Goal: Task Accomplishment & Management: Use online tool/utility

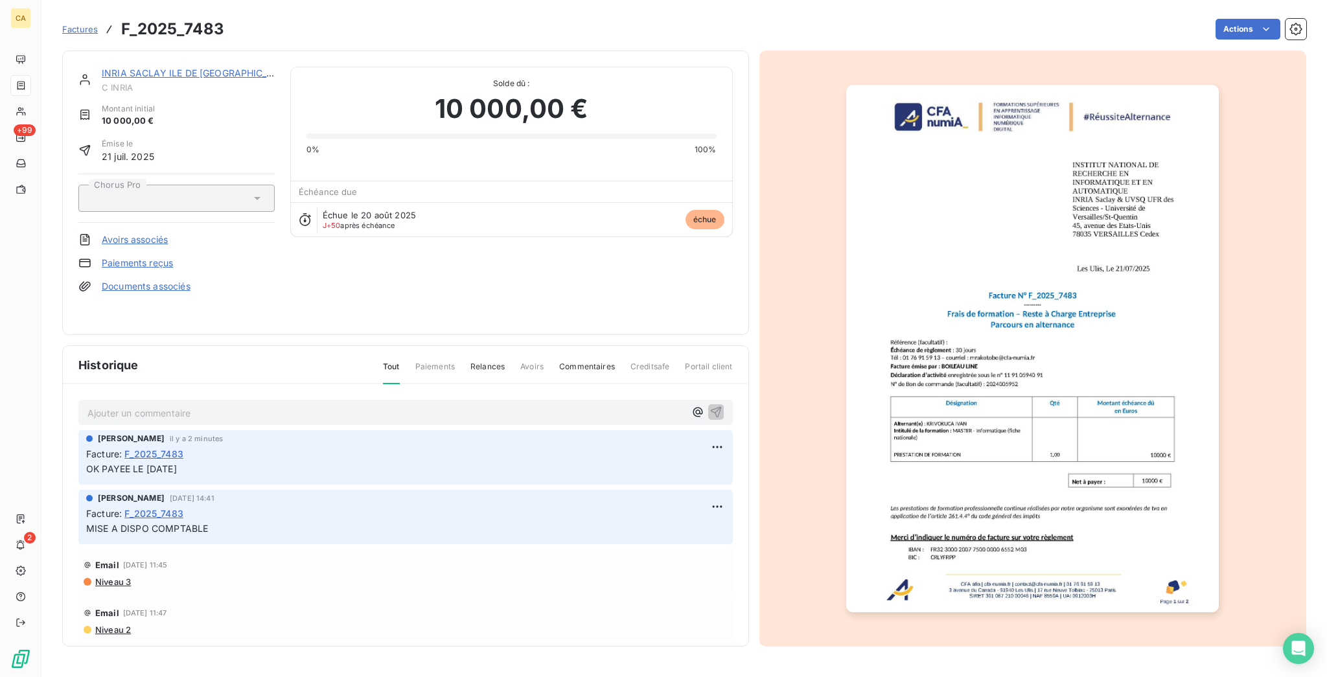
click at [818, 197] on div at bounding box center [1034, 349] width 548 height 596
click at [131, 67] on link "INRIA SACLAY ILE DE [GEOGRAPHIC_DATA]" at bounding box center [198, 72] width 192 height 11
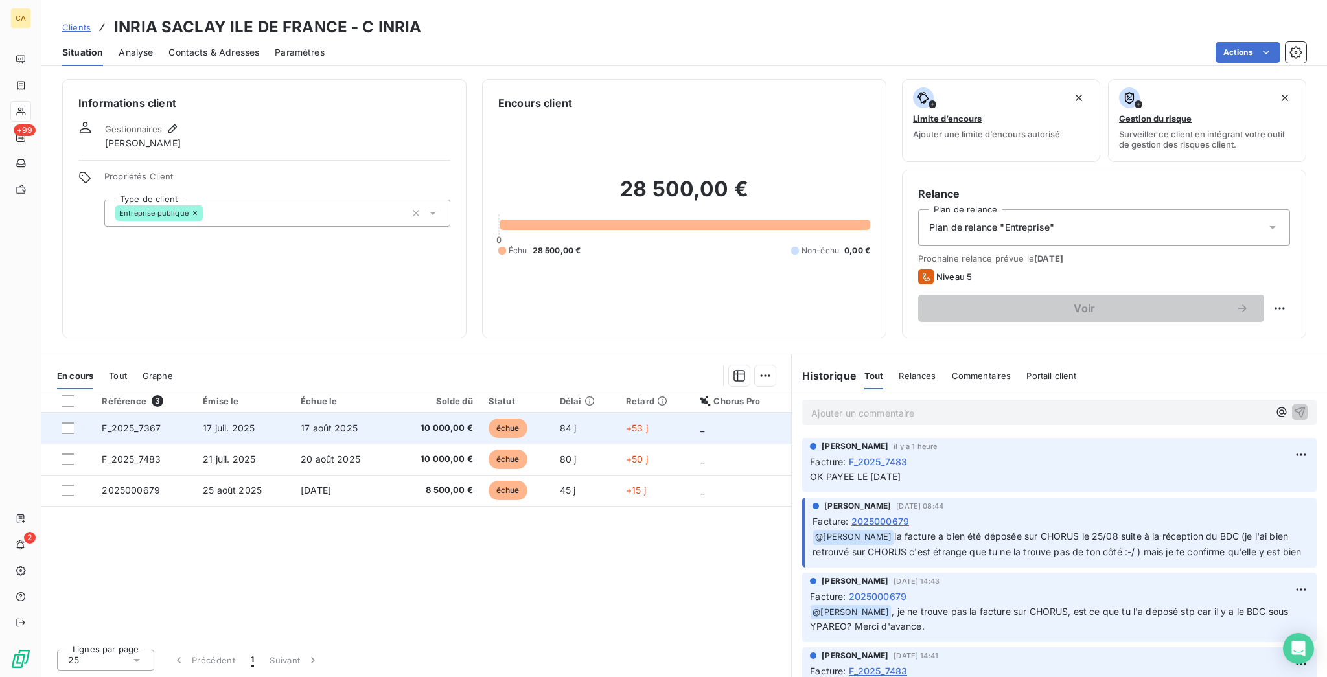
click at [146, 413] on td "F_2025_7367" at bounding box center [144, 428] width 101 height 31
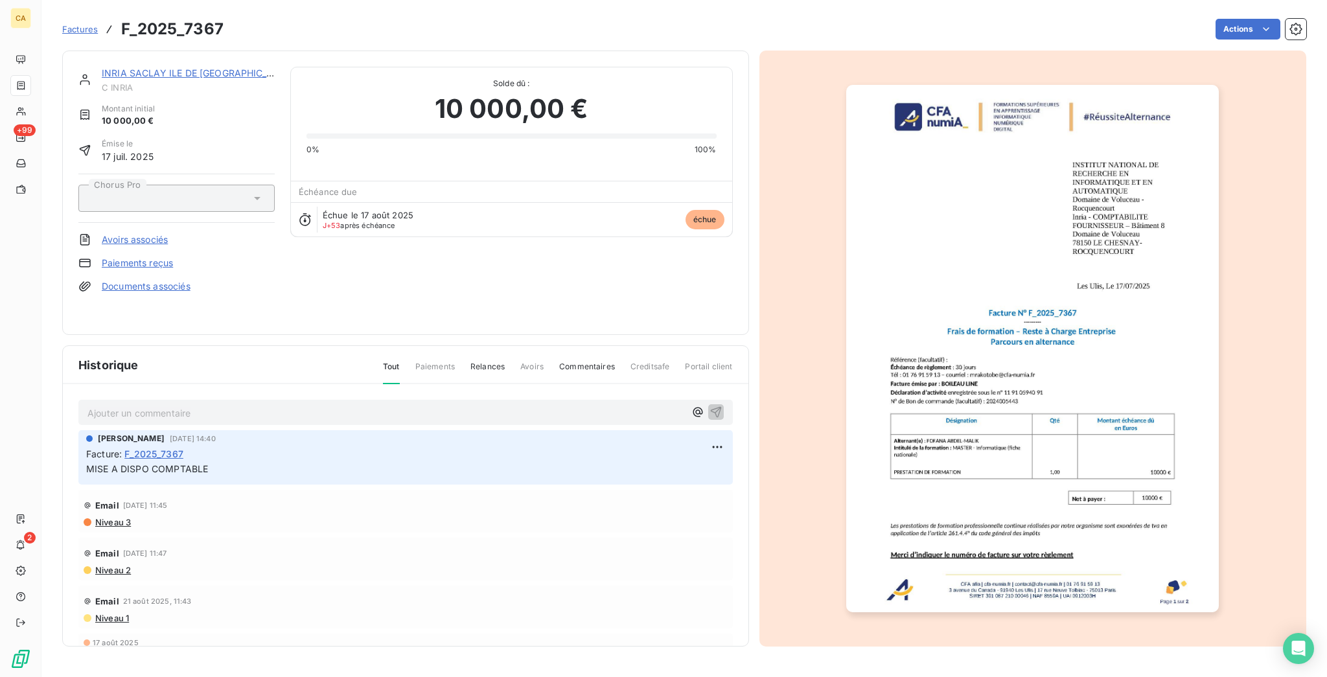
click at [130, 404] on div "Ajouter un commentaire ﻿" at bounding box center [405, 412] width 636 height 17
click at [129, 405] on p "Ajouter un commentaire ﻿" at bounding box center [386, 413] width 598 height 16
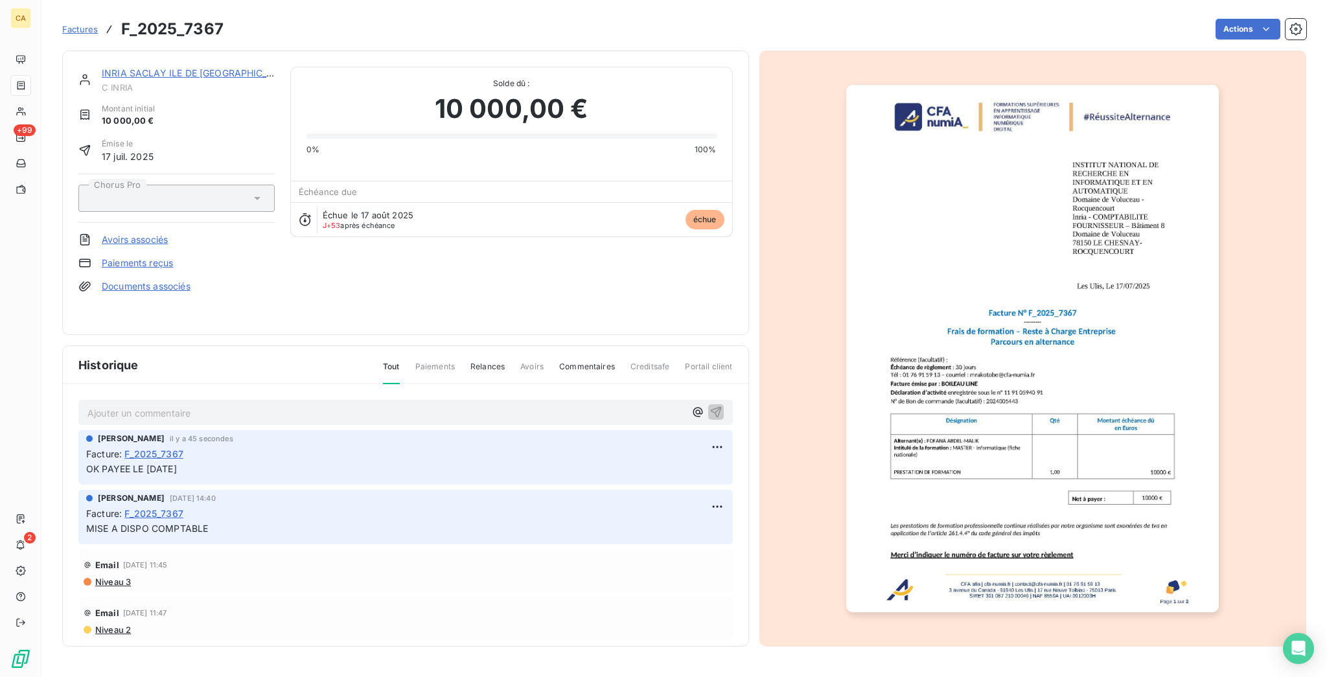
click at [1040, 247] on img "button" at bounding box center [1032, 349] width 373 height 528
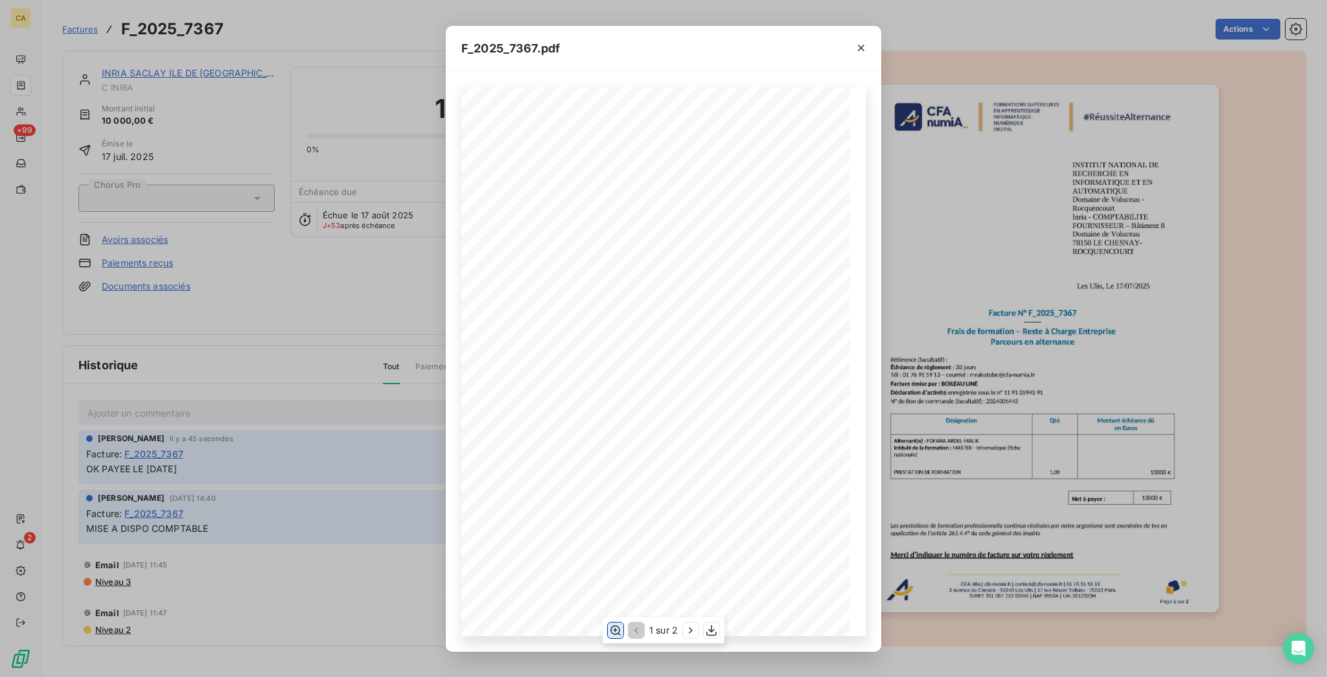
click at [613, 630] on icon "button" at bounding box center [615, 630] width 13 height 13
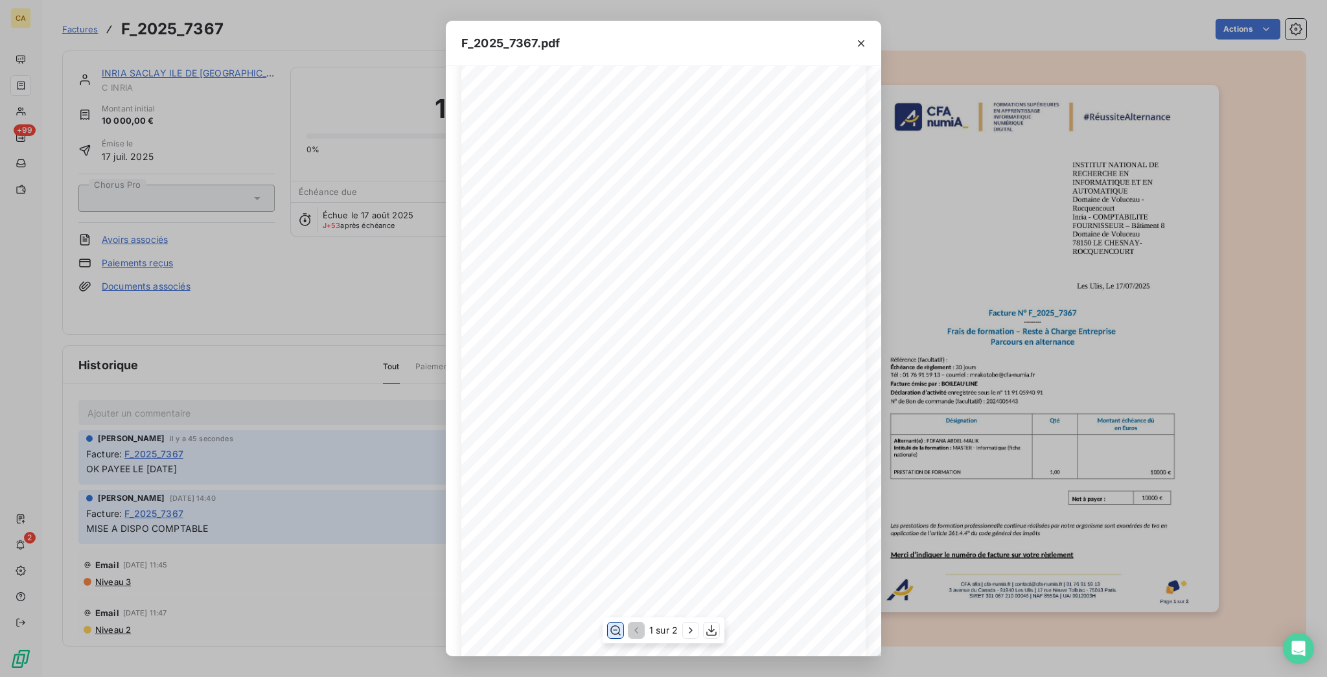
scroll to position [345, 0]
click at [1052, 277] on div "F_2025_7367.pdf CFA afia | [DOMAIN_NAME] | [EMAIL_ADDRESS][DOMAIN_NAME] | 01 76…" at bounding box center [663, 338] width 1327 height 677
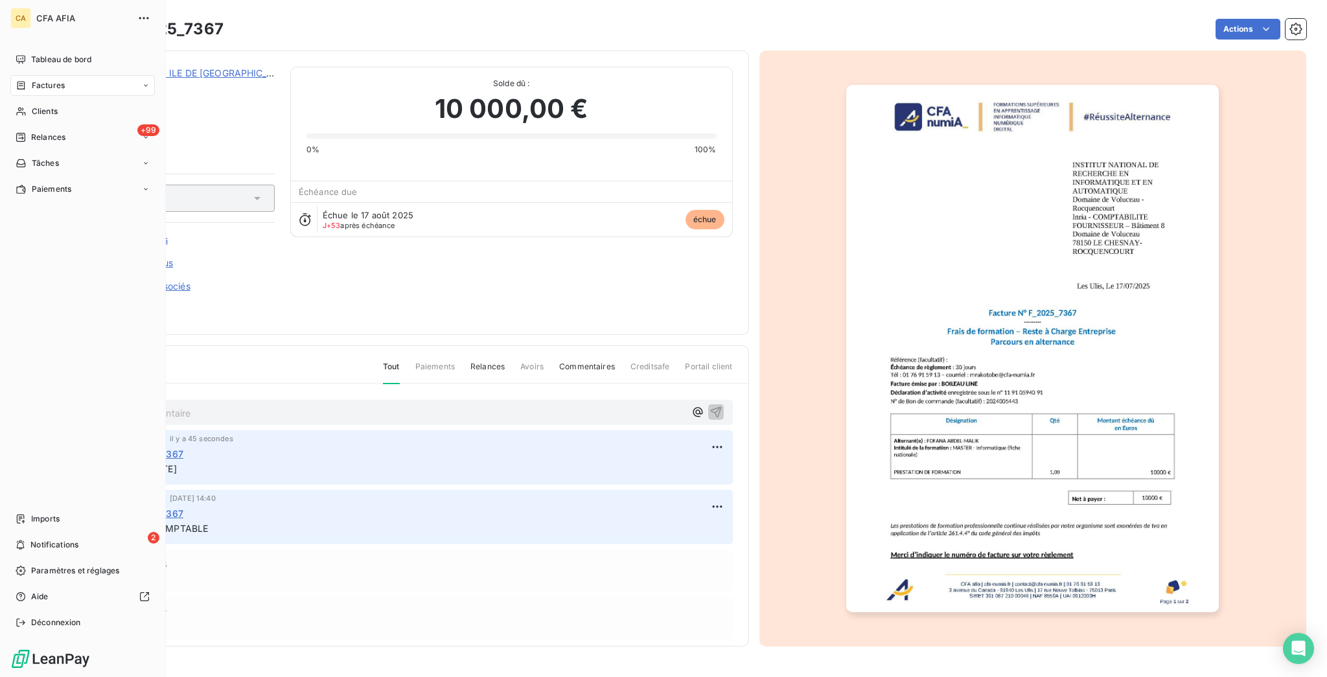
click at [40, 80] on span "Factures" at bounding box center [48, 86] width 33 height 12
click at [19, 81] on icon at bounding box center [21, 85] width 8 height 8
click at [38, 106] on span "Factures" at bounding box center [47, 112] width 33 height 12
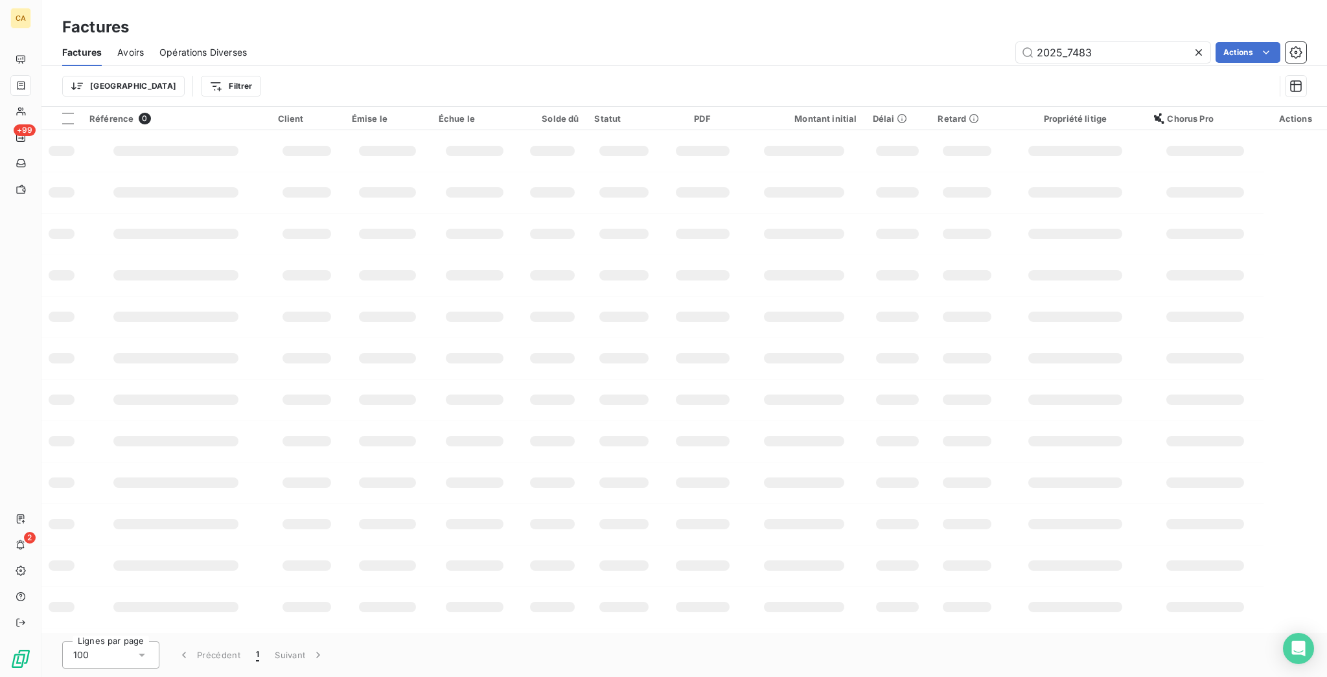
drag, startPoint x: 1076, startPoint y: 40, endPoint x: 1318, endPoint y: 82, distance: 245.4
click at [1318, 82] on div "Factures Avoirs Opérations Diverses 2025_7483 Actions Trier Filtrer" at bounding box center [684, 72] width 1286 height 67
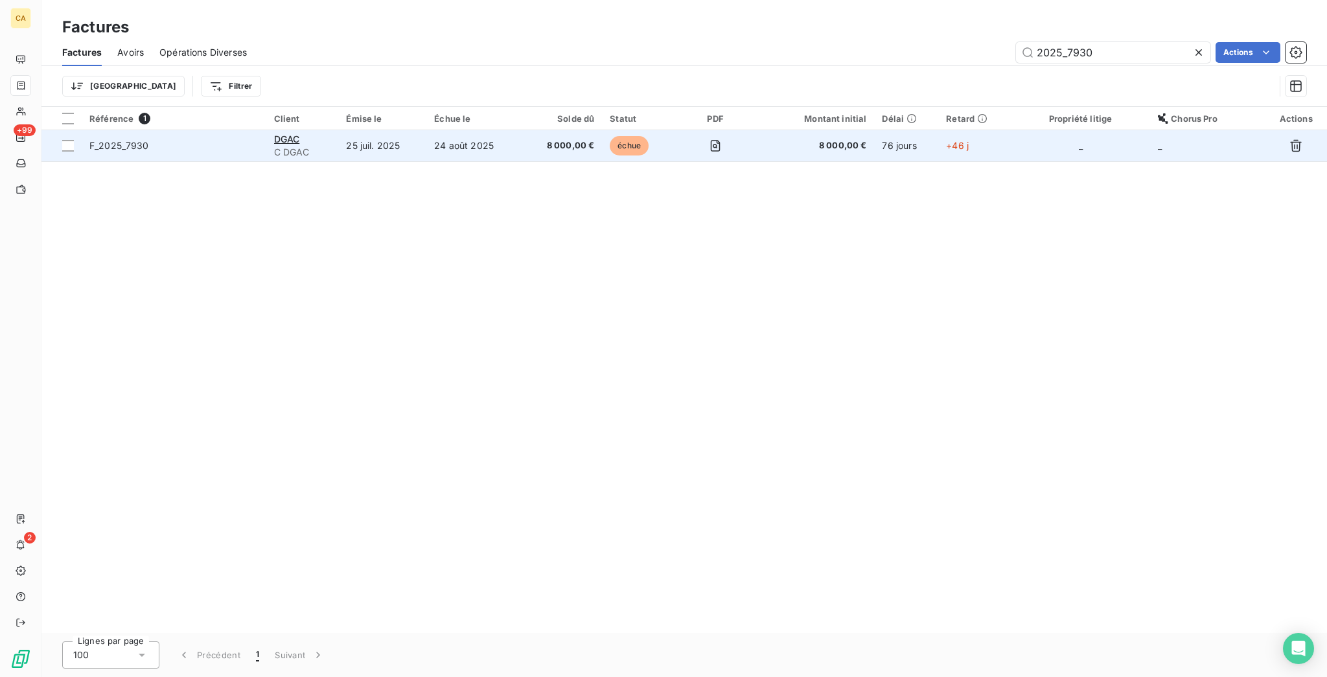
type input "2025_7930"
click at [380, 130] on td "25 juil. 2025" at bounding box center [382, 145] width 88 height 31
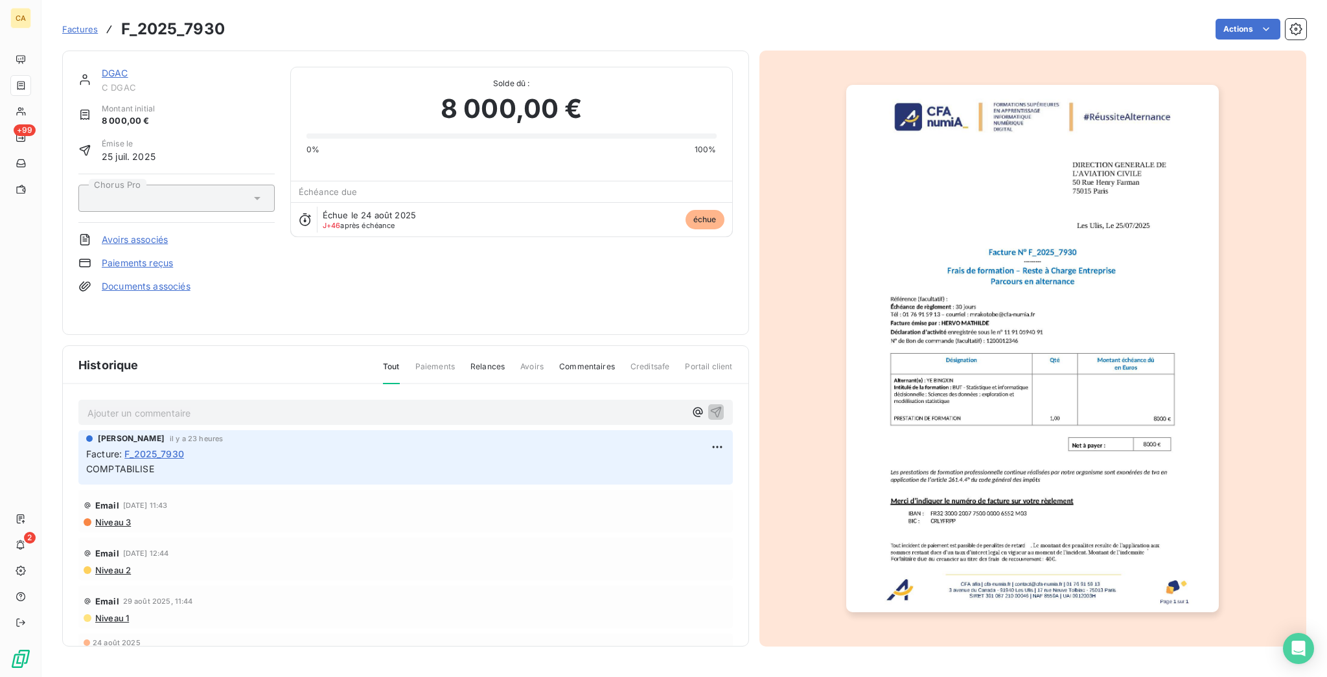
click at [209, 405] on p "Ajouter un commentaire ﻿" at bounding box center [386, 413] width 598 height 16
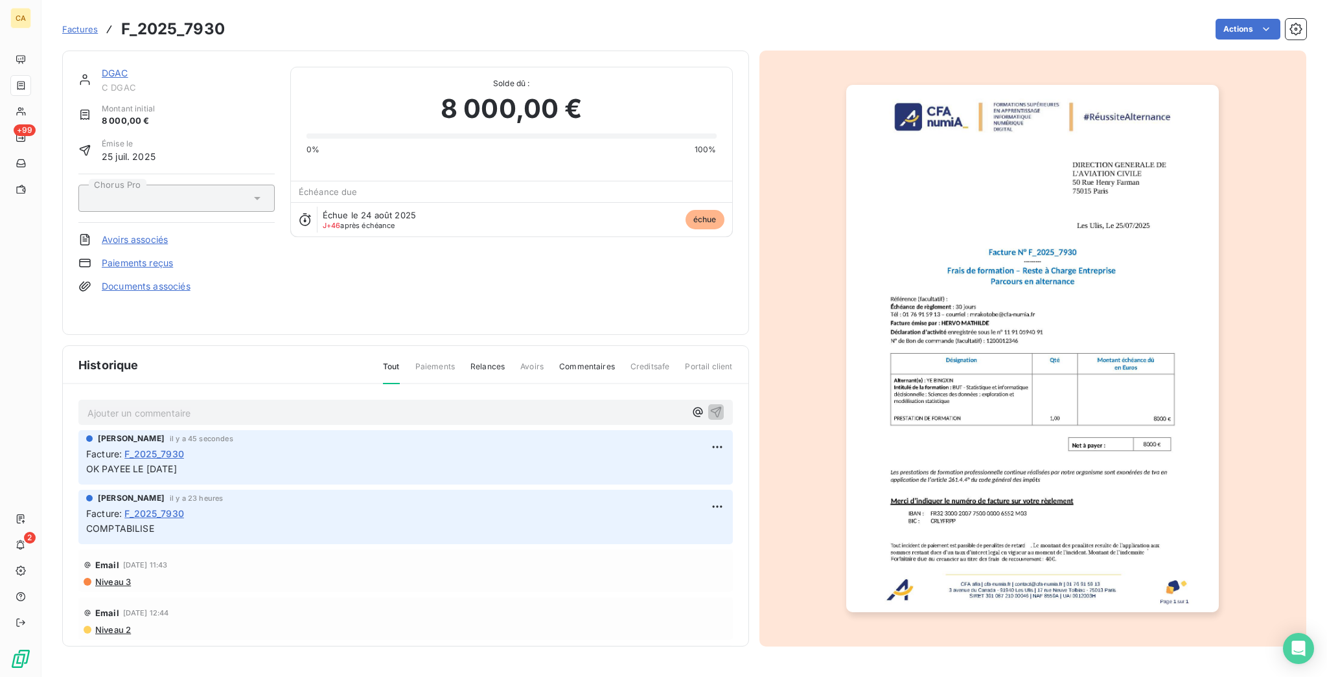
click at [883, 389] on img "button" at bounding box center [1032, 349] width 373 height 528
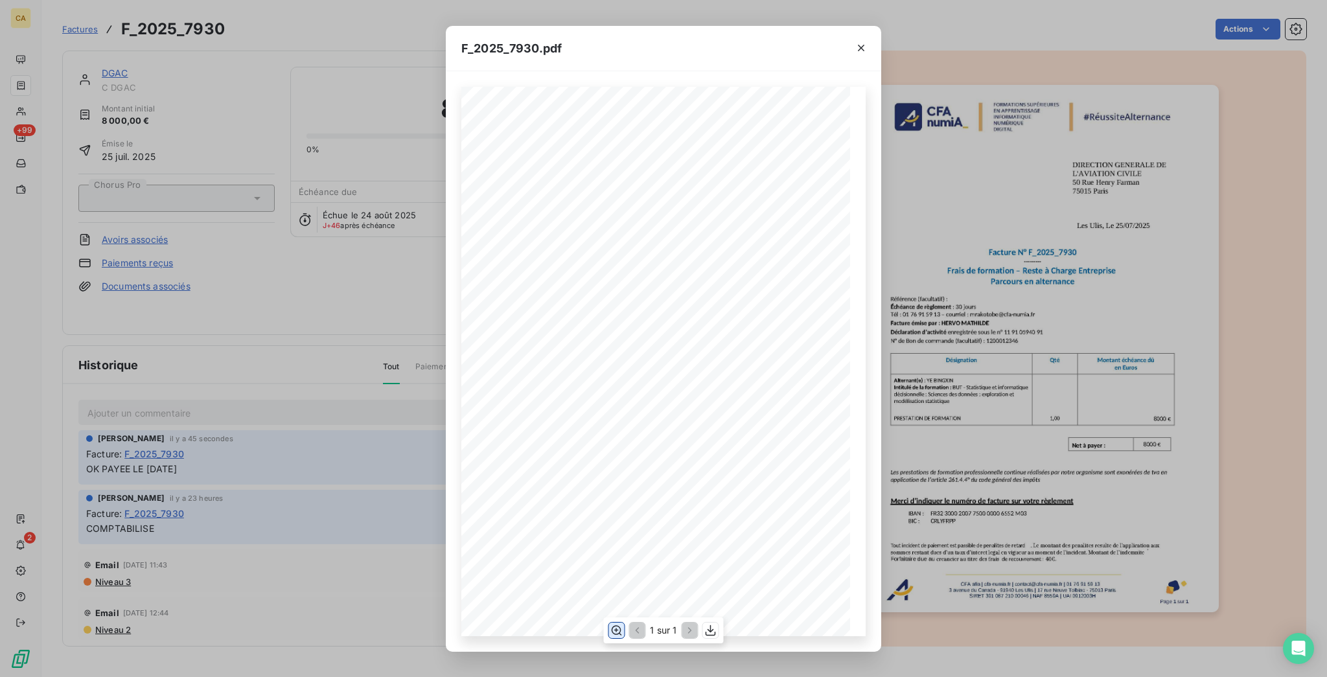
click at [622, 629] on icon "button" at bounding box center [617, 630] width 10 height 10
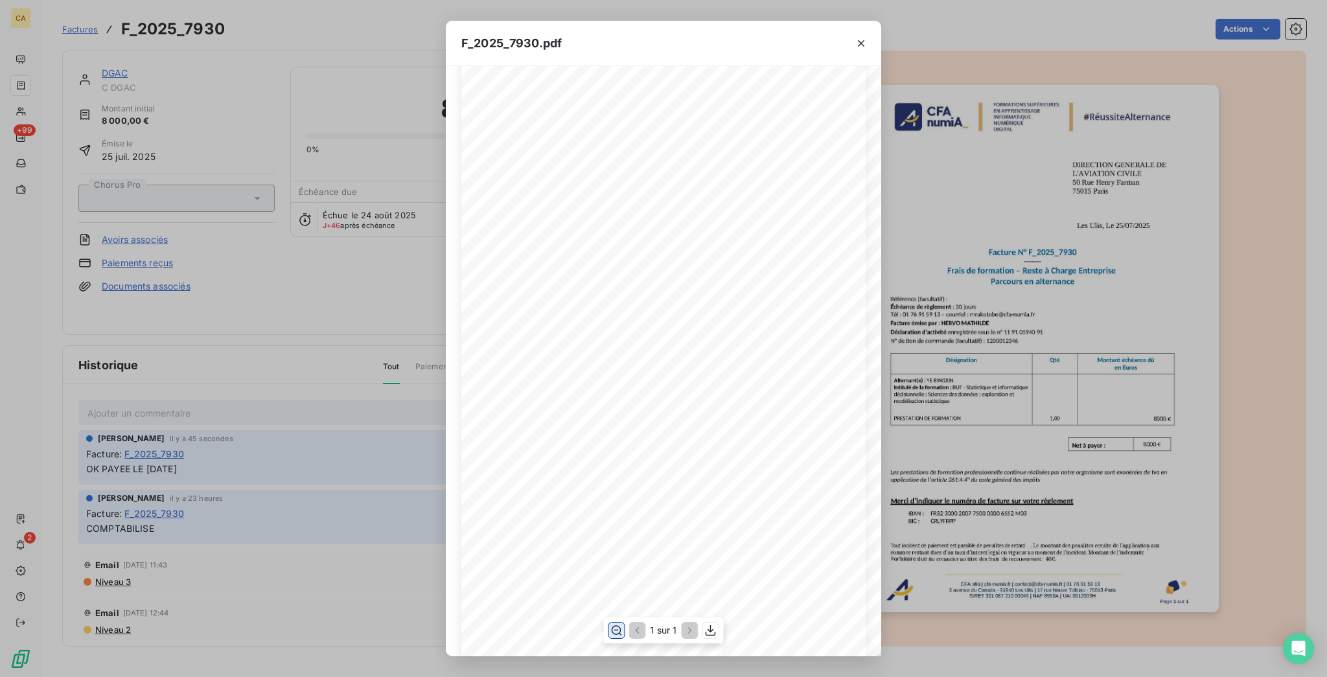
scroll to position [172, 0]
click at [324, 281] on div "F_2025_7930.pdf CFA afia | [DOMAIN_NAME] | [EMAIL_ADDRESS][DOMAIN_NAME] | 01 76…" at bounding box center [663, 338] width 1327 height 677
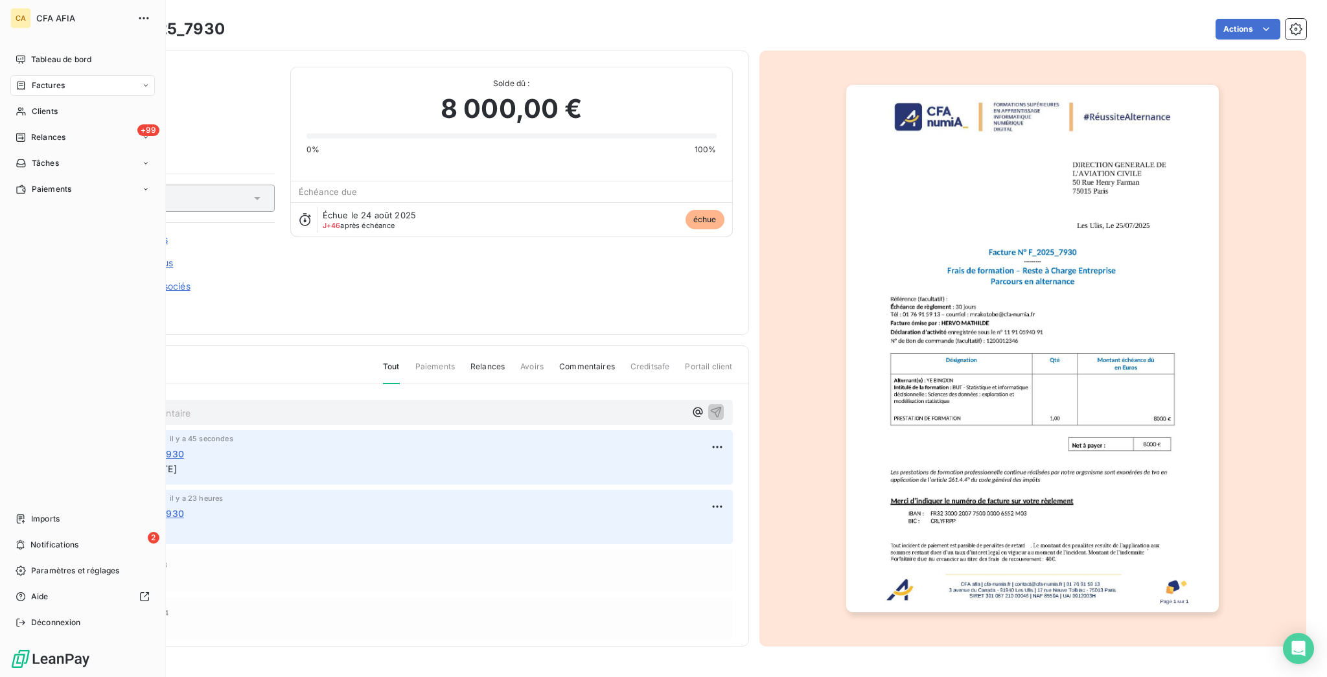
click at [19, 81] on icon at bounding box center [21, 85] width 8 height 8
click at [36, 106] on span "Factures" at bounding box center [47, 112] width 33 height 12
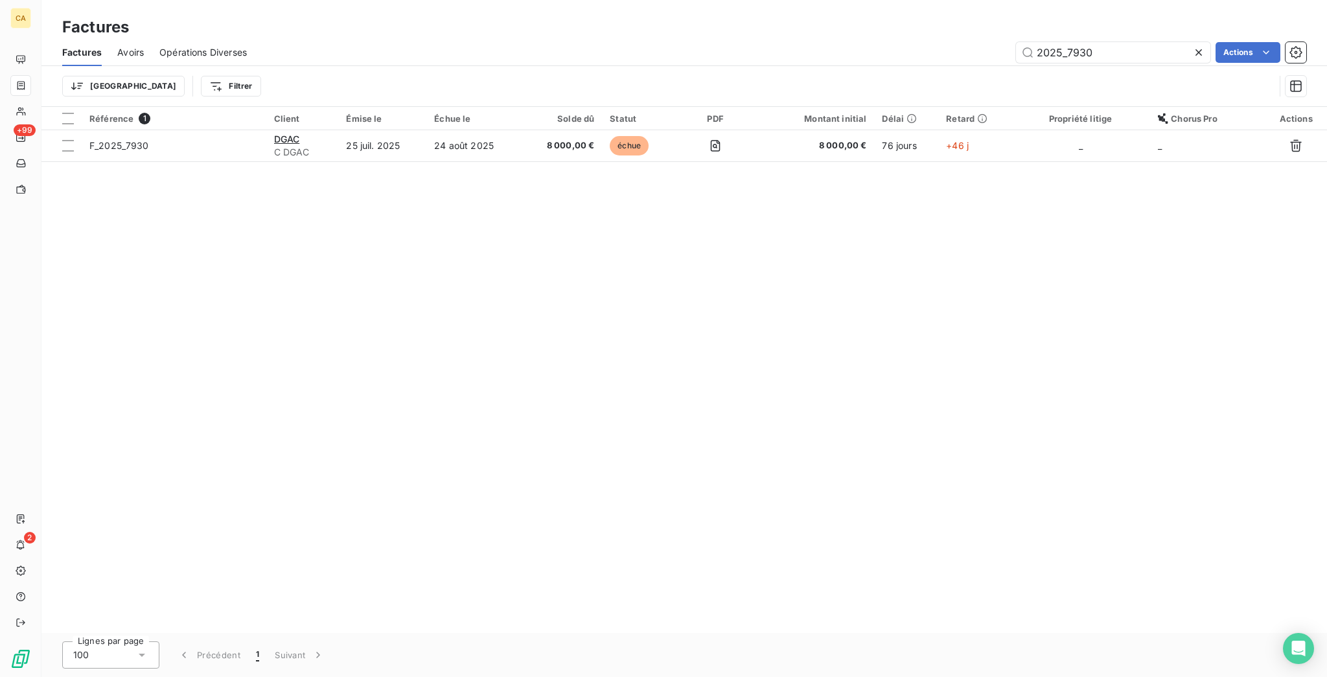
drag, startPoint x: 1073, startPoint y: 43, endPoint x: 1326, endPoint y: 67, distance: 254.5
click at [1326, 67] on div "Factures Avoirs Opérations Diverses 2025_7930 Actions Trier Filtrer" at bounding box center [684, 72] width 1286 height 67
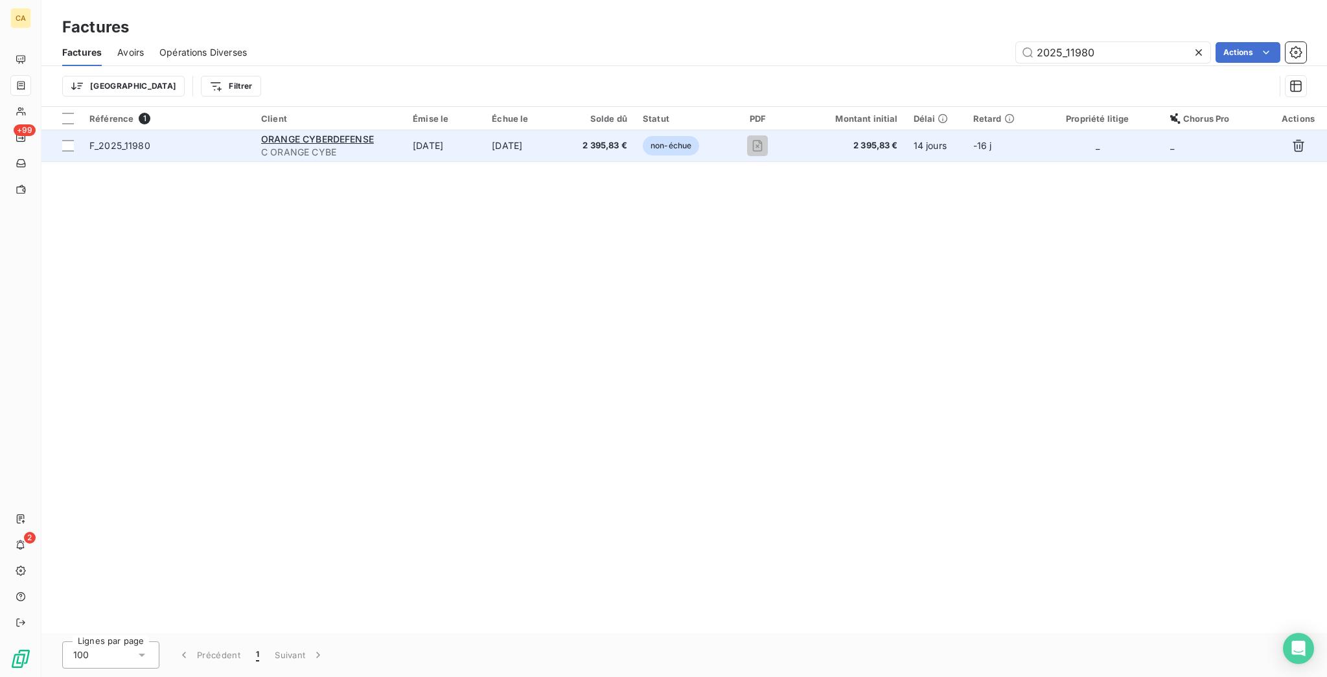
type input "2025_11980"
click at [397, 133] on div "ORANGE CYBERDEFENSE" at bounding box center [329, 139] width 136 height 13
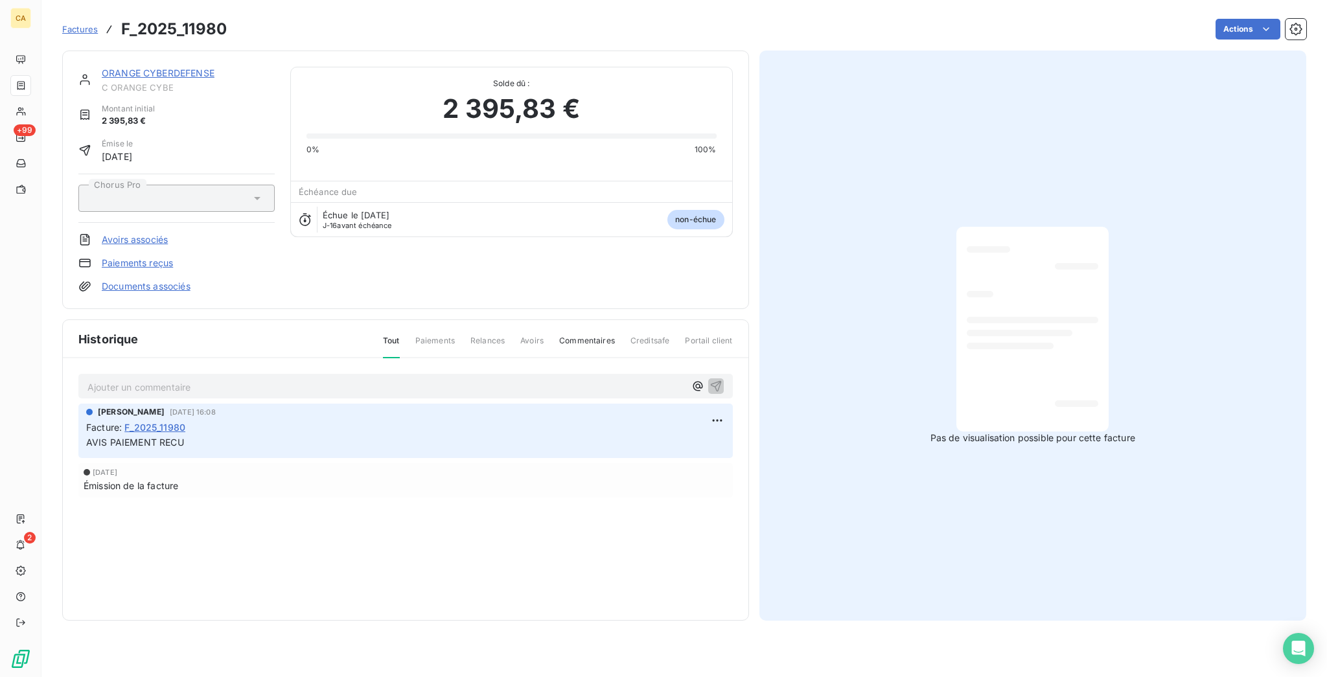
click at [196, 379] on p "Ajouter un commentaire ﻿" at bounding box center [386, 387] width 598 height 16
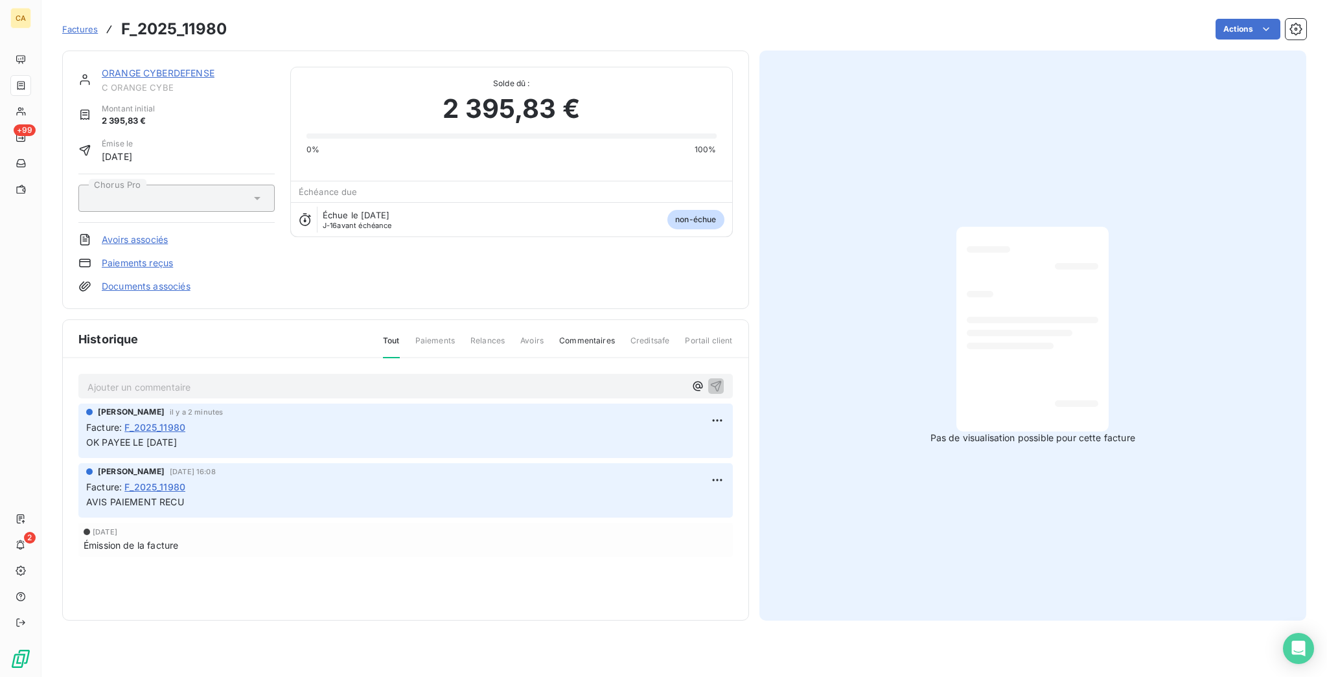
click at [168, 67] on link "ORANGE CYBERDEFENSE" at bounding box center [158, 72] width 113 height 11
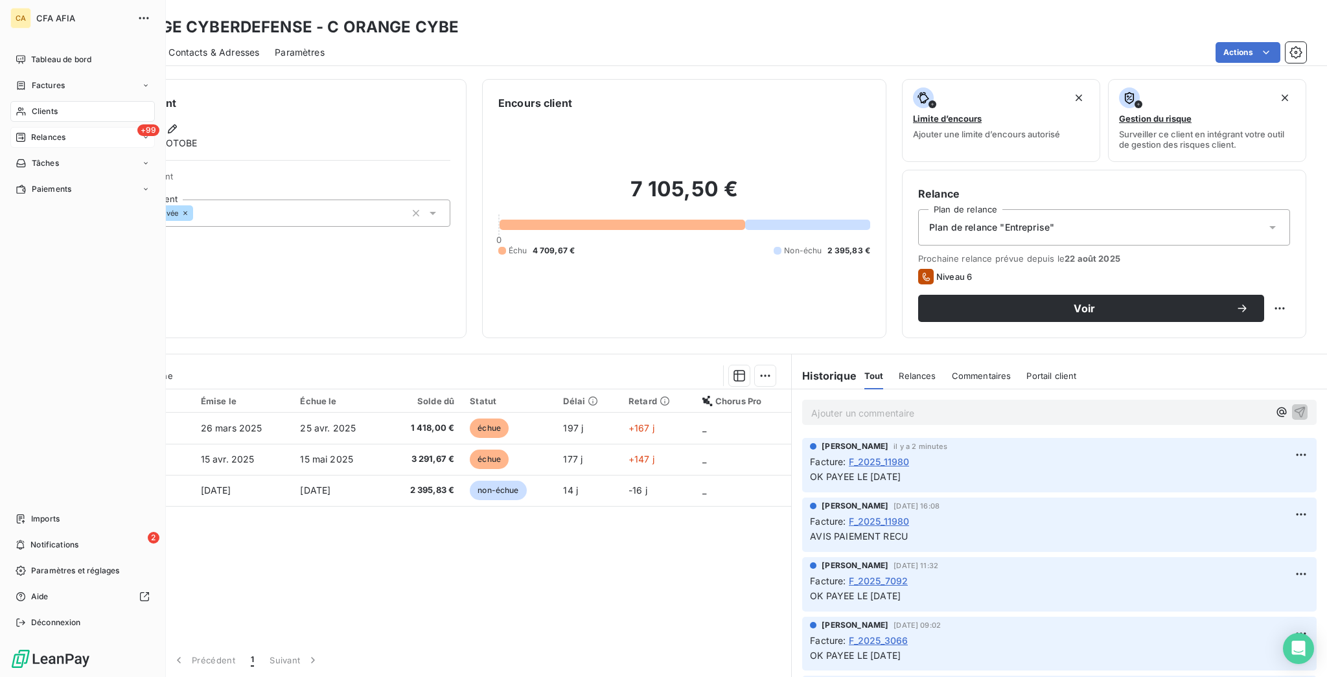
drag, startPoint x: 43, startPoint y: 83, endPoint x: 95, endPoint y: 104, distance: 55.5
click at [43, 106] on span "Clients" at bounding box center [45, 112] width 26 height 12
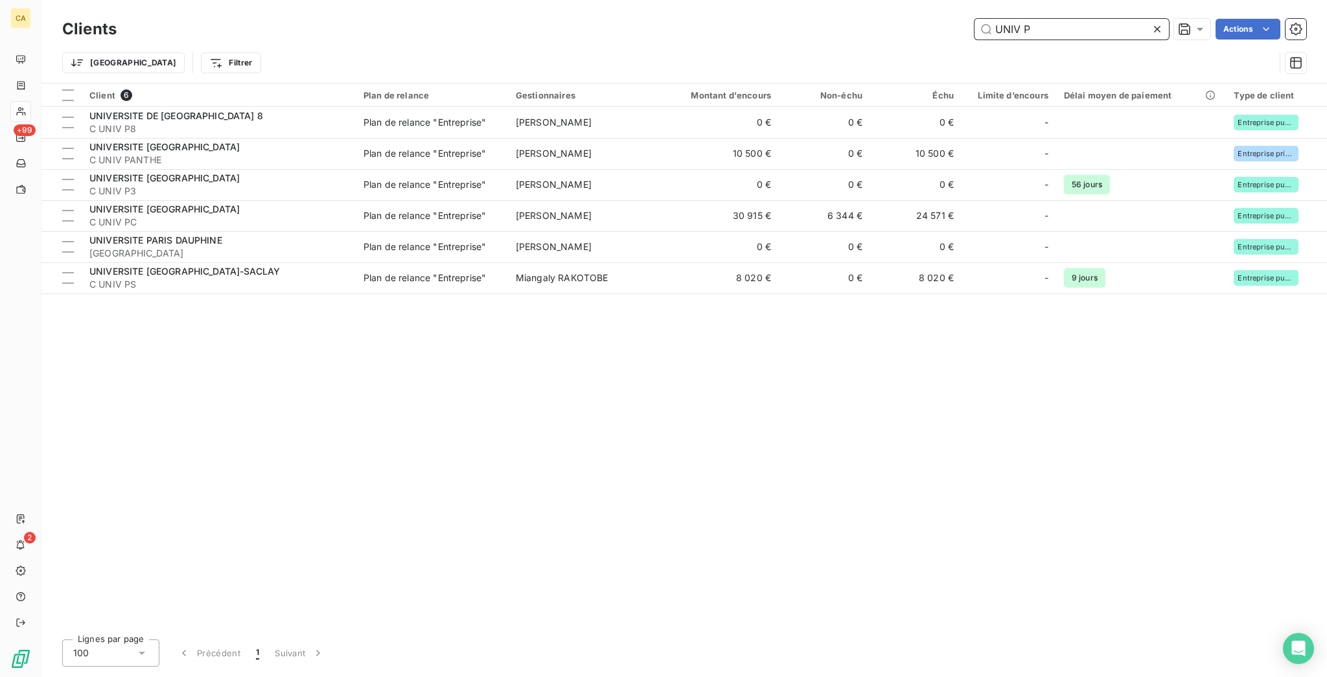
drag, startPoint x: 1060, startPoint y: 29, endPoint x: 815, endPoint y: 29, distance: 245.0
click at [815, 29] on div "UNIV P Actions" at bounding box center [719, 29] width 1174 height 21
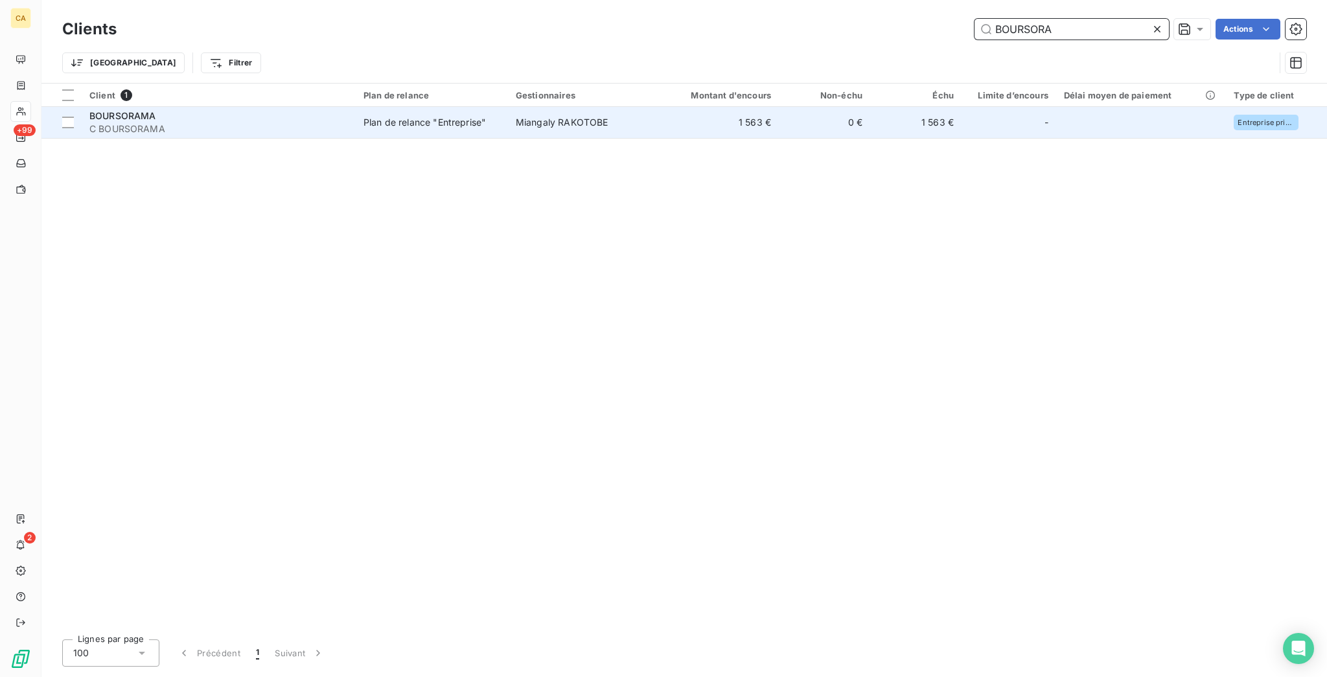
type input "BOURSORA"
click at [711, 113] on td "1 563 €" at bounding box center [718, 122] width 122 height 31
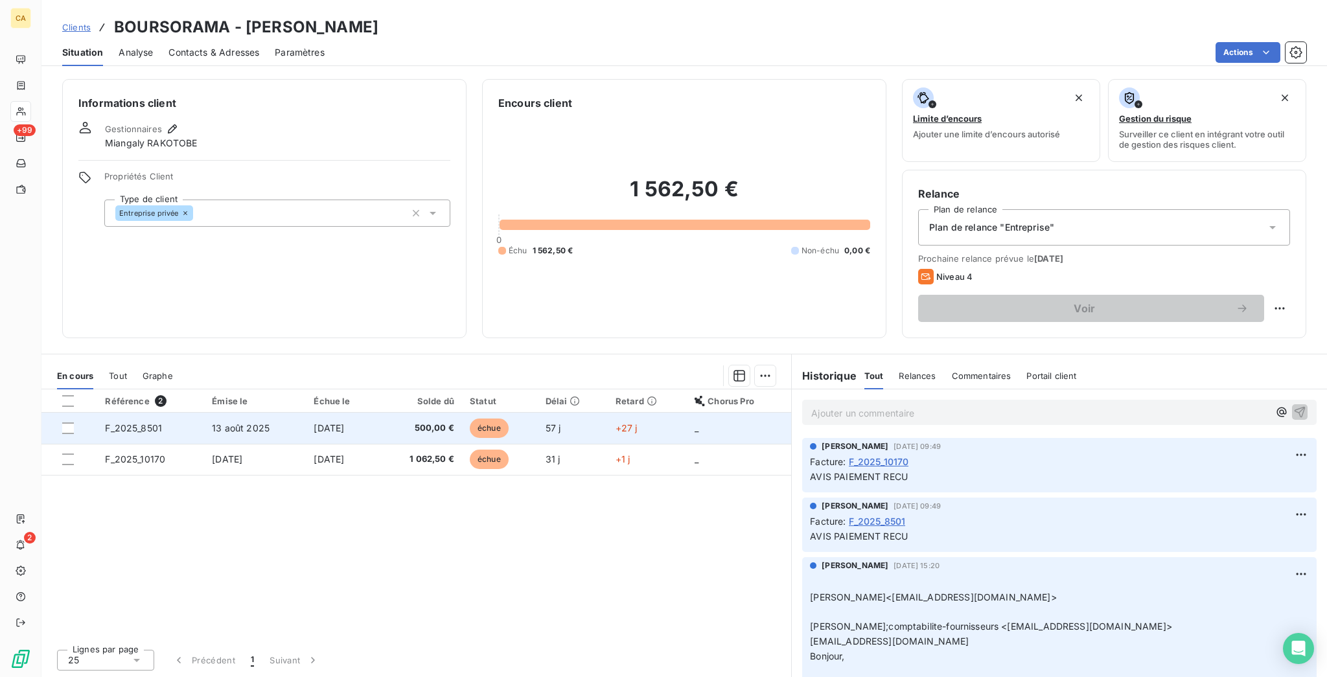
click at [344, 423] on span "[DATE]" at bounding box center [329, 428] width 30 height 11
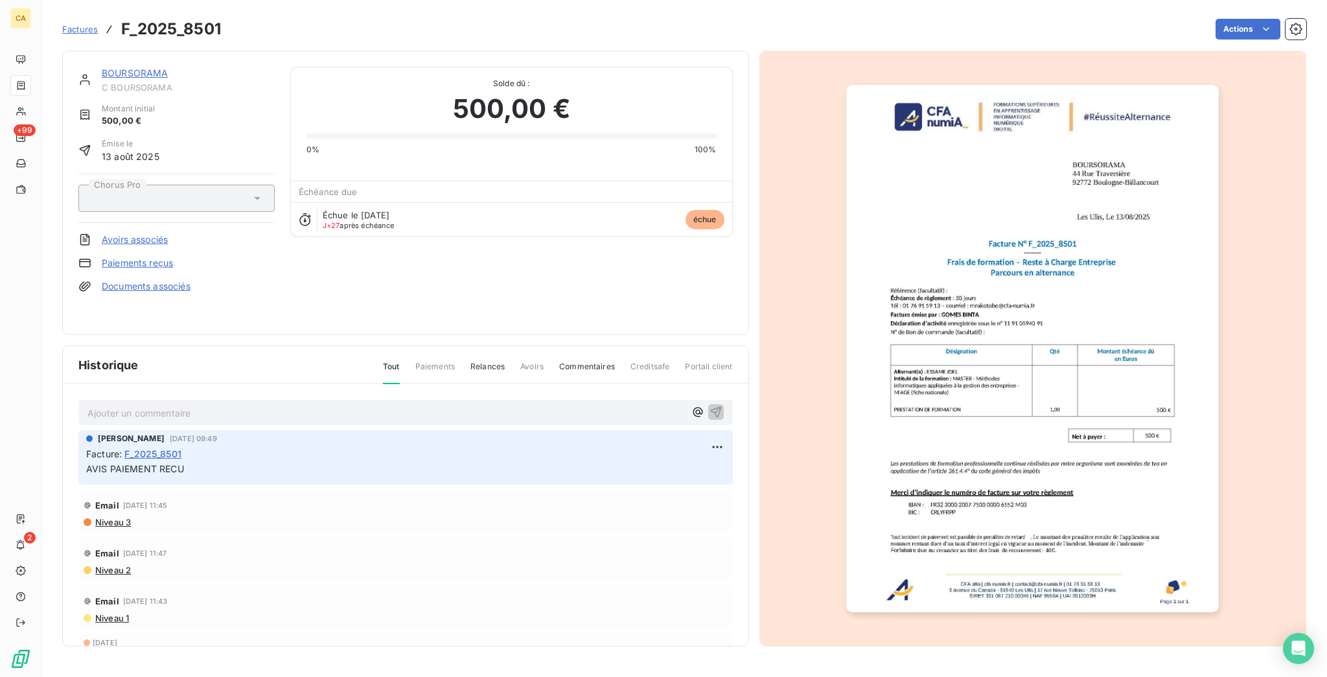
click at [156, 405] on p "Ajouter un commentaire ﻿" at bounding box center [386, 413] width 598 height 16
copy span "OK PAYEE LE [DATE]"
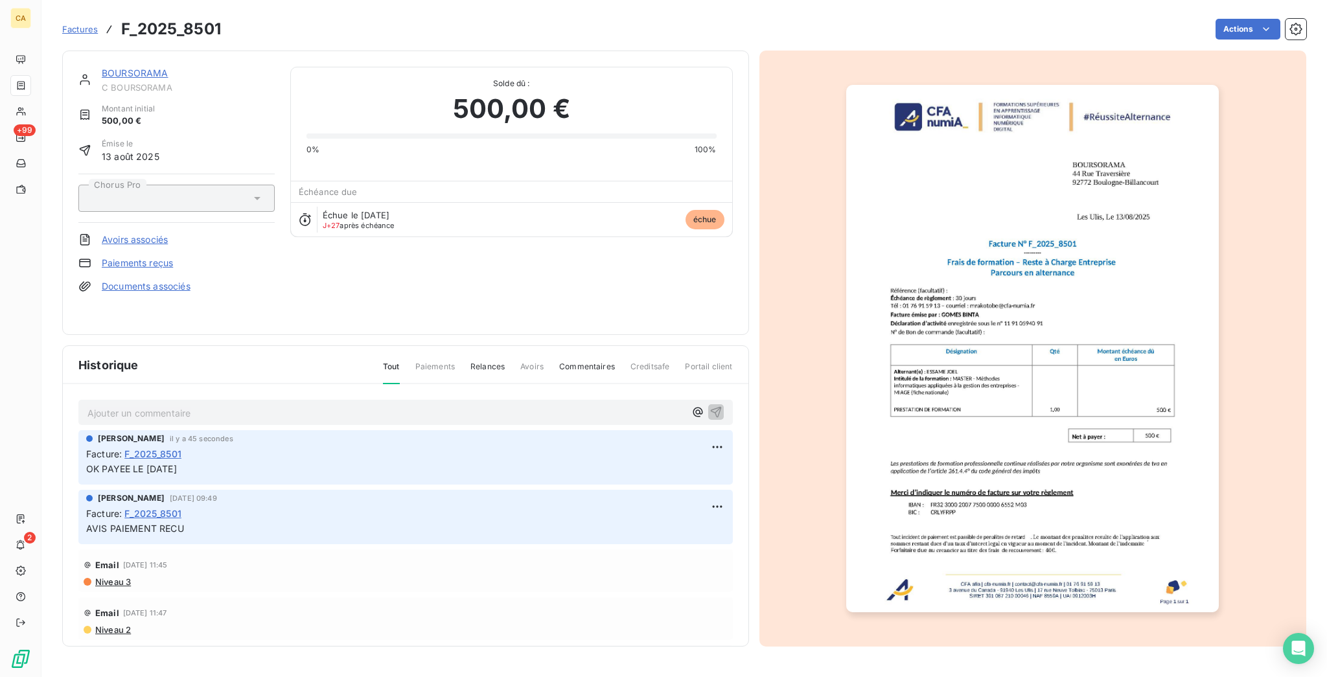
click at [125, 82] on span "C BOURSORAMA" at bounding box center [188, 87] width 173 height 10
click at [126, 67] on link "BOURSORAMA" at bounding box center [135, 72] width 67 height 11
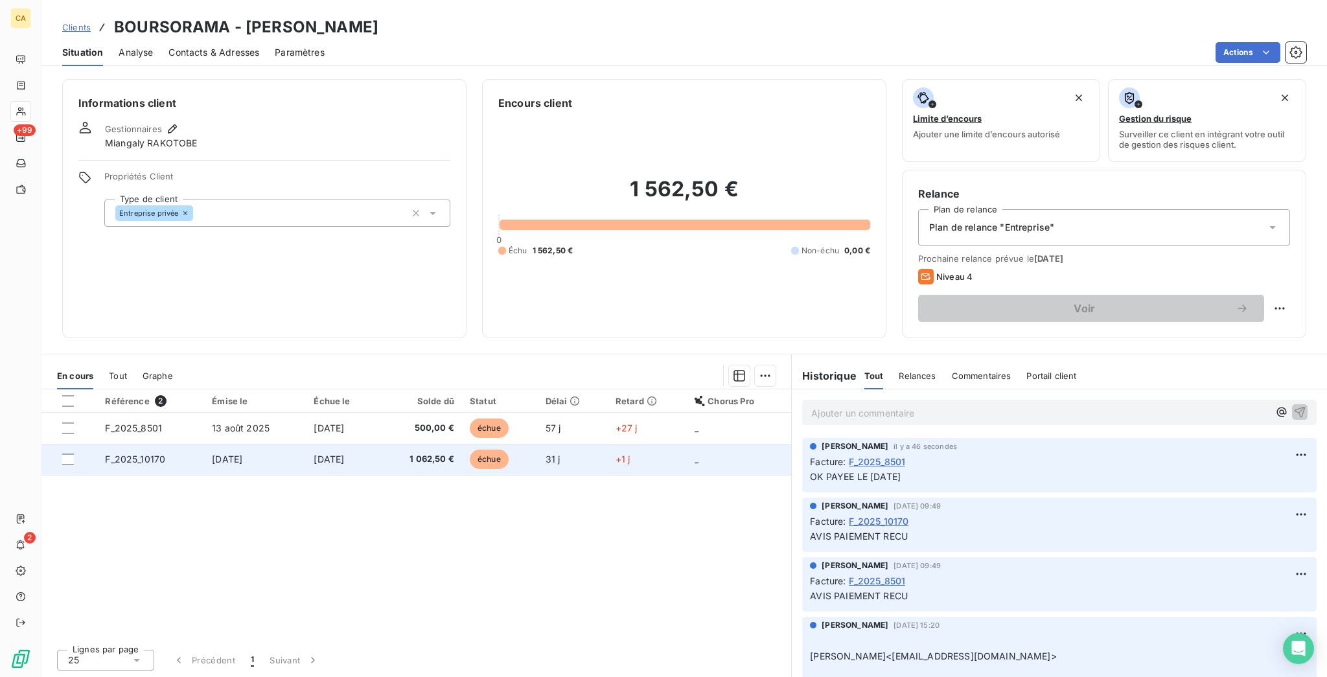
click at [136, 444] on td "F_2025_10170" at bounding box center [150, 459] width 107 height 31
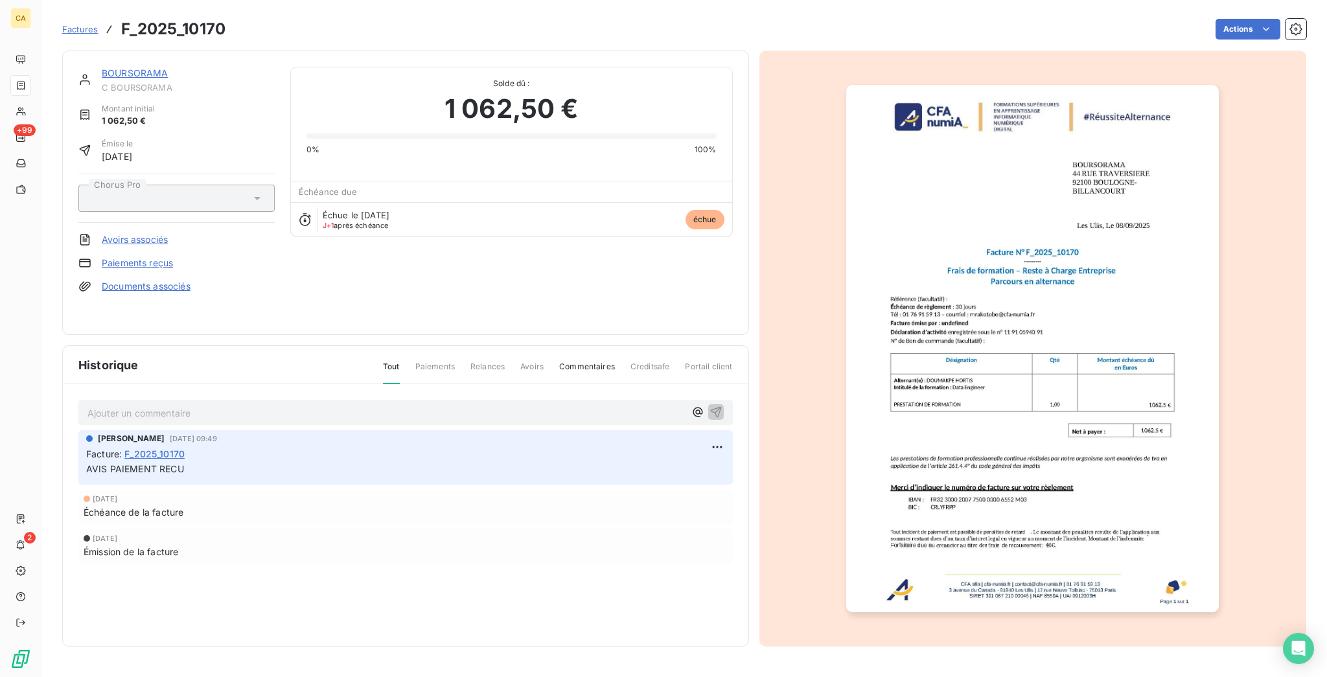
click at [141, 346] on div "Historique Tout Paiements Relances Avoirs Commentaires Creditsafe Portail client" at bounding box center [406, 365] width 686 height 38
click at [137, 405] on p "Ajouter un commentaire ﻿" at bounding box center [386, 413] width 598 height 16
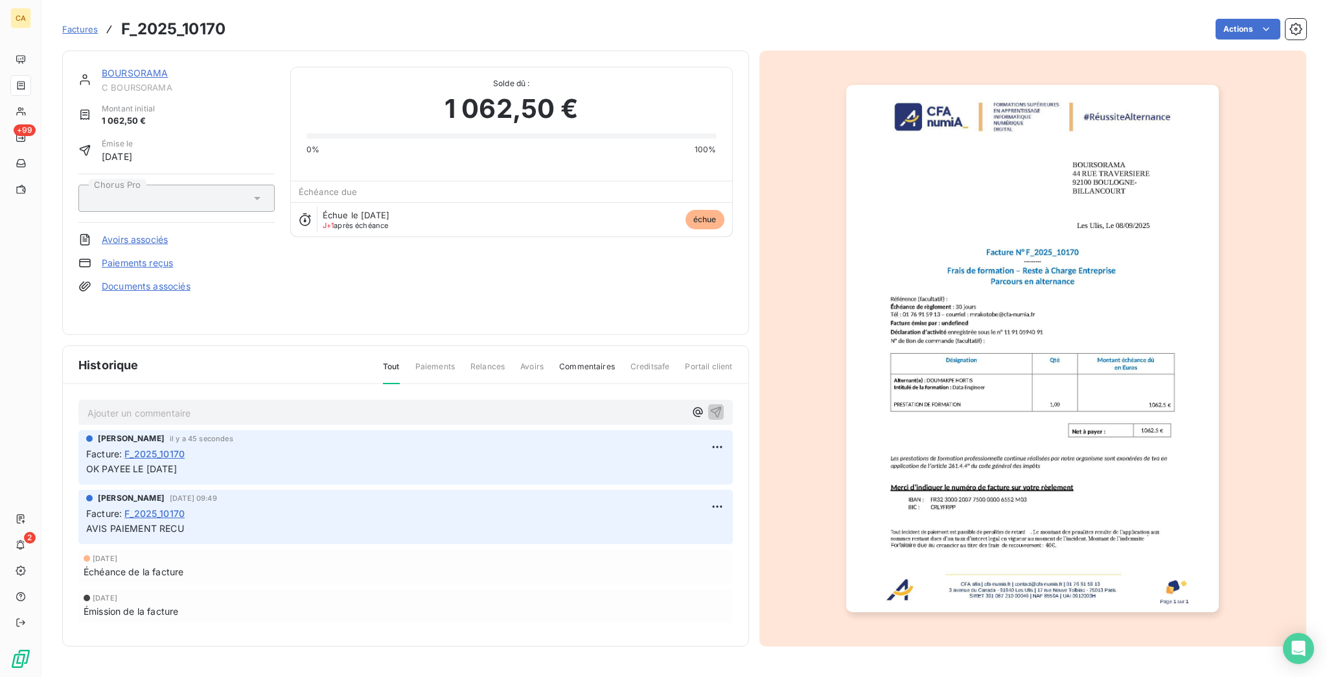
click at [122, 56] on div "BOURSORAMA C BOURSORAMA Montant initial 1 062,50 € Émise le [DATE] Chorus Pro A…" at bounding box center [405, 193] width 687 height 285
click at [126, 56] on div "BOURSORAMA C BOURSORAMA Montant initial 1 062,50 € Émise le [DATE] Chorus Pro A…" at bounding box center [405, 193] width 687 height 285
click at [126, 67] on link "BOURSORAMA" at bounding box center [135, 72] width 67 height 11
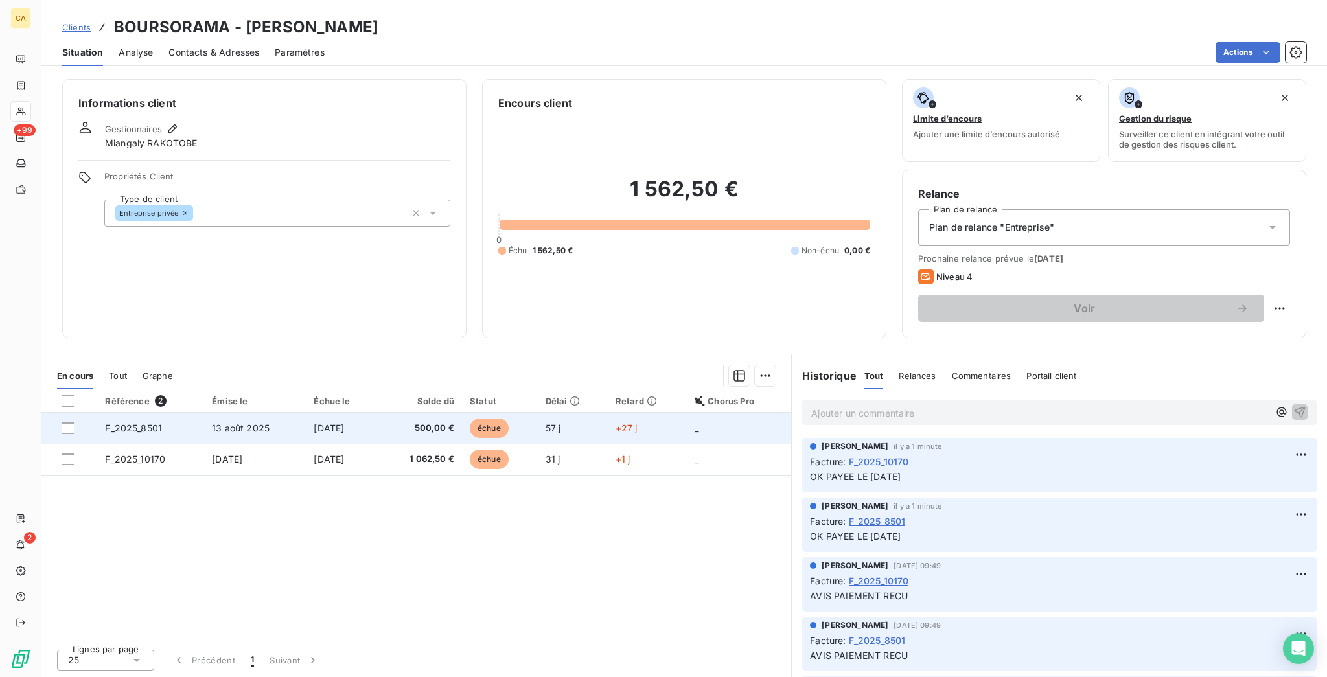
click at [306, 413] on td "[DATE]" at bounding box center [342, 428] width 73 height 31
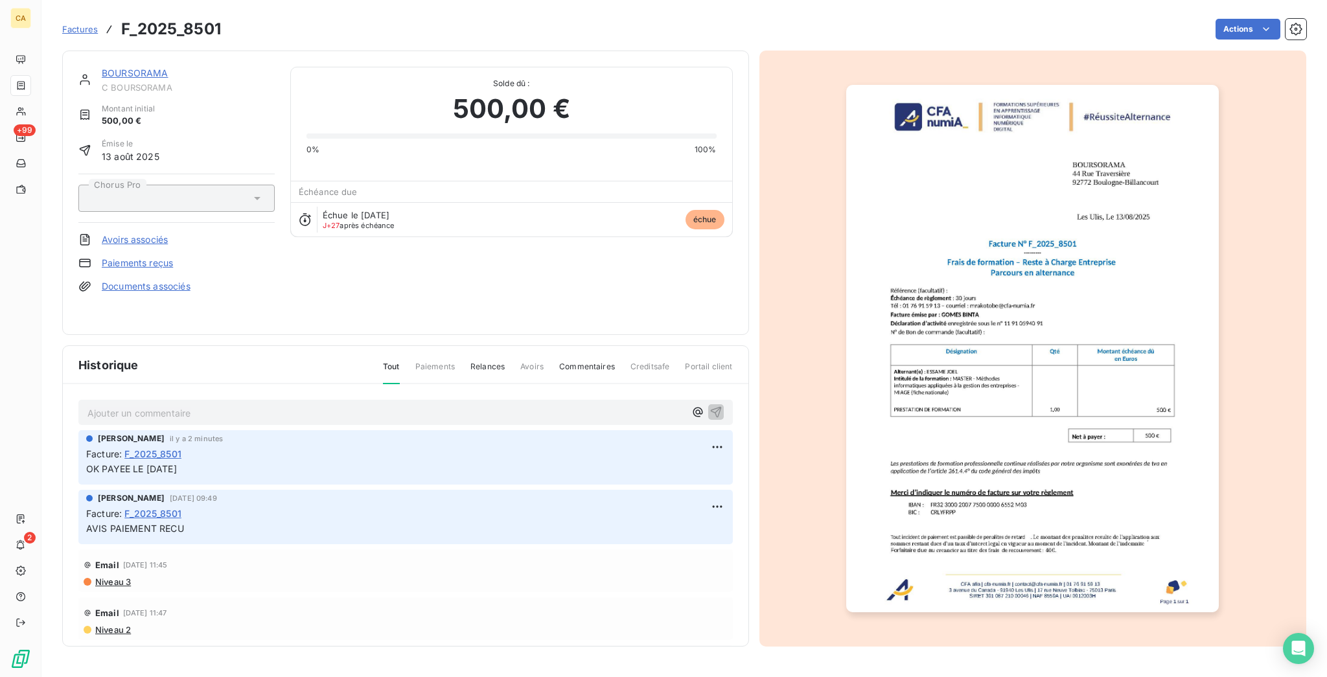
click at [1023, 358] on img "button" at bounding box center [1032, 349] width 373 height 528
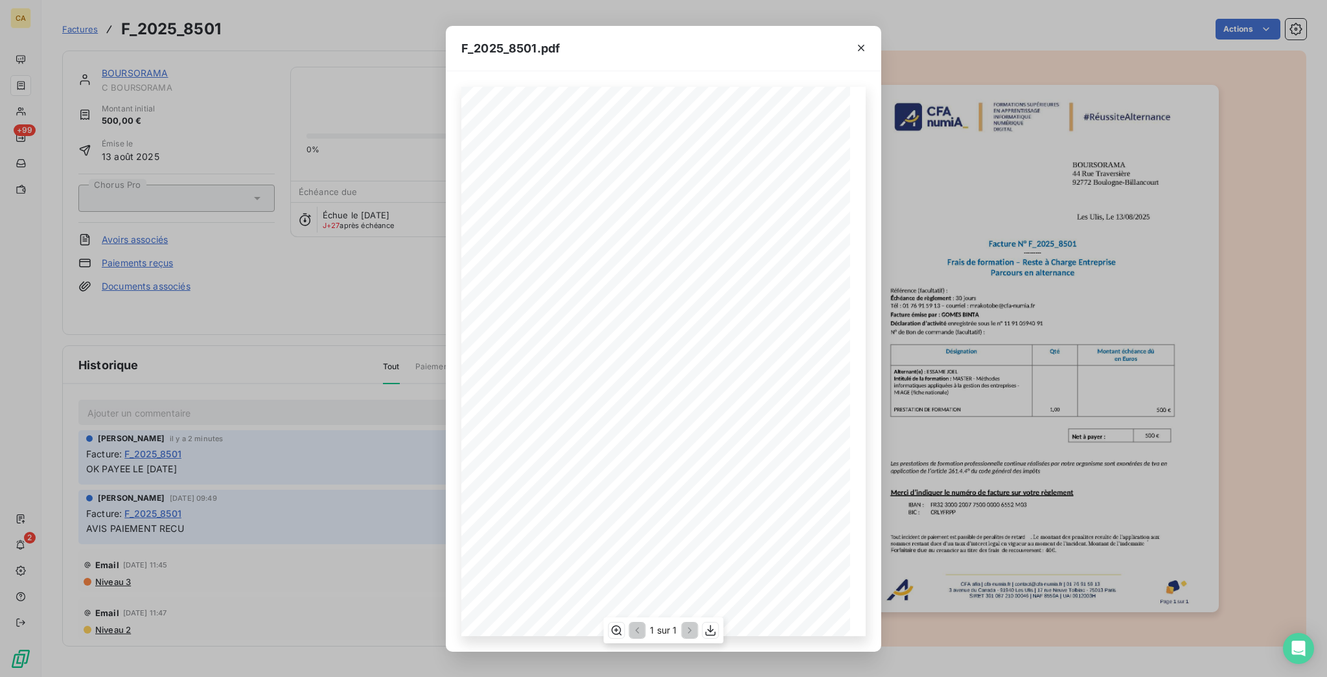
click at [621, 638] on div "1 sur 1" at bounding box center [663, 631] width 120 height 26
click at [616, 624] on button "button" at bounding box center [617, 631] width 16 height 16
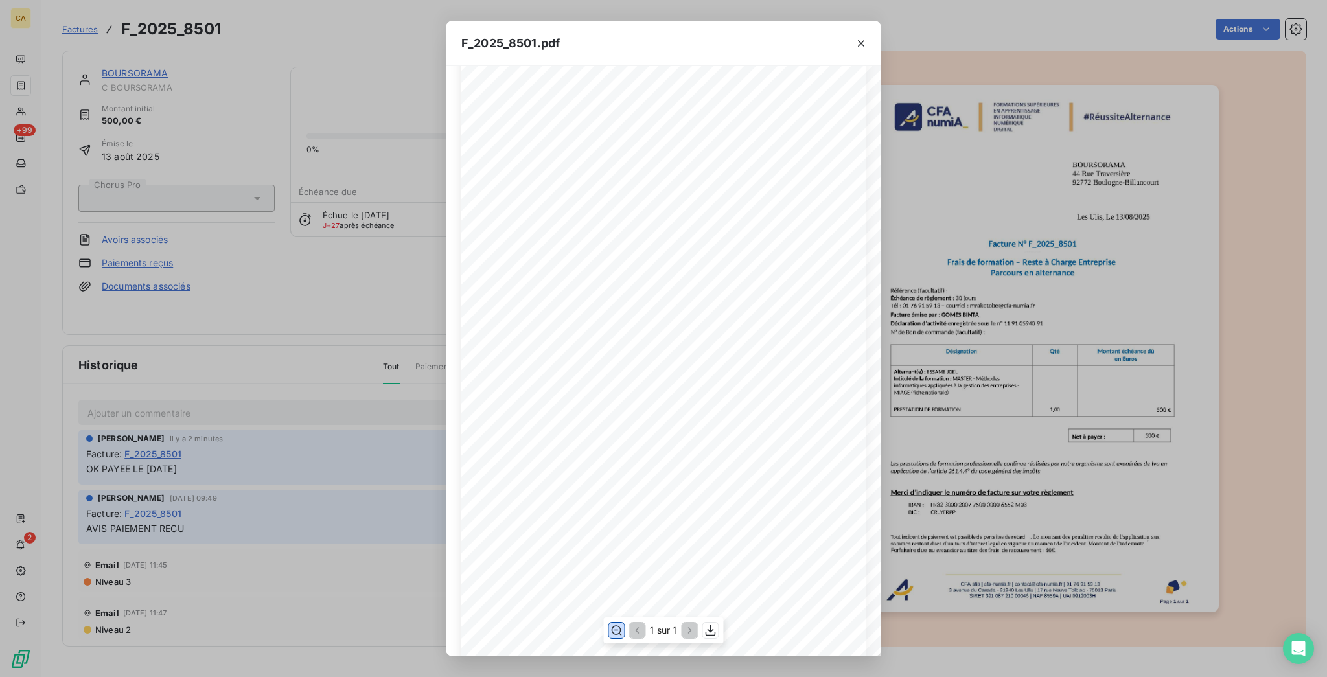
scroll to position [345, 0]
drag, startPoint x: 283, startPoint y: 165, endPoint x: 215, endPoint y: 126, distance: 77.8
click at [283, 165] on div "F_2025_8501.pdf CFA afia | [DOMAIN_NAME] | [EMAIL_ADDRESS][DOMAIN_NAME] | 01 76…" at bounding box center [663, 338] width 1327 height 677
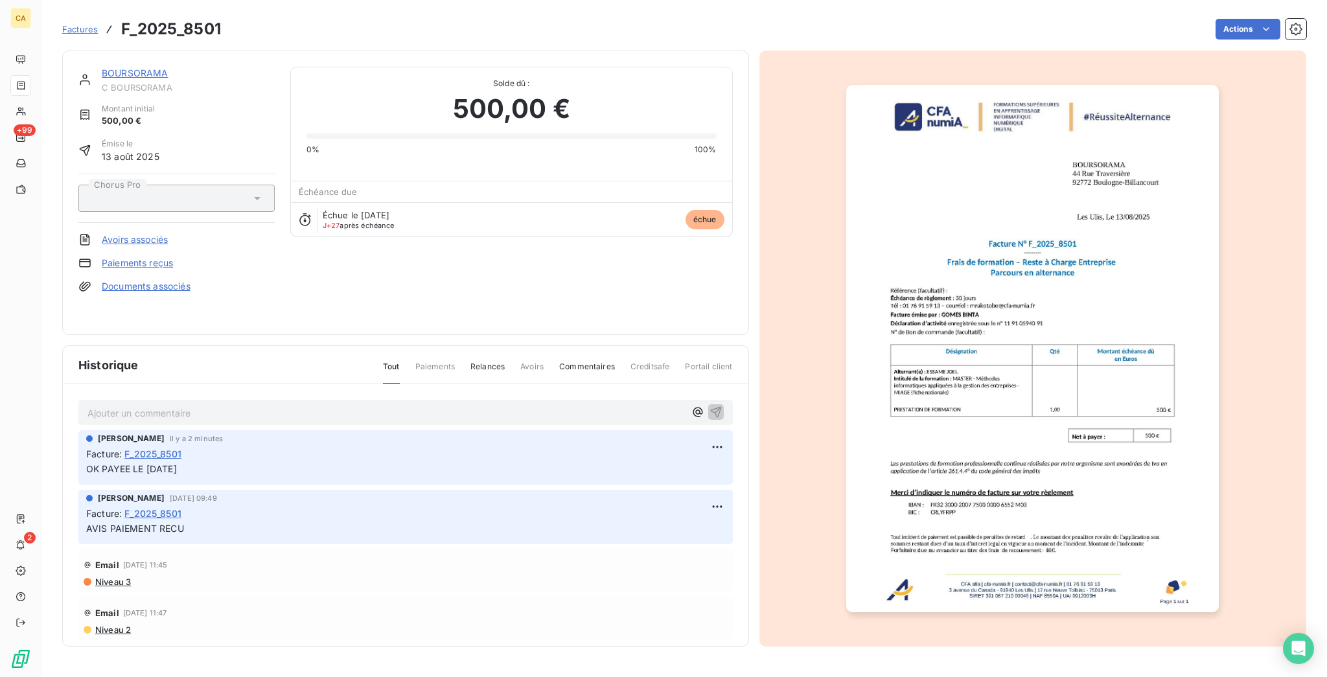
click at [124, 67] on link "BOURSORAMA" at bounding box center [135, 72] width 67 height 11
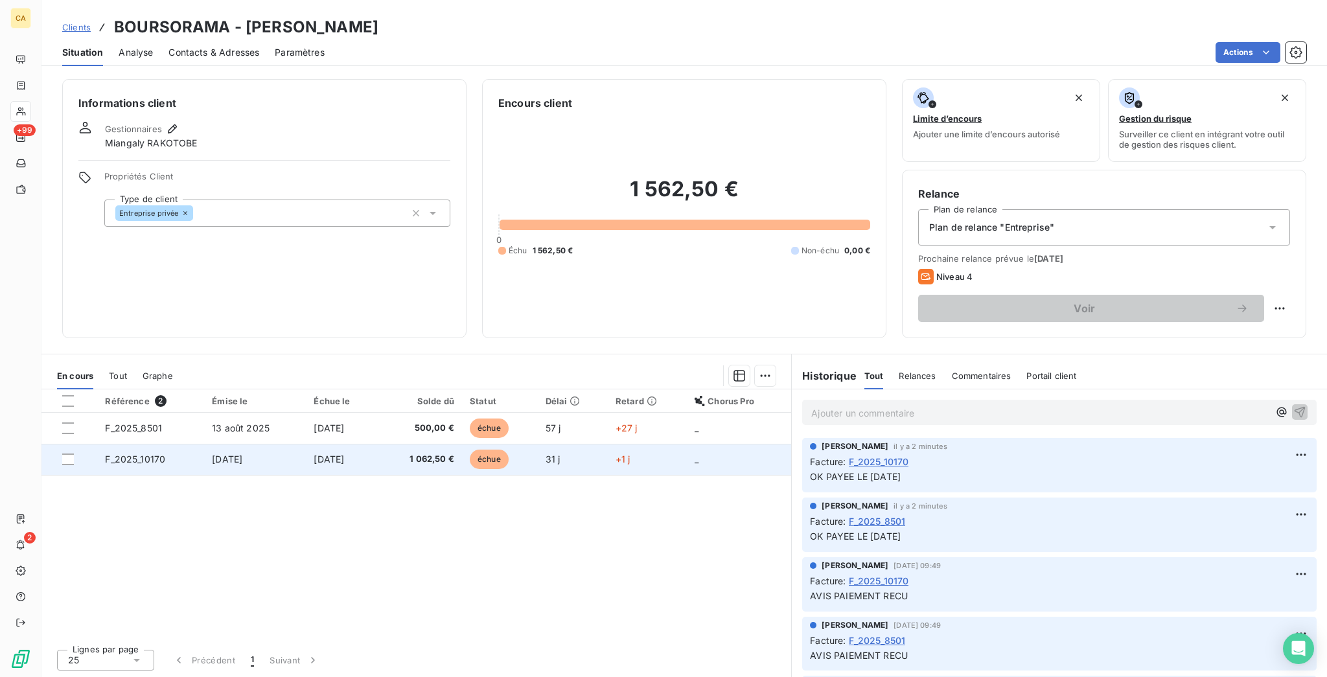
click at [167, 444] on td "F_2025_10170" at bounding box center [150, 459] width 107 height 31
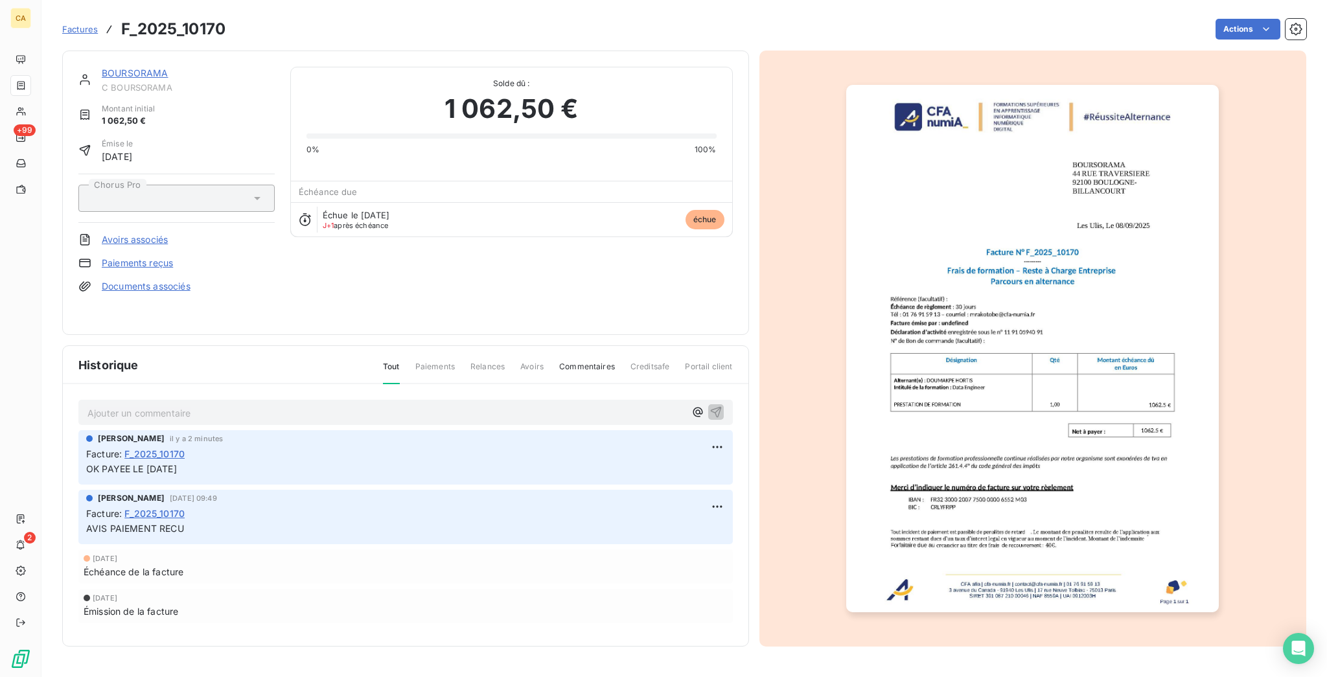
click at [1224, 351] on button "button" at bounding box center [1033, 348] width 388 height 565
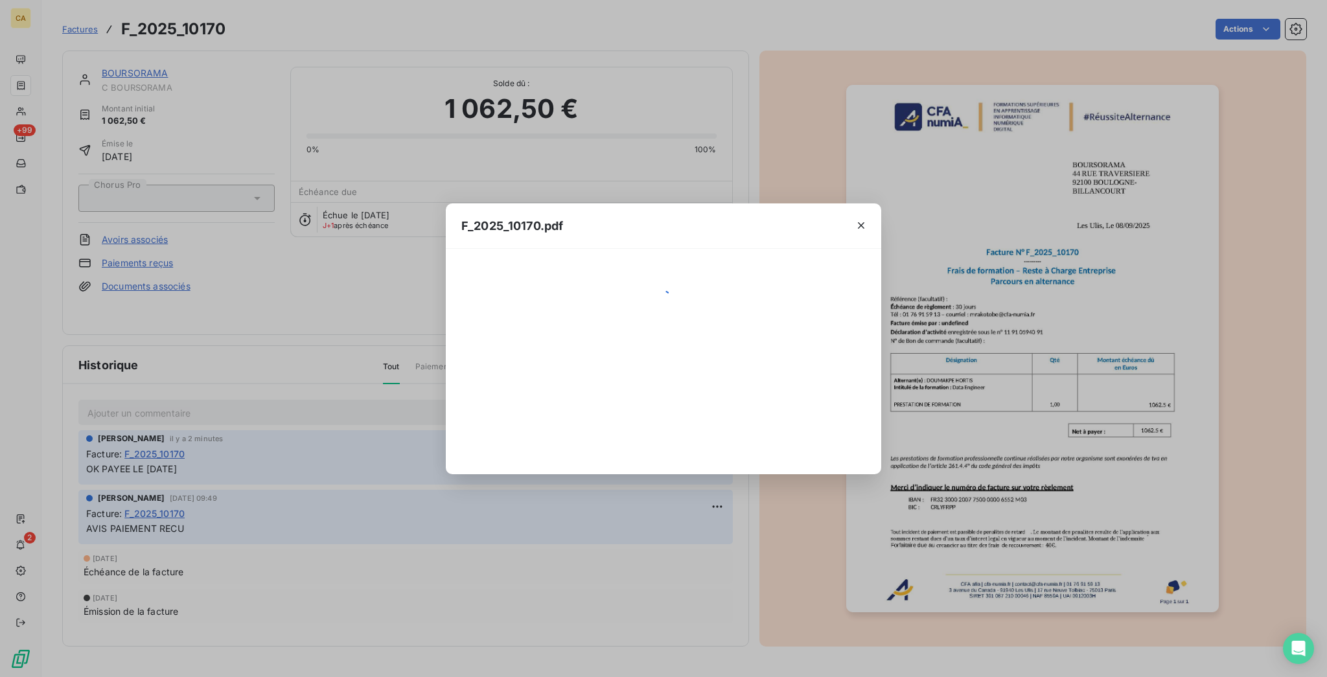
click at [1029, 354] on div "F_2025_10170.pdf" at bounding box center [663, 338] width 1327 height 677
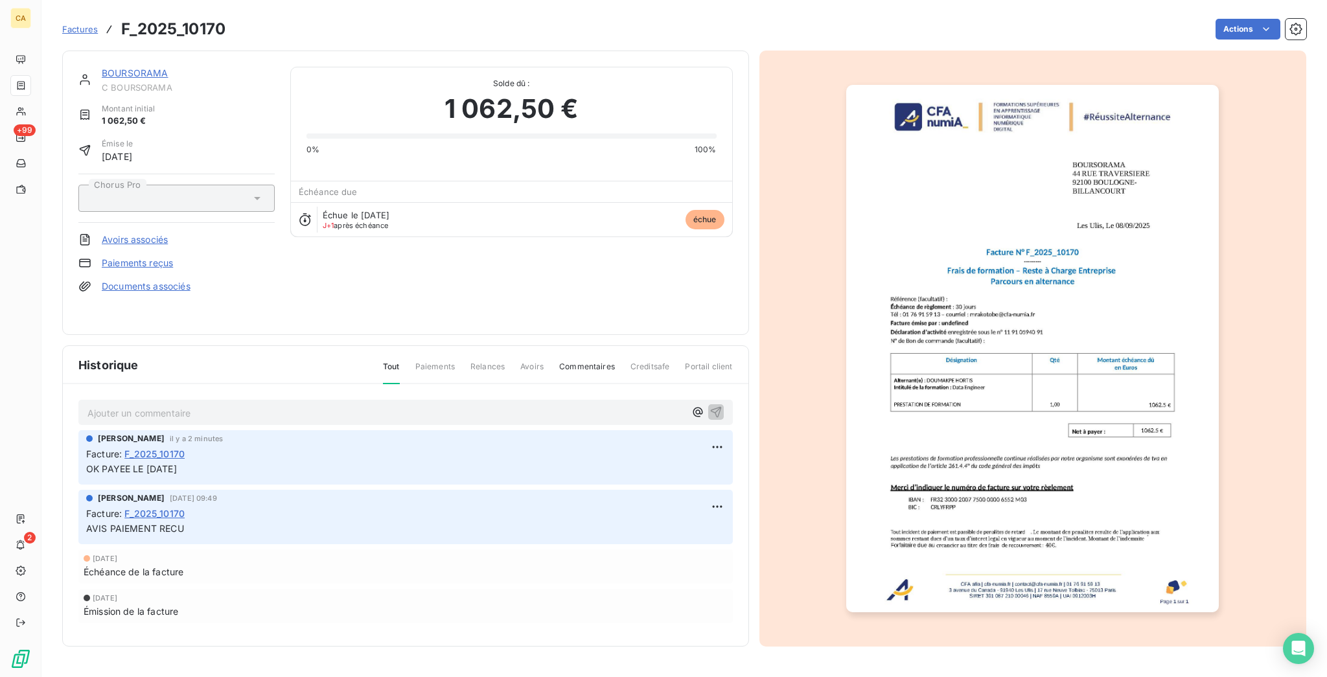
click at [940, 370] on img "button" at bounding box center [1032, 349] width 373 height 528
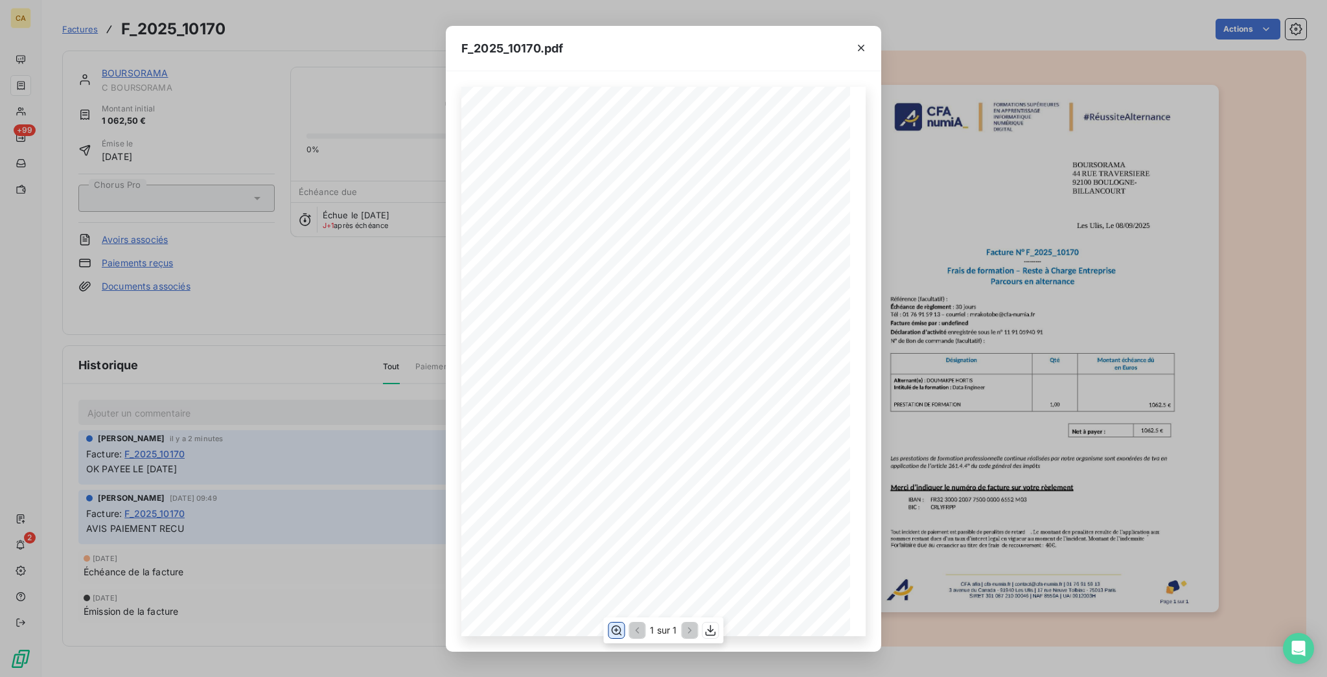
click at [618, 627] on icon "button" at bounding box center [616, 630] width 13 height 13
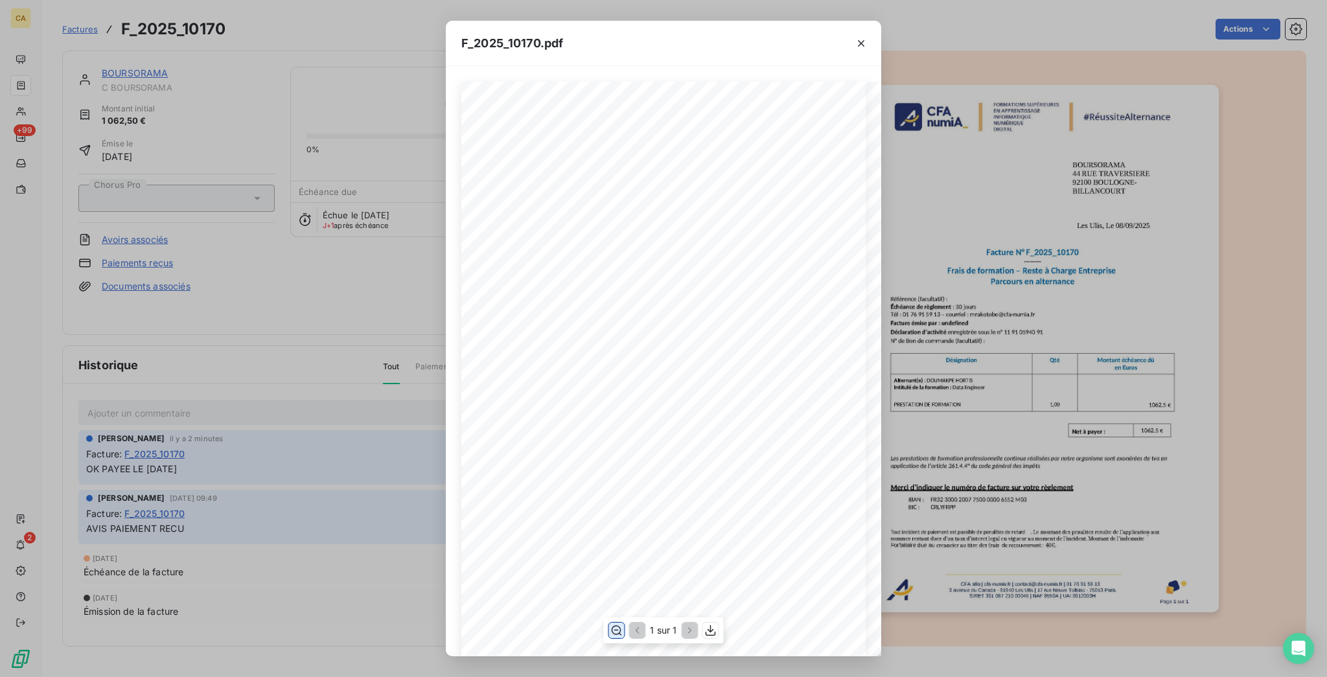
scroll to position [172, 0]
click at [189, 216] on div "F_2025_10170.pdf CFA afia | [DOMAIN_NAME] | [EMAIL_ADDRESS][DOMAIN_NAME] | 01 7…" at bounding box center [663, 338] width 1327 height 677
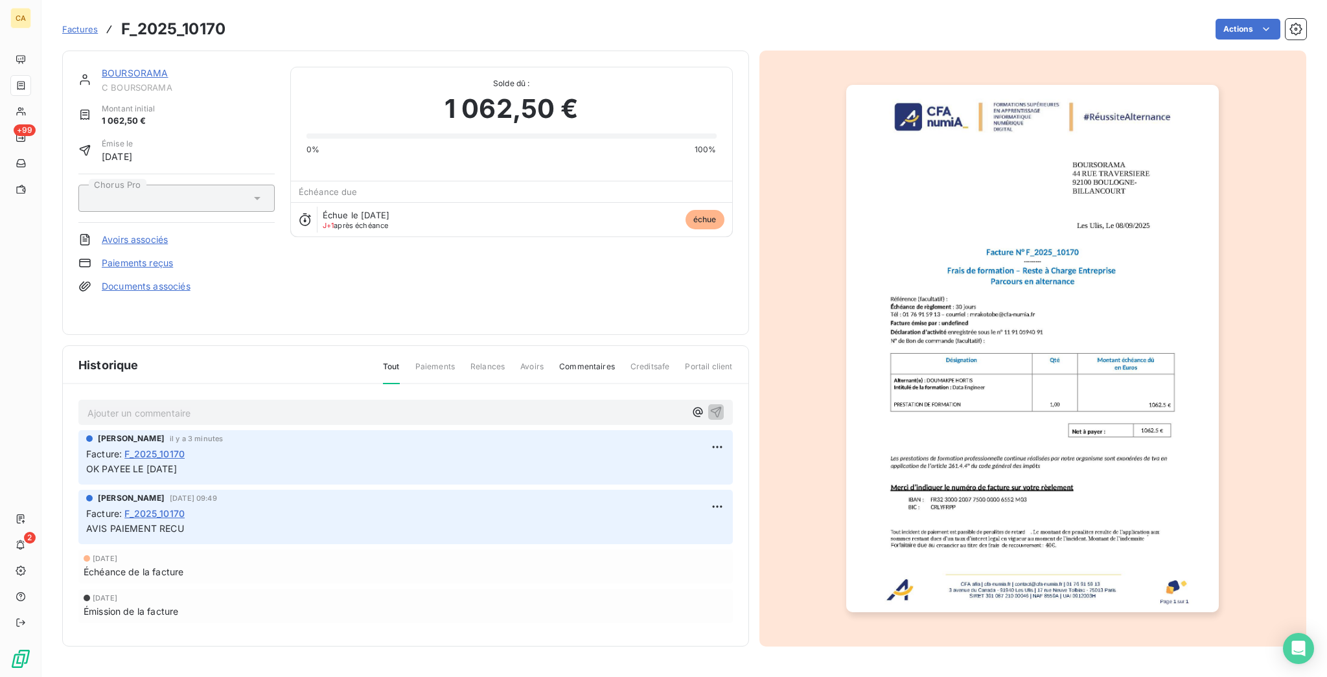
click at [111, 67] on link "BOURSORAMA" at bounding box center [135, 72] width 67 height 11
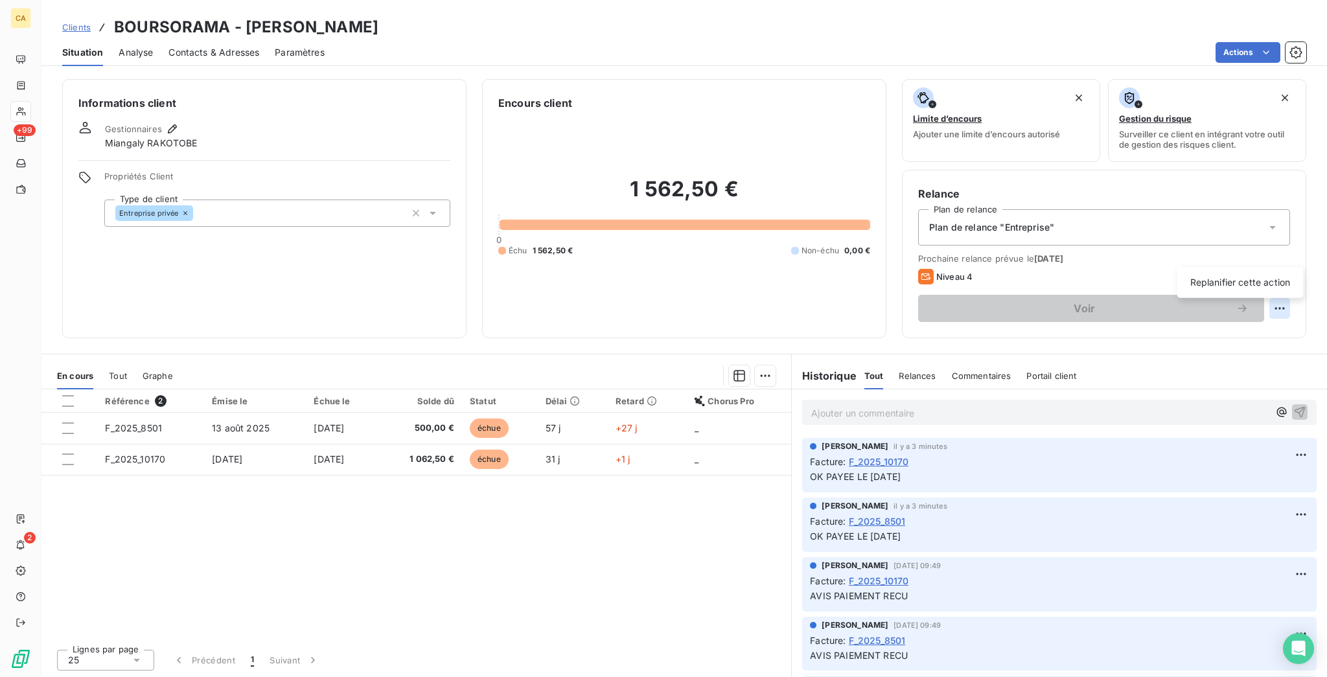
click at [1294, 245] on html "CA +99 2 Clients BOURSORAMA - C BOURSORAMA Situation Analyse Contacts & Adresse…" at bounding box center [663, 338] width 1327 height 677
click at [1272, 271] on div "Replanifier cette action" at bounding box center [1241, 282] width 126 height 31
click at [1267, 277] on div "Replanifier cette action" at bounding box center [1241, 282] width 116 height 21
select select "9"
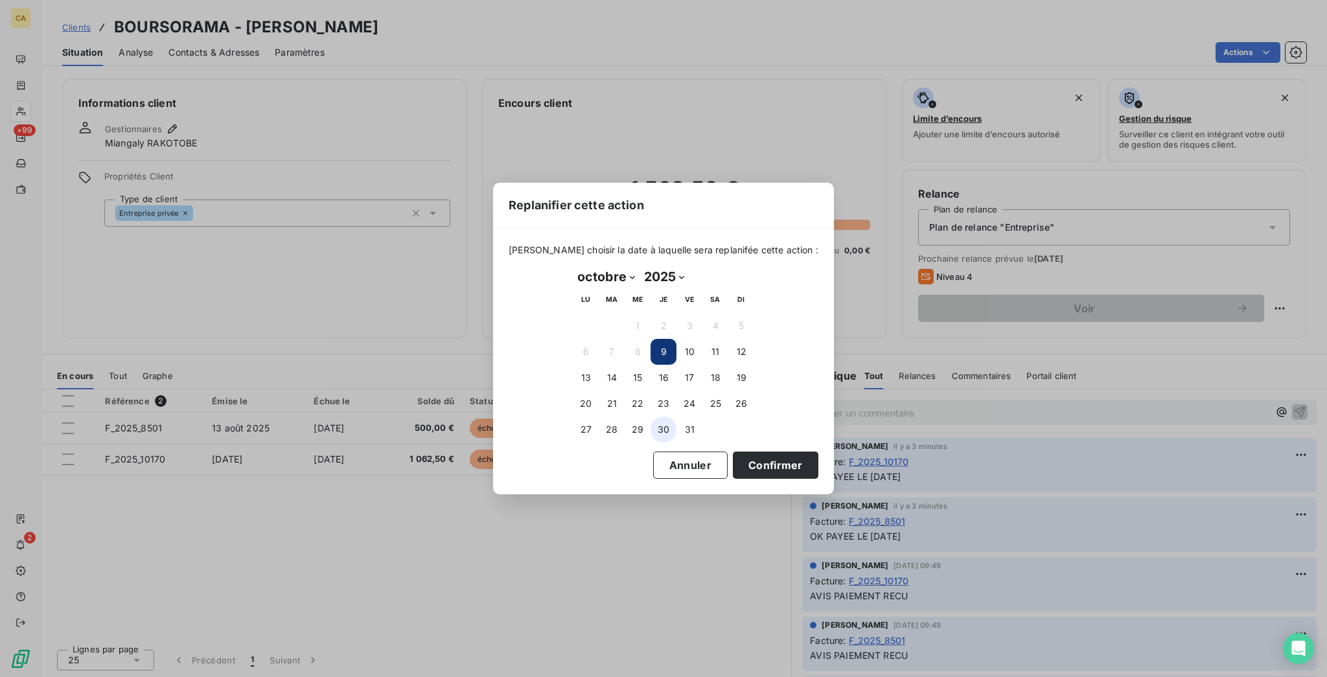
click at [656, 420] on button "30" at bounding box center [664, 430] width 26 height 26
click at [733, 463] on button "Confirmer" at bounding box center [776, 465] width 86 height 27
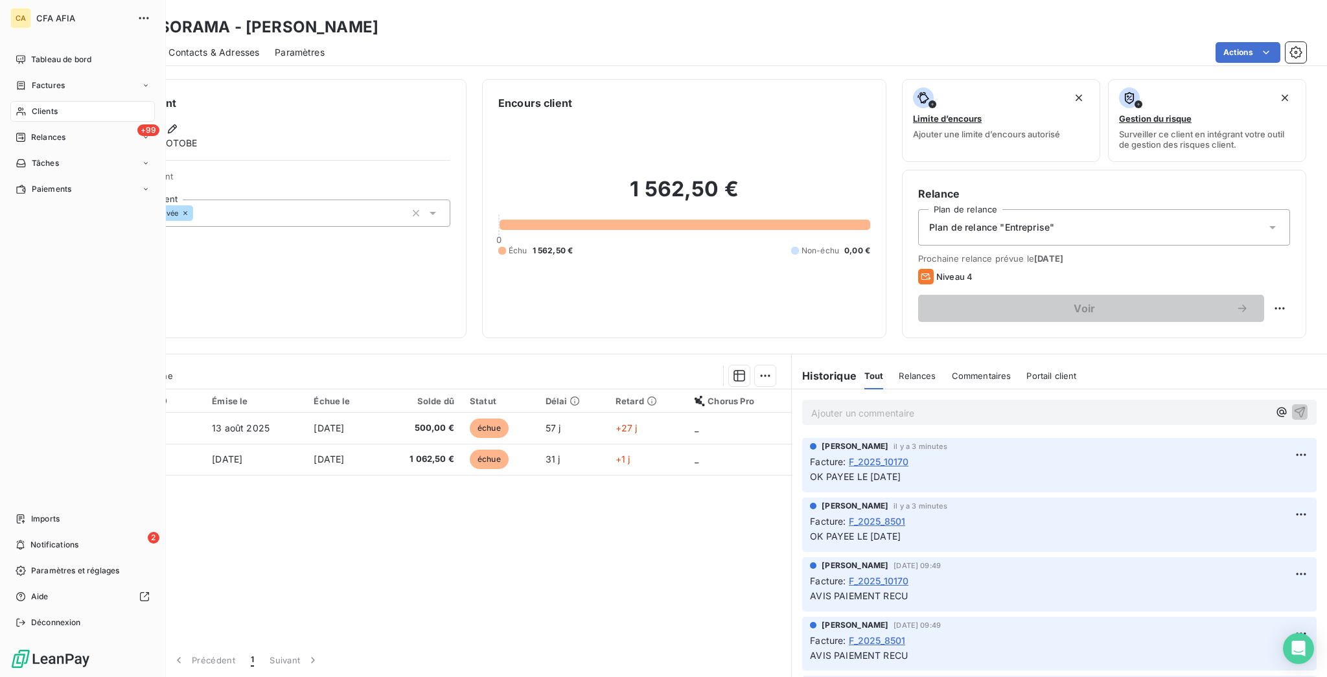
click at [58, 101] on div "Clients" at bounding box center [82, 111] width 145 height 21
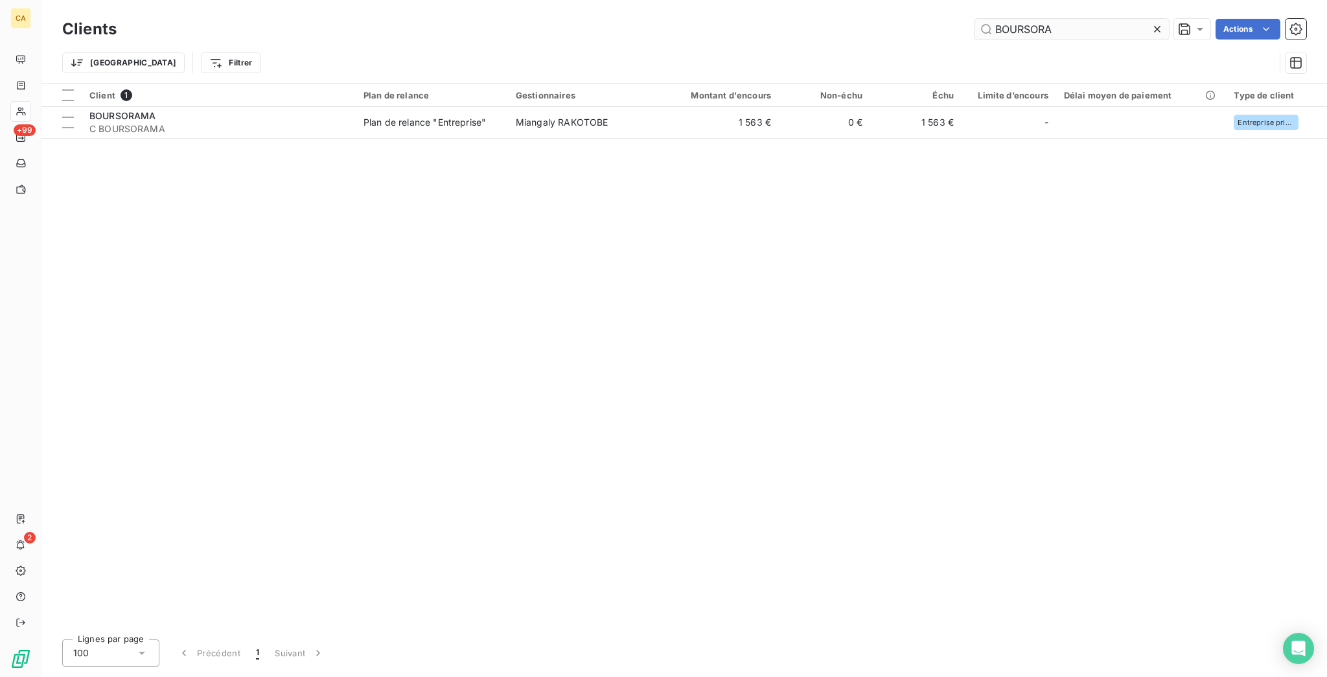
click at [1067, 25] on input "BOURSORA" at bounding box center [1072, 29] width 194 height 21
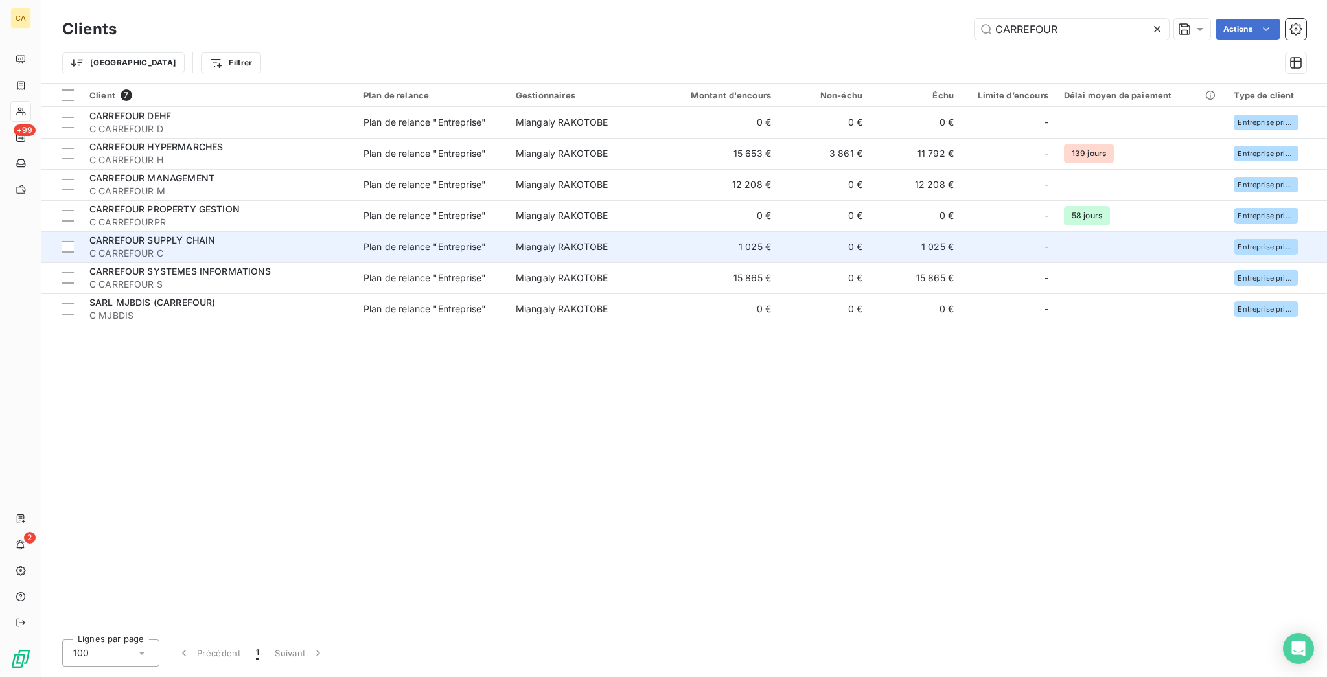
type input "CARREFOUR"
click at [270, 247] on span "C CARREFOUR C" at bounding box center [218, 253] width 259 height 13
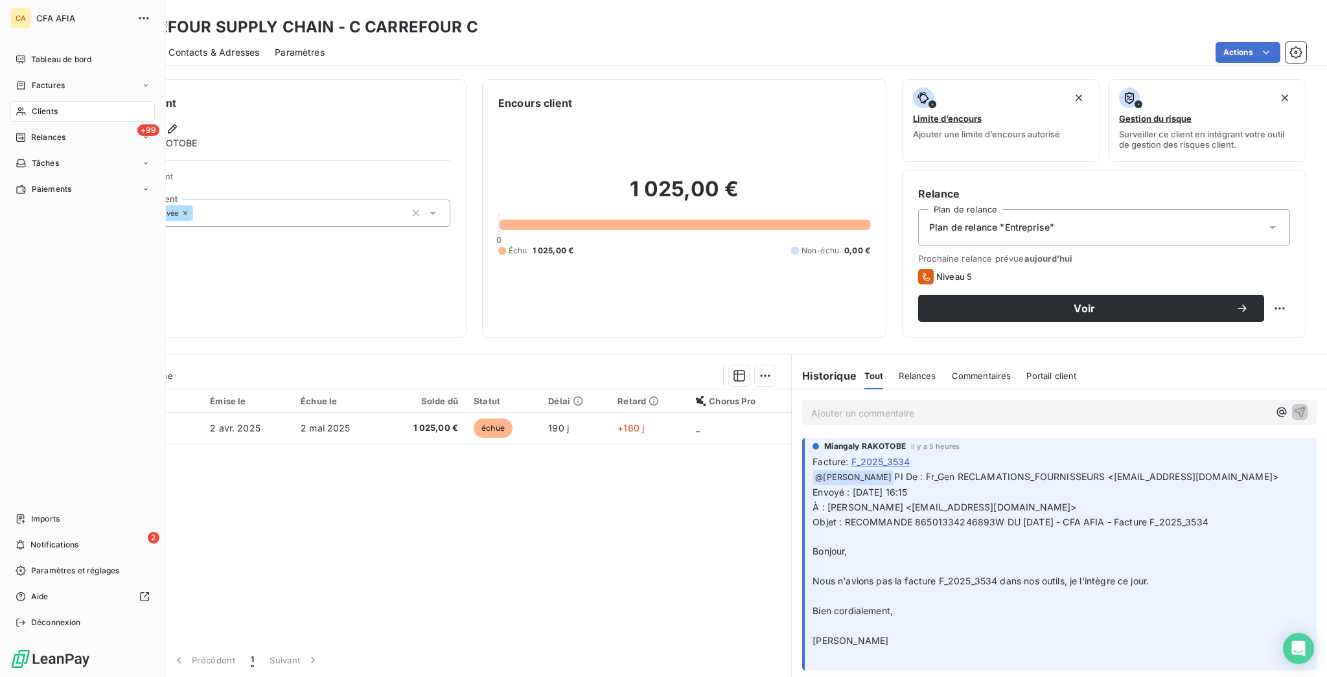
click at [32, 106] on span "Clients" at bounding box center [45, 112] width 26 height 12
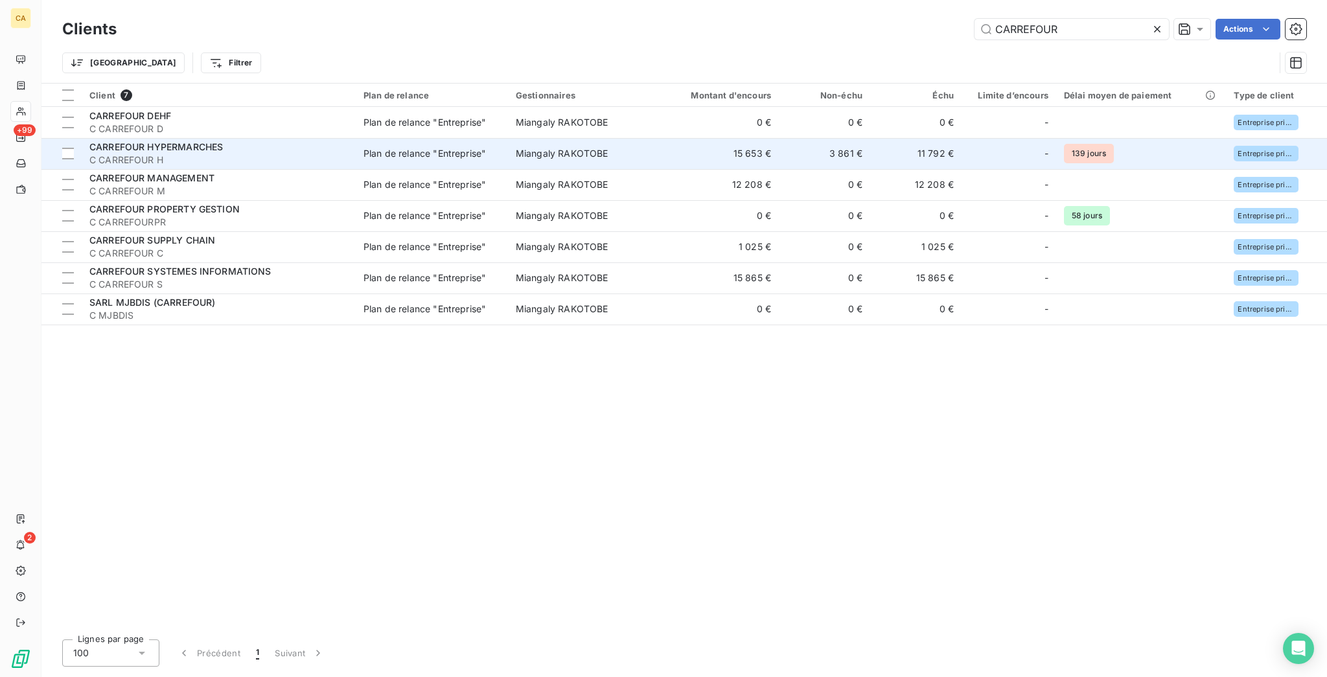
click at [803, 138] on td "3 861 €" at bounding box center [824, 153] width 91 height 31
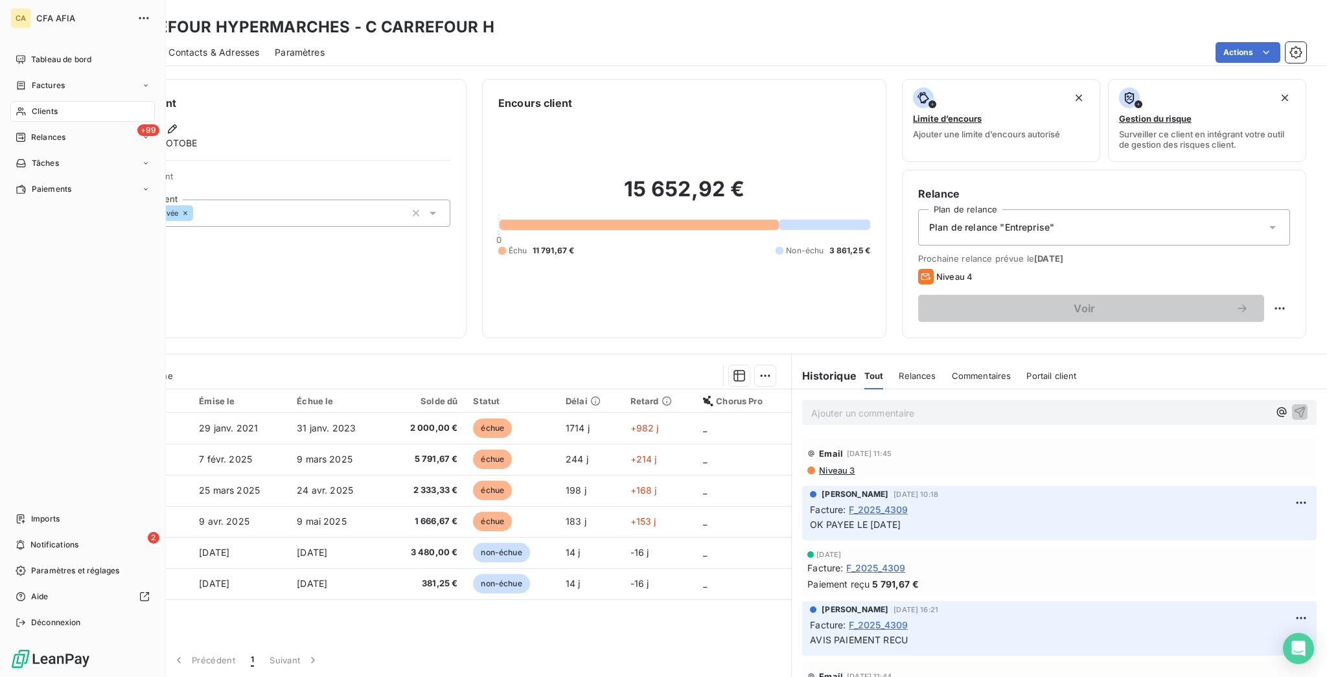
click at [19, 106] on icon at bounding box center [21, 111] width 11 height 10
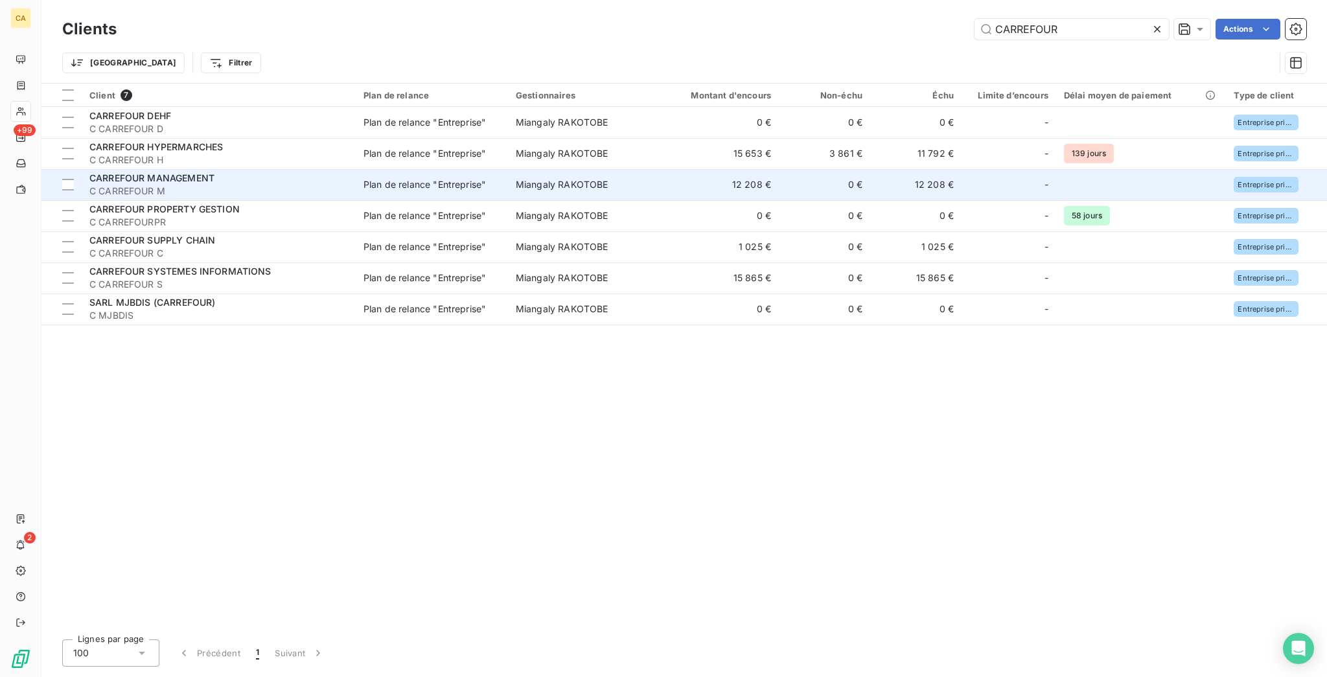
click at [872, 169] on td "12 208 €" at bounding box center [915, 184] width 91 height 31
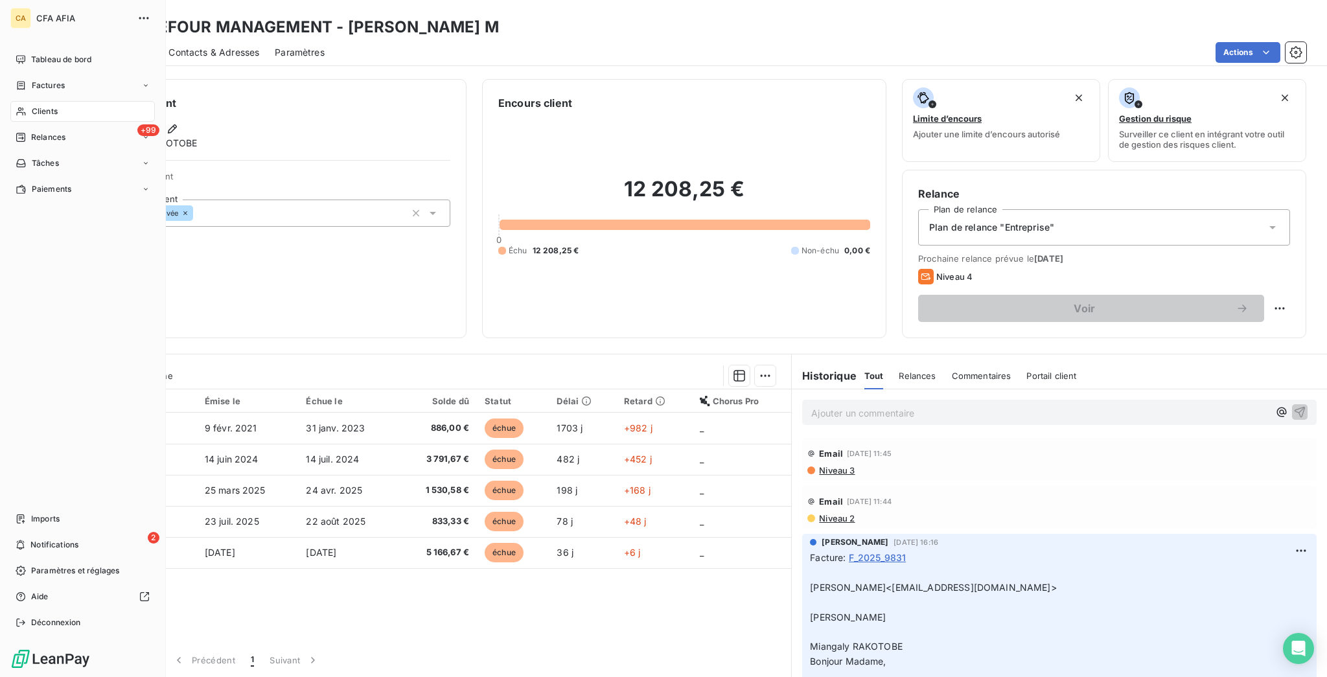
click at [22, 101] on div "Clients" at bounding box center [82, 111] width 145 height 21
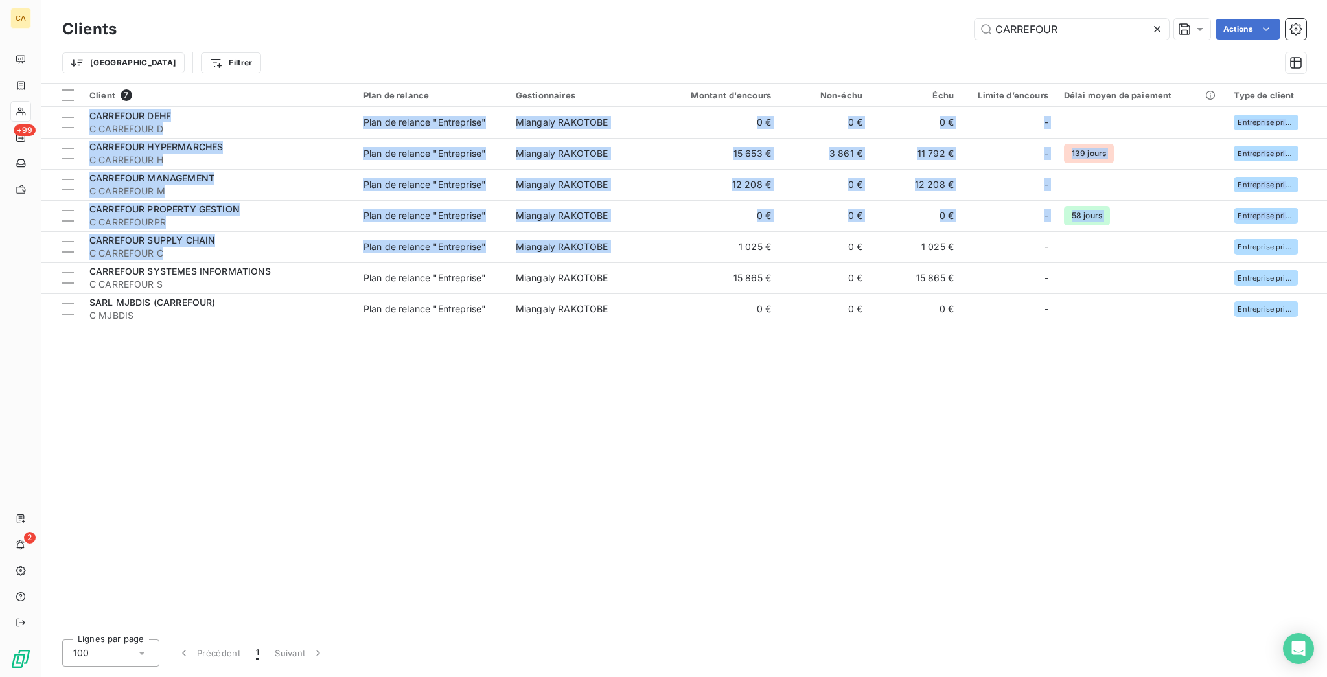
drag, startPoint x: 681, startPoint y: 207, endPoint x: 649, endPoint y: 302, distance: 100.0
click at [651, 299] on div "Client 7 Plan de relance Gestionnaires Montant d'encours Non-échu Échu Limite d…" at bounding box center [684, 357] width 1286 height 546
drag, startPoint x: 649, startPoint y: 302, endPoint x: 622, endPoint y: 197, distance: 108.3
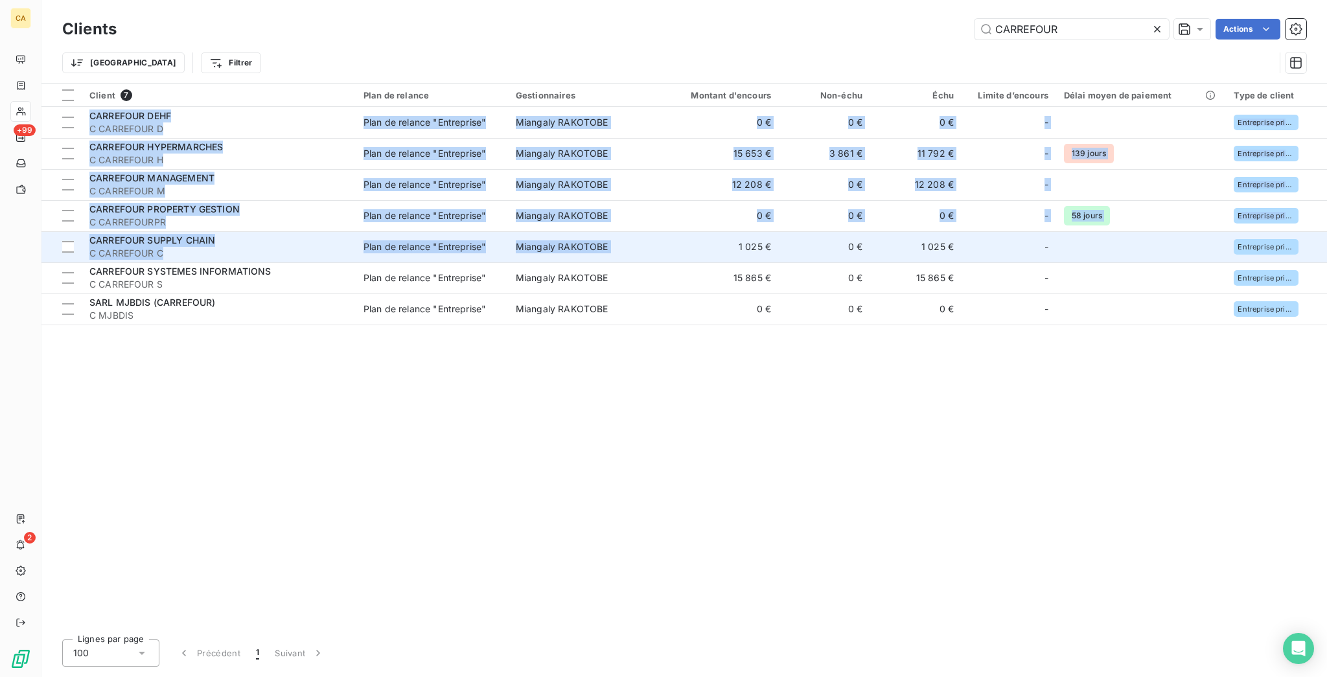
click at [648, 302] on div "Client 7 Plan de relance Gestionnaires Montant d'encours Non-échu Échu Limite d…" at bounding box center [684, 357] width 1286 height 546
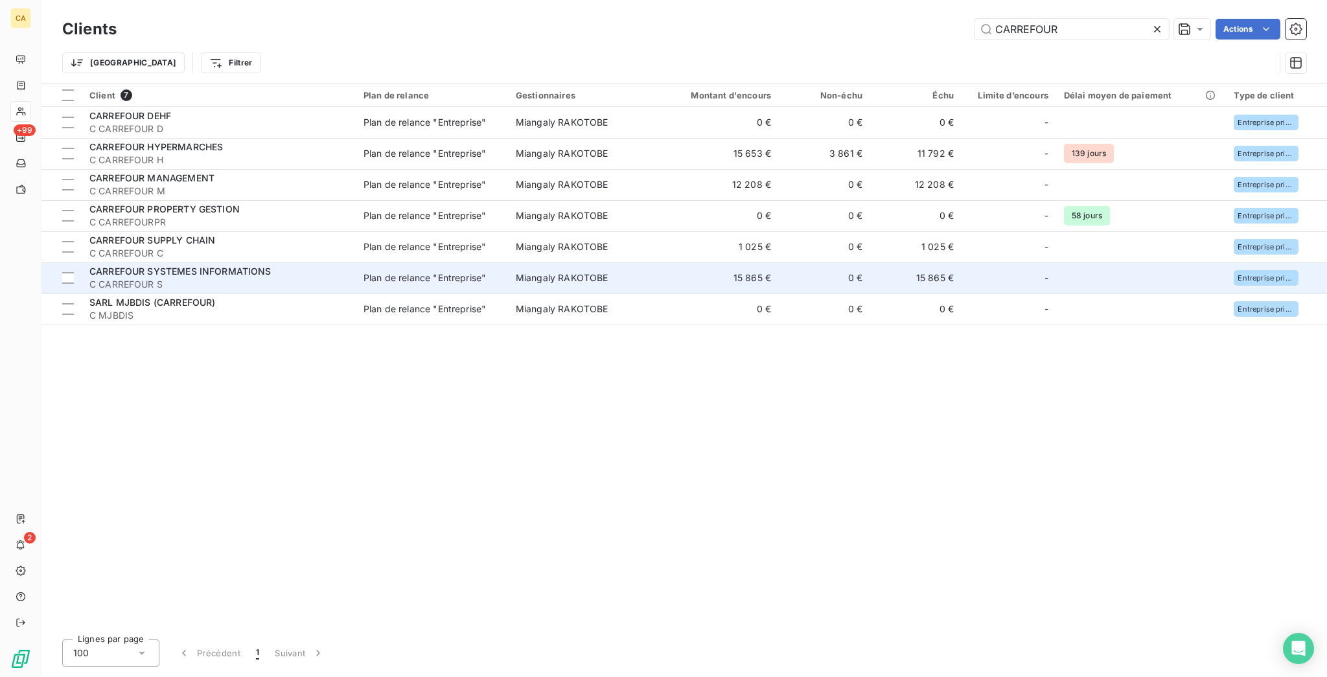
click at [605, 262] on td "Miangaly RAKOTOBE" at bounding box center [582, 277] width 148 height 31
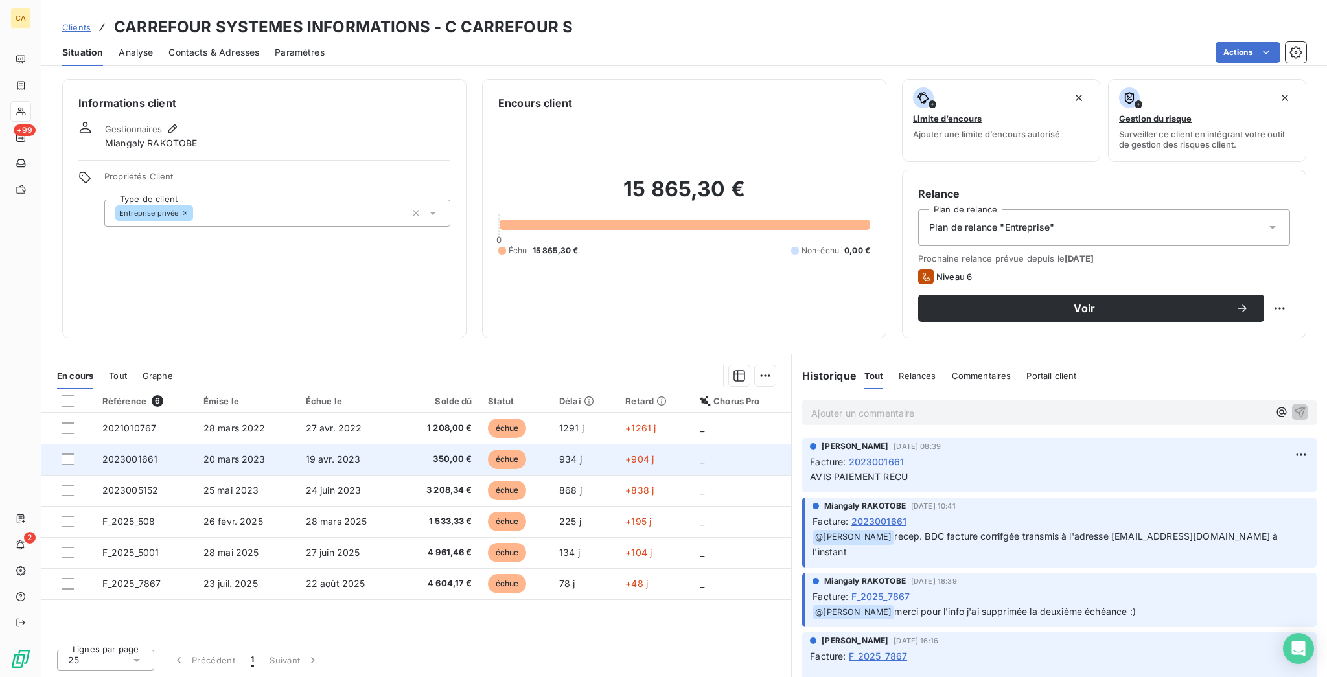
click at [455, 453] on span "350,00 €" at bounding box center [439, 459] width 65 height 13
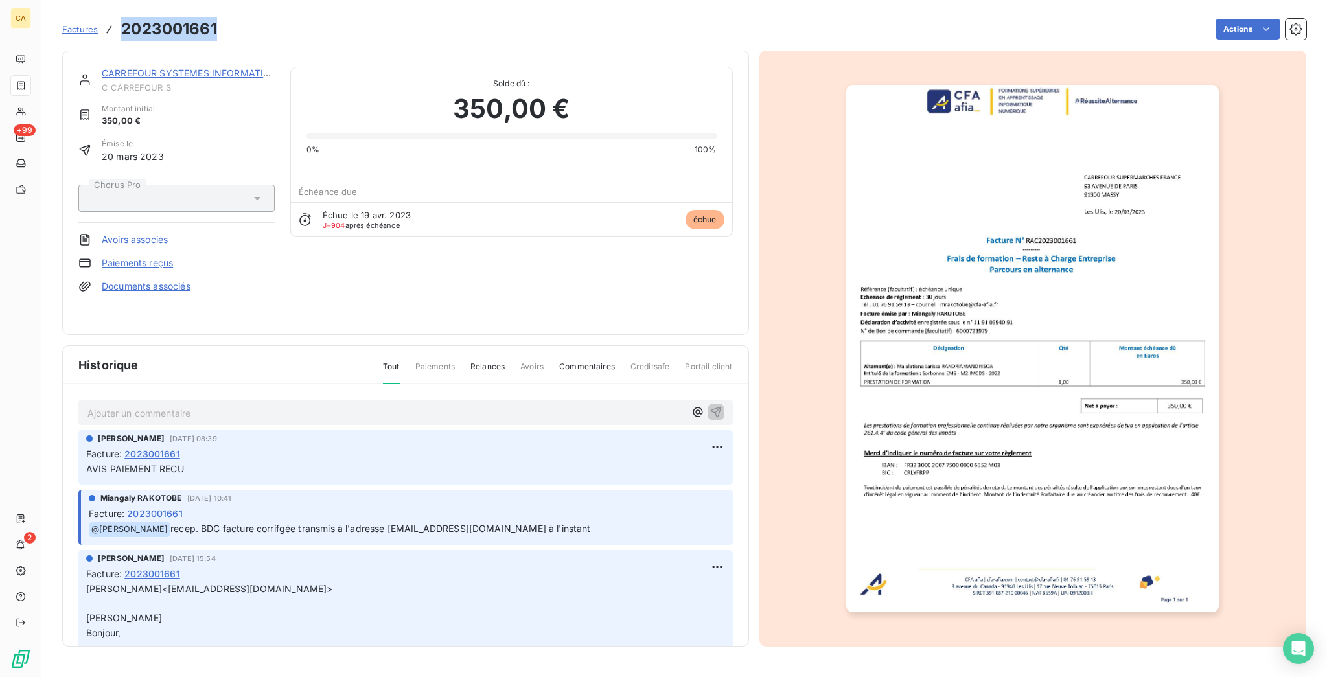
drag, startPoint x: 195, startPoint y: 27, endPoint x: 111, endPoint y: 32, distance: 83.7
click at [104, 25] on div "Factures 2023001661 Actions" at bounding box center [684, 29] width 1244 height 27
copy h3 "023001661"
click at [175, 21] on h3 "2023001661" at bounding box center [169, 28] width 96 height 23
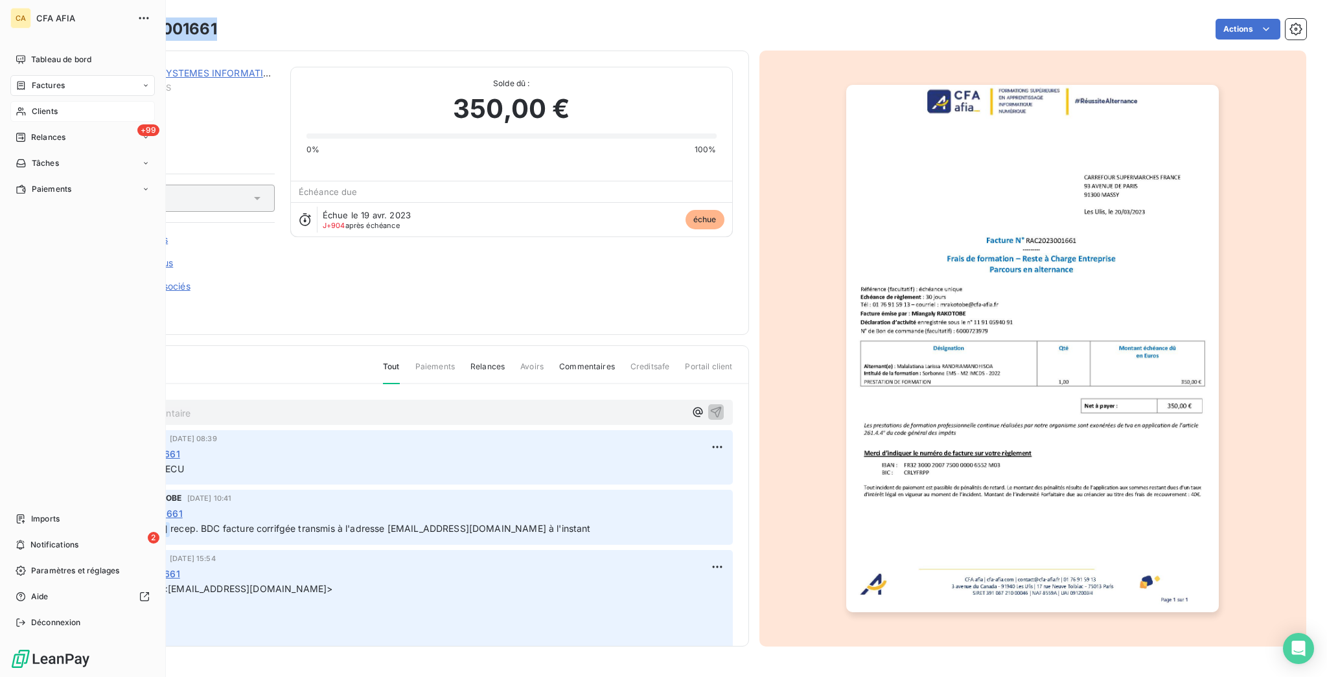
drag, startPoint x: 19, startPoint y: 91, endPoint x: 31, endPoint y: 91, distance: 12.3
click at [19, 106] on icon at bounding box center [21, 111] width 11 height 10
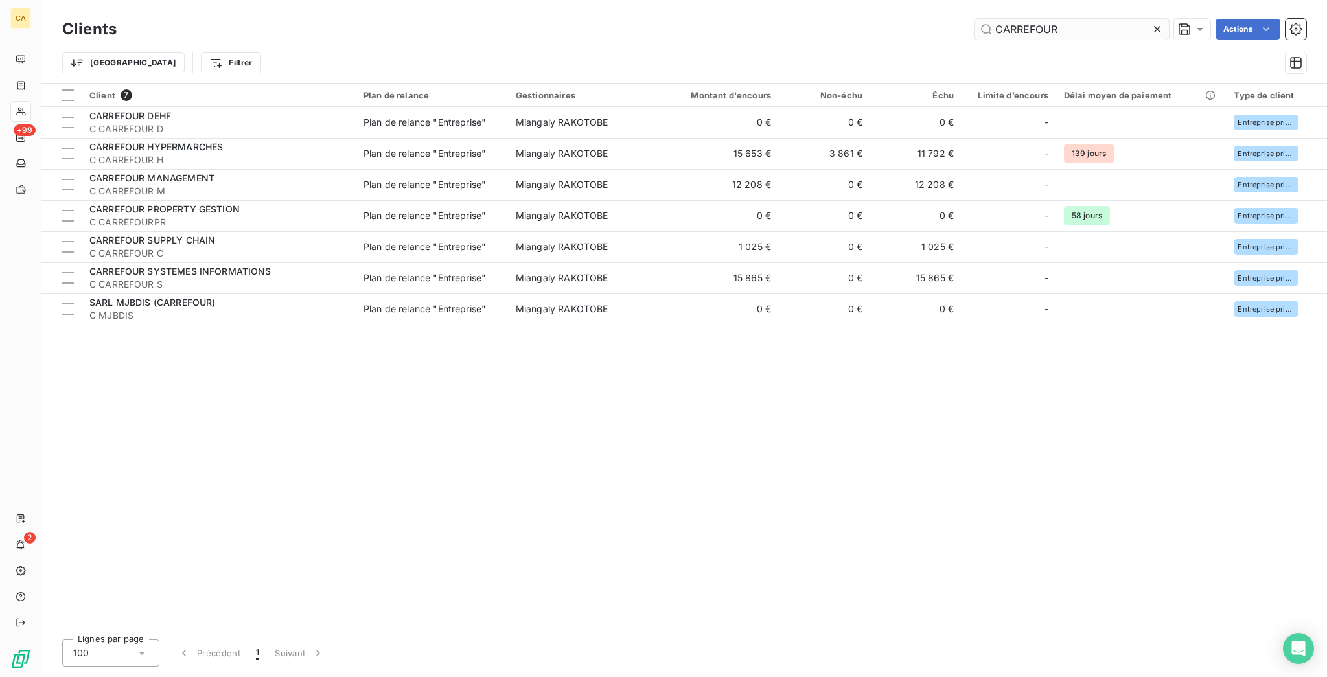
click at [1066, 27] on input "CARREFOUR" at bounding box center [1072, 29] width 194 height 21
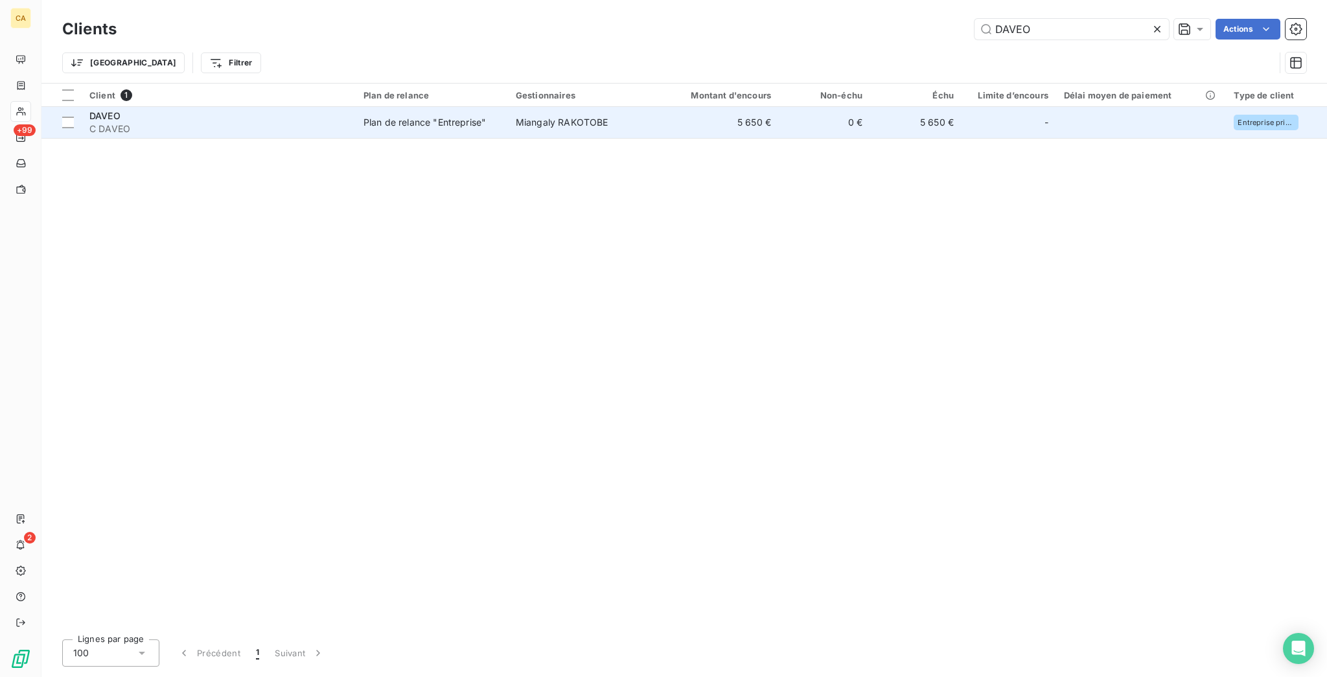
type input "DAVEO"
click at [487, 113] on td "Plan de relance "Entreprise"" at bounding box center [432, 122] width 152 height 31
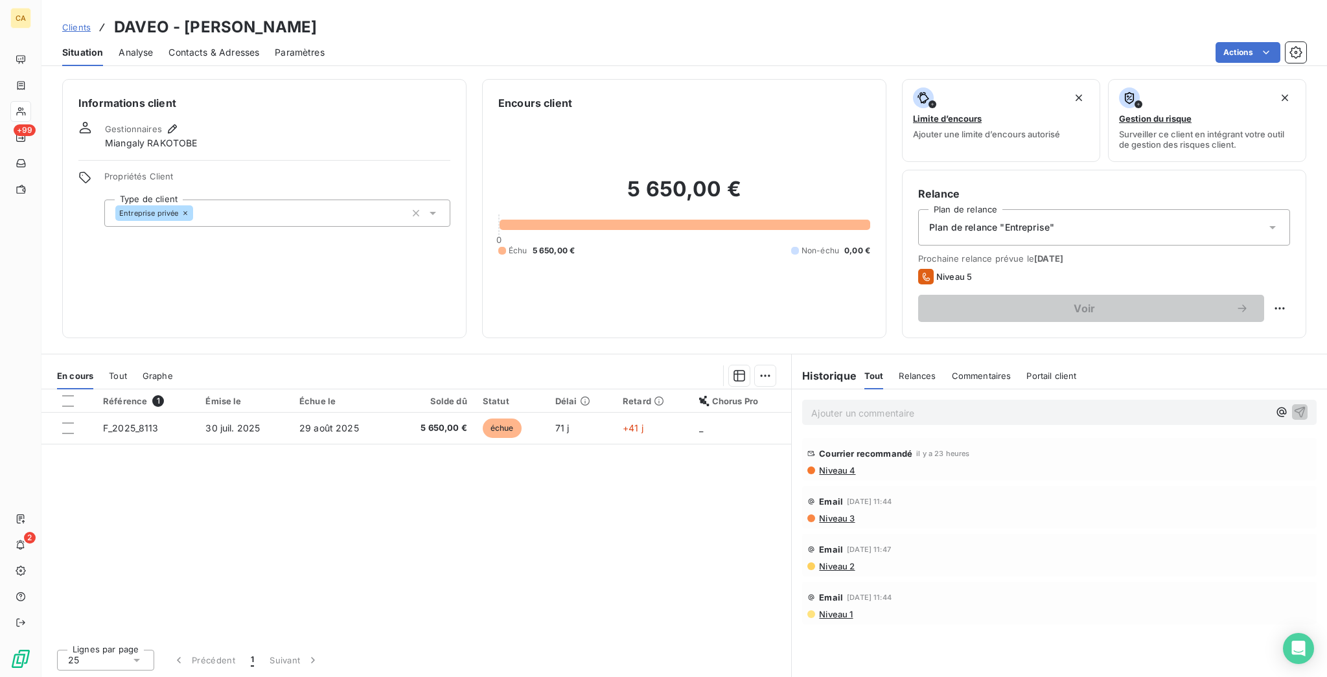
click at [413, 389] on th "Solde dû" at bounding box center [433, 400] width 83 height 23
click at [412, 412] on div at bounding box center [433, 412] width 83 height 1
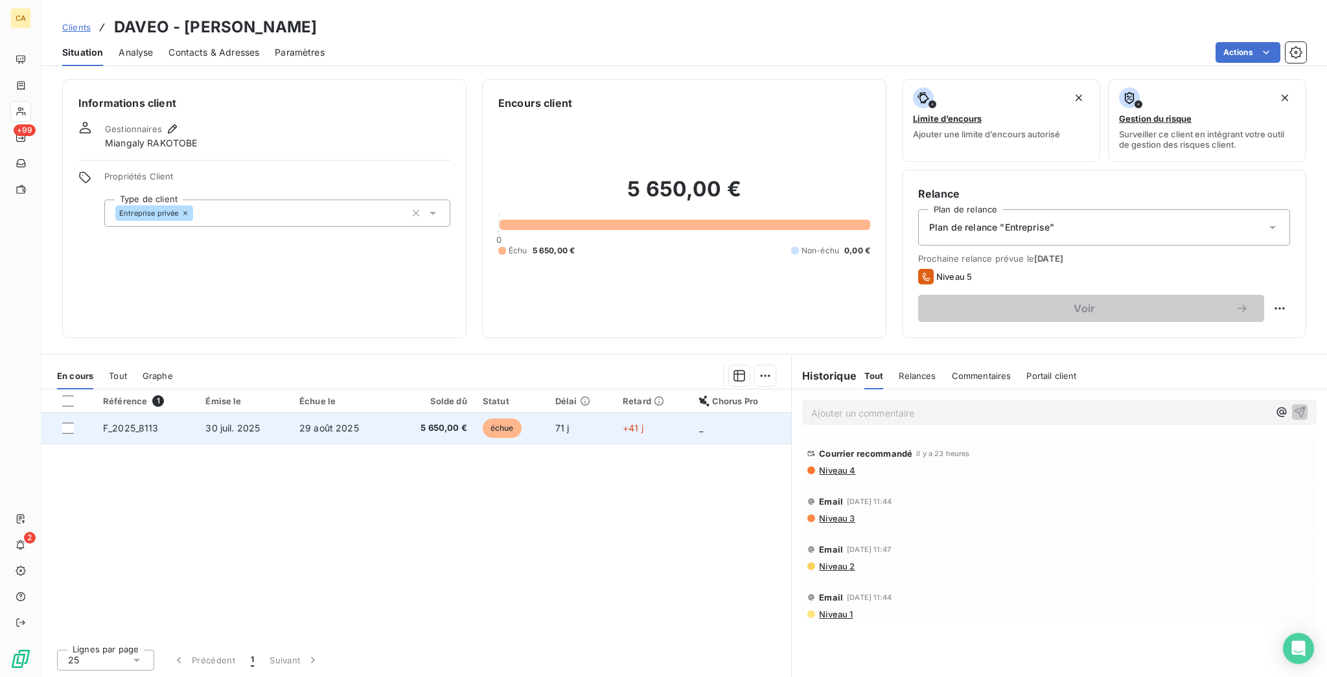
click at [412, 413] on td "5 650,00 €" at bounding box center [433, 428] width 83 height 31
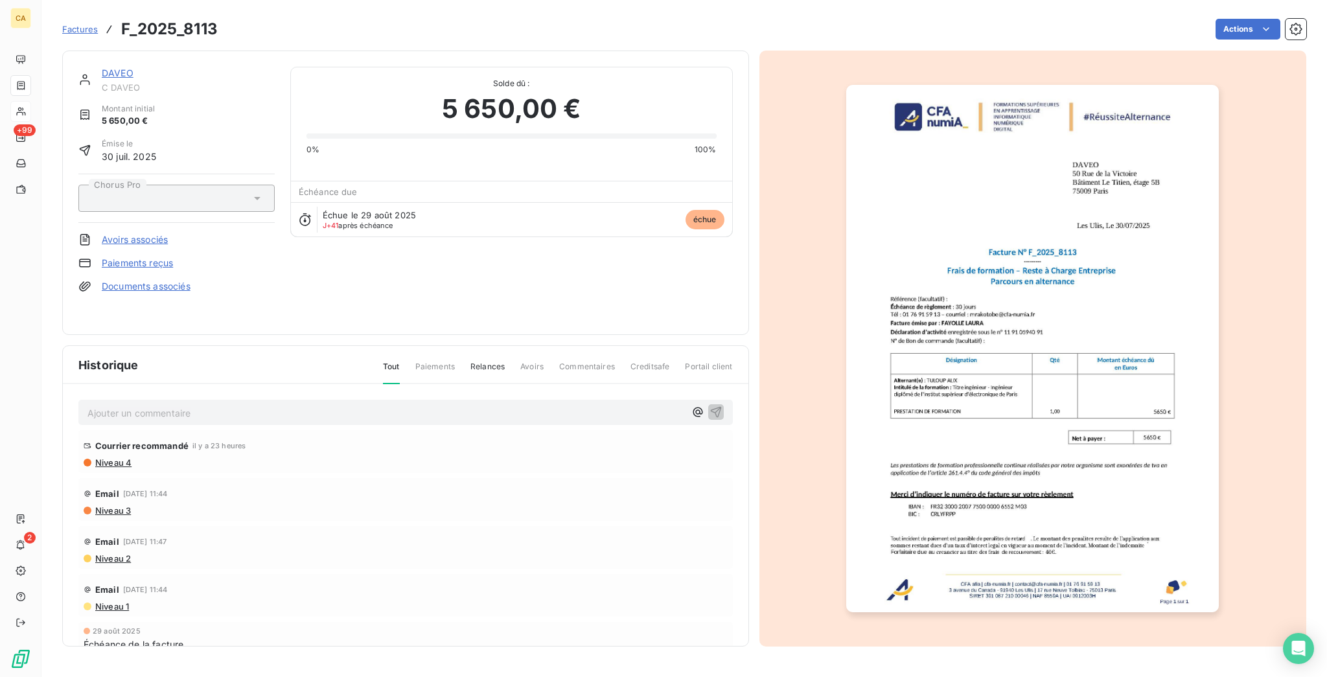
click at [190, 405] on p "Ajouter un commentaire ﻿" at bounding box center [386, 413] width 598 height 16
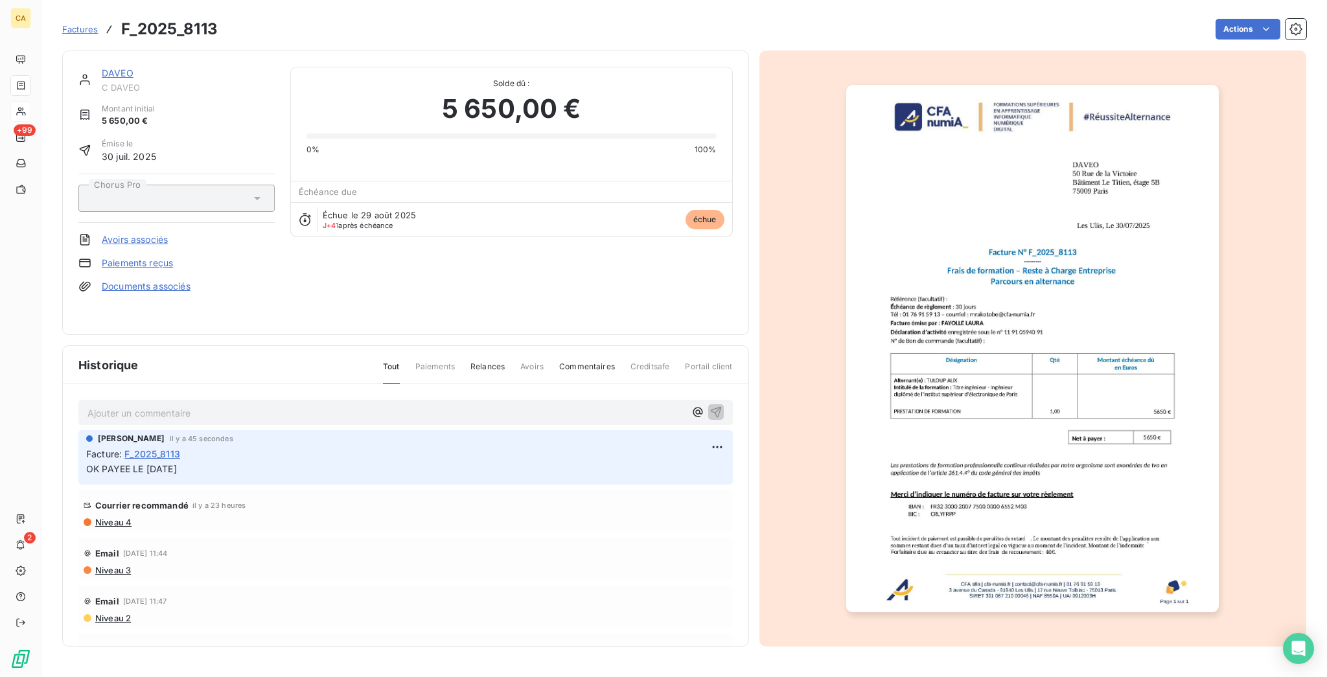
click at [1018, 439] on img "button" at bounding box center [1032, 349] width 373 height 528
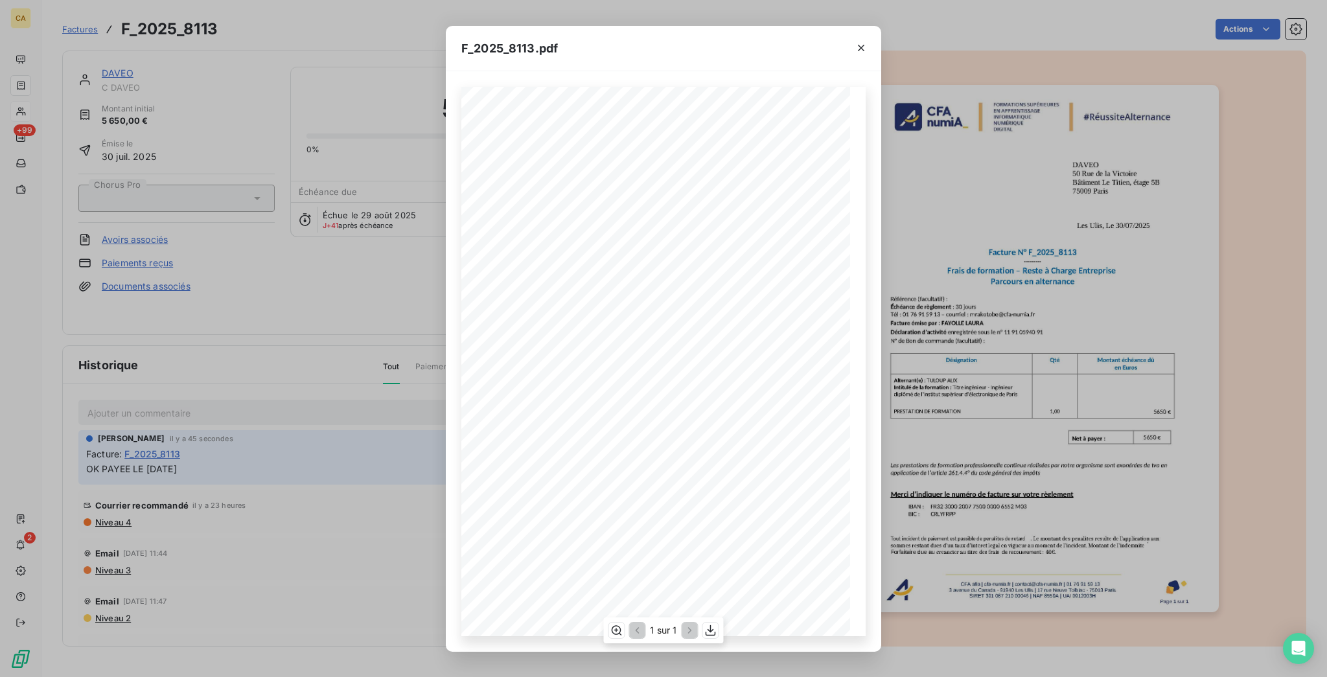
click at [608, 633] on div "1 sur 1" at bounding box center [663, 631] width 120 height 26
click at [624, 628] on button "button" at bounding box center [617, 631] width 16 height 16
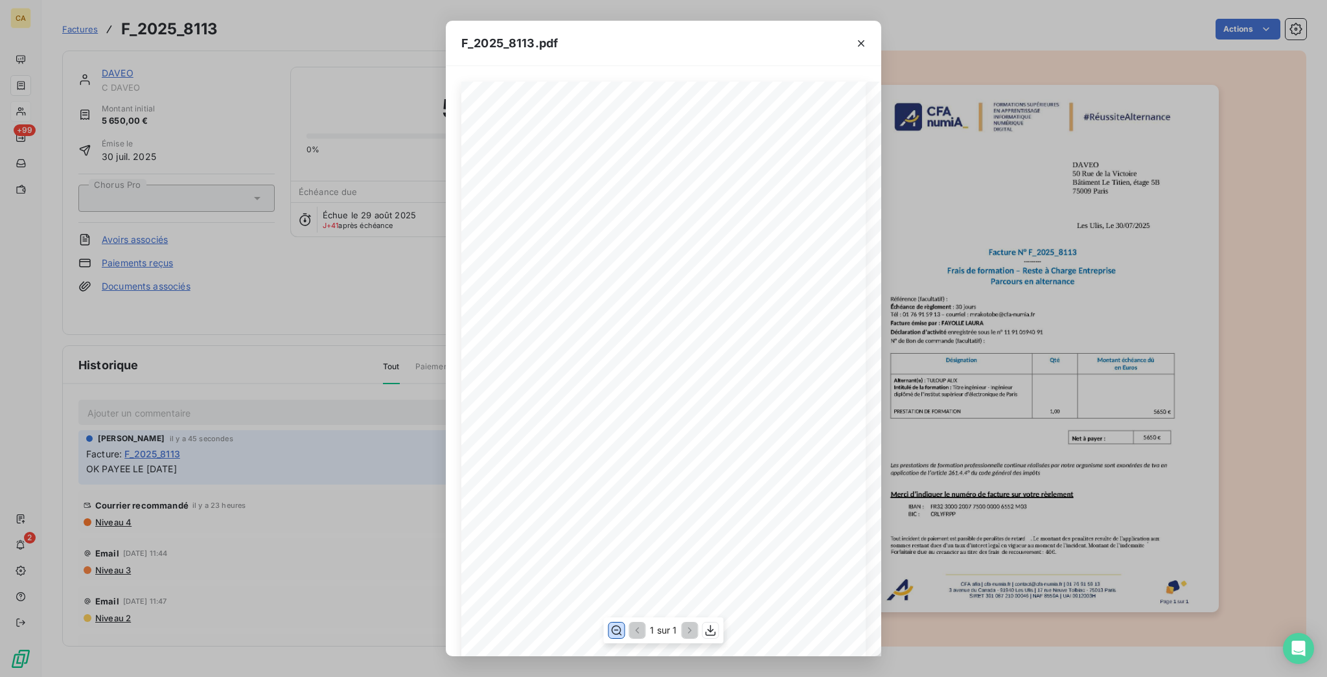
scroll to position [172, 0]
click at [253, 226] on div "F_2025_8113.pdf CFA afia | [DOMAIN_NAME] | [EMAIL_ADDRESS][DOMAIN_NAME] | 01 76…" at bounding box center [663, 338] width 1327 height 677
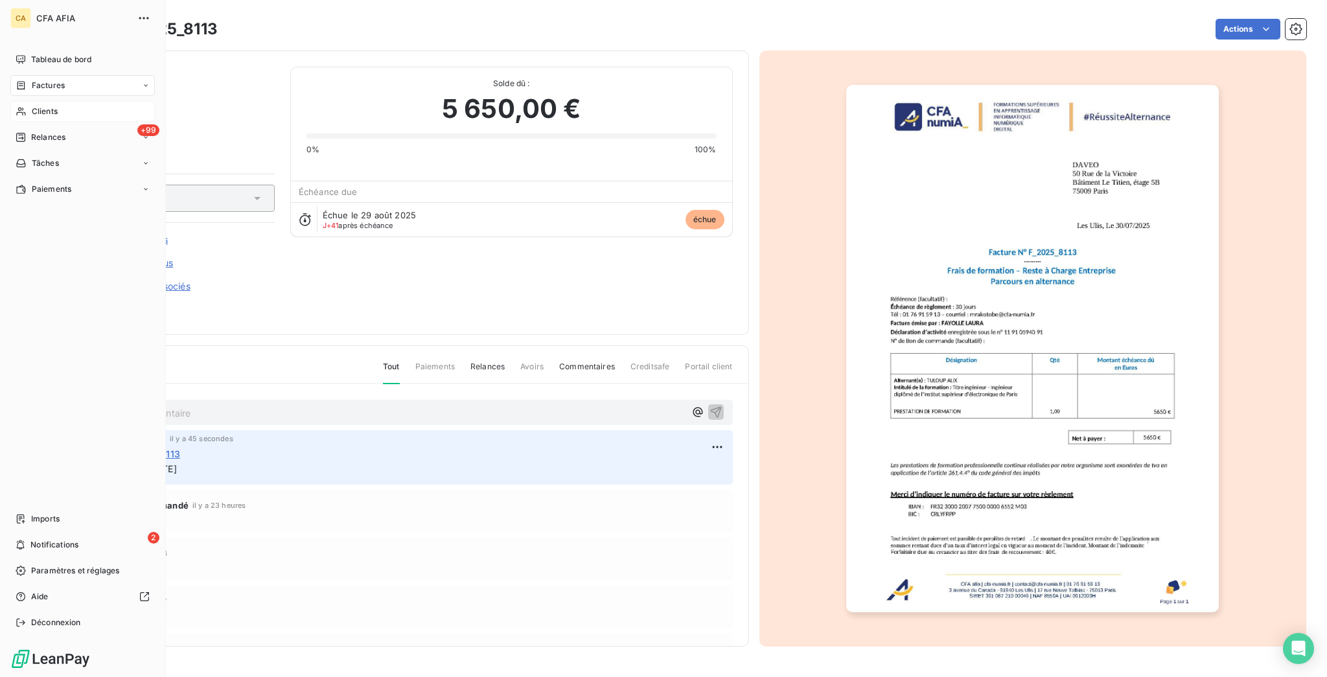
click at [32, 106] on span "Clients" at bounding box center [45, 112] width 26 height 12
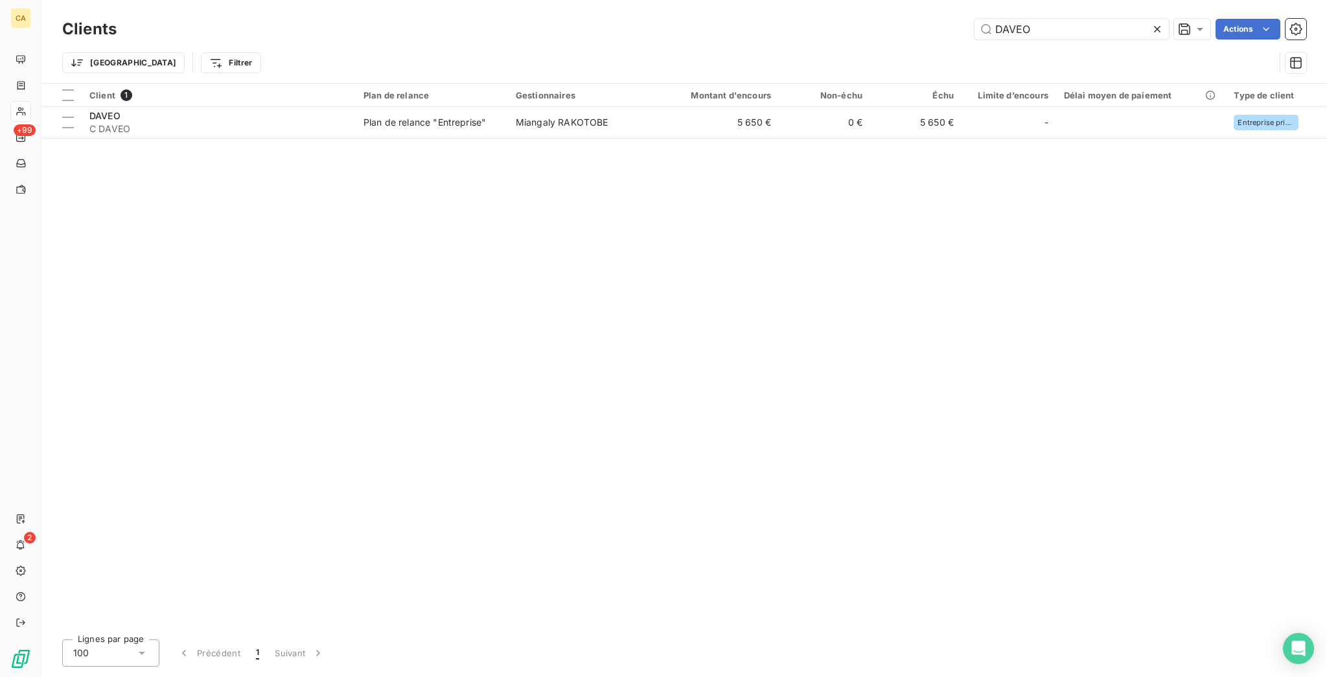
click at [1062, 37] on div "Clients DAVEO Actions" at bounding box center [684, 29] width 1244 height 27
click at [1060, 23] on input "DAVEO" at bounding box center [1072, 29] width 194 height 21
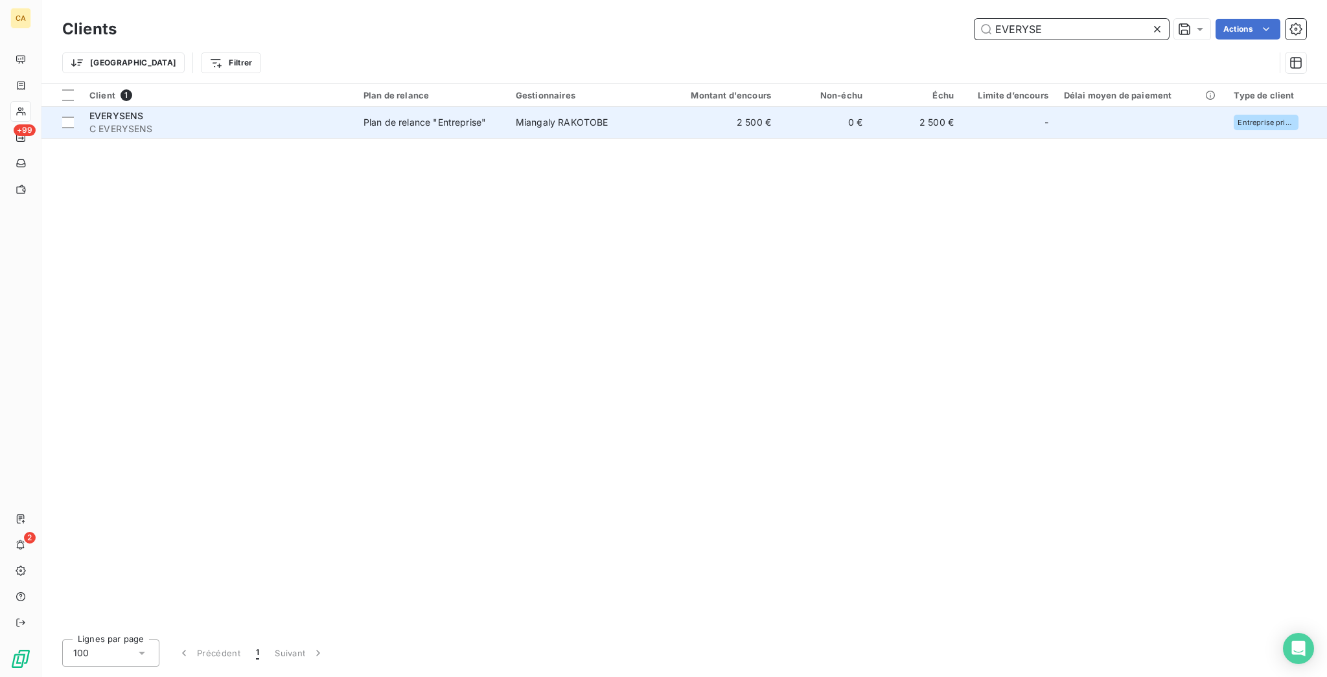
type input "EVERYSE"
click at [962, 115] on td "-" at bounding box center [1009, 122] width 95 height 31
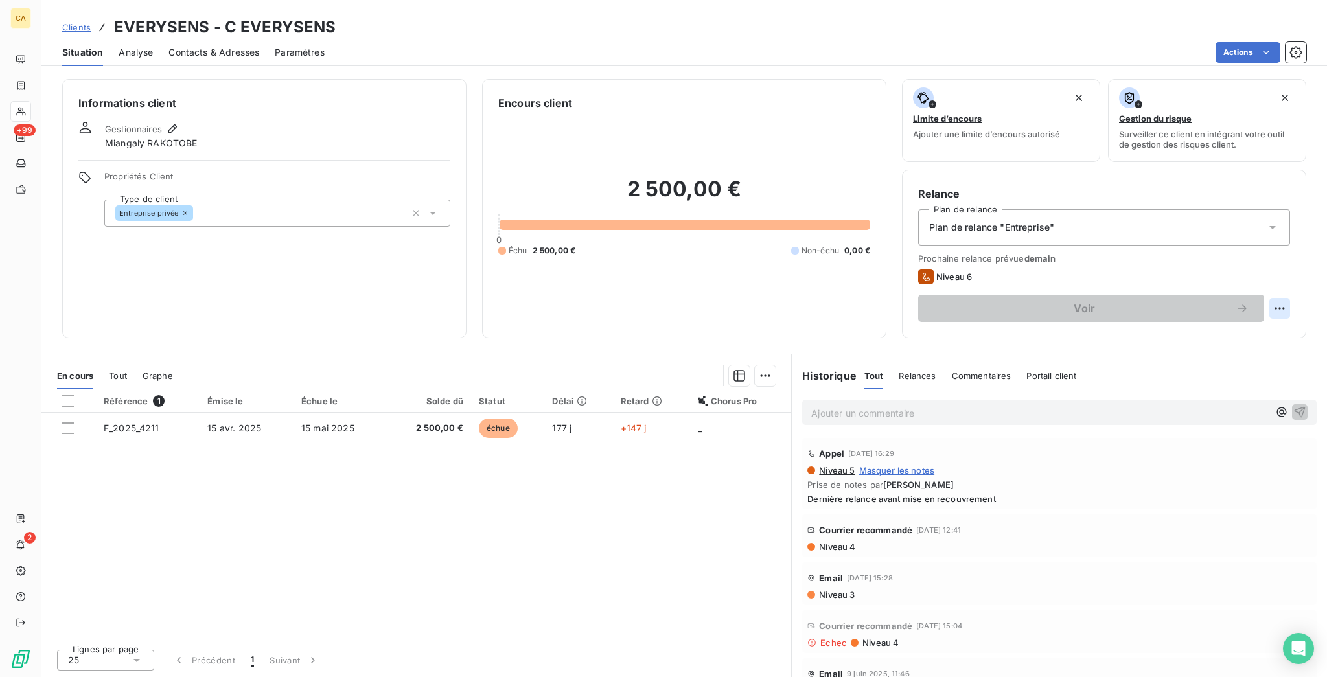
click at [1290, 247] on html "CA +99 2 Clients EVERYSENS - C EVERYSENS Situation Analyse Contacts & Adresses …" at bounding box center [663, 338] width 1327 height 677
click at [1263, 278] on div "Replanifier cette action" at bounding box center [1241, 282] width 116 height 21
select select "9"
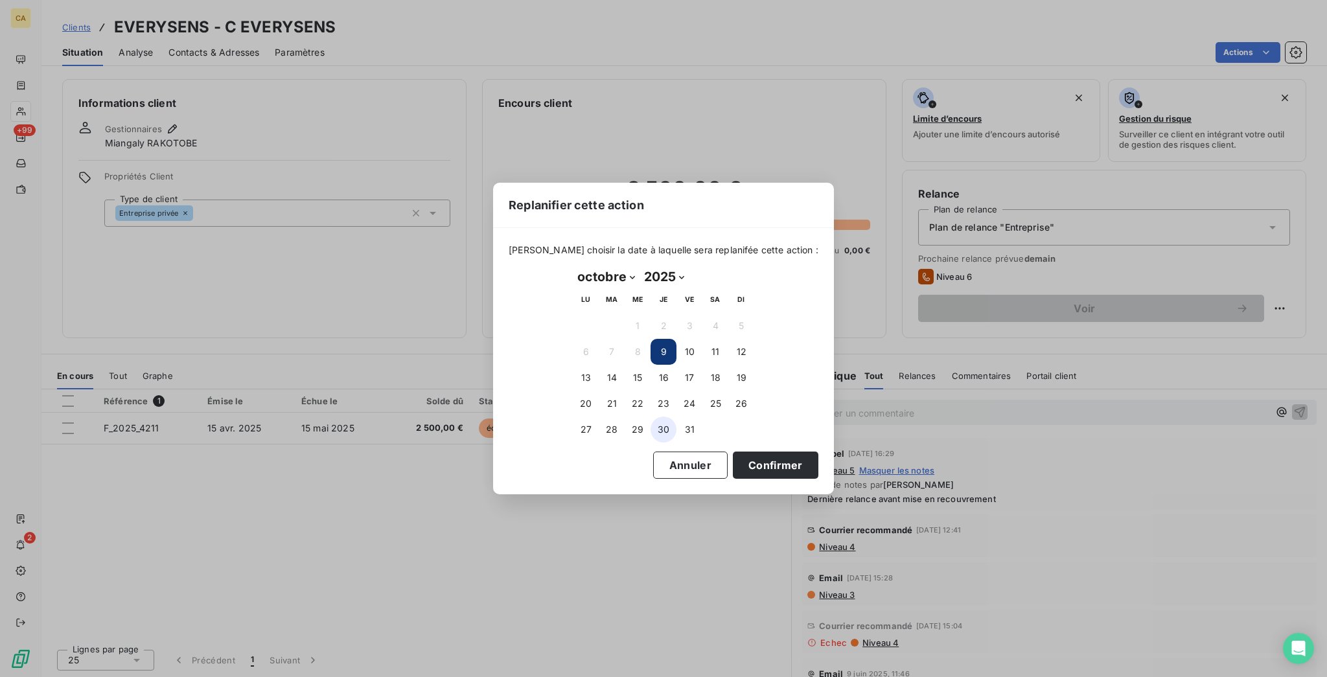
click at [668, 421] on button "30" at bounding box center [664, 430] width 26 height 26
click at [733, 459] on button "Confirmer" at bounding box center [776, 465] width 86 height 27
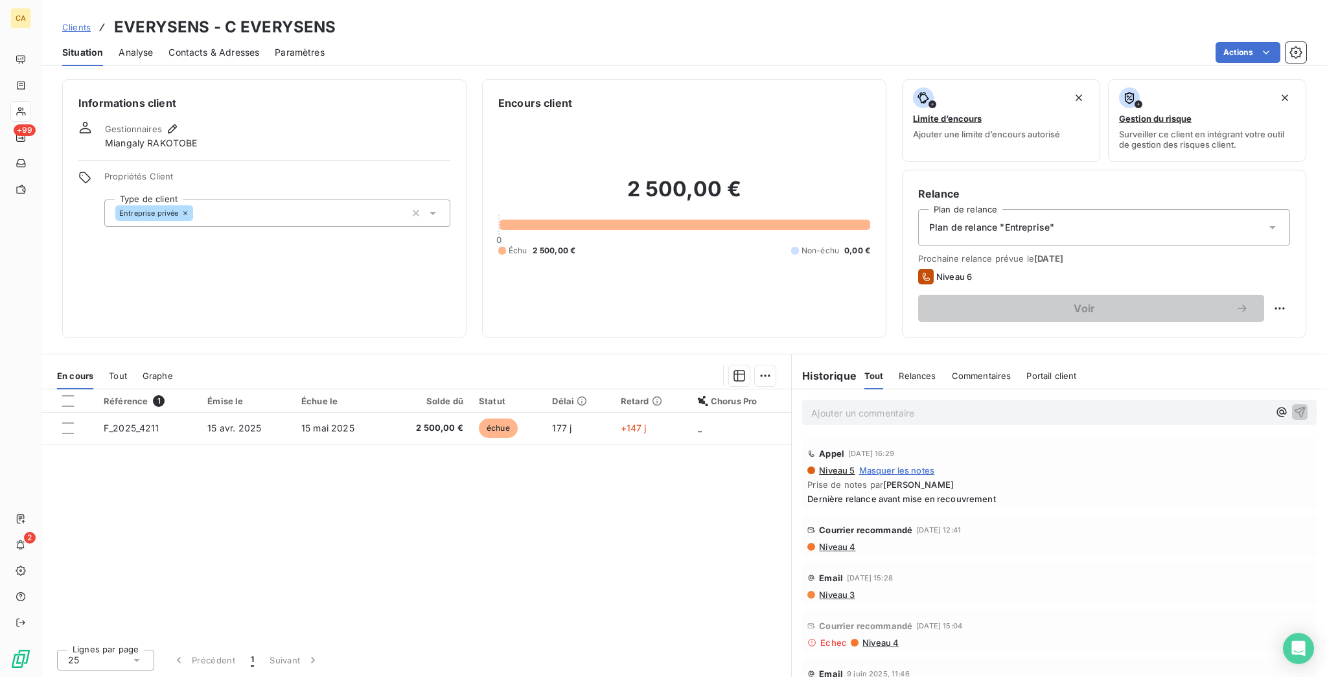
click at [345, 413] on td "15 mai 2025" at bounding box center [340, 428] width 93 height 31
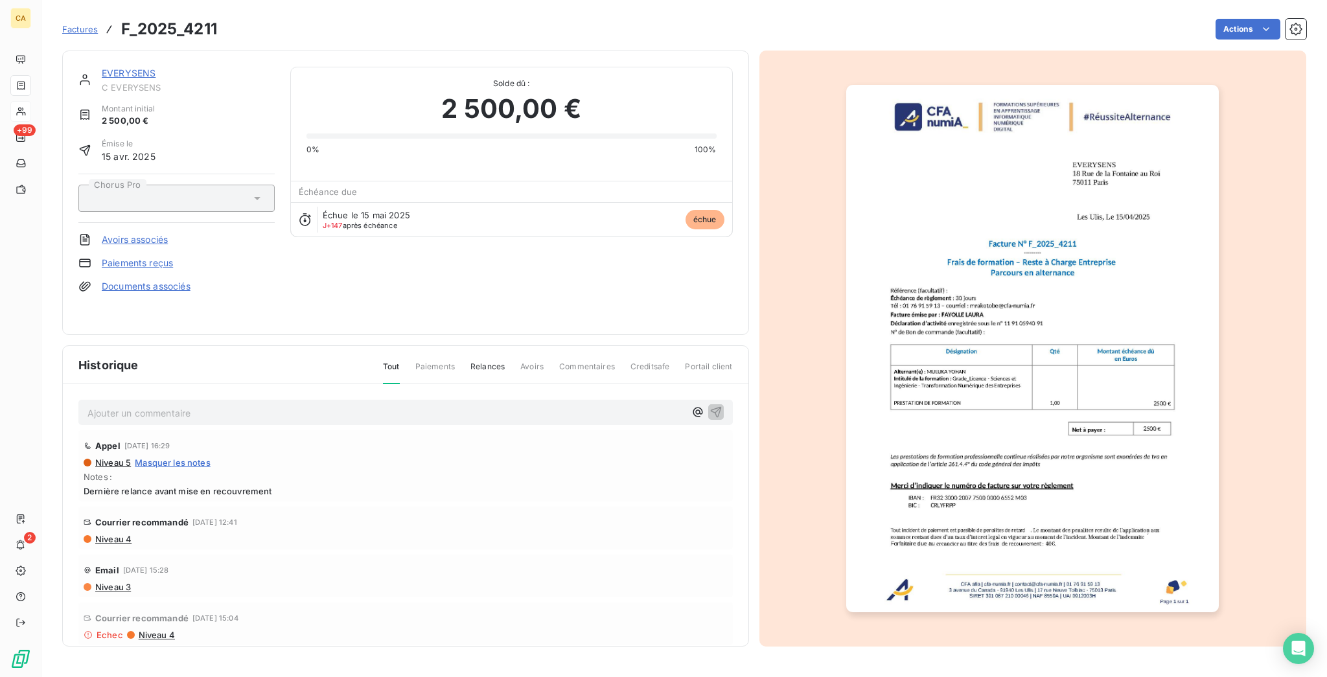
click at [181, 405] on p "Ajouter un commentaire ﻿" at bounding box center [386, 413] width 598 height 16
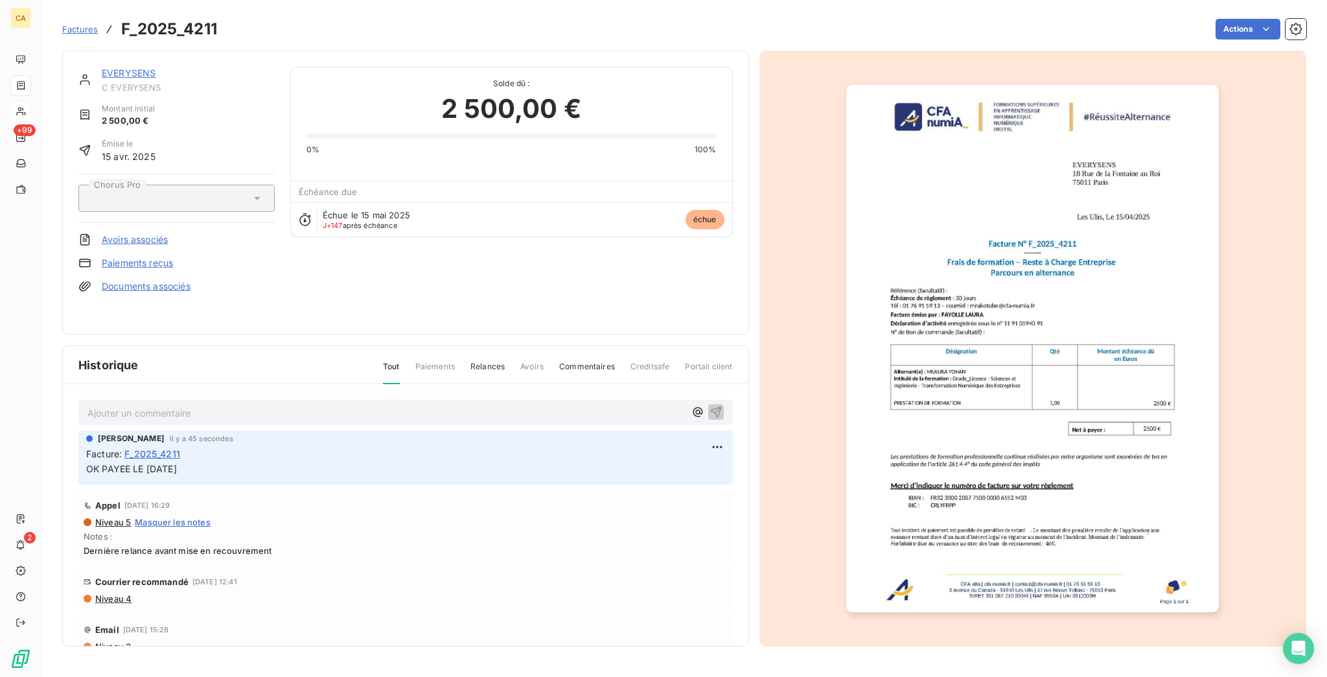
click at [987, 325] on img "button" at bounding box center [1032, 349] width 373 height 528
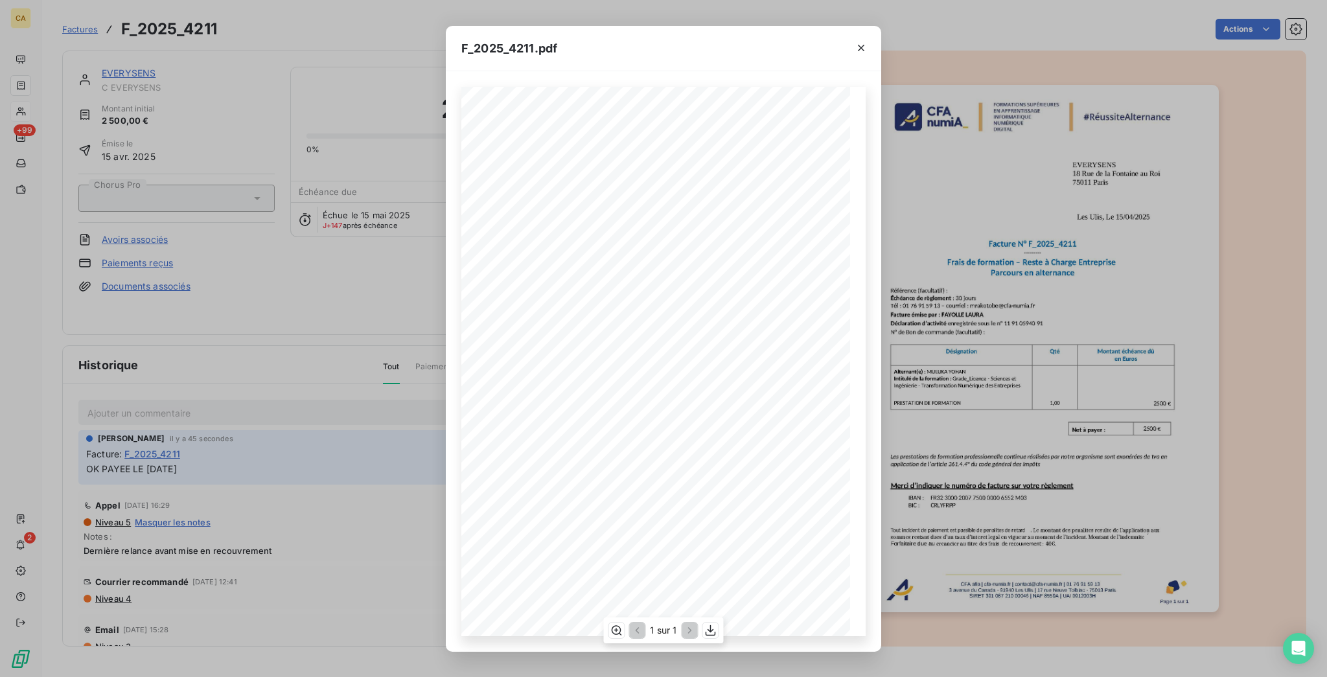
click at [623, 640] on div "1 sur 1" at bounding box center [663, 631] width 120 height 26
click at [614, 627] on button "button" at bounding box center [617, 631] width 16 height 16
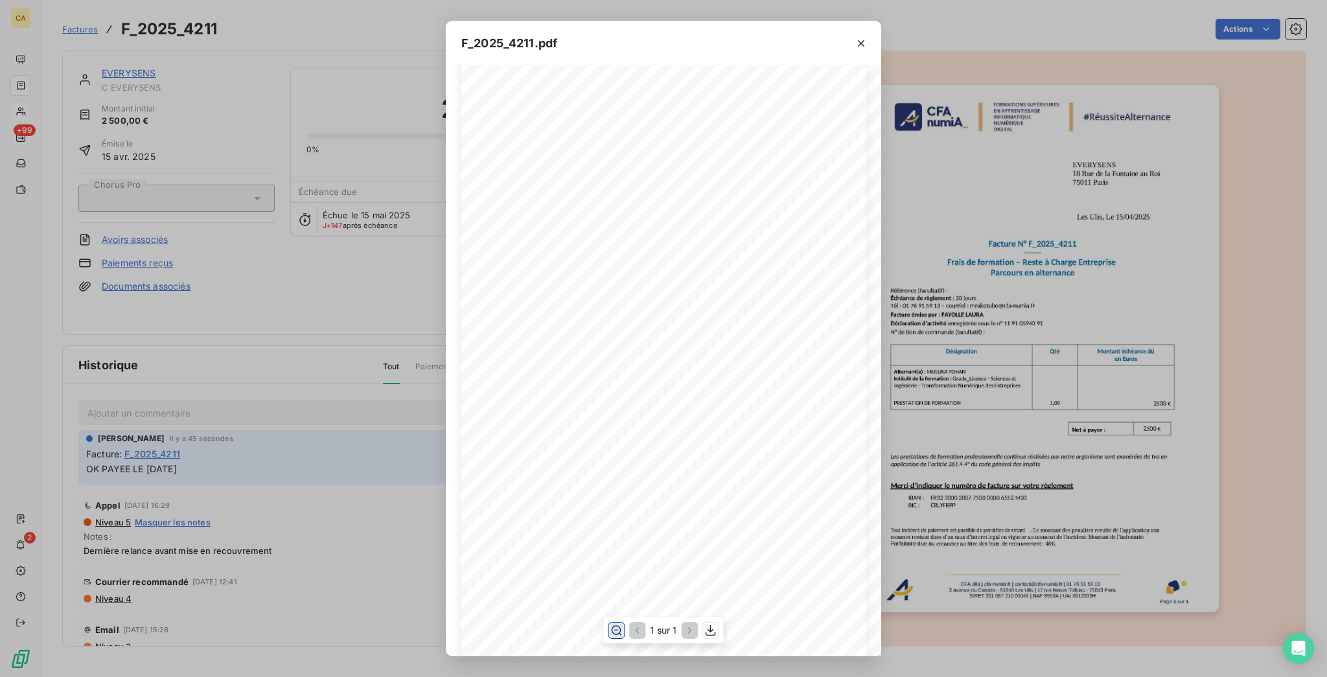
scroll to position [345, 0]
click at [14, 58] on div "F_2025_4211.pdf CFA afia | [DOMAIN_NAME] | [EMAIL_ADDRESS][DOMAIN_NAME] | 01 76…" at bounding box center [663, 338] width 1327 height 677
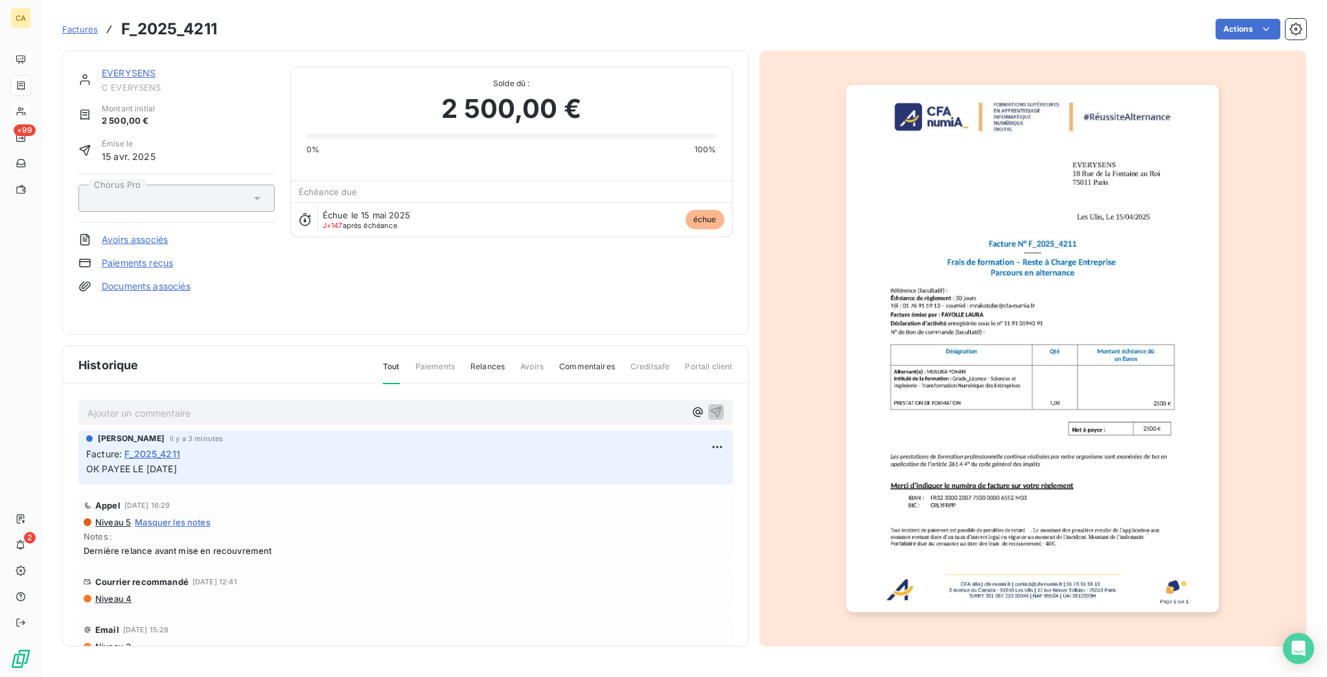
click at [43, 58] on section "Factures F_2025_4211 Actions EVERYSENS C EVERYSENS Montant initial 2 500,00 € É…" at bounding box center [684, 338] width 1286 height 677
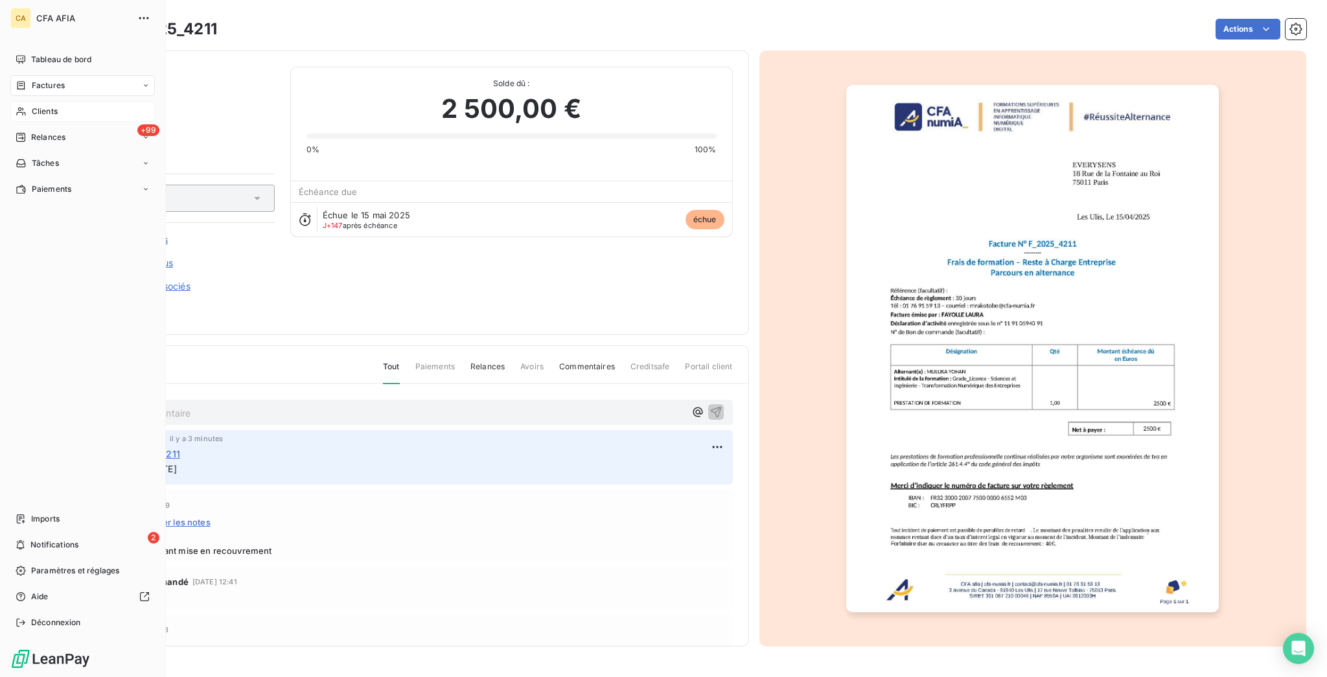
click at [24, 80] on div "Factures" at bounding box center [40, 86] width 49 height 12
click at [21, 80] on div "Factures" at bounding box center [40, 86] width 49 height 12
click at [29, 79] on div "Factures Factures Avoirs Opérations Diverses" at bounding box center [82, 124] width 145 height 99
click at [33, 106] on span "Factures" at bounding box center [47, 112] width 33 height 12
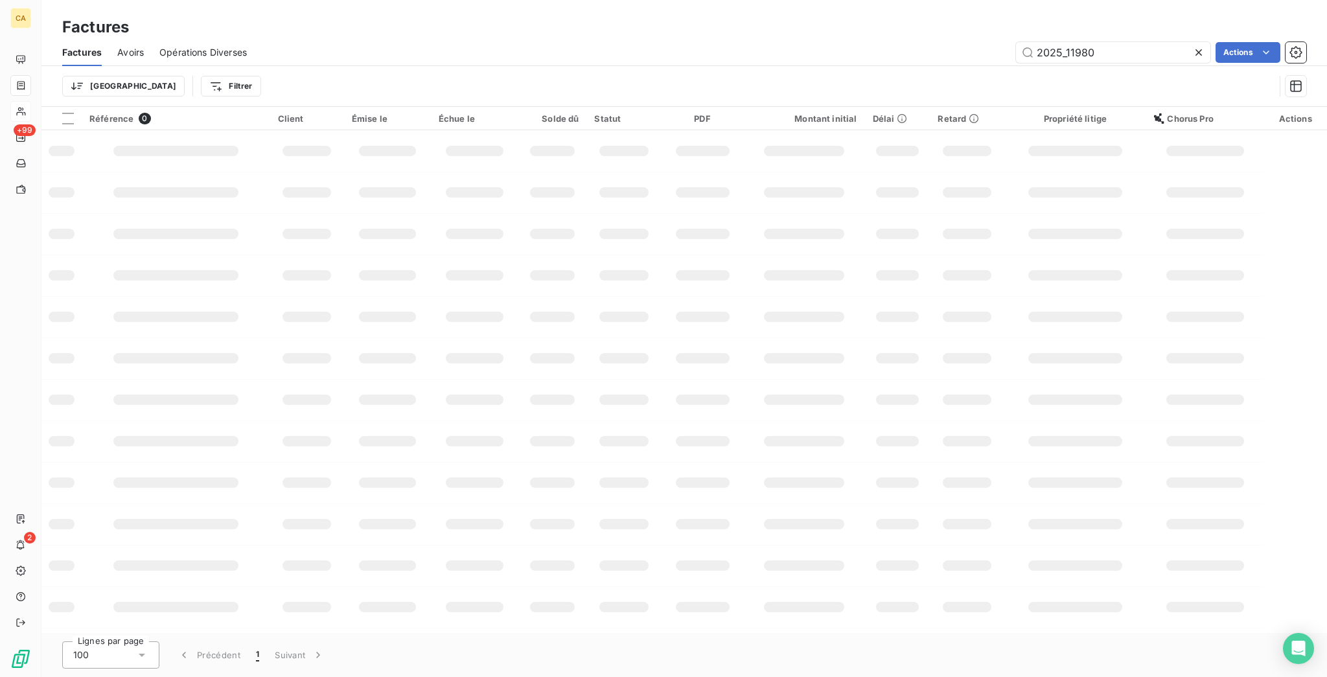
drag, startPoint x: 1070, startPoint y: 41, endPoint x: 1241, endPoint y: 71, distance: 173.6
click at [1229, 76] on div "Factures Avoirs Opérations Diverses 2025_11980 Actions Trier Filtrer" at bounding box center [684, 72] width 1286 height 67
type input "2025000807"
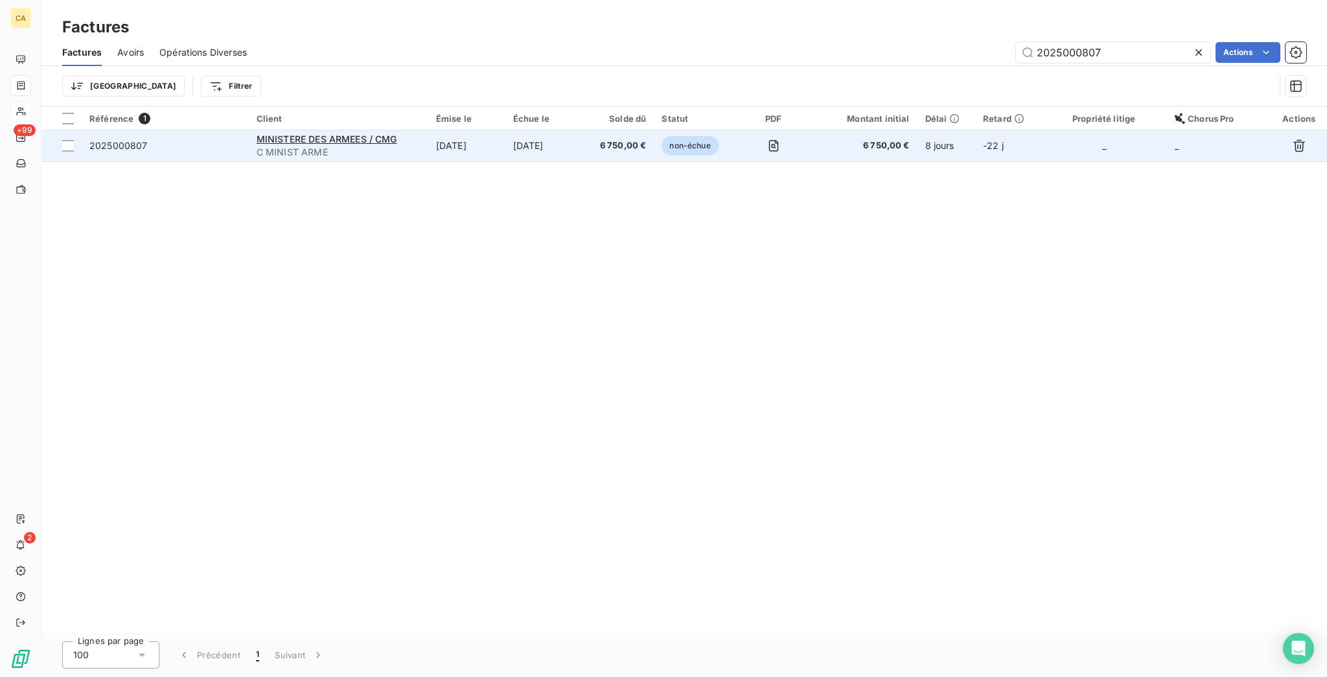
click at [503, 130] on td "[DATE]" at bounding box center [466, 145] width 77 height 31
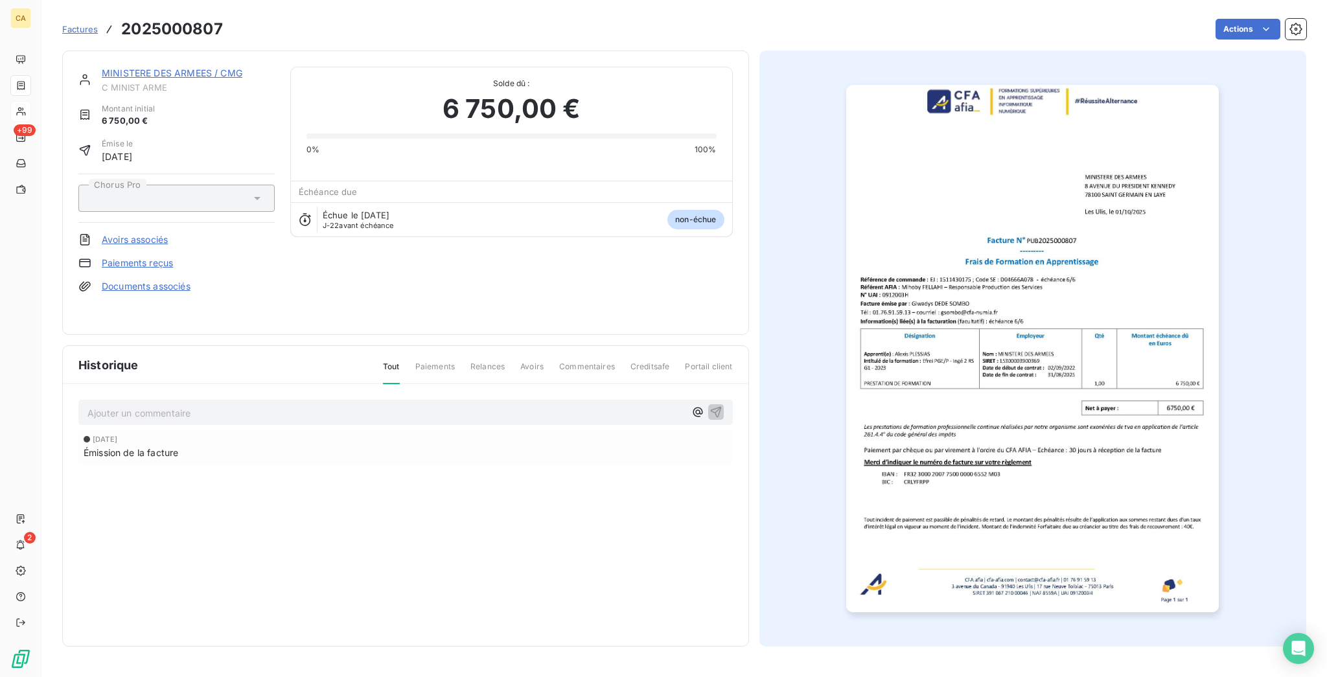
click at [216, 405] on p "Ajouter un commentaire ﻿" at bounding box center [386, 413] width 598 height 16
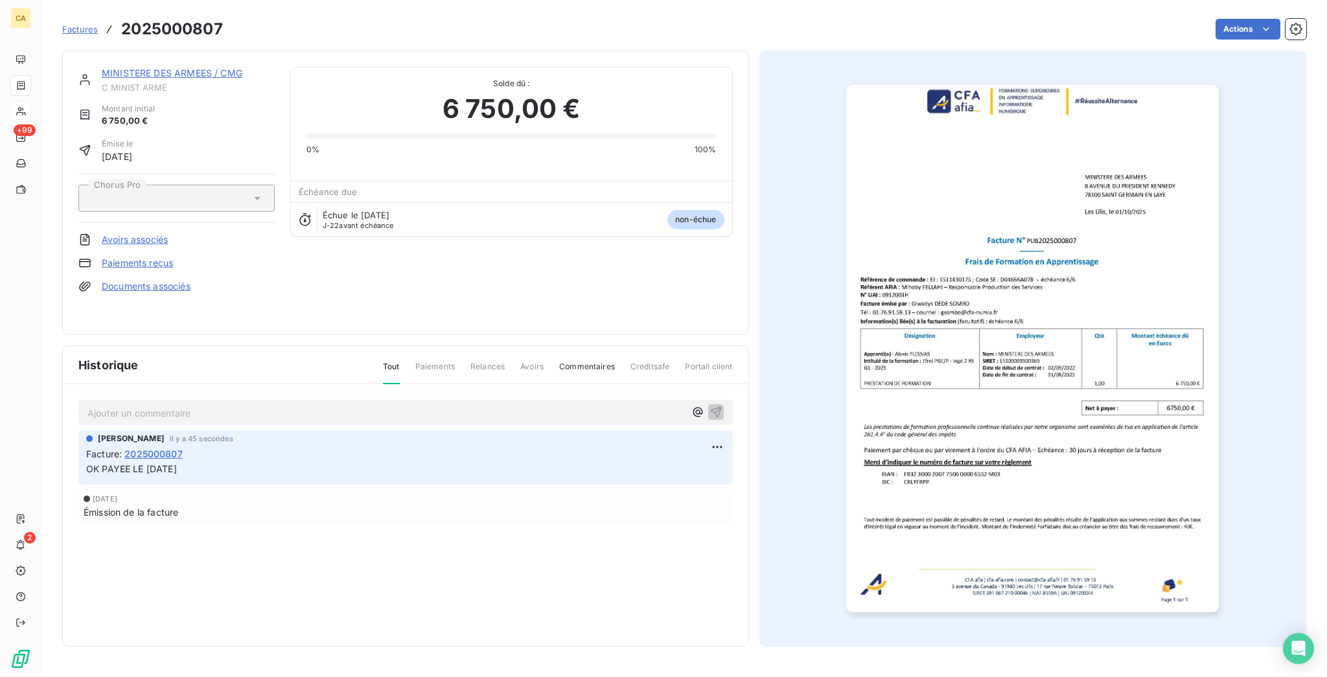
click at [130, 43] on div "MINISTERE DES ARMEES / CMG C MINIST ARME Montant initial 6 750,00 € Émise le [D…" at bounding box center [684, 345] width 1244 height 604
click at [121, 52] on div "MINISTERE DES ARMEES / CMG C MINIST ARME Montant initial 6 750,00 € Émise le [D…" at bounding box center [405, 193] width 687 height 285
click at [117, 67] on link "MINISTERE DES ARMEES / CMG" at bounding box center [172, 72] width 141 height 11
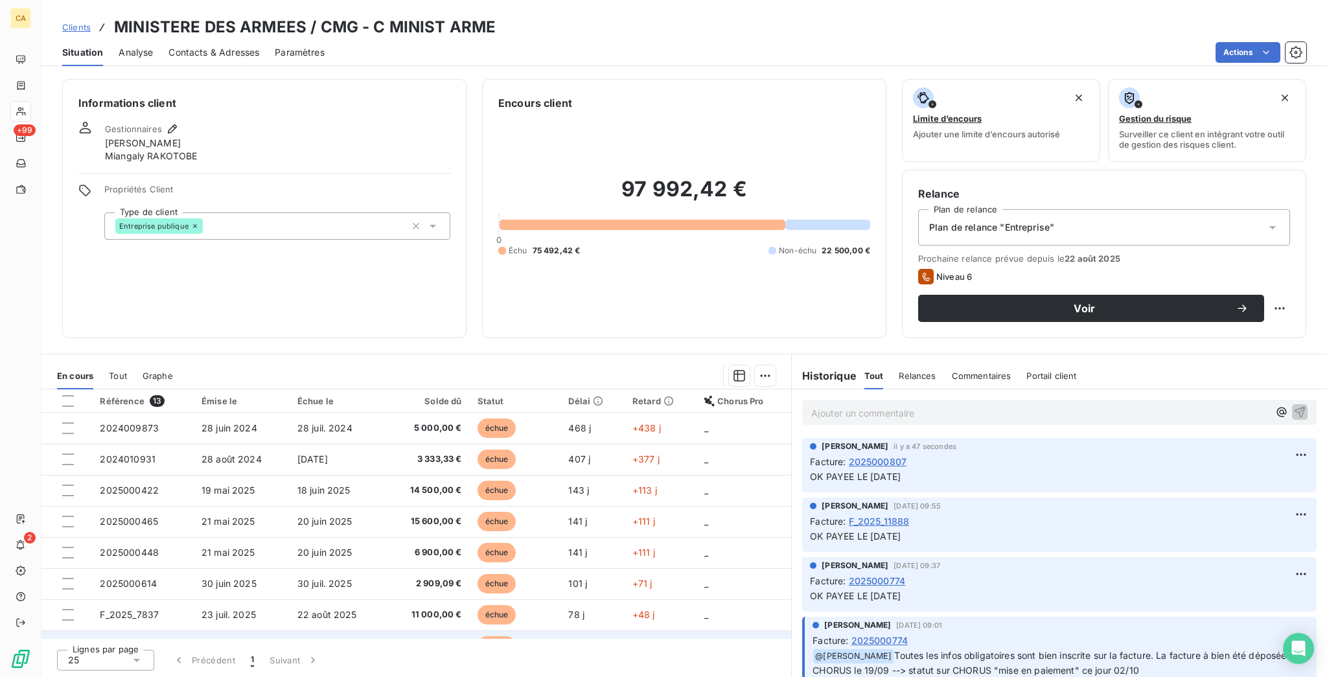
scroll to position [6, 0]
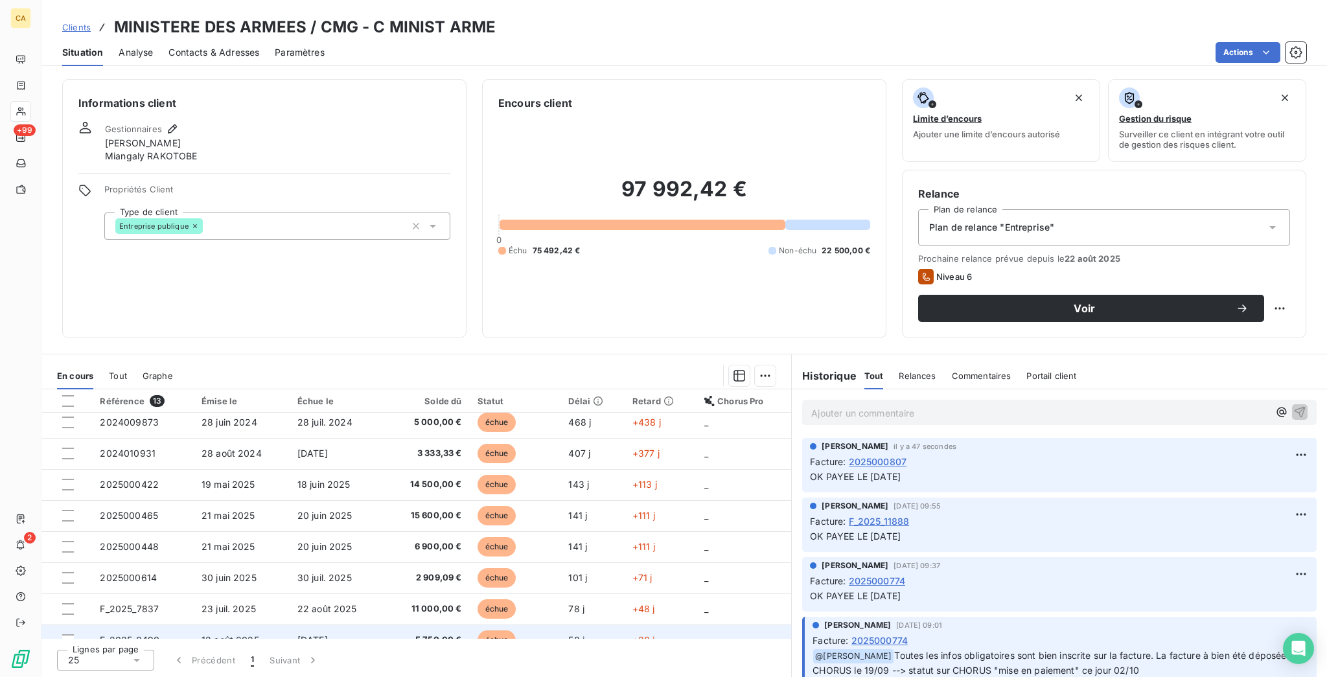
click at [167, 625] on td "F_2025_8490" at bounding box center [143, 640] width 102 height 31
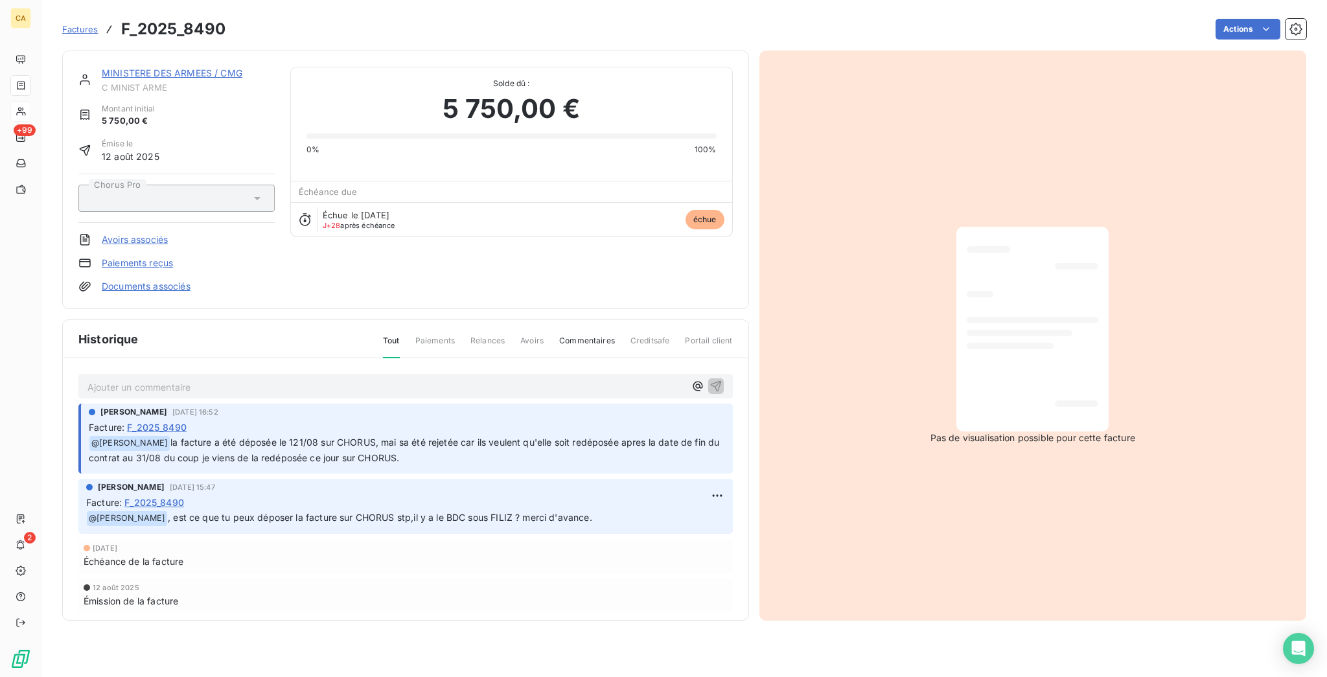
click at [308, 378] on div "Ajouter un commentaire ﻿" at bounding box center [405, 386] width 636 height 17
click at [308, 379] on p "Ajouter un commentaire ﻿" at bounding box center [386, 387] width 598 height 16
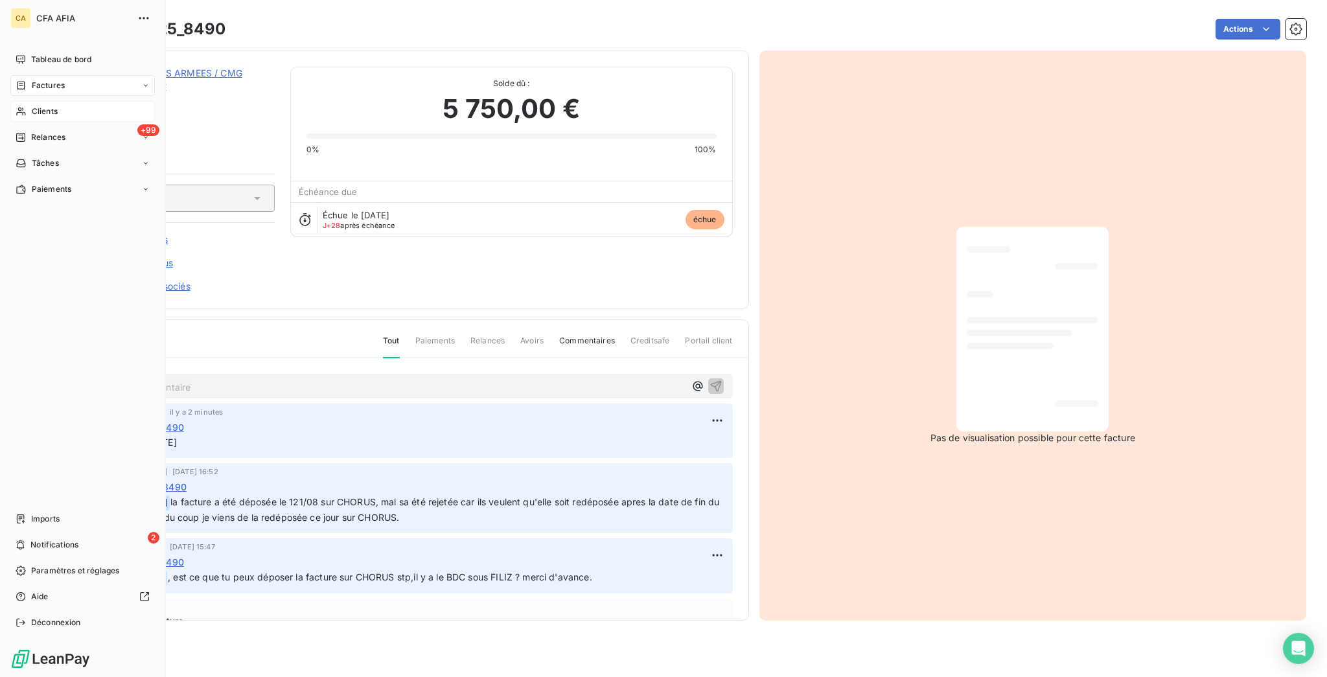
click at [31, 54] on span "Tableau de bord" at bounding box center [61, 60] width 60 height 12
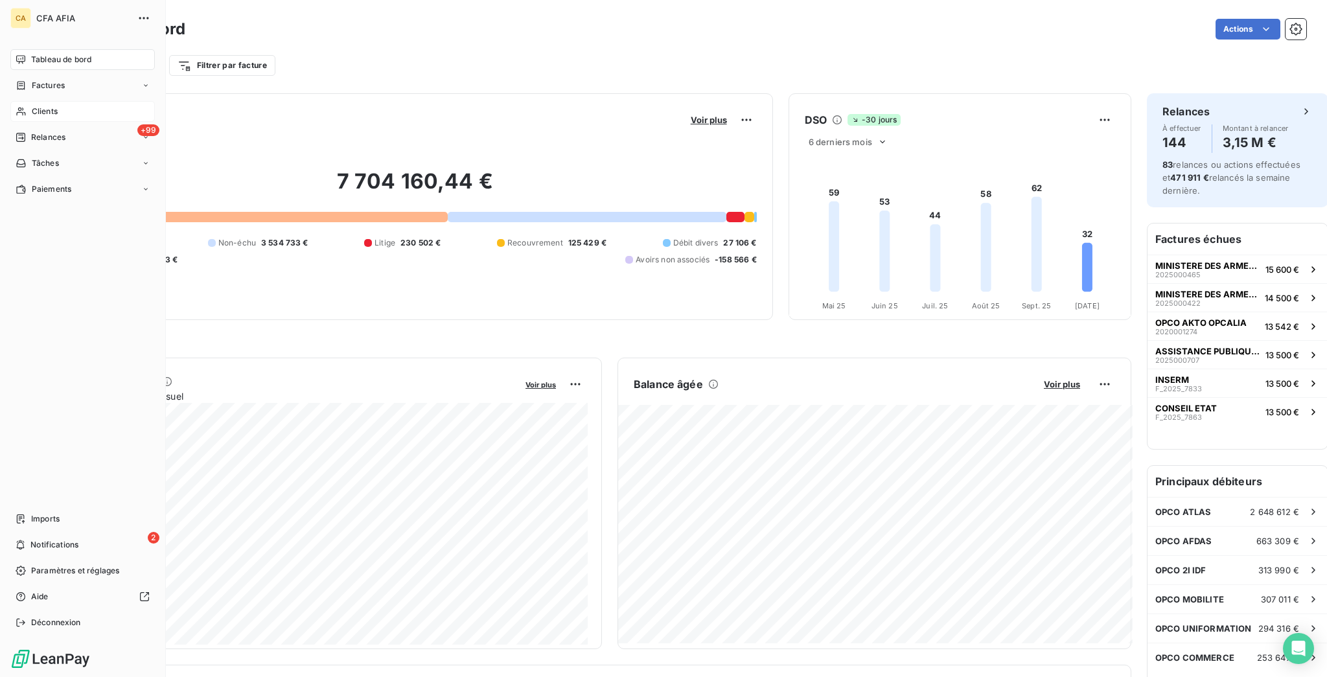
click at [16, 106] on icon at bounding box center [21, 111] width 11 height 10
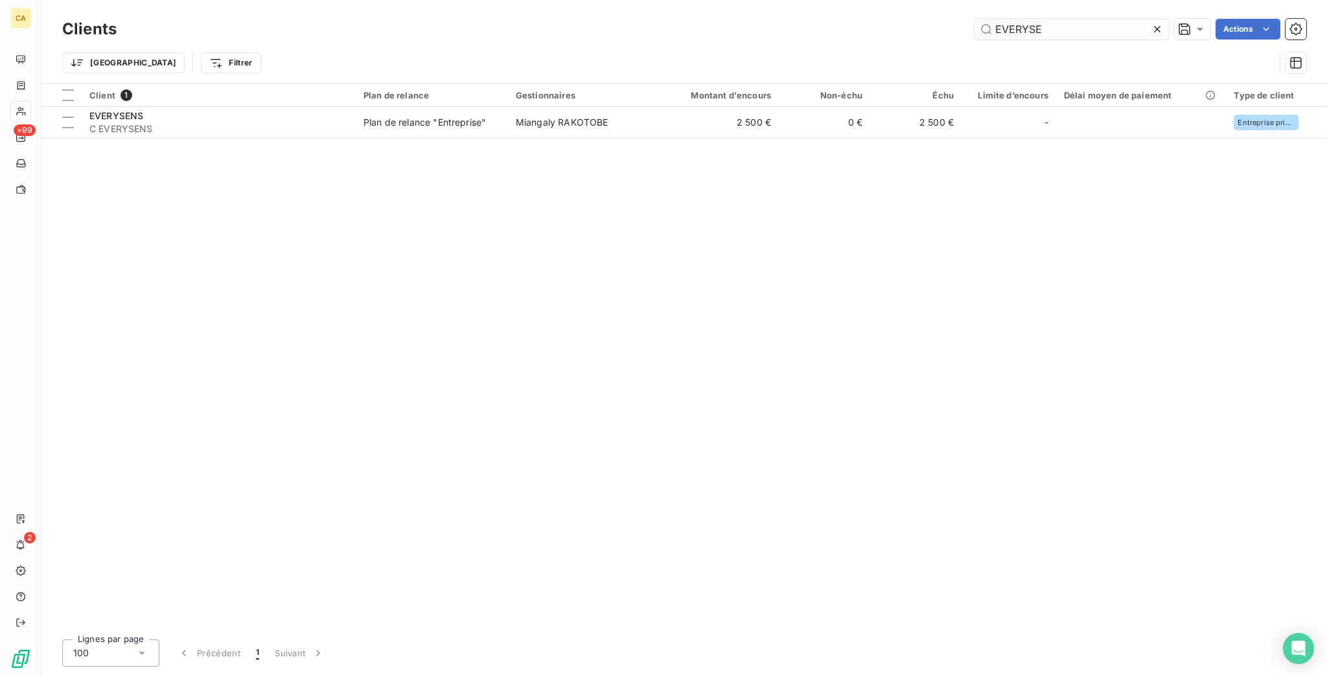
click at [1075, 25] on input "EVERYSE" at bounding box center [1072, 29] width 194 height 21
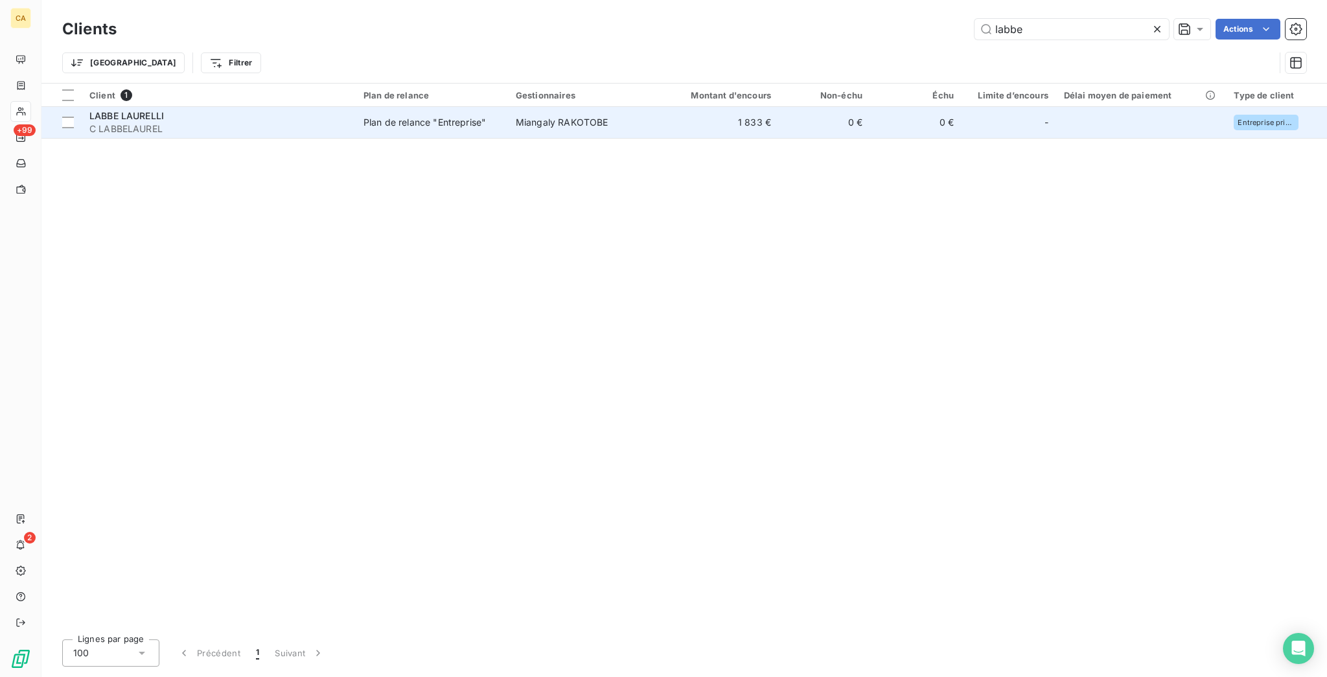
type input "labbe"
click at [962, 117] on td "-" at bounding box center [1009, 122] width 95 height 31
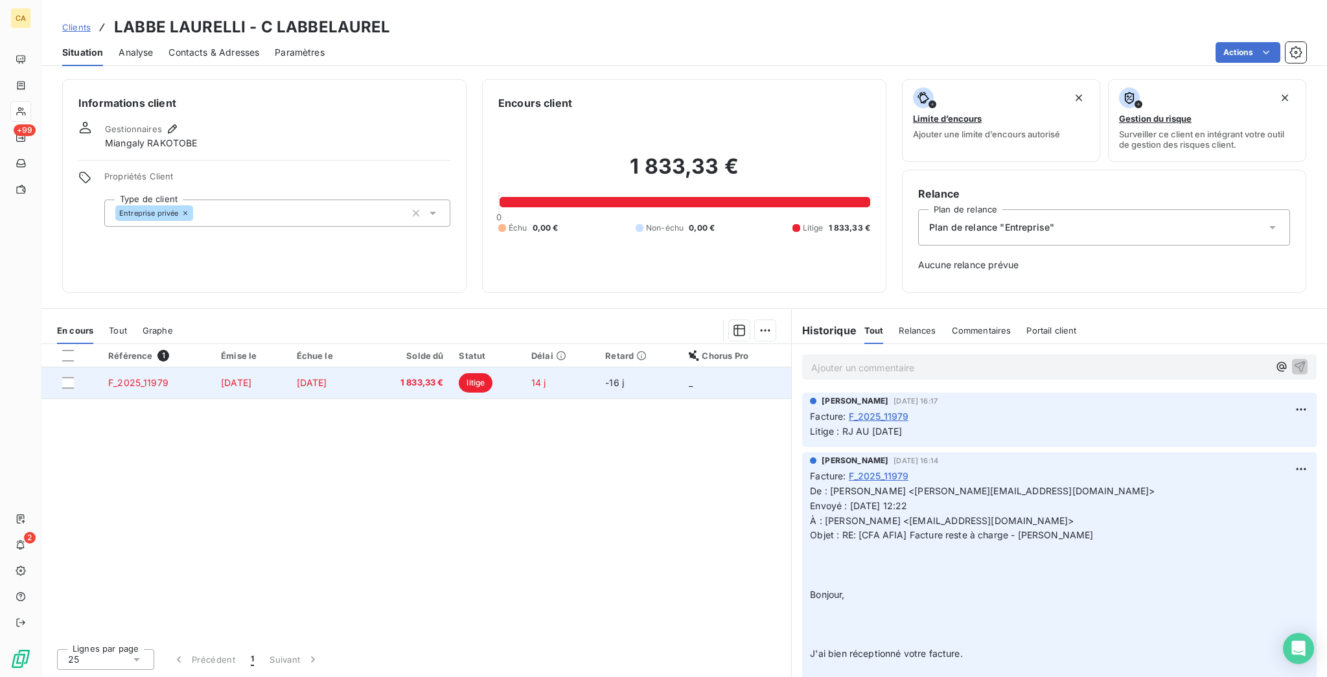
click at [524, 367] on td "litige" at bounding box center [487, 382] width 73 height 31
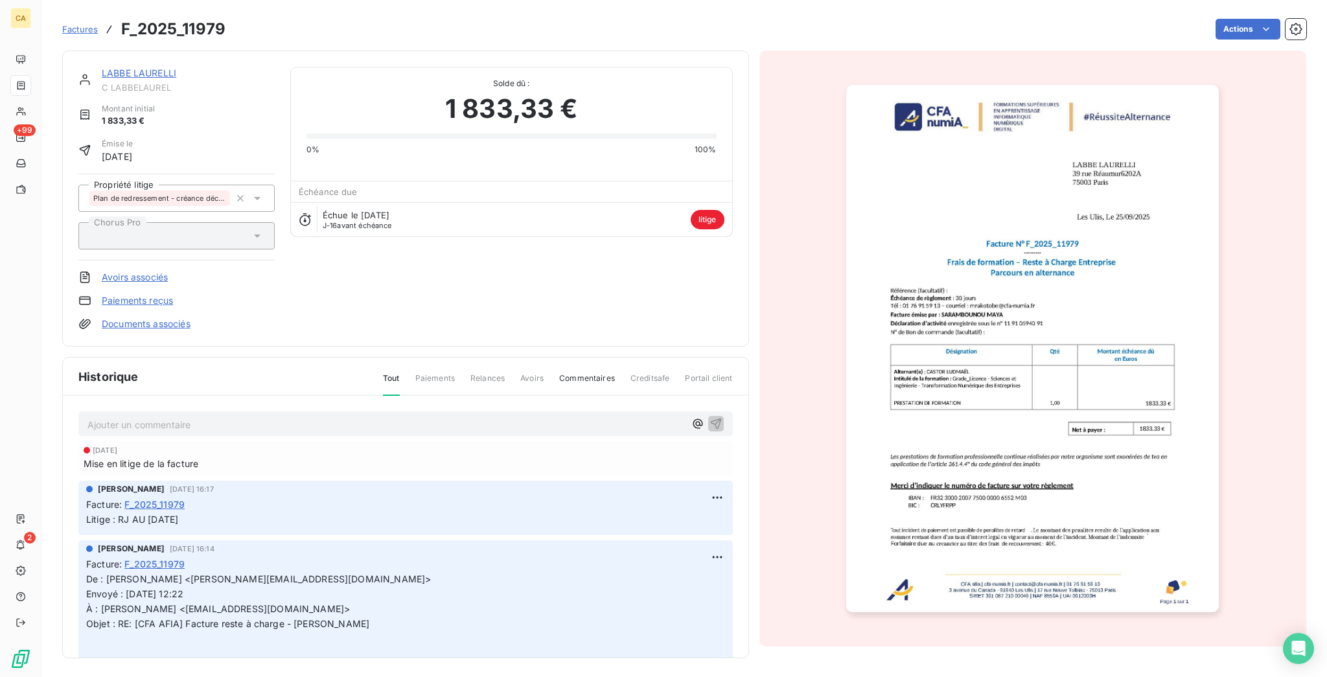
click at [154, 415] on div "Ajouter un commentaire ﻿" at bounding box center [405, 423] width 636 height 17
click at [150, 417] on p "Ajouter un commentaire ﻿" at bounding box center [386, 425] width 598 height 16
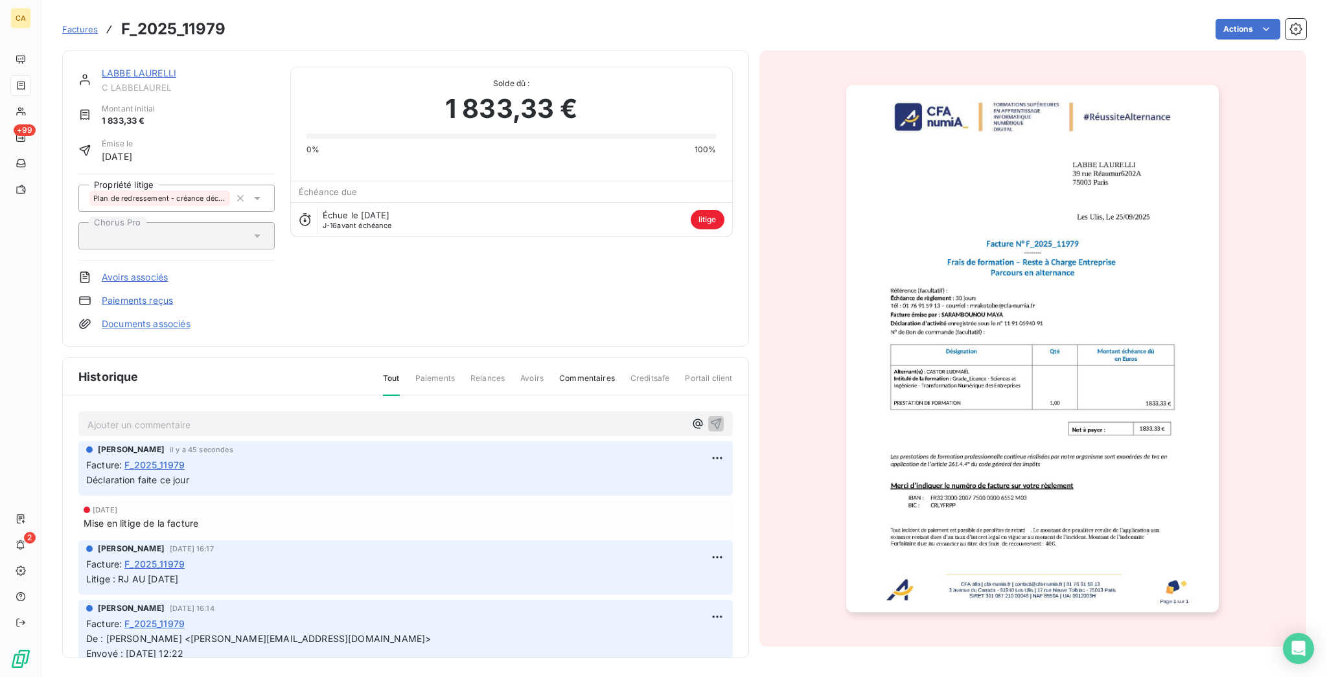
click at [137, 318] on link "Documents associés" at bounding box center [146, 324] width 89 height 13
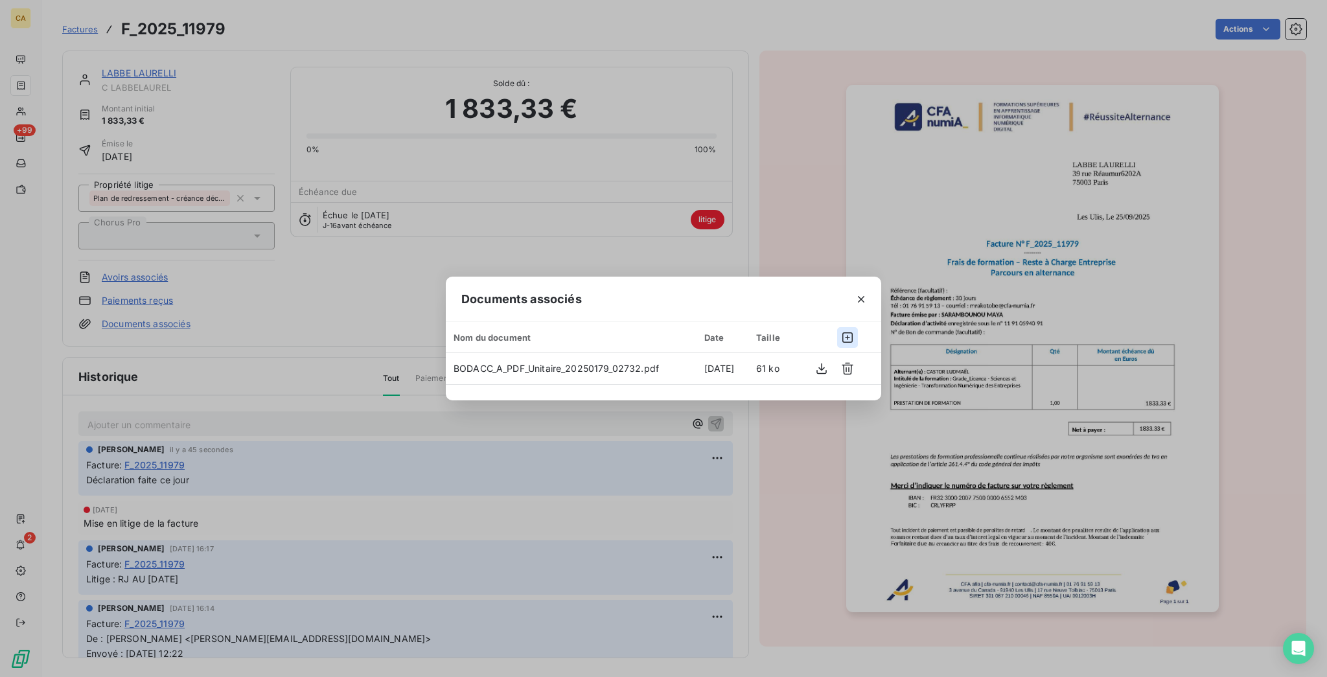
click at [841, 342] on icon "button" at bounding box center [847, 337] width 13 height 13
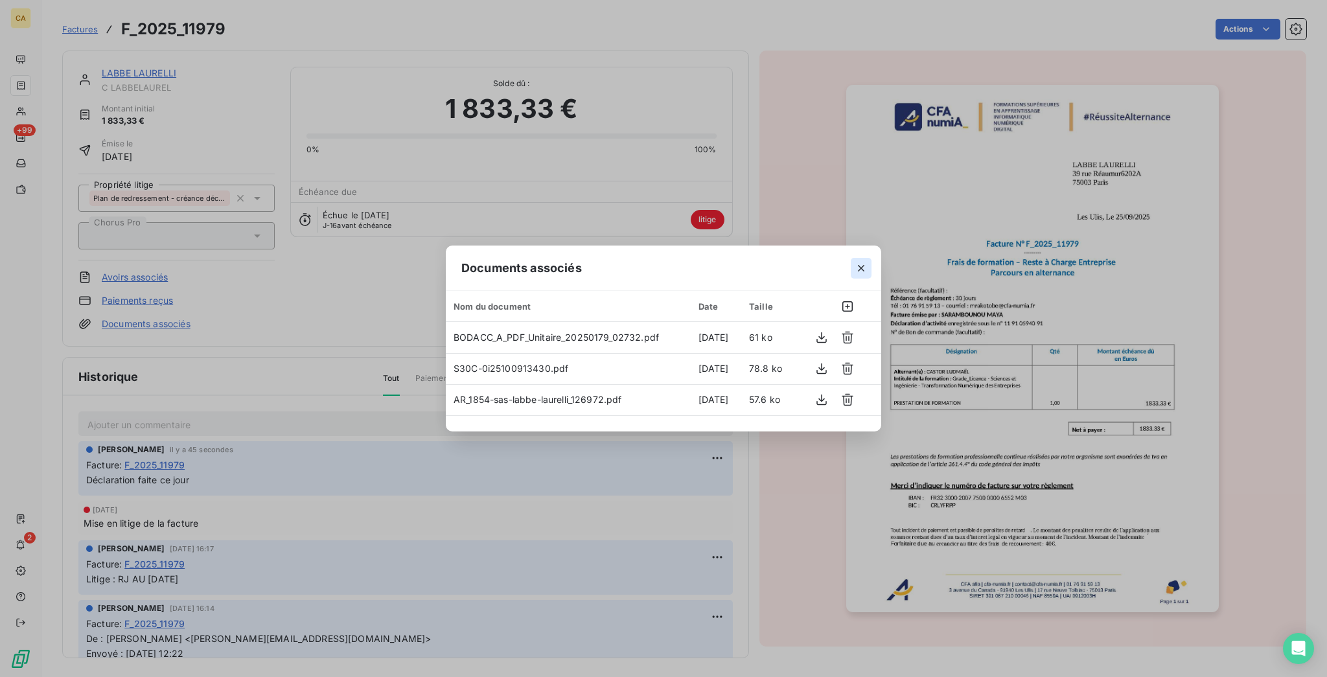
click at [851, 278] on button "button" at bounding box center [861, 268] width 21 height 21
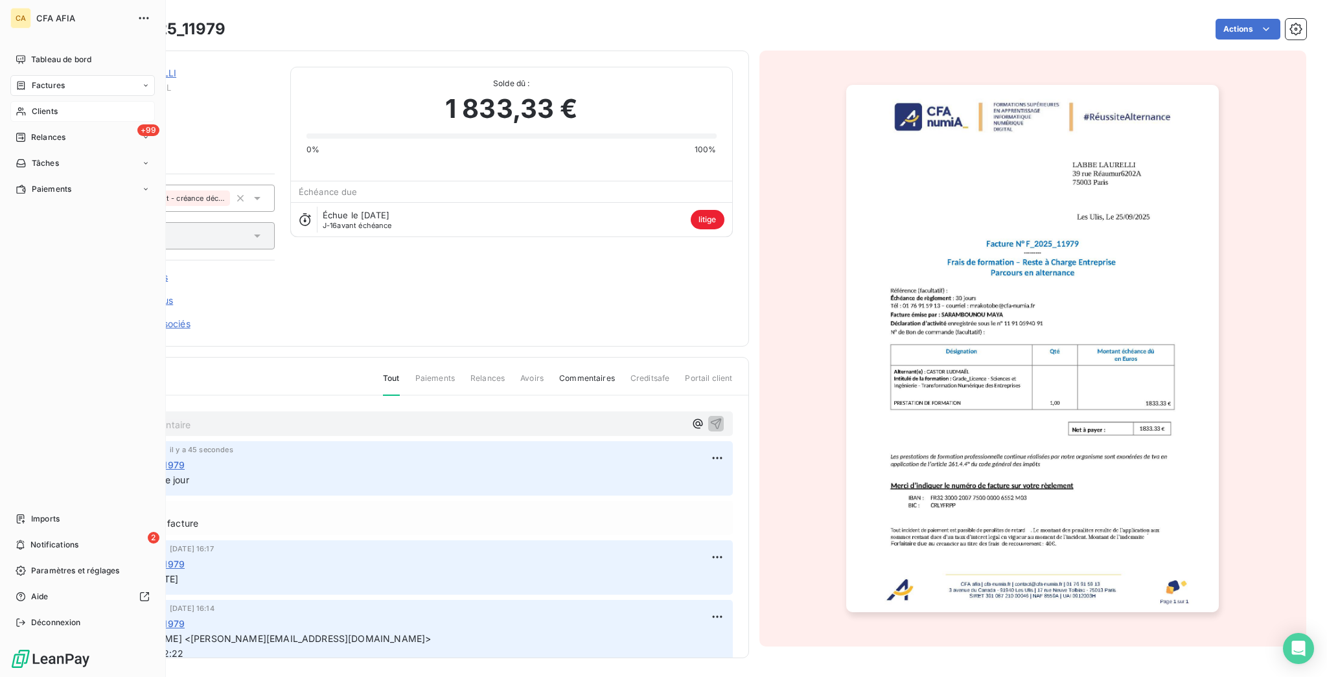
click at [33, 101] on div "Clients" at bounding box center [82, 111] width 145 height 21
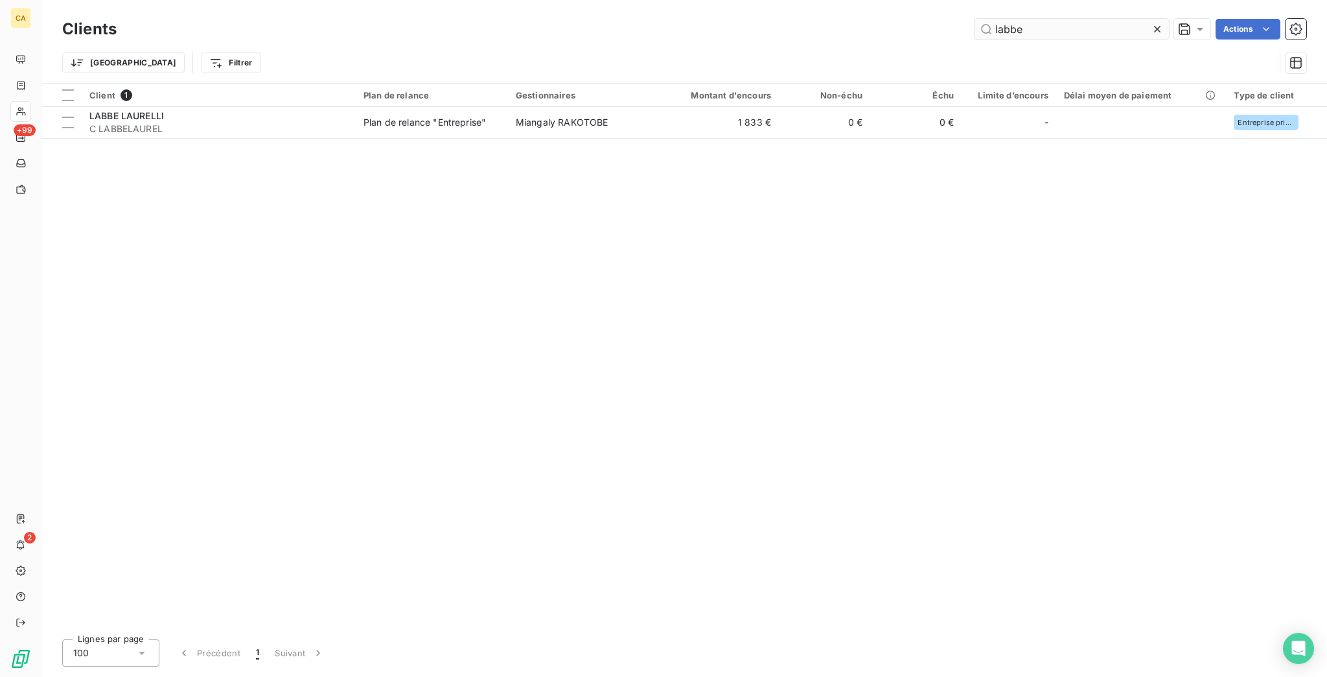
click at [1087, 28] on input "labbe" at bounding box center [1072, 29] width 194 height 21
click at [1067, 16] on div "Clients labbe Actions" at bounding box center [684, 29] width 1244 height 27
click at [1068, 19] on div "labbe" at bounding box center [1072, 29] width 194 height 21
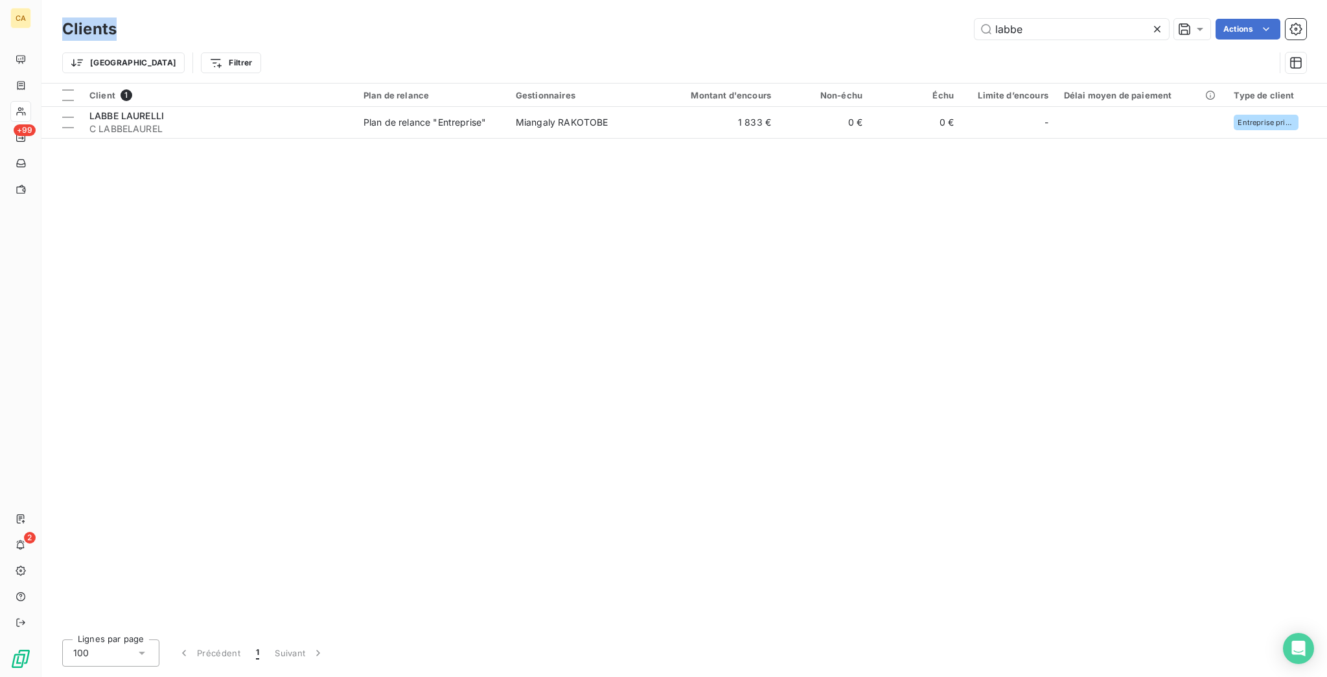
click at [1068, 19] on div "labbe" at bounding box center [1072, 29] width 194 height 21
click at [1069, 34] on div "labbe" at bounding box center [1072, 29] width 194 height 21
click at [1073, 19] on div "labbe" at bounding box center [1072, 29] width 194 height 21
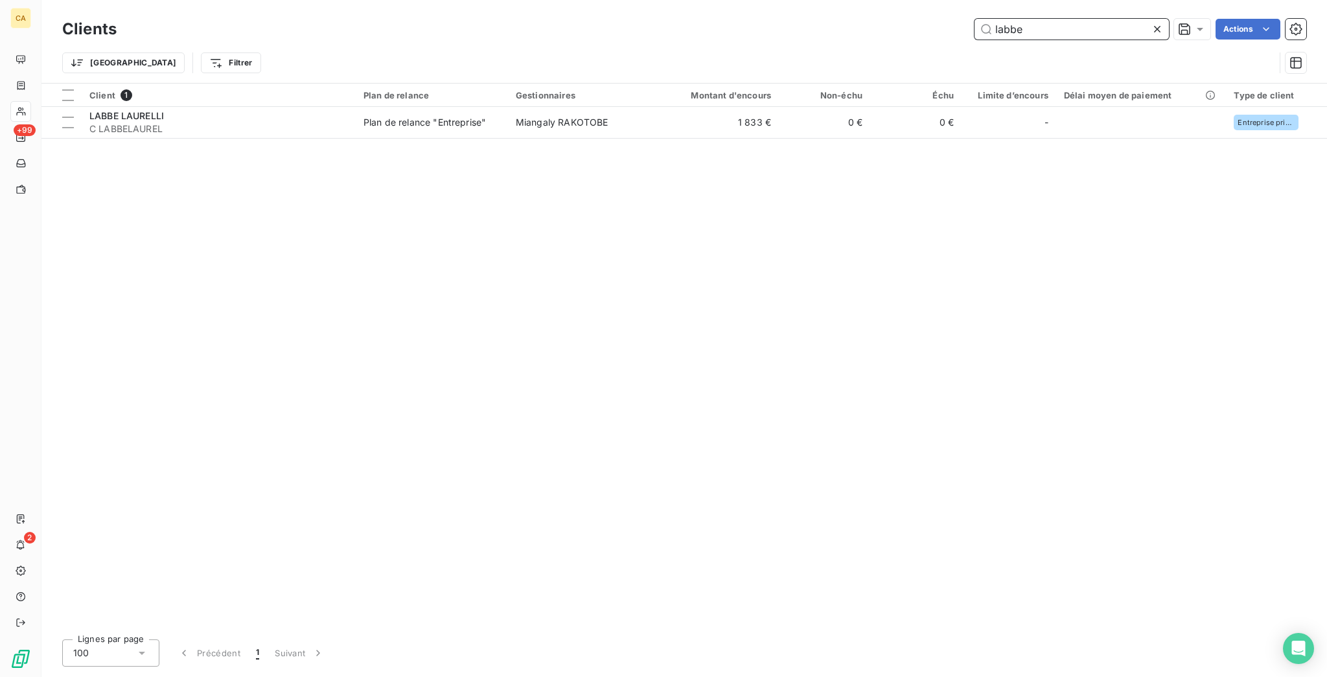
click at [1059, 27] on input "labbe" at bounding box center [1072, 29] width 194 height 21
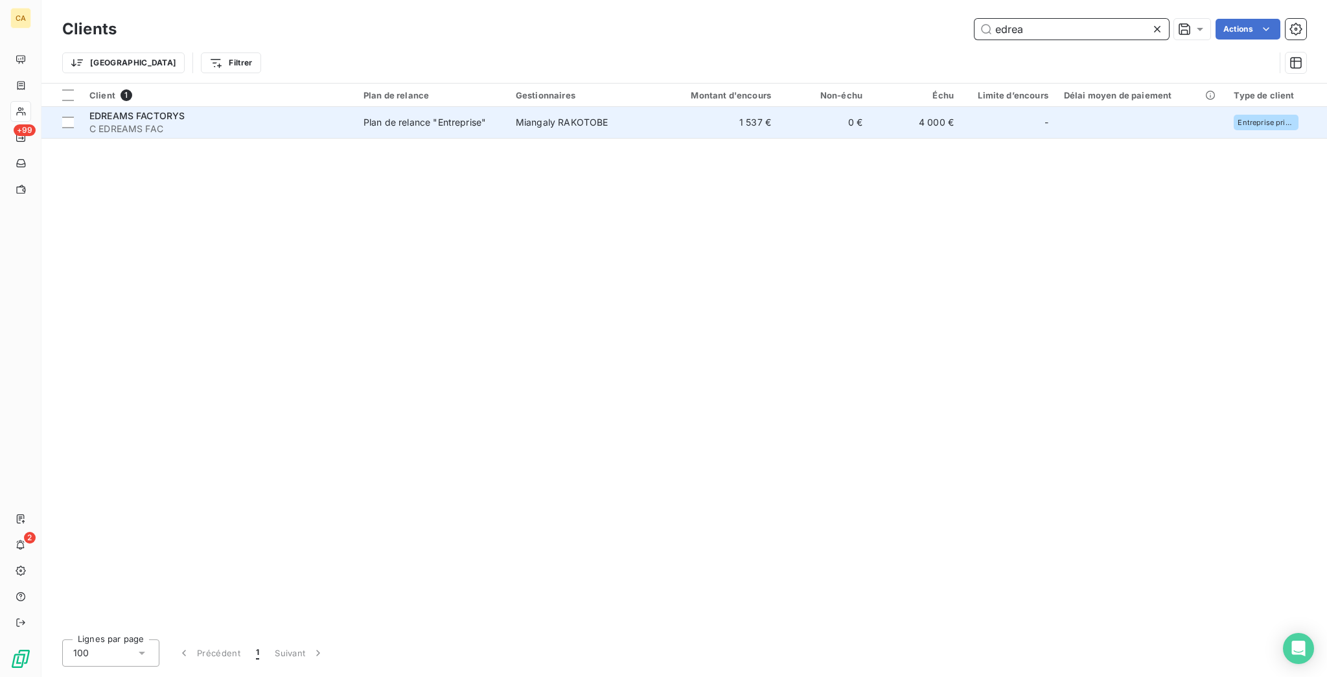
type input "edrea"
click at [970, 112] on div "-" at bounding box center [1009, 122] width 79 height 21
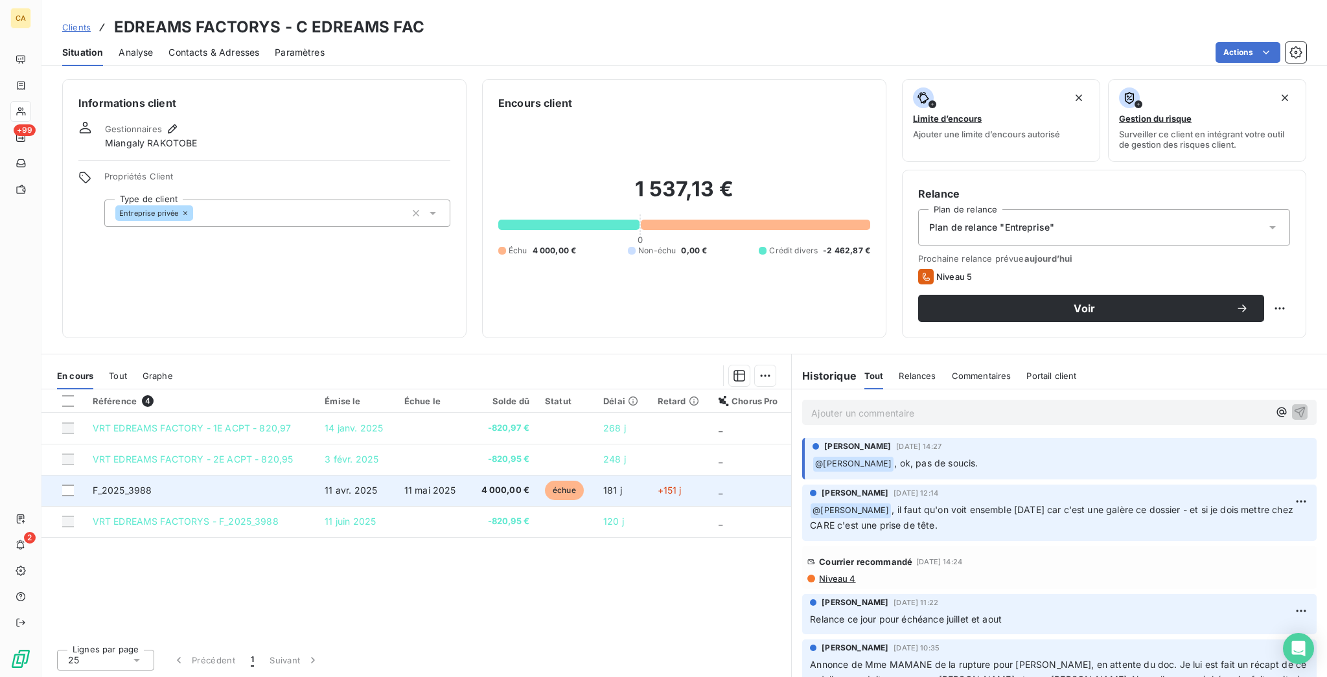
click at [330, 485] on span "11 avr. 2025" at bounding box center [351, 490] width 52 height 11
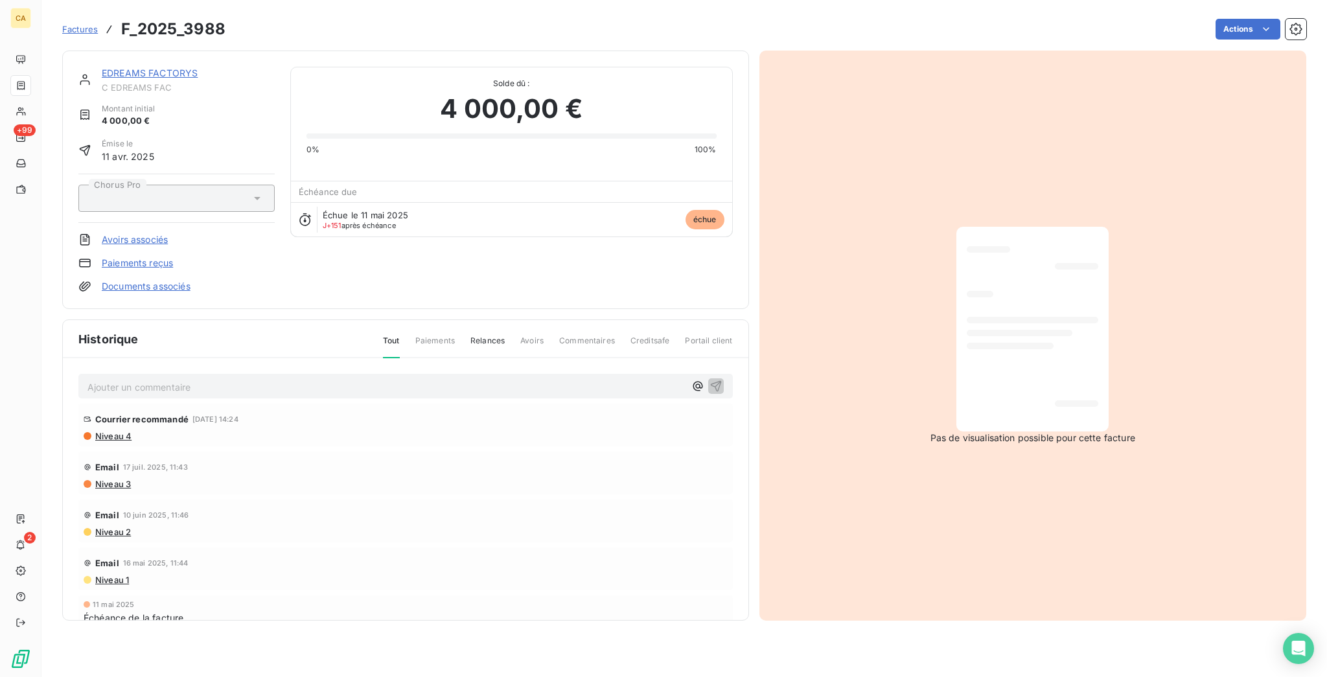
click at [150, 67] on link "EDREAMS FACTORYS" at bounding box center [150, 72] width 96 height 11
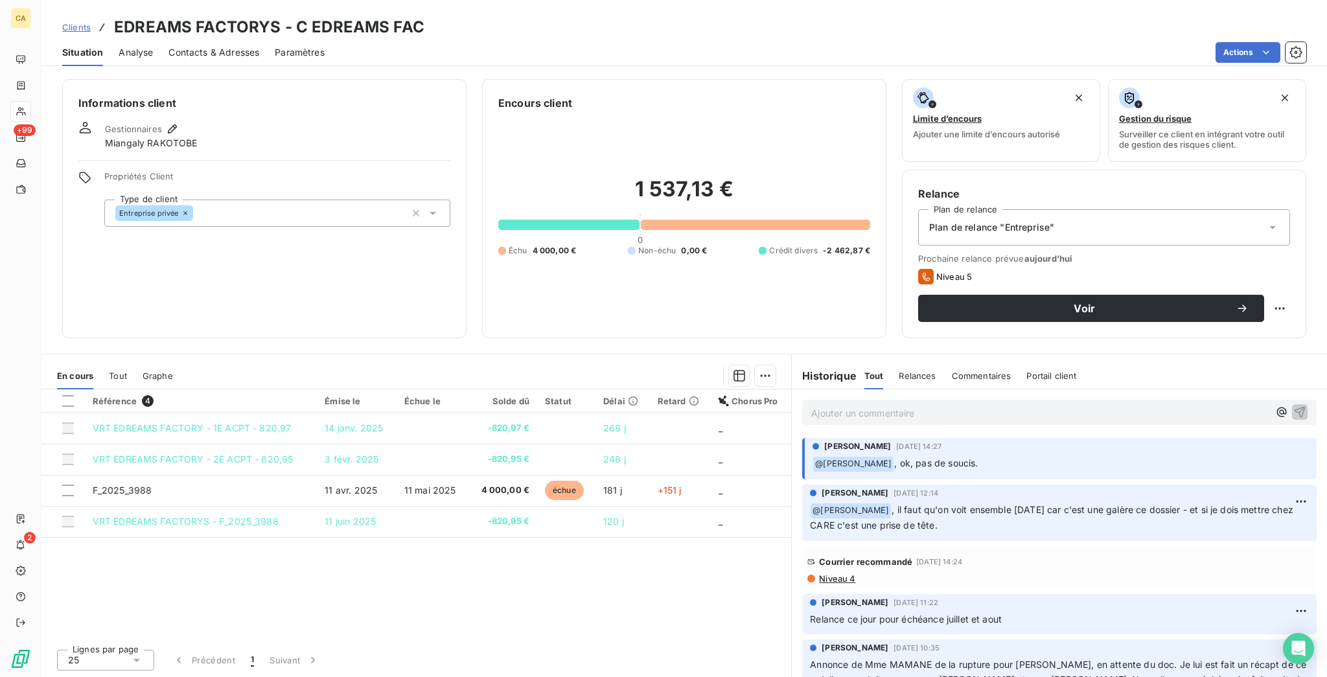
click at [179, 46] on span "Contacts & Adresses" at bounding box center [214, 52] width 91 height 13
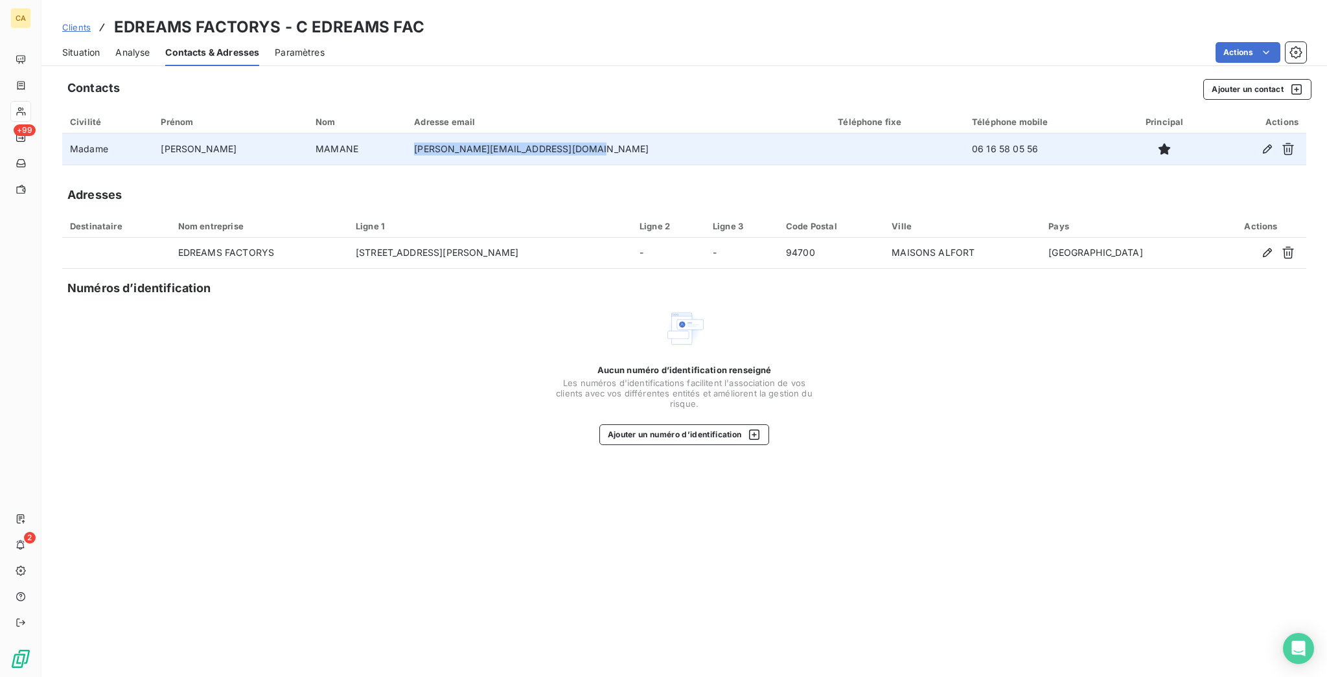
drag, startPoint x: 562, startPoint y: 123, endPoint x: 333, endPoint y: 131, distance: 228.9
click at [333, 134] on tr "Madame [PERSON_NAME] [PERSON_NAME][EMAIL_ADDRESS][DOMAIN_NAME] 06 16 58 05 56" at bounding box center [684, 149] width 1244 height 31
copy tr "[PERSON_NAME][EMAIL_ADDRESS][DOMAIN_NAME]"
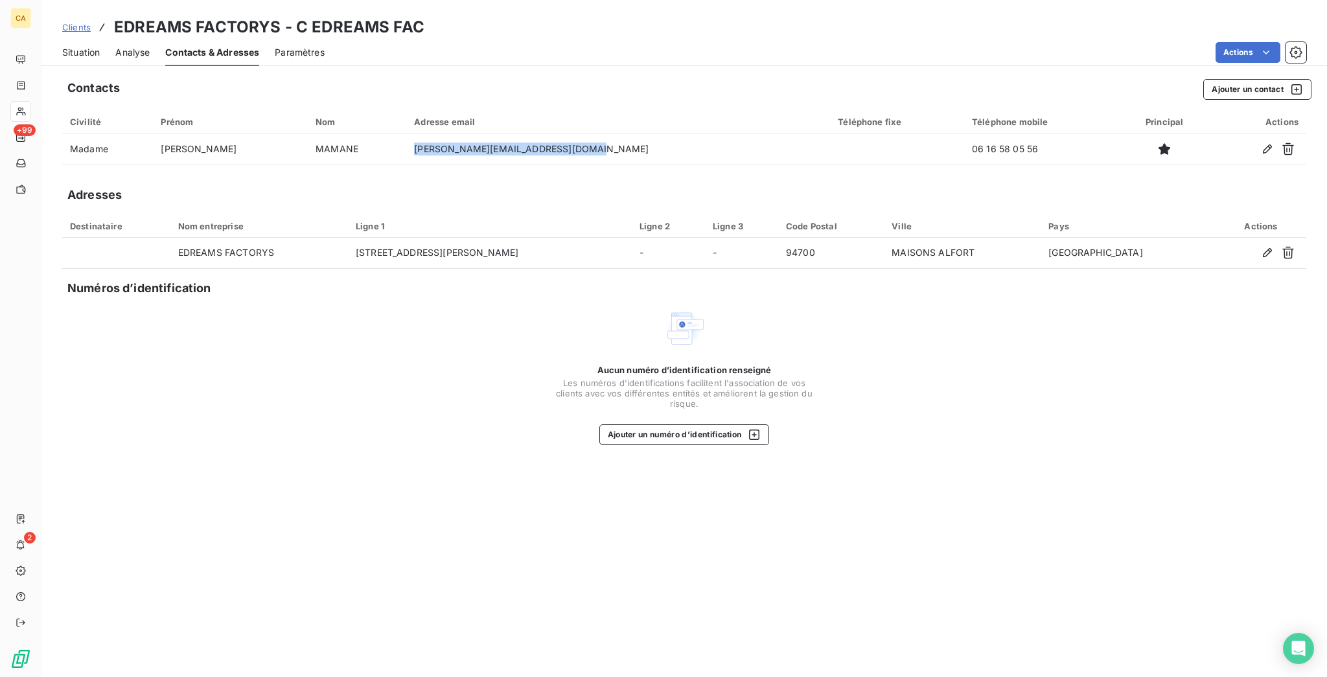
click at [84, 46] on span "Situation" at bounding box center [81, 52] width 38 height 13
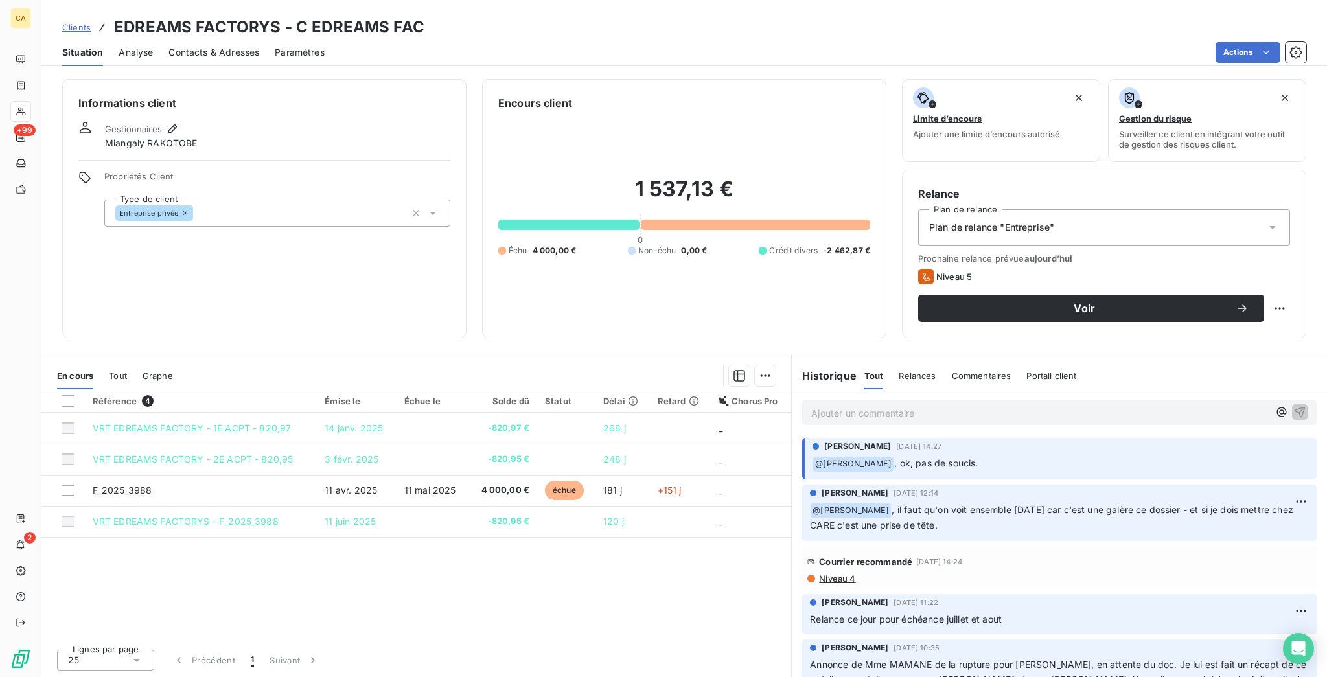
click at [109, 362] on div "Tout" at bounding box center [118, 375] width 18 height 27
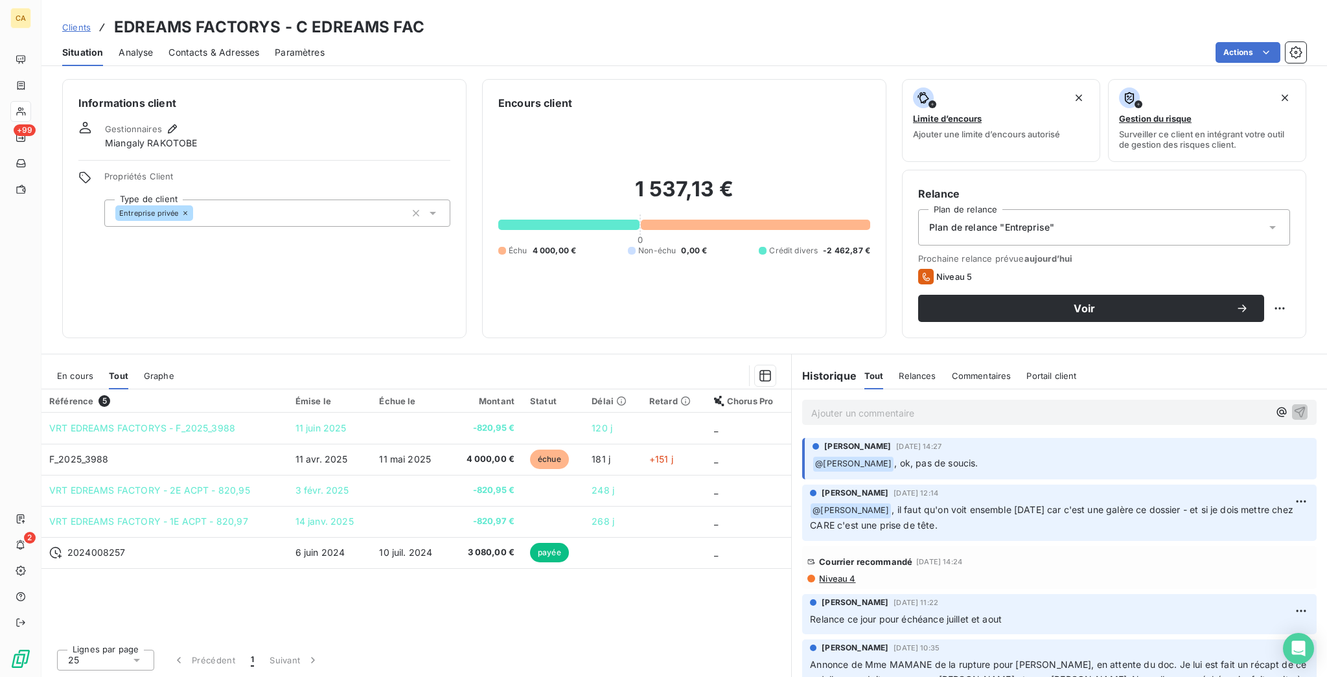
click at [73, 371] on span "En cours" at bounding box center [75, 376] width 36 height 10
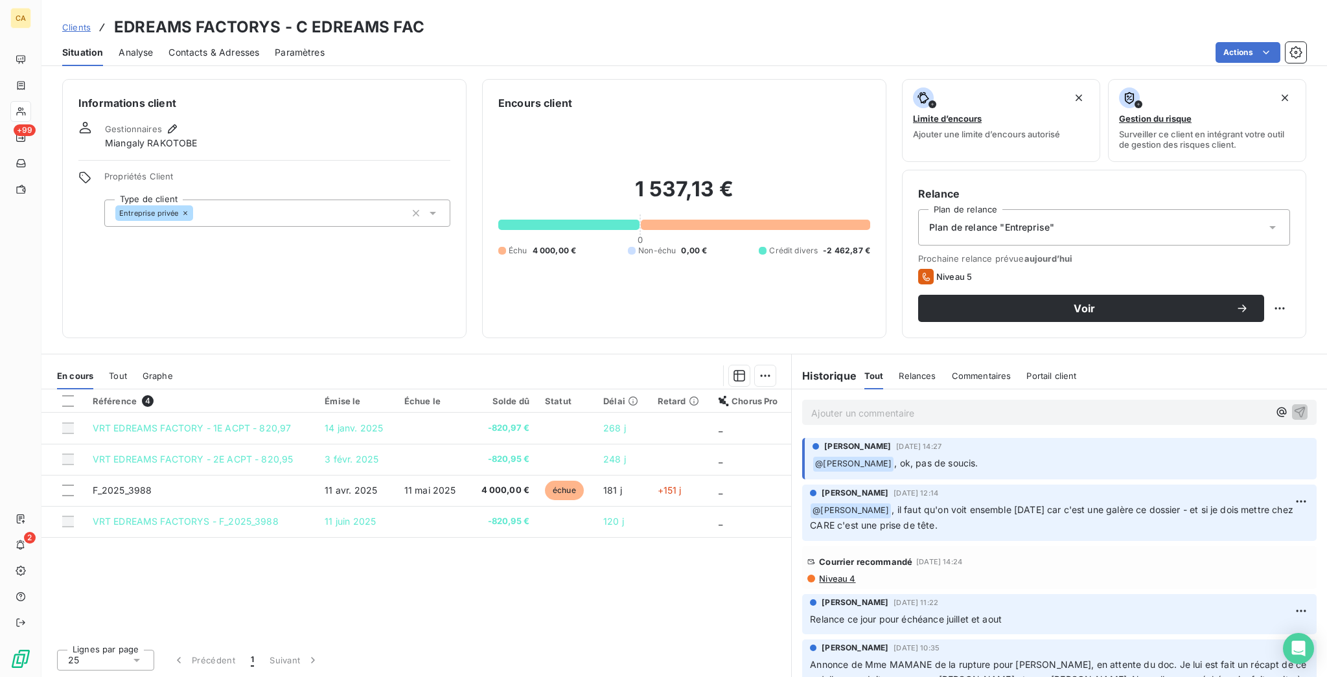
click at [193, 47] on div "Contacts & Adresses" at bounding box center [214, 52] width 91 height 27
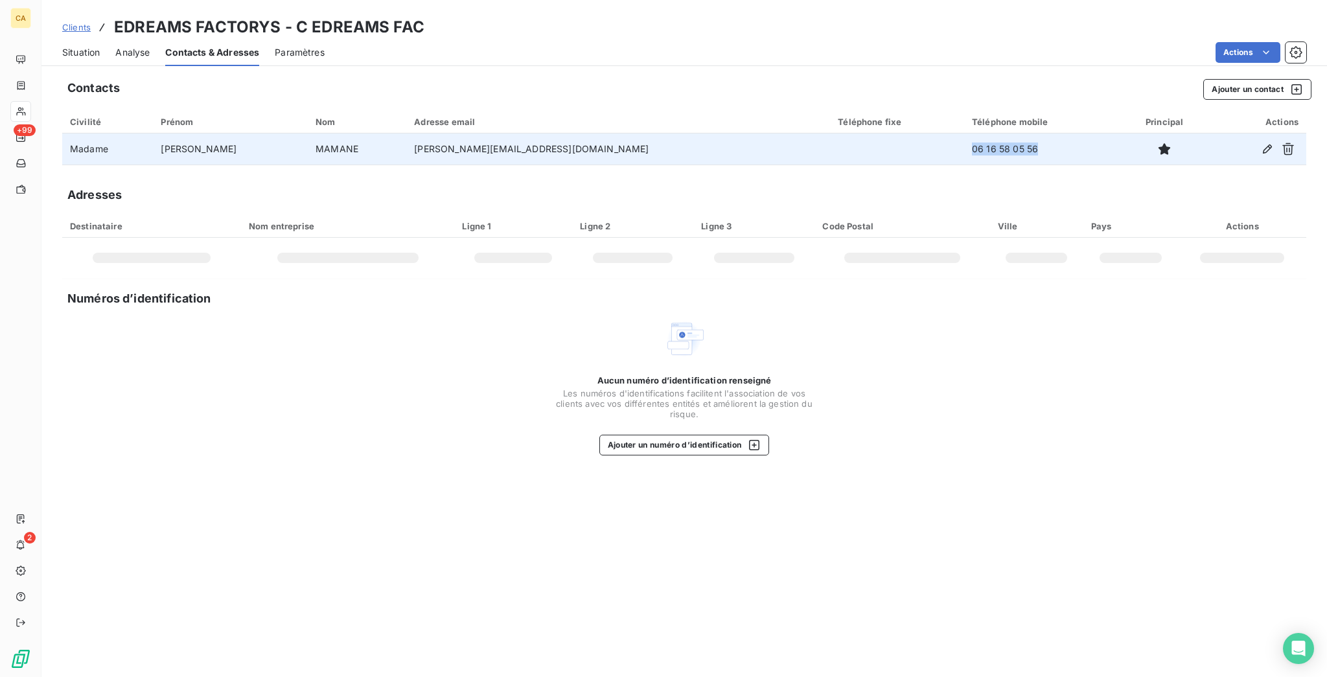
drag, startPoint x: 920, startPoint y: 125, endPoint x: 1015, endPoint y: 121, distance: 95.3
click at [1015, 134] on td "06 16 58 05 56" at bounding box center [1041, 149] width 155 height 31
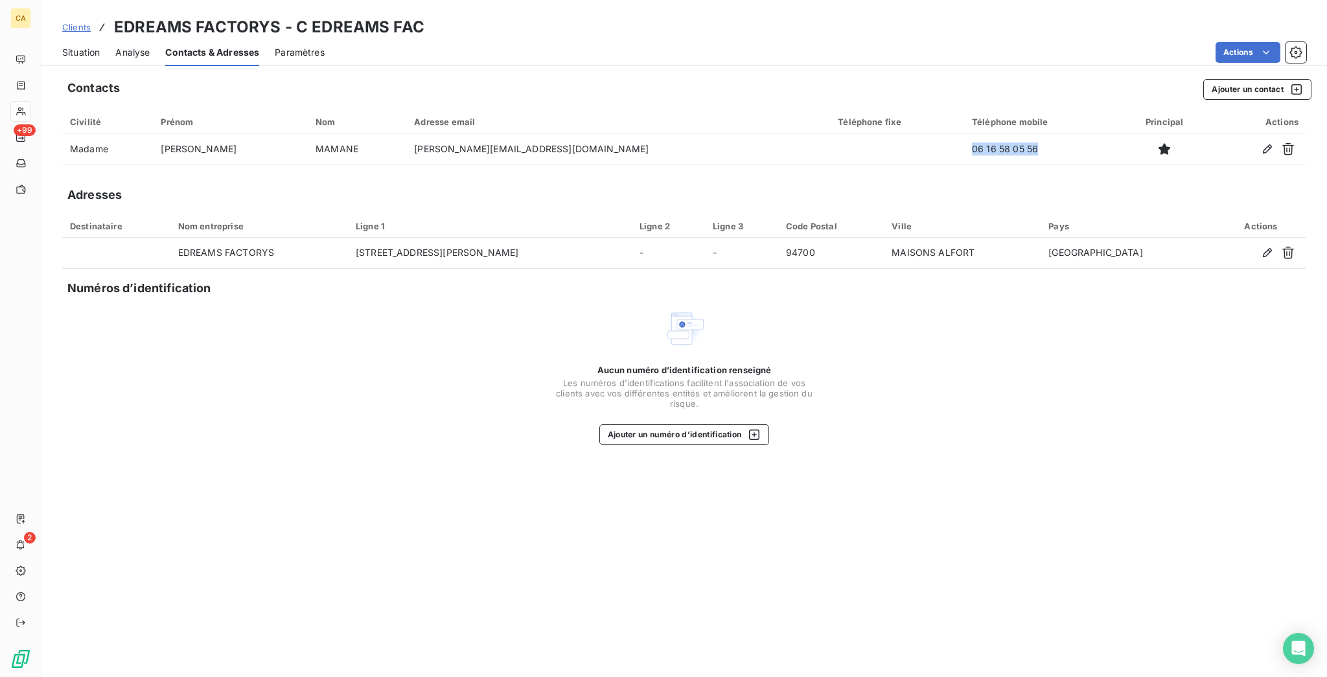
drag, startPoint x: 82, startPoint y: 54, endPoint x: 78, endPoint y: 45, distance: 9.0
click at [82, 54] on div "Situation" at bounding box center [81, 52] width 38 height 27
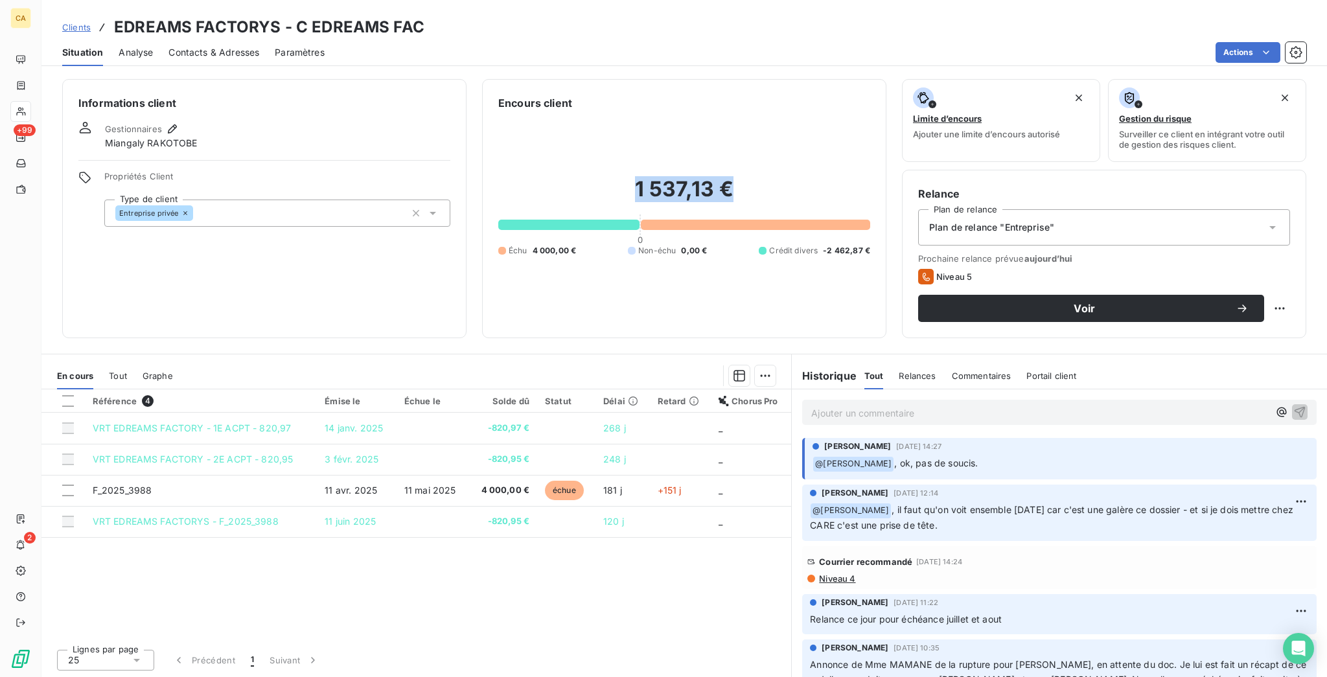
drag, startPoint x: 734, startPoint y: 157, endPoint x: 621, endPoint y: 156, distance: 113.4
click at [621, 176] on h2 "1 537,13 €" at bounding box center [684, 195] width 372 height 39
click at [577, 122] on div "1 537,13 € 0 Échu 4 000,00 € Non-échu 0,00 € Crédit divers -2 462,87 €" at bounding box center [684, 216] width 372 height 211
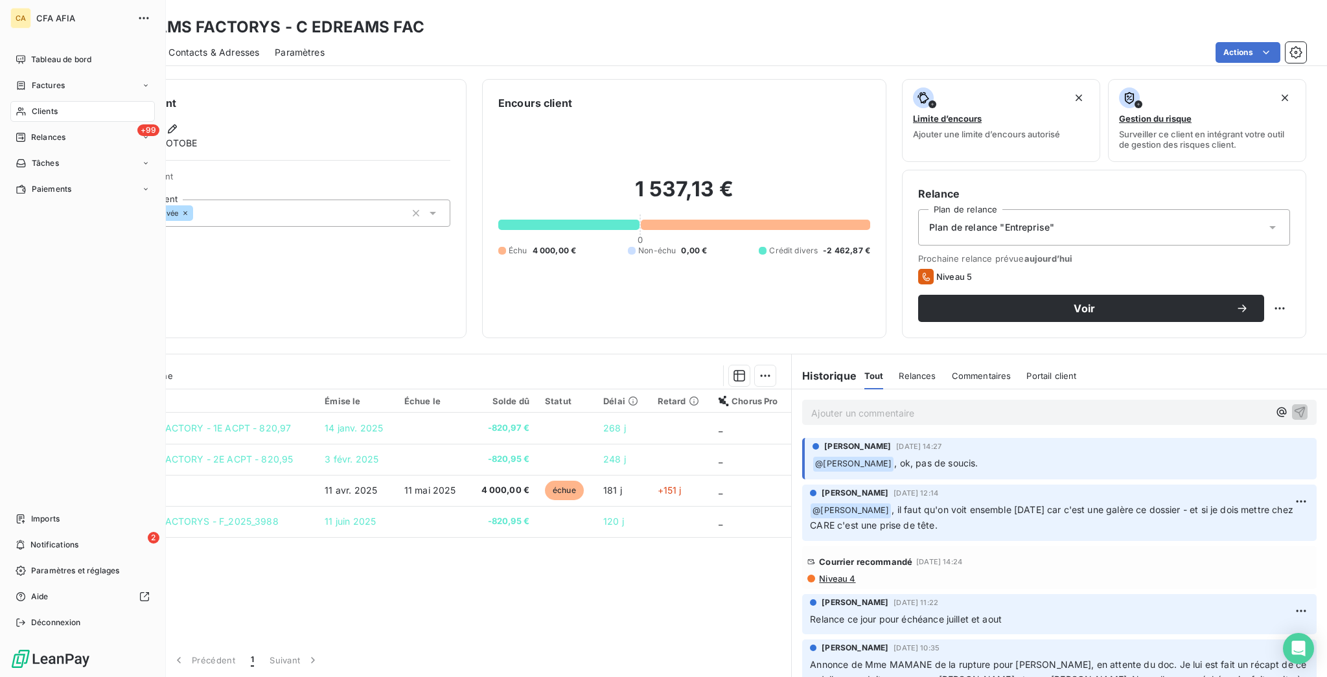
click at [37, 106] on span "Clients" at bounding box center [45, 112] width 26 height 12
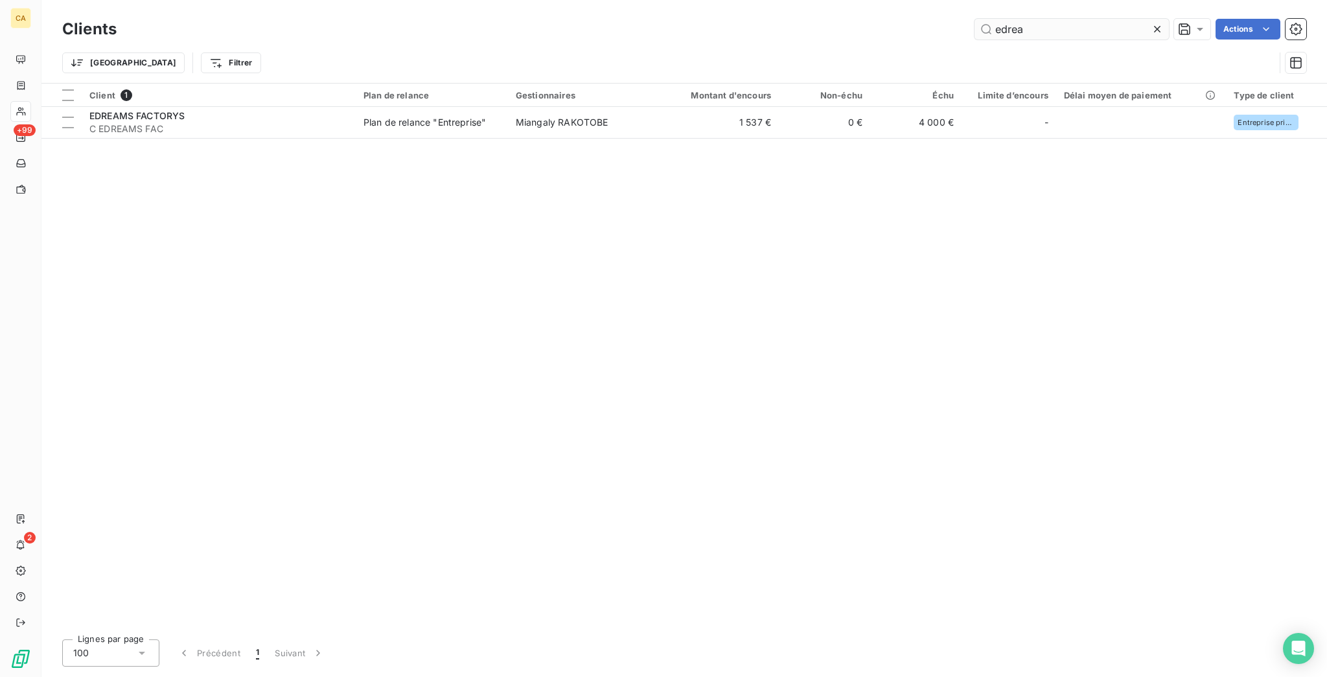
click at [1063, 27] on input "edrea" at bounding box center [1072, 29] width 194 height 21
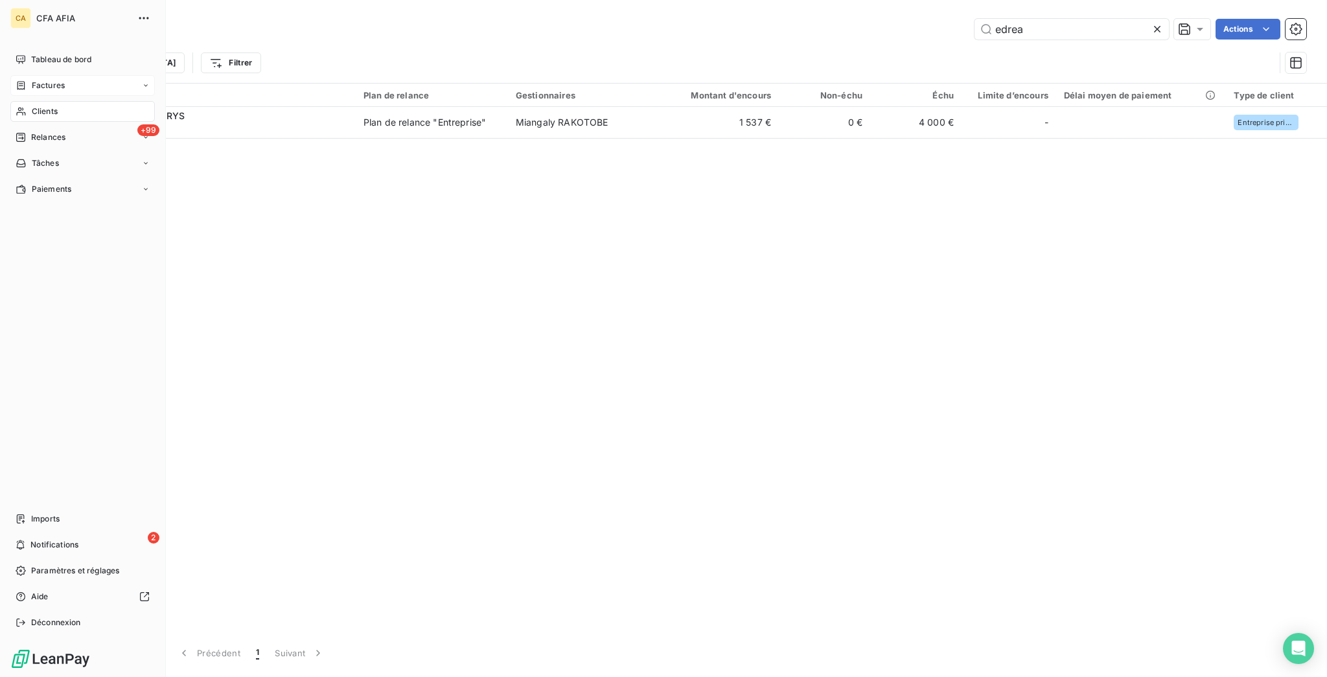
click at [21, 80] on div "Factures" at bounding box center [40, 86] width 49 height 12
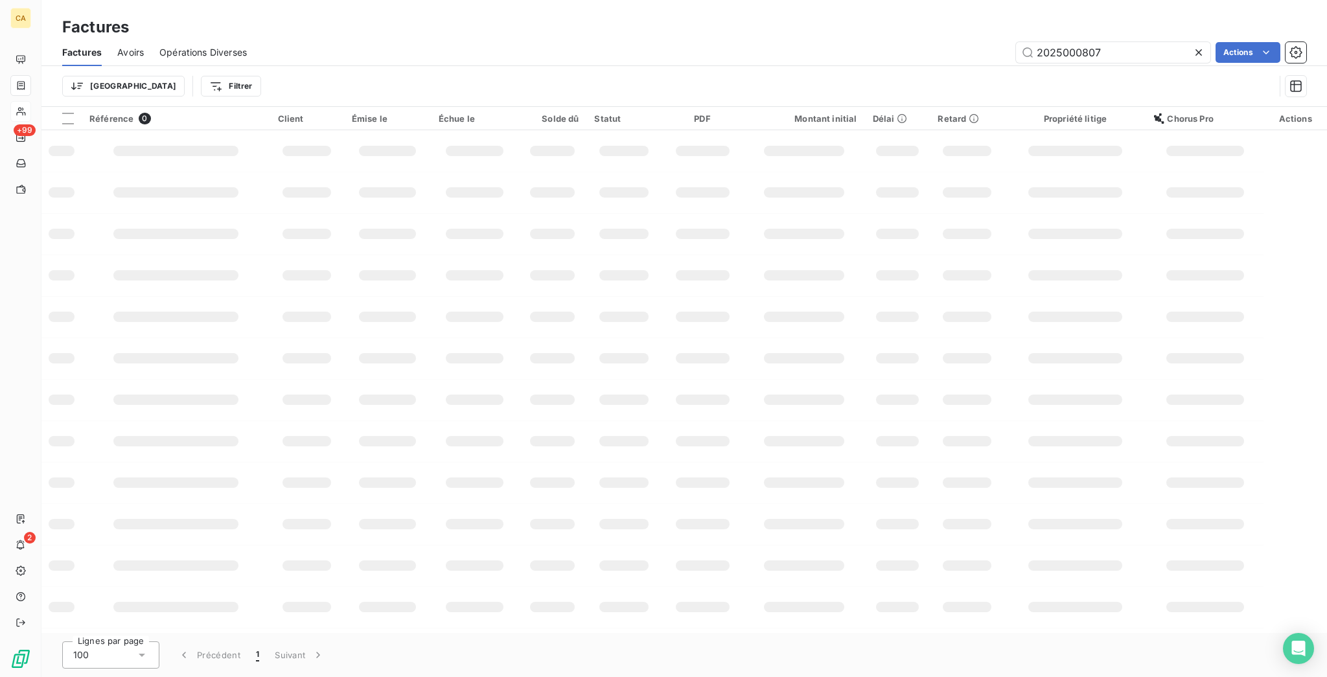
drag, startPoint x: 1069, startPoint y: 45, endPoint x: 1326, endPoint y: 87, distance: 260.0
click at [1326, 87] on div "Factures Avoirs Opérations Diverses 2025000807 Actions Trier Filtrer" at bounding box center [684, 72] width 1286 height 67
type input "2025_207"
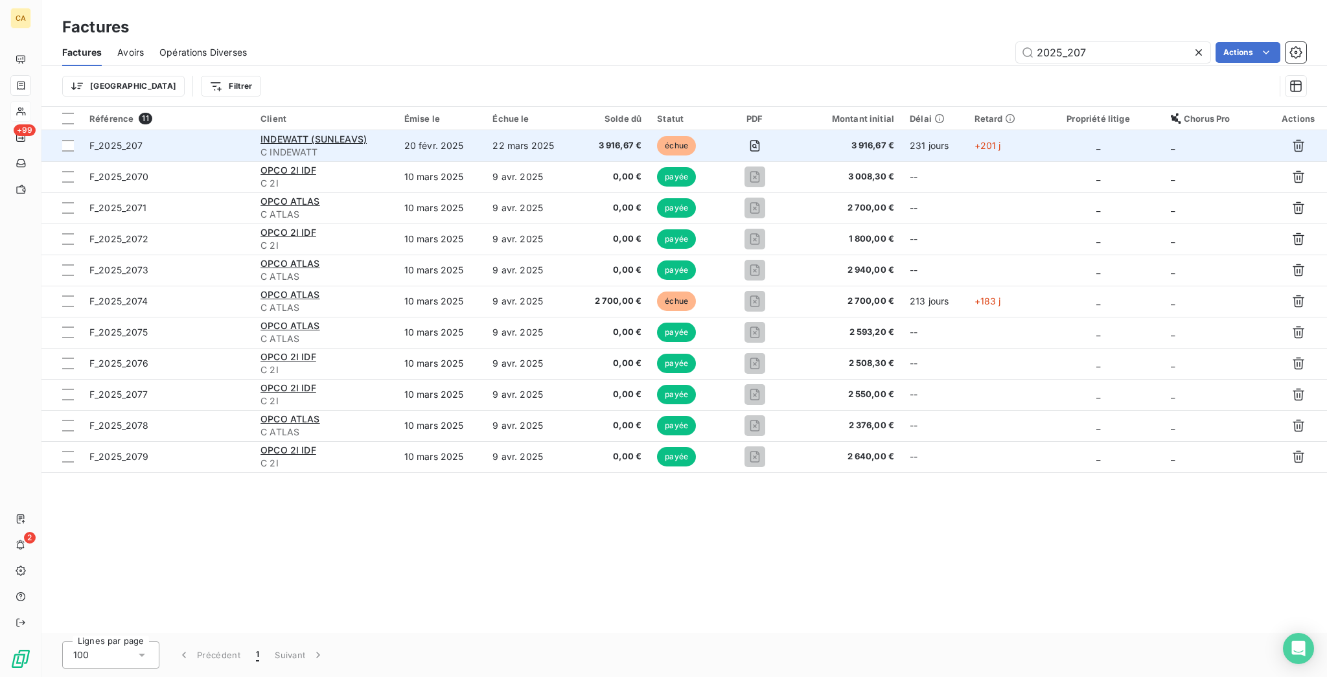
click at [397, 130] on td "INDEWATT (SUNLEAVS) C INDEWATT" at bounding box center [325, 145] width 144 height 31
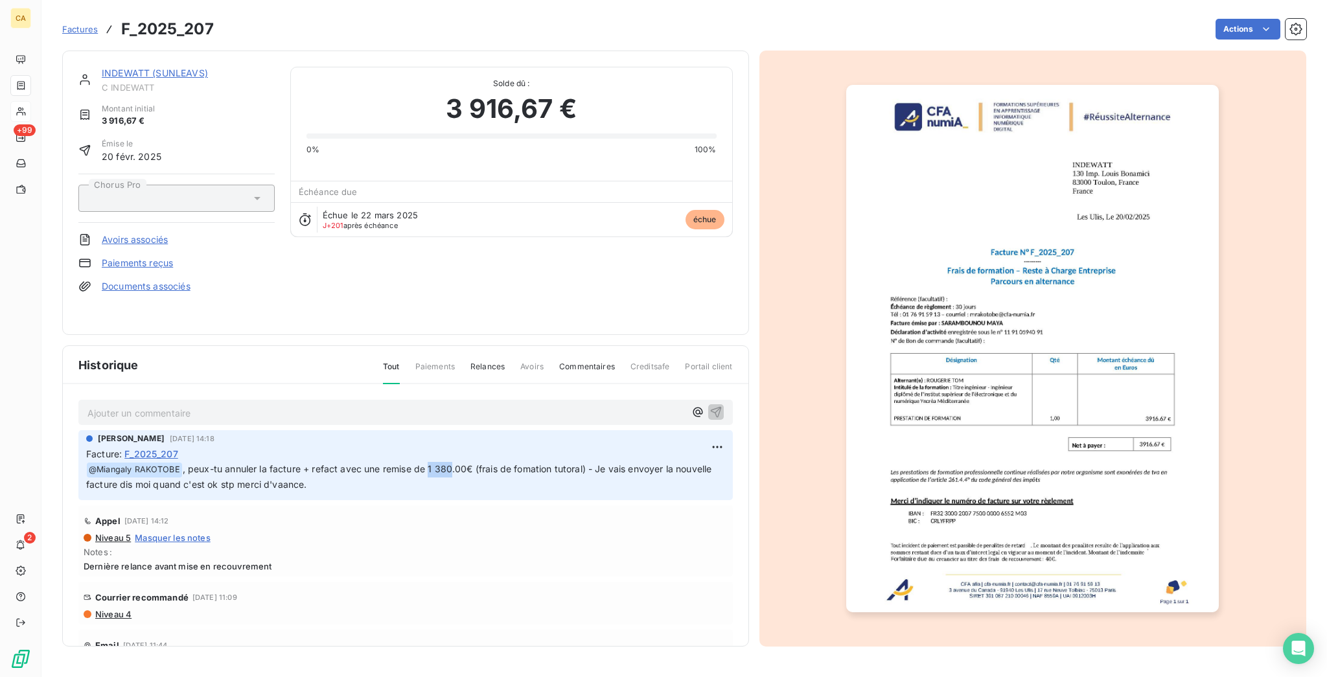
drag, startPoint x: 406, startPoint y: 443, endPoint x: 430, endPoint y: 443, distance: 24.6
click at [430, 463] on span ", peux-tu annuler la facture + refact avec une remise de 1 380.00€ (frais de fo…" at bounding box center [400, 476] width 628 height 27
click at [159, 67] on link "INDEWATT (SUNLEAVS)" at bounding box center [155, 72] width 106 height 11
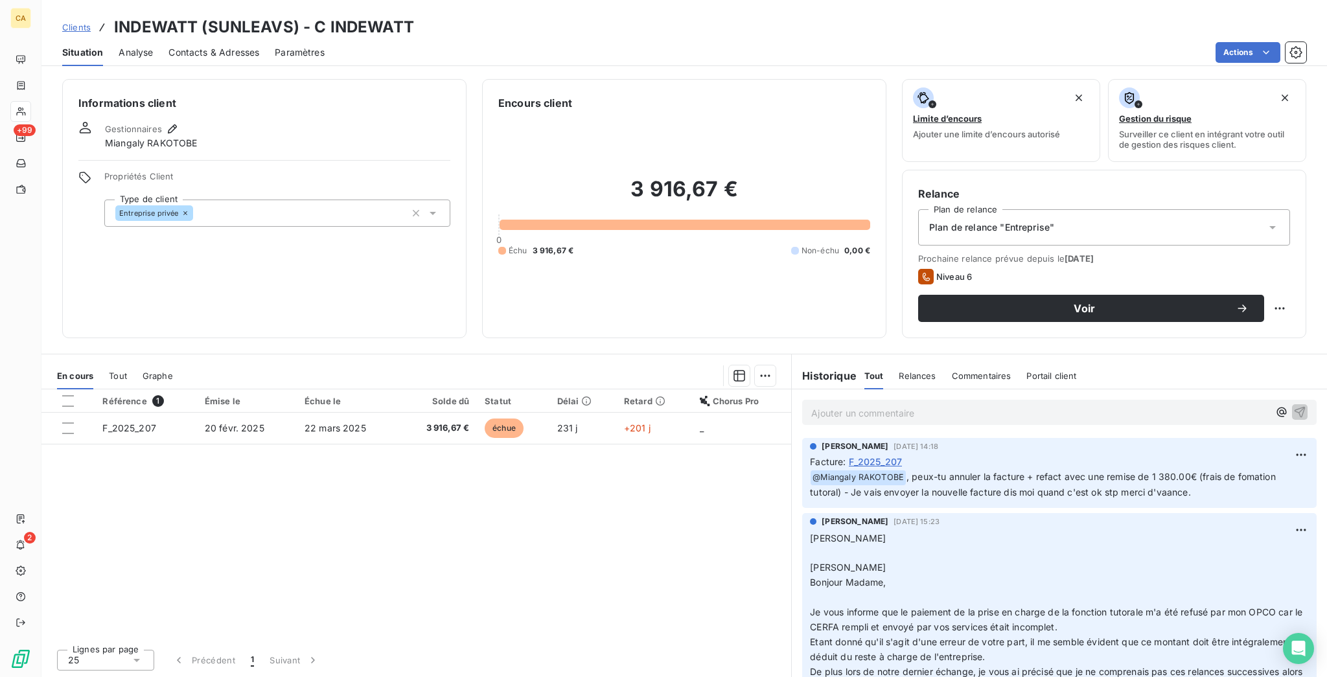
click at [169, 47] on div "Contacts & Adresses" at bounding box center [214, 52] width 91 height 27
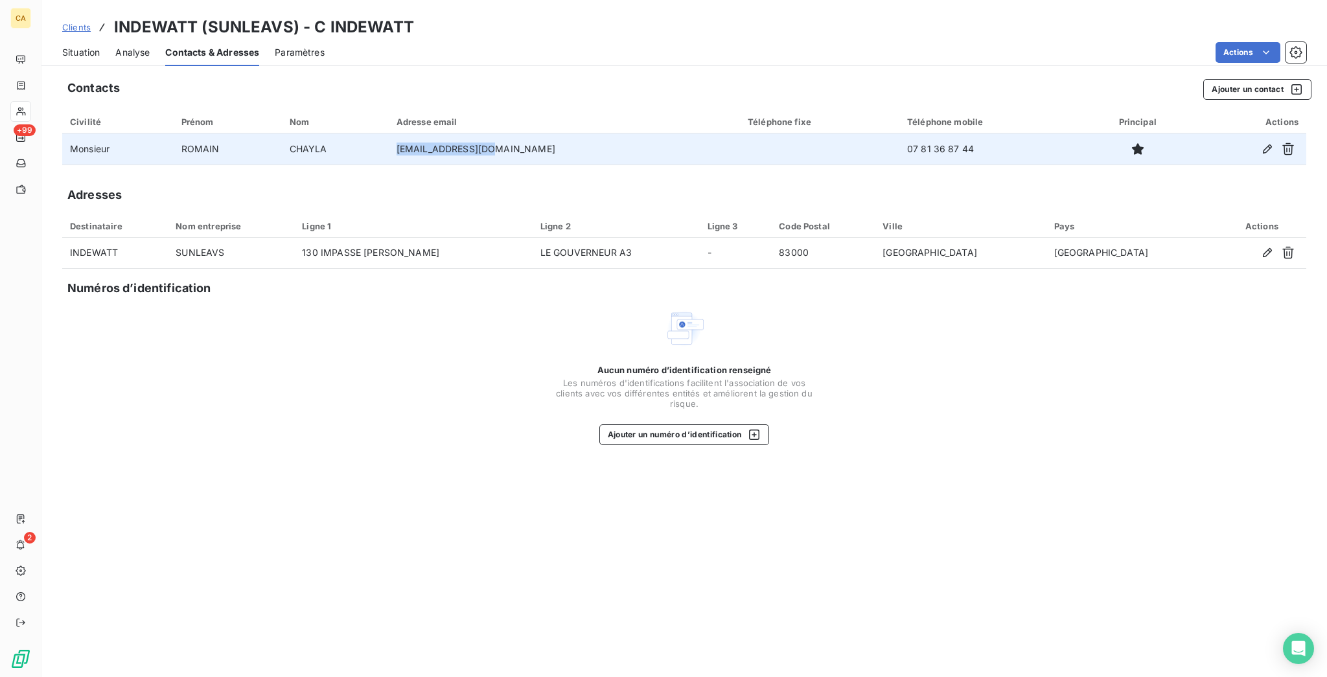
drag, startPoint x: 512, startPoint y: 132, endPoint x: 393, endPoint y: 117, distance: 120.1
click at [393, 134] on tr "Monsieur ROMAIN CHAYLA [EMAIL_ADDRESS][DOMAIN_NAME] 07 81 36 87 44" at bounding box center [684, 149] width 1244 height 31
copy tr "[EMAIL_ADDRESS][DOMAIN_NAME]"
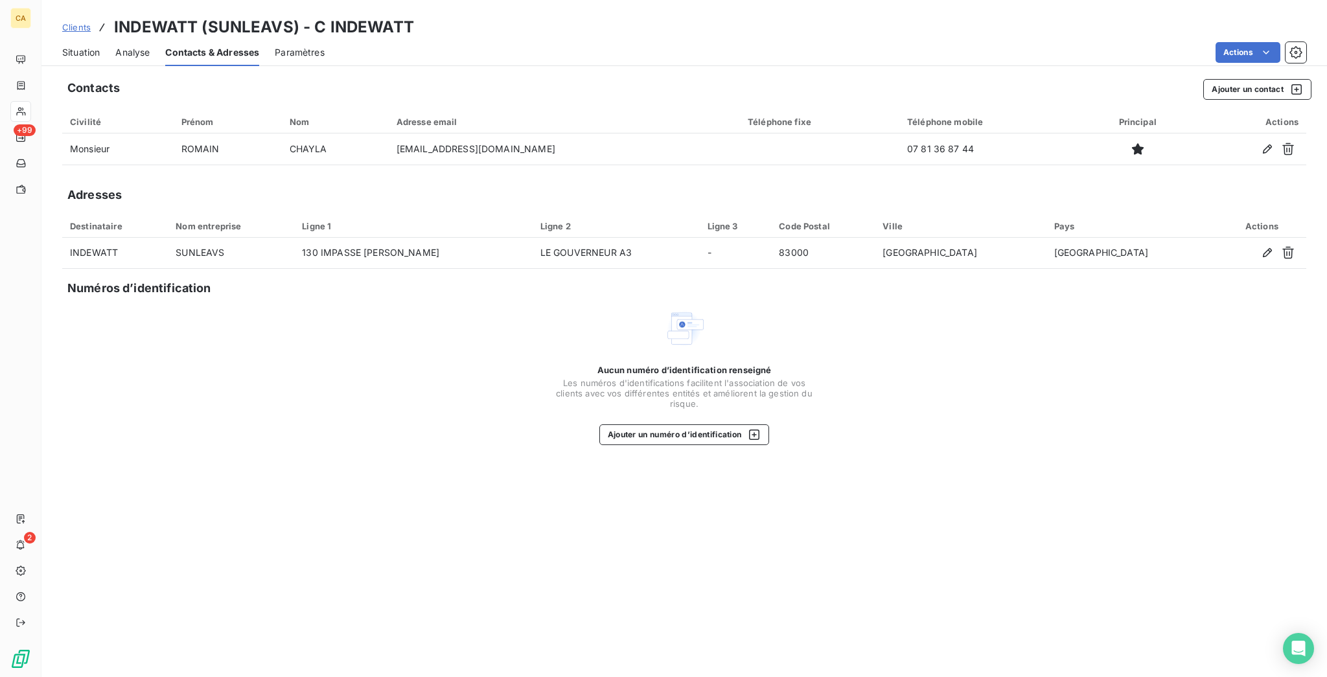
click at [43, 39] on div "Situation Analyse Contacts & Adresses Paramètres Actions" at bounding box center [684, 52] width 1286 height 27
click at [62, 46] on span "Situation" at bounding box center [81, 52] width 38 height 13
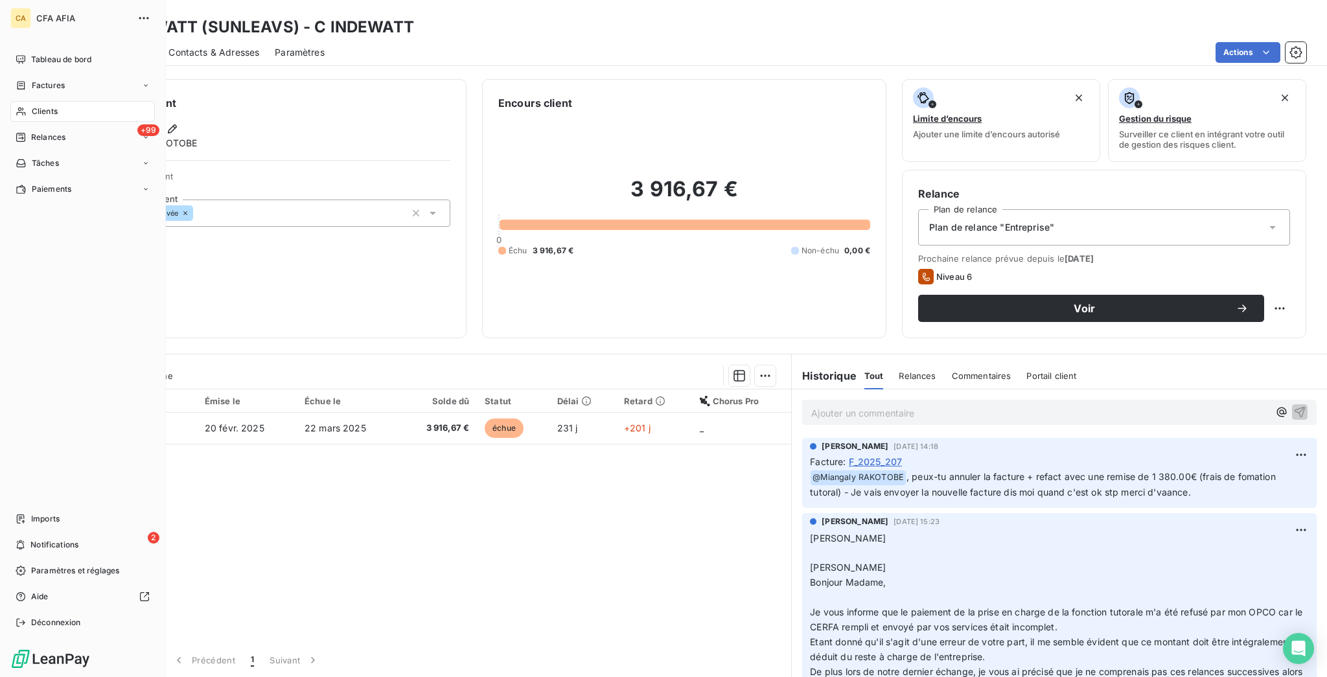
click at [17, 101] on div "Clients" at bounding box center [82, 111] width 145 height 21
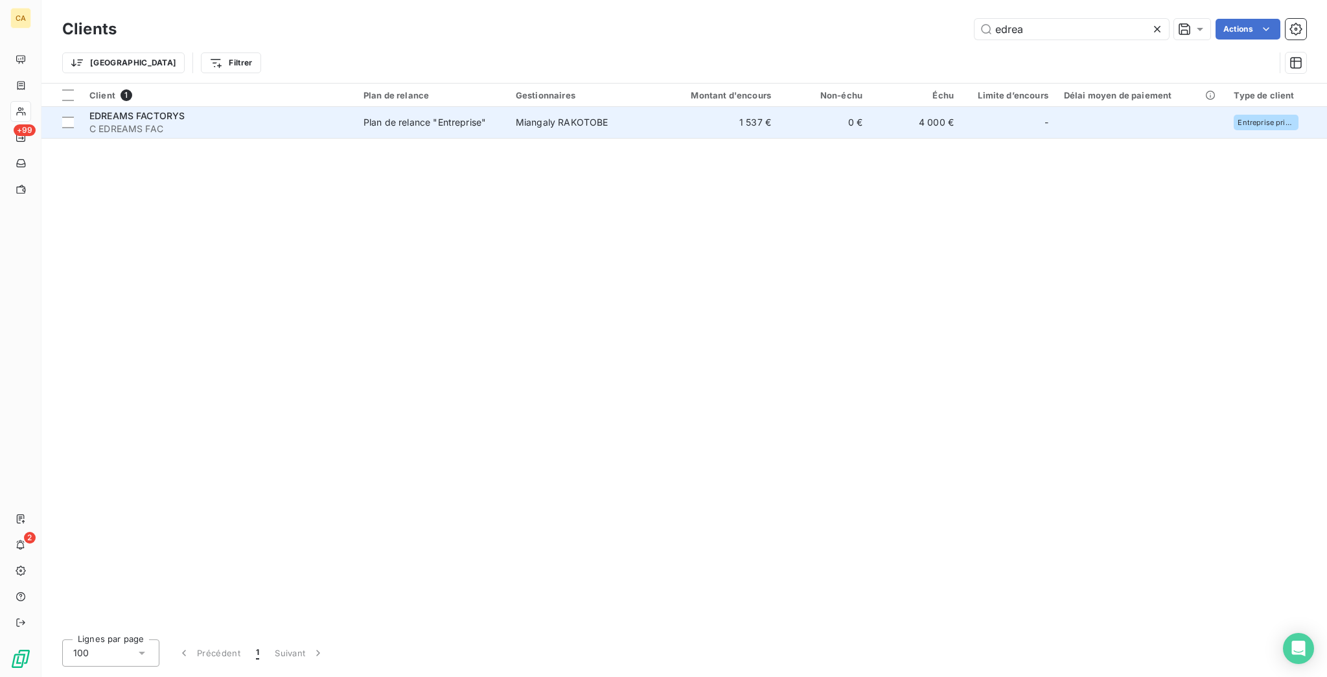
click at [596, 111] on td "Miangaly RAKOTOBE" at bounding box center [582, 122] width 148 height 31
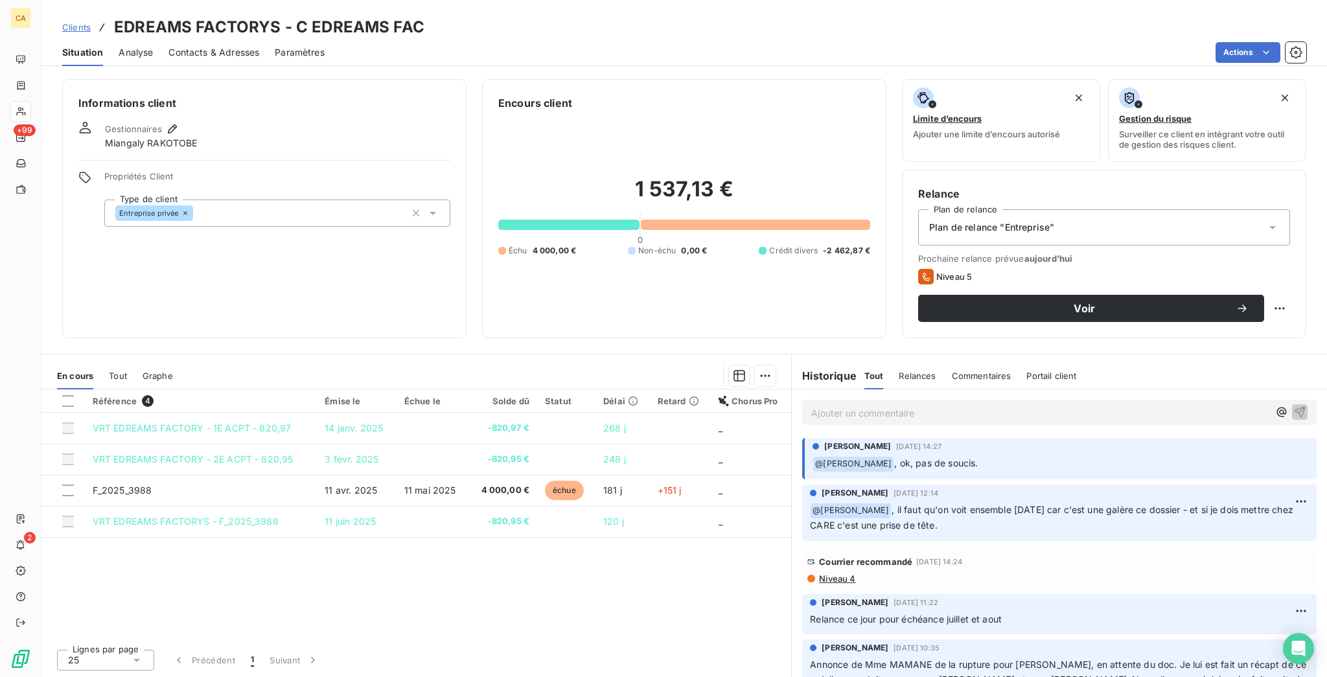
click at [973, 404] on div "Ajouter un commentaire ﻿" at bounding box center [1040, 412] width 458 height 17
click at [977, 405] on p "Ajouter un commentaire ﻿" at bounding box center [1040, 413] width 458 height 16
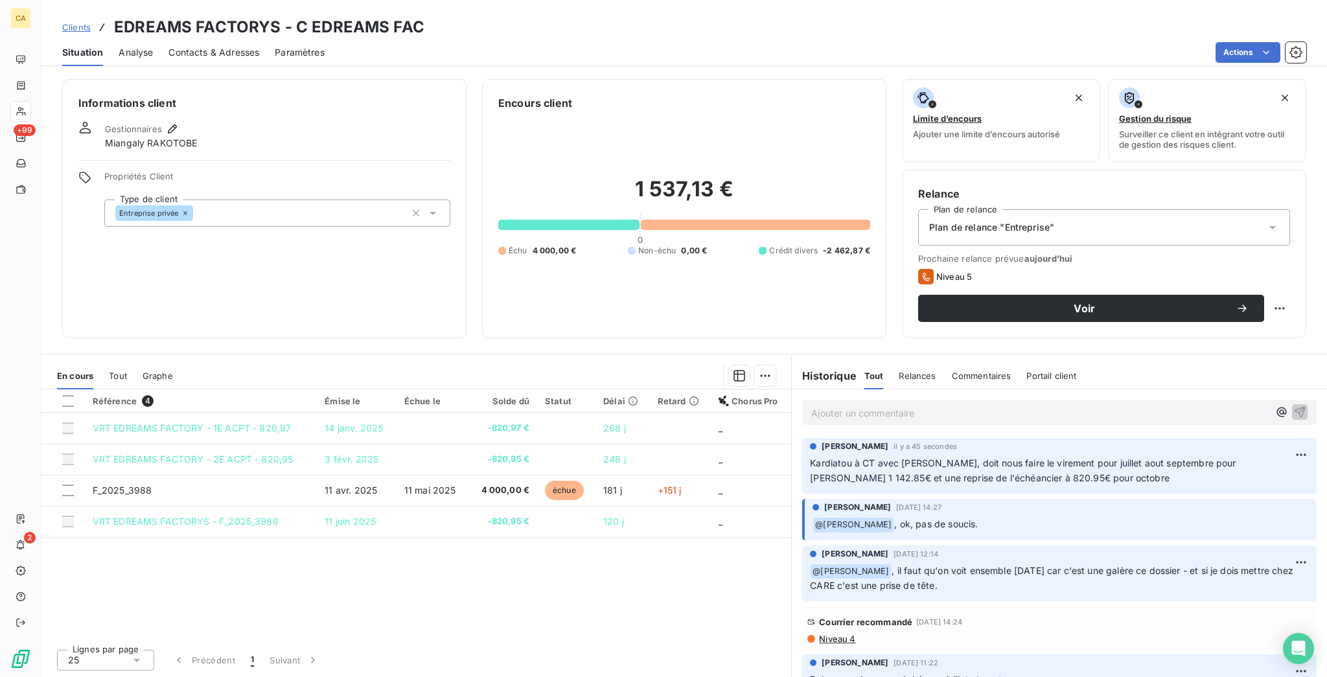
click at [1032, 438] on div "[PERSON_NAME] il y a 45 secondes Kardiatou à CT avec [PERSON_NAME], doit nous f…" at bounding box center [1059, 466] width 515 height 56
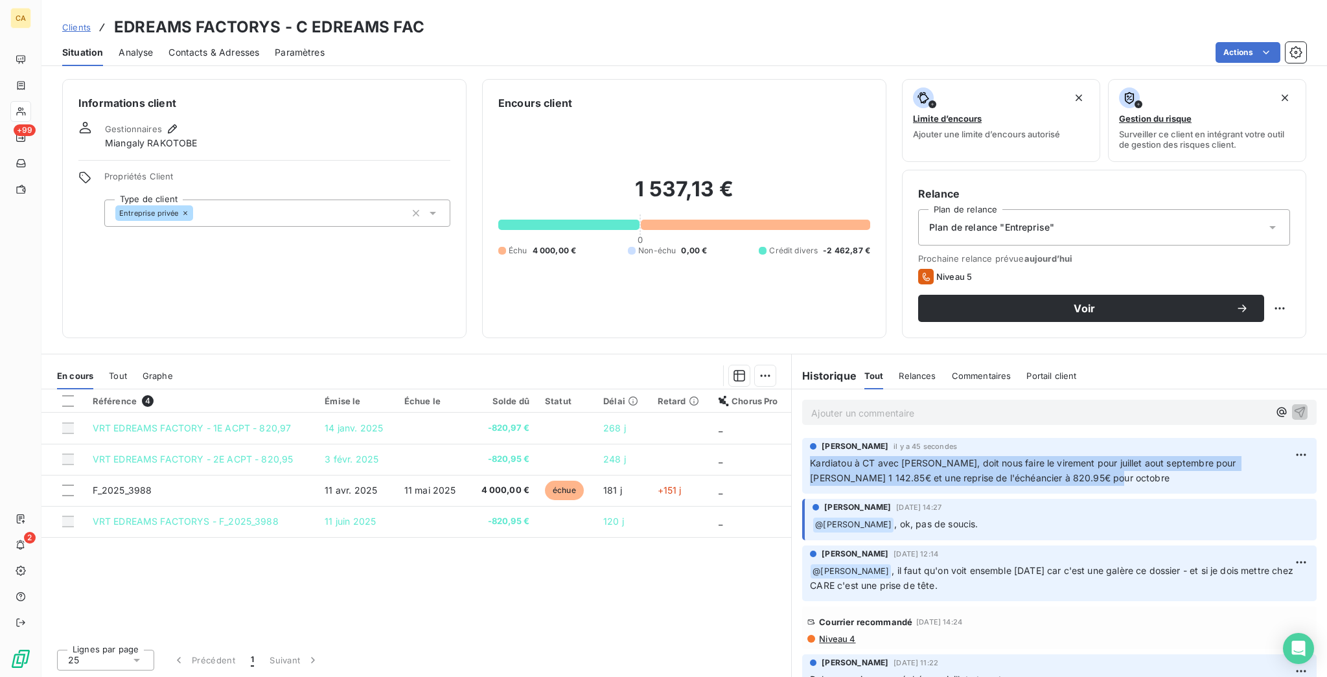
drag, startPoint x: 1040, startPoint y: 400, endPoint x: 800, endPoint y: 386, distance: 240.2
click at [802, 438] on div "[PERSON_NAME] il y a 45 secondes Kardiatou à CT avec [PERSON_NAME], doit nous f…" at bounding box center [1059, 466] width 515 height 56
copy span "Kardiatou à CT avec [PERSON_NAME], doit nous faire le virement pour juillet aou…"
click at [1288, 371] on html "CA +99 2 Clients EDREAMS FACTORYS - C EDREAMS FAC Situation Analyse Contacts & …" at bounding box center [663, 338] width 1327 height 677
click at [1253, 428] on div "Supprimer" at bounding box center [1261, 431] width 73 height 21
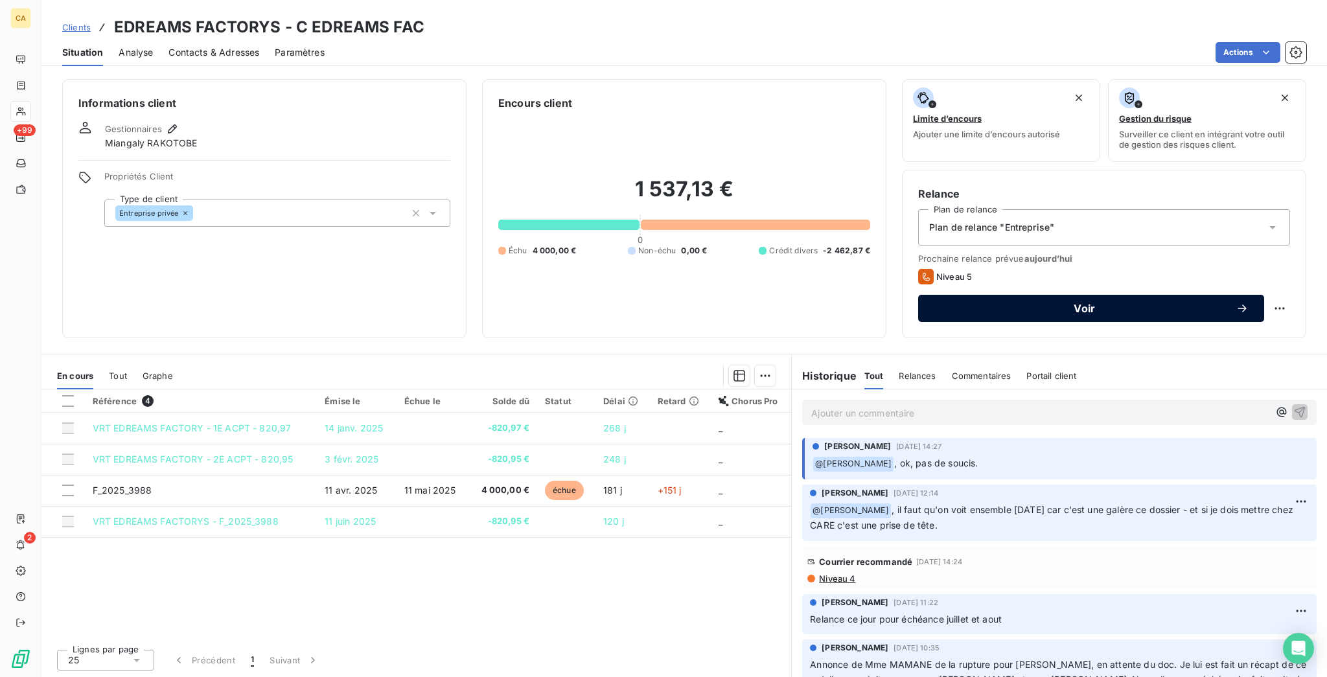
click at [1122, 303] on span "Voir" at bounding box center [1085, 308] width 302 height 10
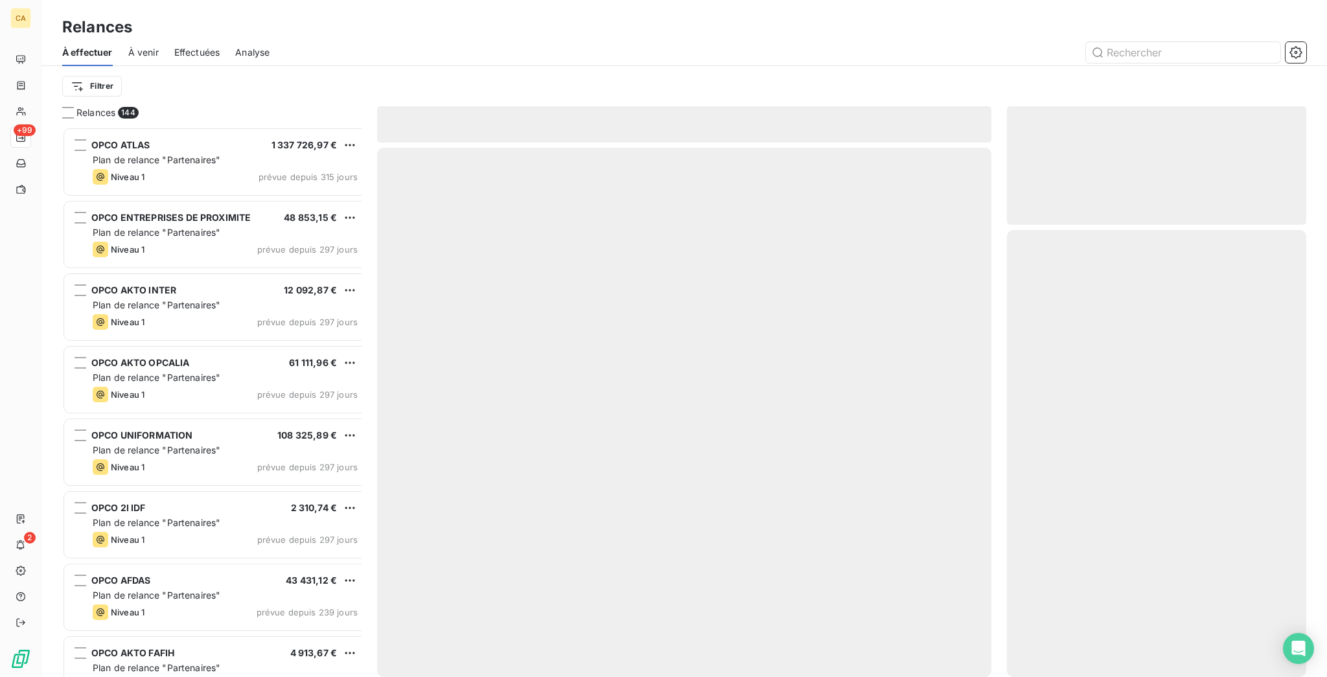
scroll to position [553, 294]
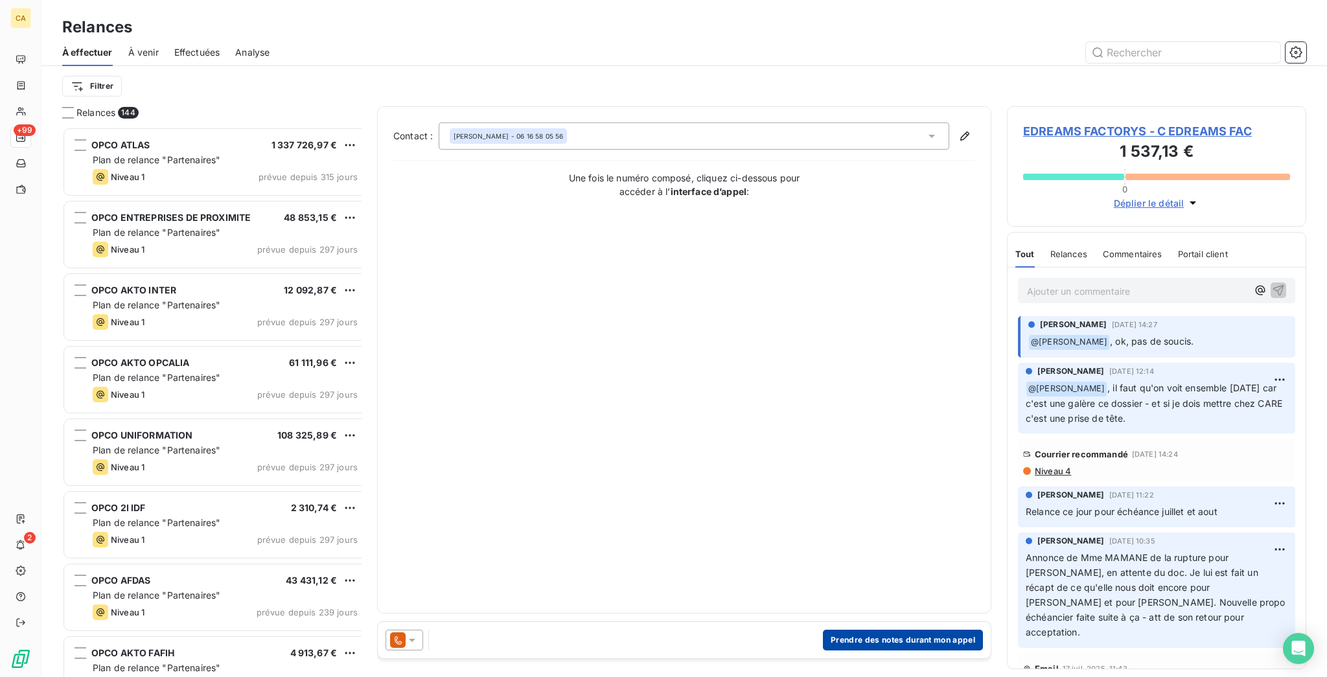
click at [905, 631] on button "Prendre des notes durant mon appel" at bounding box center [903, 640] width 160 height 21
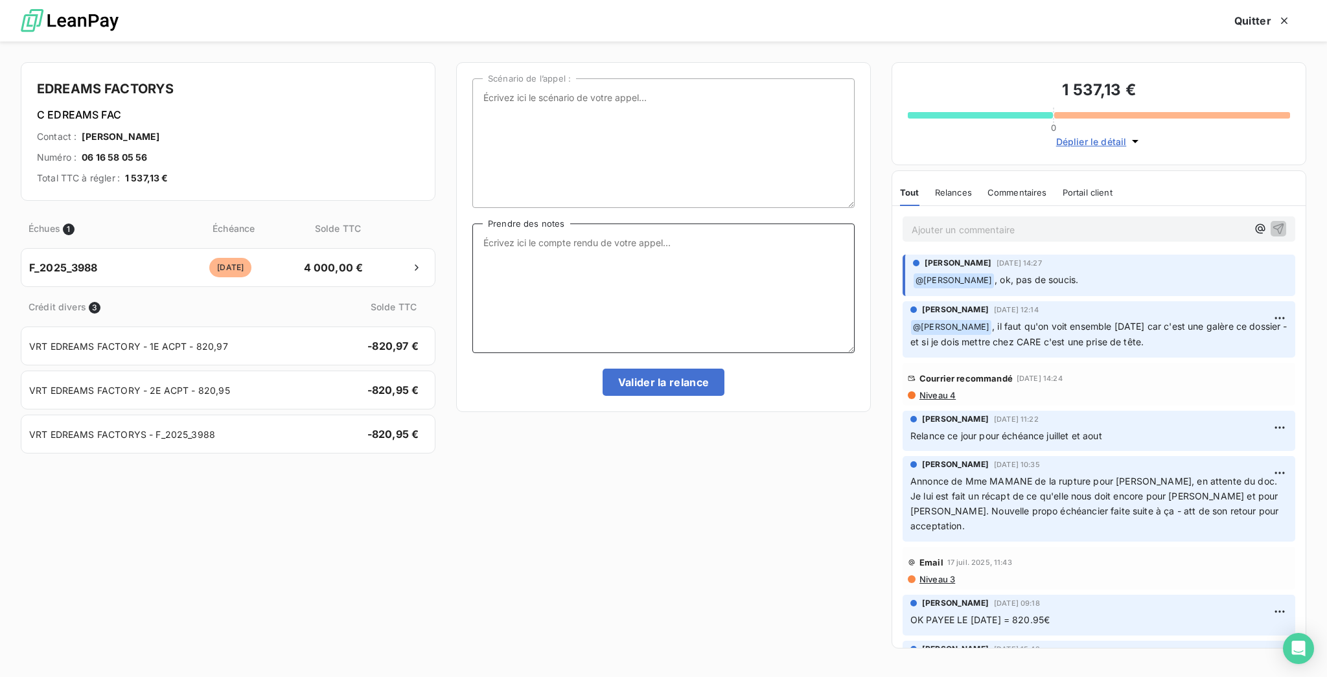
click at [631, 253] on textarea "Prendre des notes" at bounding box center [663, 289] width 382 height 130
paste textarea "Kardiatou à CT avec [PERSON_NAME], doit nous faire le virement pour juillet aou…"
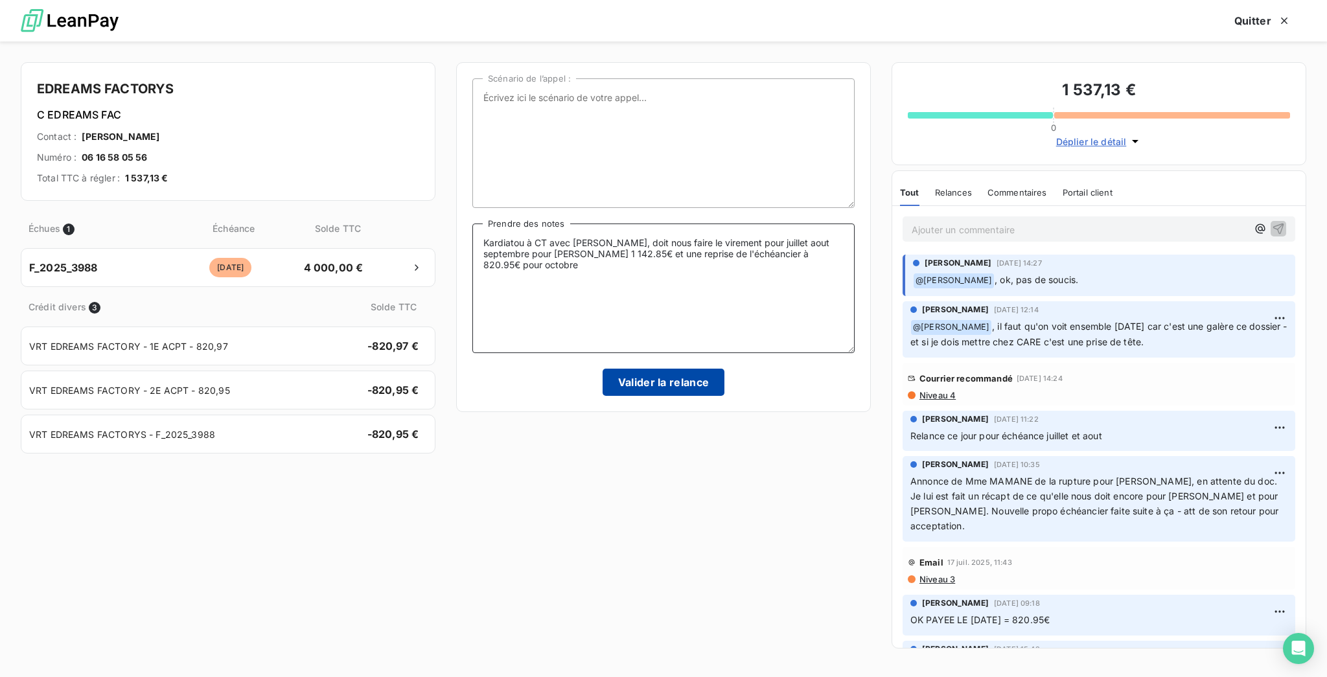
type textarea "Kardiatou à CT avec [PERSON_NAME], doit nous faire le virement pour juillet aou…"
click at [654, 369] on button "Valider la relance" at bounding box center [664, 382] width 122 height 27
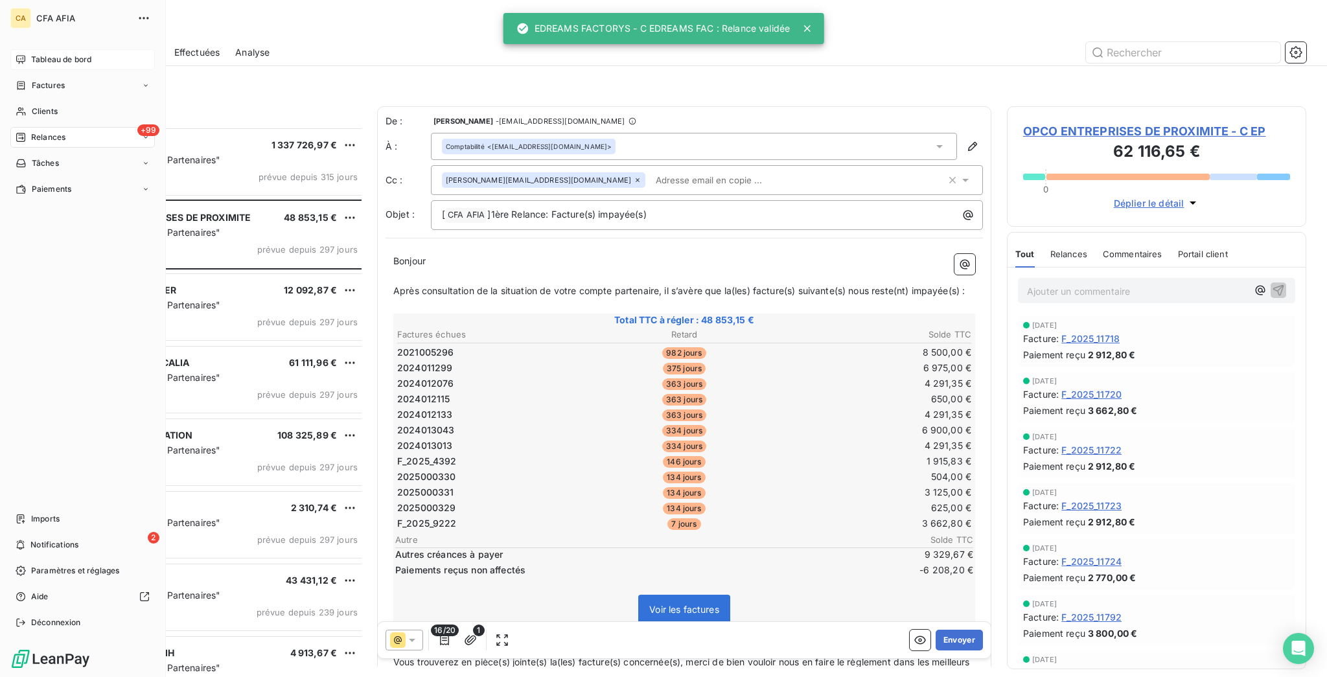
click at [37, 54] on span "Tableau de bord" at bounding box center [61, 60] width 60 height 12
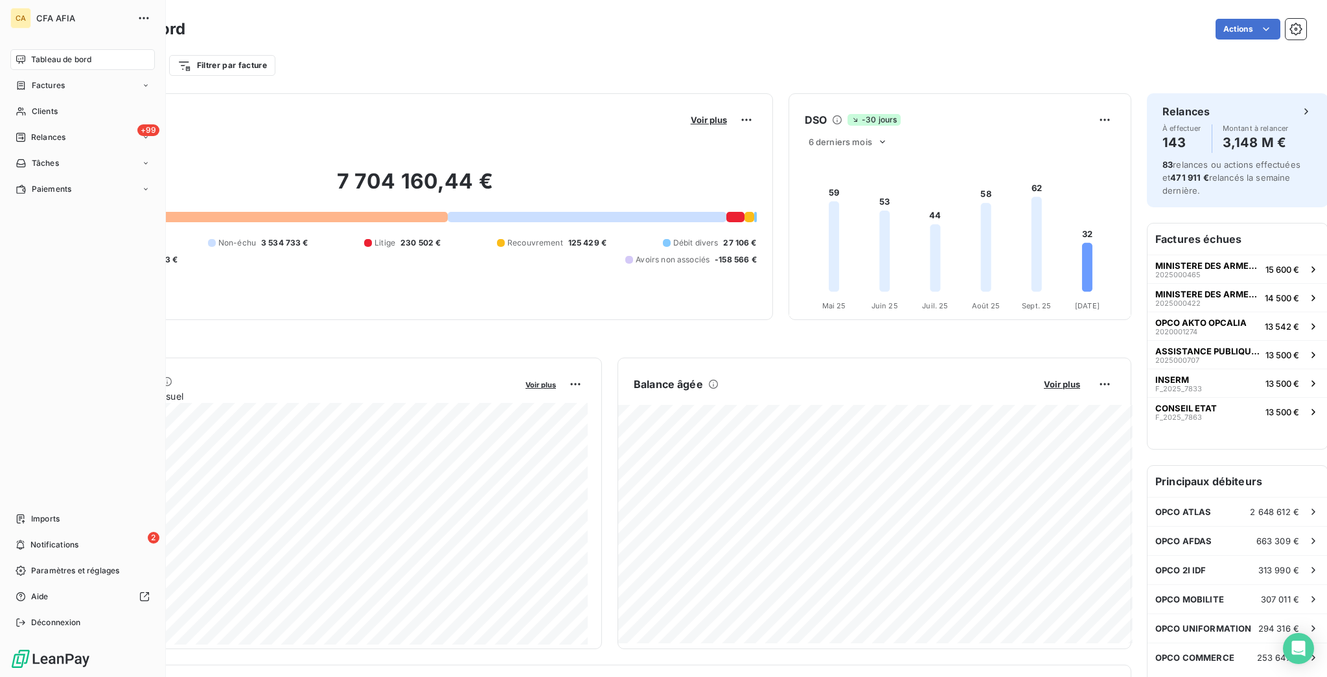
click at [24, 77] on nav "Tableau de bord Factures Clients +99 Relances Tâches Paiements" at bounding box center [82, 124] width 145 height 150
click at [27, 75] on div "Factures" at bounding box center [82, 85] width 145 height 21
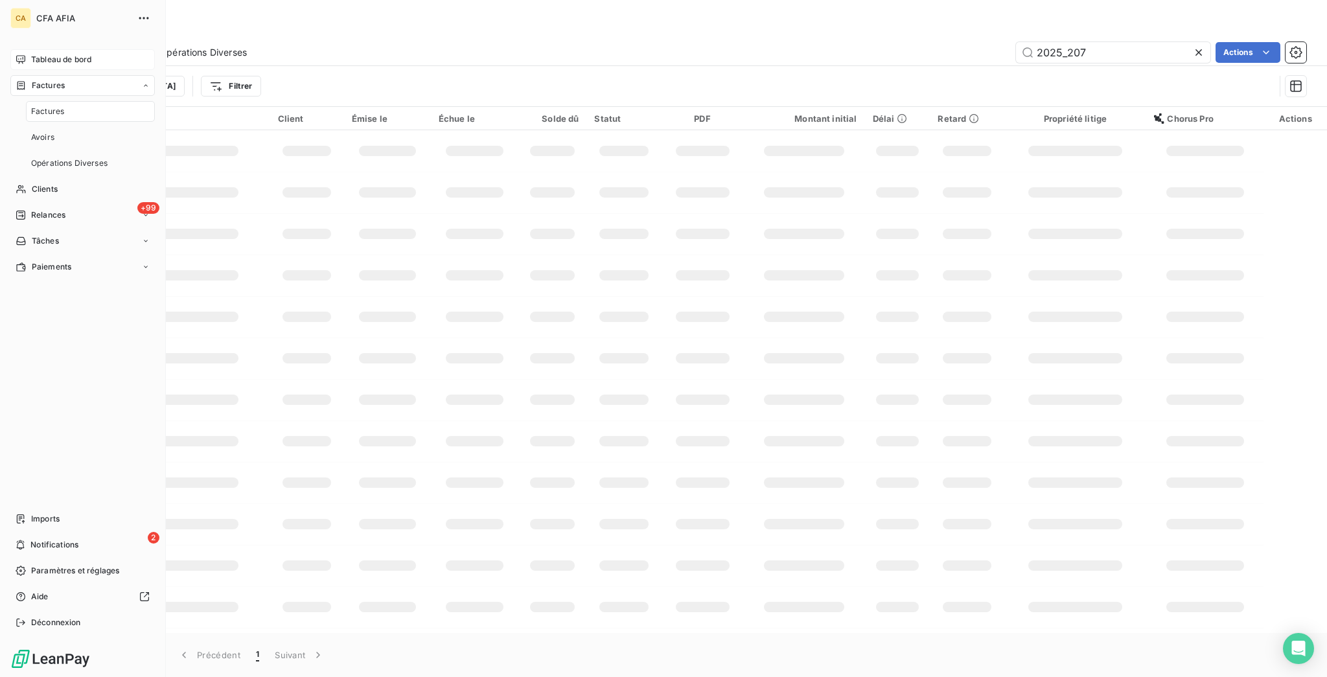
click at [51, 106] on span "Factures" at bounding box center [47, 112] width 33 height 12
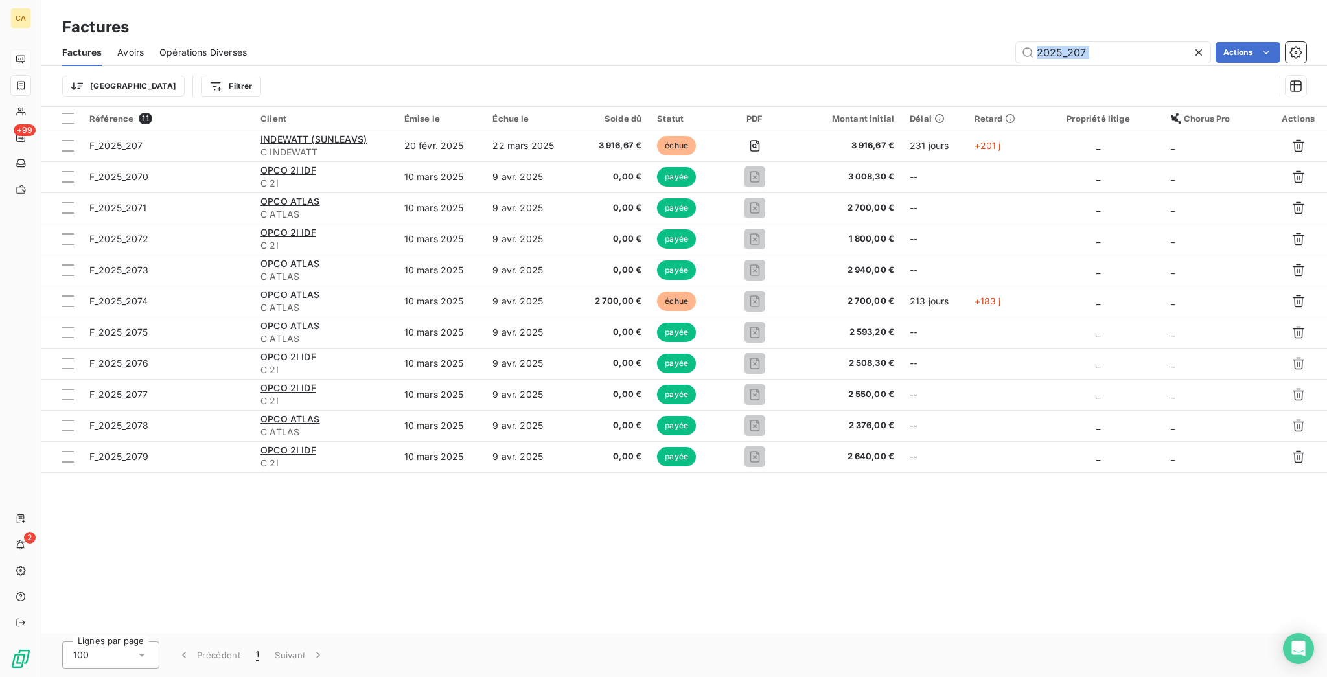
drag, startPoint x: 1121, startPoint y: 52, endPoint x: 1092, endPoint y: 56, distance: 29.4
click at [1092, 56] on div "Factures Avoirs Opérations Diverses 2025_207 Actions Trier Filtrer" at bounding box center [684, 72] width 1286 height 67
click at [1060, 49] on input "2025_207" at bounding box center [1113, 52] width 194 height 21
drag, startPoint x: 1071, startPoint y: 46, endPoint x: 1219, endPoint y: 44, distance: 147.8
click at [1204, 44] on input "2025_207" at bounding box center [1113, 52] width 194 height 21
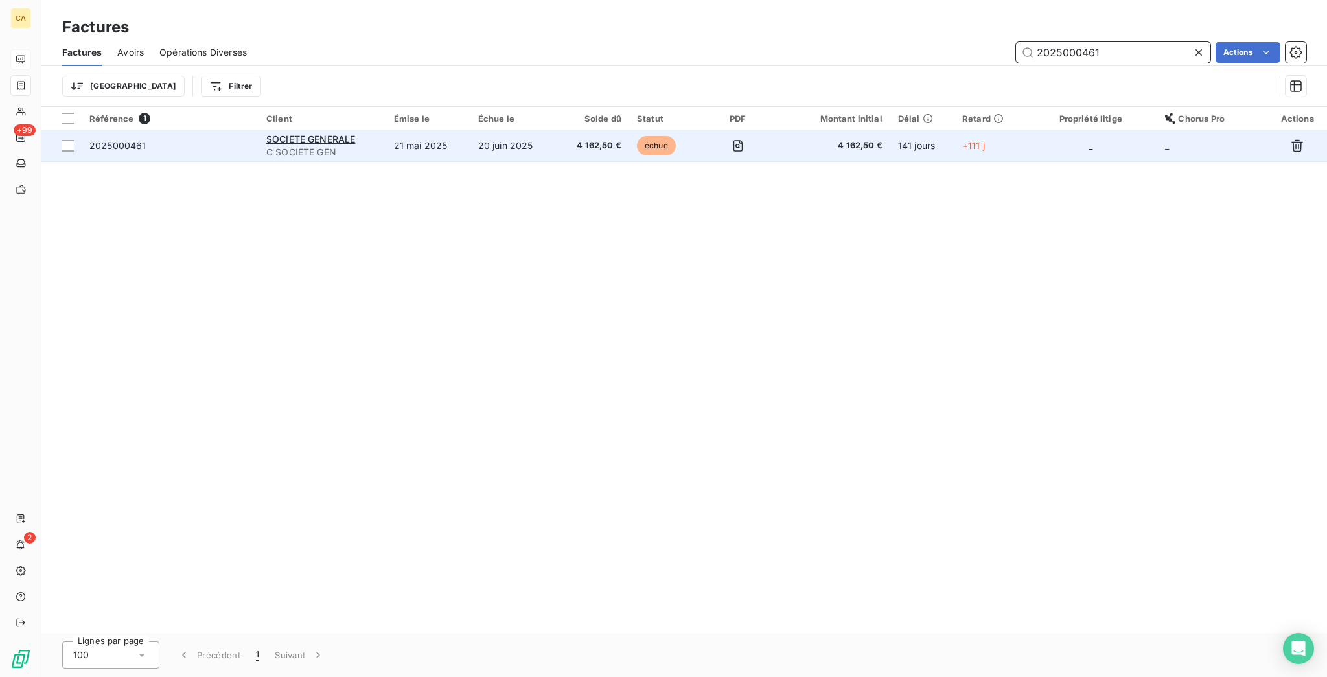
type input "2025000461"
click at [543, 130] on td "20 juin 2025" at bounding box center [514, 145] width 86 height 31
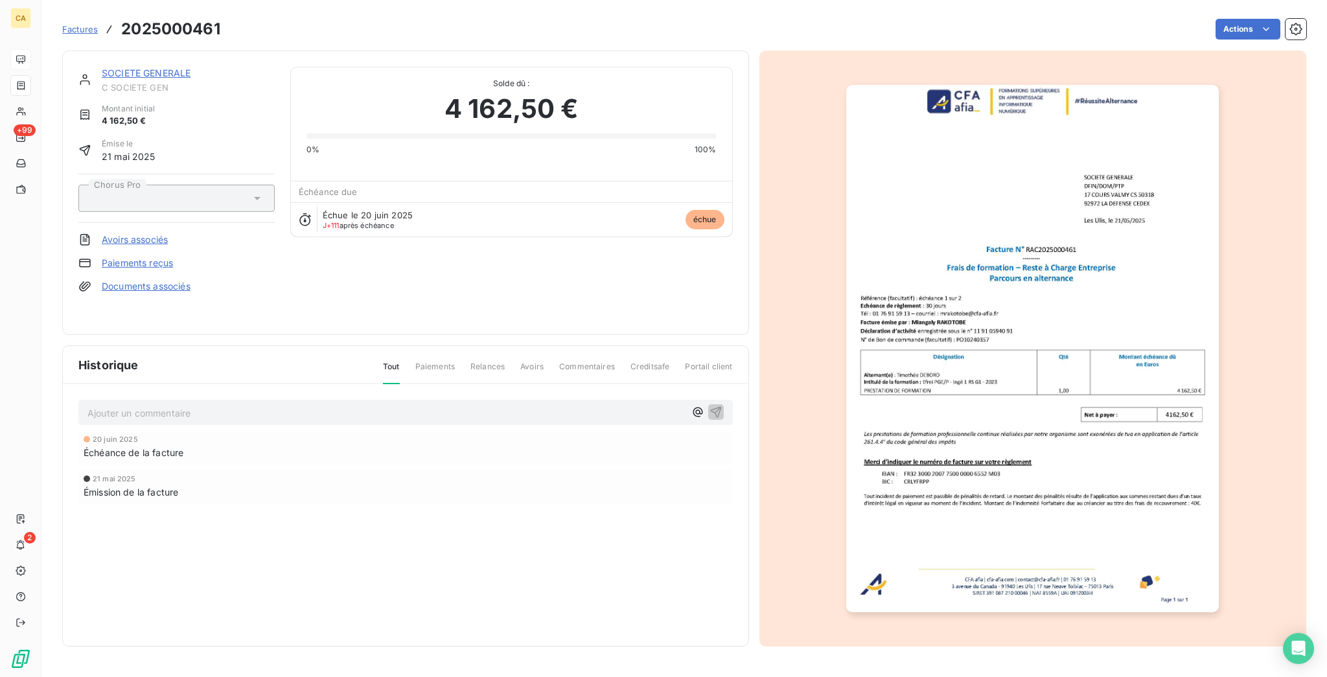
click at [268, 402] on div "Ajouter un commentaire ﻿" at bounding box center [405, 412] width 655 height 25
click at [270, 405] on p "Ajouter un commentaire ﻿" at bounding box center [386, 413] width 598 height 16
click at [163, 404] on div "Ajouter un commentaire ﻿" at bounding box center [405, 412] width 636 height 17
drag, startPoint x: 163, startPoint y: 401, endPoint x: 169, endPoint y: 399, distance: 6.8
click at [167, 404] on div "Ajouter un commentaire ﻿" at bounding box center [405, 412] width 636 height 17
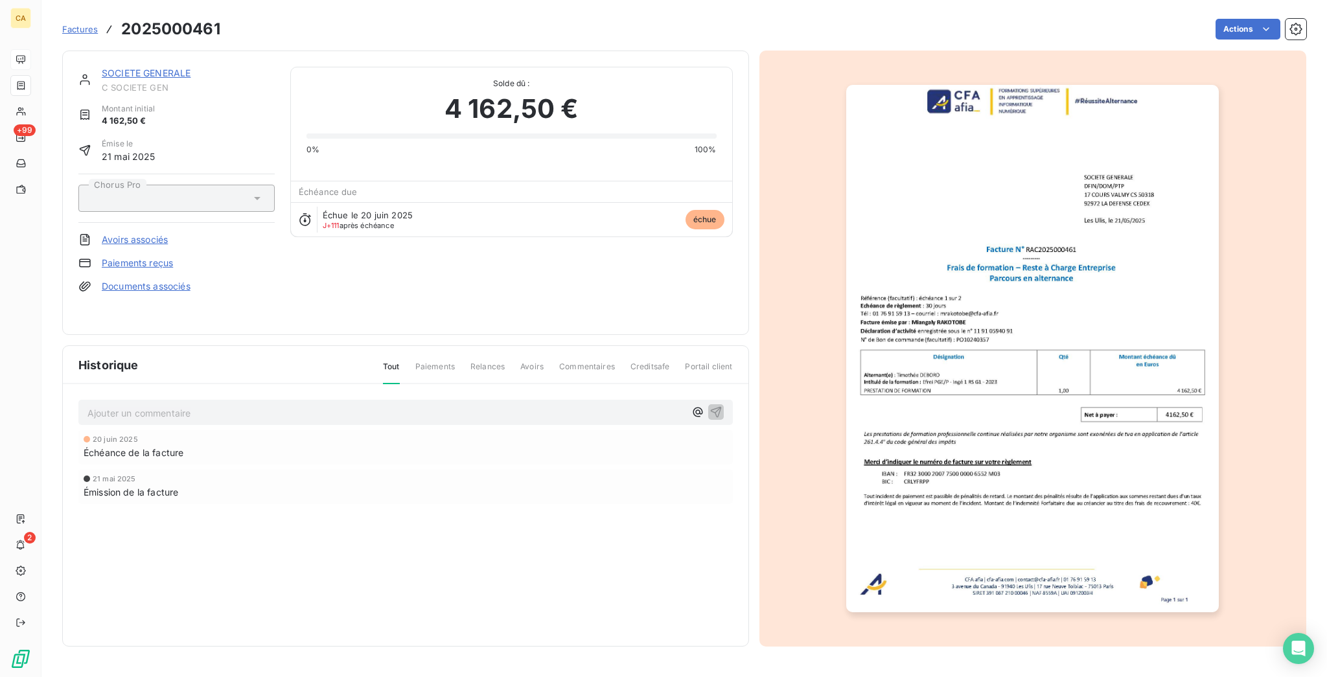
click at [170, 405] on p "Ajouter un commentaire ﻿" at bounding box center [386, 413] width 598 height 16
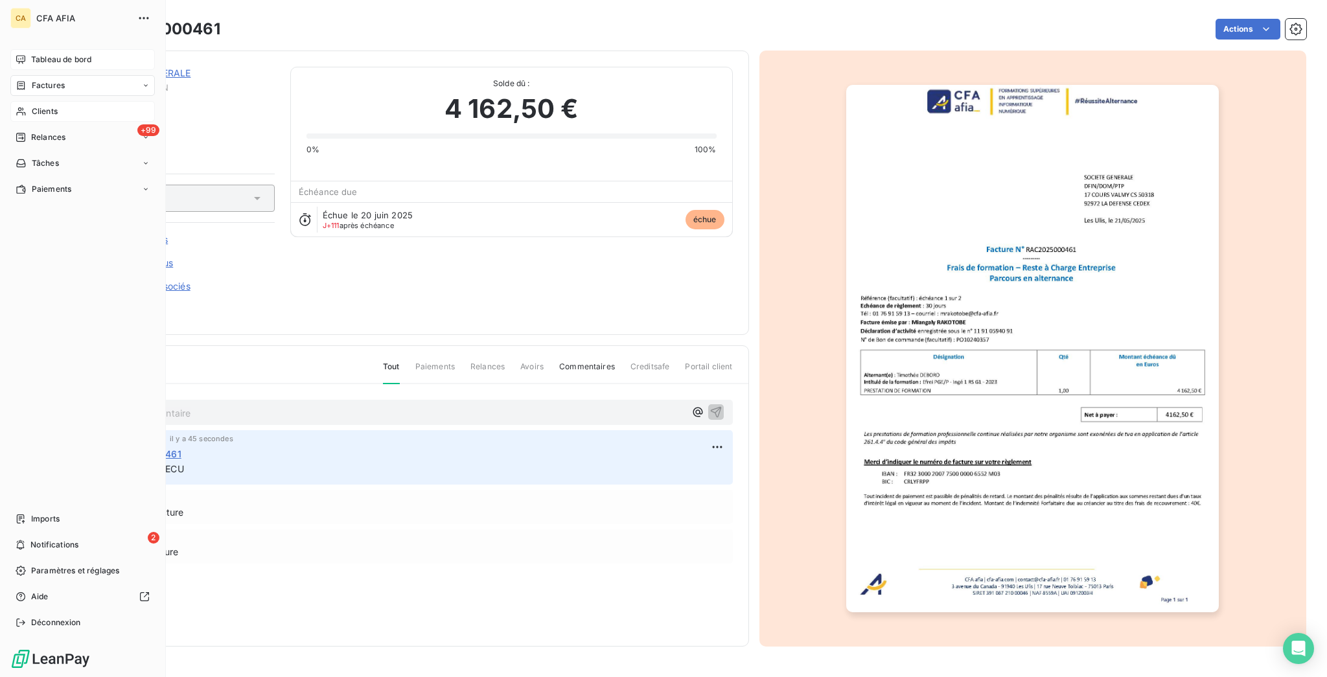
click at [19, 108] on icon at bounding box center [20, 112] width 9 height 8
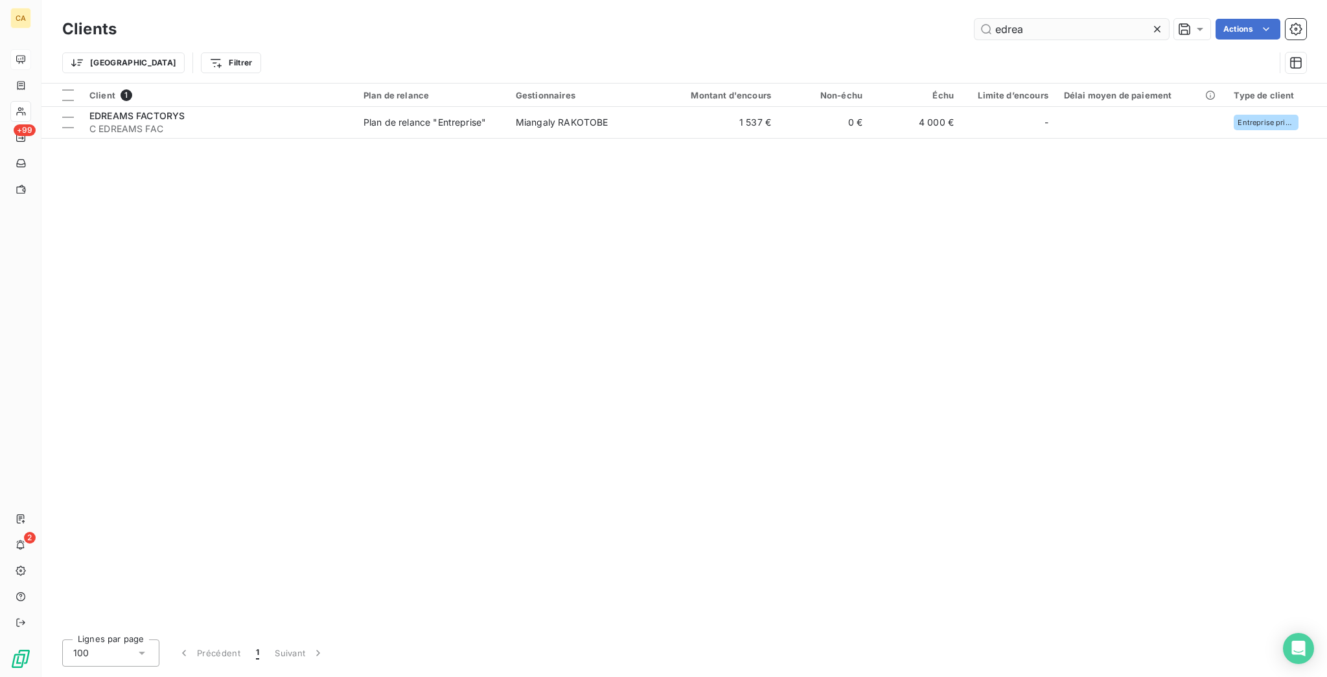
click at [1089, 26] on input "edrea" at bounding box center [1072, 29] width 194 height 21
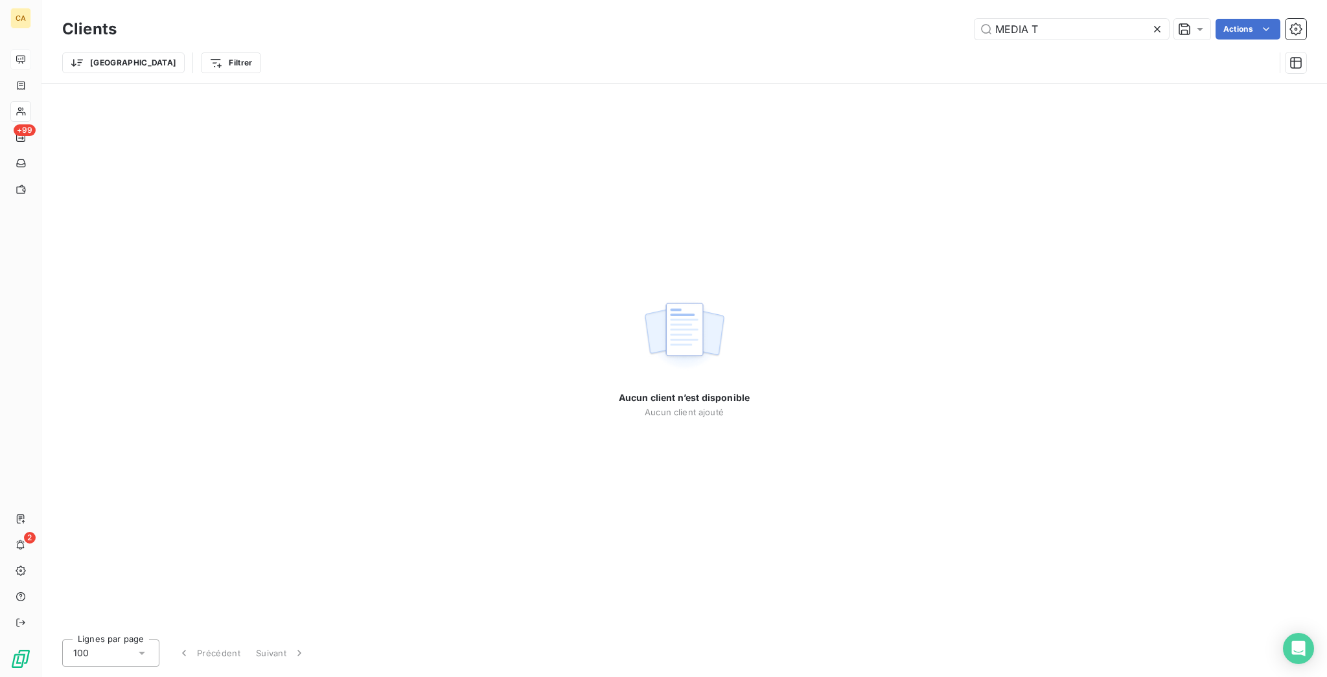
type input "MEDIA T"
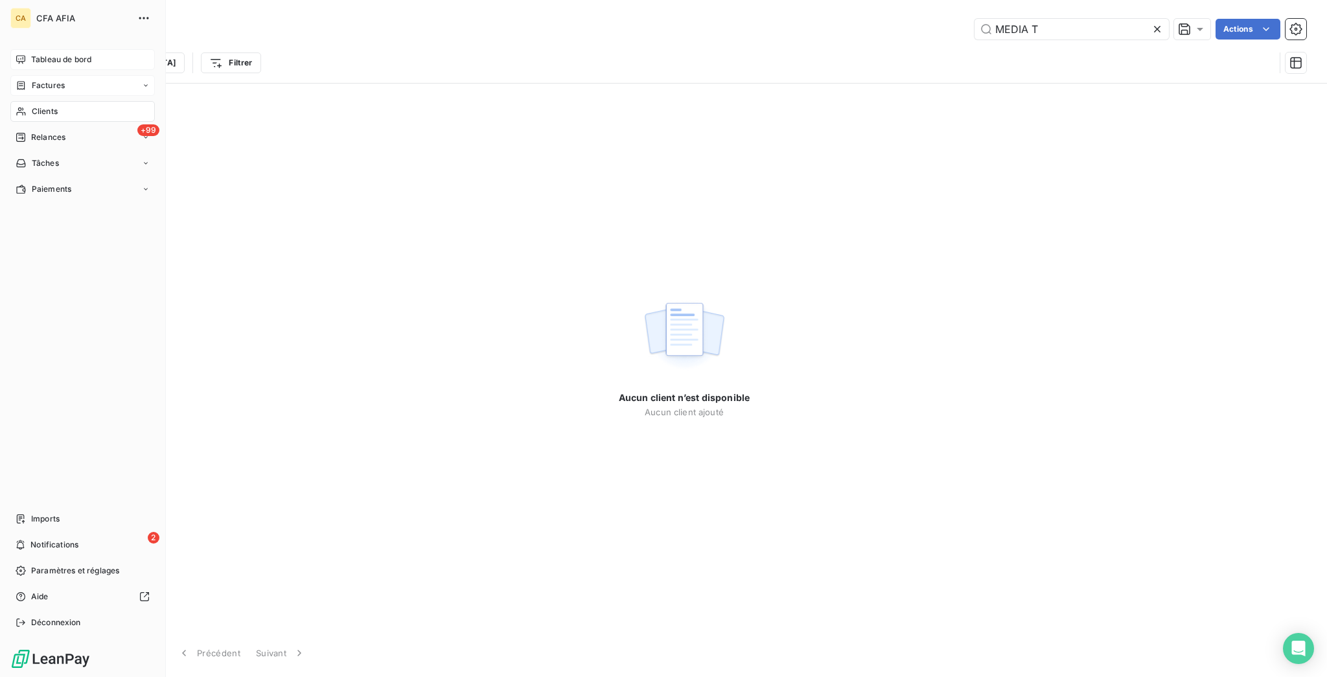
click at [37, 80] on span "Factures" at bounding box center [48, 86] width 33 height 12
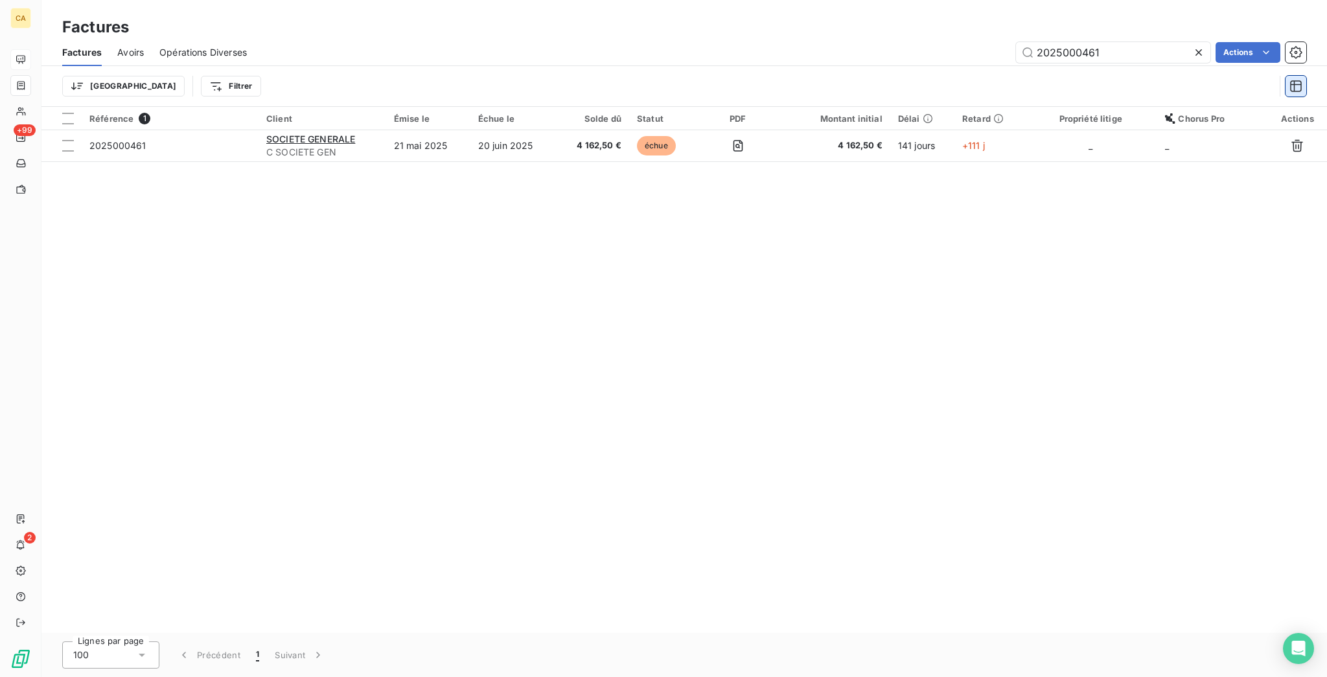
drag, startPoint x: 1069, startPoint y: 41, endPoint x: 1308, endPoint y: 76, distance: 241.6
click at [1308, 76] on div "Factures Avoirs Opérations Diverses 2025000461 Actions Trier Filtrer" at bounding box center [684, 72] width 1286 height 67
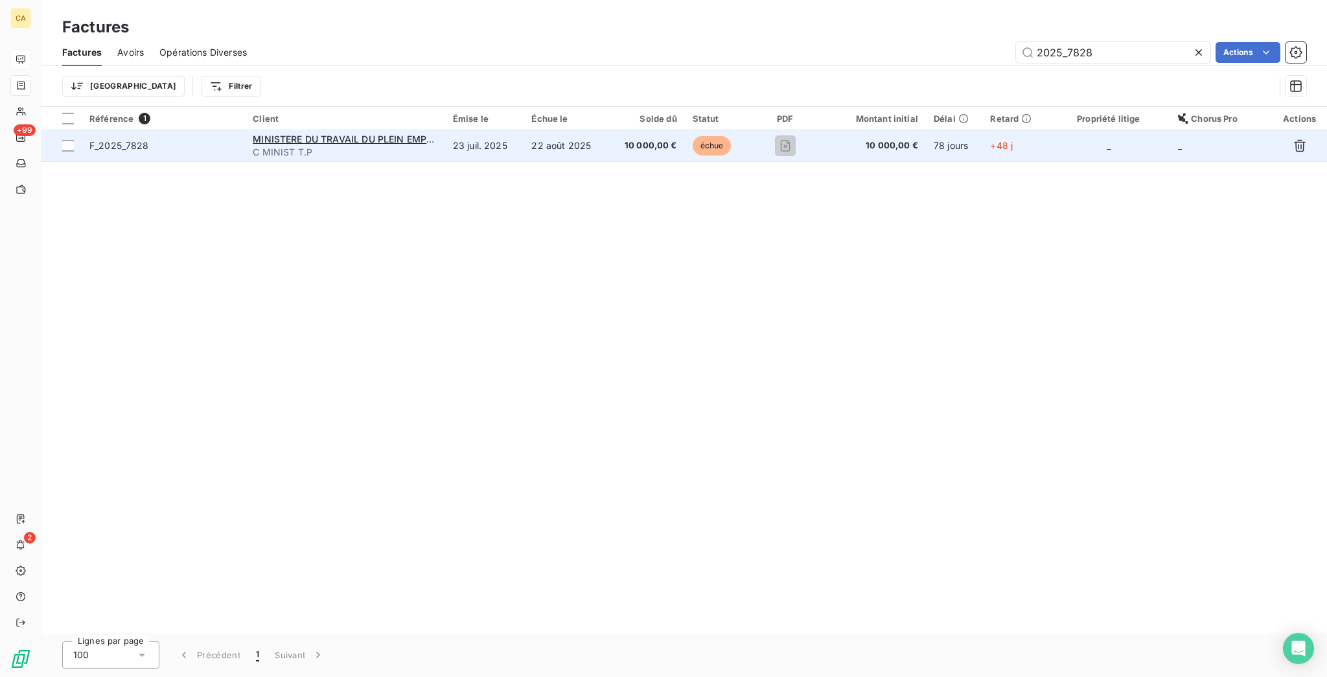
type input "2025_7828"
click at [502, 130] on td "23 juil. 2025" at bounding box center [484, 145] width 79 height 31
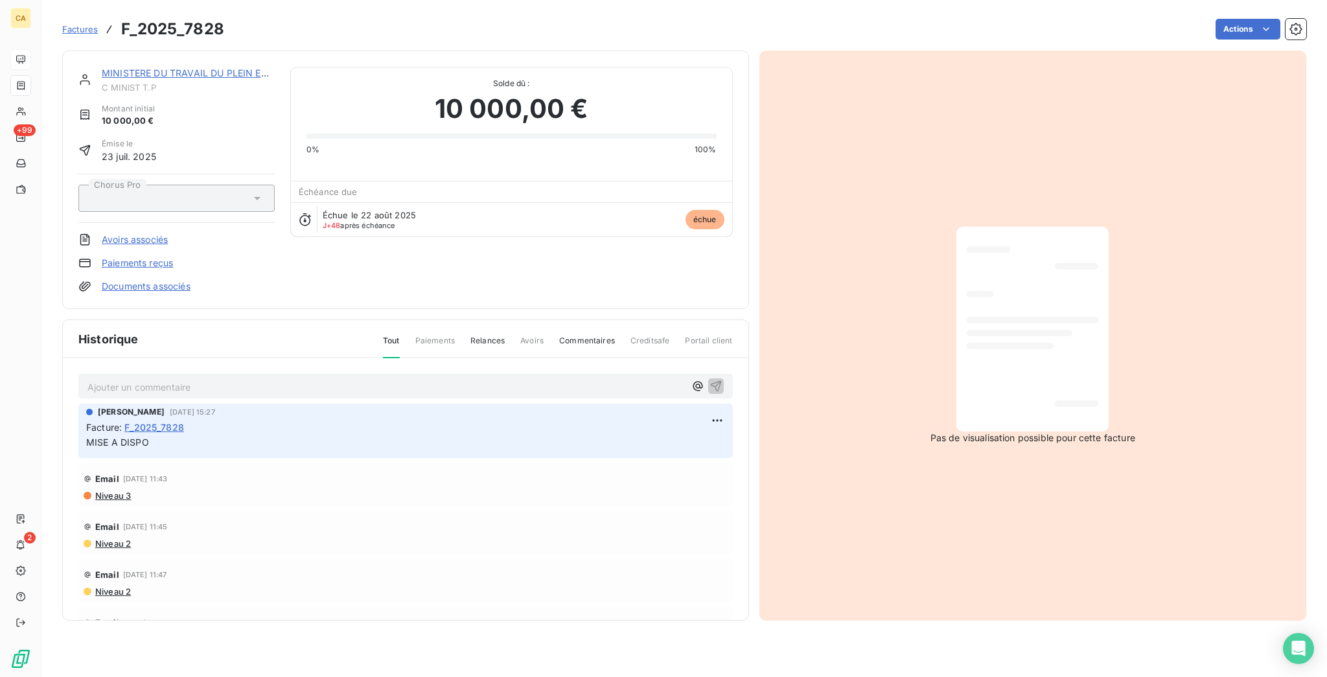
click at [201, 379] on p "Ajouter un commentaire ﻿" at bounding box center [386, 387] width 598 height 16
click at [202, 379] on p "Ajouter un commentaire ﻿" at bounding box center [386, 387] width 598 height 16
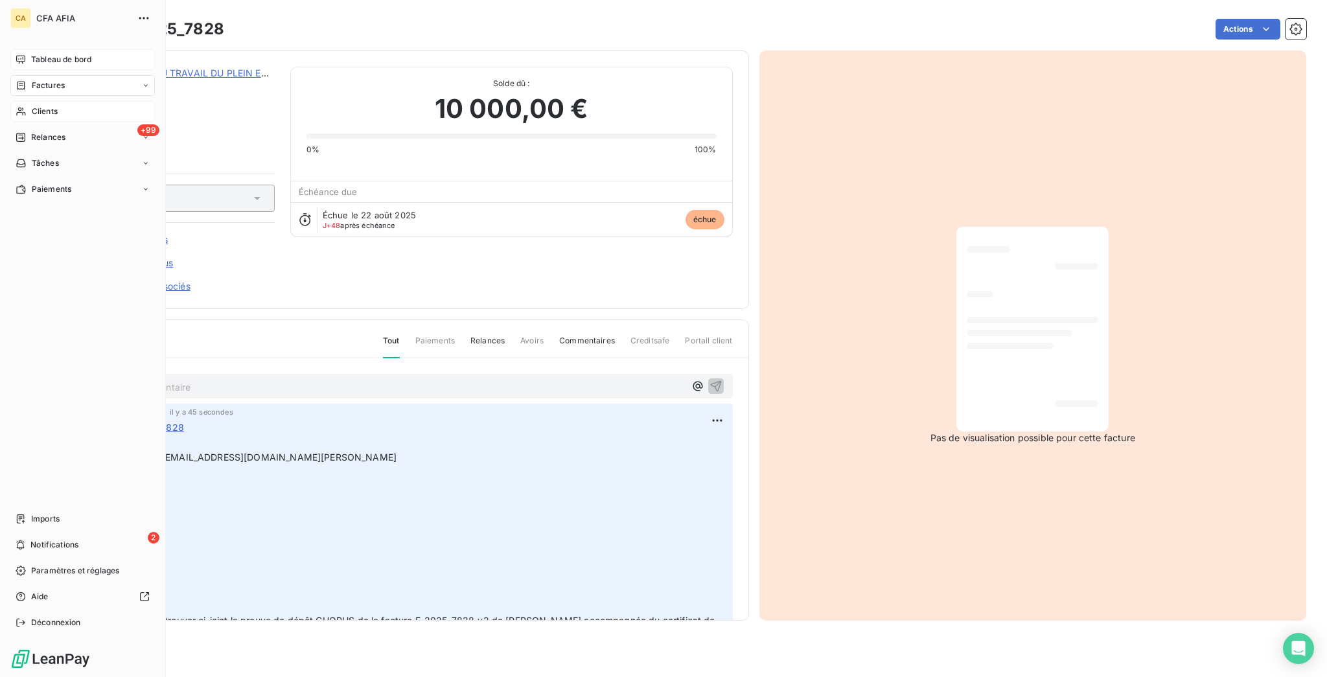
drag, startPoint x: 47, startPoint y: 87, endPoint x: 55, endPoint y: 86, distance: 8.4
click at [47, 106] on span "Clients" at bounding box center [45, 112] width 26 height 12
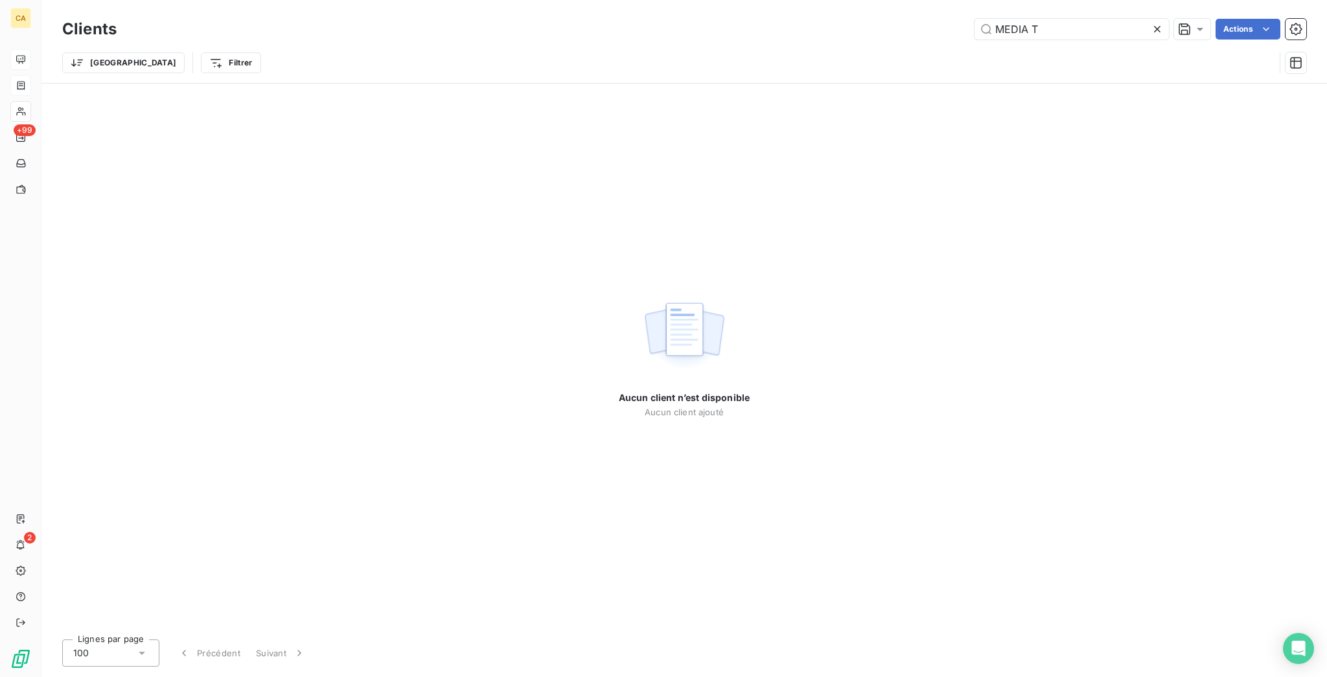
click at [1058, 5] on div "Clients MEDIA T Actions Trier Filtrer" at bounding box center [684, 41] width 1286 height 83
drag, startPoint x: 1071, startPoint y: 24, endPoint x: 846, endPoint y: 27, distance: 224.9
click at [846, 27] on div "MEDIA T Actions" at bounding box center [719, 29] width 1174 height 21
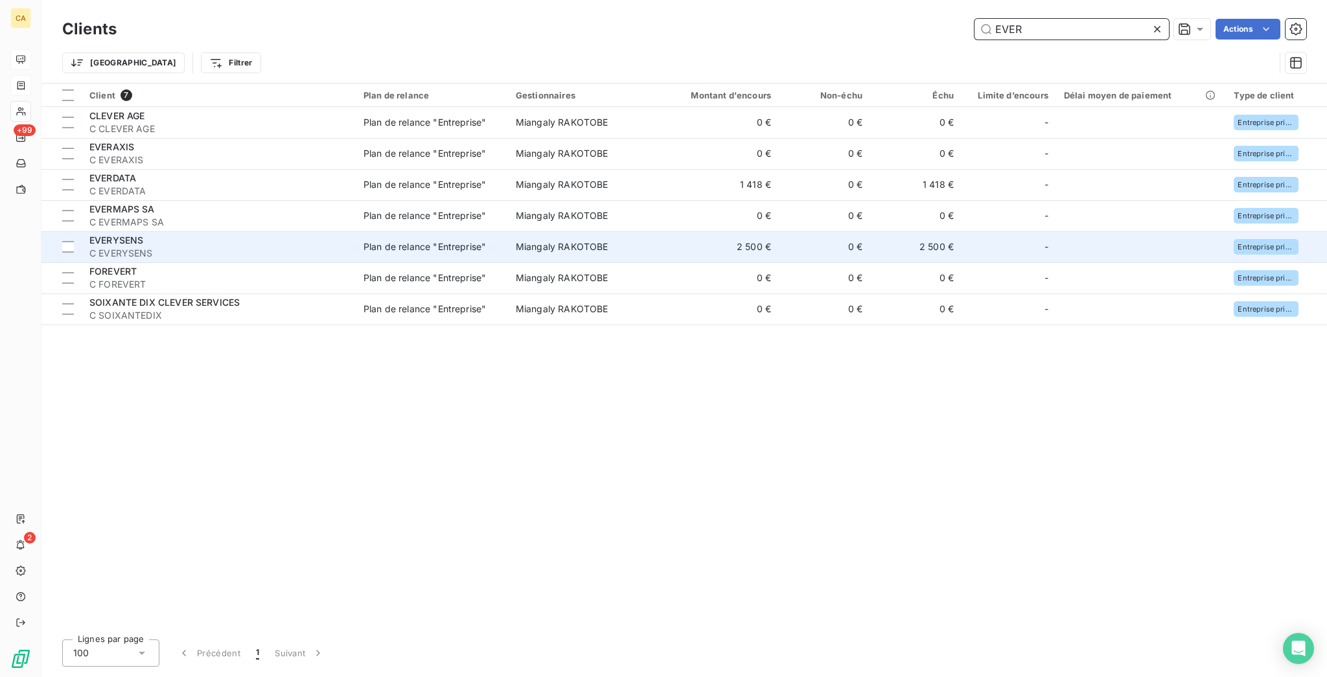
type input "EVER"
click at [213, 234] on div "EVERYSENS" at bounding box center [218, 240] width 259 height 13
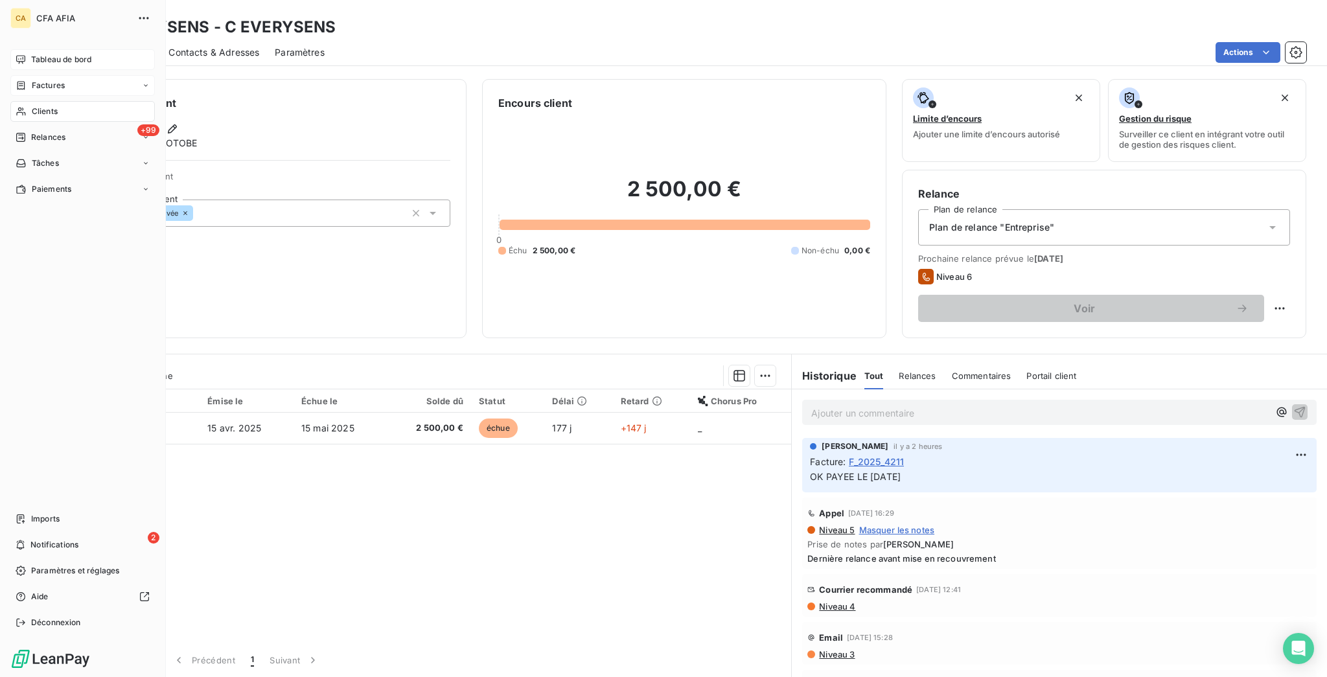
click at [35, 106] on span "Clients" at bounding box center [45, 112] width 26 height 12
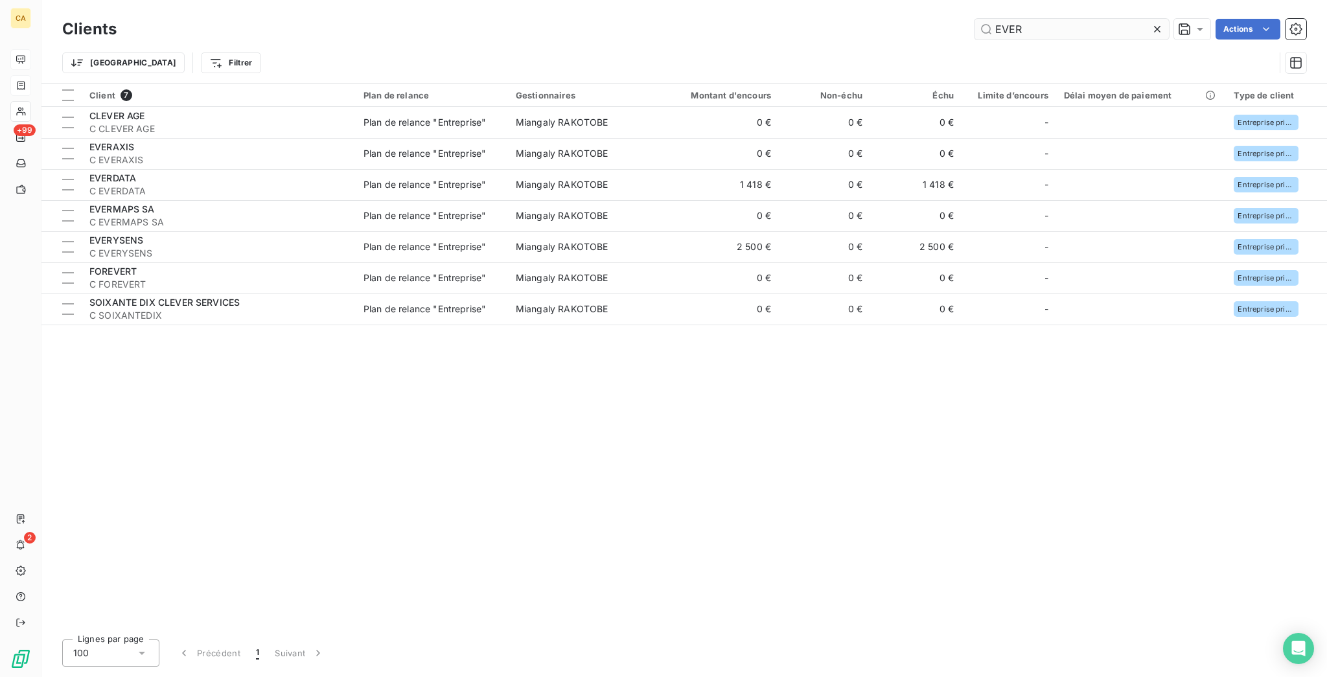
click at [1049, 28] on input "EVER" at bounding box center [1072, 29] width 194 height 21
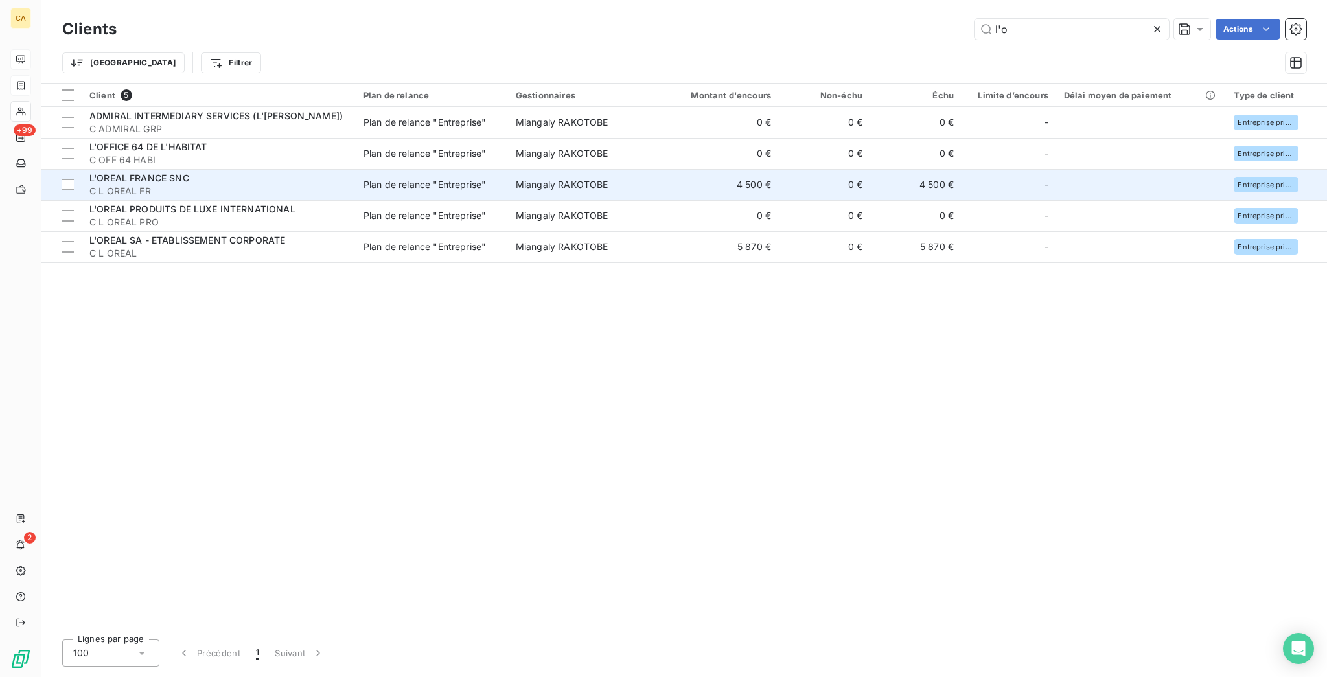
type input "l'o"
click at [198, 185] on span "C L OREAL FR" at bounding box center [218, 191] width 259 height 13
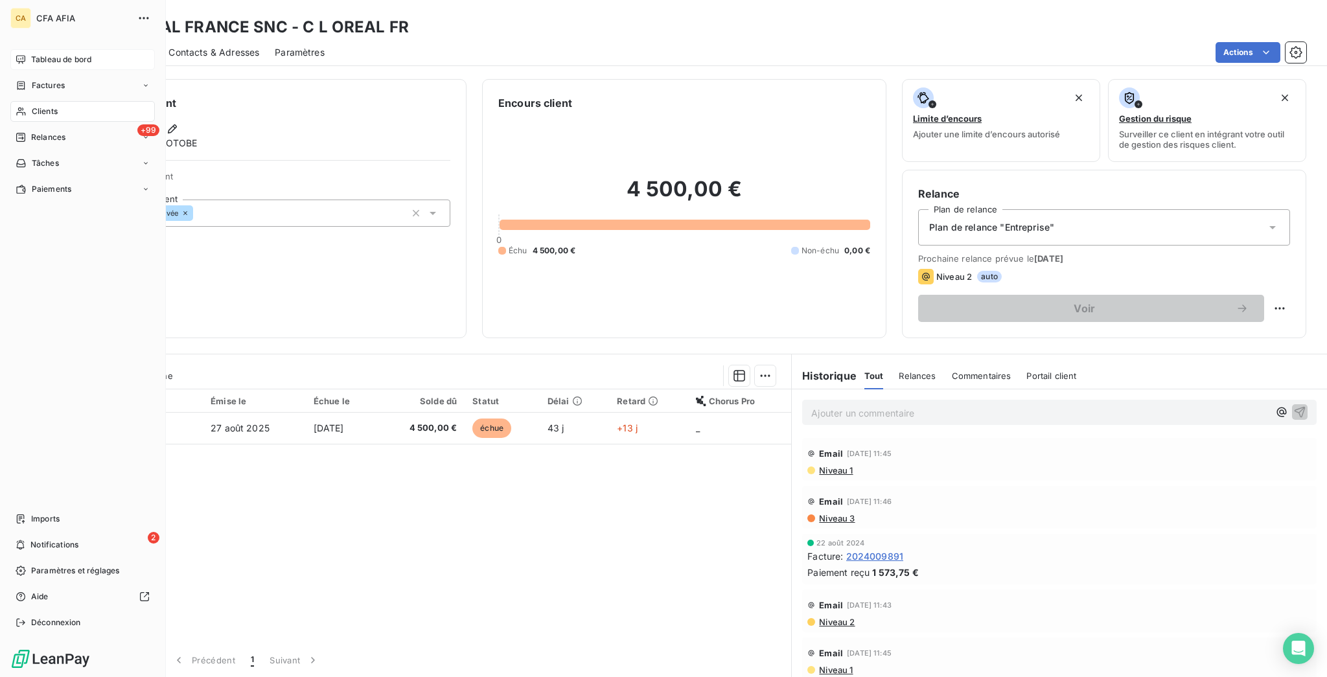
click at [32, 80] on span "Factures" at bounding box center [48, 86] width 33 height 12
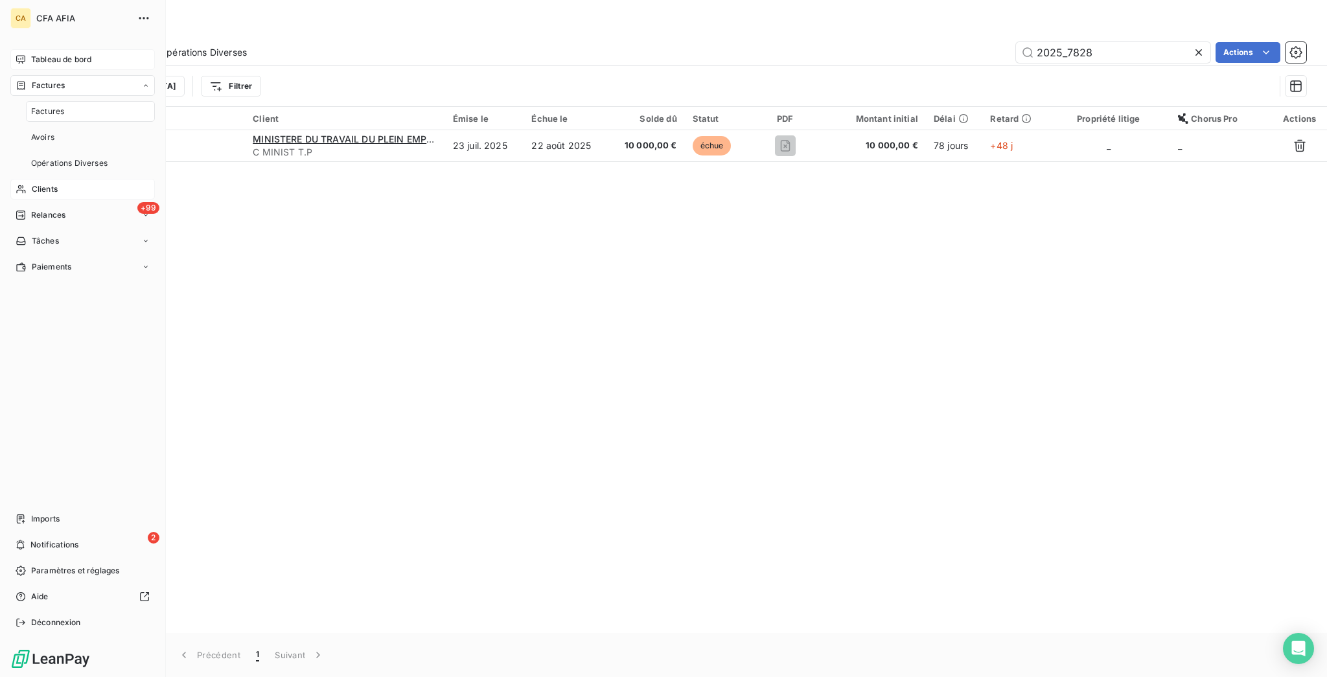
click at [32, 183] on span "Clients" at bounding box center [45, 189] width 26 height 12
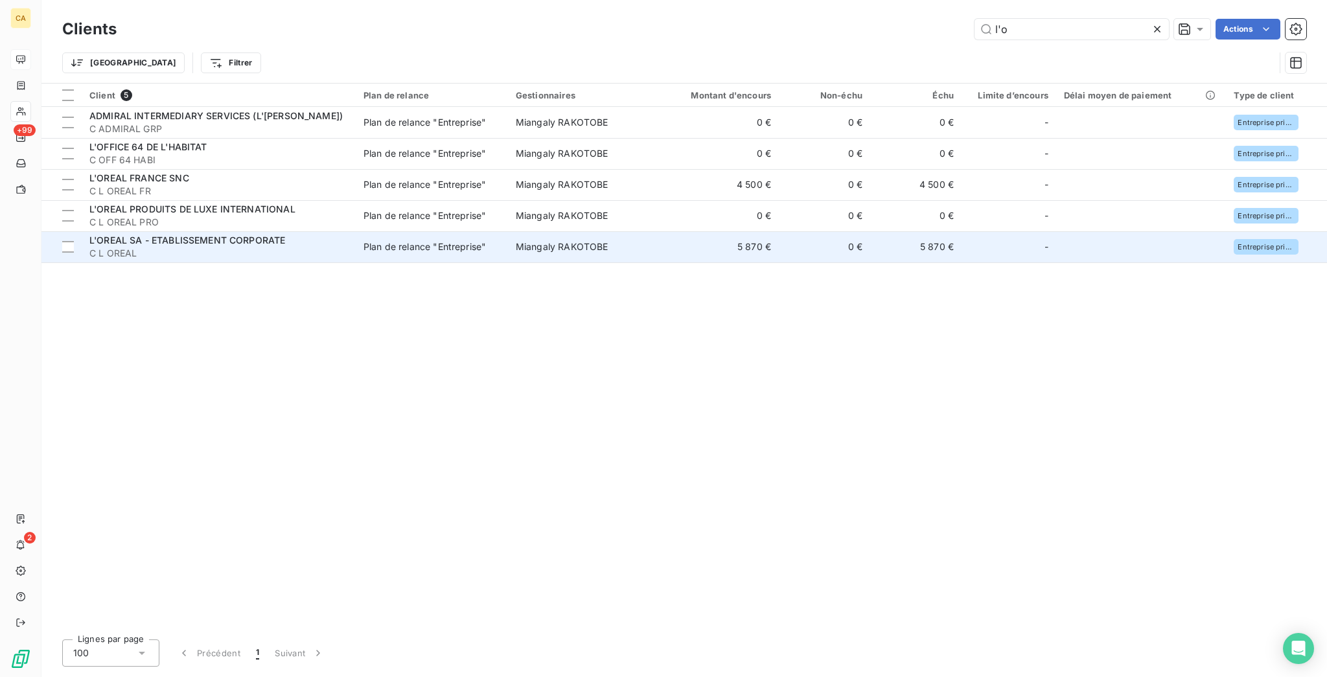
click at [166, 231] on td "L'OREAL SA - ETABLISSEMENT CORPORATE C L OREAL" at bounding box center [219, 246] width 274 height 31
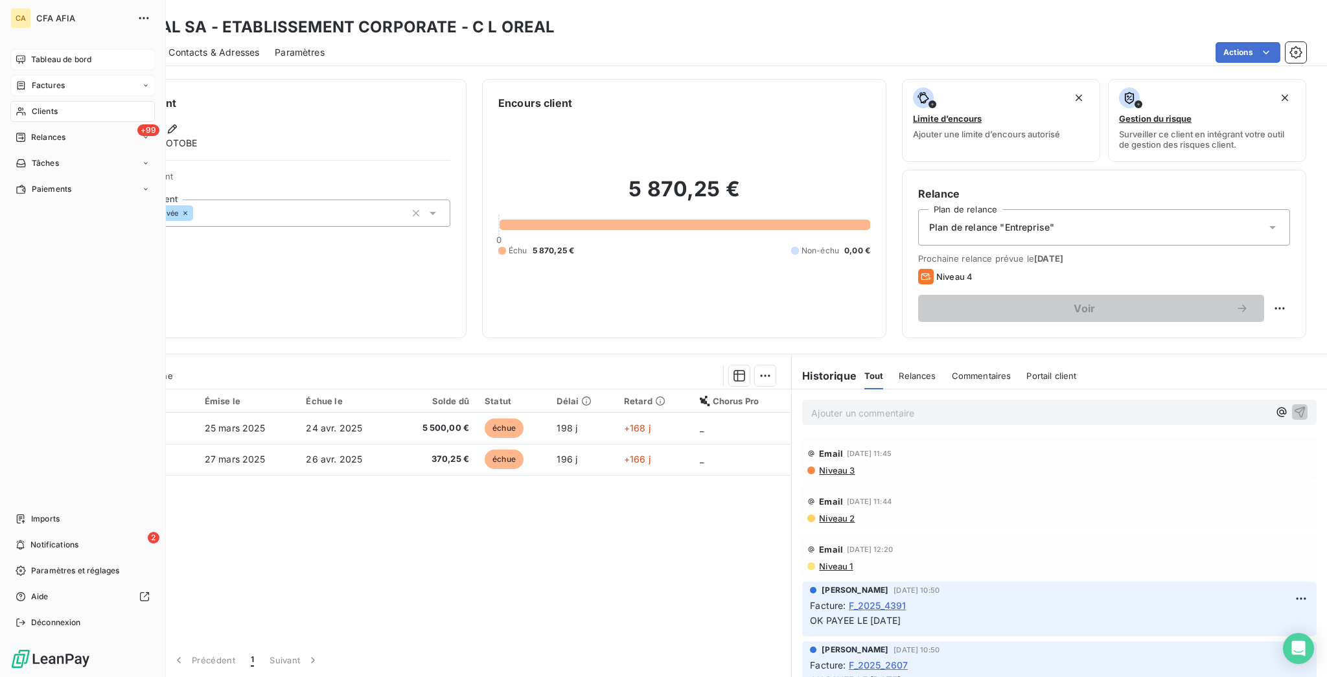
click at [32, 80] on span "Factures" at bounding box center [48, 86] width 33 height 12
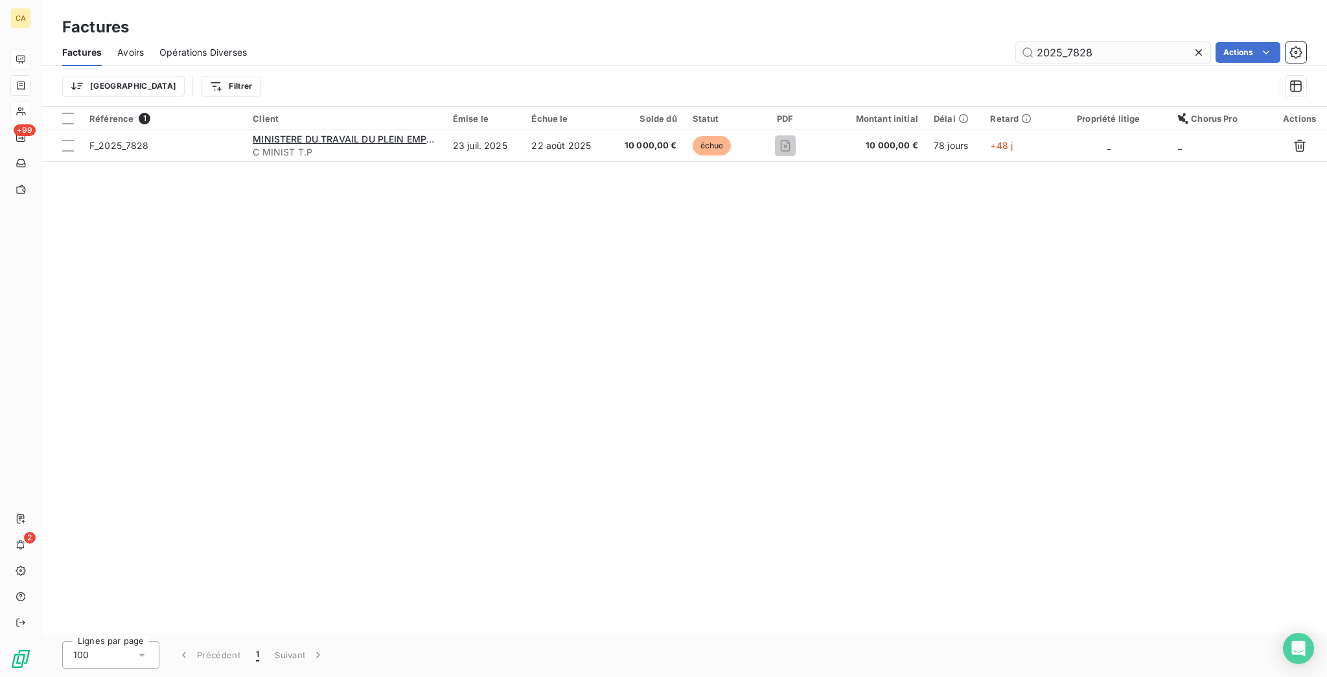
click at [1152, 42] on input "2025_7828" at bounding box center [1113, 52] width 194 height 21
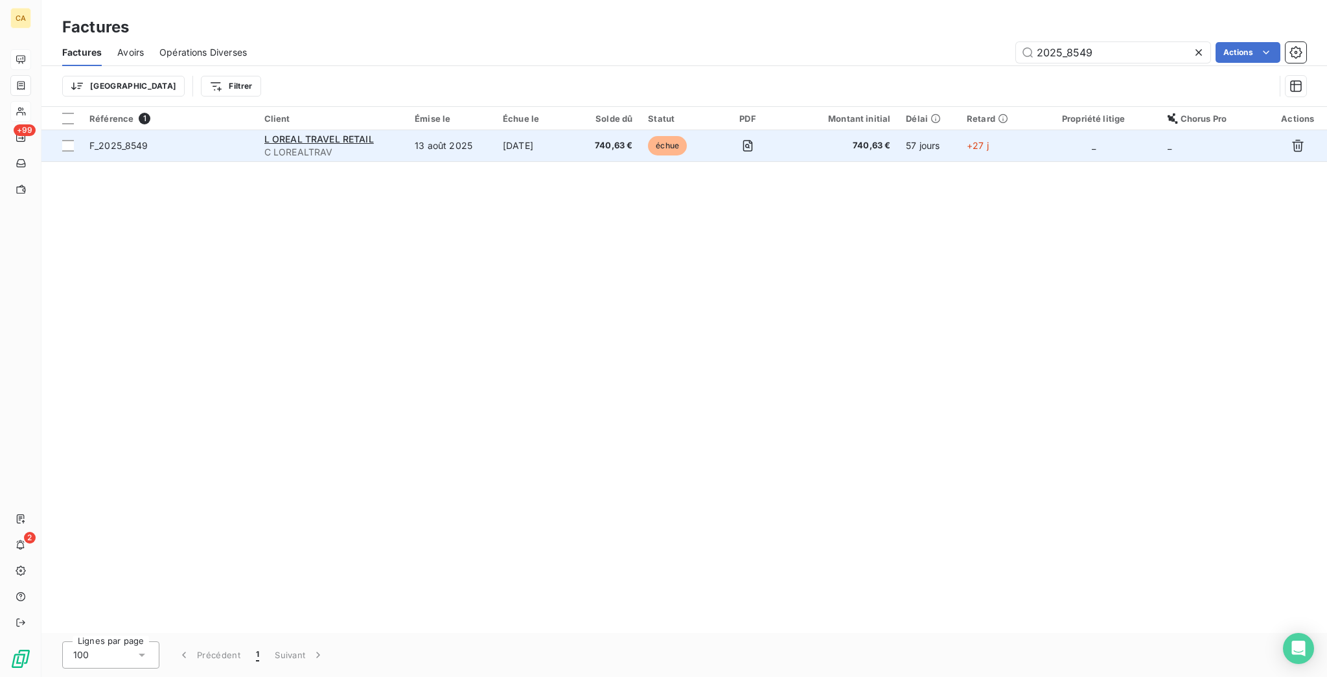
type input "2025_8549"
click at [510, 130] on td "[DATE]" at bounding box center [535, 145] width 81 height 31
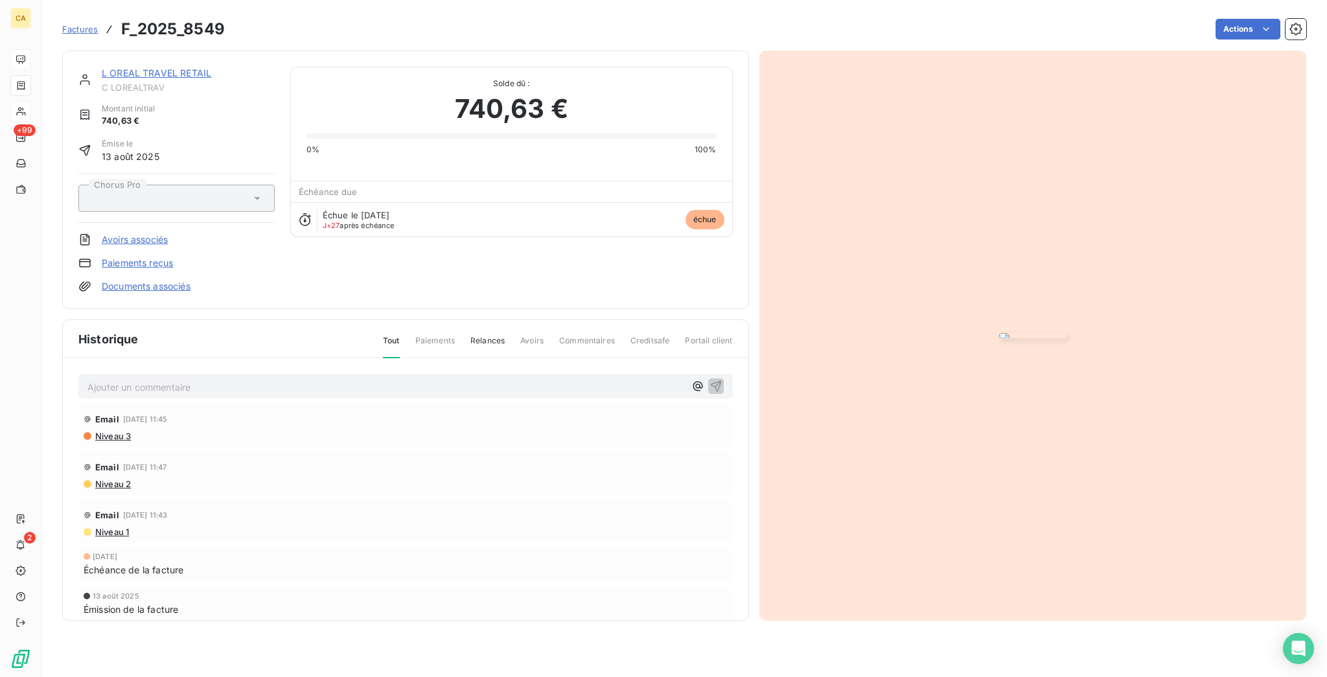
click at [151, 67] on link "L OREAL TRAVEL RETAIL" at bounding box center [157, 72] width 110 height 11
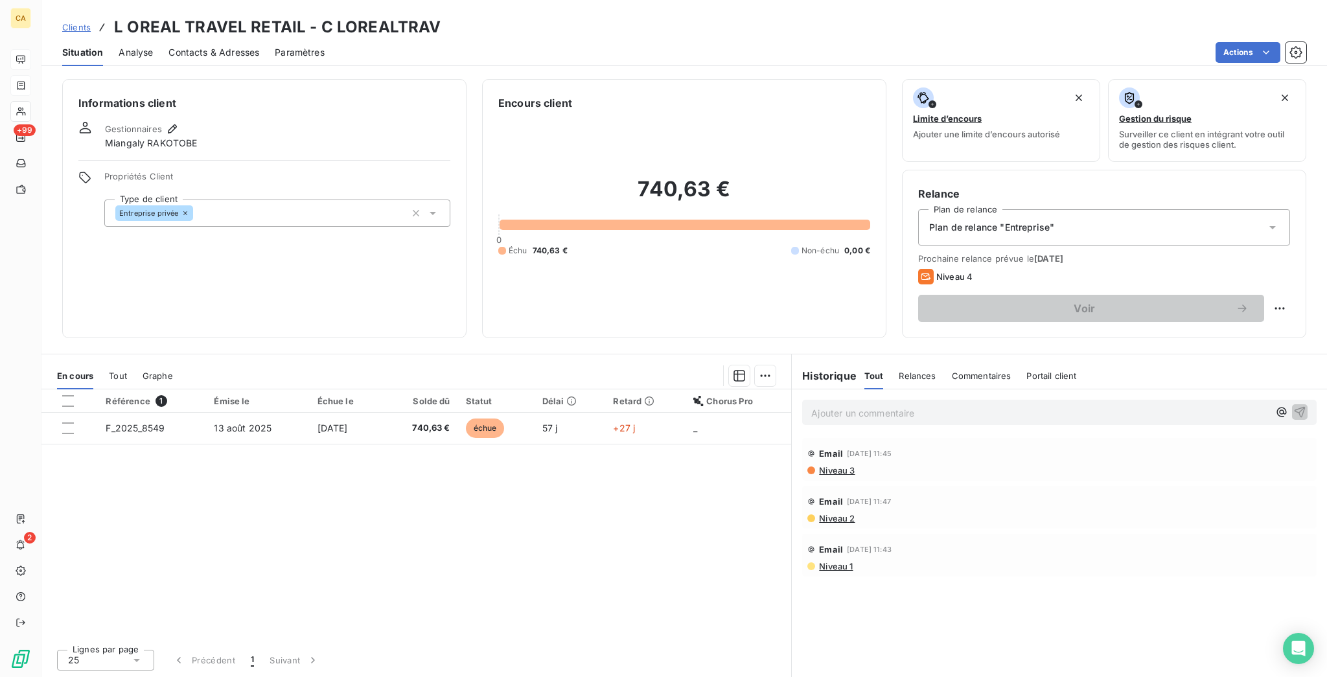
click at [219, 389] on table "Référence 1 Émise le Échue le Solde dû Statut Délai Retard Chorus Pro F_2025_85…" at bounding box center [416, 416] width 750 height 55
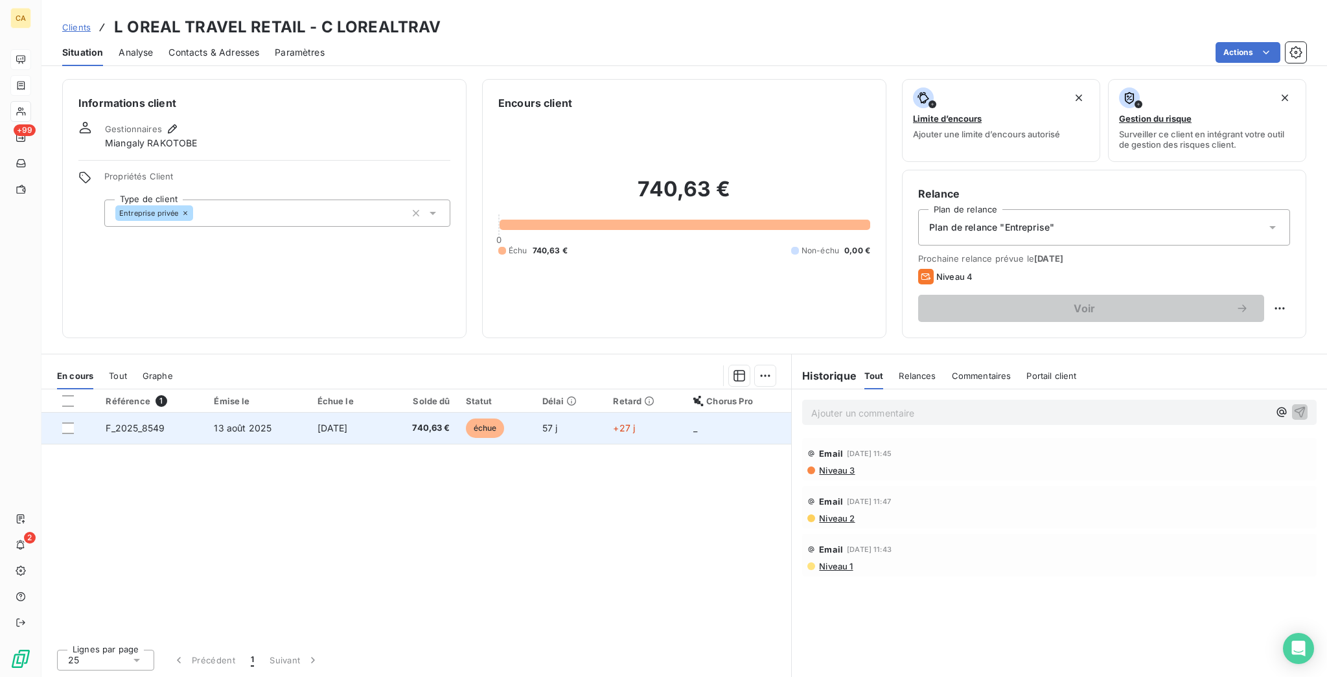
click at [233, 423] on span "13 août 2025" at bounding box center [243, 428] width 58 height 11
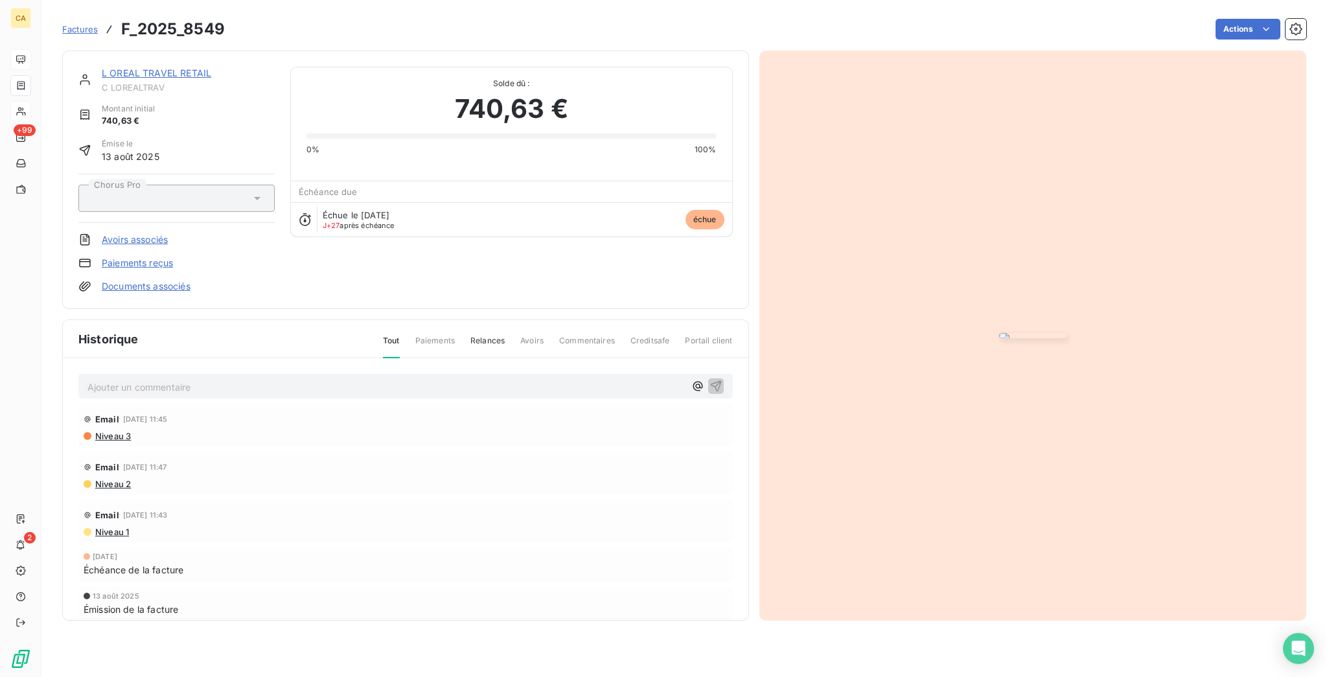
click at [165, 382] on div "Ajouter un commentaire ﻿" at bounding box center [405, 386] width 655 height 25
click at [168, 395] on p "Ajouter un commentaire ﻿" at bounding box center [386, 387] width 598 height 16
click at [415, 405] on div "﻿ @ Miangaly RAKOTOBE ﻿ , il faut annuler la facture car mauvaise entité. Merci…" at bounding box center [406, 508] width 686 height 300
click at [417, 395] on p "﻿ @ Miangaly RAKOTOBE ﻿ , il faut annuler la facture car mauvaise entité. Merci…" at bounding box center [386, 387] width 598 height 16
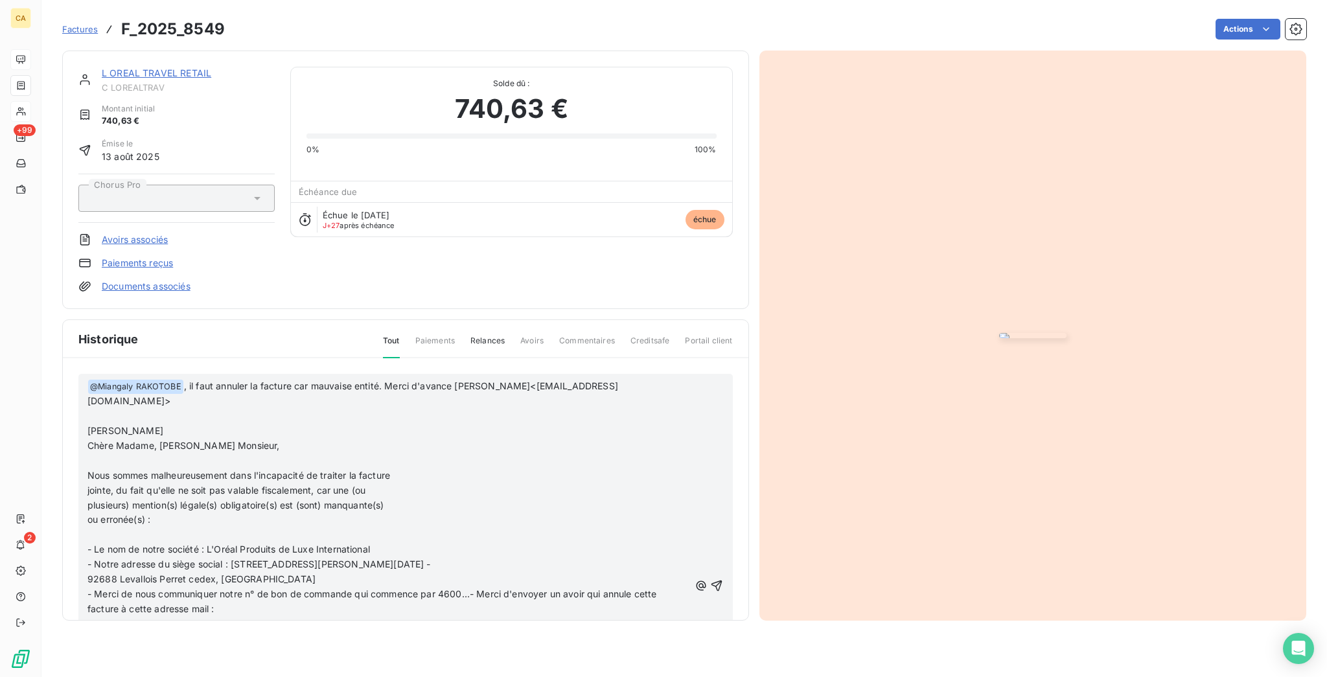
click at [345, 388] on p "﻿ @ Miangaly RAKOTOBE ﻿ , il faut annuler la facture car mauvaise entité. Merci…" at bounding box center [387, 394] width 601 height 30
click at [711, 579] on icon "button" at bounding box center [717, 585] width 13 height 13
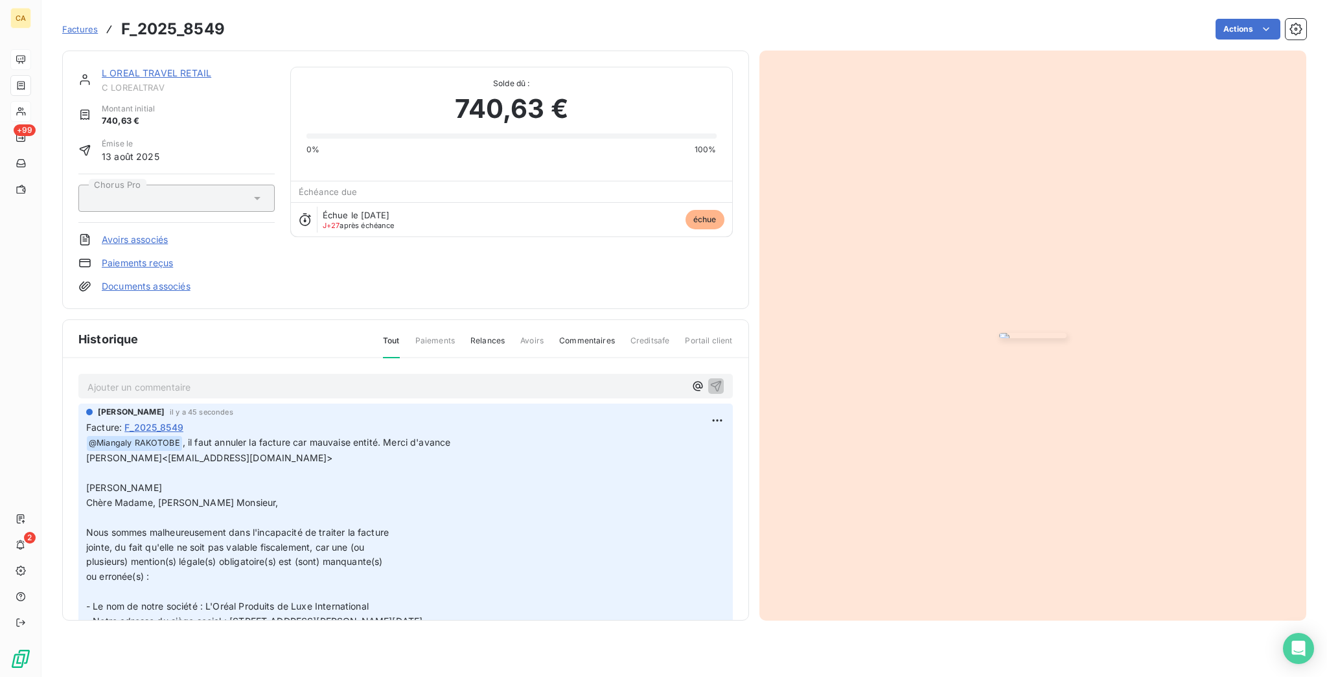
click at [167, 67] on link "L OREAL TRAVEL RETAIL" at bounding box center [157, 72] width 110 height 11
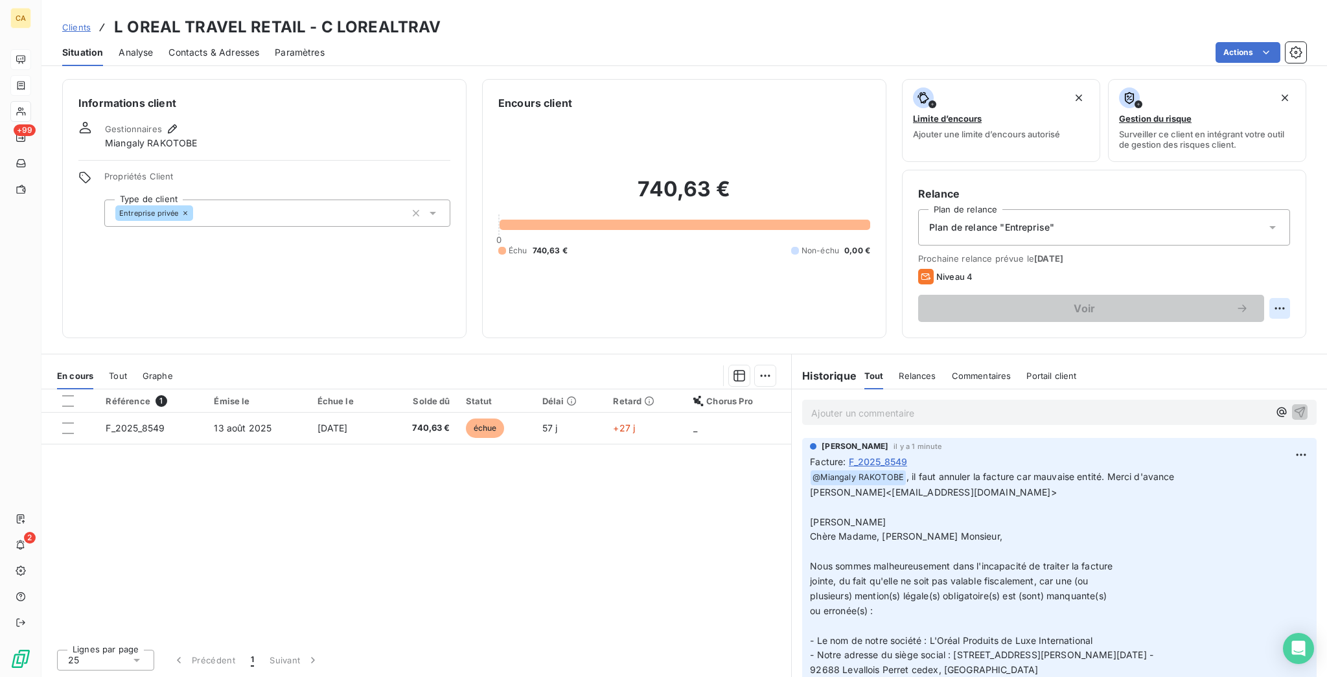
click at [1290, 253] on html "CA +99 2 Clients L OREAL TRAVEL RETAIL - C LOREALTRAV Situation Analyse Contact…" at bounding box center [663, 338] width 1327 height 677
click at [1274, 275] on div "Replanifier cette action" at bounding box center [1241, 282] width 116 height 21
select select "9"
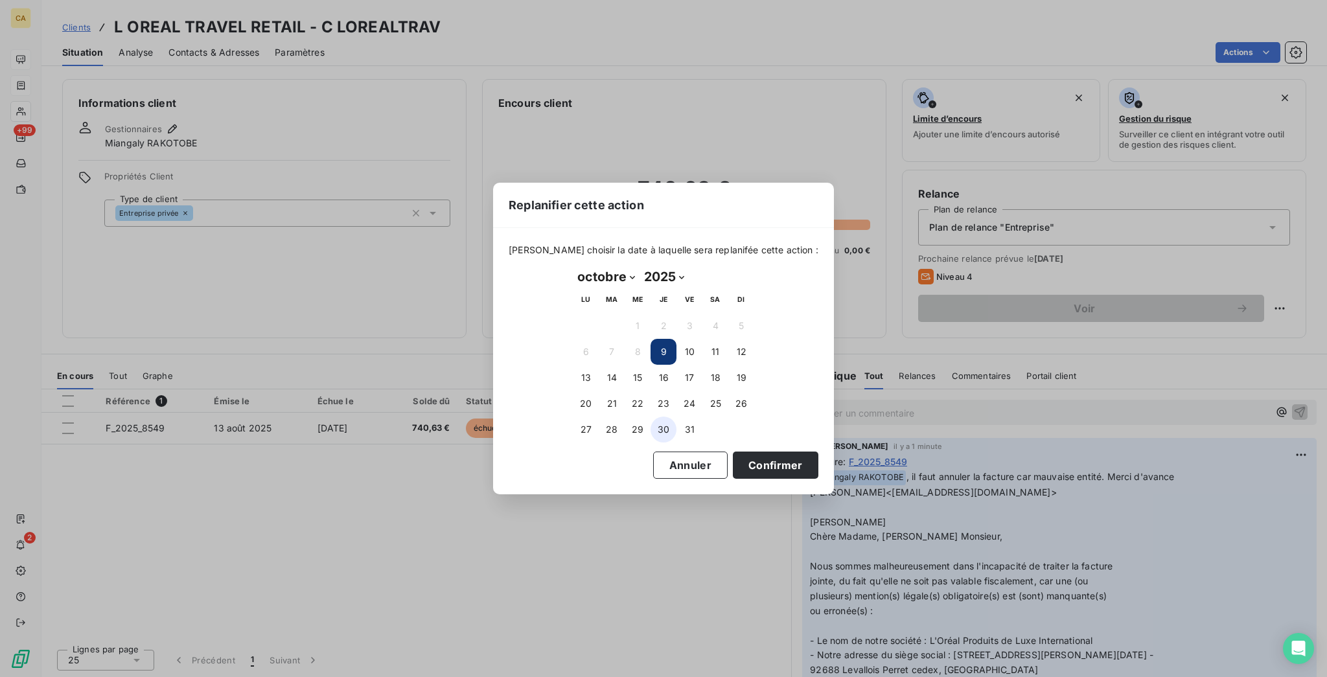
click at [666, 425] on button "30" at bounding box center [664, 430] width 26 height 26
click at [733, 452] on button "Confirmer" at bounding box center [776, 465] width 86 height 27
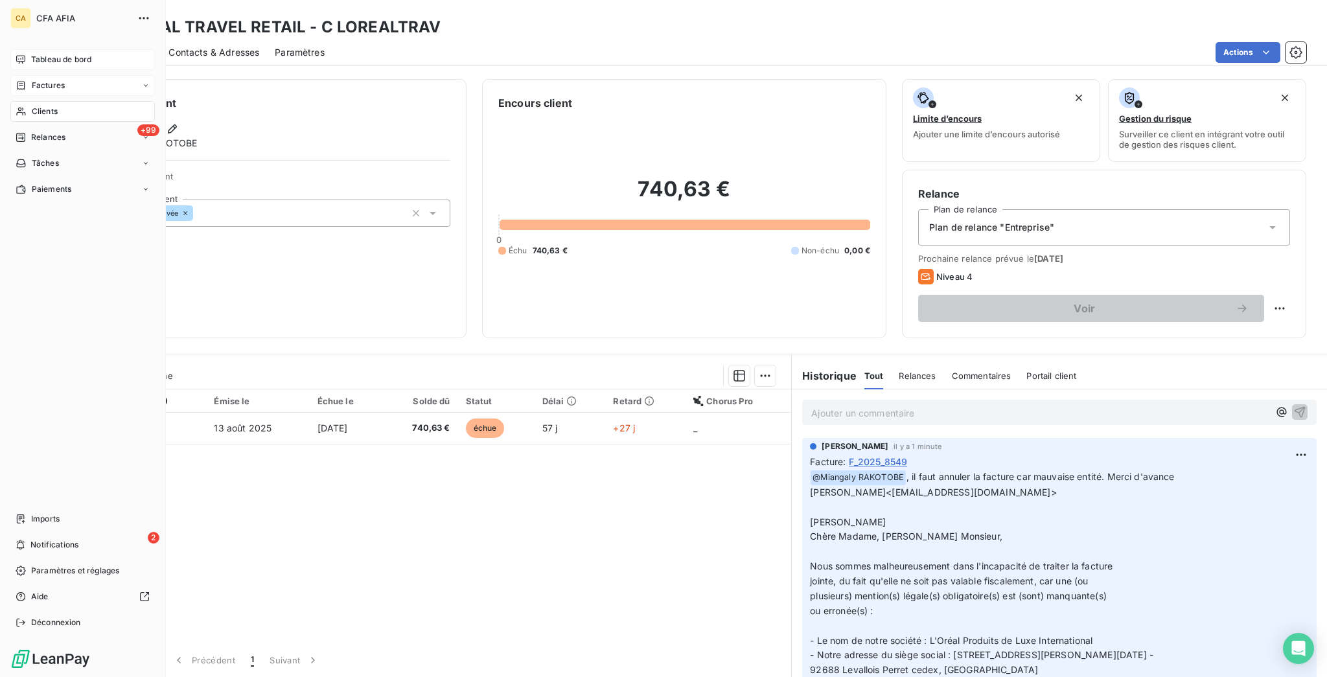
drag, startPoint x: 32, startPoint y: 87, endPoint x: 80, endPoint y: 84, distance: 48.1
click at [32, 106] on span "Clients" at bounding box center [45, 112] width 26 height 12
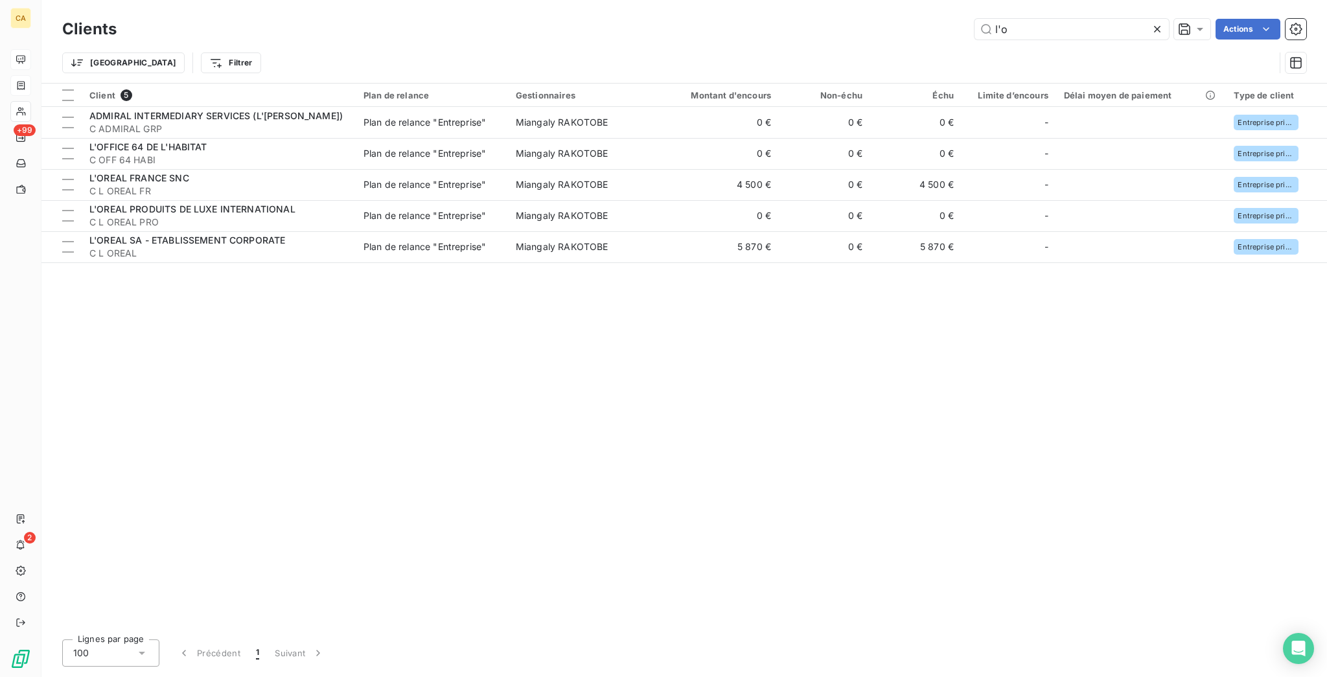
click at [1021, 16] on div "Clients l'o Actions" at bounding box center [684, 29] width 1244 height 27
click at [1031, 36] on div "Clients l'o Actions" at bounding box center [684, 29] width 1244 height 27
click at [1034, 25] on input "l'o" at bounding box center [1072, 29] width 194 height 21
type input "C"
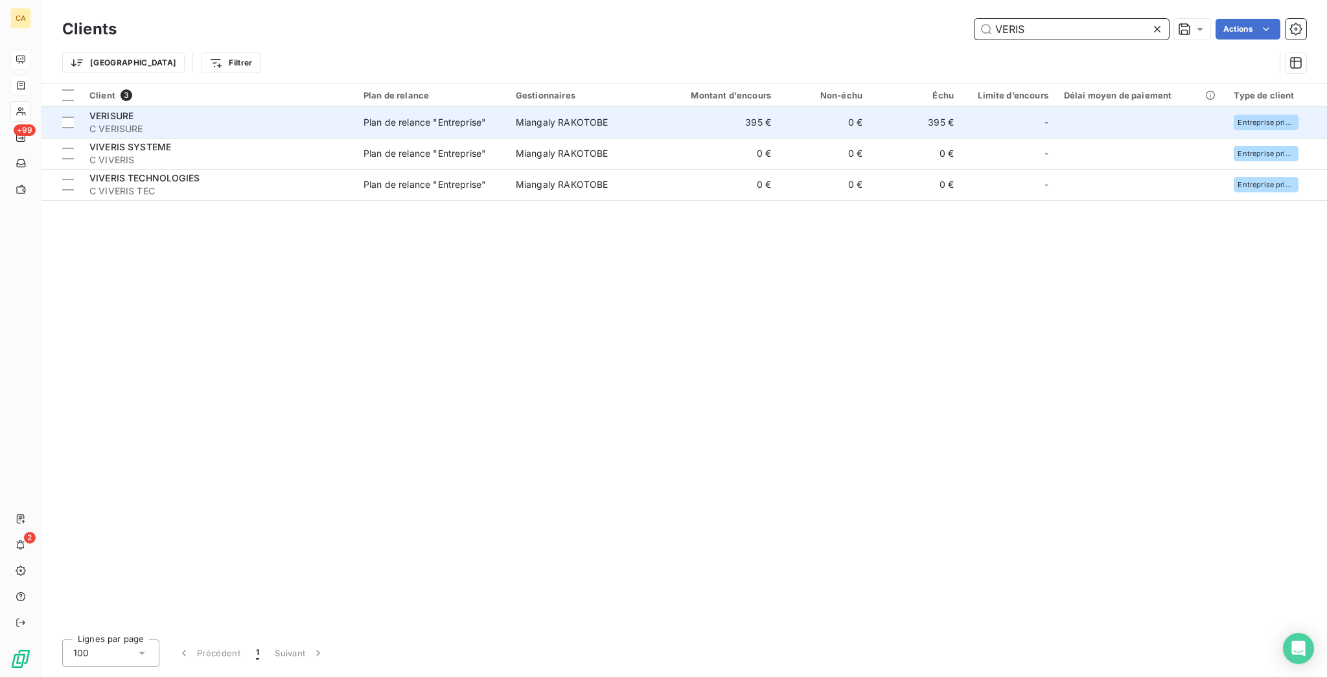
type input "VERIS"
click at [820, 107] on td "0 €" at bounding box center [824, 122] width 91 height 31
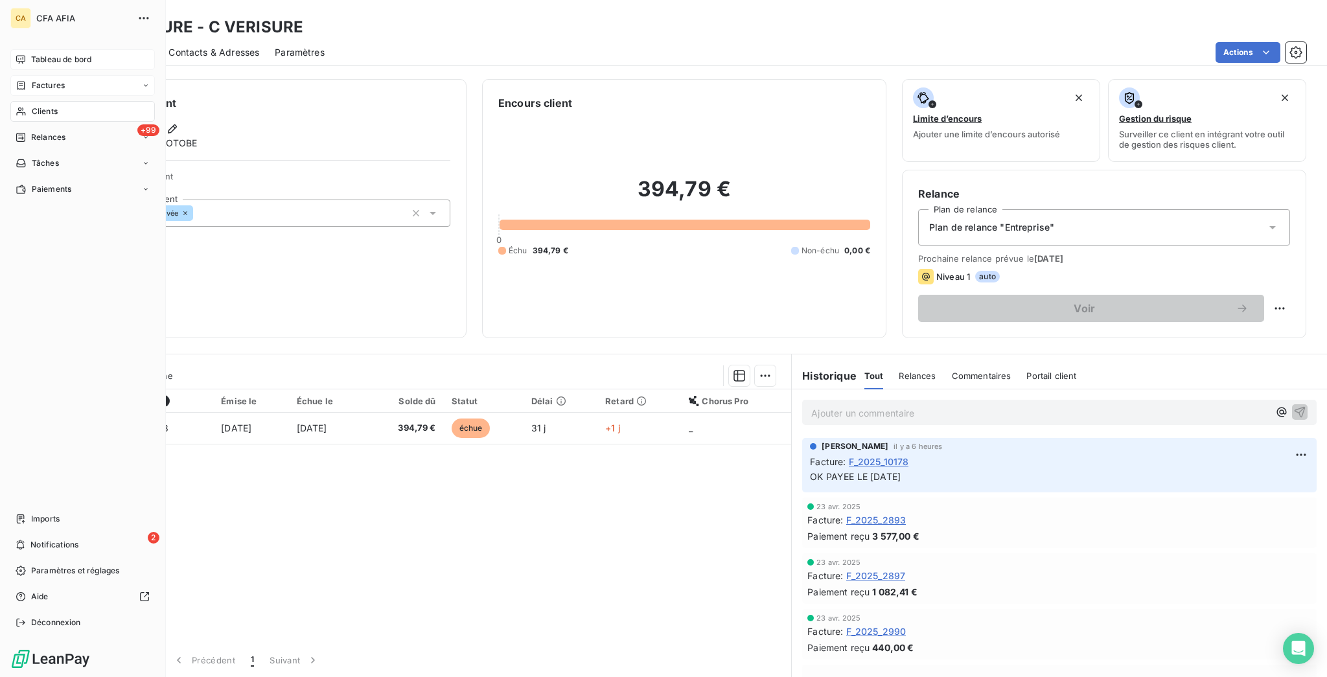
click at [25, 101] on div "Clients" at bounding box center [82, 111] width 145 height 21
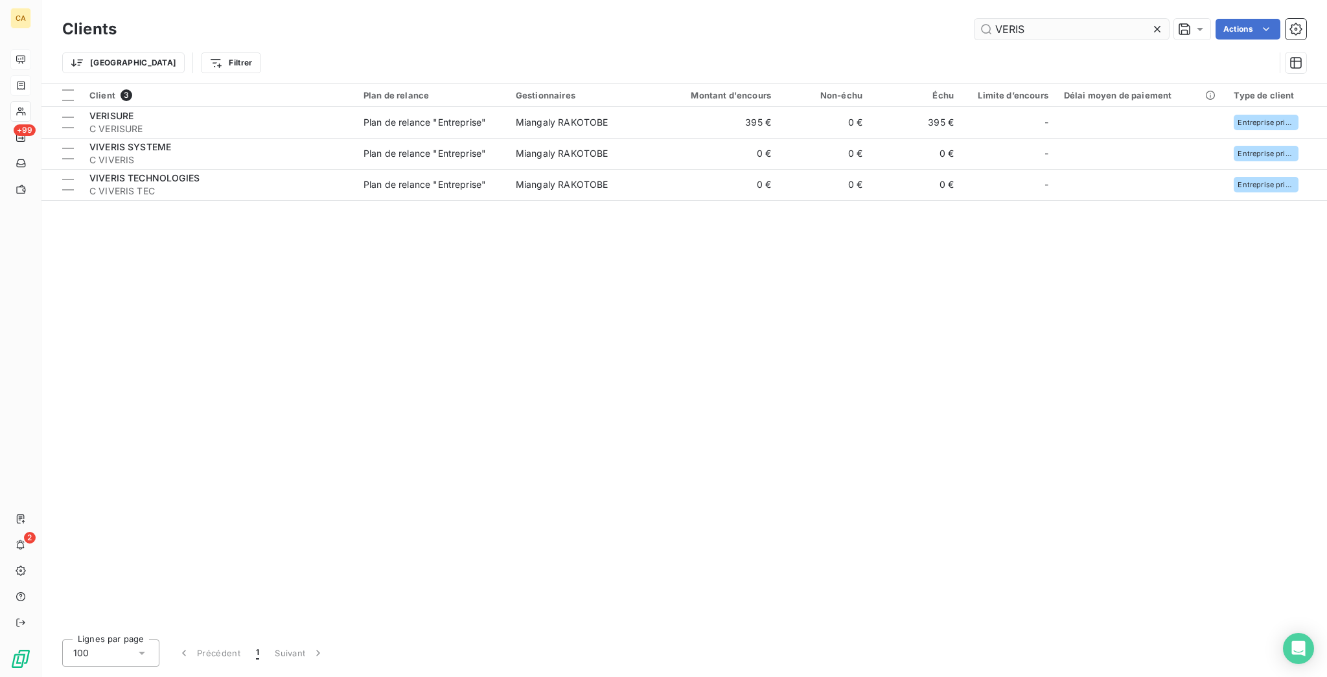
click at [1063, 28] on input "VERIS" at bounding box center [1072, 29] width 194 height 21
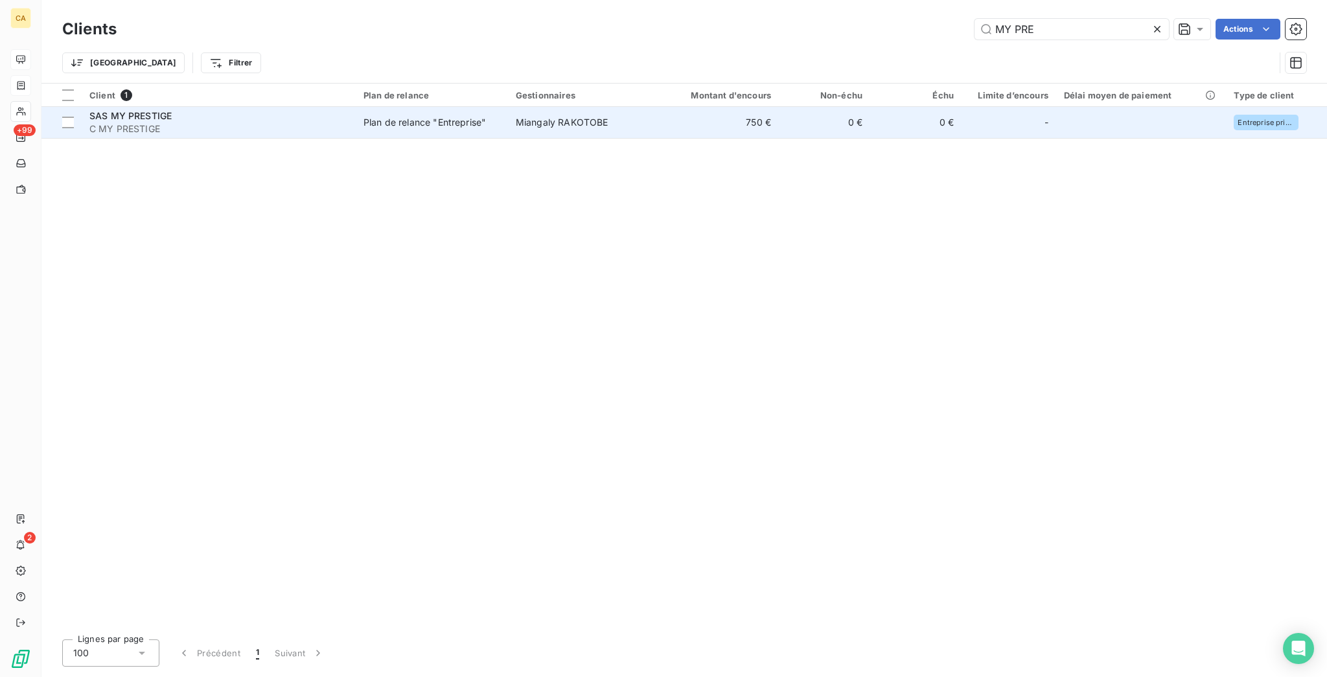
type input "MY PRE"
click at [595, 115] on td "Miangaly RAKOTOBE" at bounding box center [582, 122] width 148 height 31
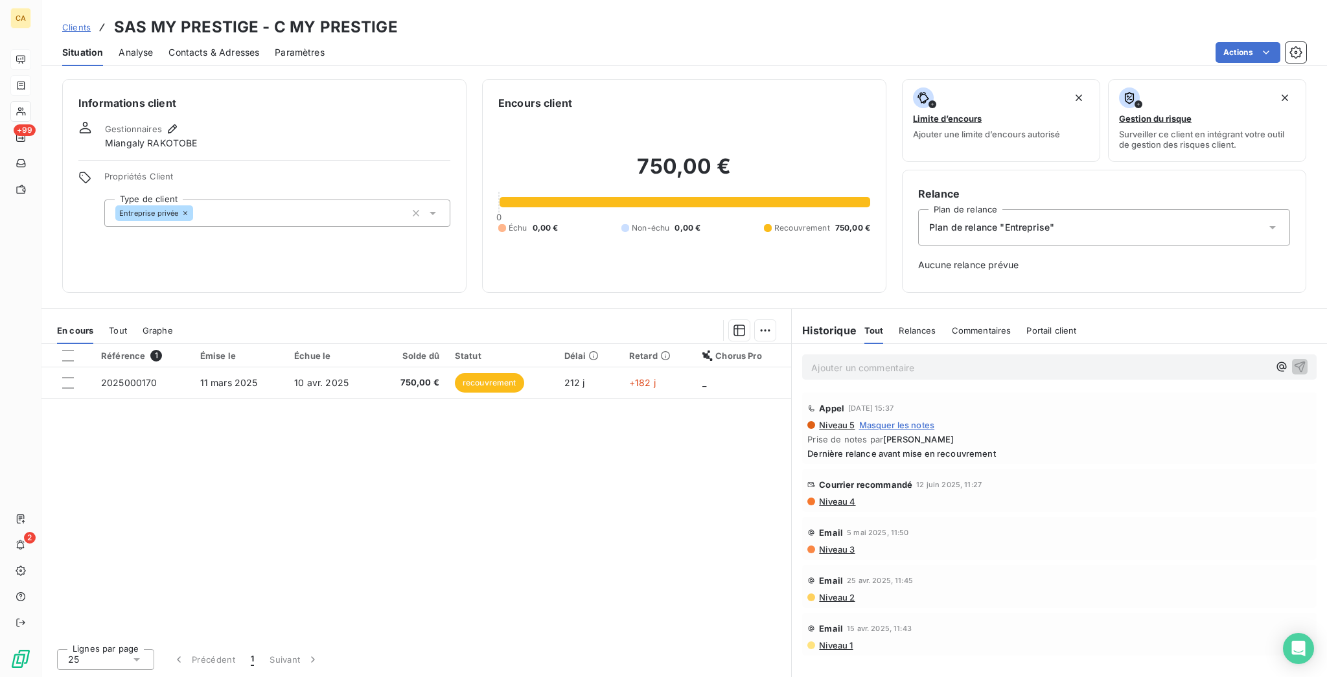
click at [856, 360] on p "Ajouter un commentaire ﻿" at bounding box center [1040, 368] width 458 height 16
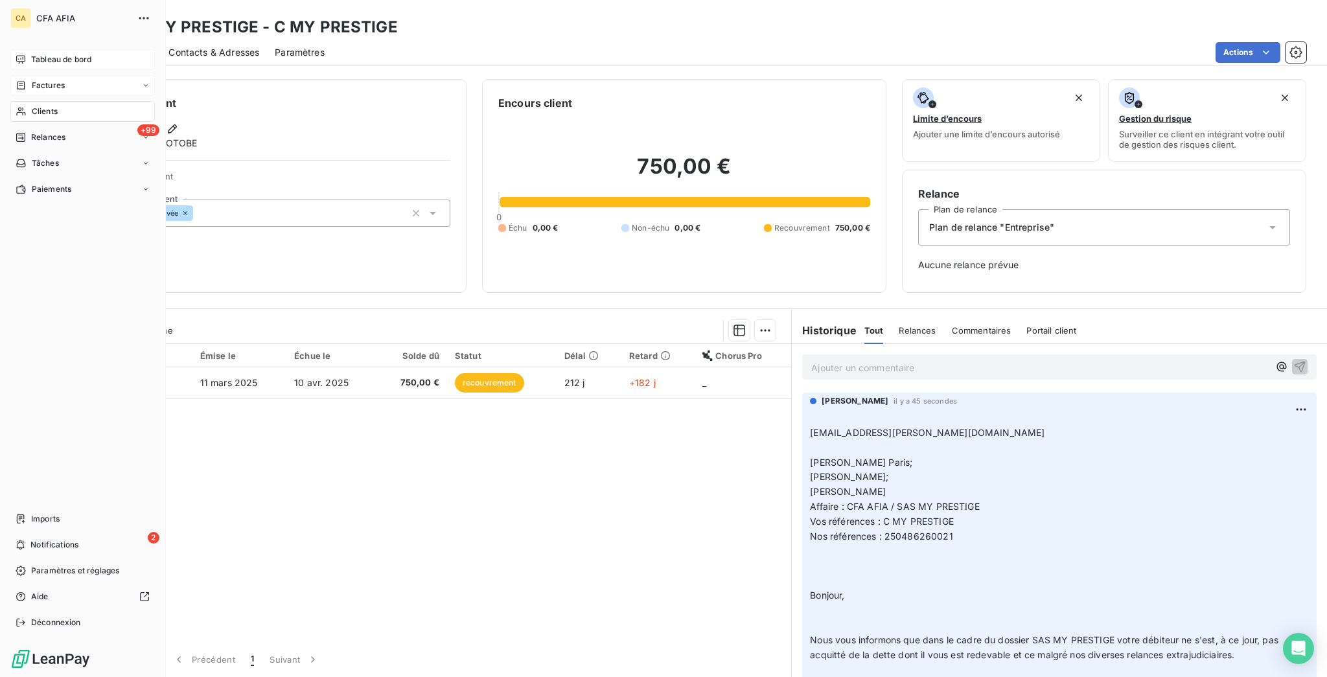
click at [32, 106] on span "Clients" at bounding box center [45, 112] width 26 height 12
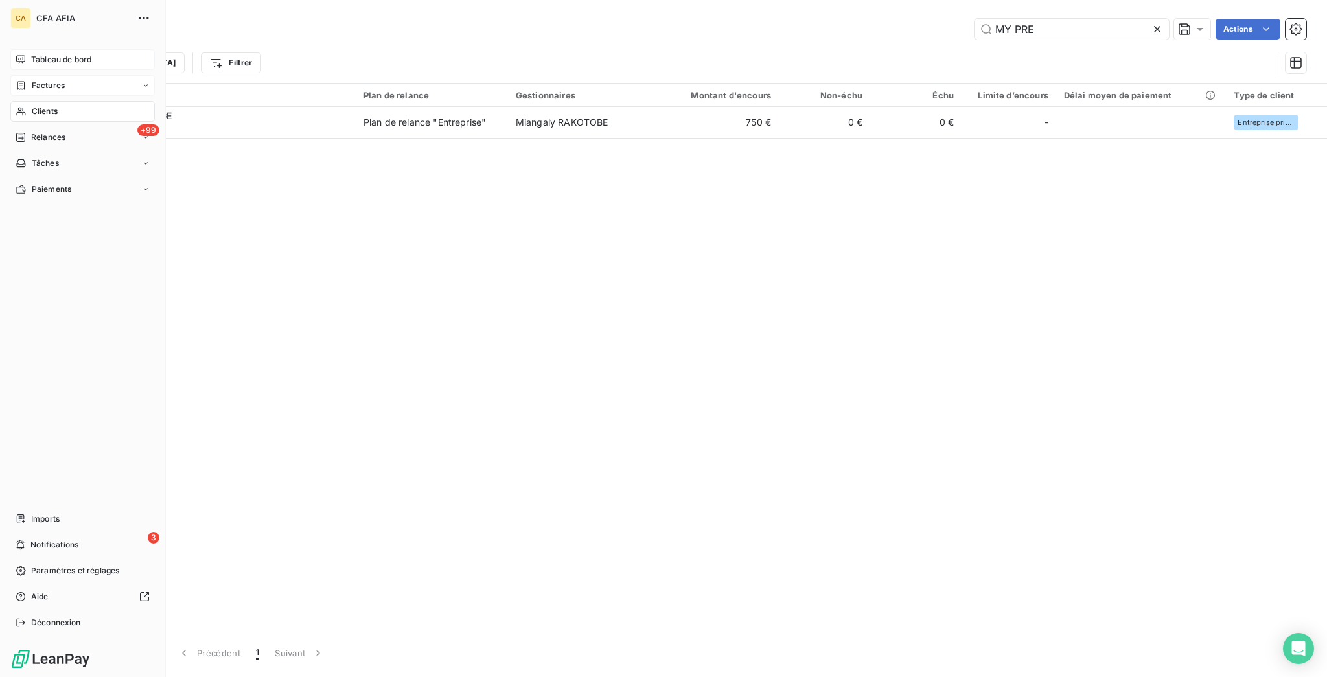
click at [32, 80] on span "Factures" at bounding box center [48, 86] width 33 height 12
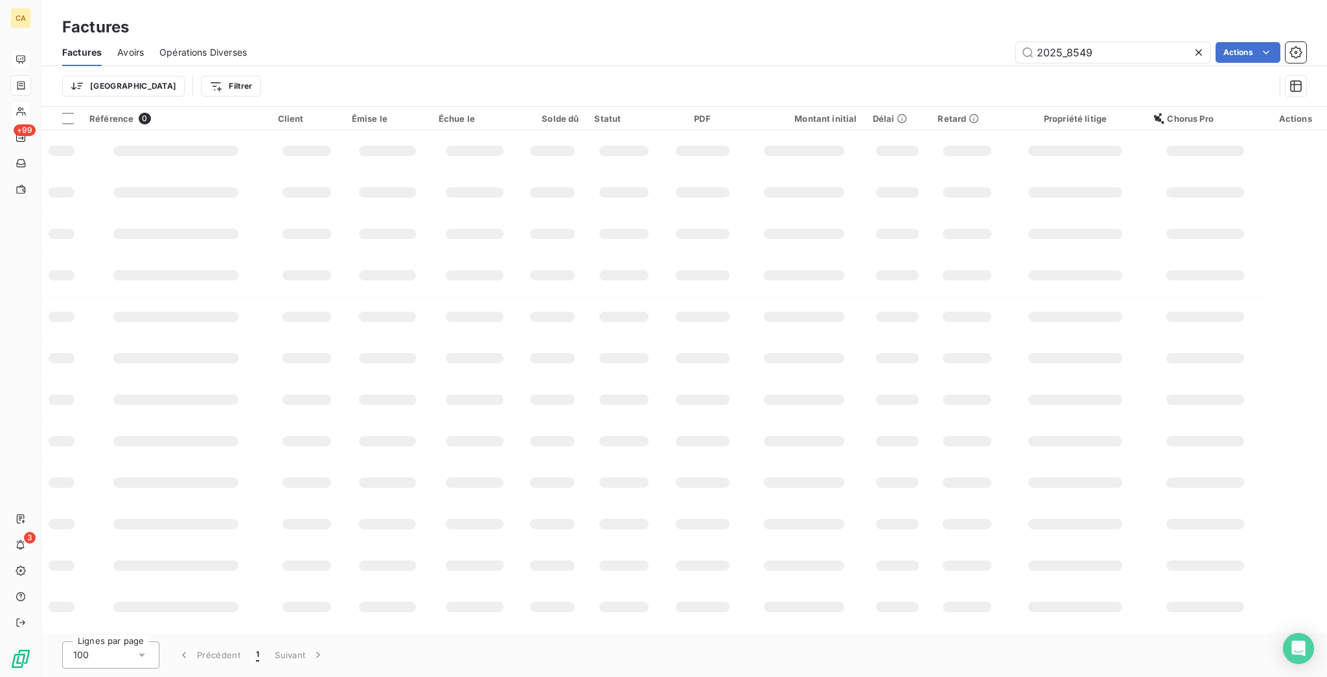
click at [1130, 27] on div "Factures" at bounding box center [684, 27] width 1286 height 23
click at [1117, 54] on div "Factures Avoirs Opérations Diverses 2025_8549 Actions" at bounding box center [684, 52] width 1286 height 27
click at [1122, 46] on input "2025_8549" at bounding box center [1113, 52] width 194 height 21
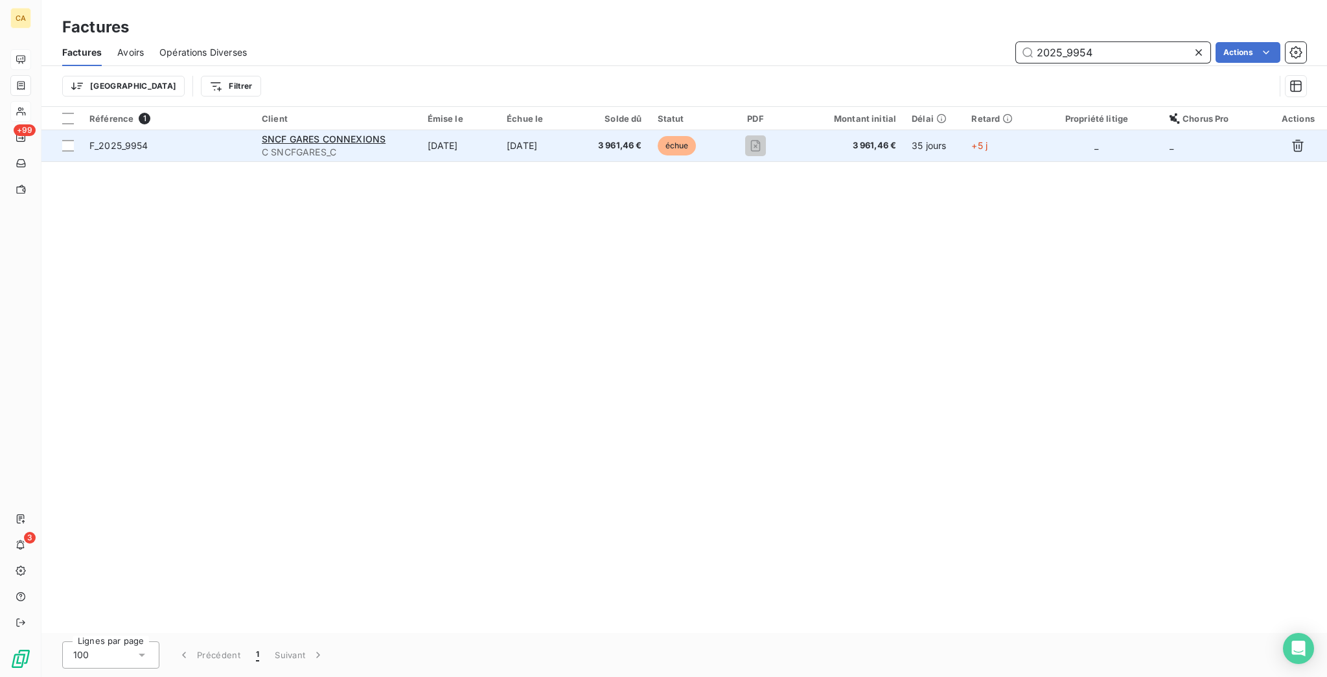
type input "2025_9954"
click at [471, 132] on td "[DATE]" at bounding box center [460, 145] width 80 height 31
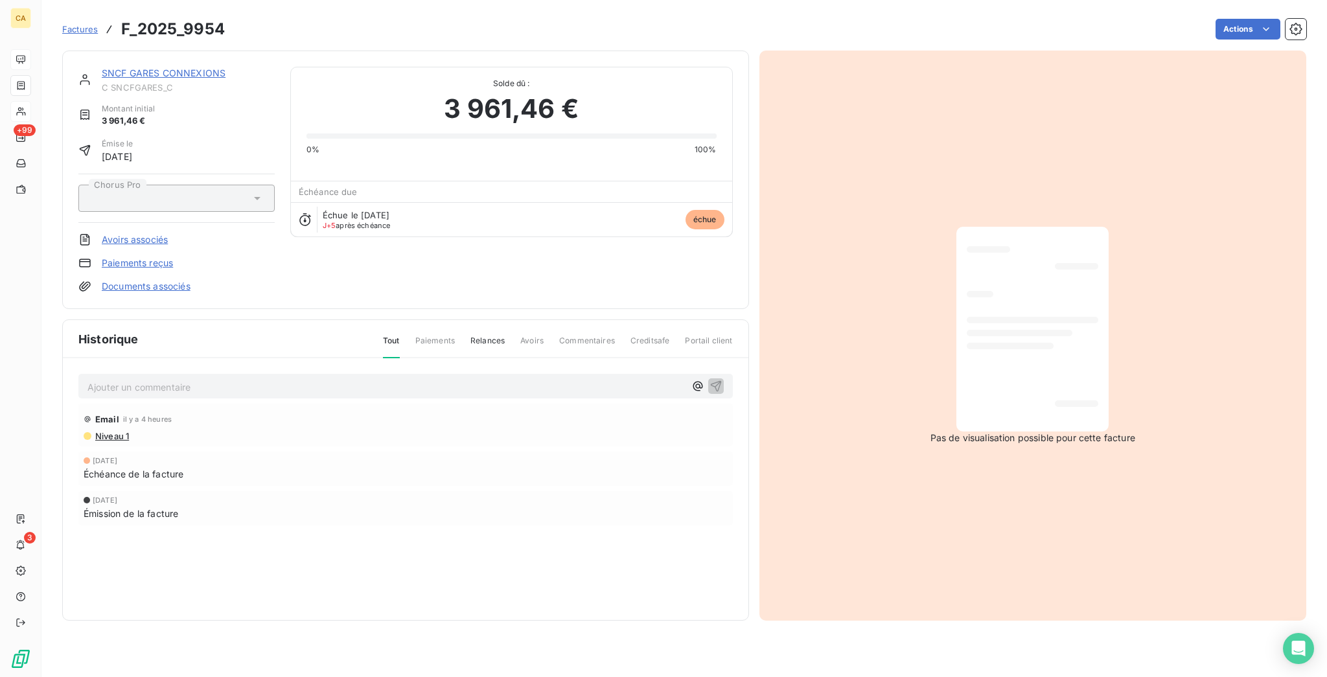
click at [169, 67] on link "SNCF GARES CONNEXIONS" at bounding box center [164, 72] width 124 height 11
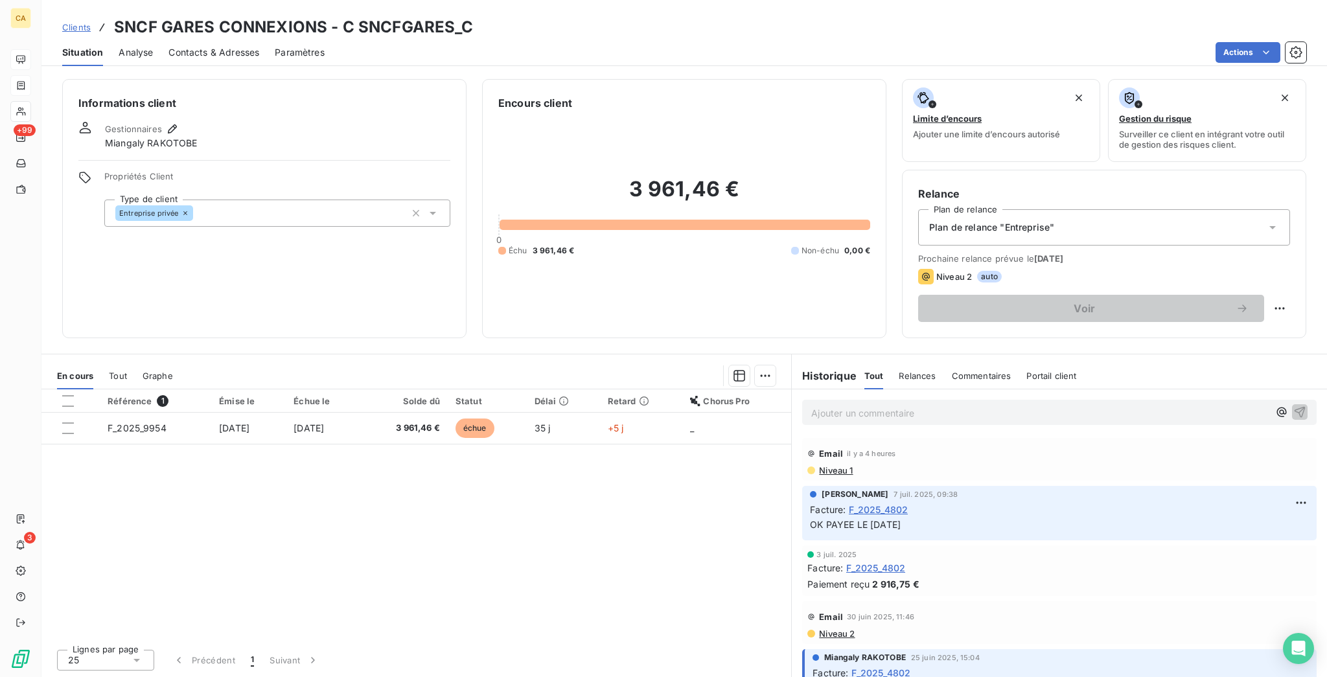
click at [176, 47] on div "Contacts & Adresses" at bounding box center [214, 52] width 91 height 27
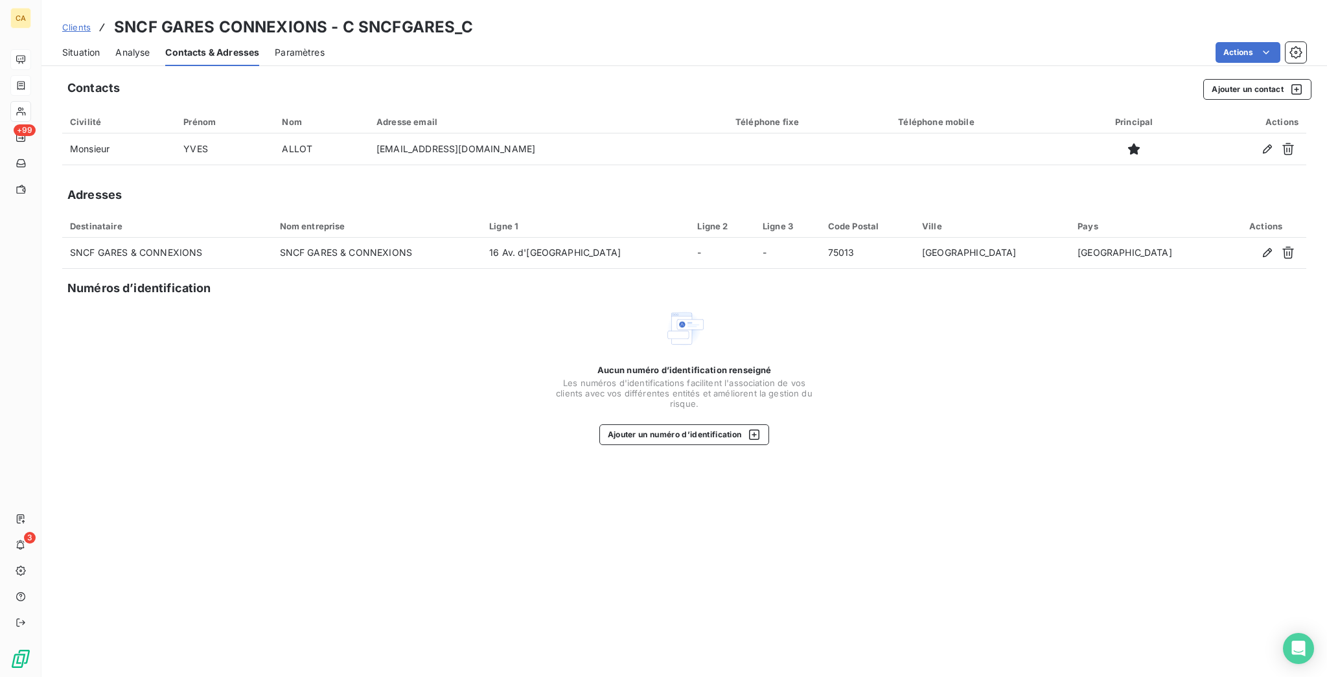
click at [79, 49] on div "Situation" at bounding box center [81, 52] width 38 height 27
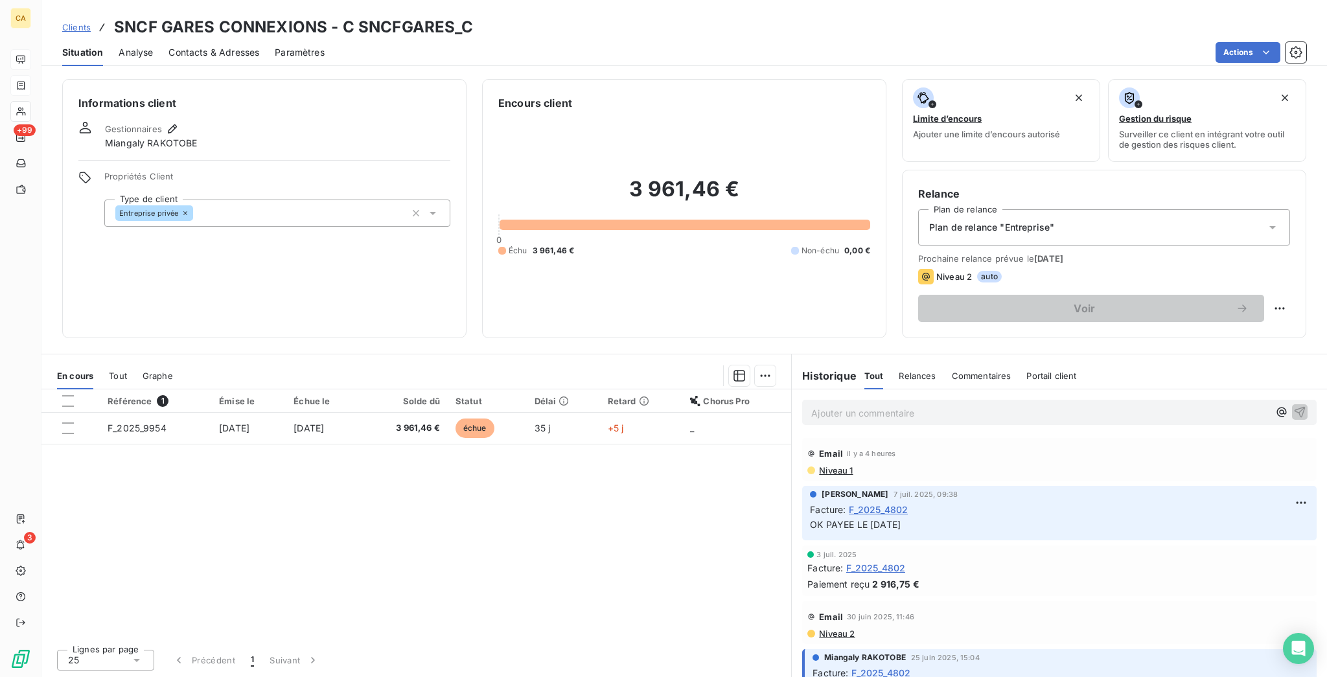
click at [180, 25] on h3 "SNCF GARES CONNEXIONS - C SNCFGARES_C" at bounding box center [294, 27] width 360 height 23
click at [233, 46] on span "Contacts & Adresses" at bounding box center [214, 52] width 91 height 13
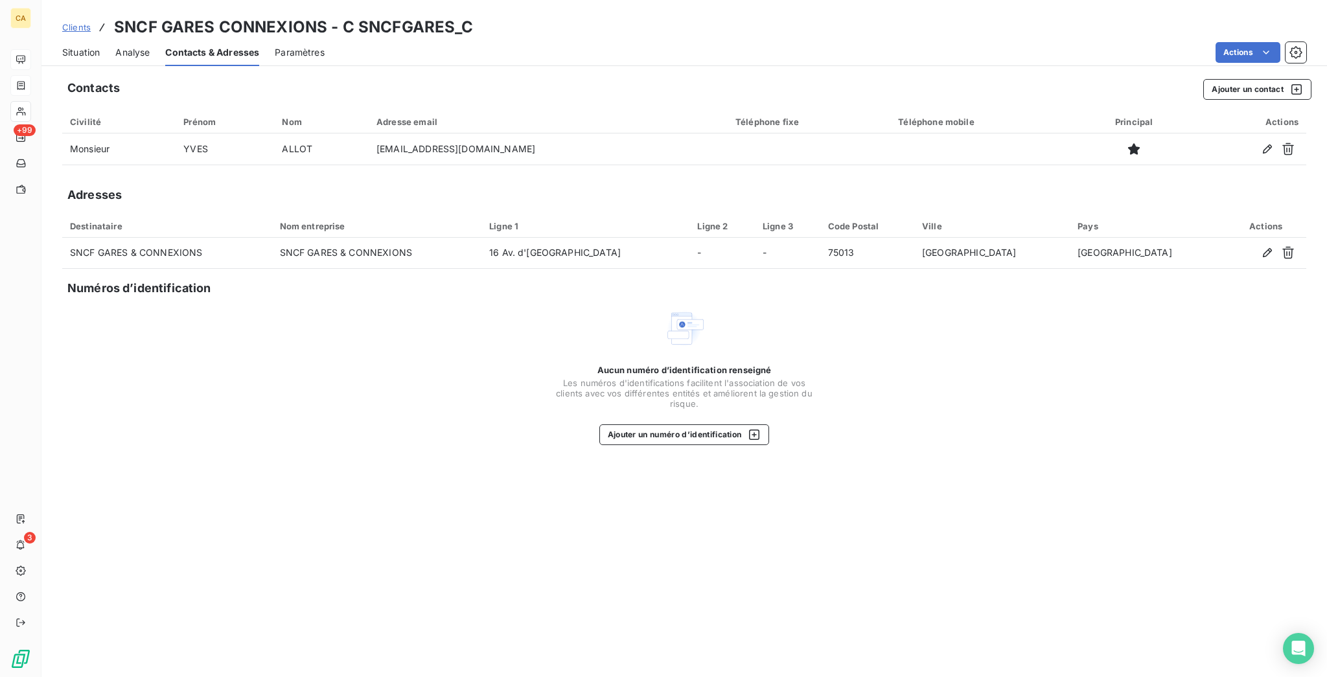
click at [1273, 87] on div "Contacts Ajouter un contact Civilité Prénom Nom Adresse email Téléphone fixe Té…" at bounding box center [684, 374] width 1286 height 606
click at [1272, 86] on button "Ajouter un contact" at bounding box center [1257, 89] width 108 height 21
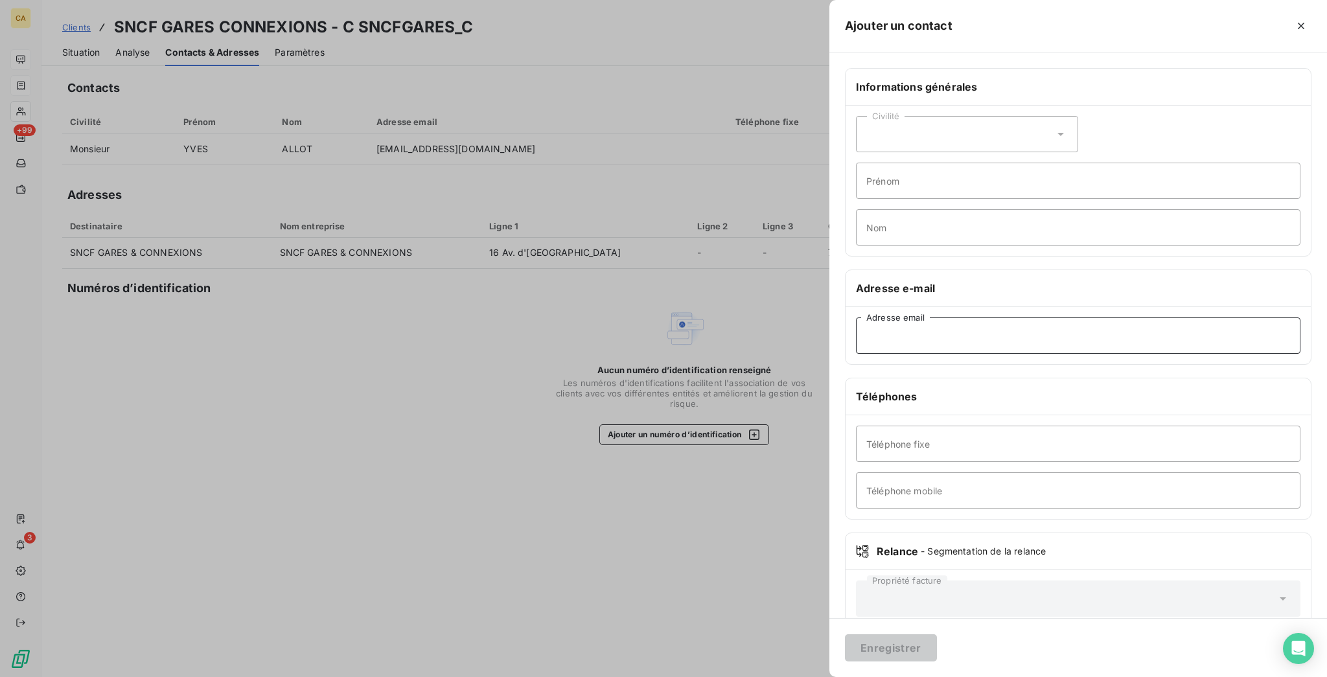
click at [1056, 318] on input "Adresse email" at bounding box center [1078, 336] width 445 height 36
paste input "[EMAIL_ADDRESS][DOMAIN_NAME]"
type input "[EMAIL_ADDRESS][DOMAIN_NAME]"
click at [937, 651] on button "Enregistrer" at bounding box center [891, 647] width 92 height 27
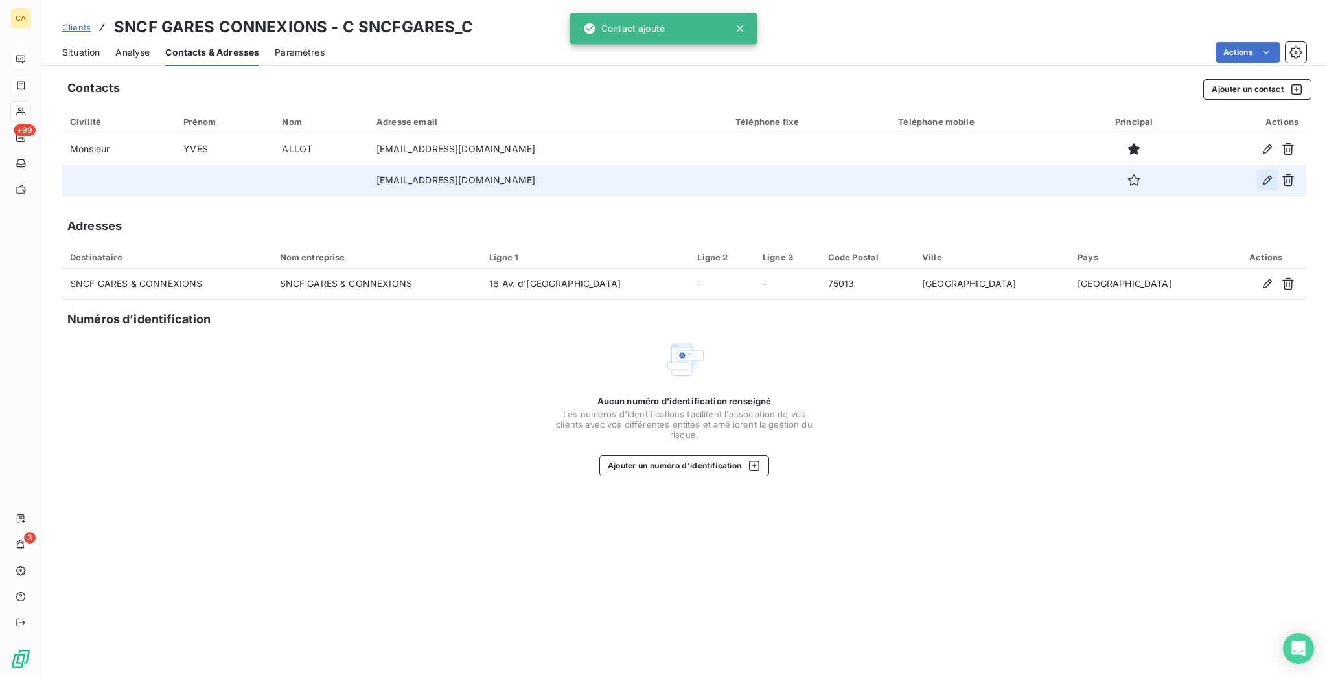
click at [1268, 170] on button "button" at bounding box center [1267, 180] width 21 height 21
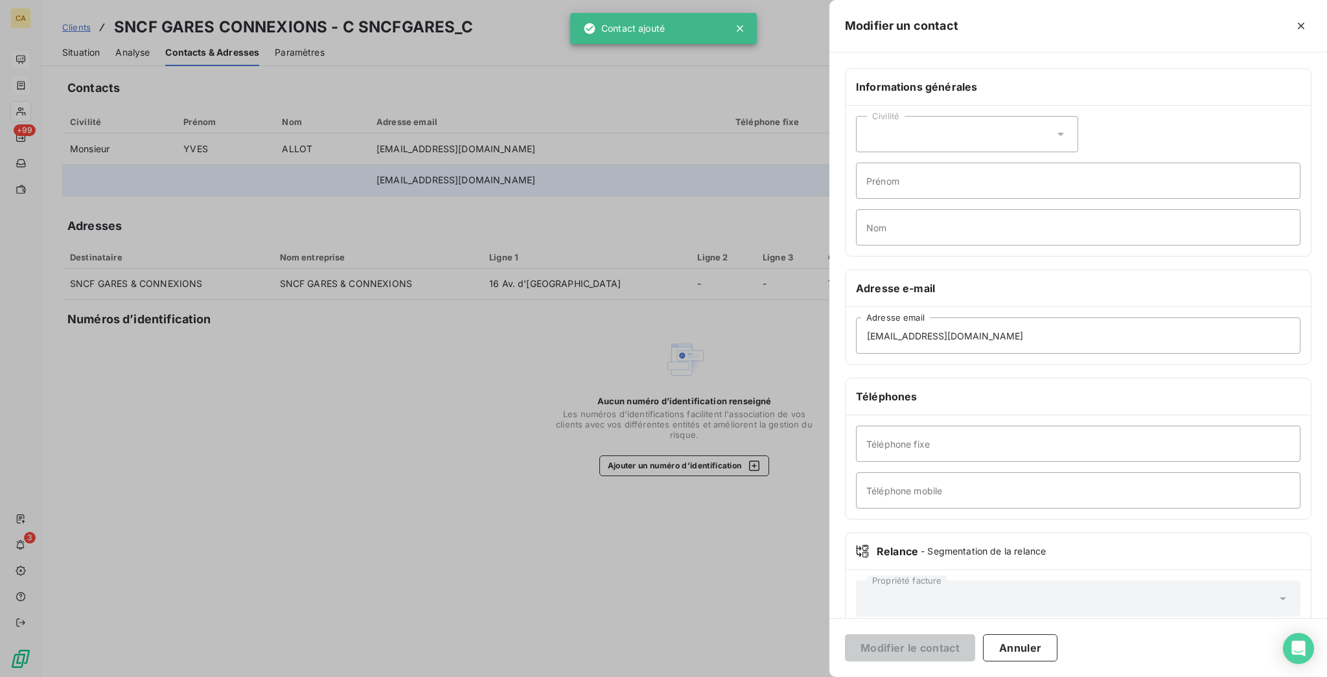
click at [1078, 116] on div "Civilité" at bounding box center [967, 134] width 222 height 36
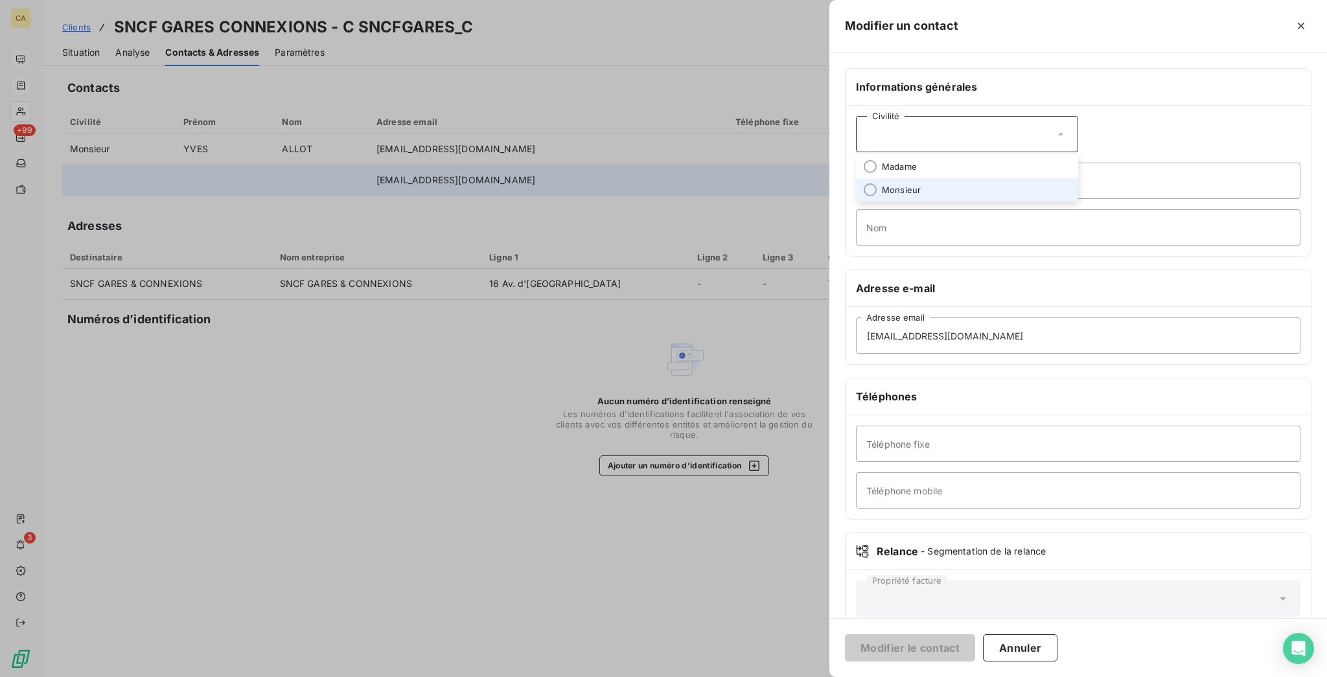
click at [1074, 178] on li "Monsieur" at bounding box center [967, 189] width 222 height 23
click at [1073, 163] on input "Prénom" at bounding box center [1078, 181] width 445 height 36
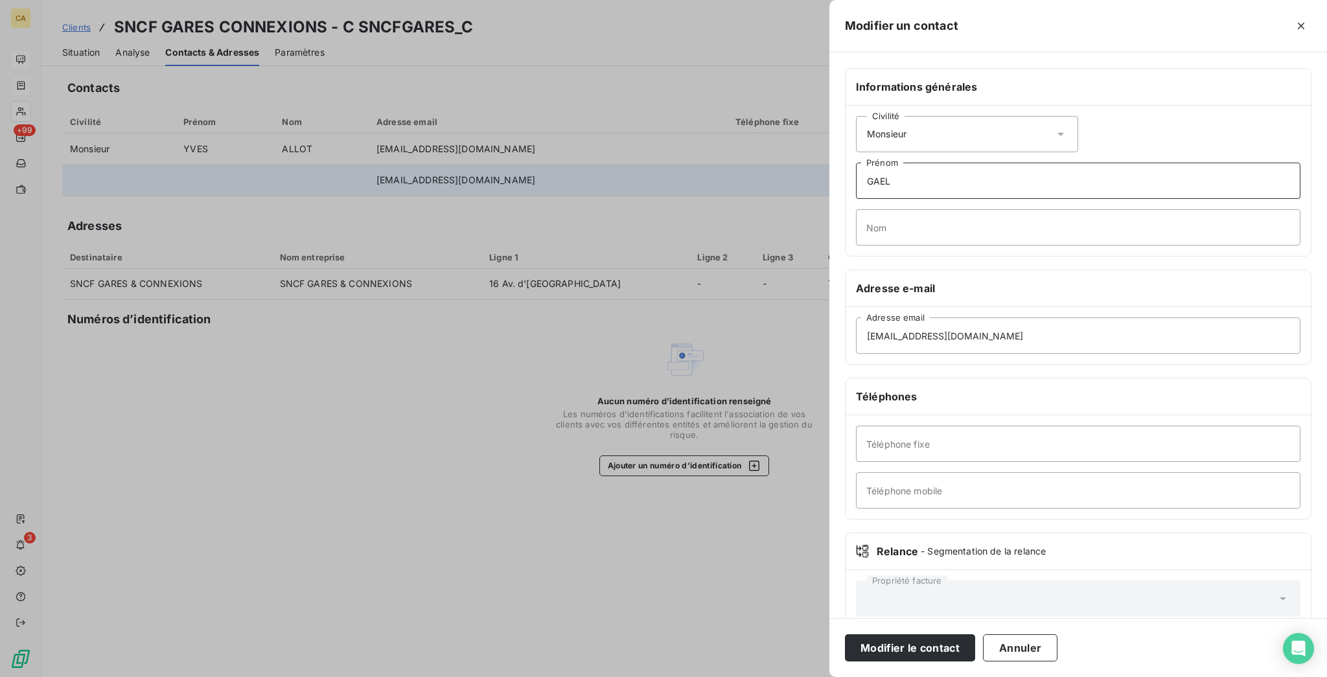
type input "GAEL"
type input "FRODEAU"
click at [845, 634] on button "Modifier le contact" at bounding box center [910, 647] width 130 height 27
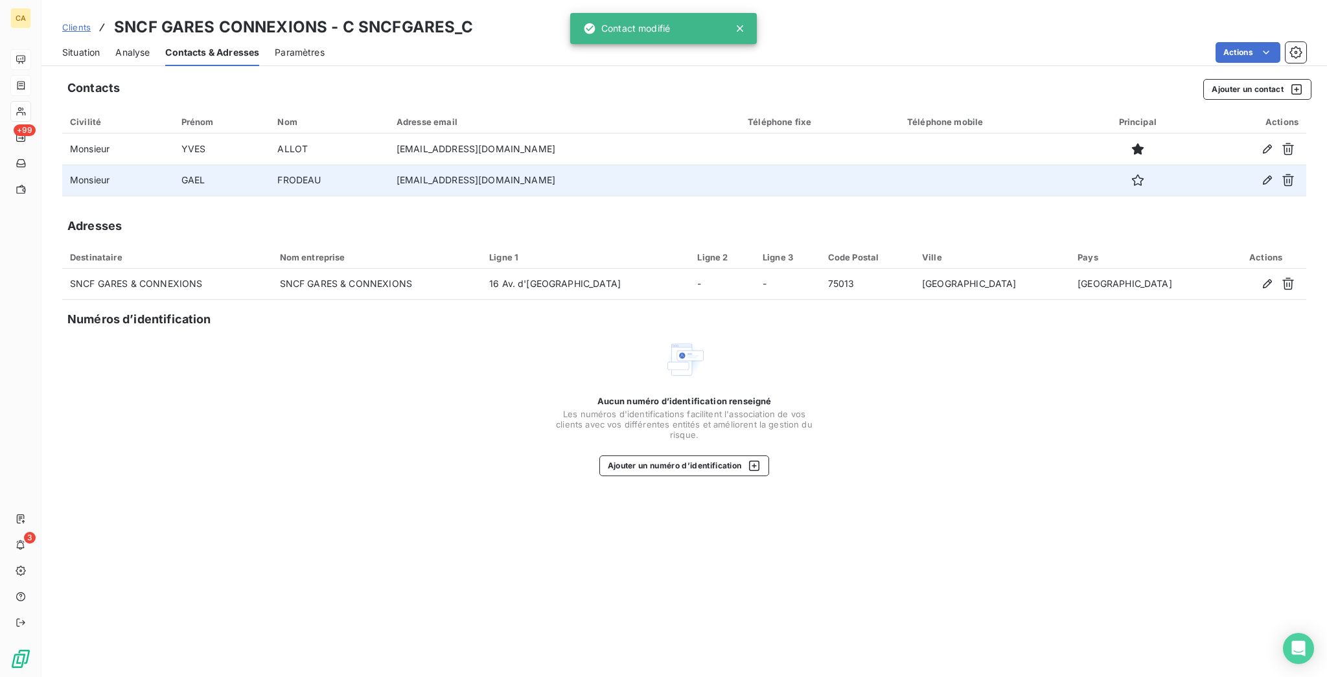
click at [69, 46] on span "Situation" at bounding box center [81, 52] width 38 height 13
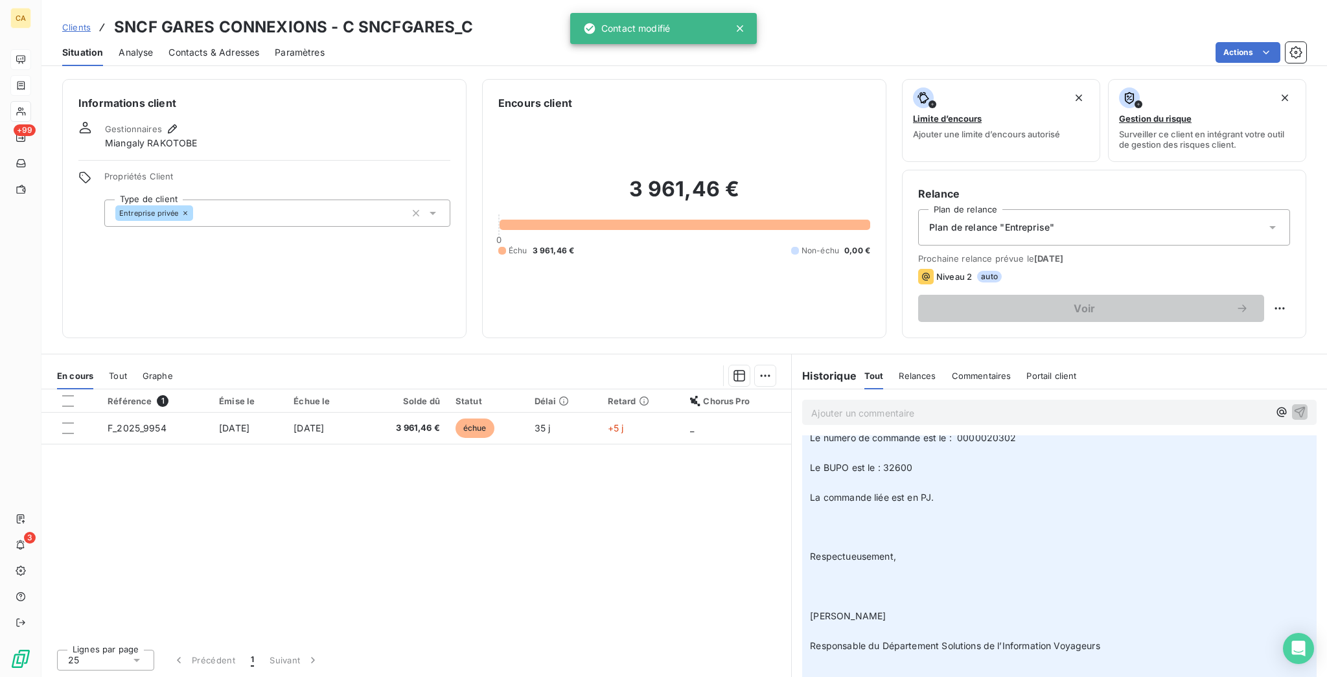
scroll to position [345, 0]
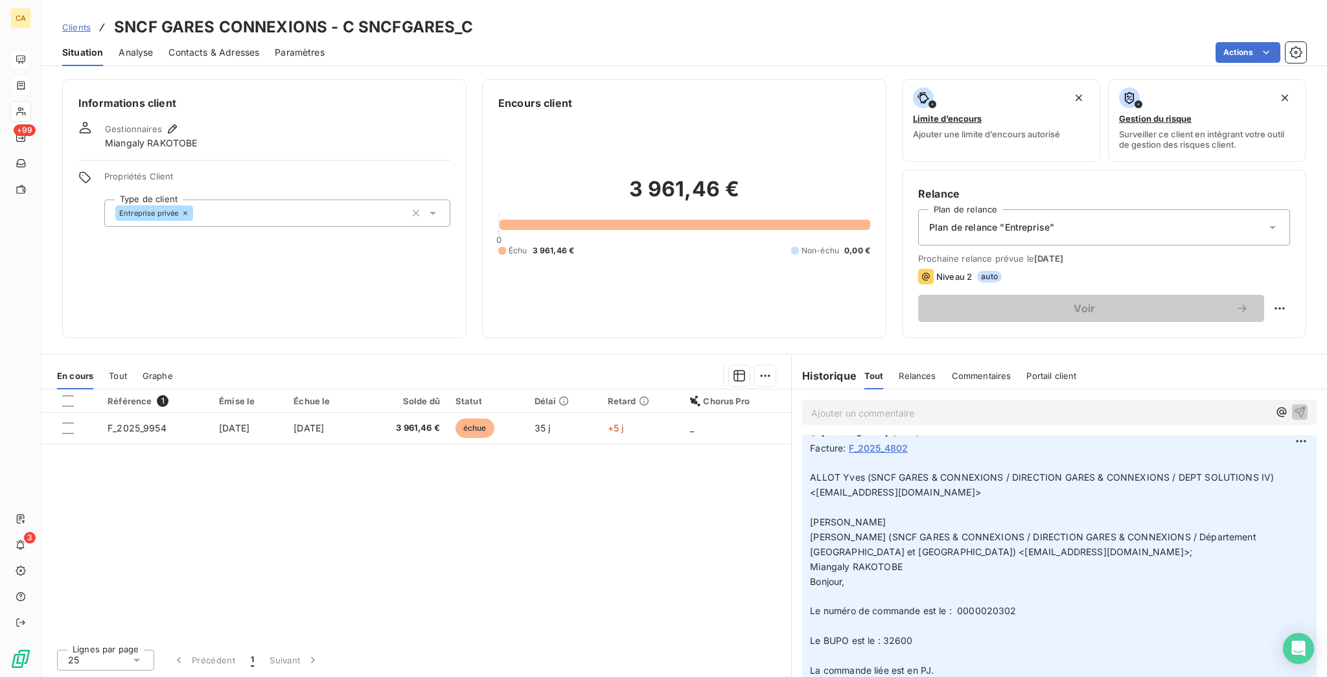
click at [872, 405] on p "Ajouter un commentaire ﻿" at bounding box center [1040, 413] width 458 height 16
click at [1284, 253] on html "CA +99 3 Clients SNCF GARES CONNEXIONS - C SNCFGARES_C Situation Analyse Contac…" at bounding box center [663, 338] width 1327 height 677
click at [1287, 273] on div "Replanifier cette action" at bounding box center [1241, 282] width 116 height 21
select select "9"
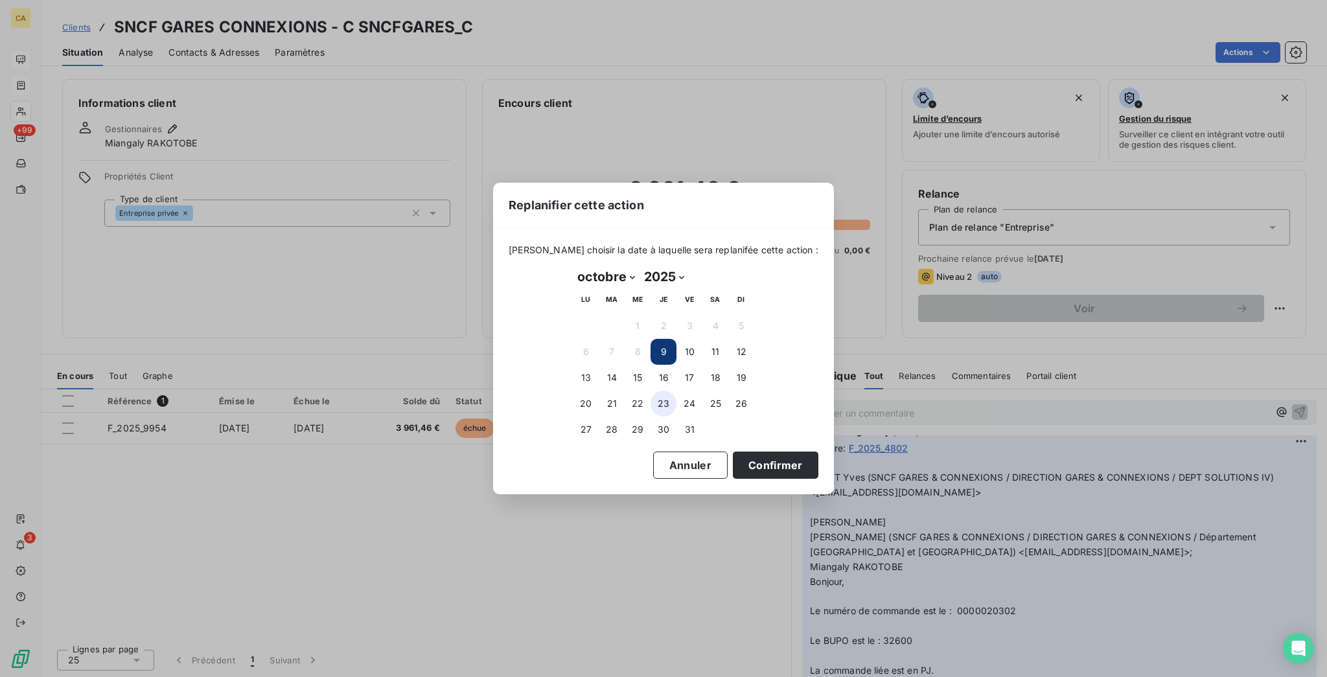
click at [655, 397] on button "23" at bounding box center [664, 404] width 26 height 26
click at [733, 457] on button "Confirmer" at bounding box center [776, 465] width 86 height 27
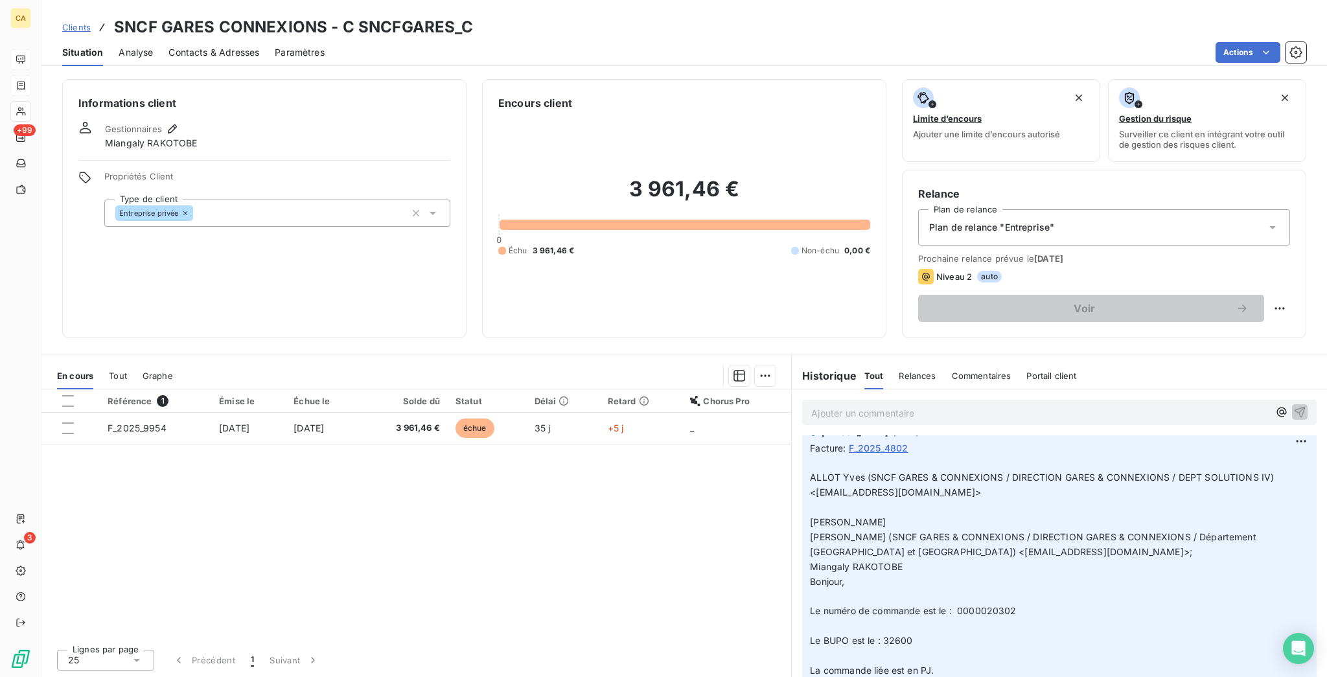
click at [911, 404] on div "Ajouter un commentaire ﻿" at bounding box center [1040, 412] width 458 height 17
click at [903, 405] on p "Ajouter un commentaire ﻿" at bounding box center [1040, 413] width 458 height 16
click at [315, 389] on div "Référence 1 Émise le Échue le Solde dû Statut Délai Retard Chorus Pro F_2025_99…" at bounding box center [416, 514] width 750 height 250
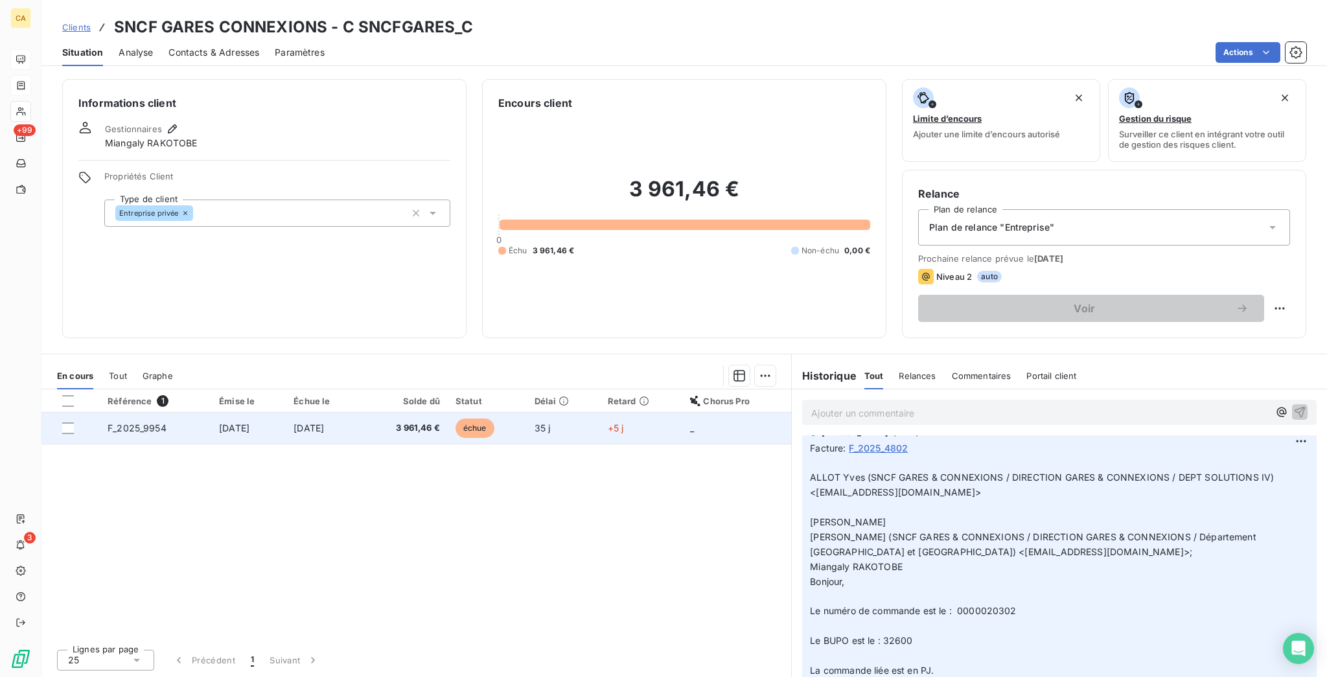
click at [323, 423] on span "[DATE]" at bounding box center [309, 428] width 30 height 11
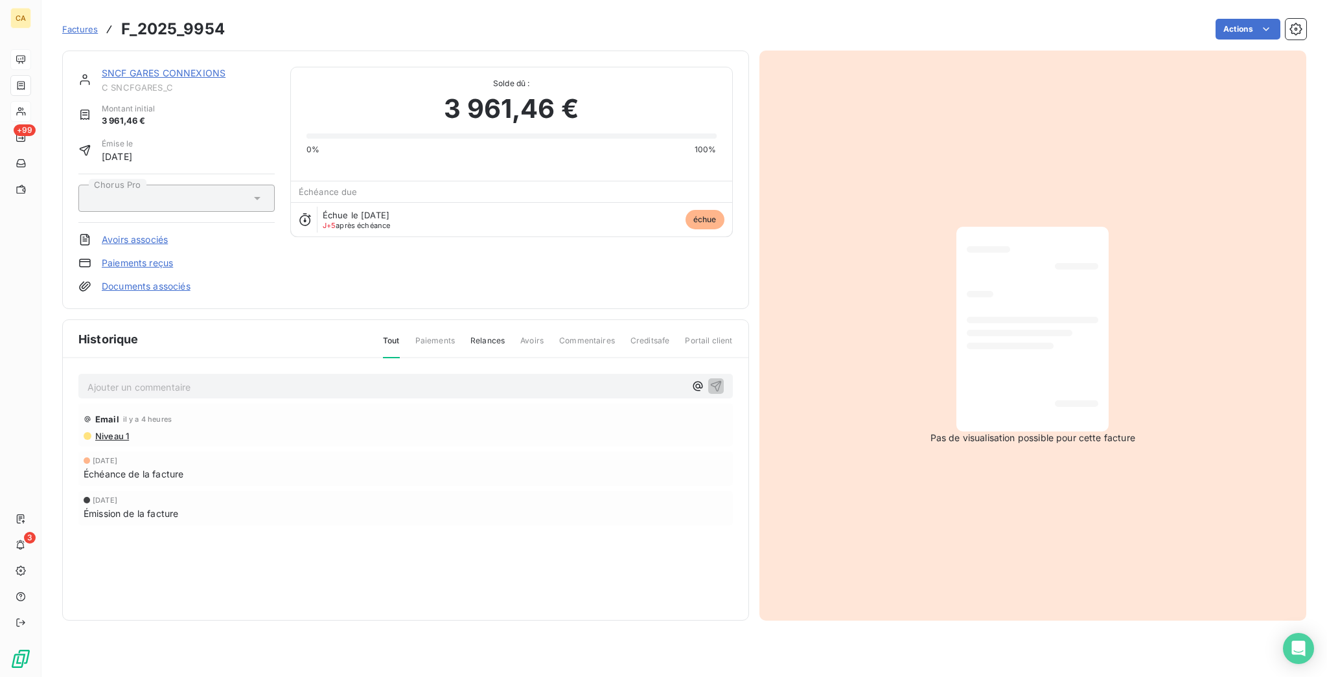
click at [205, 379] on p "Ajouter un commentaire ﻿" at bounding box center [386, 387] width 598 height 16
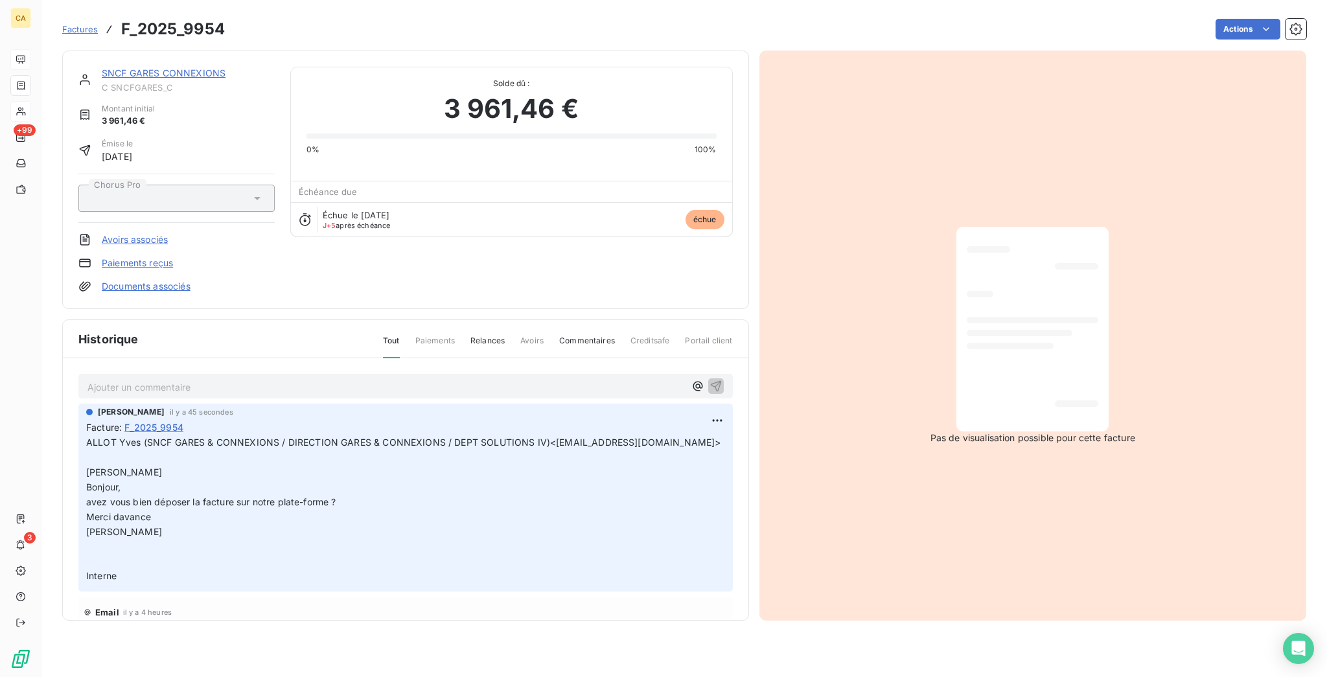
click at [219, 379] on p "Ajouter un commentaire ﻿" at bounding box center [386, 387] width 598 height 16
click at [208, 379] on p "Demande du BDC à" at bounding box center [386, 386] width 598 height 15
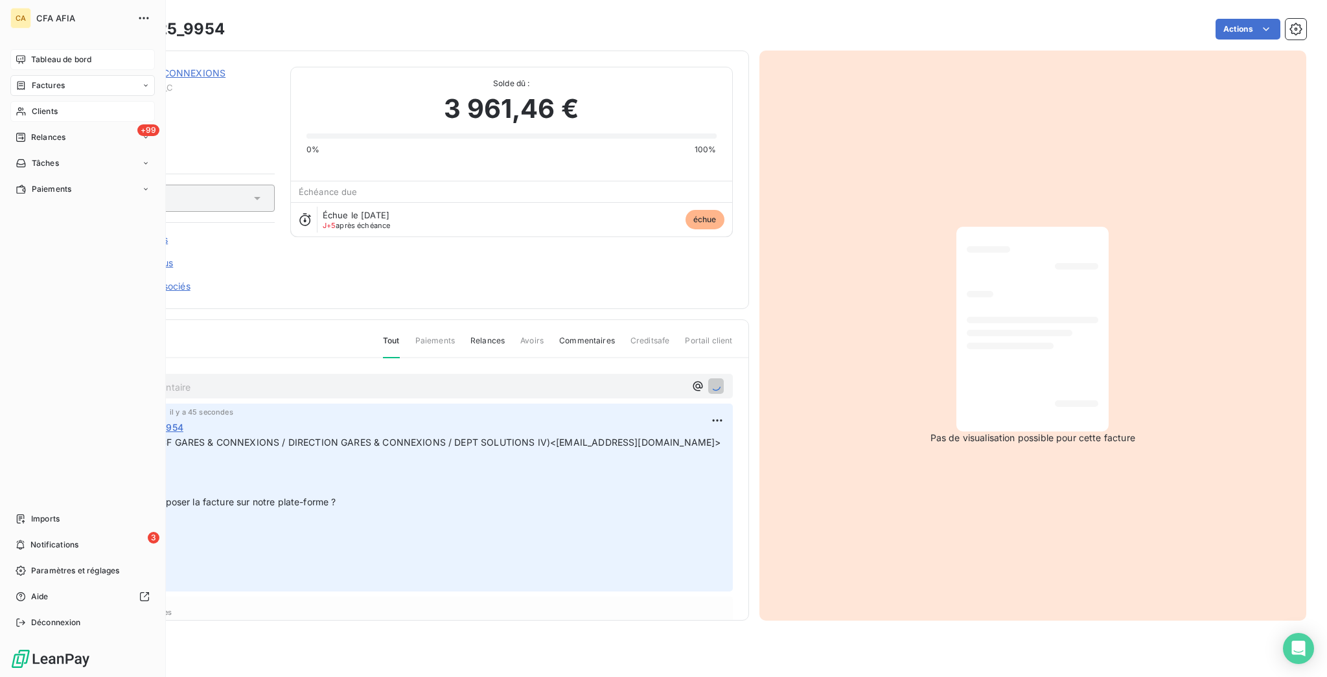
drag, startPoint x: 39, startPoint y: 90, endPoint x: 56, endPoint y: 87, distance: 17.0
click at [39, 106] on span "Clients" at bounding box center [45, 112] width 26 height 12
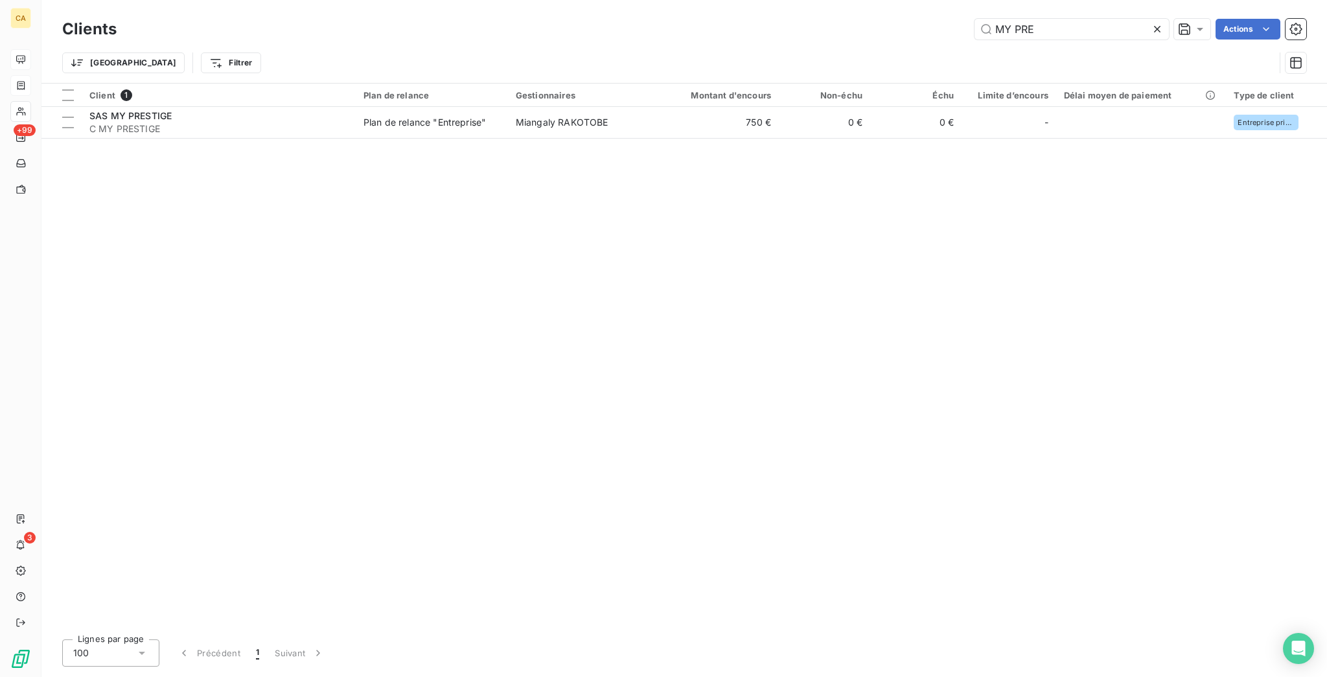
click at [1072, 32] on input "MY PRE" at bounding box center [1072, 29] width 194 height 21
drag, startPoint x: 1080, startPoint y: 14, endPoint x: 1019, endPoint y: 12, distance: 60.3
click at [1019, 16] on div "Clients MY PRE Actions" at bounding box center [684, 29] width 1244 height 27
click at [1061, 21] on input "MY PRE" at bounding box center [1072, 29] width 194 height 21
drag, startPoint x: 1058, startPoint y: 21, endPoint x: 1030, endPoint y: 21, distance: 27.9
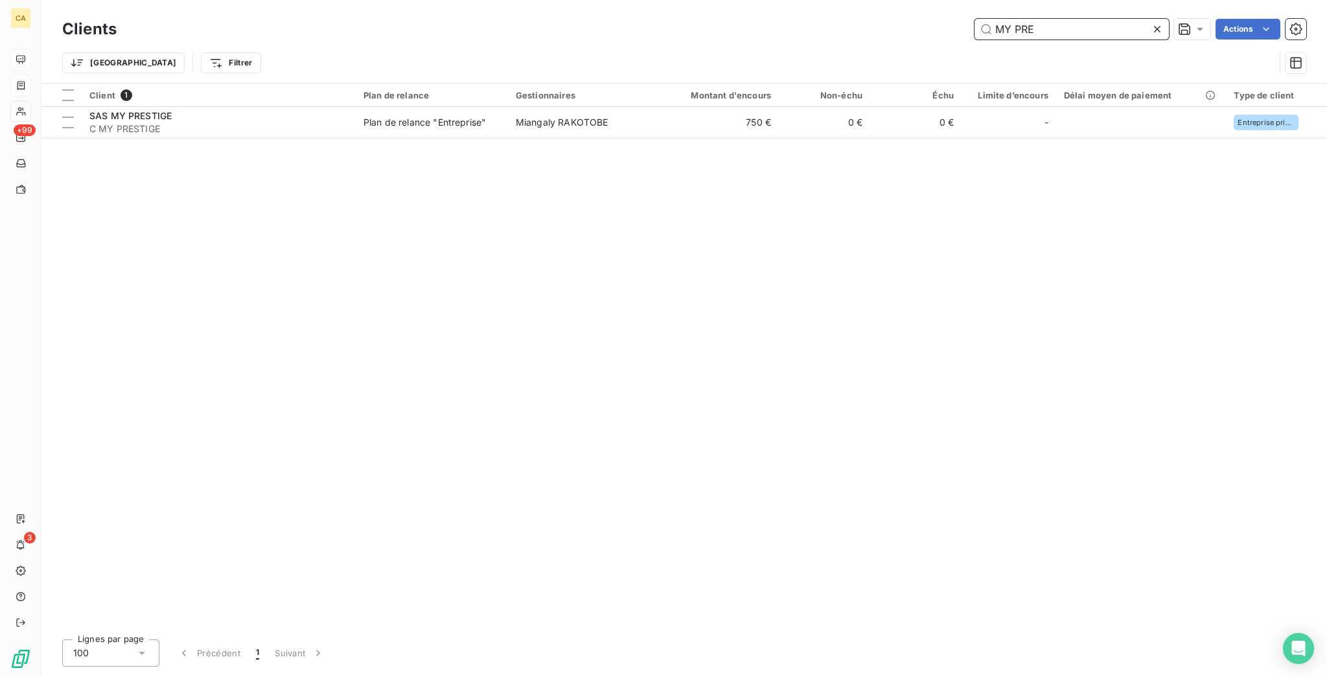
click at [1030, 21] on input "MY PRE" at bounding box center [1072, 29] width 194 height 21
click at [1028, 21] on input "MY PRE" at bounding box center [1072, 29] width 194 height 21
click at [1110, 51] on div "Trier Filtrer" at bounding box center [668, 63] width 1213 height 25
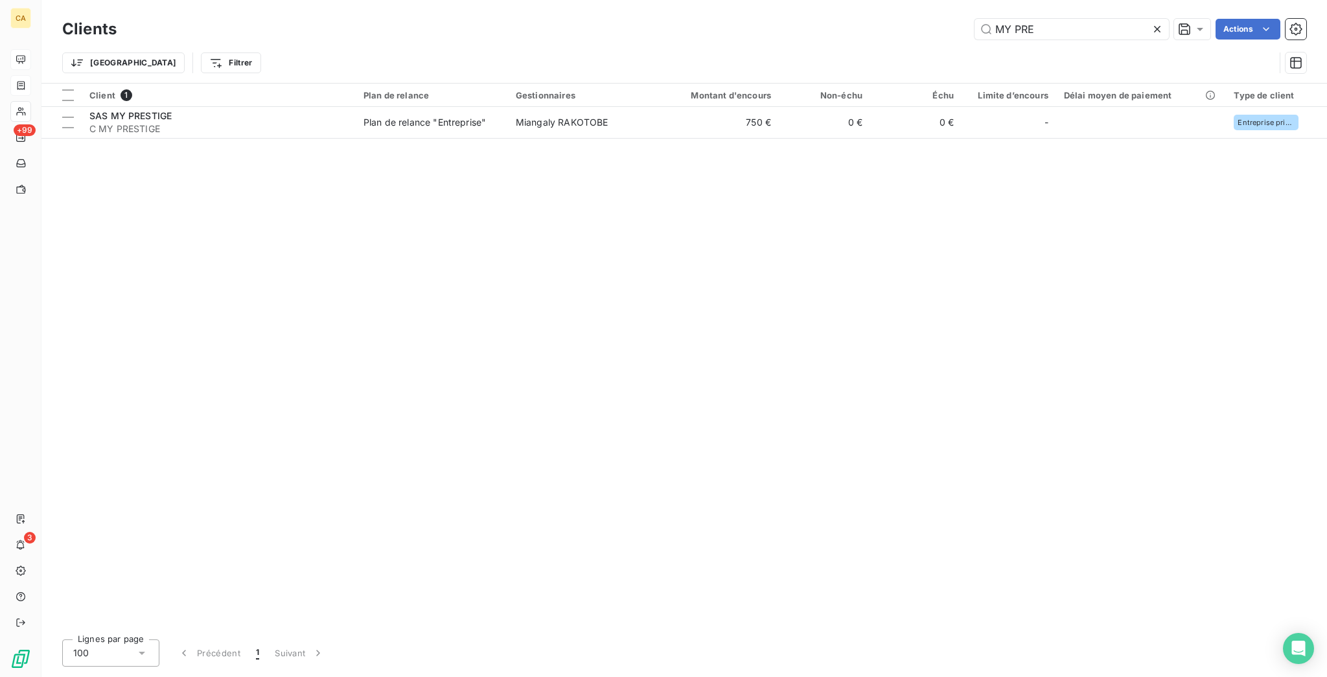
click at [1108, 37] on div "Clients MY PRE Actions" at bounding box center [684, 29] width 1244 height 27
click at [1104, 28] on input "MY PRE" at bounding box center [1072, 29] width 194 height 21
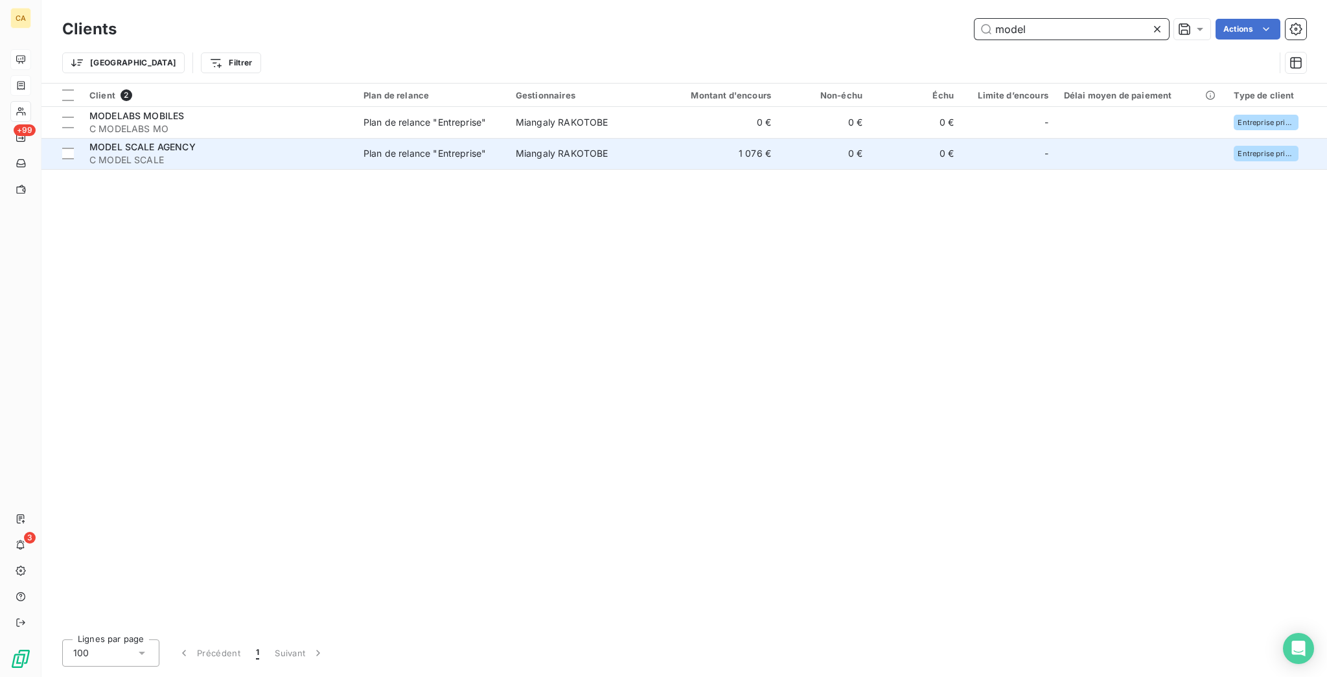
type input "model"
click at [657, 138] on td "1 076 €" at bounding box center [718, 153] width 122 height 31
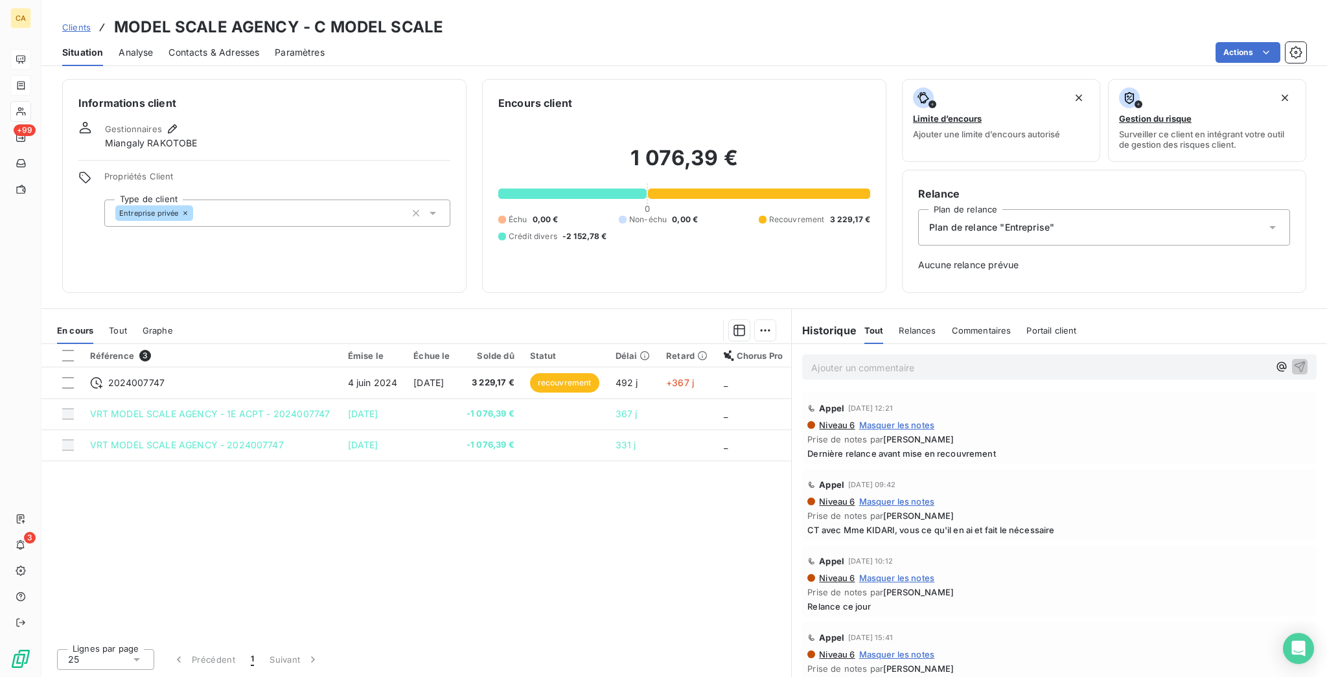
click at [969, 360] on p "Ajouter un commentaire ﻿" at bounding box center [1040, 368] width 458 height 16
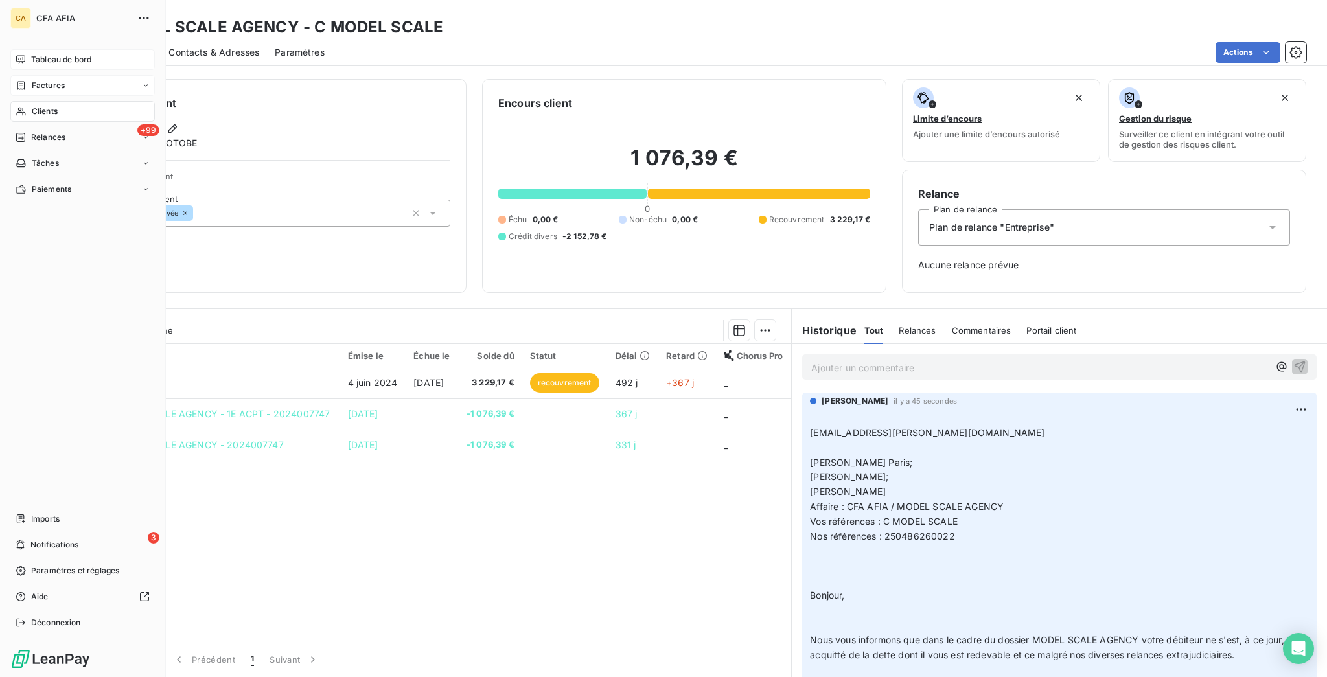
click at [17, 81] on icon at bounding box center [21, 85] width 8 height 8
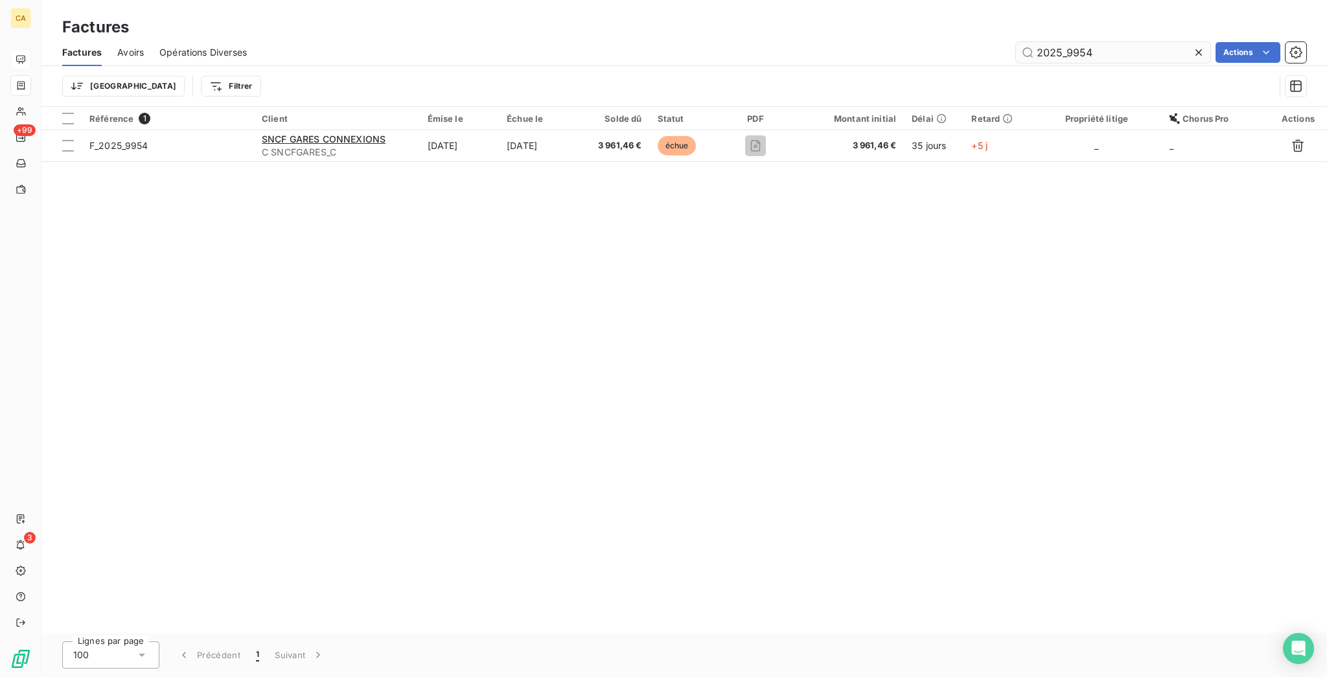
drag, startPoint x: 1123, startPoint y: 42, endPoint x: 1069, endPoint y: 41, distance: 53.8
click at [1069, 42] on input "2025_9954" at bounding box center [1113, 52] width 194 height 21
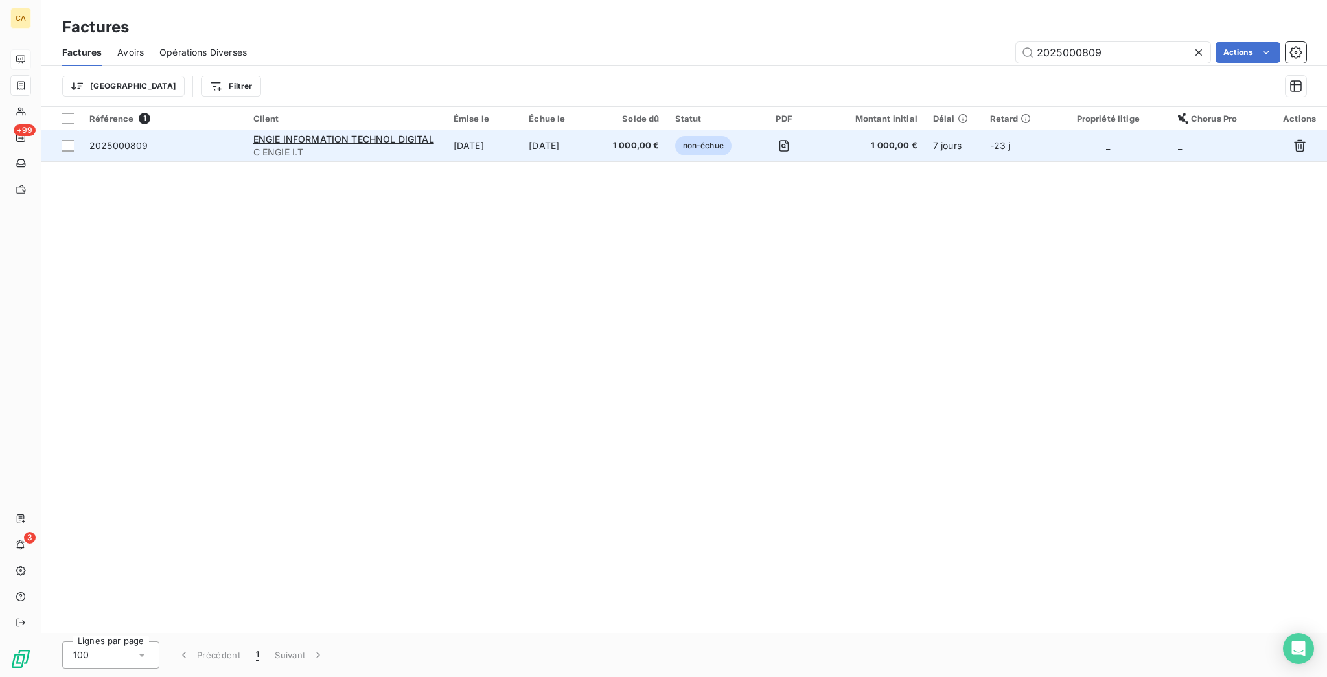
type input "2025000809"
click at [478, 132] on td "[DATE]" at bounding box center [483, 145] width 75 height 31
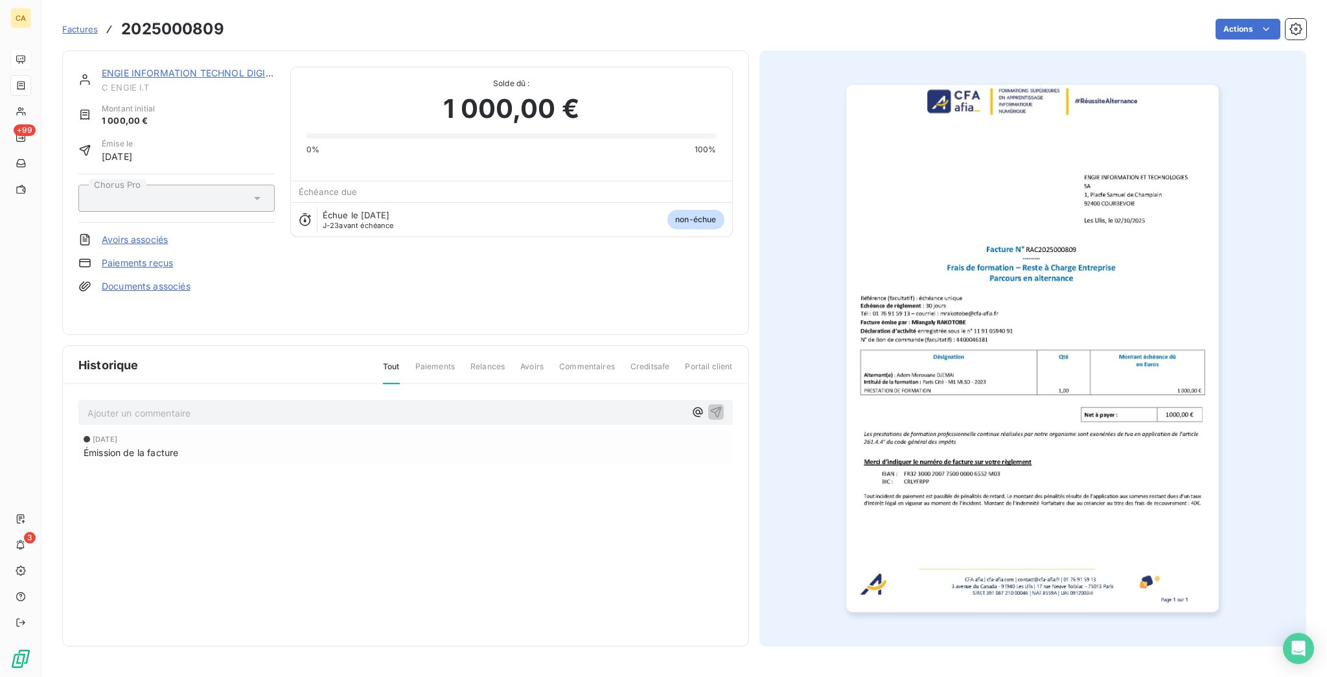
click at [248, 67] on link "ENGIE INFORMATION TECHNOL DIGITAL" at bounding box center [192, 72] width 181 height 11
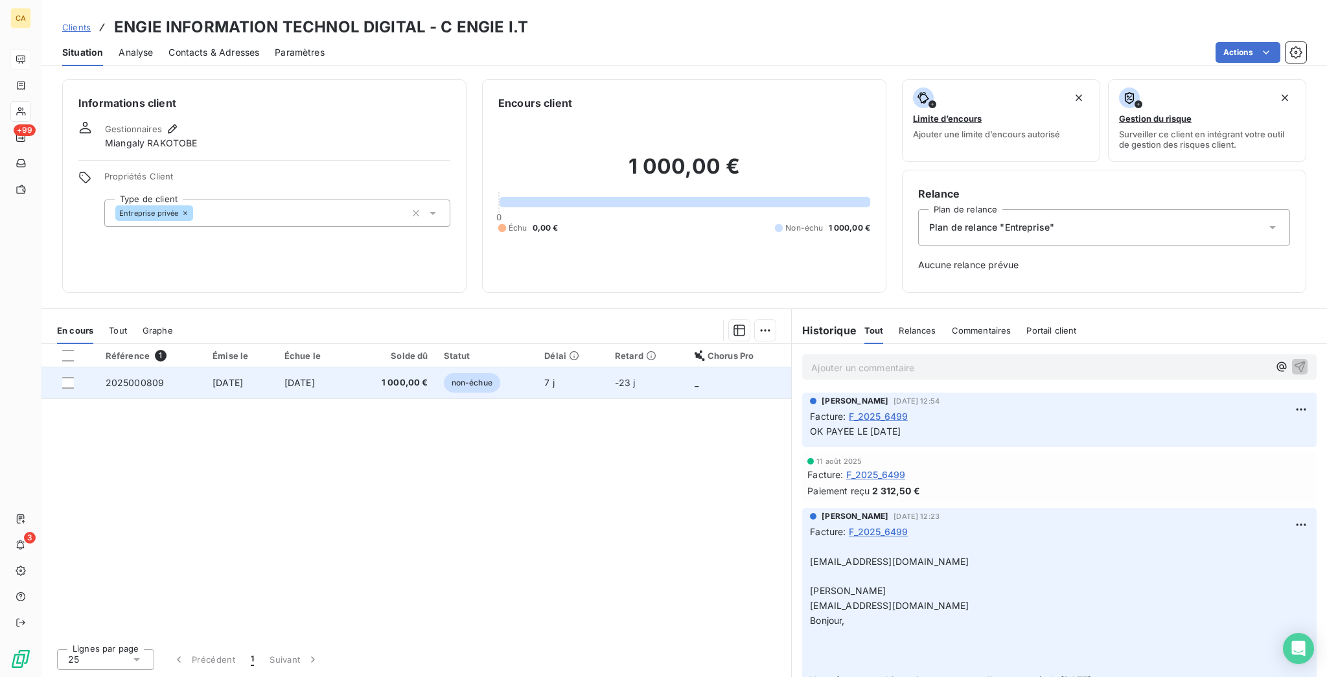
click at [242, 367] on td "[DATE]" at bounding box center [241, 382] width 72 height 31
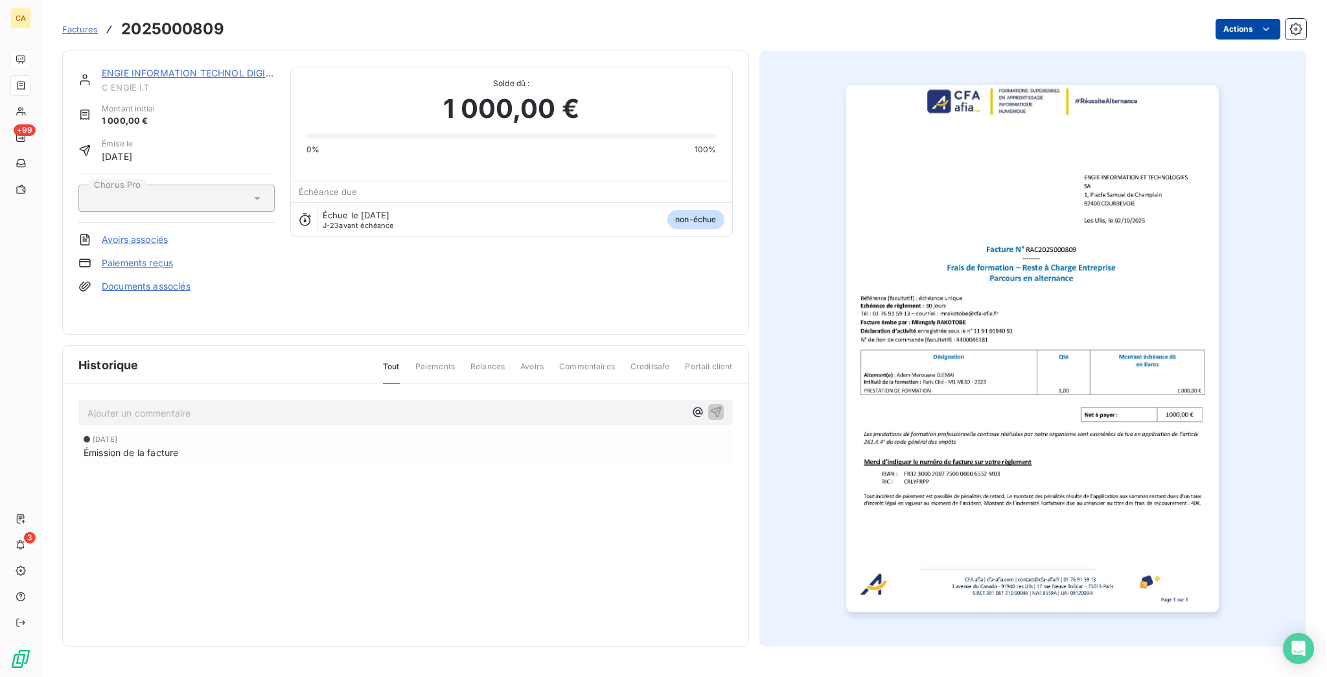
click at [1248, 30] on html "CA +99 3 Factures 2025000809 Actions ENGIE INFORMATION TECHNOL DIGITAL C ENGIE …" at bounding box center [663, 338] width 1327 height 677
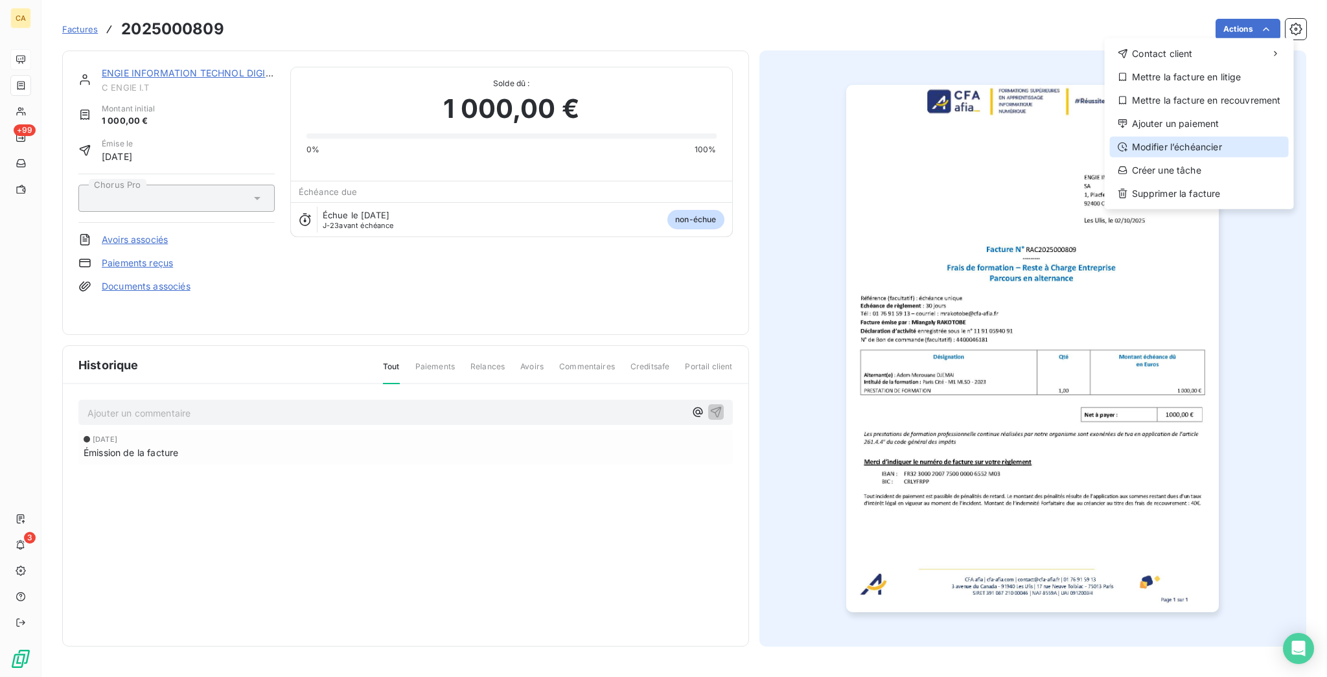
click at [1163, 137] on div "Modifier l’échéancier" at bounding box center [1199, 147] width 179 height 21
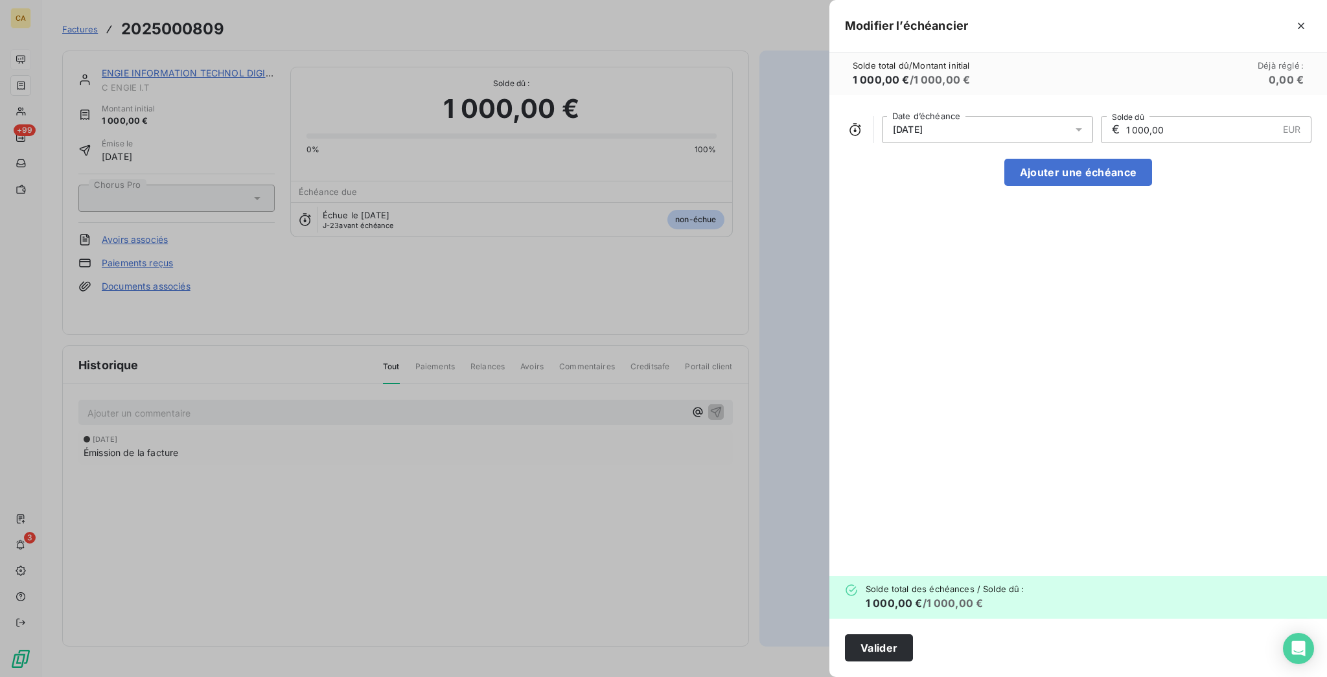
click at [1077, 116] on div "[DATE]" at bounding box center [987, 129] width 211 height 27
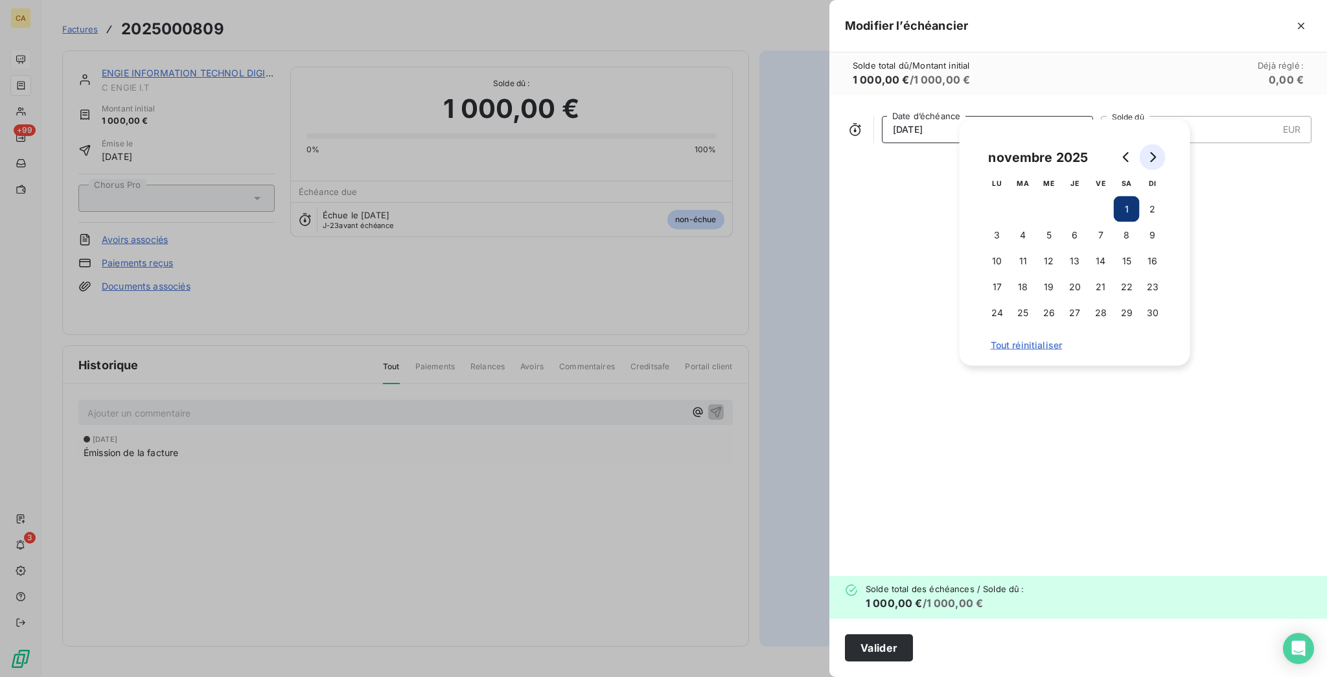
click at [1152, 152] on icon "Go to next month" at bounding box center [1153, 157] width 10 height 10
click at [994, 201] on button "1" at bounding box center [997, 209] width 26 height 26
click at [1064, 481] on div "[DATE] Date d’échéance € 1 000,00 EUR Solde dû Ajouter une échéance" at bounding box center [1079, 335] width 498 height 481
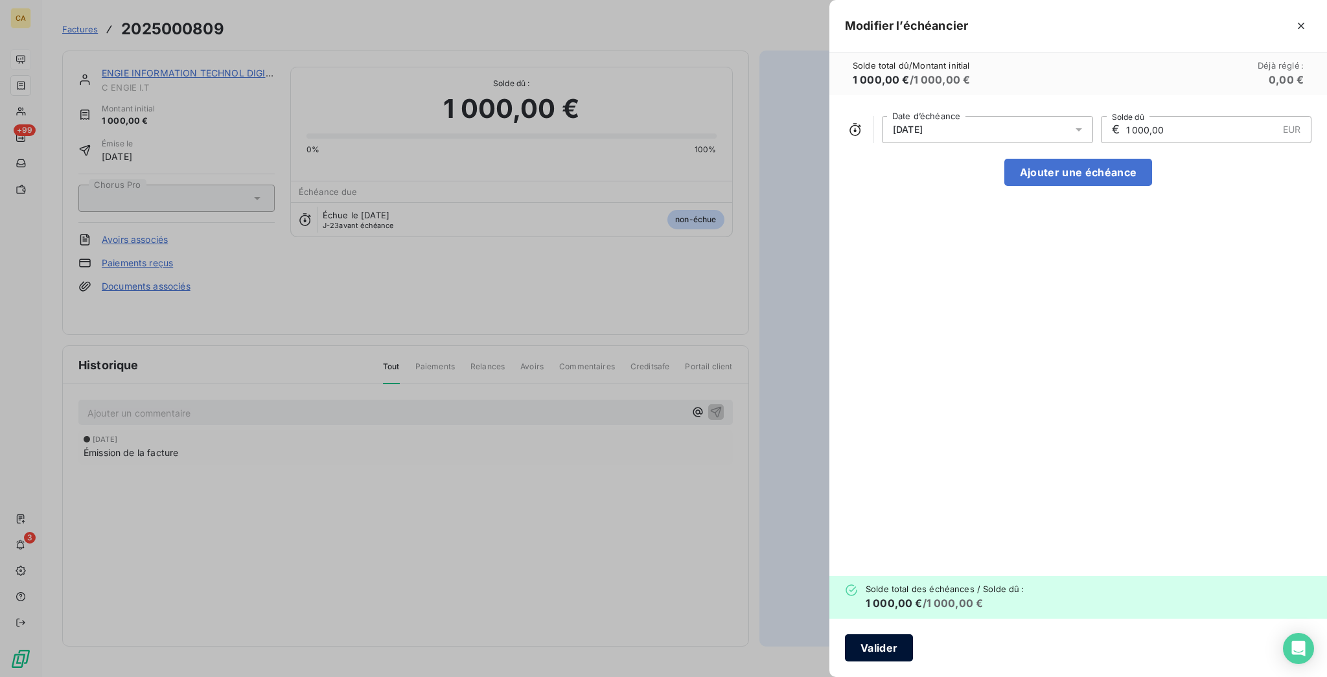
click at [913, 648] on button "Valider" at bounding box center [879, 647] width 68 height 27
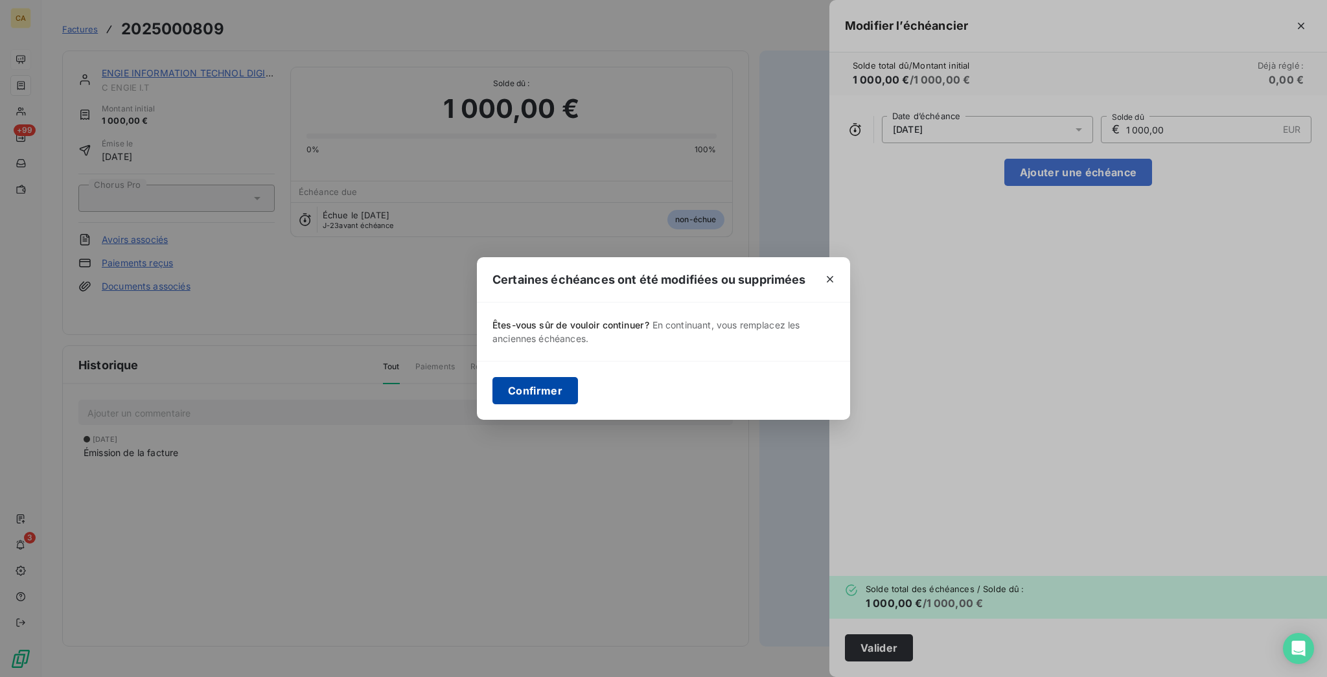
click at [561, 386] on button "Confirmer" at bounding box center [536, 390] width 86 height 27
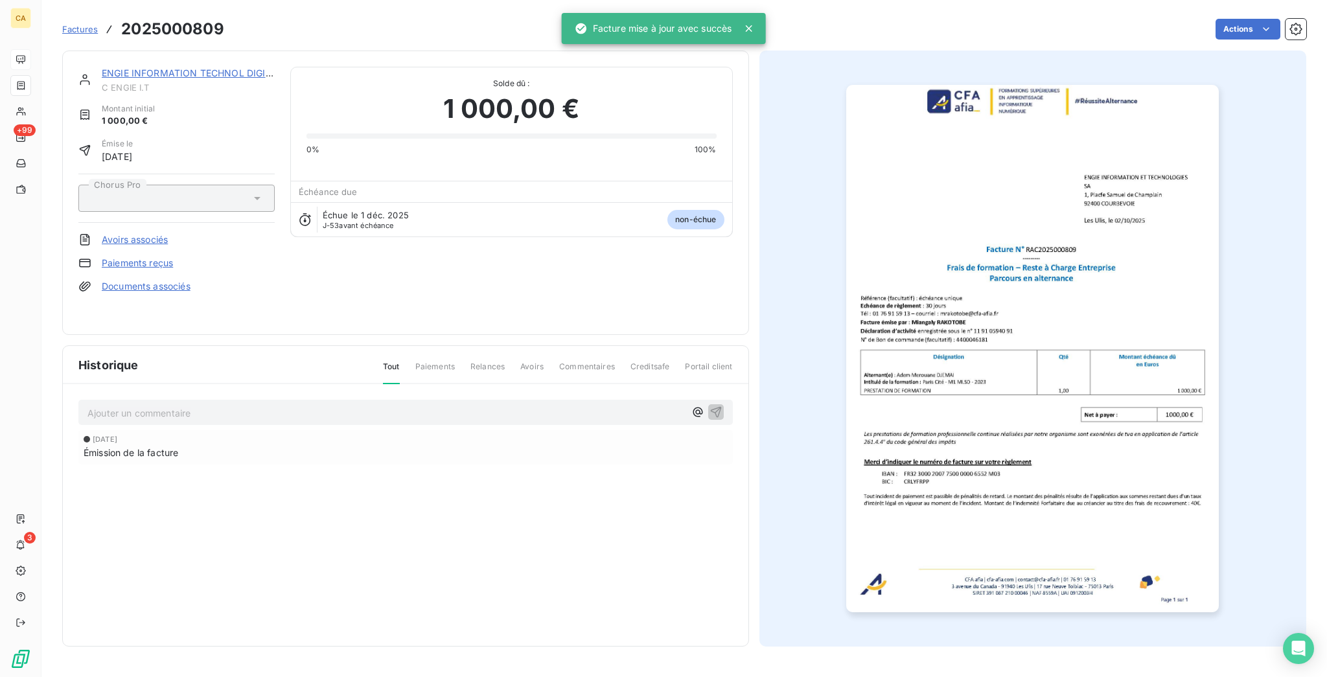
click at [187, 67] on link "ENGIE INFORMATION TECHNOL DIGITAL" at bounding box center [192, 72] width 181 height 11
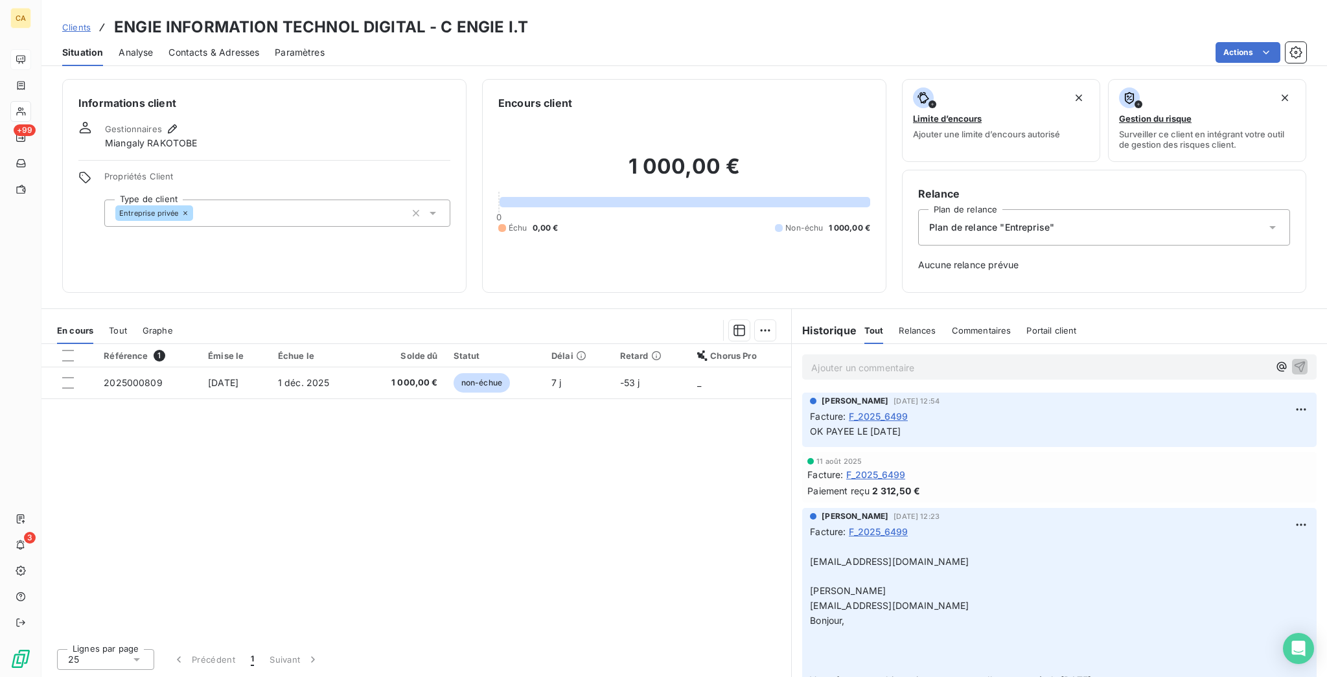
click at [886, 360] on p "Ajouter un commentaire ﻿" at bounding box center [1040, 368] width 458 height 16
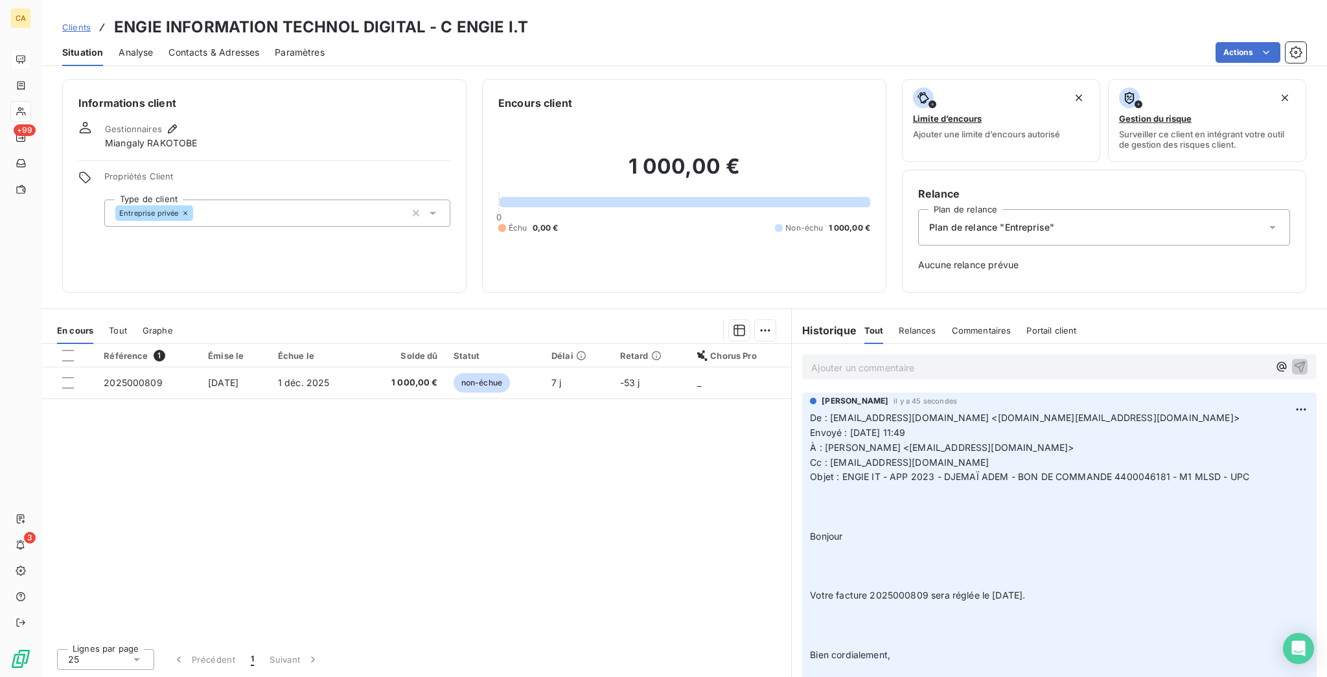
click at [965, 360] on p "Ajouter un commentaire ﻿" at bounding box center [1040, 368] width 458 height 16
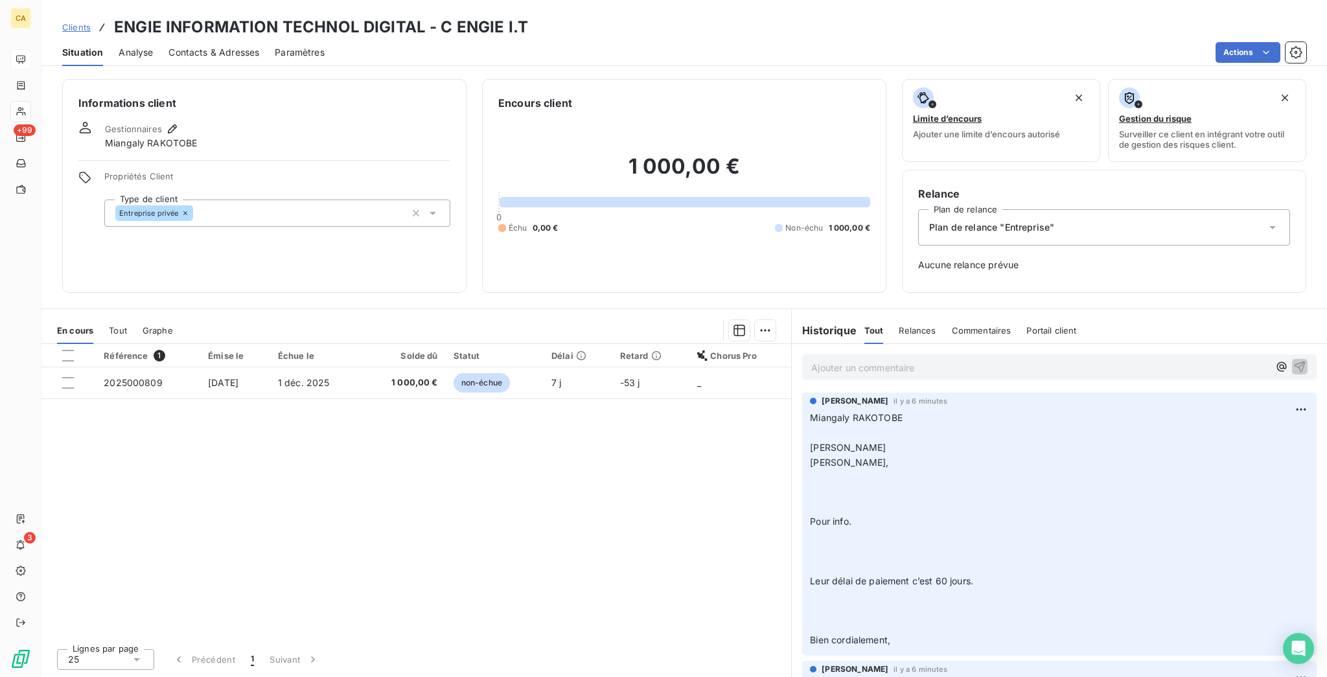
click at [700, 585] on div "Référence 1 Émise le Échue le Solde dû Statut Délai Retard Chorus Pro 202500080…" at bounding box center [416, 491] width 750 height 294
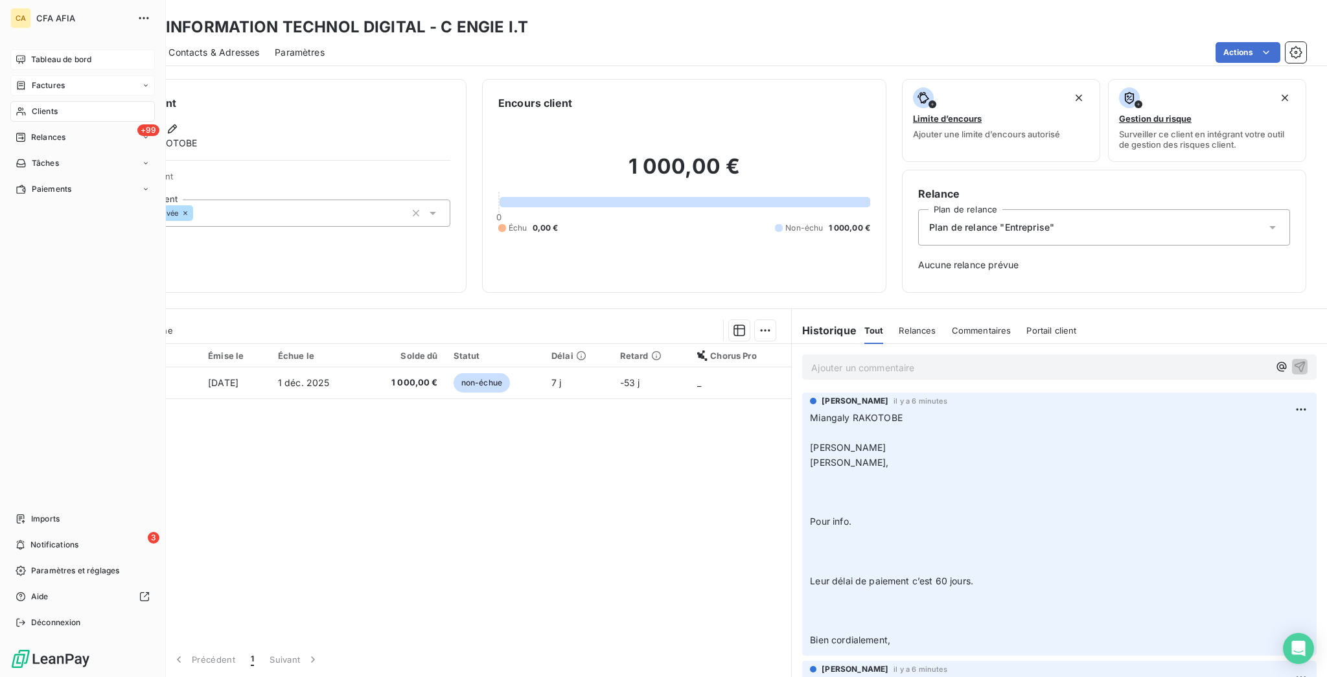
click at [38, 80] on span "Factures" at bounding box center [48, 86] width 33 height 12
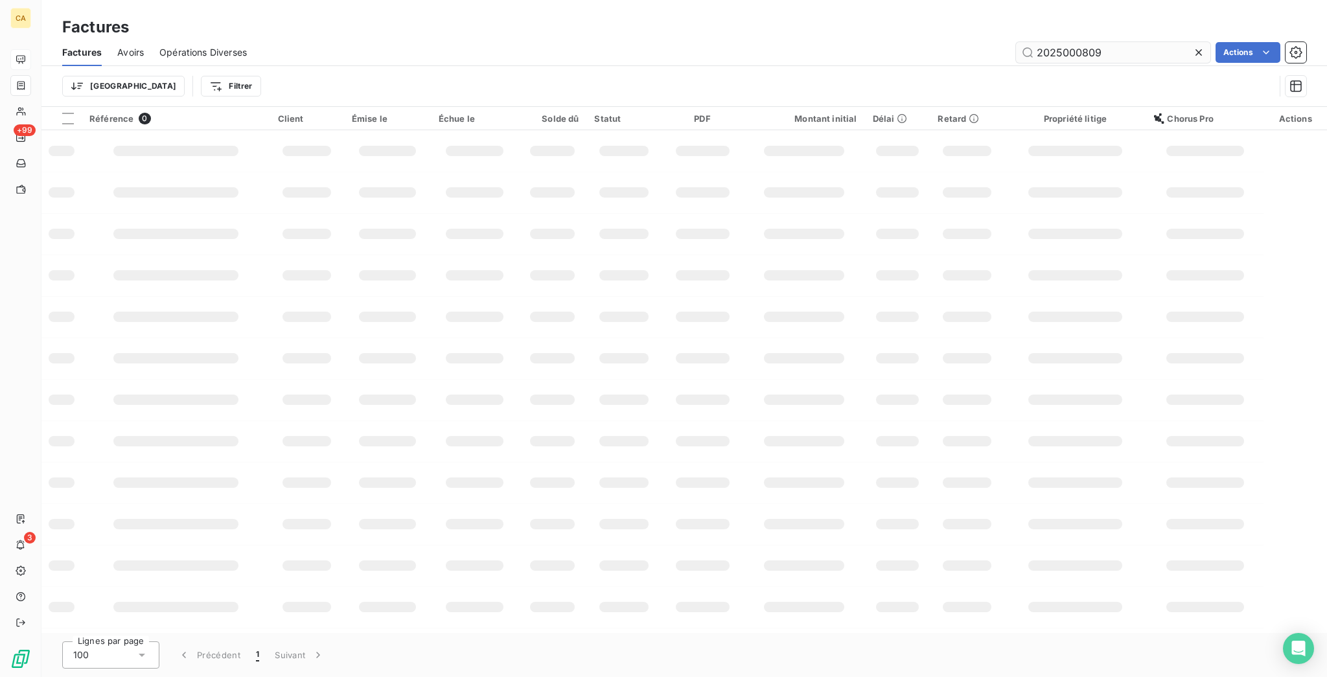
drag, startPoint x: 1065, startPoint y: 44, endPoint x: 1177, endPoint y: 48, distance: 112.2
click at [1177, 48] on input "2025000809" at bounding box center [1113, 52] width 194 height 21
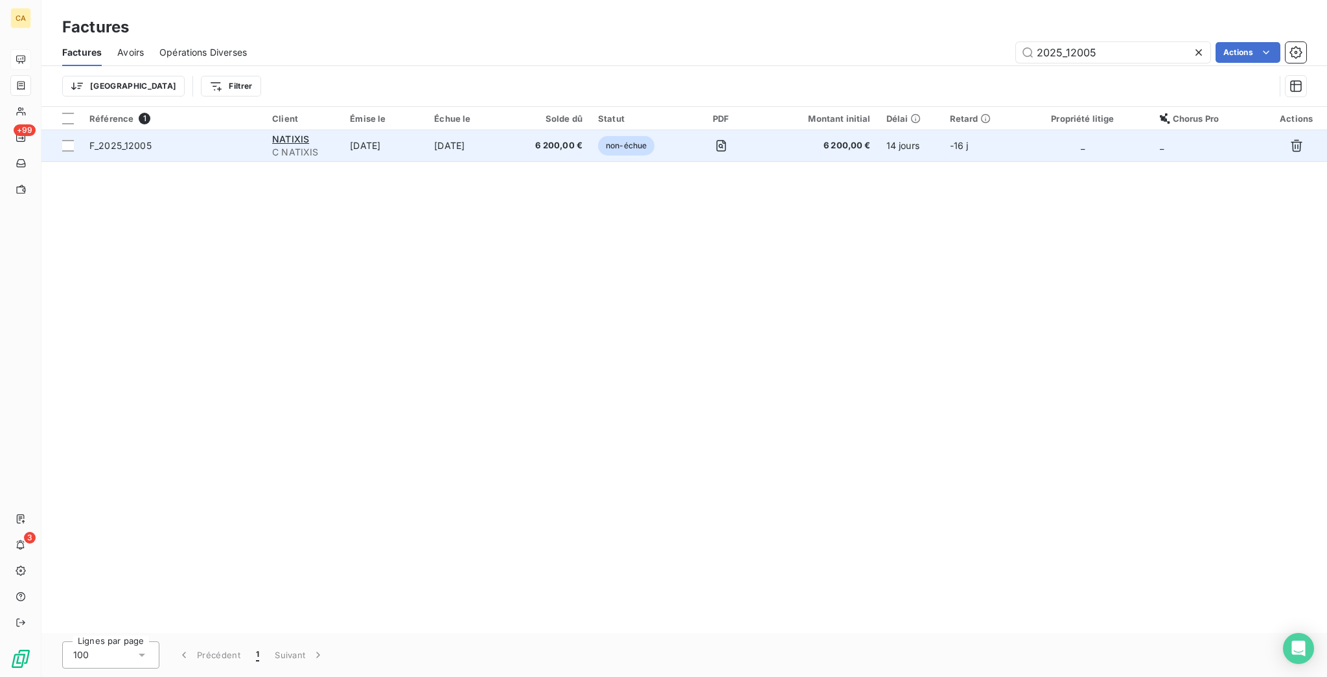
type input "2025_12005"
click at [418, 132] on td "[DATE]" at bounding box center [384, 145] width 84 height 31
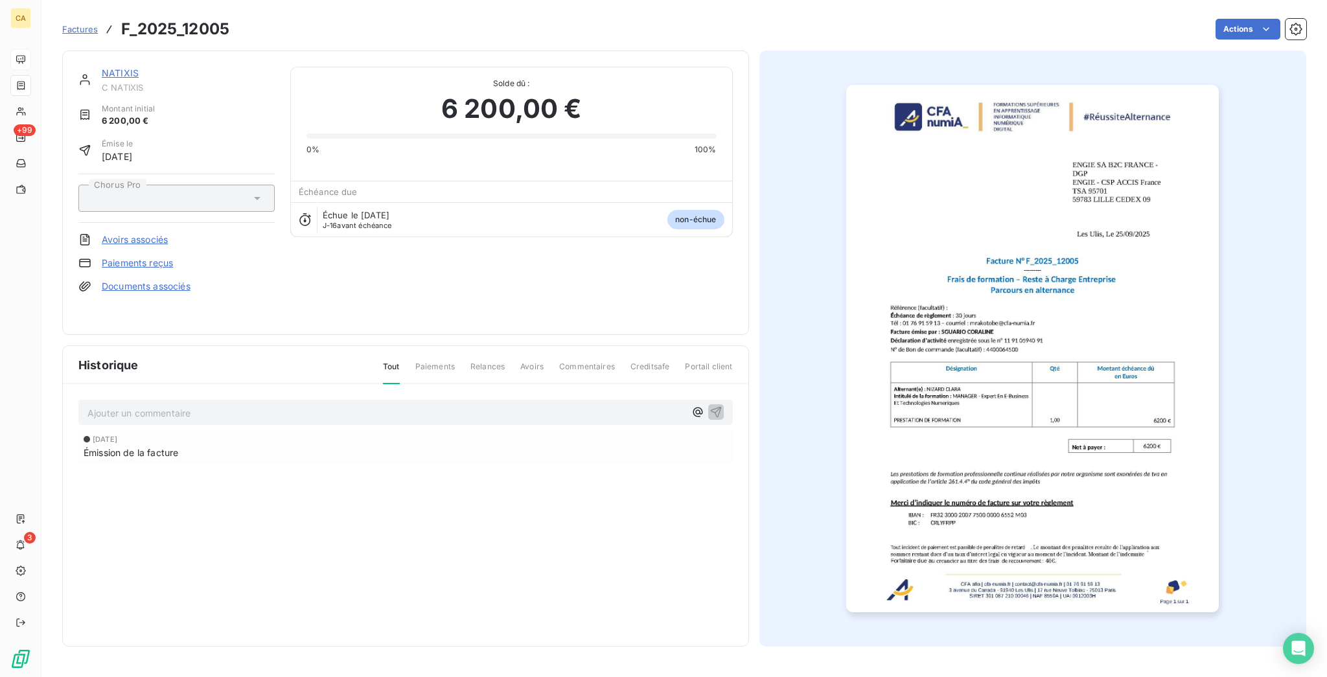
drag, startPoint x: 110, startPoint y: 54, endPoint x: 100, endPoint y: 64, distance: 14.2
click at [110, 54] on div "NATIXIS C NATIXIS Montant initial 6 200,00 € Émise le [DATE] Chorus Pro Avoirs …" at bounding box center [405, 193] width 687 height 285
click at [102, 67] on link "NATIXIS" at bounding box center [120, 72] width 37 height 11
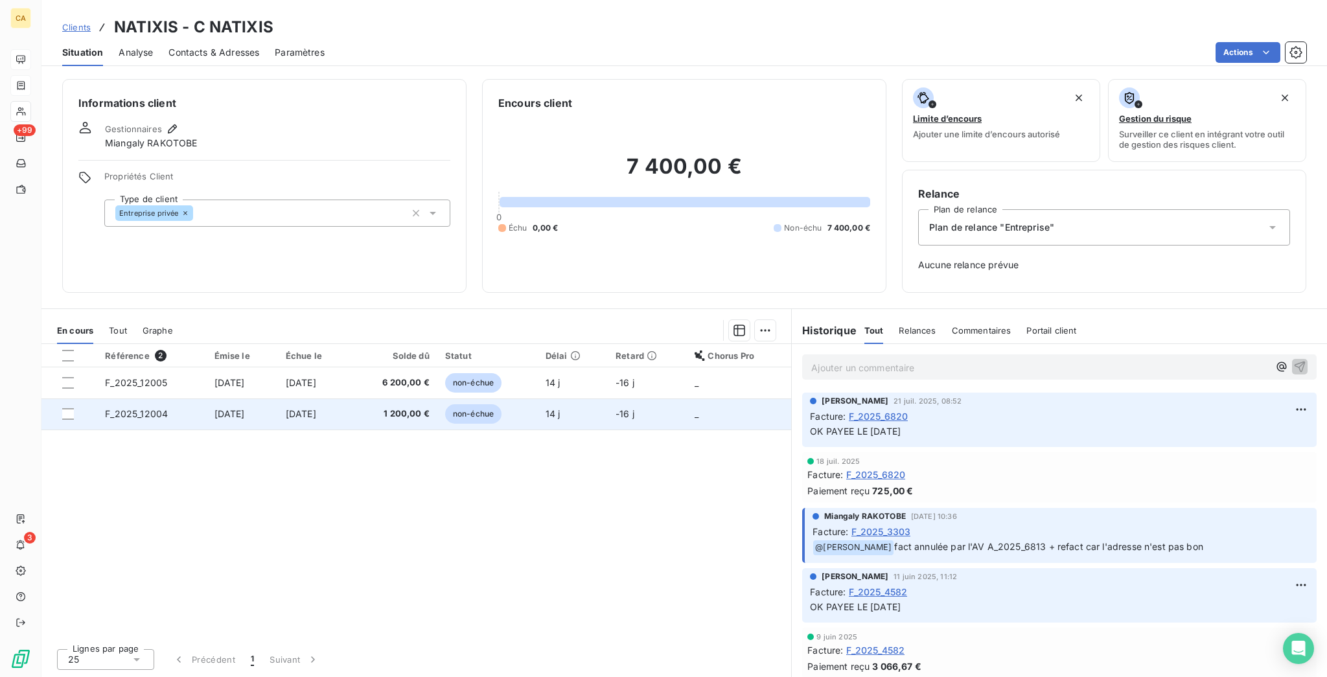
click at [293, 408] on span "[DATE]" at bounding box center [301, 413] width 30 height 11
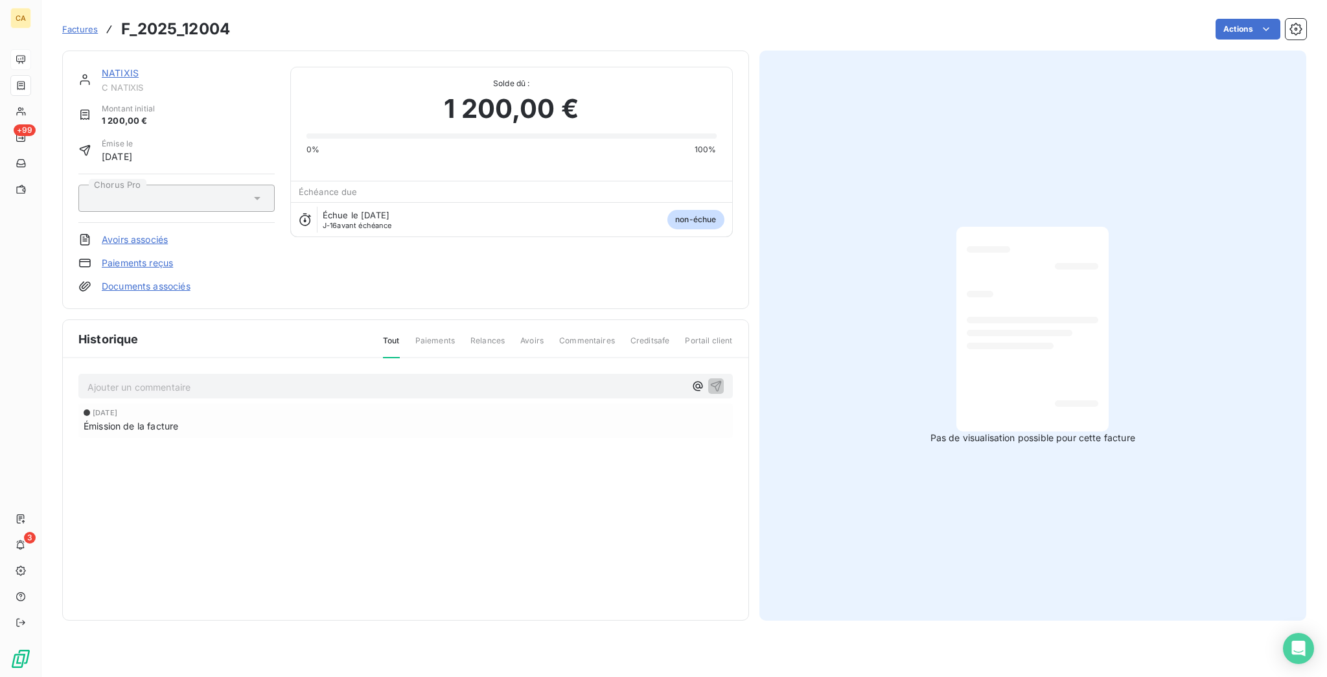
click at [102, 67] on link "NATIXIS" at bounding box center [120, 72] width 37 height 11
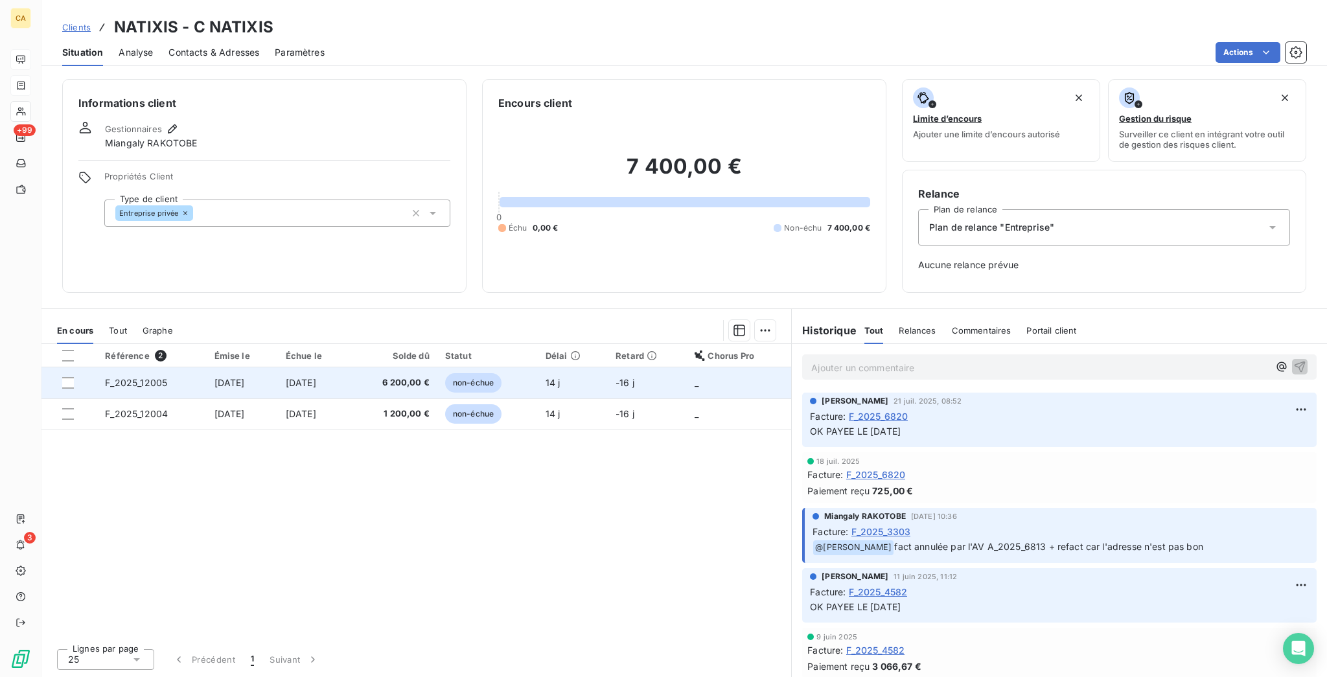
click at [163, 367] on td "F_2025_12005" at bounding box center [151, 382] width 109 height 31
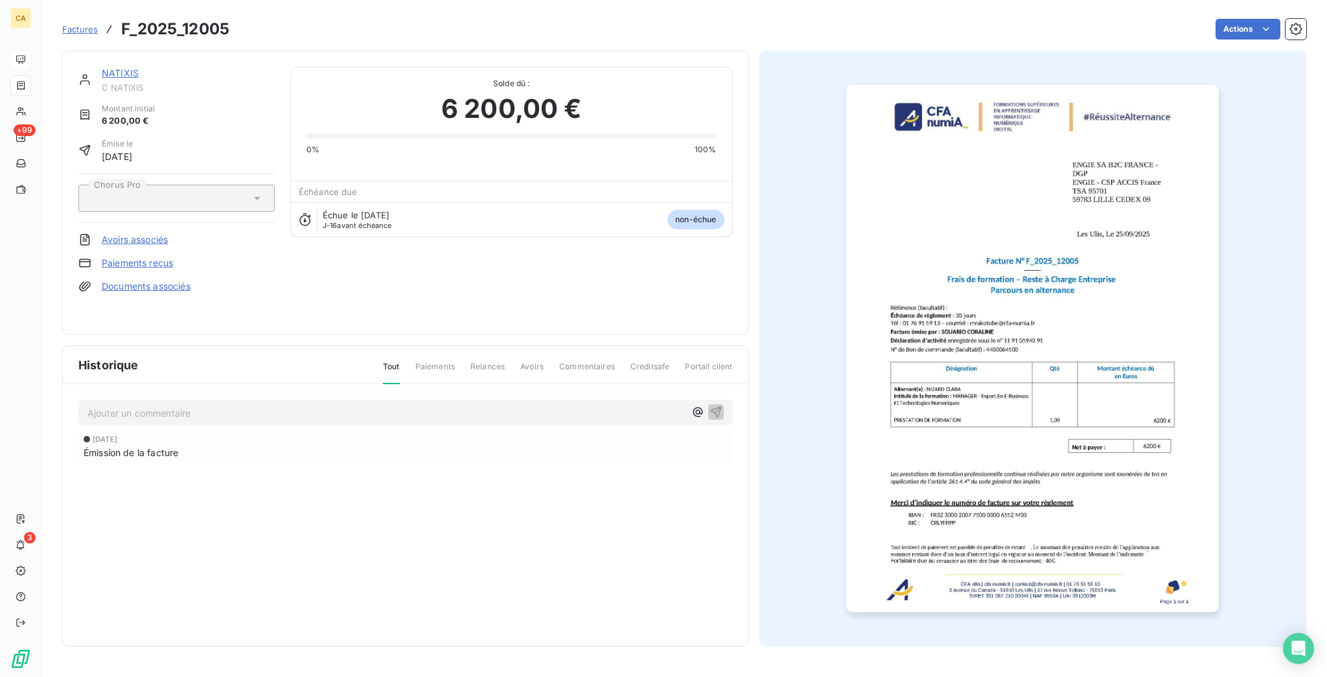
click at [996, 413] on img "button" at bounding box center [1032, 349] width 373 height 528
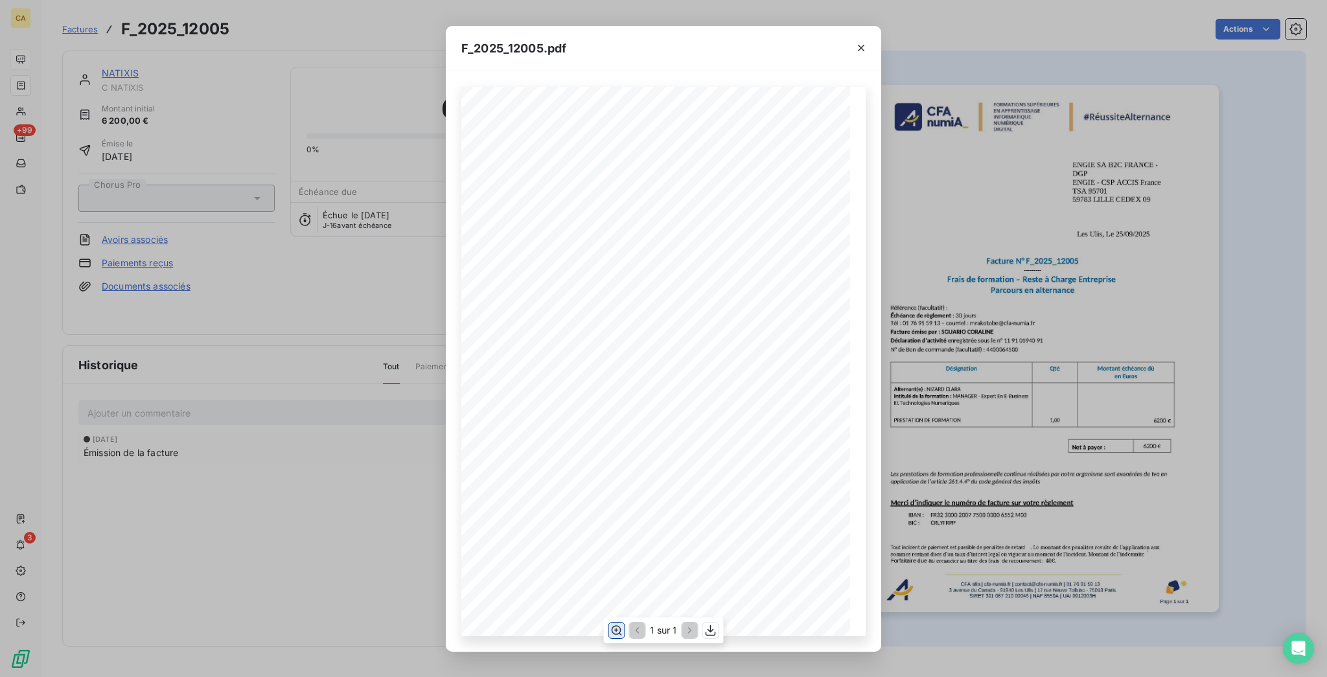
click at [612, 630] on button "button" at bounding box center [617, 631] width 16 height 16
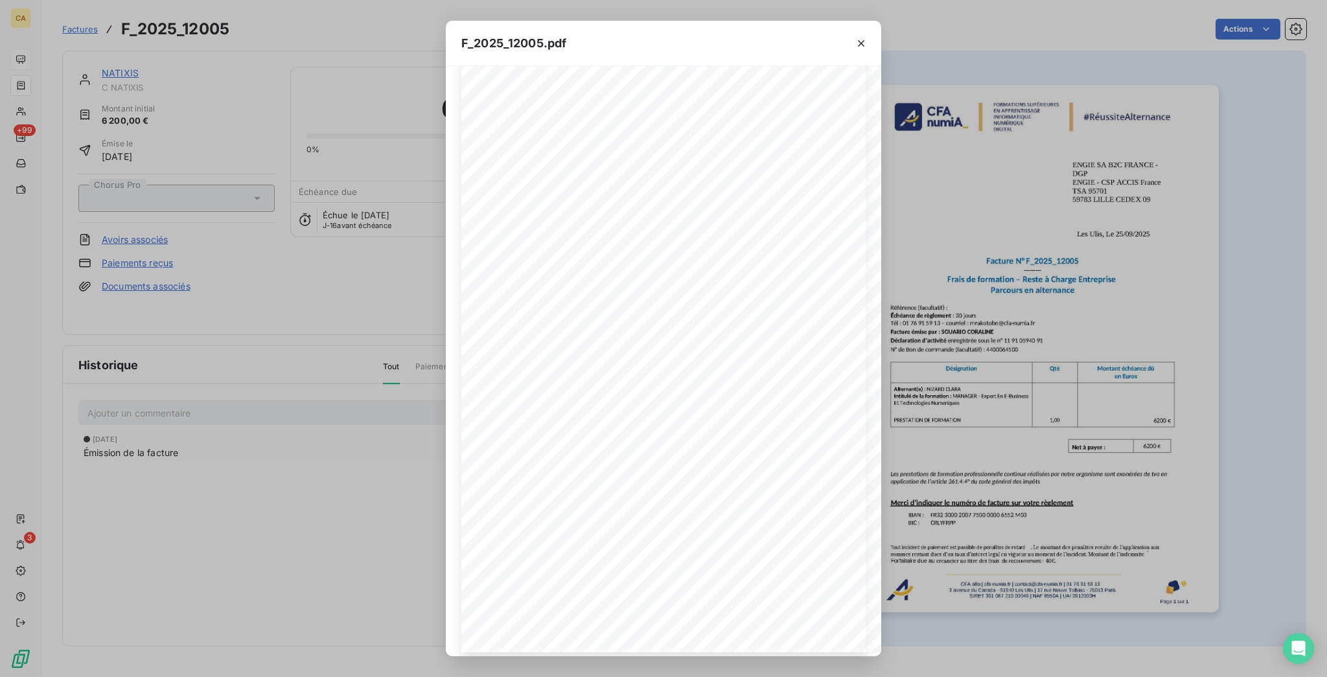
scroll to position [345, 0]
click at [203, 138] on div "F_2025_12005.pdf CFA afia | [DOMAIN_NAME] | [EMAIL_ADDRESS][DOMAIN_NAME] | 01 7…" at bounding box center [663, 338] width 1327 height 677
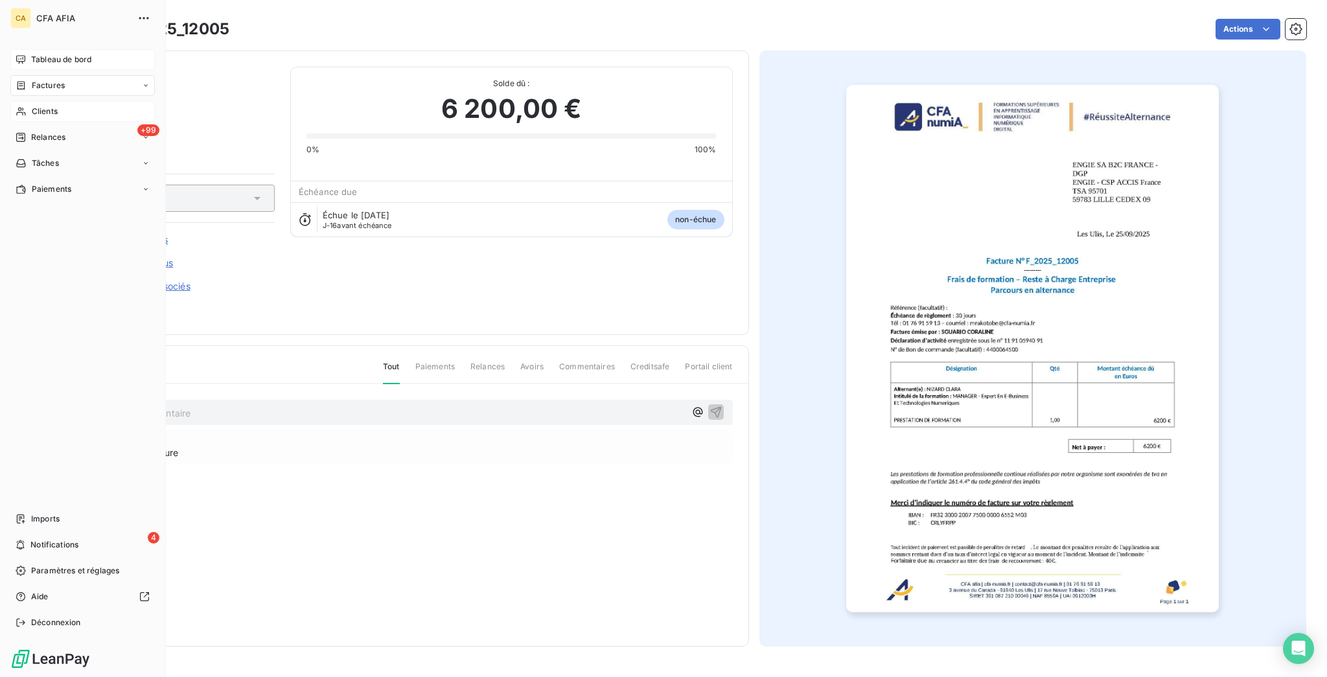
click at [25, 101] on div "Clients" at bounding box center [82, 111] width 145 height 21
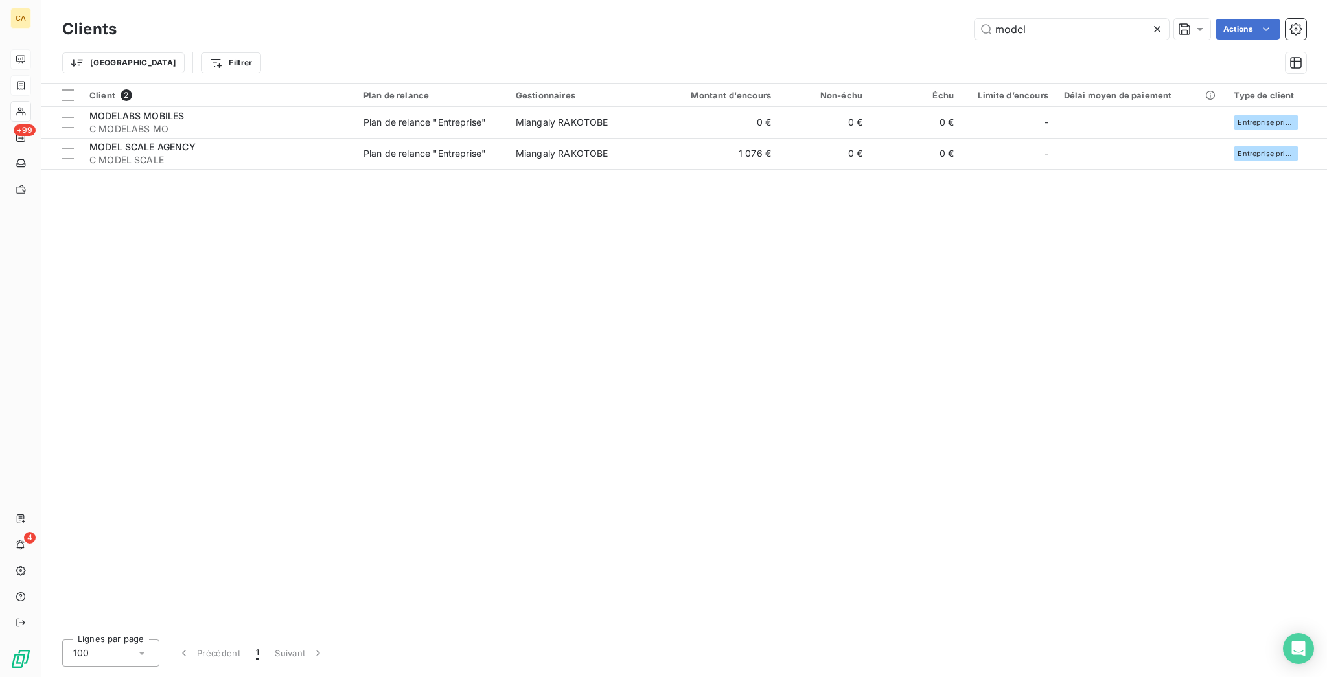
click at [1084, 38] on div "Clients model Actions" at bounding box center [684, 29] width 1244 height 27
click at [1082, 38] on div "Clients model Actions Trier Filtrer" at bounding box center [684, 49] width 1244 height 67
click at [1070, 21] on input "model" at bounding box center [1072, 29] width 194 height 21
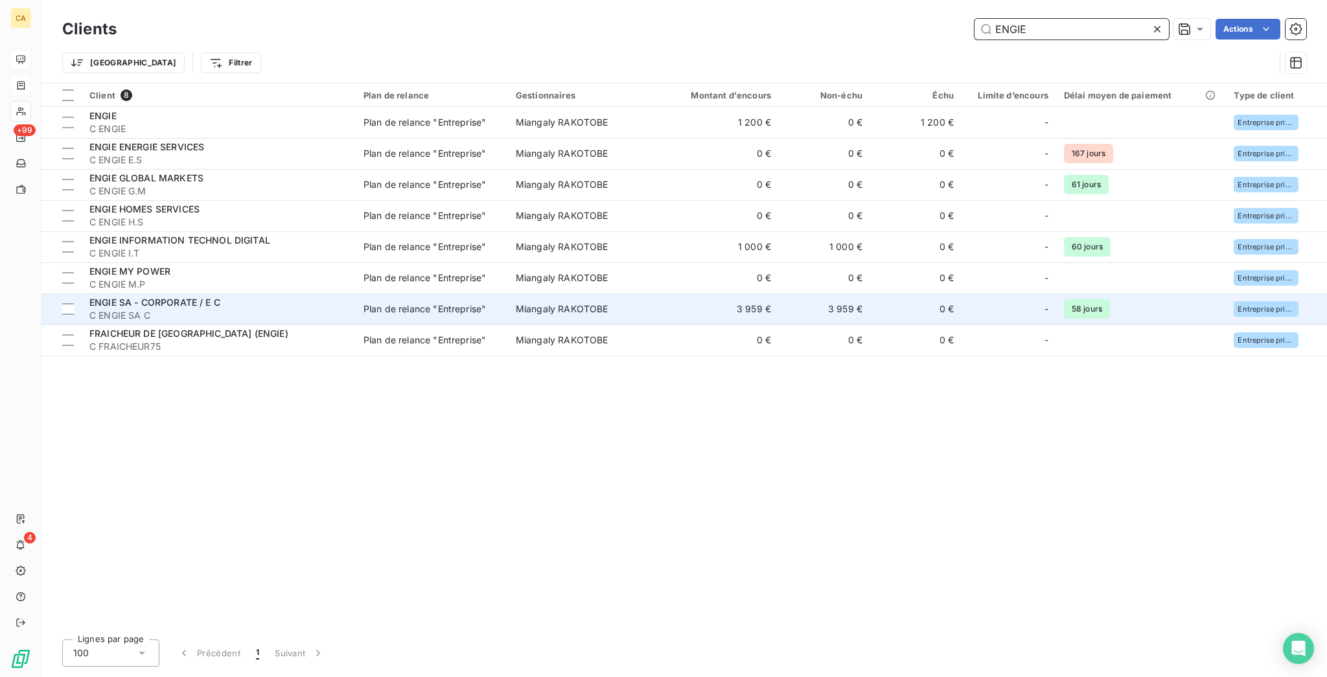
type input "ENGIE"
click at [142, 297] on span "ENGIE SA - CORPORATE / E C" at bounding box center [154, 302] width 131 height 11
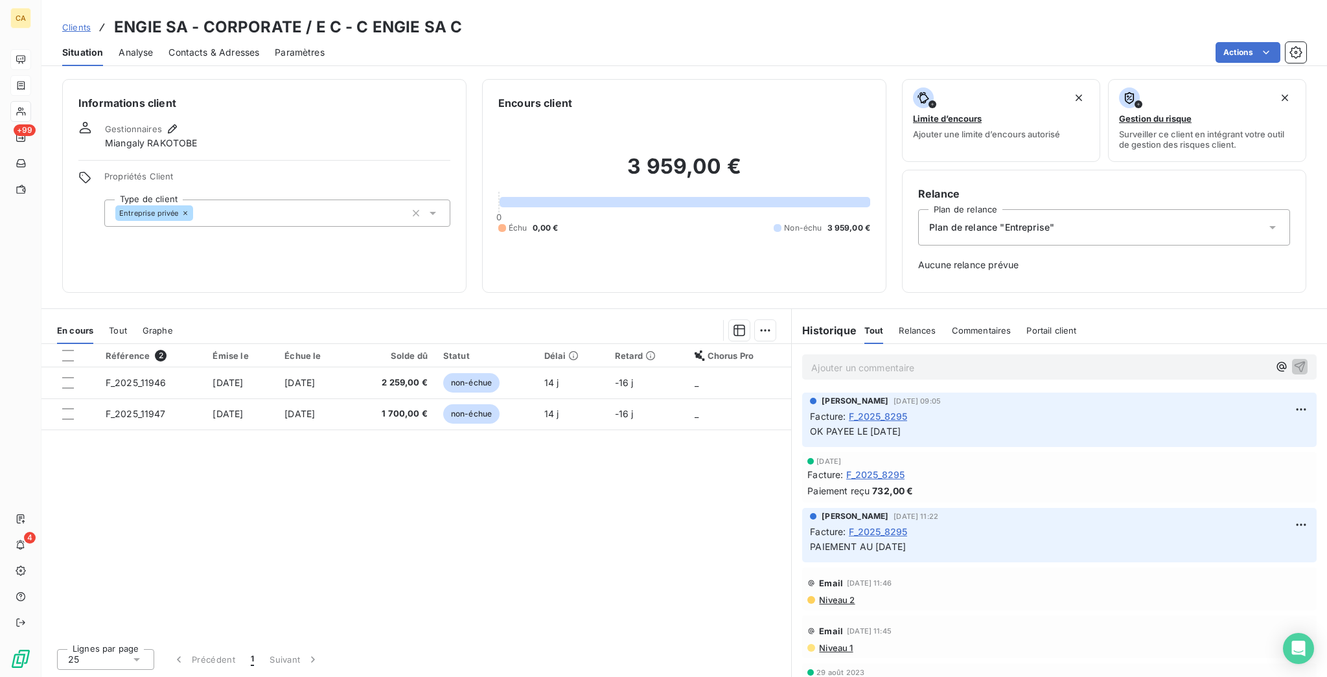
click at [155, 350] on span "2" at bounding box center [161, 356] width 12 height 12
drag, startPoint x: 432, startPoint y: 30, endPoint x: 334, endPoint y: 17, distance: 99.3
click at [334, 17] on div "Clients ENGIE SA - CORPORATE / E C - C ENGIE SA C Situation Analyse Contacts & …" at bounding box center [684, 33] width 1286 height 66
click at [334, 17] on h3 "ENGIE SA - CORPORATE / E C - C ENGIE SA C" at bounding box center [288, 27] width 348 height 23
click at [357, 9] on div "Clients ENGIE SA - CORPORATE / E C - C ENGIE SA C Situation Analyse Contacts & …" at bounding box center [684, 33] width 1286 height 66
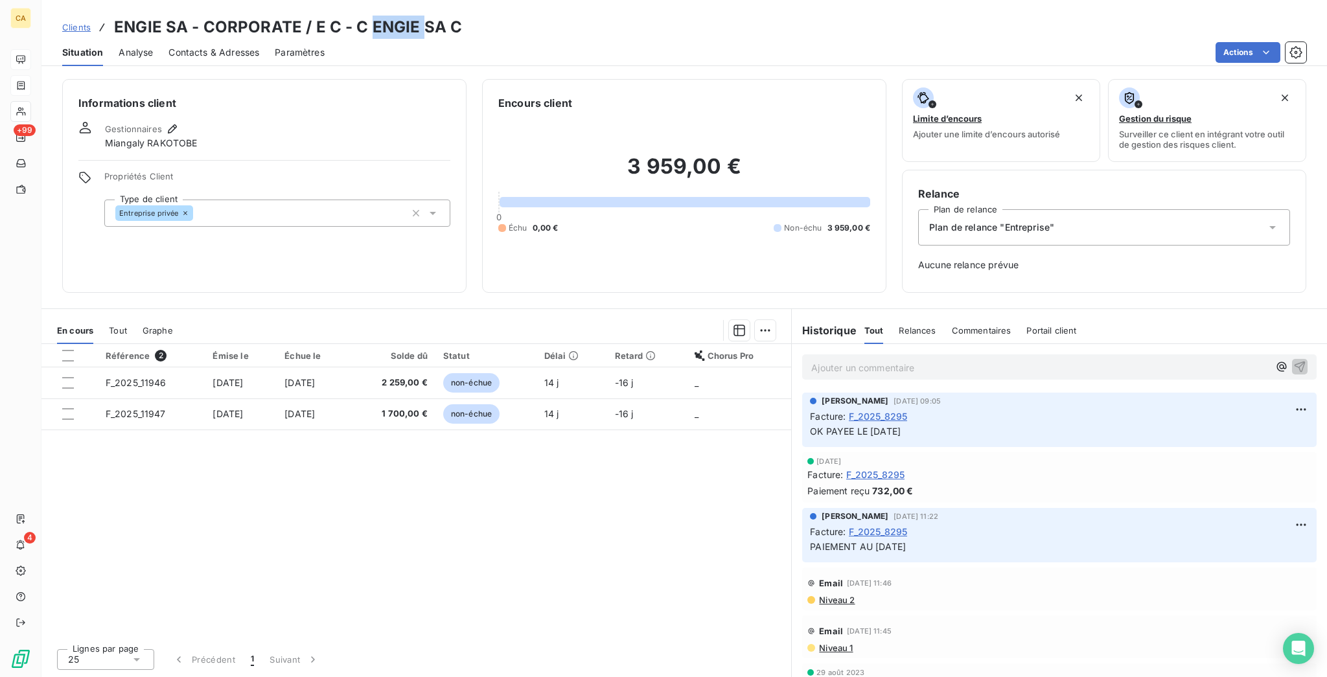
click at [357, 9] on div "Clients ENGIE SA - CORPORATE / E C - C ENGIE SA C Situation Analyse Contacts & …" at bounding box center [684, 33] width 1286 height 66
click at [348, 25] on h3 "ENGIE SA - CORPORATE / E C - C ENGIE SA C" at bounding box center [288, 27] width 348 height 23
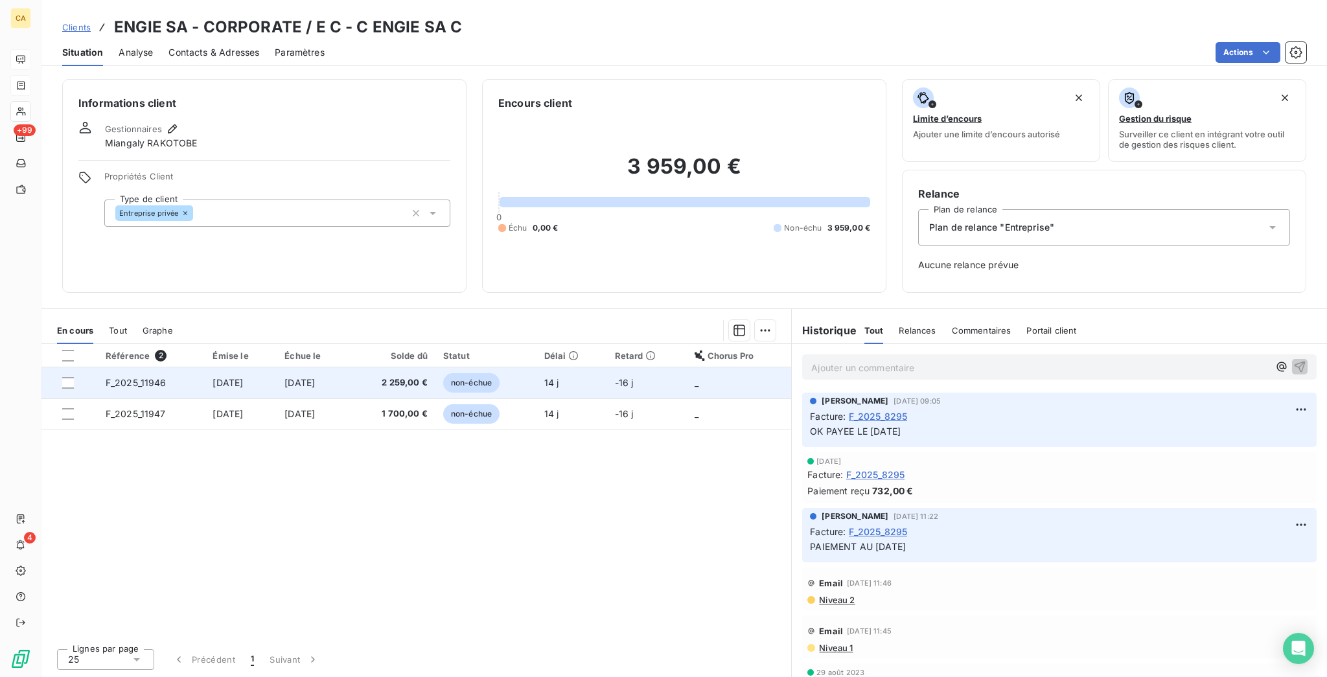
click at [205, 367] on td "[DATE]" at bounding box center [241, 382] width 72 height 31
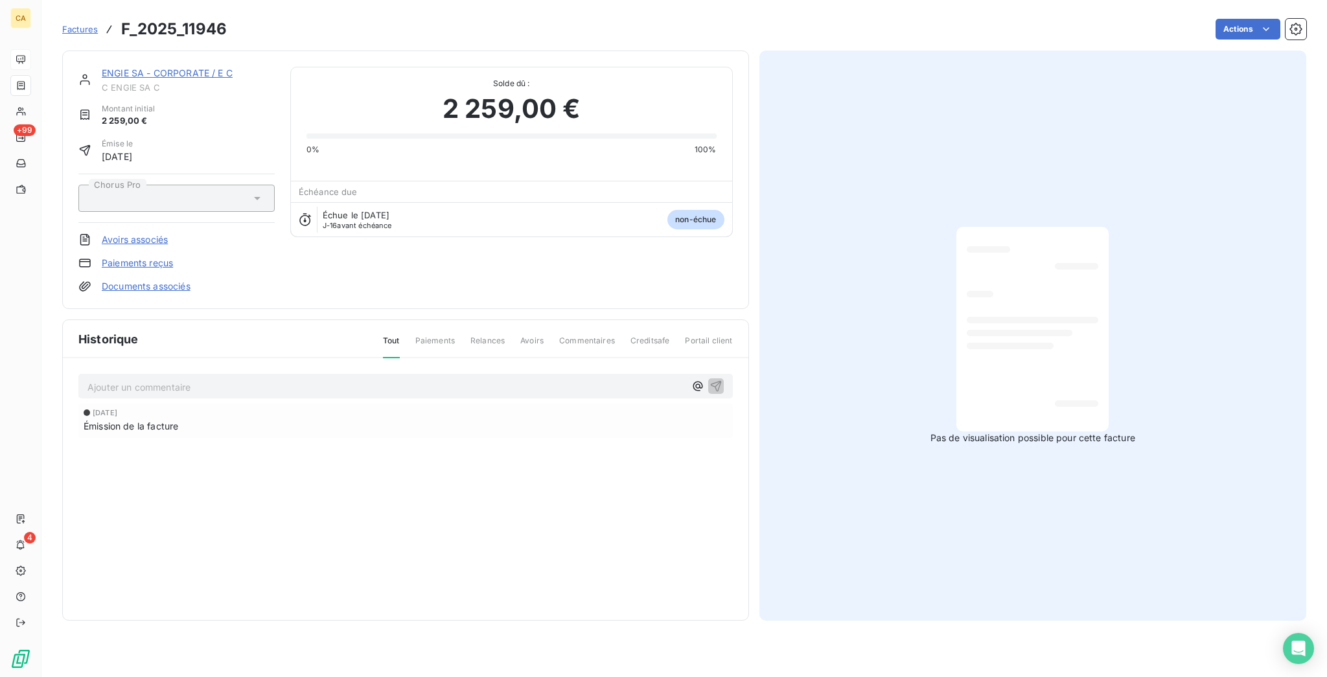
click at [116, 82] on span "C ENGIE SA C" at bounding box center [188, 87] width 173 height 10
click at [117, 67] on link "ENGIE SA - CORPORATE / E C" at bounding box center [167, 72] width 131 height 11
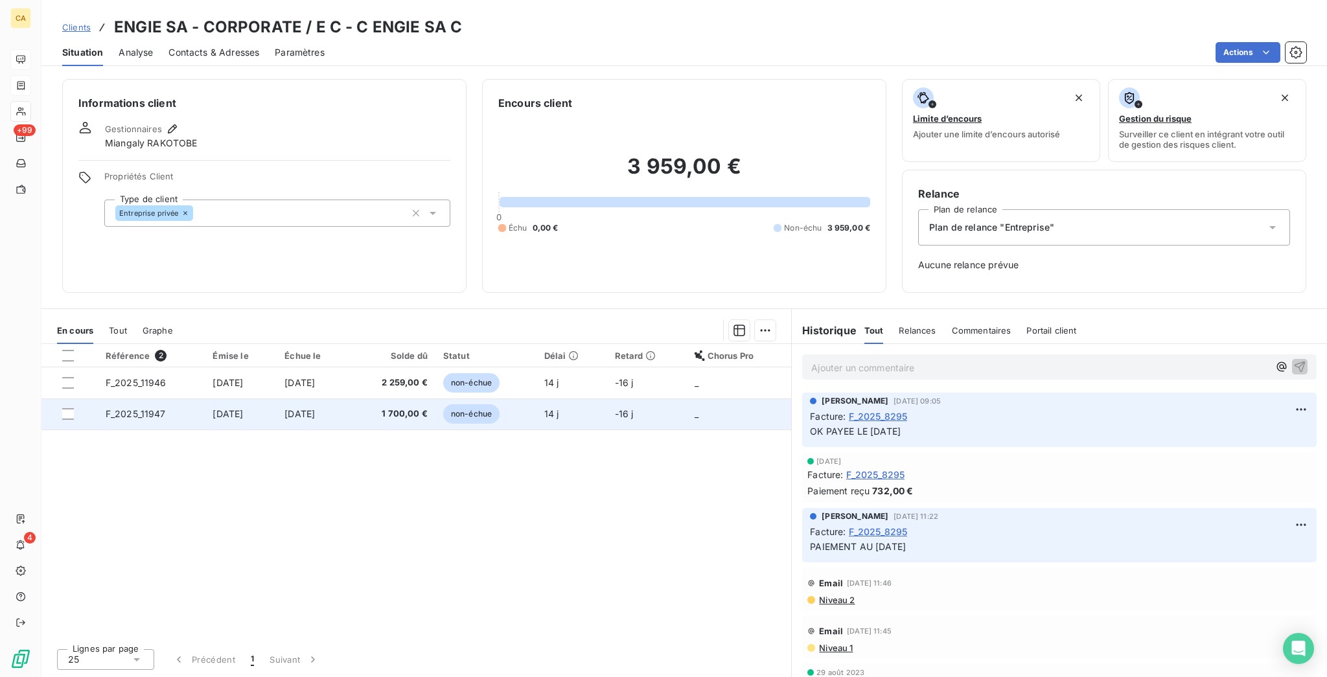
click at [164, 399] on td "F_2025_11947" at bounding box center [152, 414] width 108 height 31
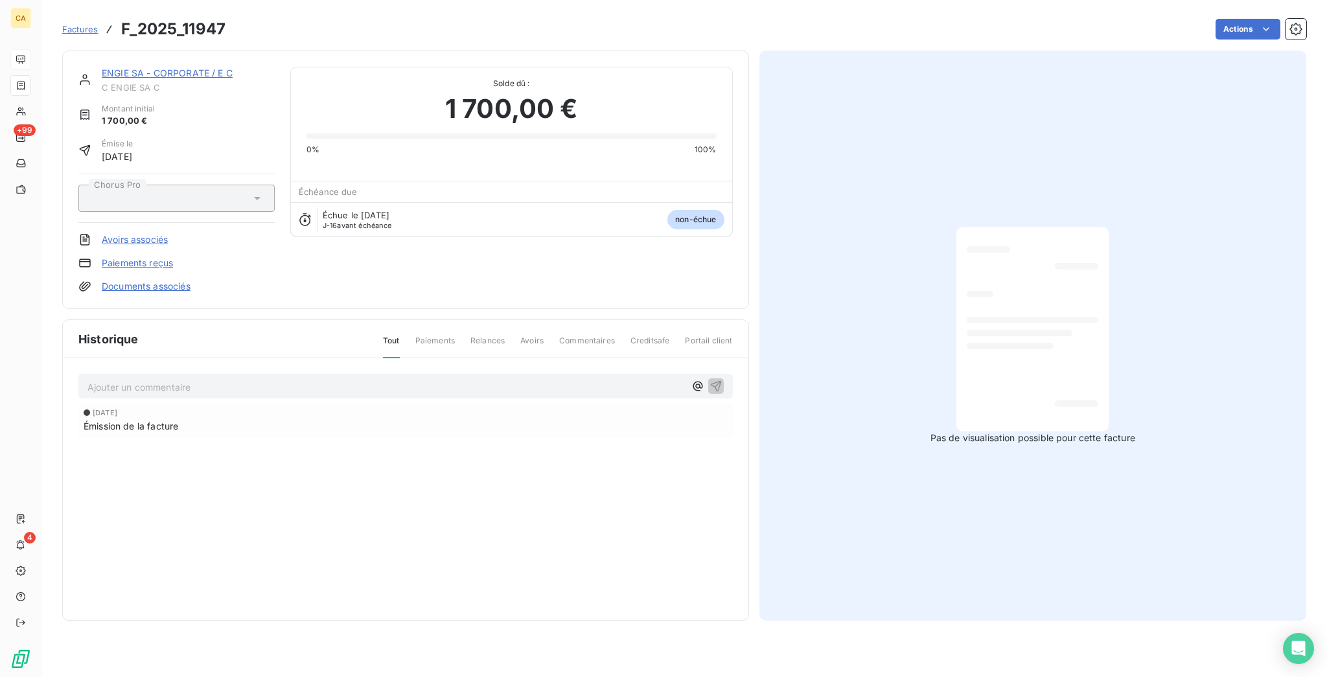
click at [153, 67] on div "ENGIE SA - CORPORATE / E C C ENGIE SA C" at bounding box center [188, 80] width 173 height 26
click at [157, 67] on link "ENGIE SA - CORPORATE / E C" at bounding box center [167, 72] width 131 height 11
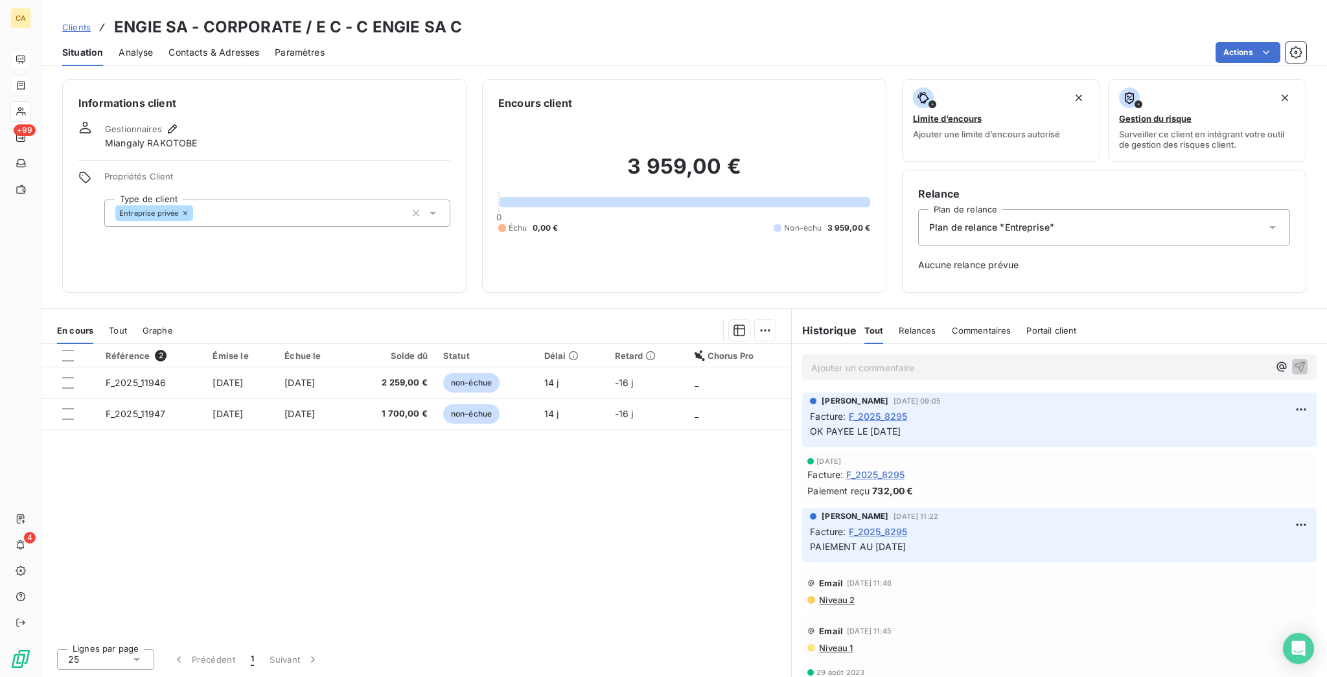
click at [110, 317] on div "En cours Tout Graphe" at bounding box center [416, 330] width 750 height 27
click at [109, 325] on span "Tout" at bounding box center [118, 330] width 18 height 10
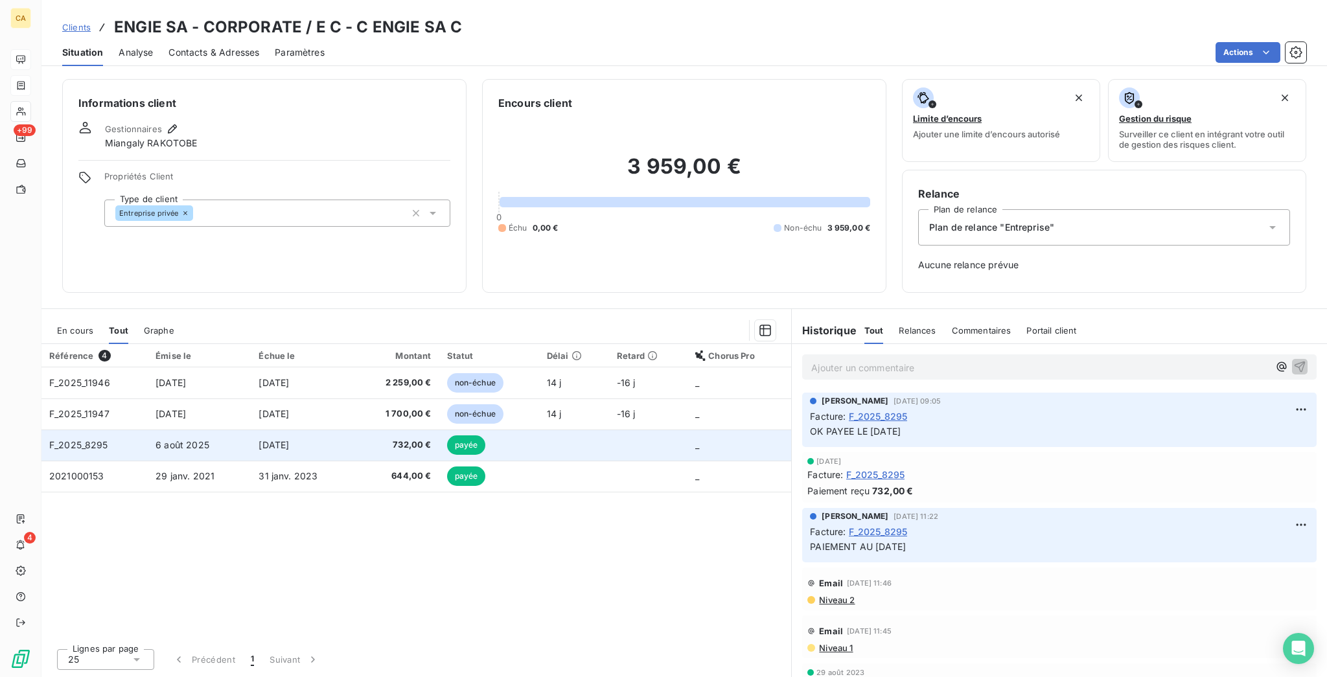
click at [108, 430] on td "F_2025_8295" at bounding box center [94, 445] width 106 height 31
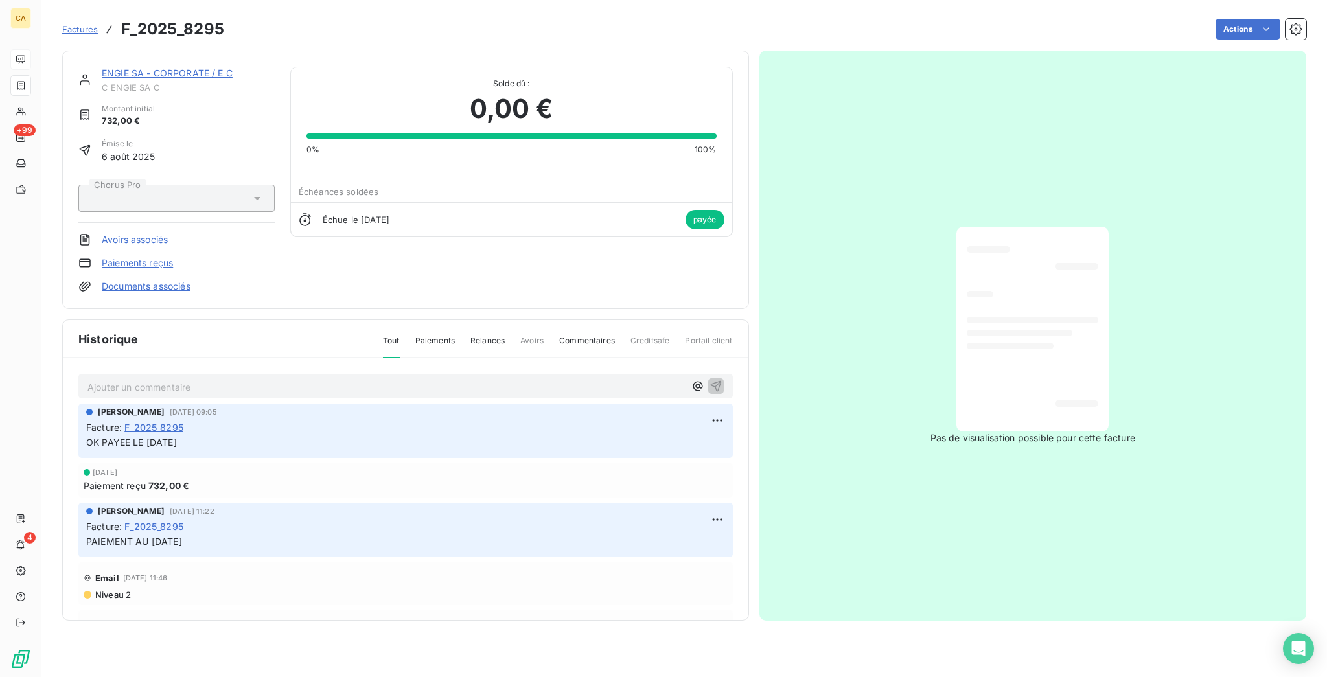
click at [135, 67] on link "ENGIE SA - CORPORATE / E C" at bounding box center [167, 72] width 131 height 11
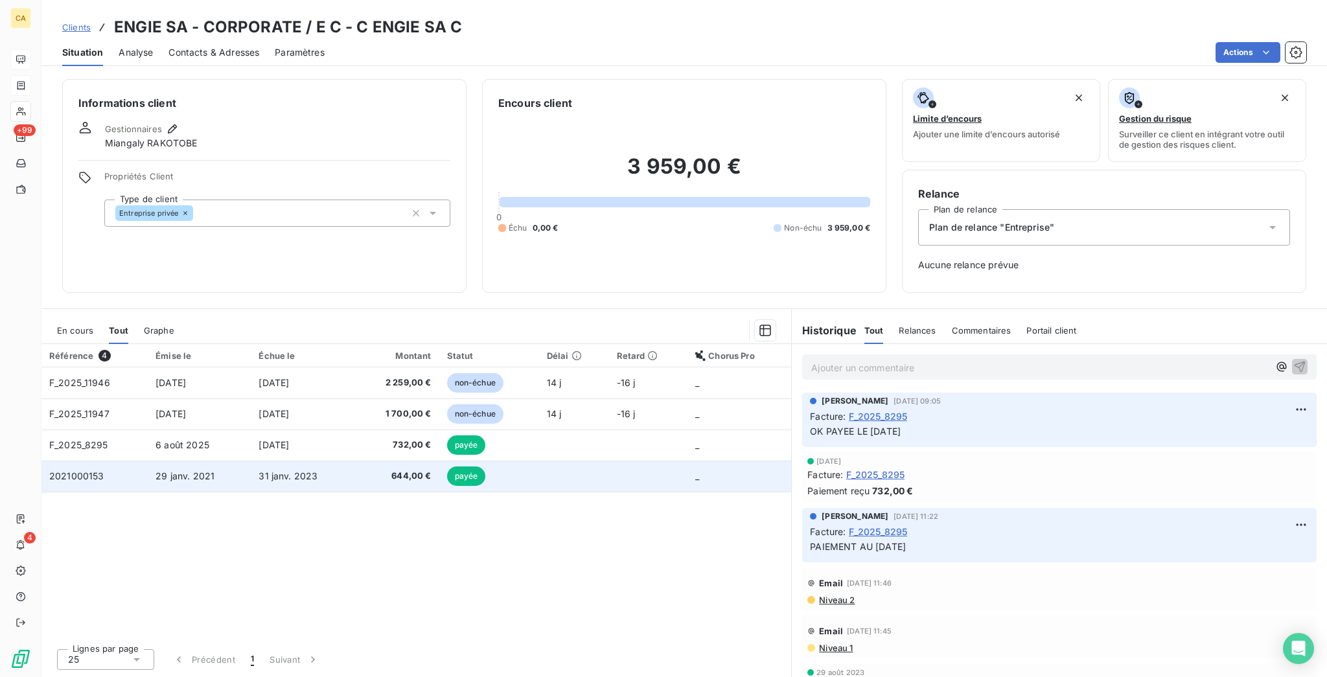
click at [111, 461] on td "2021000153" at bounding box center [94, 476] width 106 height 31
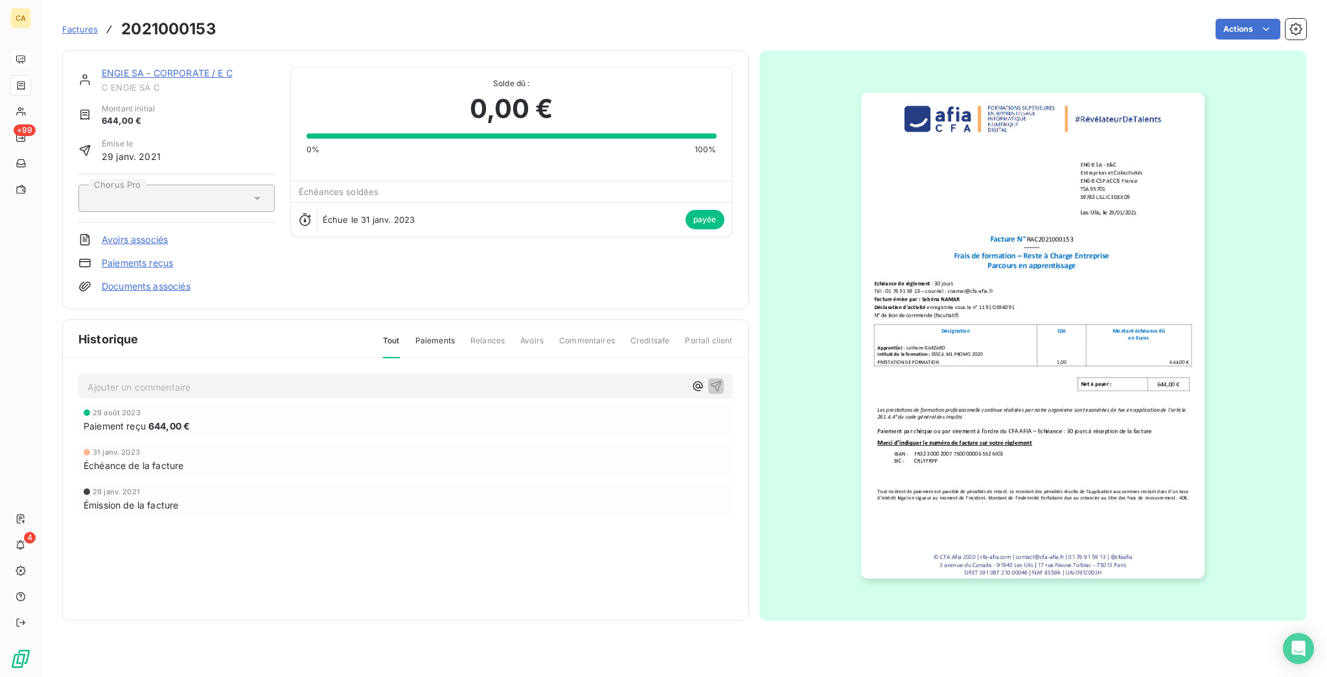
click at [175, 54] on div "ENGIE SA - CORPORATE / E C C ENGIE SA C Montant initial 644,00 € Émise le [DATE…" at bounding box center [405, 180] width 687 height 259
click at [173, 67] on link "ENGIE SA - CORPORATE / E C" at bounding box center [167, 72] width 131 height 11
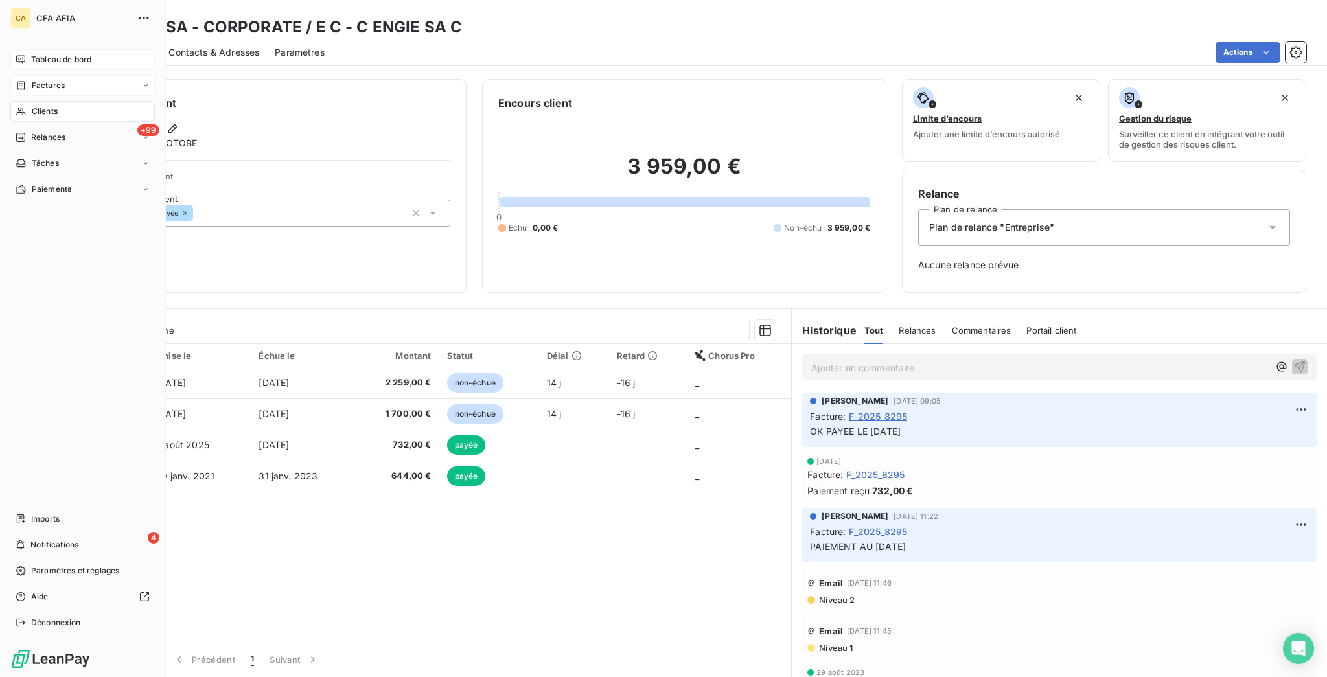
click at [21, 76] on div "Factures" at bounding box center [82, 85] width 145 height 21
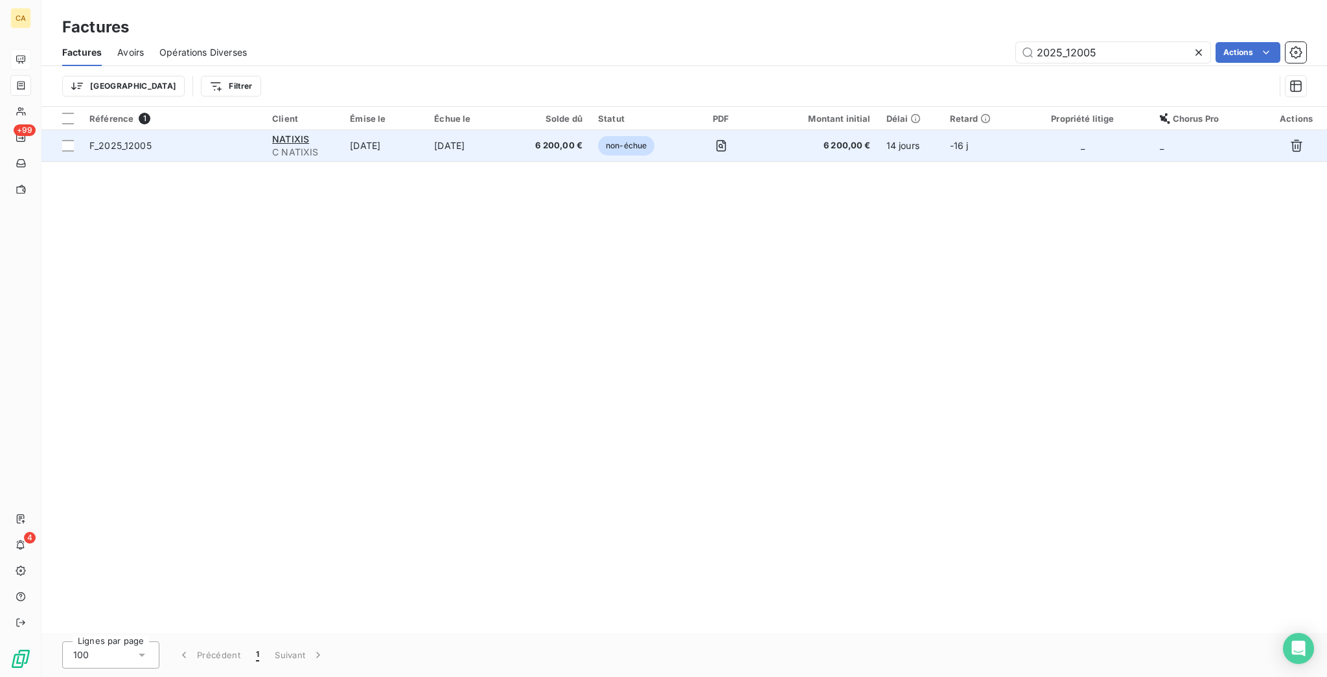
click at [364, 130] on td "[DATE]" at bounding box center [384, 145] width 84 height 31
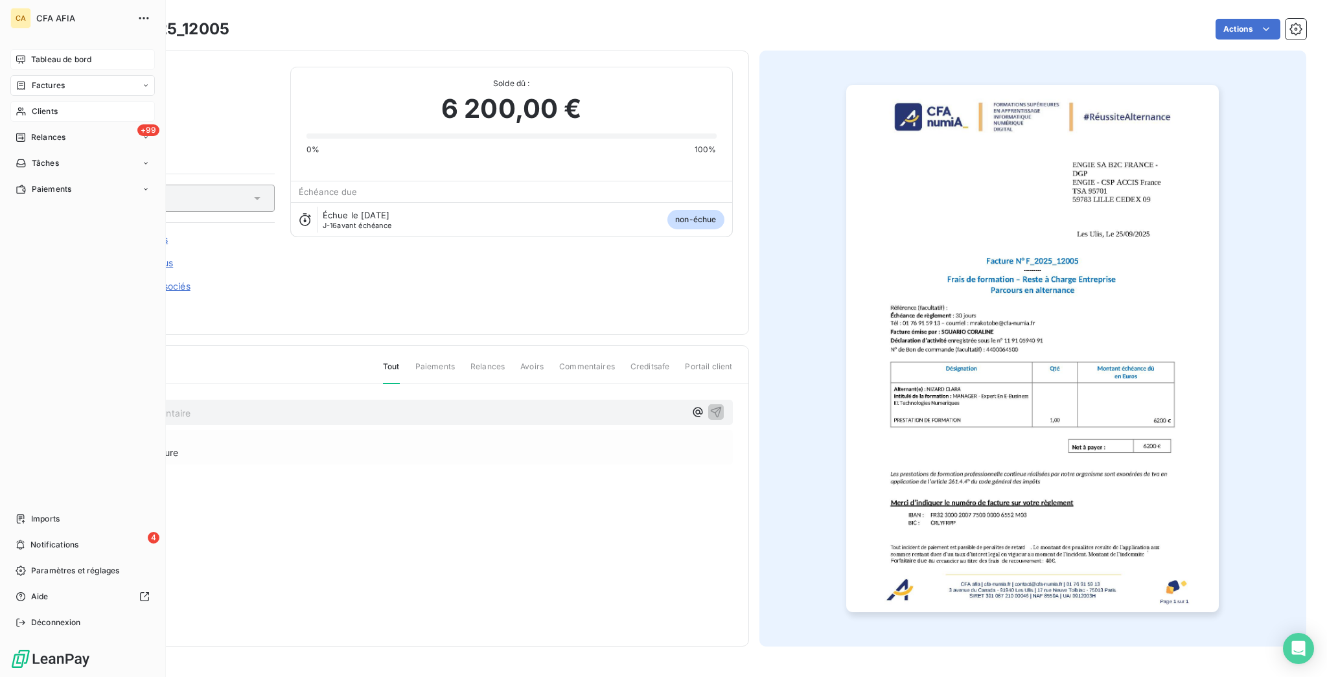
click at [17, 106] on icon at bounding box center [21, 111] width 11 height 10
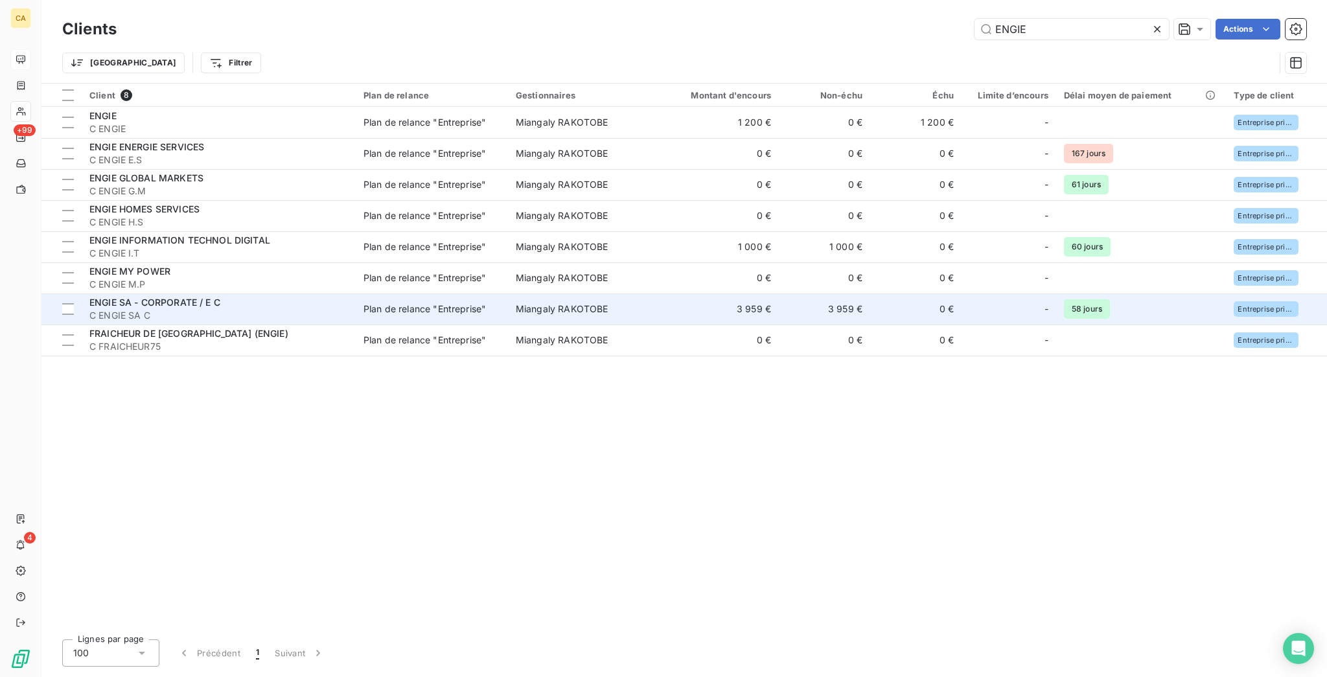
click at [178, 309] on span "C ENGIE SA C" at bounding box center [218, 315] width 259 height 13
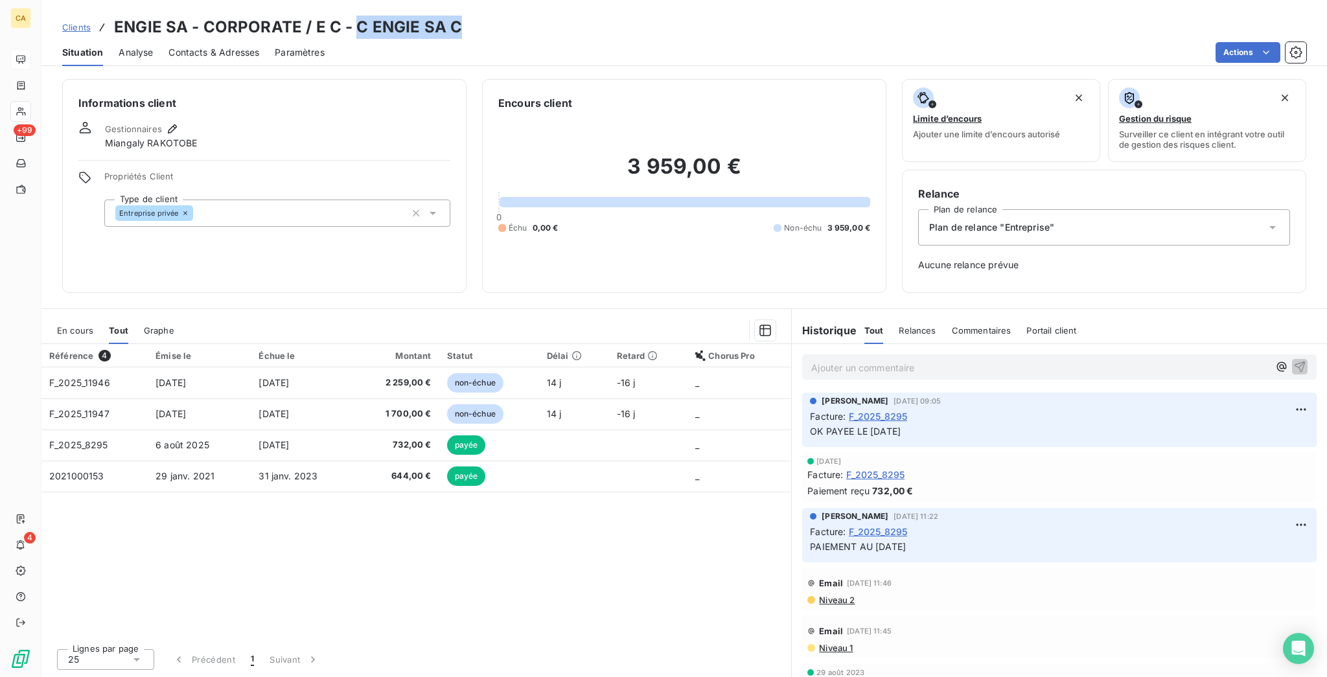
drag, startPoint x: 333, startPoint y: 21, endPoint x: 441, endPoint y: 23, distance: 107.6
click at [441, 23] on div "Clients ENGIE SA - CORPORATE / E C - C ENGIE SA C" at bounding box center [684, 27] width 1286 height 23
copy h3 "C ENGIE SA C"
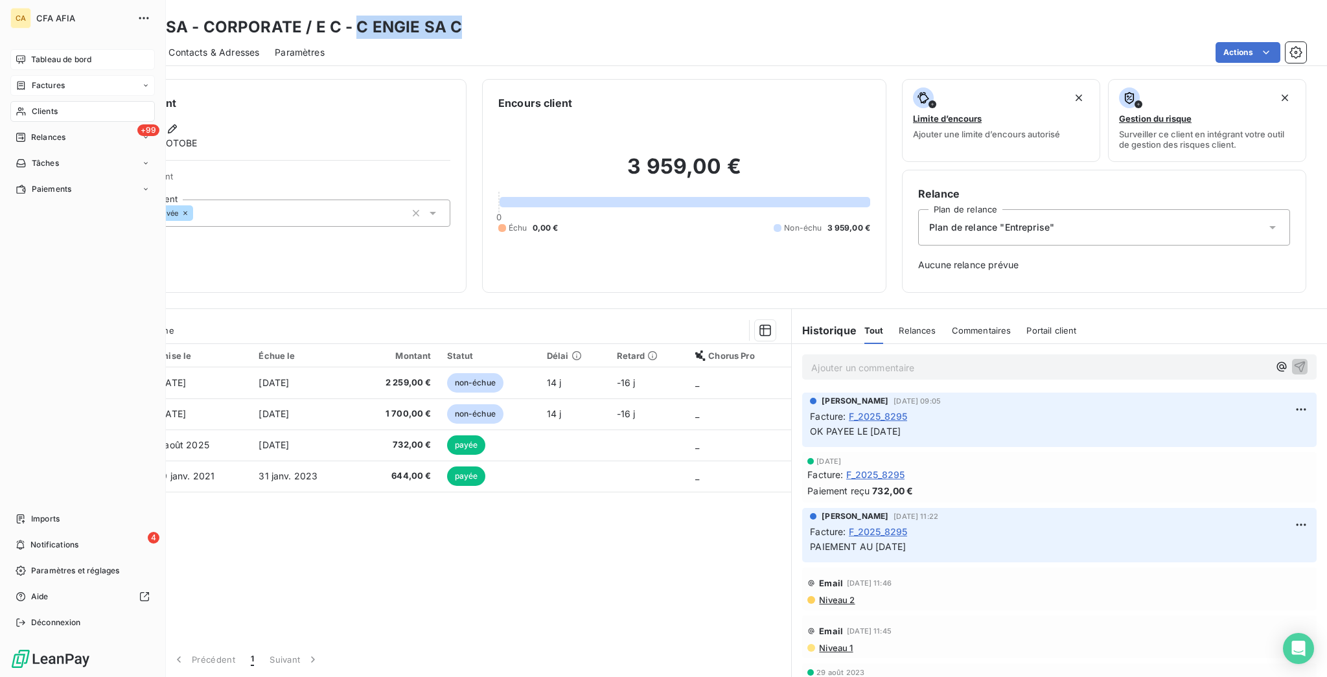
click at [31, 76] on div "Factures" at bounding box center [82, 85] width 145 height 21
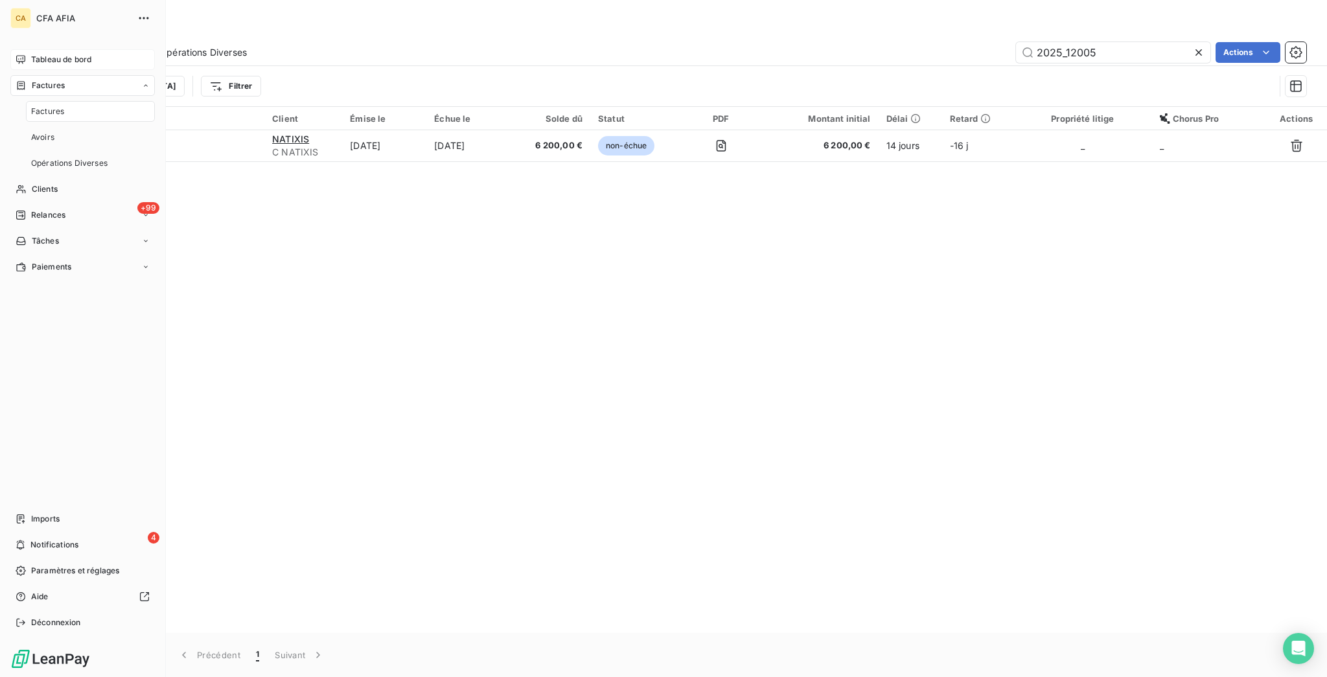
click at [40, 157] on nav "Tableau de bord Factures Factures Avoirs Opérations Diverses Clients +99 Relanc…" at bounding box center [82, 163] width 145 height 228
click at [45, 135] on nav "Tableau de bord Factures Factures Avoirs Opérations Diverses Clients +99 Relanc…" at bounding box center [82, 163] width 145 height 228
click at [45, 183] on span "Clients" at bounding box center [45, 189] width 26 height 12
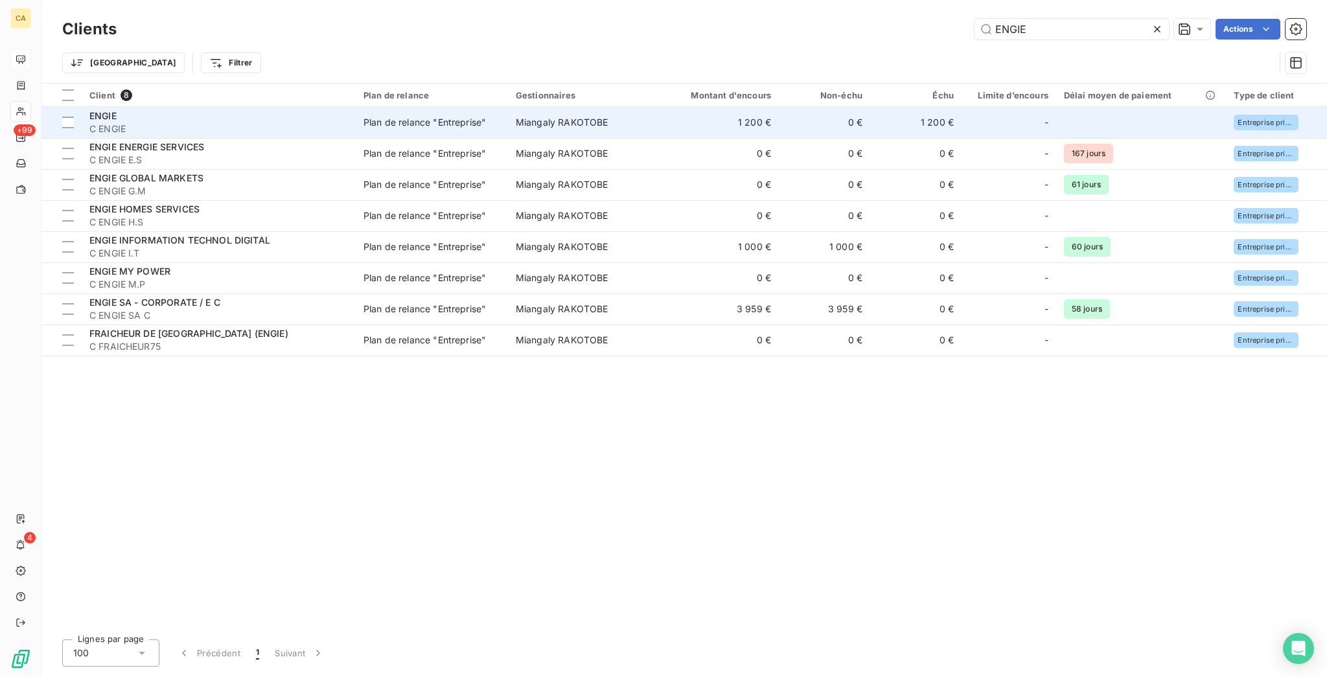
click at [158, 122] on span "C ENGIE" at bounding box center [218, 128] width 259 height 13
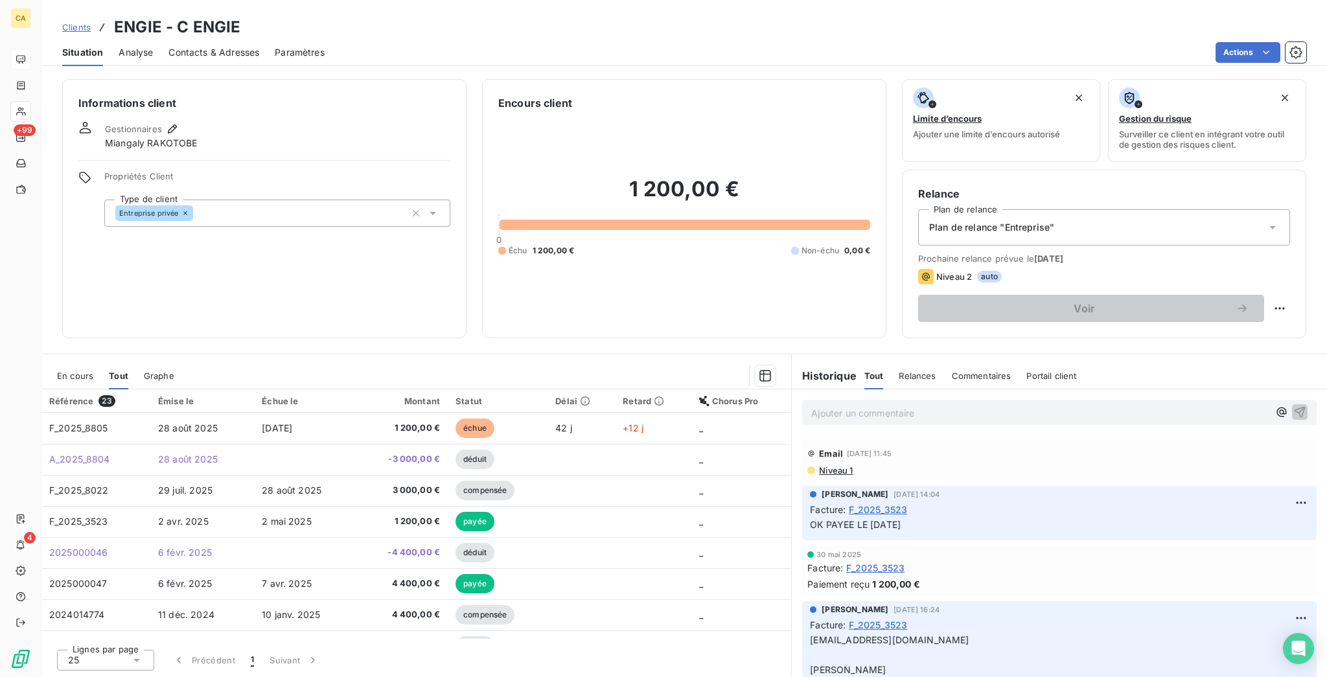
click at [57, 371] on span "En cours" at bounding box center [75, 376] width 36 height 10
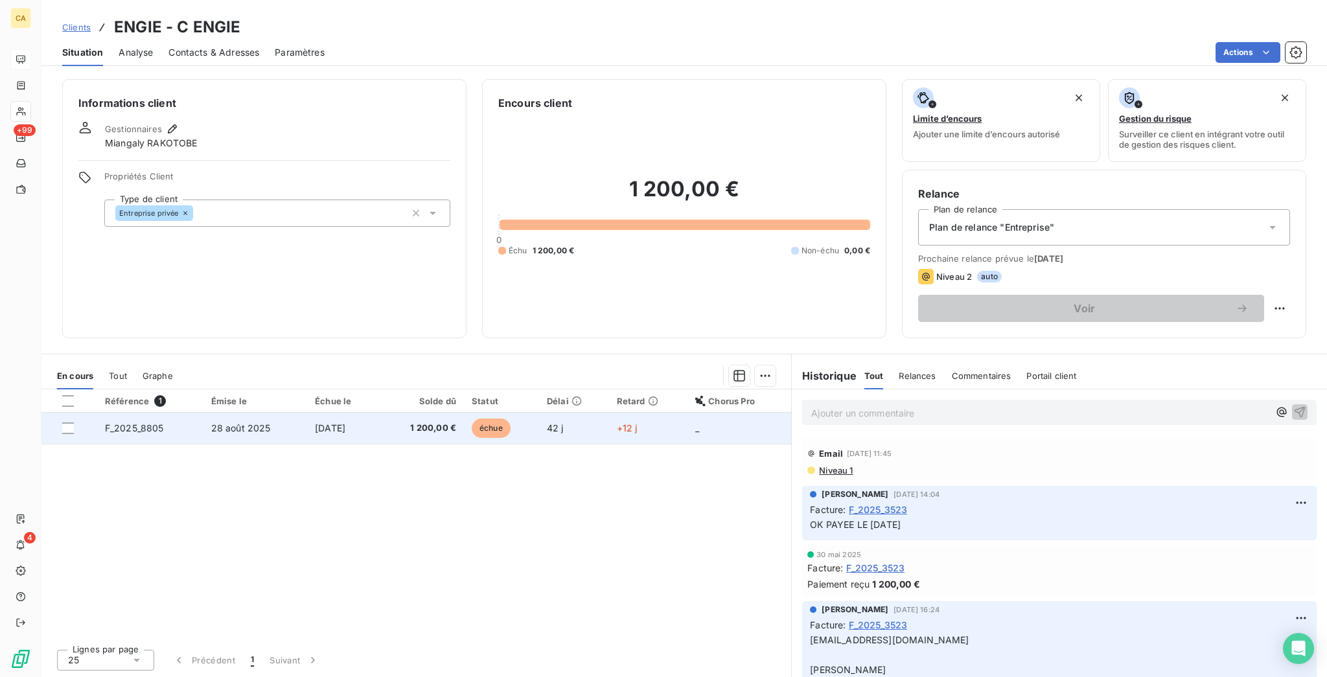
click at [105, 423] on span "F_2025_8805" at bounding box center [134, 428] width 59 height 11
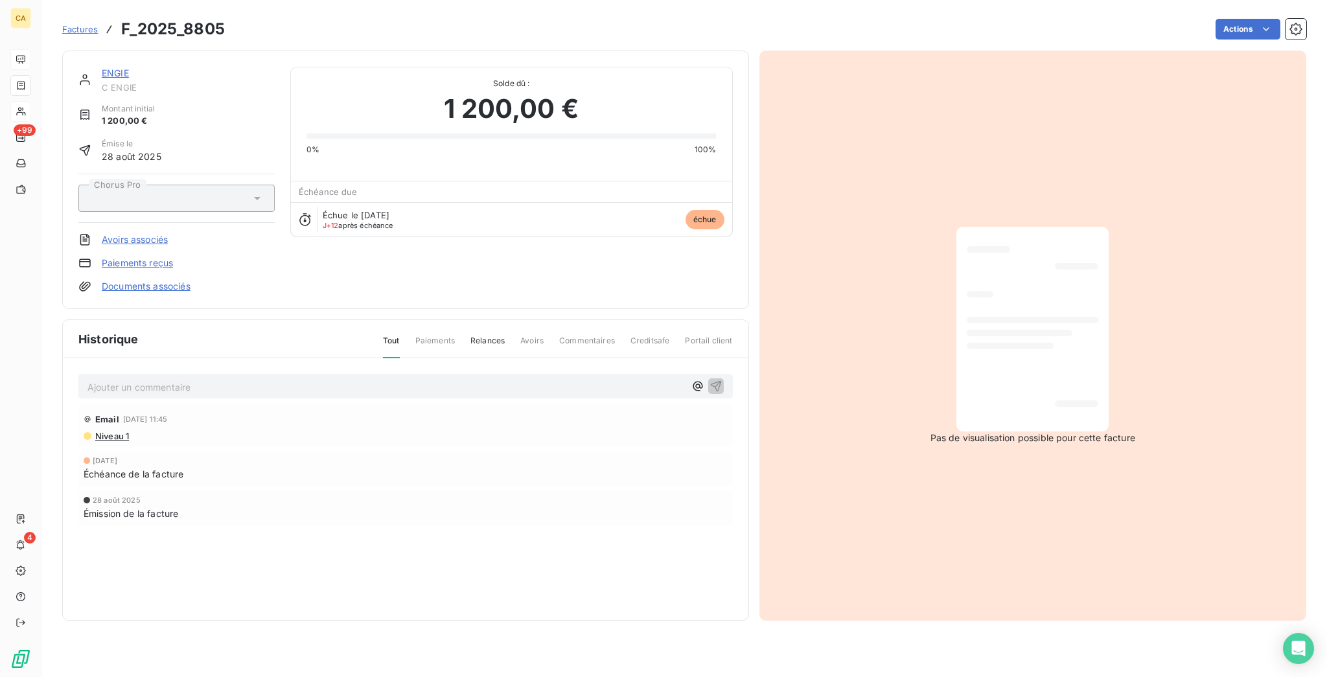
click at [102, 67] on link "ENGIE" at bounding box center [115, 72] width 27 height 11
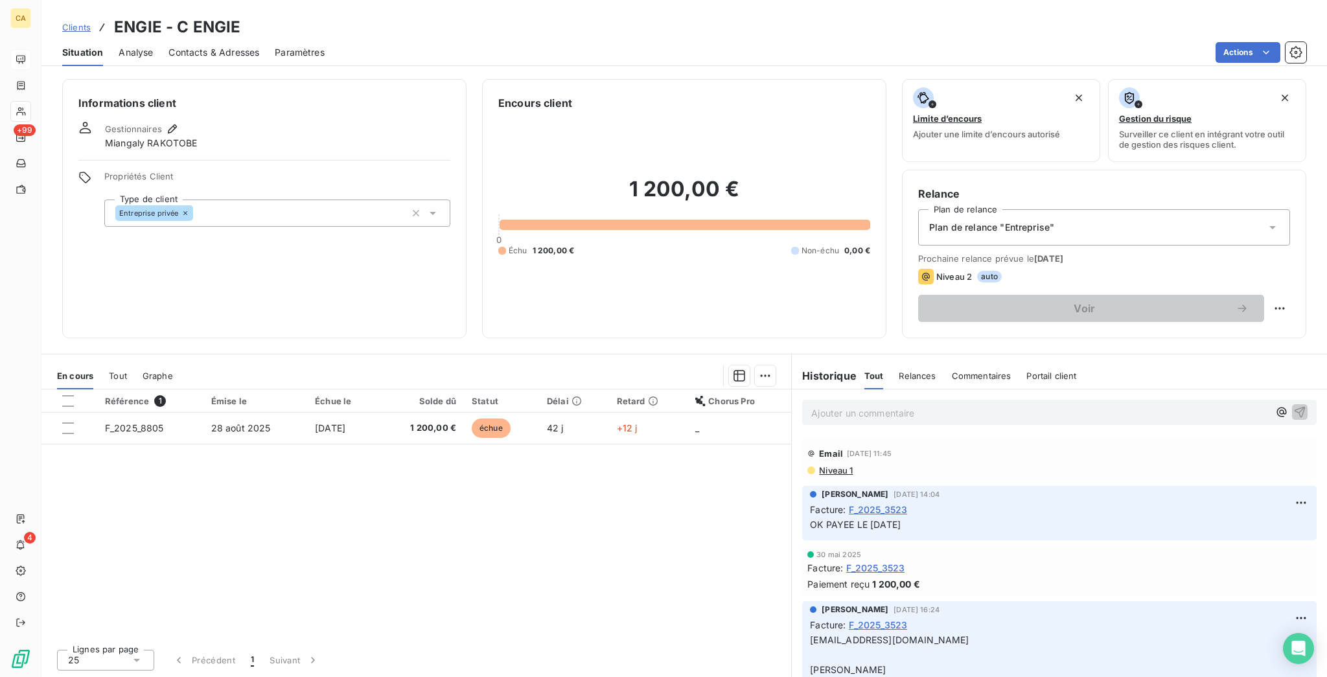
click at [111, 362] on div "En cours Tout Graphe" at bounding box center [416, 375] width 750 height 27
click at [109, 362] on div "Tout" at bounding box center [118, 375] width 18 height 27
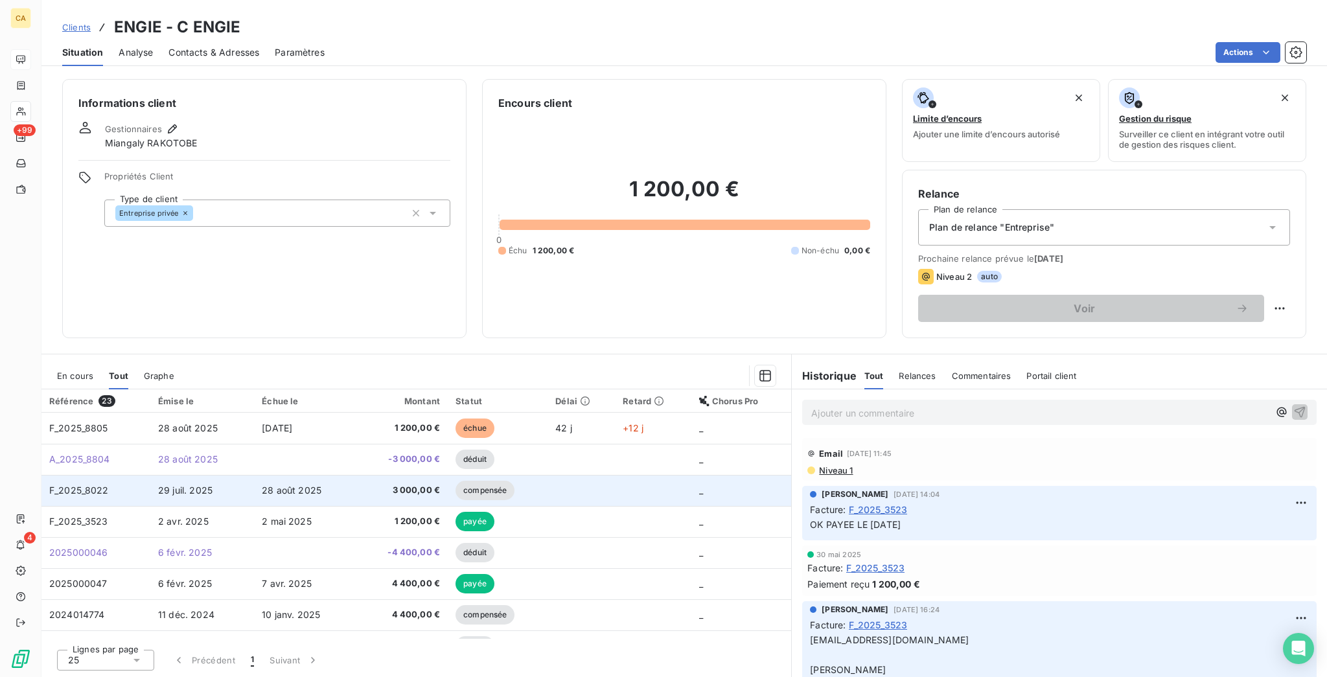
click at [150, 475] on td "29 juil. 2025" at bounding box center [202, 490] width 104 height 31
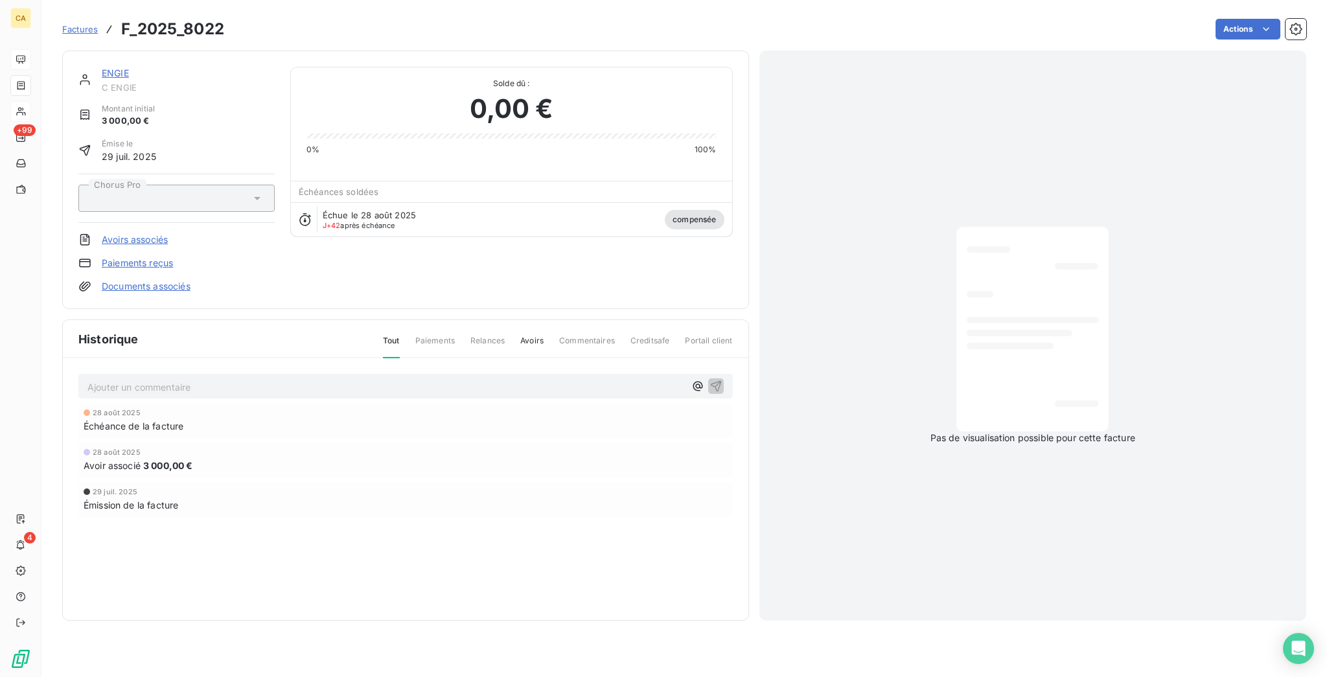
click at [102, 67] on link "ENGIE" at bounding box center [115, 72] width 27 height 11
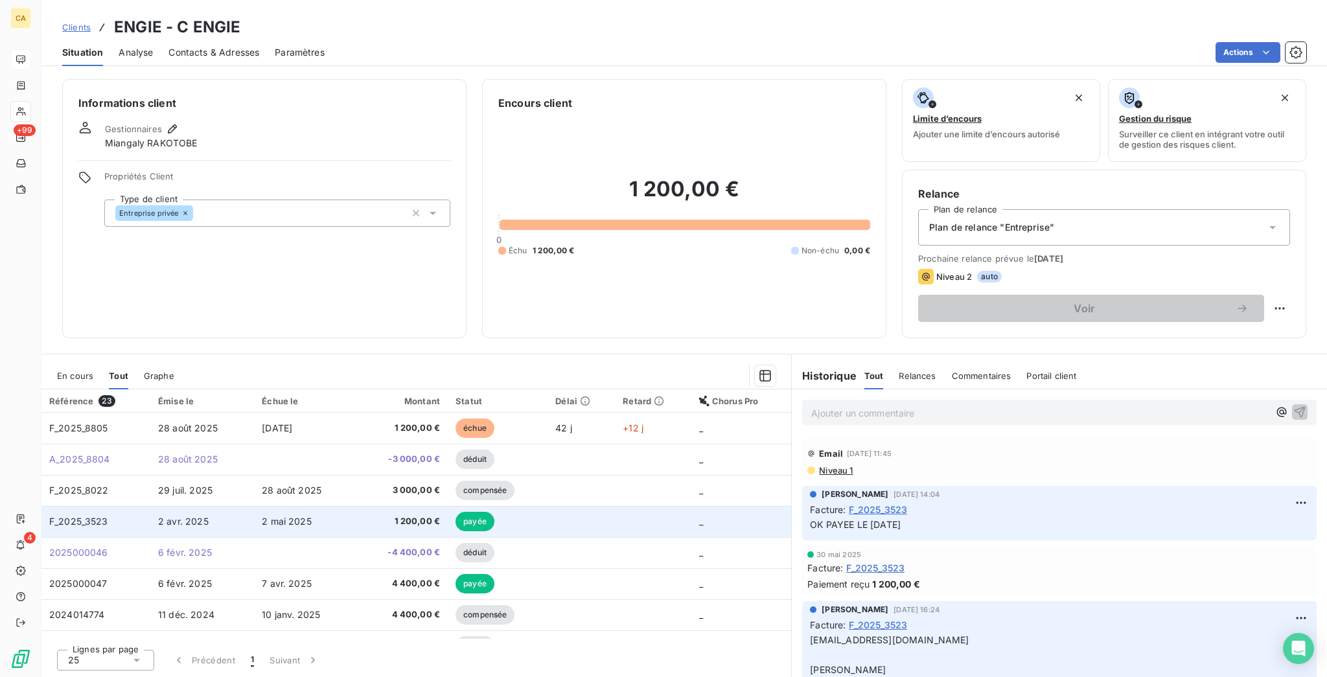
click at [114, 506] on td "F_2025_3523" at bounding box center [95, 521] width 109 height 31
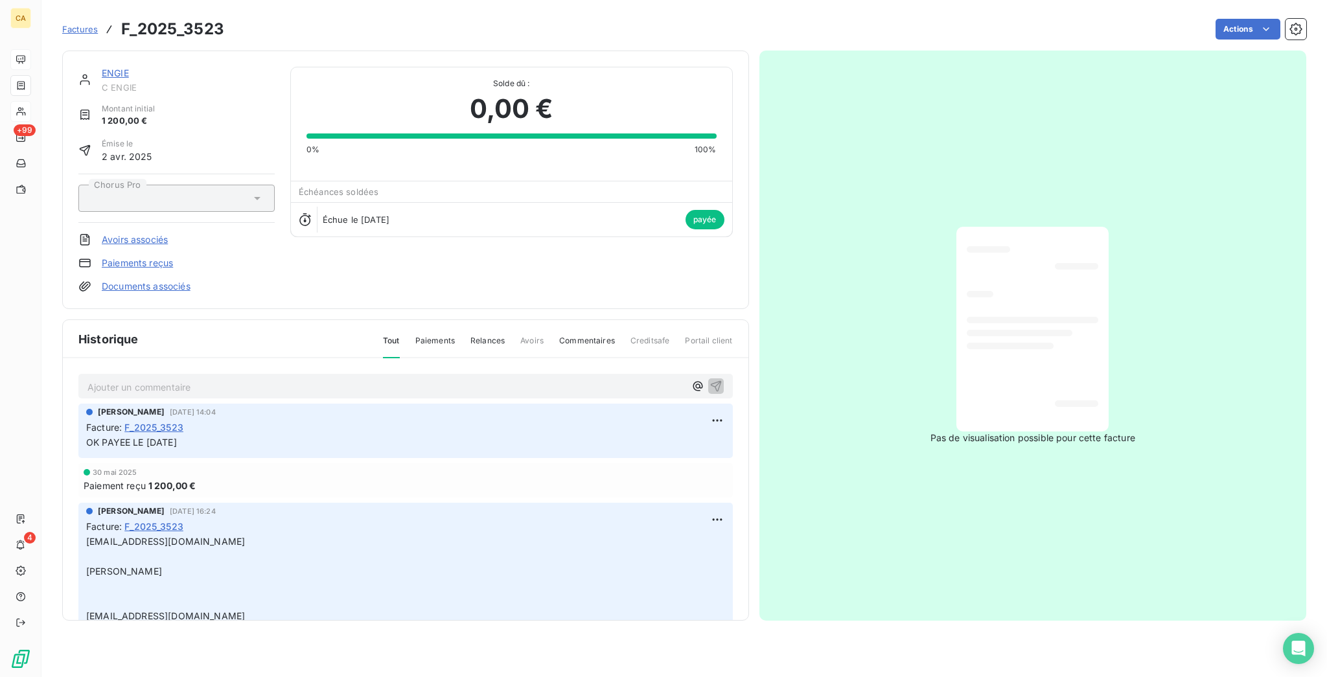
click at [102, 67] on link "ENGIE" at bounding box center [115, 72] width 27 height 11
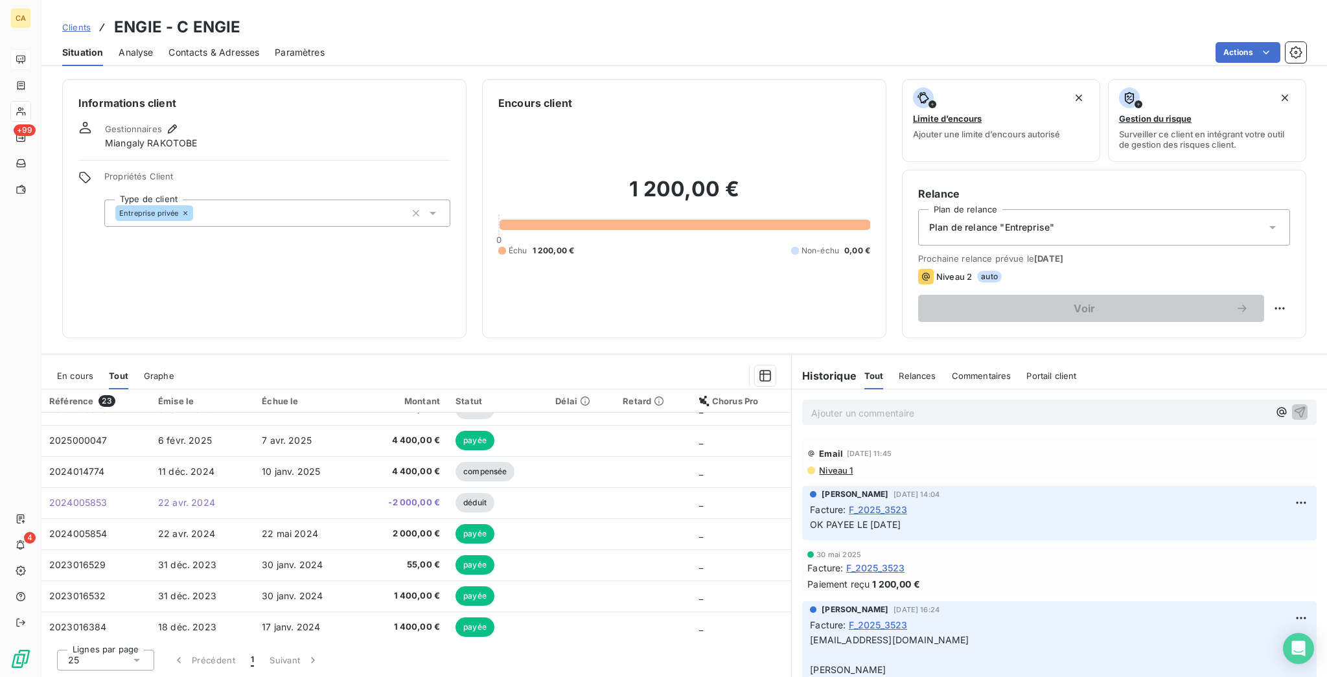
scroll to position [172, 0]
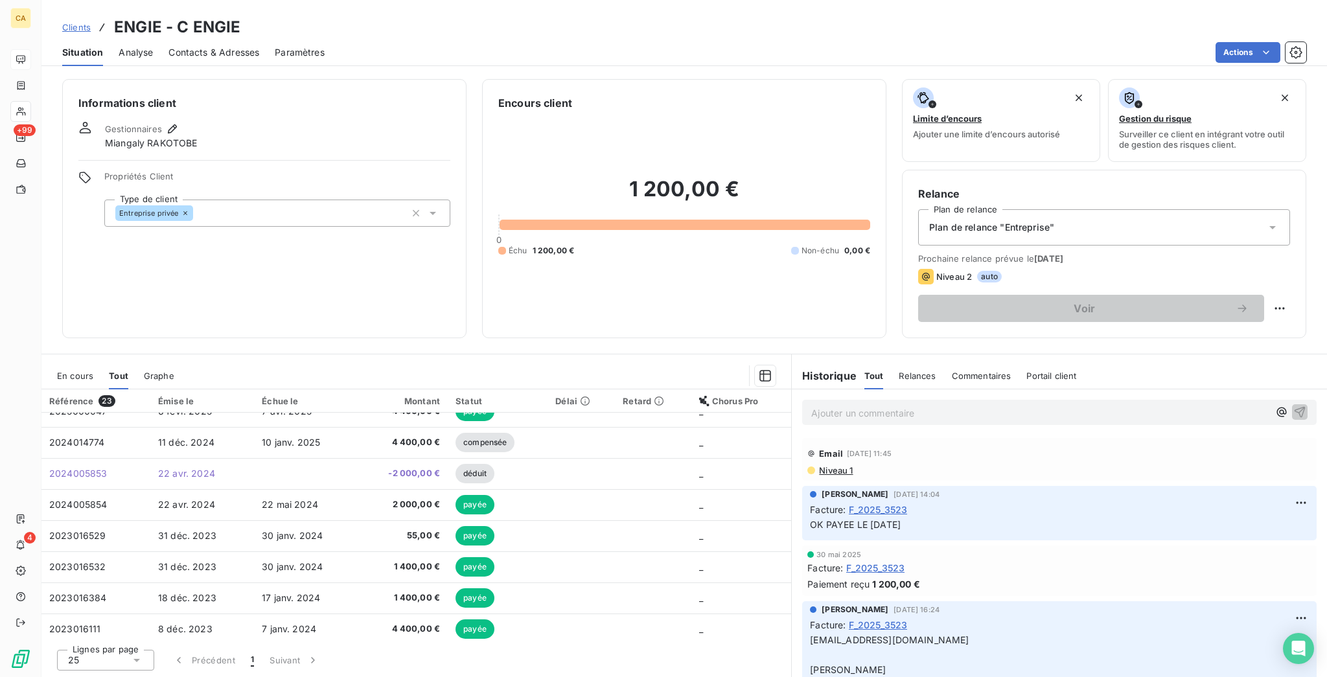
click at [110, 645] on td "2023014199" at bounding box center [95, 660] width 109 height 31
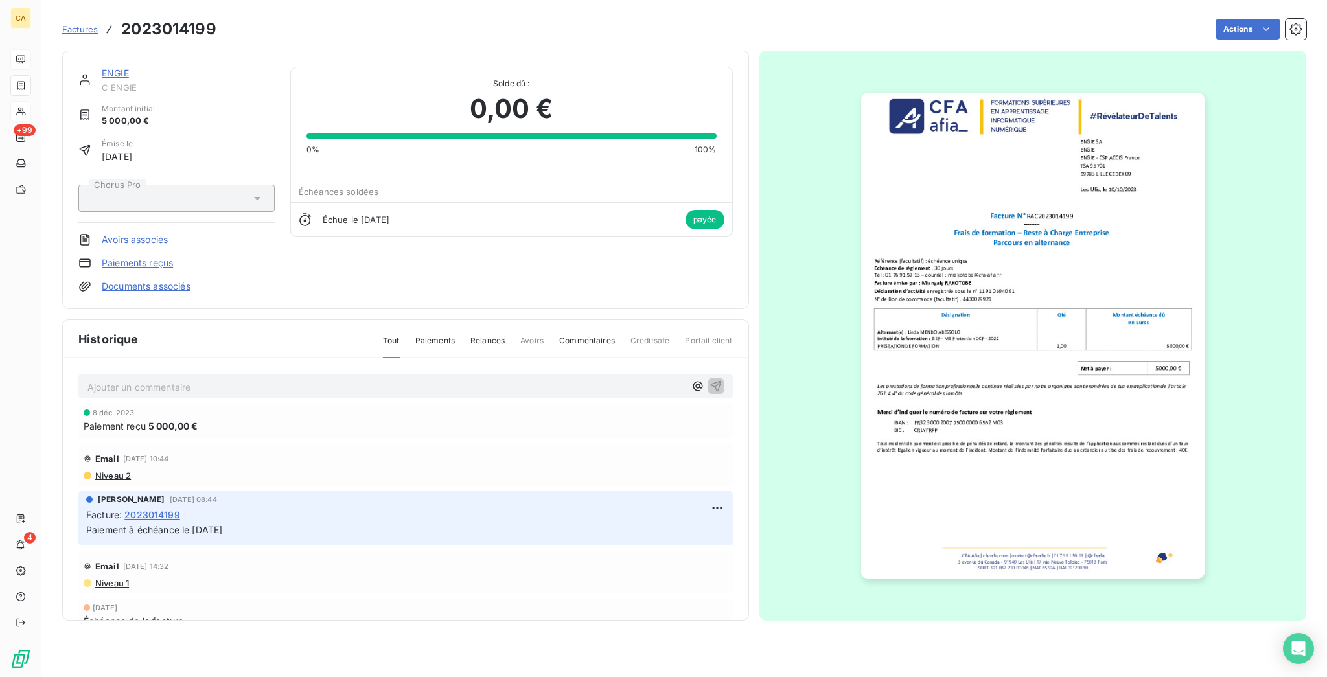
click at [102, 67] on link "ENGIE" at bounding box center [115, 72] width 27 height 11
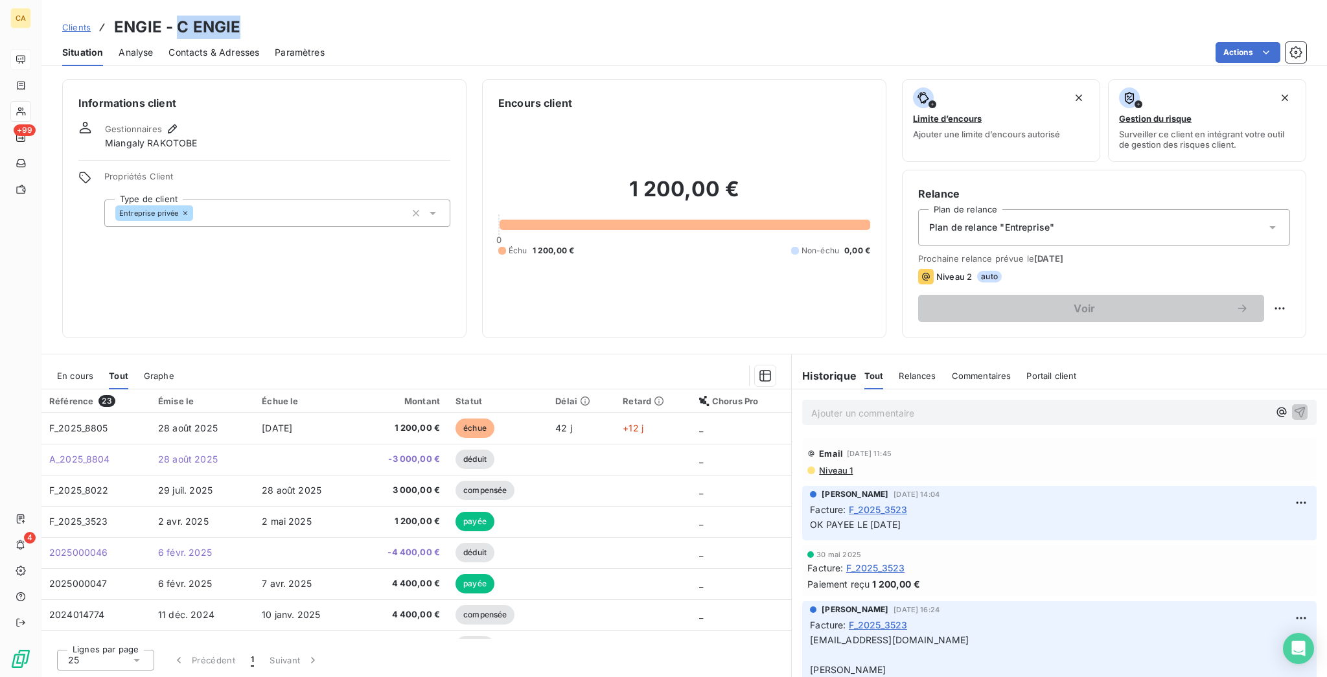
drag, startPoint x: 192, startPoint y: 26, endPoint x: 159, endPoint y: 17, distance: 33.7
click at [159, 17] on div "Clients ENGIE - C ENGIE" at bounding box center [684, 27] width 1286 height 23
click at [74, 371] on span "En cours" at bounding box center [75, 376] width 36 height 10
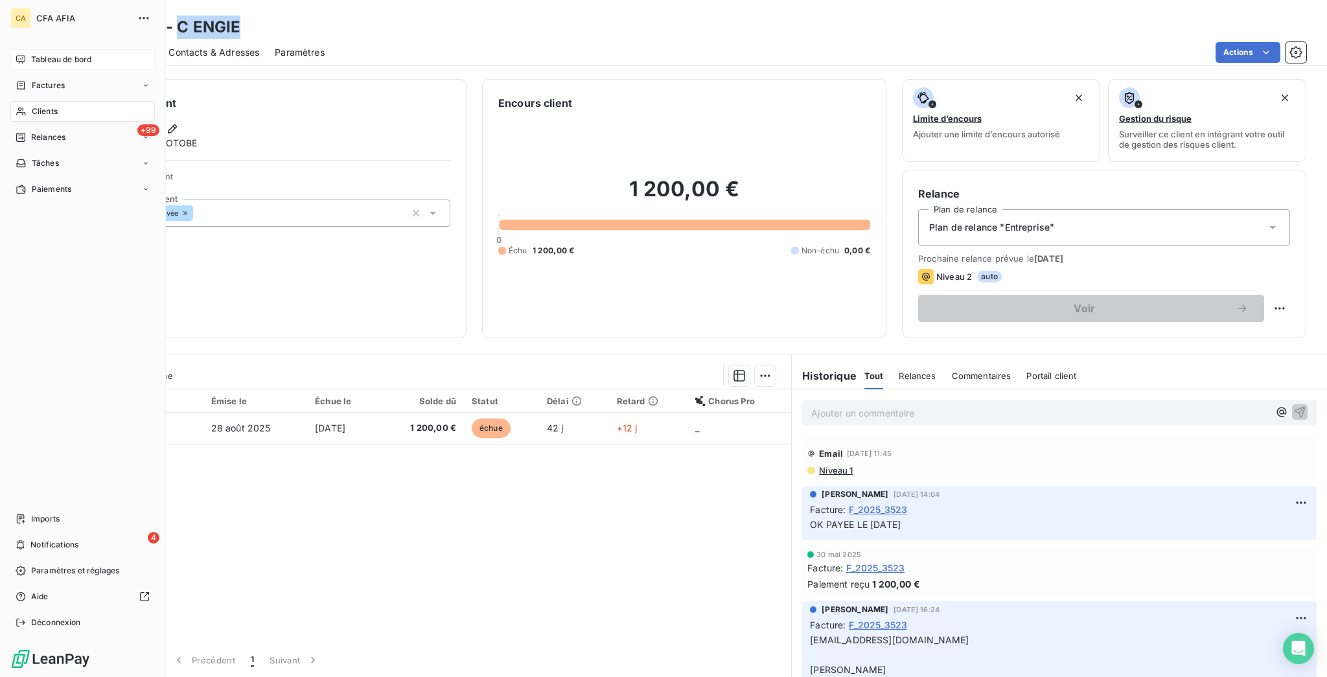
click at [40, 80] on span "Factures" at bounding box center [48, 86] width 33 height 12
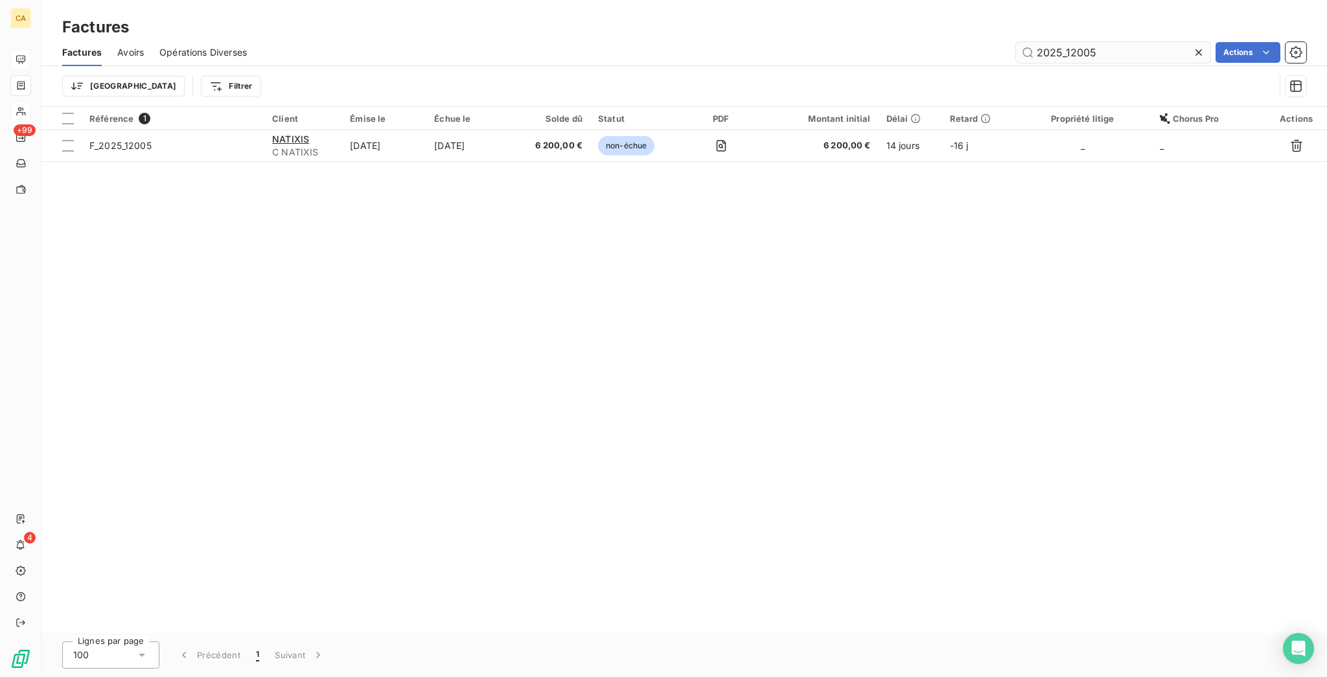
click at [1124, 48] on input "2025_12005" at bounding box center [1113, 52] width 194 height 21
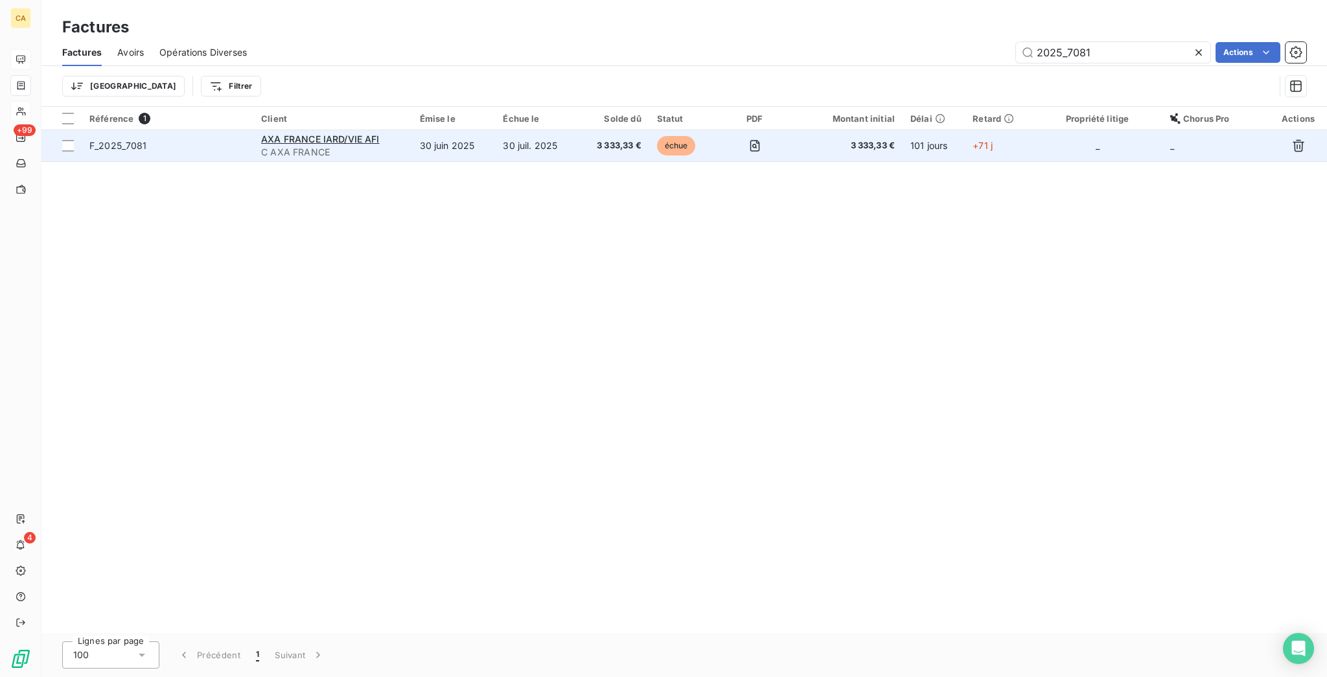
type input "2025_7081"
click at [388, 133] on div "AXA FRANCE IARD/VIE AFI" at bounding box center [332, 139] width 143 height 13
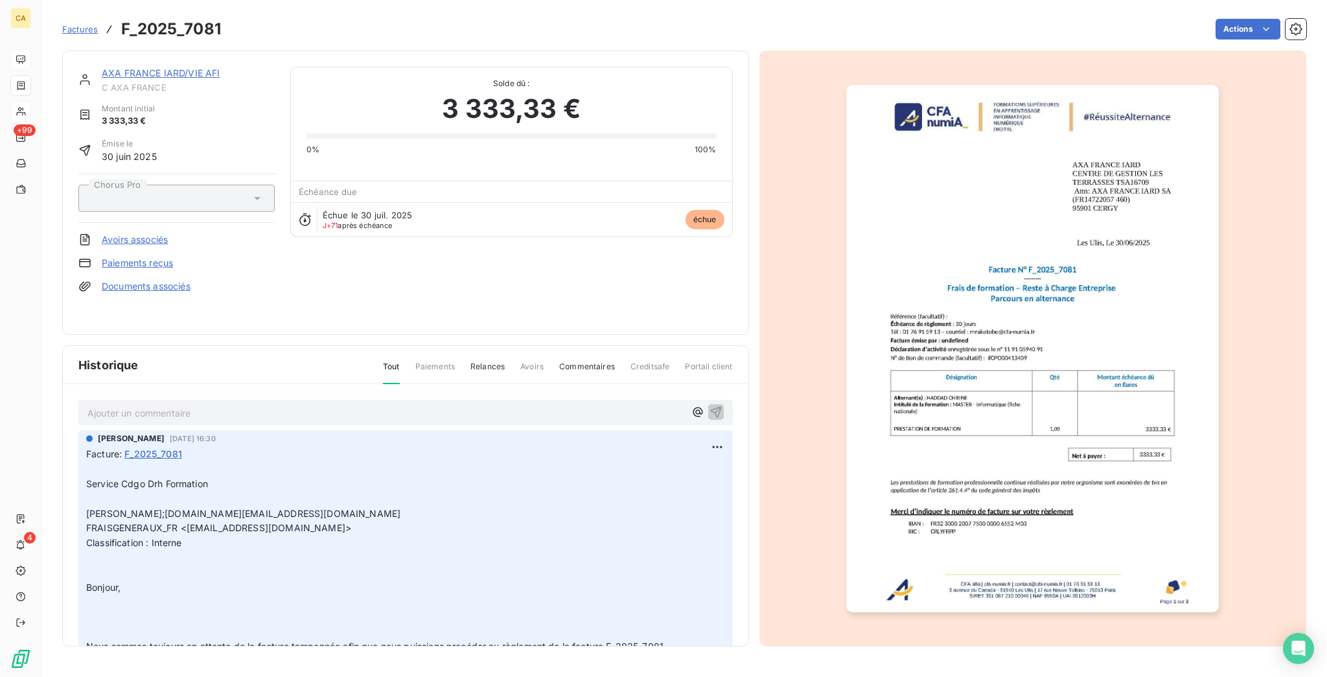
click at [971, 348] on img "button" at bounding box center [1032, 349] width 373 height 528
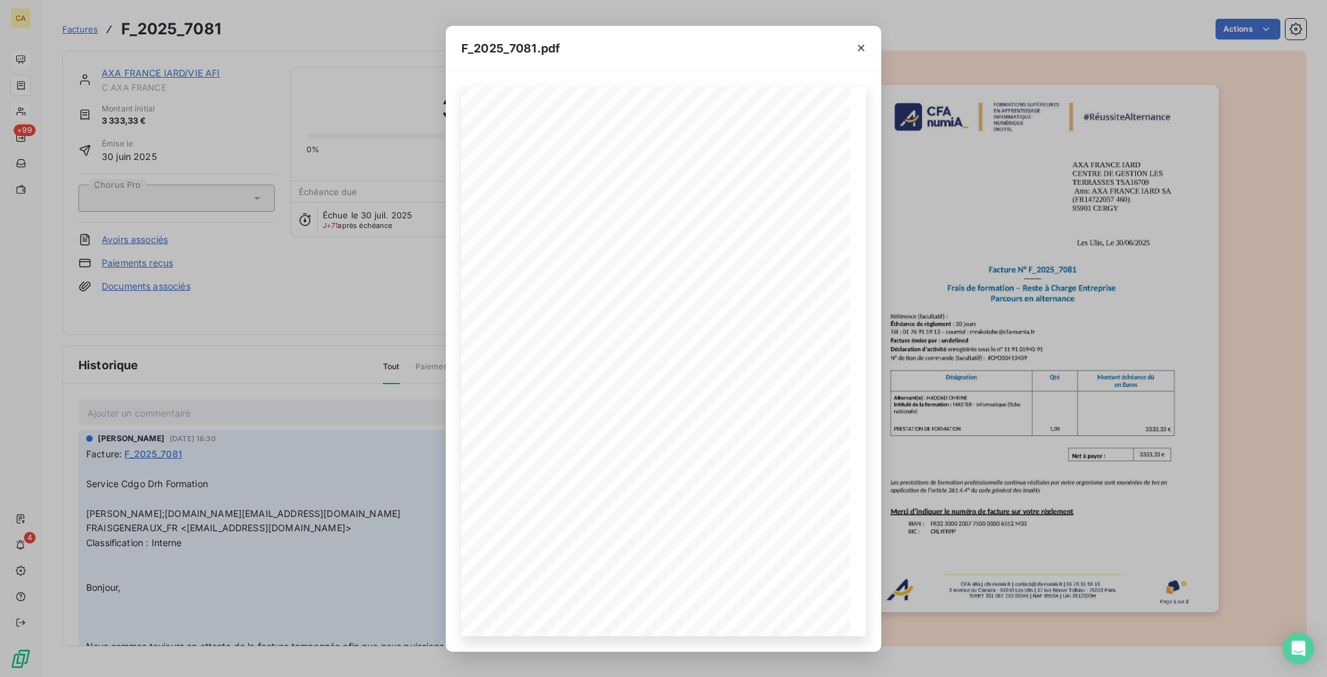
drag, startPoint x: 172, startPoint y: 266, endPoint x: 14, endPoint y: 184, distance: 178.3
click at [173, 266] on div "F_2025_7081.pdf CFA afia | [DOMAIN_NAME] | [EMAIL_ADDRESS][DOMAIN_NAME] | 01 76…" at bounding box center [663, 338] width 1327 height 677
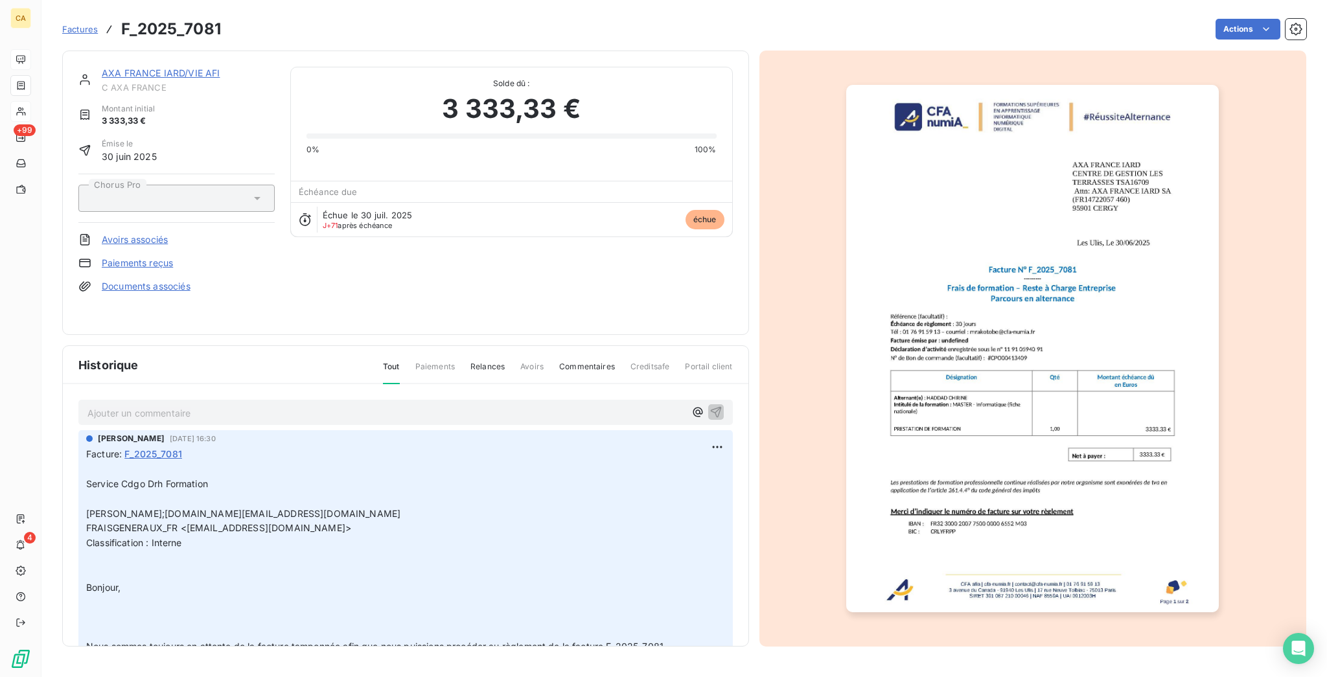
drag, startPoint x: 456, startPoint y: 405, endPoint x: 461, endPoint y: 380, distance: 25.2
click at [456, 405] on div "Ajouter un commentaire ﻿ [PERSON_NAME] [DATE] 16:30 Facture : F_2025_7081 ﻿ Ser…" at bounding box center [406, 534] width 686 height 300
click at [455, 405] on p "Ajouter un commentaire ﻿" at bounding box center [386, 413] width 598 height 16
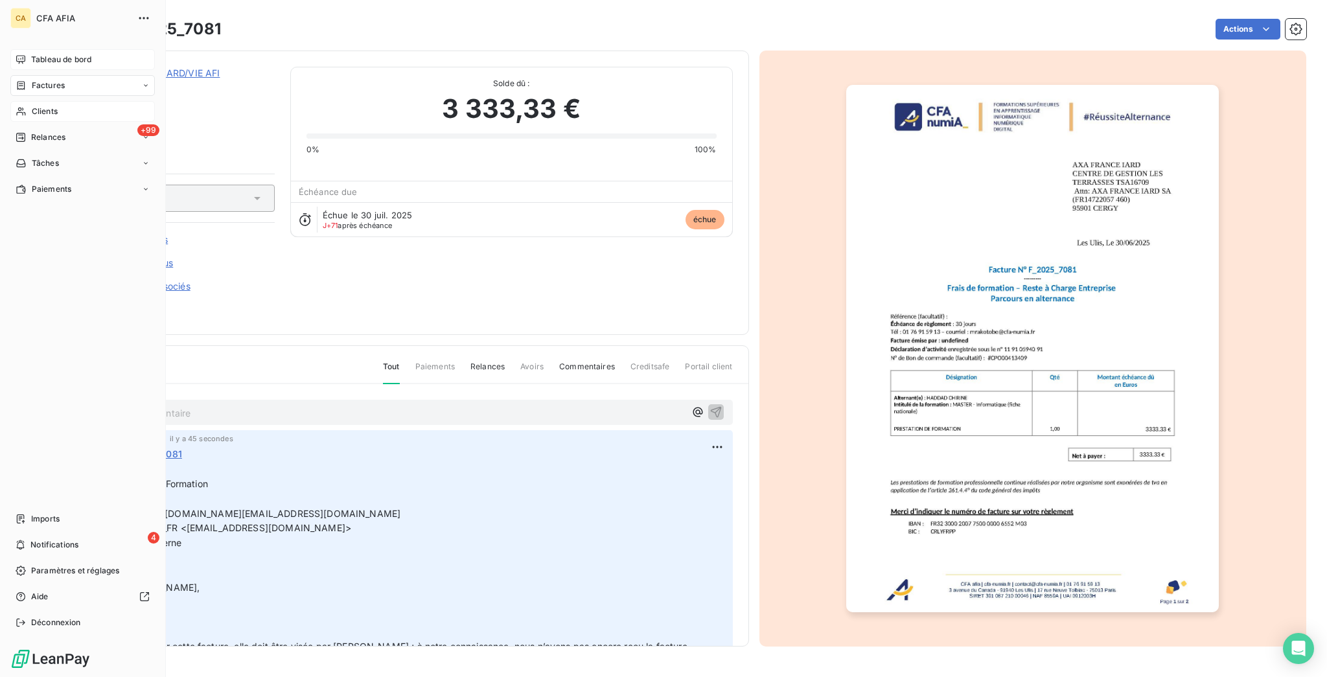
drag, startPoint x: 31, startPoint y: 65, endPoint x: 43, endPoint y: 67, distance: 11.7
click at [32, 80] on span "Factures" at bounding box center [48, 86] width 33 height 12
click at [17, 81] on icon at bounding box center [21, 85] width 8 height 8
click at [40, 106] on span "Factures" at bounding box center [47, 112] width 33 height 12
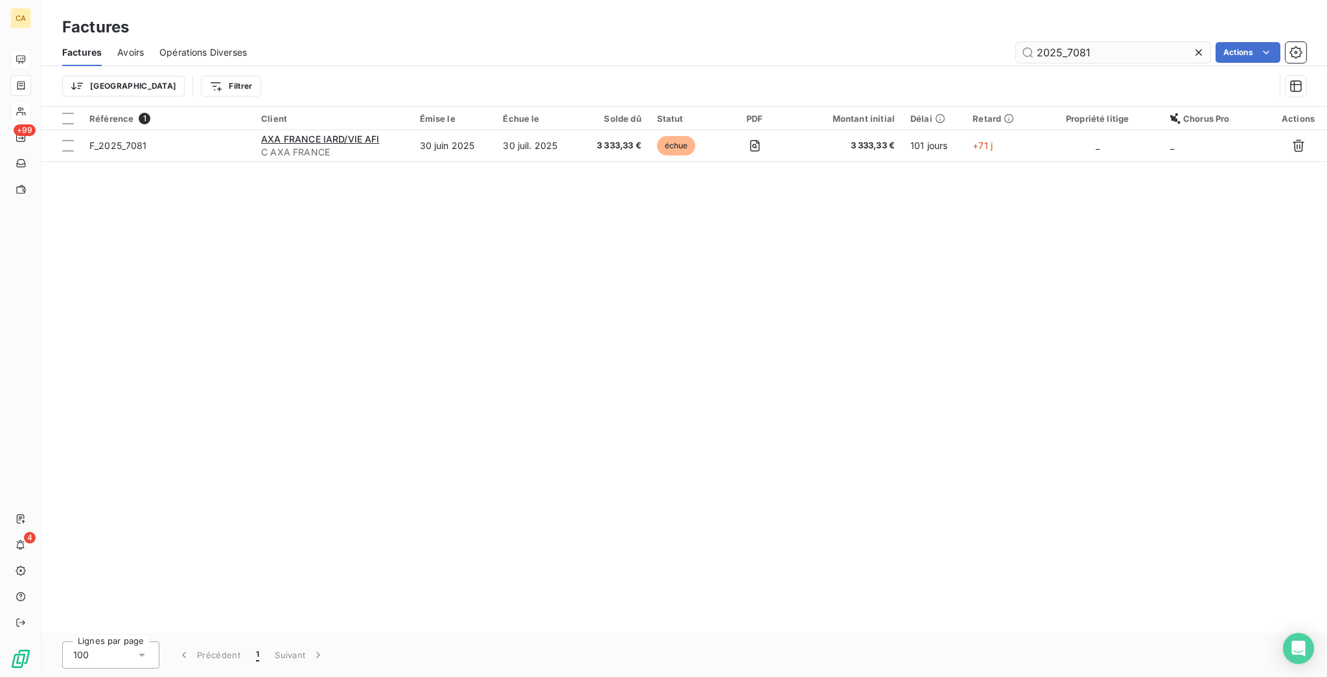
drag, startPoint x: 1095, startPoint y: 37, endPoint x: 1072, endPoint y: 38, distance: 23.3
click at [1072, 42] on input "2025_7081" at bounding box center [1113, 52] width 194 height 21
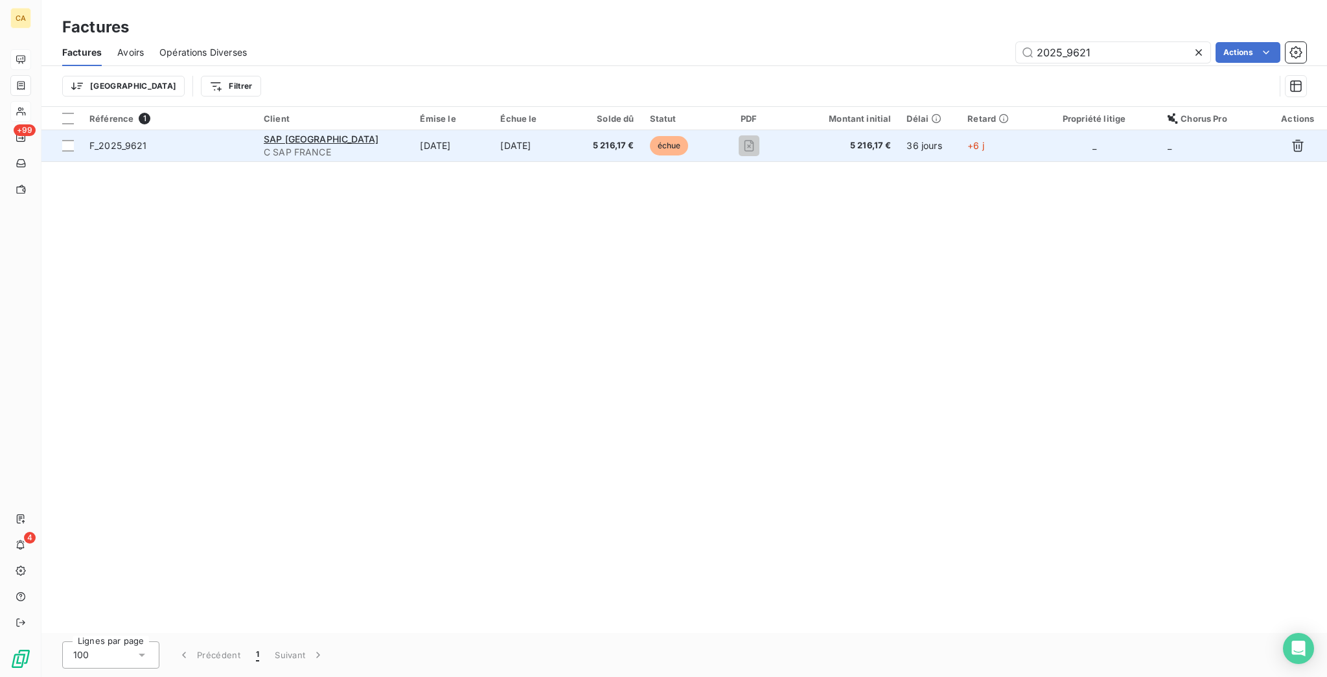
type input "2025_9621"
click at [493, 130] on td "[DATE]" at bounding box center [533, 145] width 81 height 31
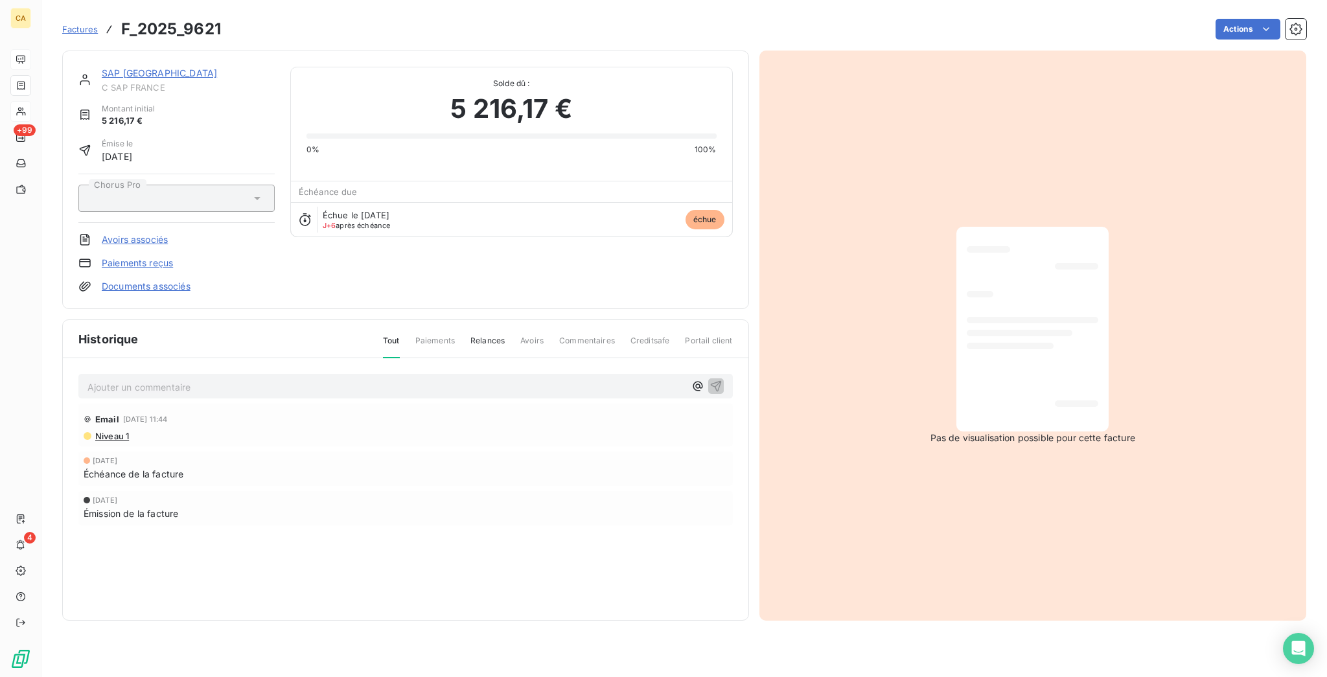
click at [232, 379] on p "Ajouter un commentaire ﻿" at bounding box center [386, 387] width 598 height 16
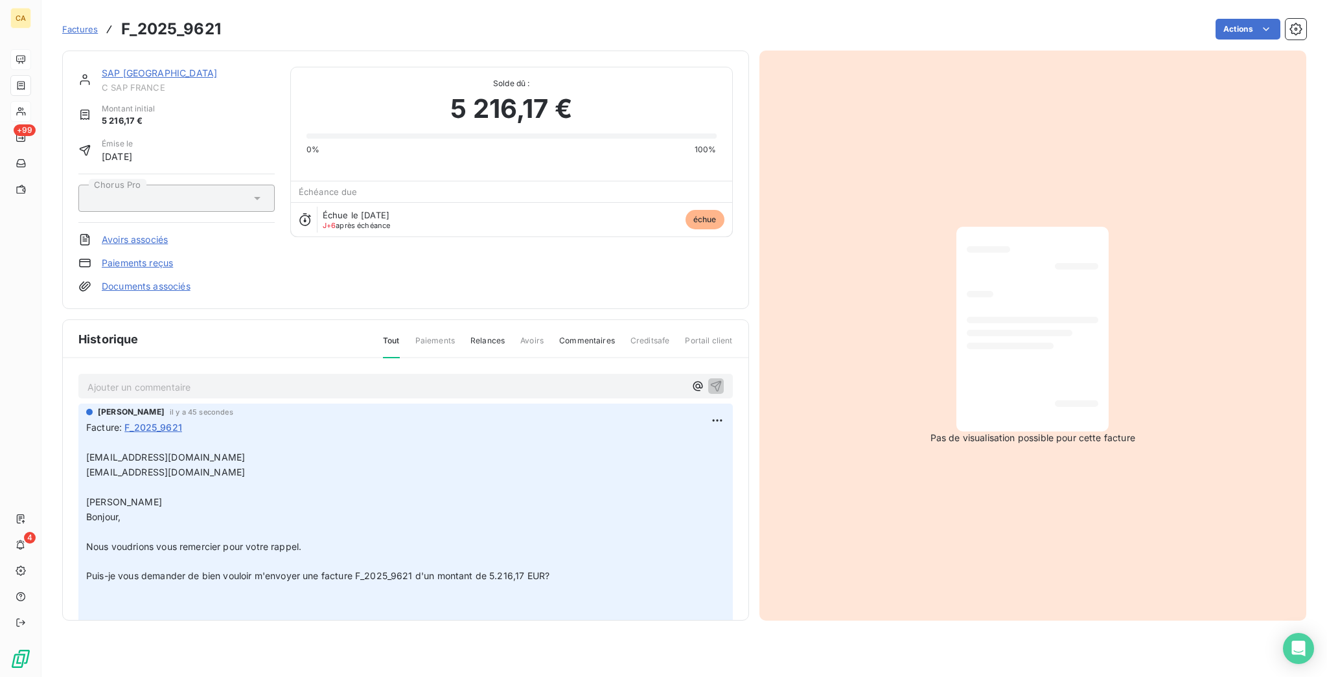
click at [232, 374] on div "Ajouter un commentaire ﻿" at bounding box center [405, 386] width 655 height 25
click at [251, 379] on p "Ajouter un commentaire ﻿" at bounding box center [386, 387] width 598 height 16
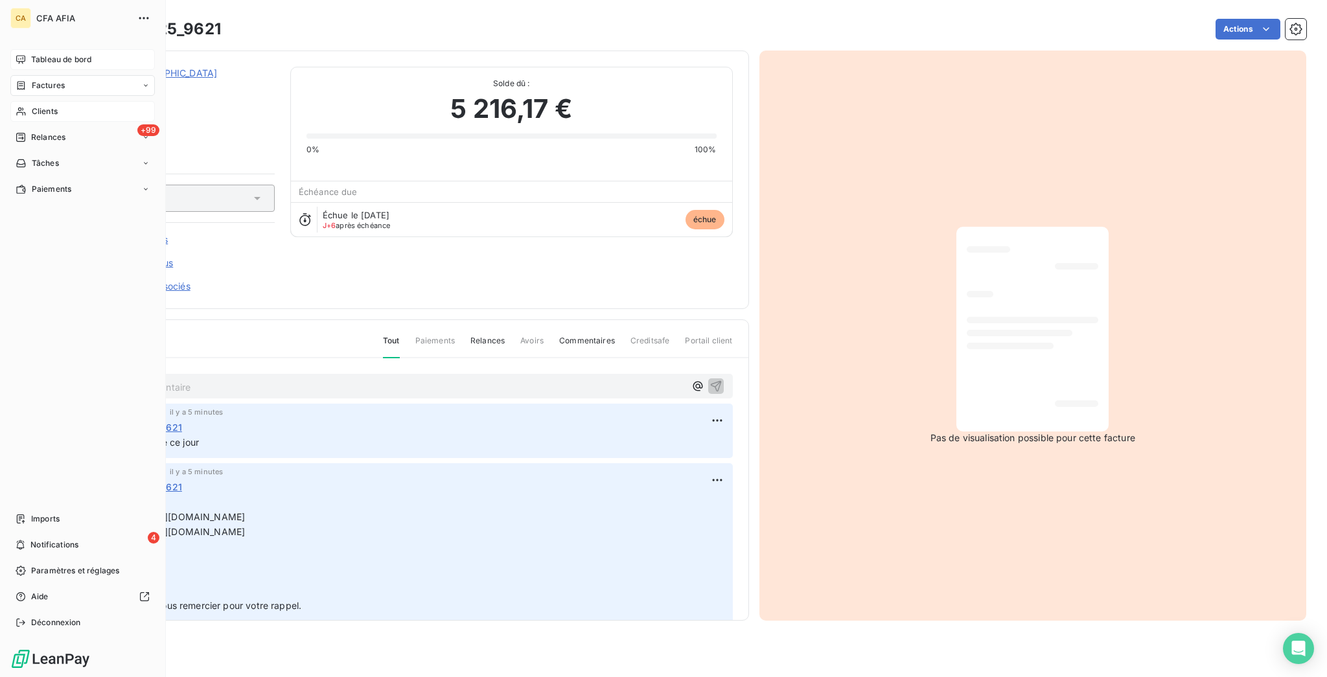
click at [33, 106] on span "Clients" at bounding box center [45, 112] width 26 height 12
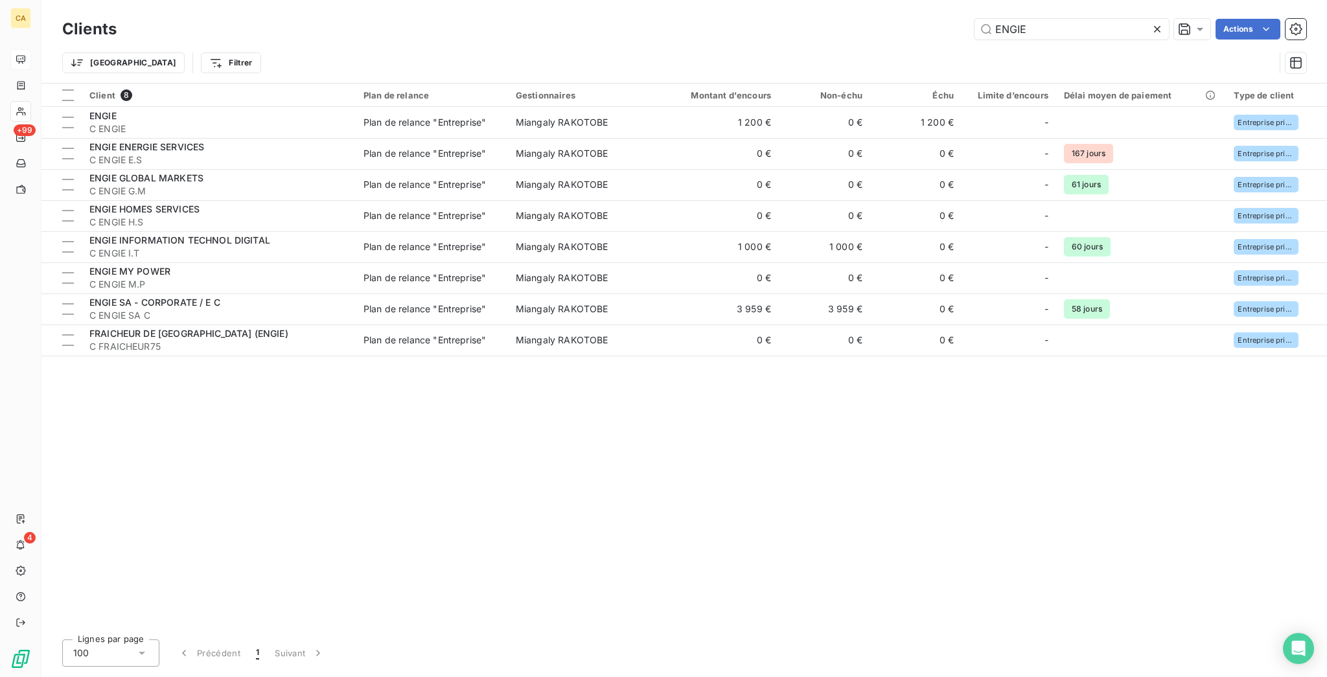
drag, startPoint x: 1078, startPoint y: 23, endPoint x: 894, endPoint y: 21, distance: 184.7
click at [908, 21] on div "ENGIE Actions" at bounding box center [719, 29] width 1174 height 21
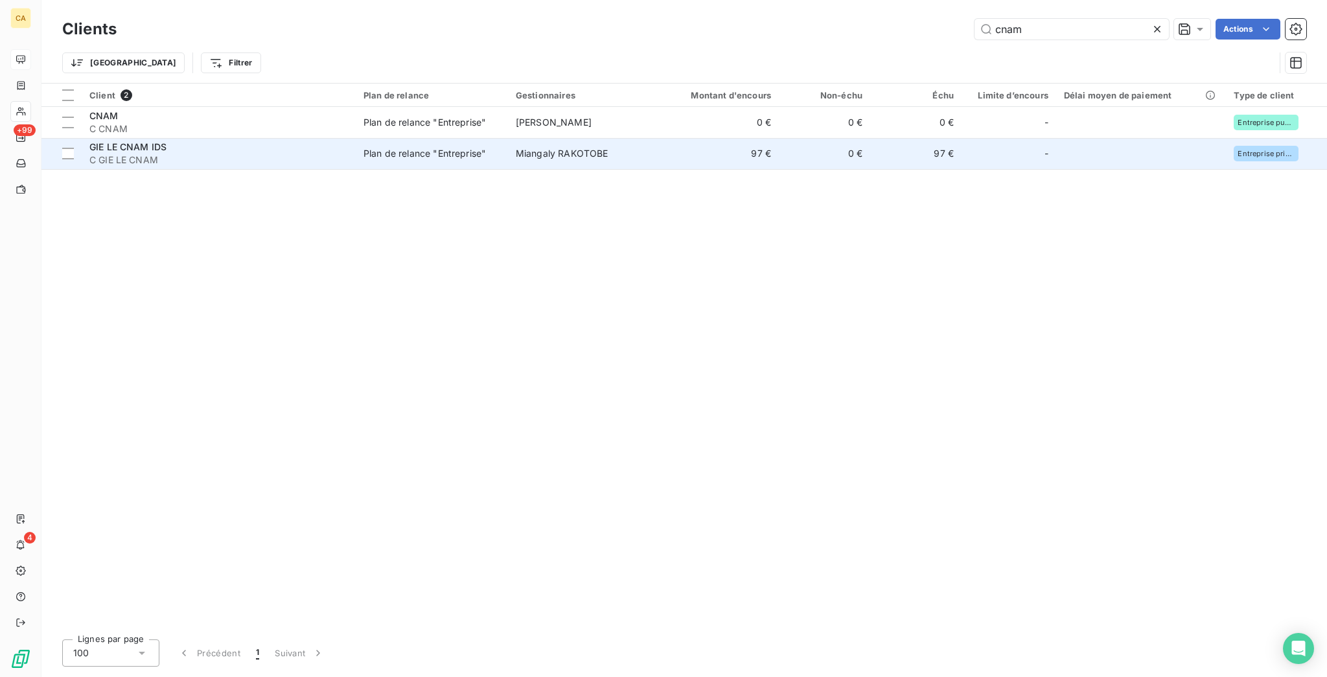
type input "cnam"
click at [286, 154] on span "C GIE LE CNAM" at bounding box center [218, 160] width 259 height 13
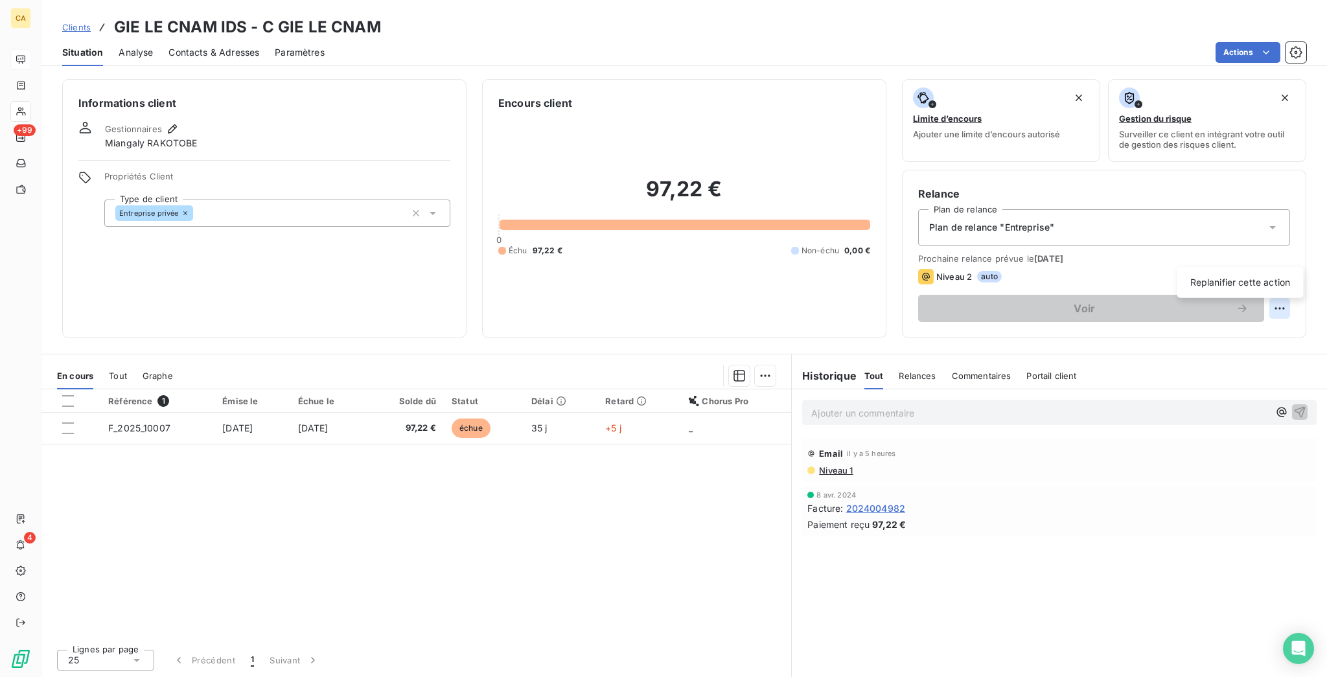
click at [1292, 252] on html "CA +99 4 Clients GIE LE CNAM IDS - C GIE LE CNAM Situation Analyse Contacts & A…" at bounding box center [663, 338] width 1327 height 677
click at [1269, 283] on div "Replanifier cette action" at bounding box center [1241, 282] width 116 height 21
select select "9"
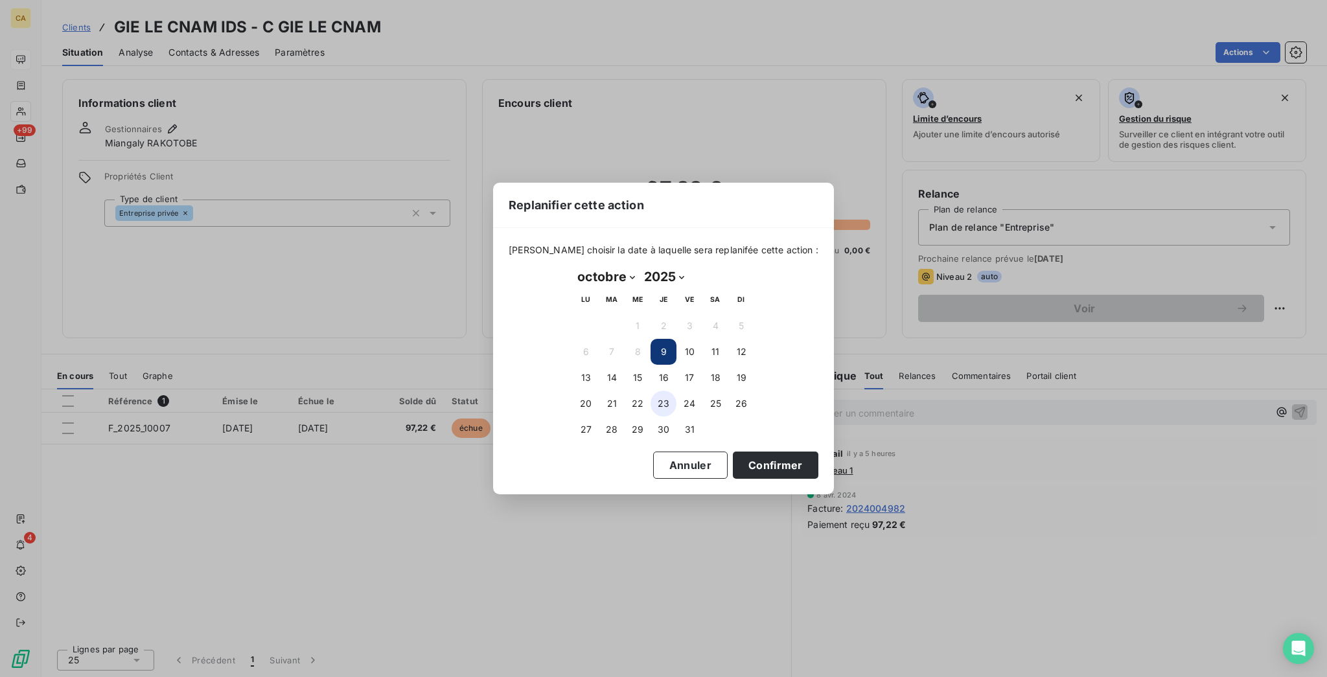
click at [666, 398] on button "23" at bounding box center [664, 404] width 26 height 26
click at [733, 452] on button "Confirmer" at bounding box center [776, 465] width 86 height 27
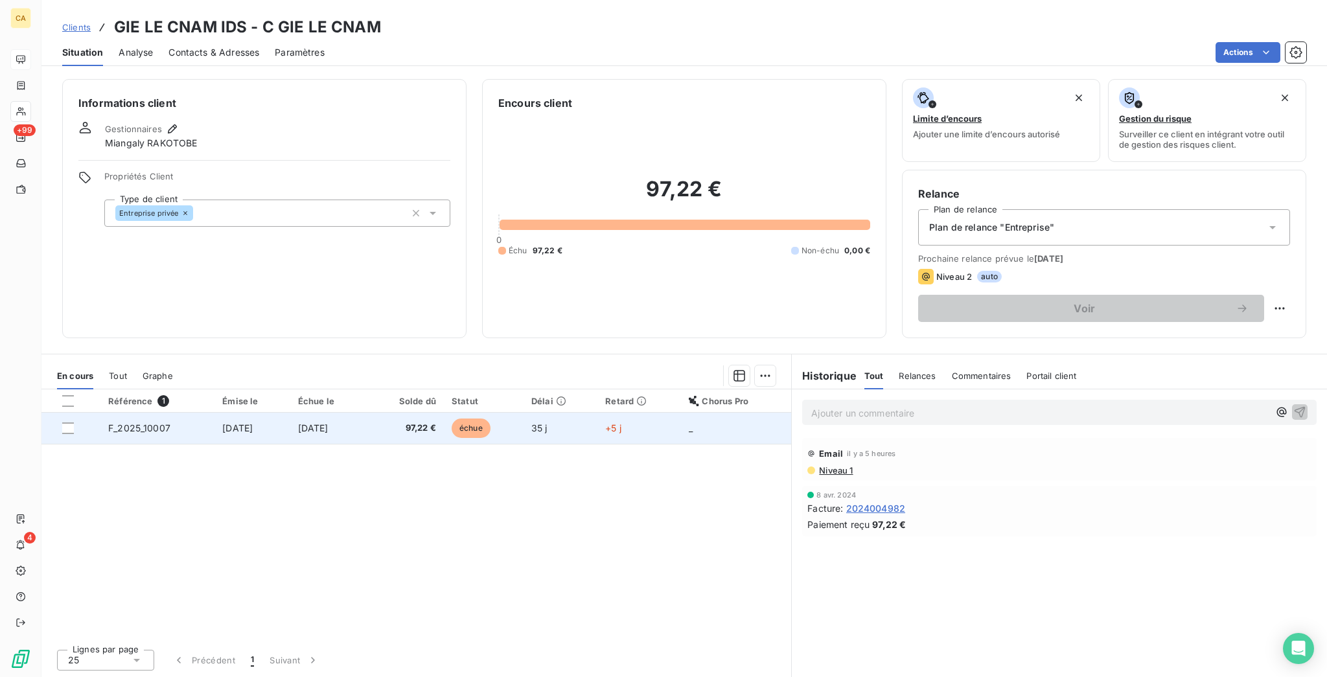
drag, startPoint x: 681, startPoint y: 379, endPoint x: 671, endPoint y: 361, distance: 20.6
click at [680, 389] on div "Référence 1 Émise le Échue le Solde dû Statut Délai Retard Chorus Pro F_2025_10…" at bounding box center [416, 514] width 750 height 250
click at [671, 413] on td "+5 j" at bounding box center [640, 428] width 84 height 31
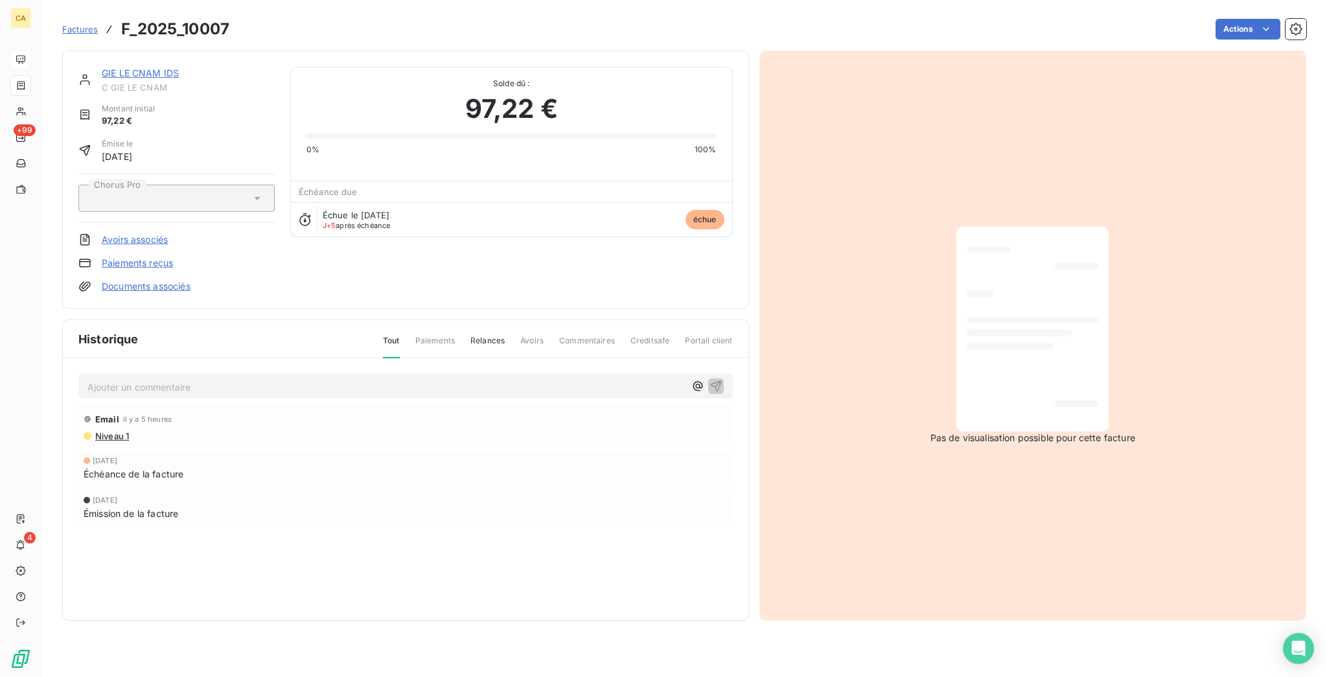
click at [210, 379] on p "Ajouter un commentaire ﻿" at bounding box center [386, 387] width 598 height 16
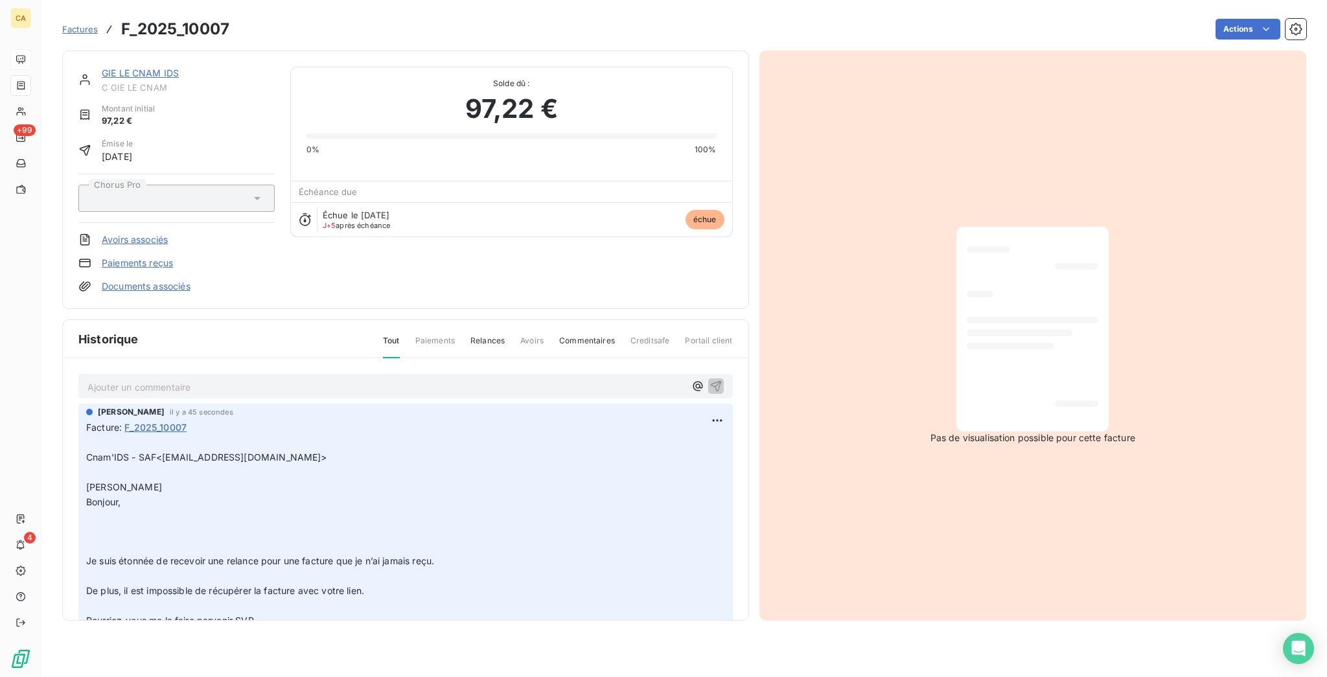
click at [210, 379] on p "Ajouter un commentaire ﻿" at bounding box center [386, 387] width 598 height 16
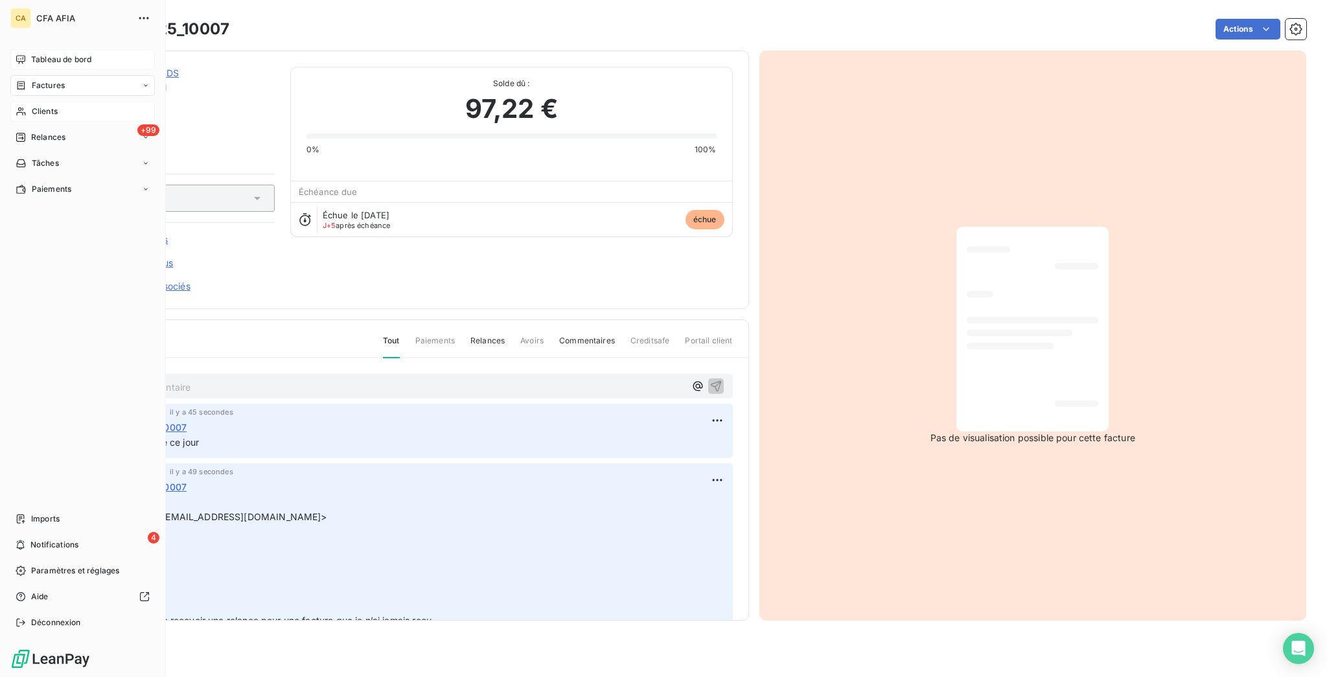
click at [32, 106] on span "Clients" at bounding box center [45, 112] width 26 height 12
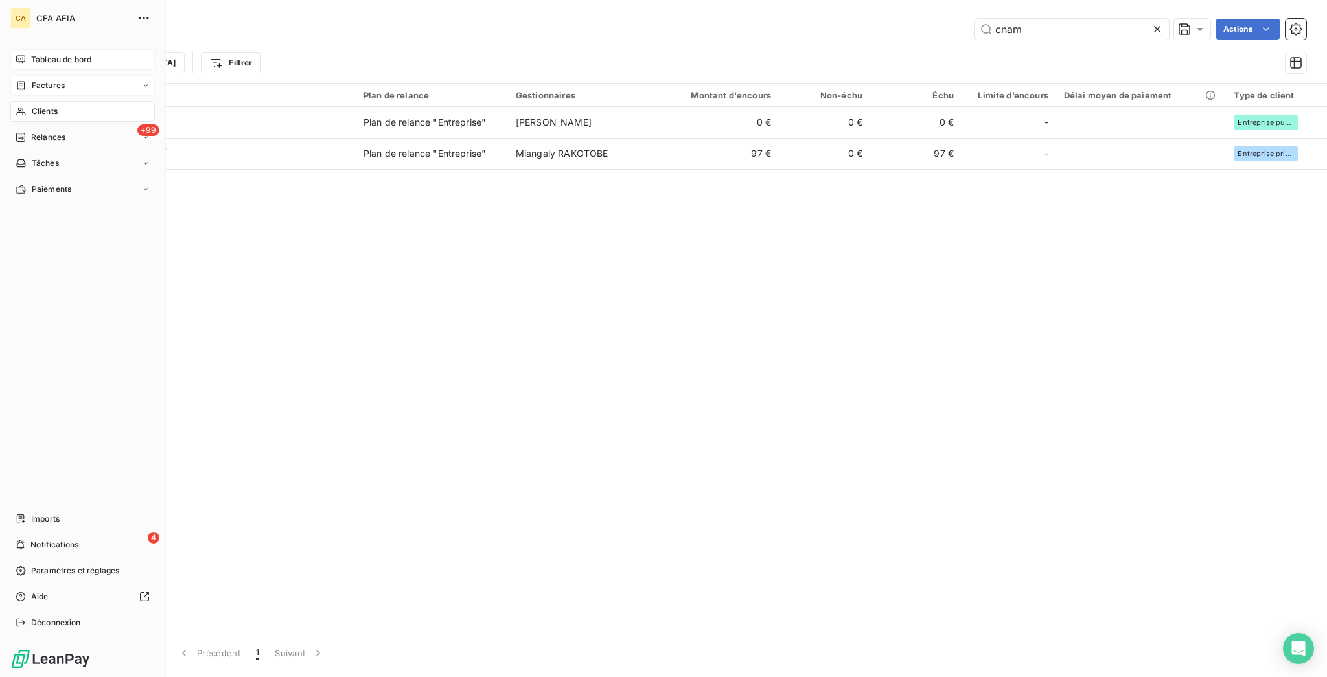
click at [32, 80] on span "Factures" at bounding box center [48, 86] width 33 height 12
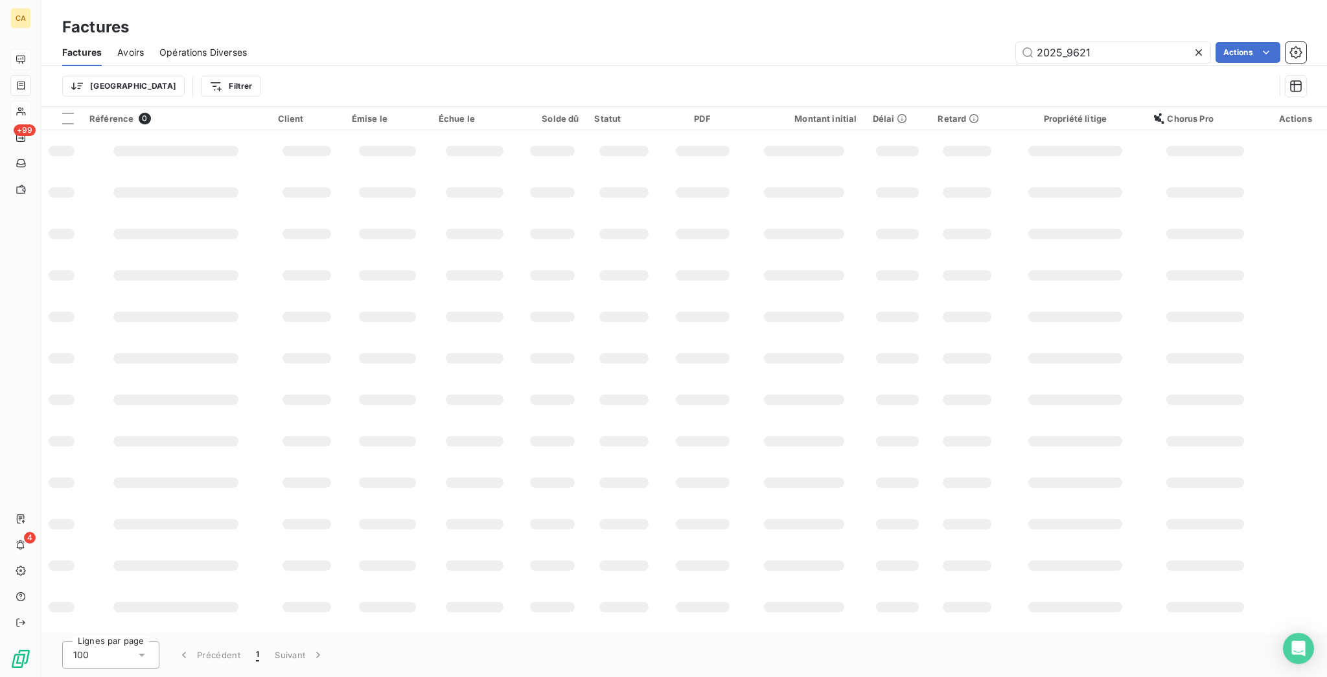
drag, startPoint x: 1078, startPoint y: 46, endPoint x: 1326, endPoint y: 62, distance: 248.1
click at [1291, 58] on div "Factures Avoirs Opérations Diverses 2025_9621 Actions Trier Filtrer" at bounding box center [684, 72] width 1286 height 67
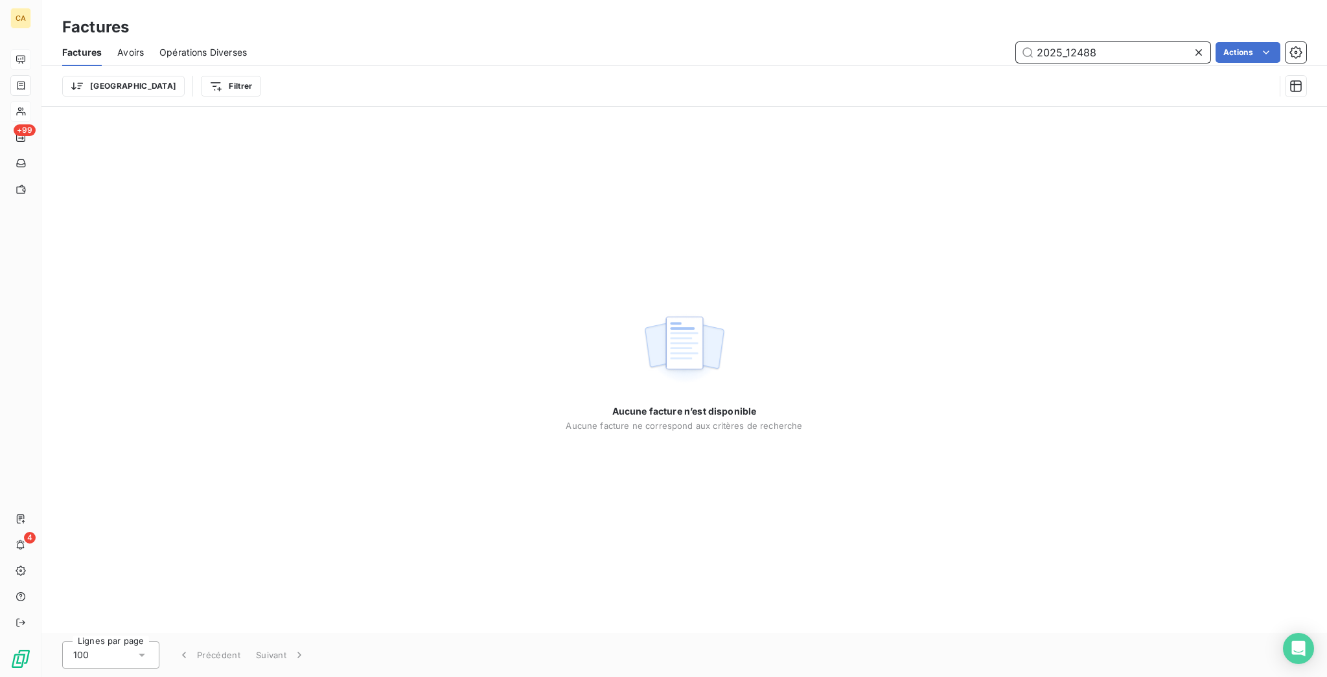
drag, startPoint x: 1102, startPoint y: 42, endPoint x: 1075, endPoint y: 43, distance: 26.6
click at [1075, 43] on input "2025_12488" at bounding box center [1113, 52] width 194 height 21
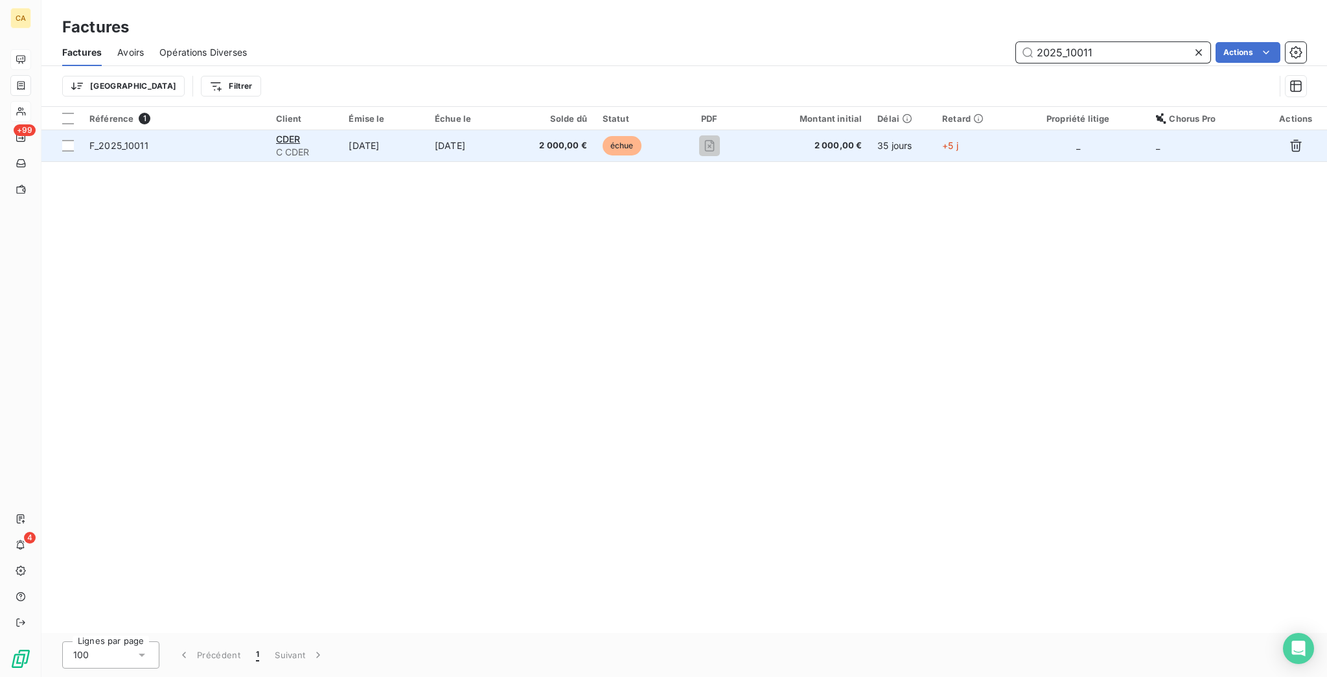
type input "2025_10011"
click at [474, 130] on td "[DATE]" at bounding box center [470, 145] width 87 height 31
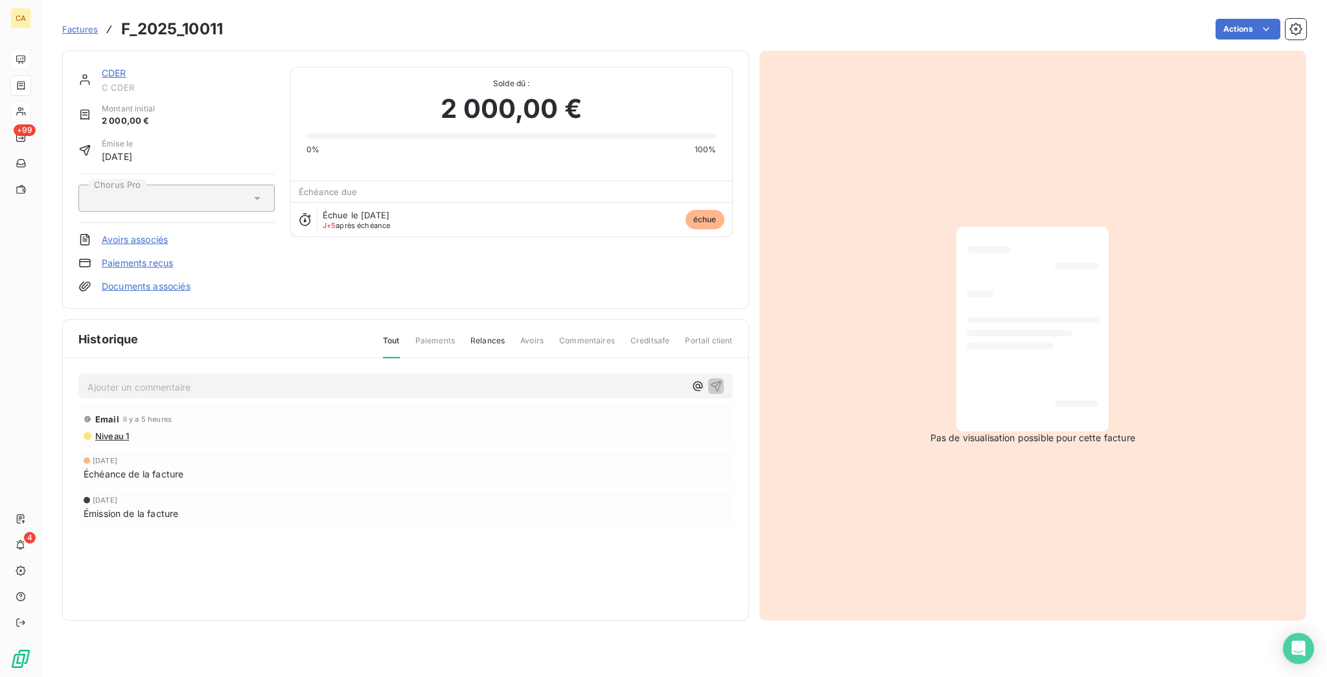
click at [358, 379] on p "Ajouter un commentaire ﻿" at bounding box center [386, 387] width 598 height 16
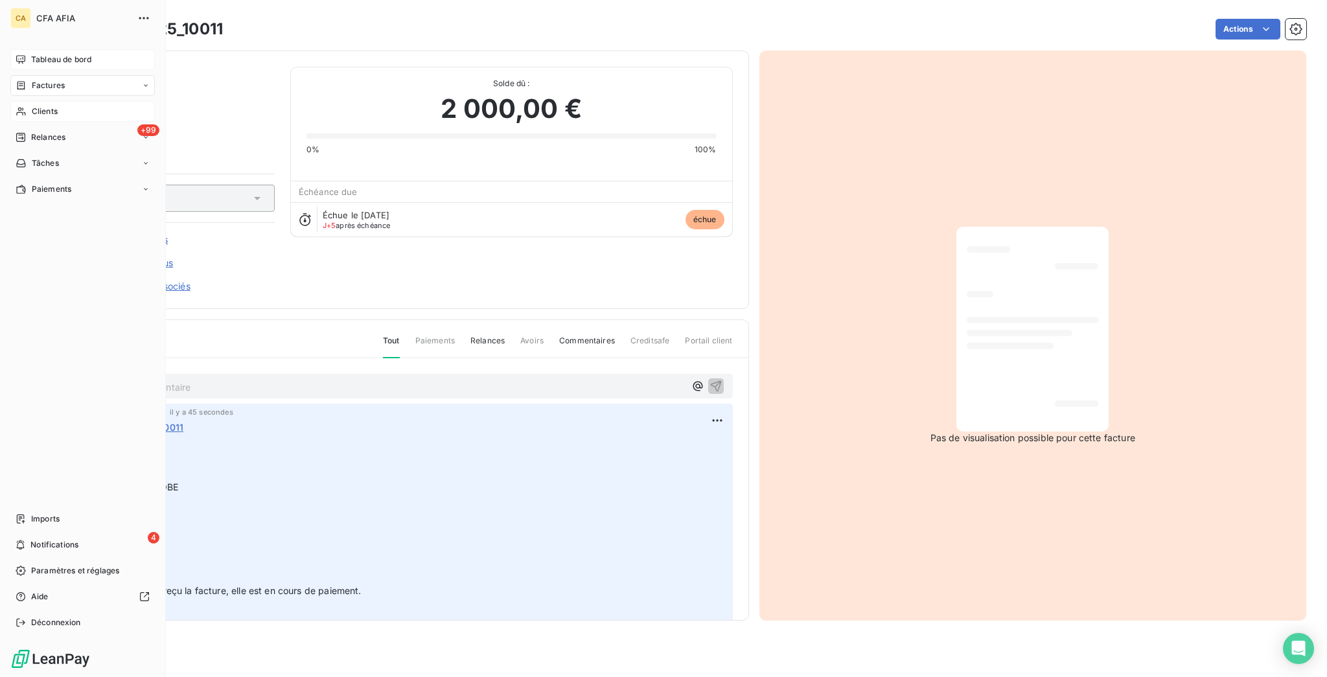
click at [38, 60] on nav "Tableau de bord Factures Clients +99 Relances Tâches Paiements" at bounding box center [82, 124] width 145 height 150
click at [38, 80] on span "Factures" at bounding box center [48, 86] width 33 height 12
click at [47, 106] on span "Factures" at bounding box center [47, 112] width 33 height 12
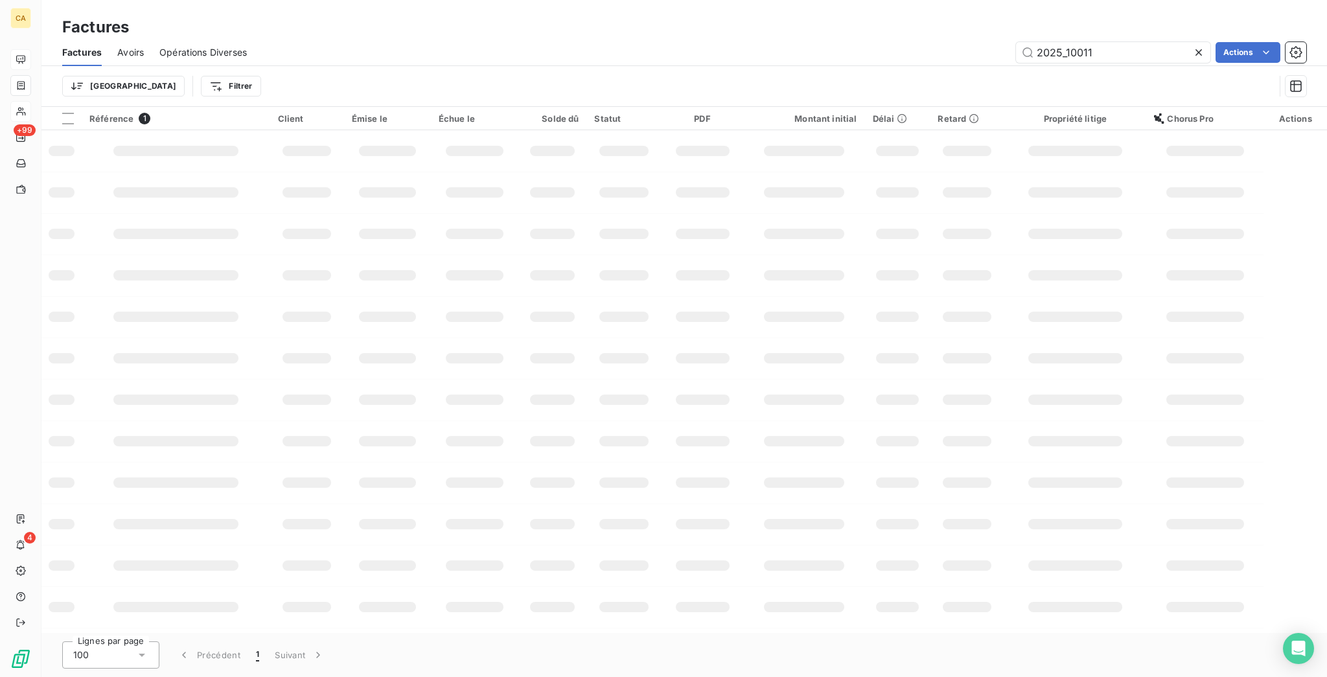
click at [1115, 52] on div "2025_10011" at bounding box center [1113, 52] width 194 height 21
click at [1108, 42] on input "2025_10011" at bounding box center [1113, 52] width 194 height 21
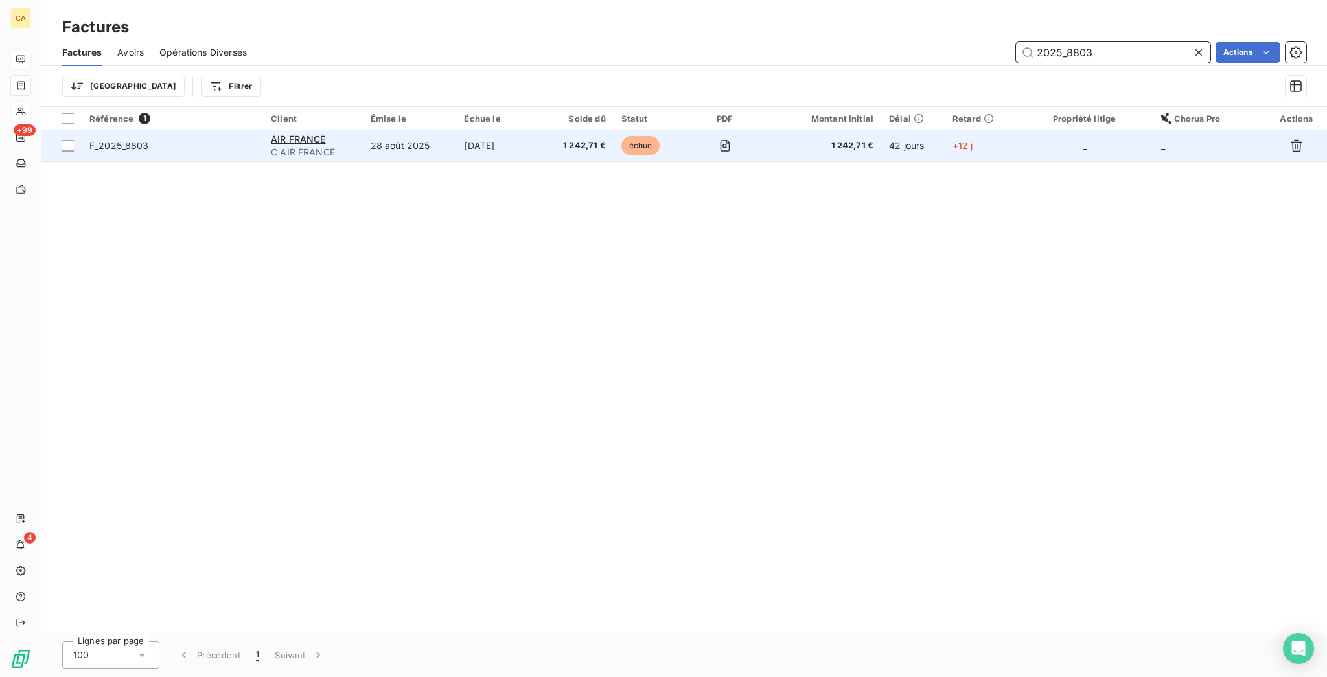
type input "2025_8803"
click at [355, 146] on span "C AIR FRANCE" at bounding box center [313, 152] width 84 height 13
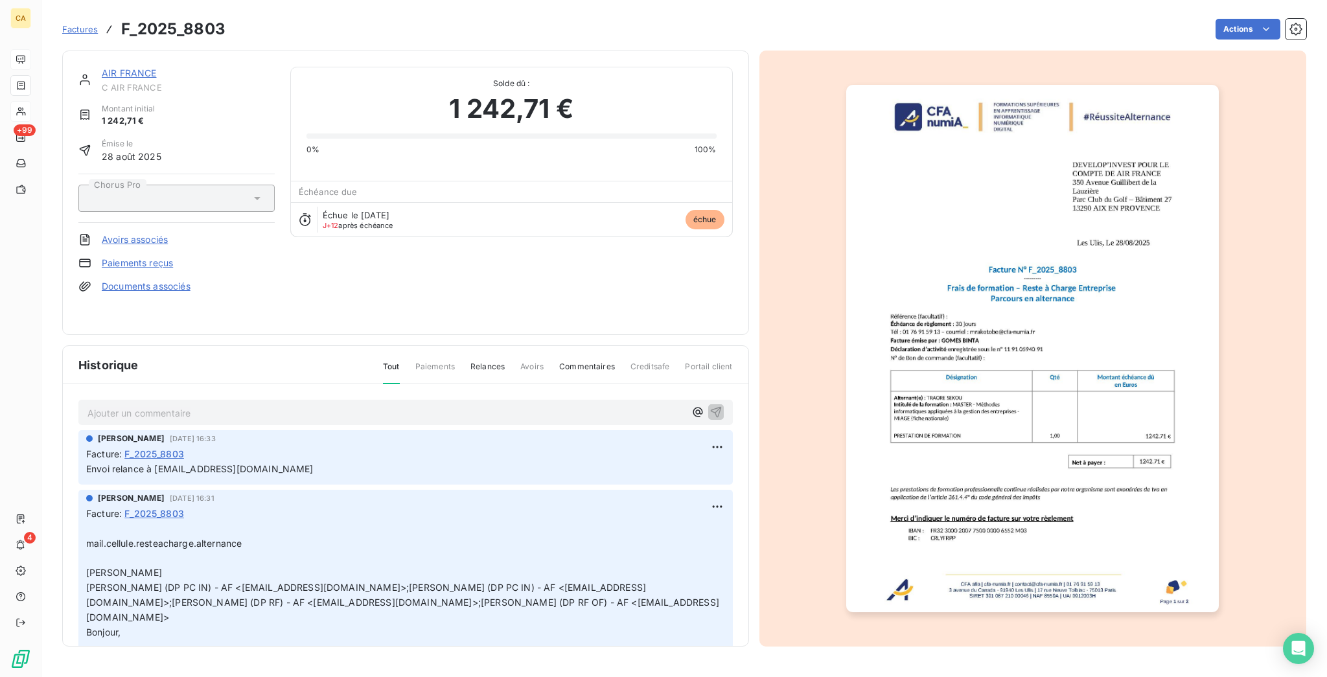
click at [198, 405] on p "Ajouter un commentaire ﻿" at bounding box center [386, 413] width 598 height 16
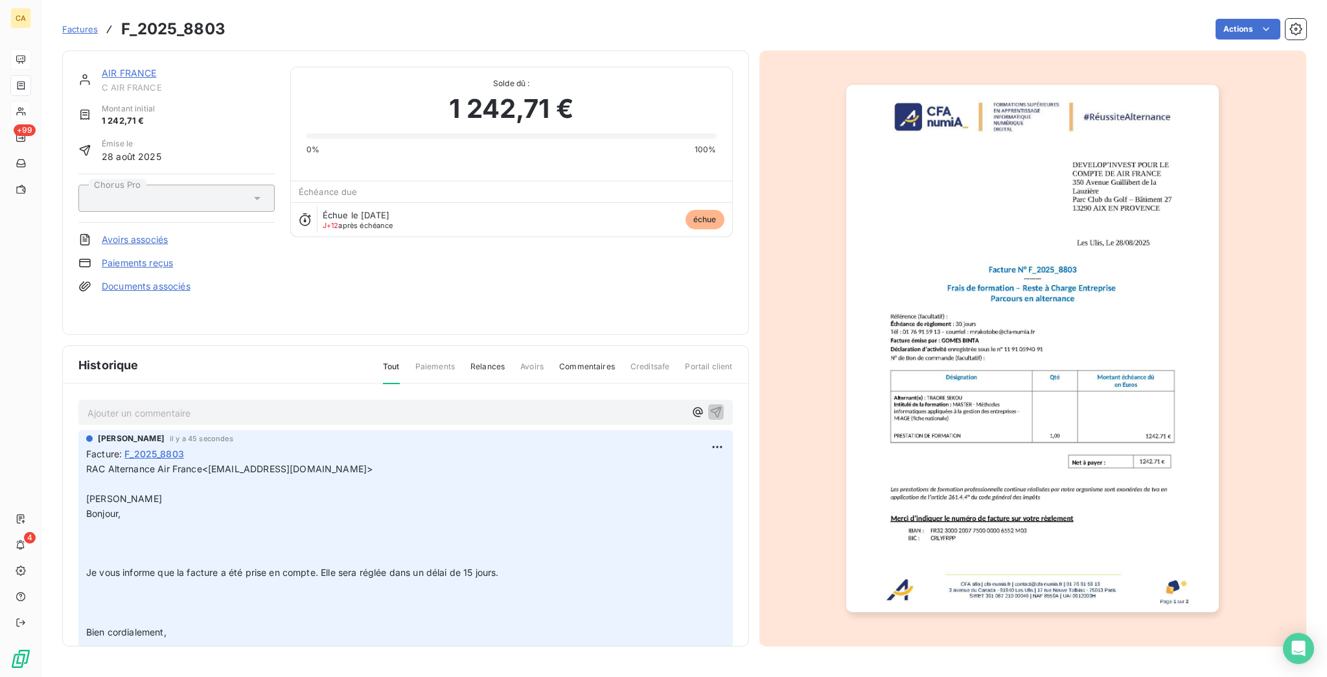
click at [106, 67] on link "AIR FRANCE" at bounding box center [129, 72] width 55 height 11
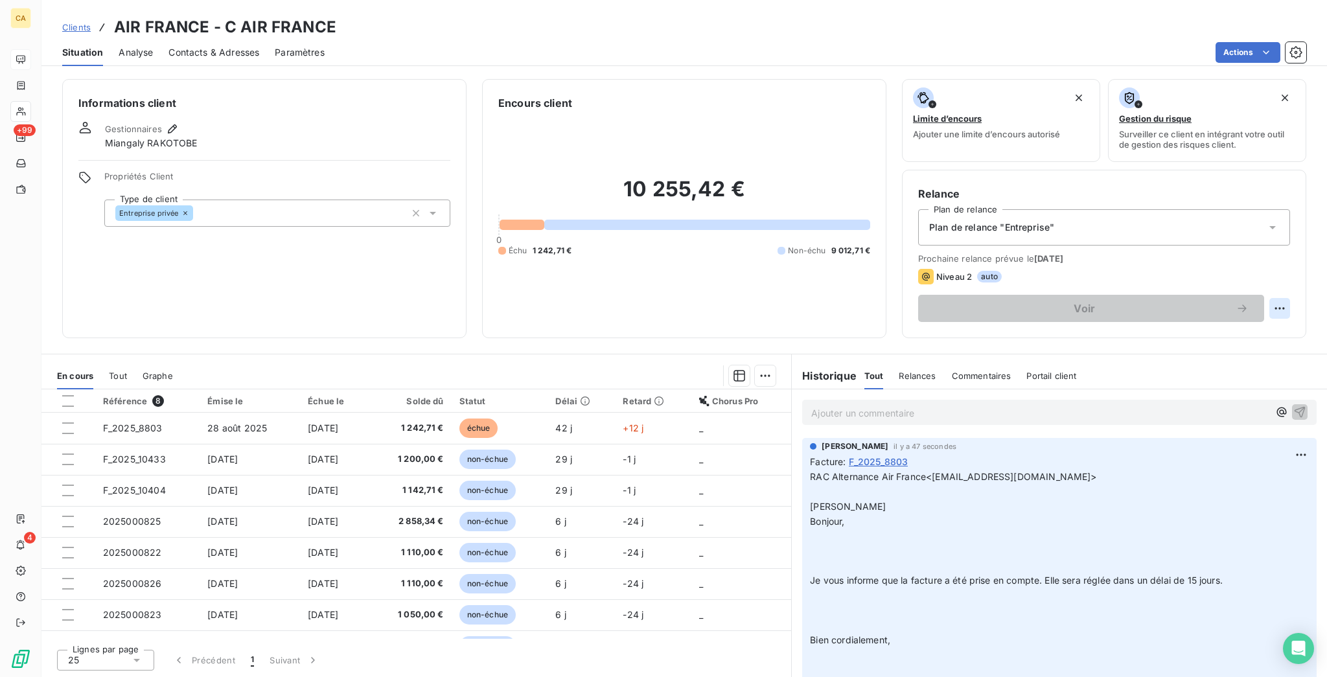
click at [1283, 251] on html "CA +99 4 Clients AIR FRANCE - C AIR FRANCE Situation Analyse Contacts & Adresse…" at bounding box center [663, 338] width 1327 height 677
click at [1270, 277] on div "Replanifier cette action" at bounding box center [1241, 282] width 116 height 21
select select "9"
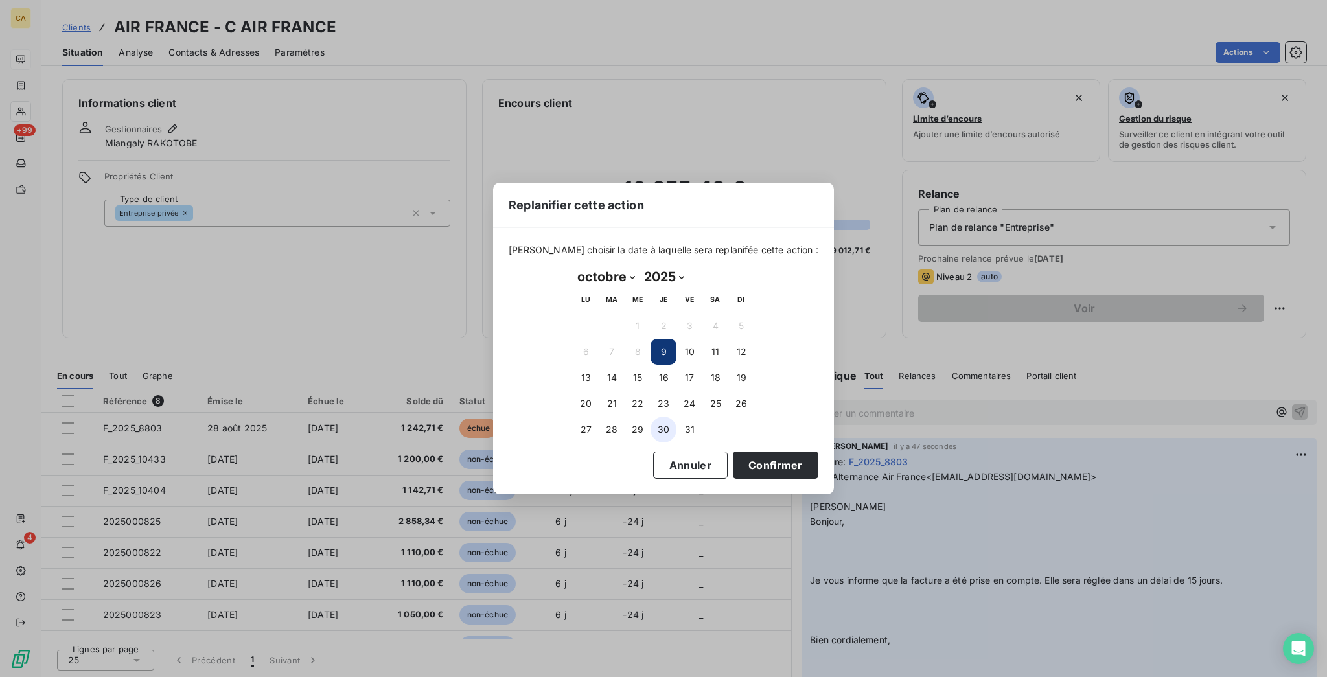
click at [662, 430] on button "30" at bounding box center [664, 430] width 26 height 26
click at [733, 461] on button "Confirmer" at bounding box center [776, 465] width 86 height 27
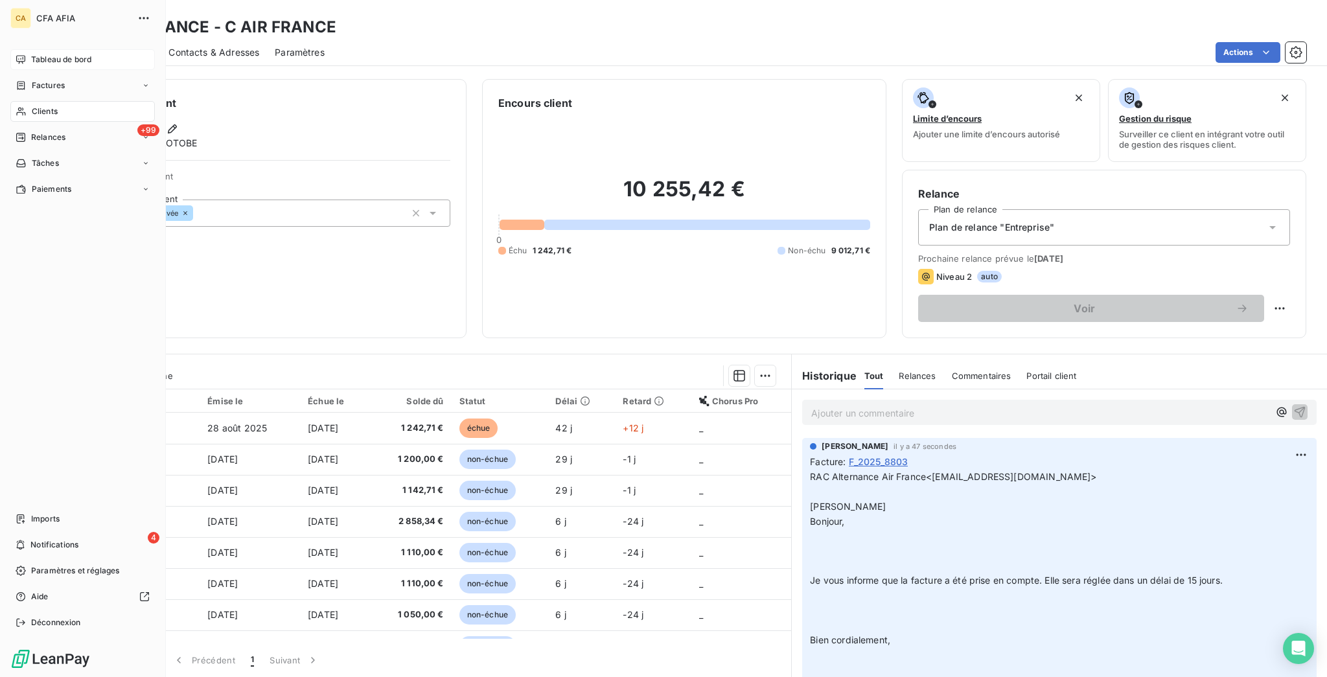
click at [24, 101] on div "Clients" at bounding box center [82, 111] width 145 height 21
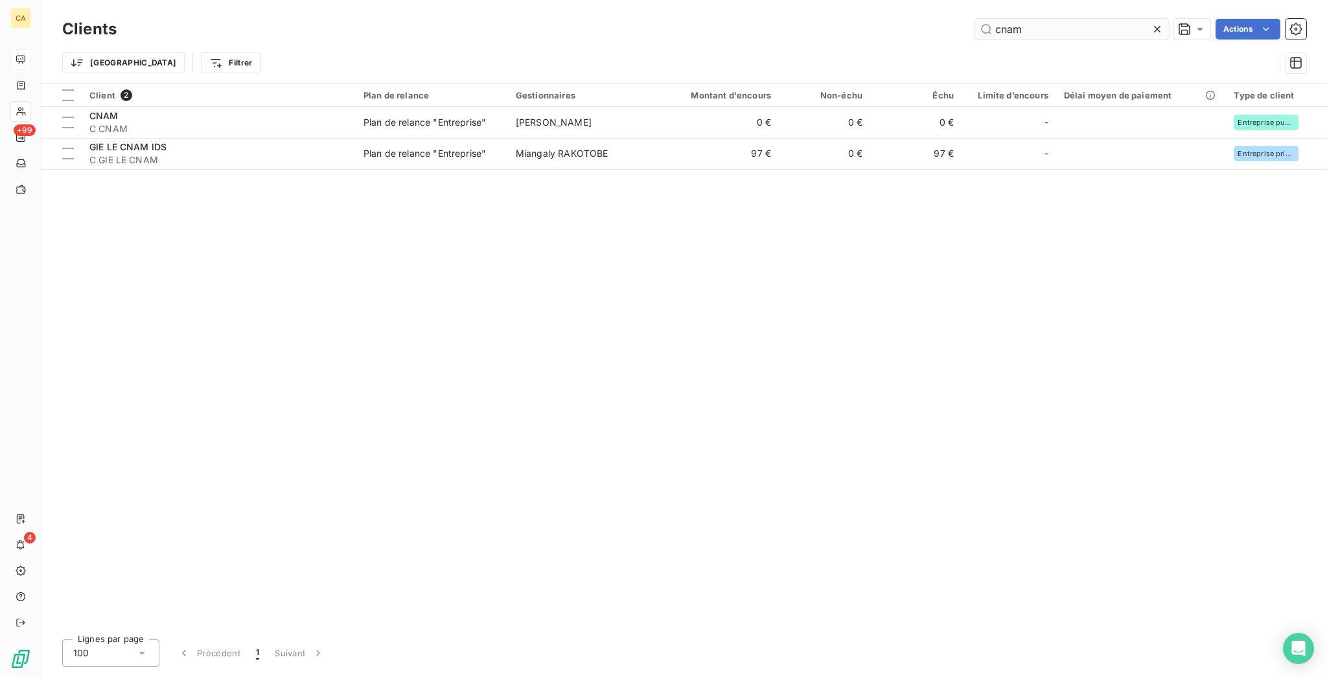
drag, startPoint x: 1060, startPoint y: 28, endPoint x: 1052, endPoint y: 27, distance: 7.2
click at [1052, 27] on input "cnam" at bounding box center [1072, 29] width 194 height 21
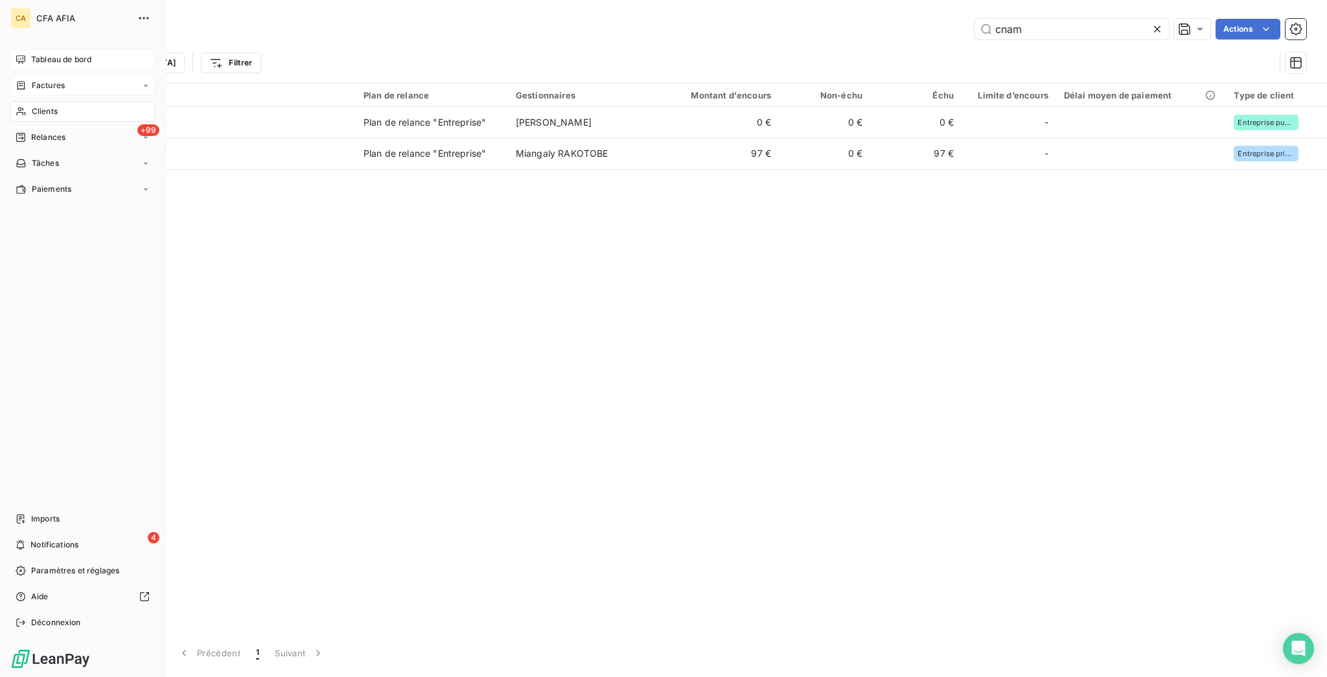
click at [42, 80] on span "Factures" at bounding box center [48, 86] width 33 height 12
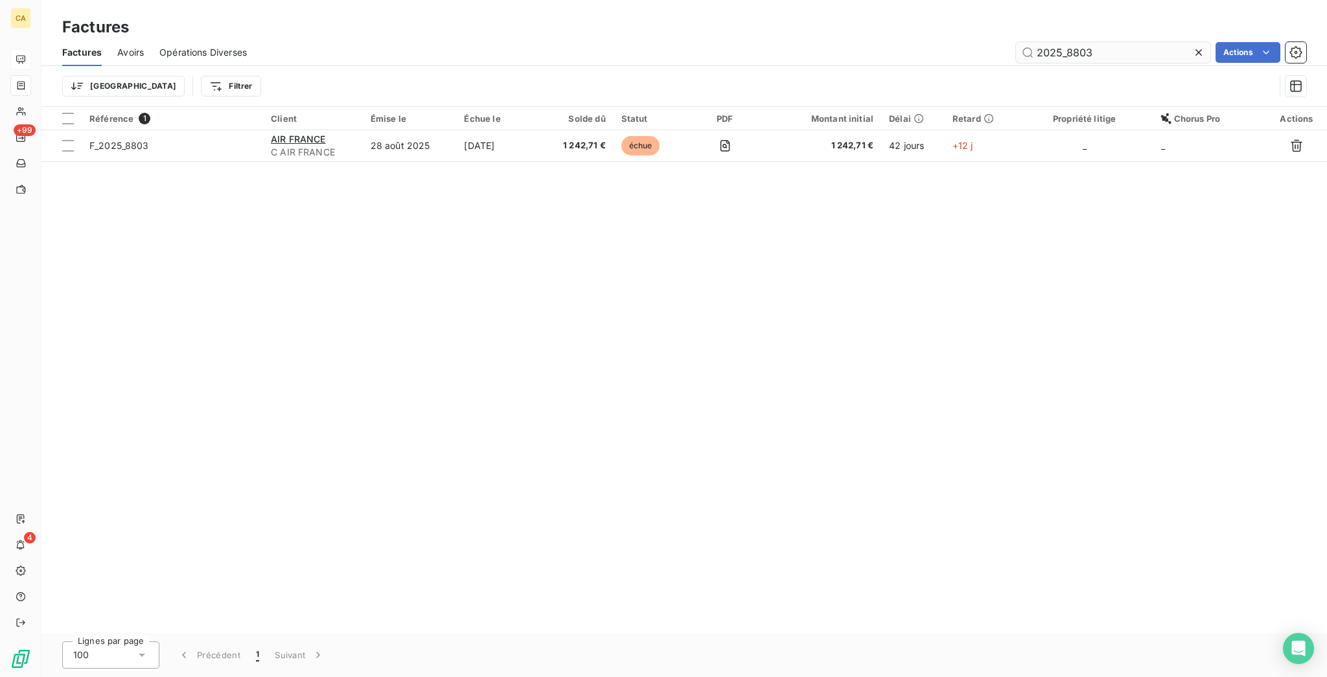
drag, startPoint x: 1119, startPoint y: 42, endPoint x: 1073, endPoint y: 43, distance: 45.4
click at [1073, 43] on input "2025_8803" at bounding box center [1113, 52] width 194 height 21
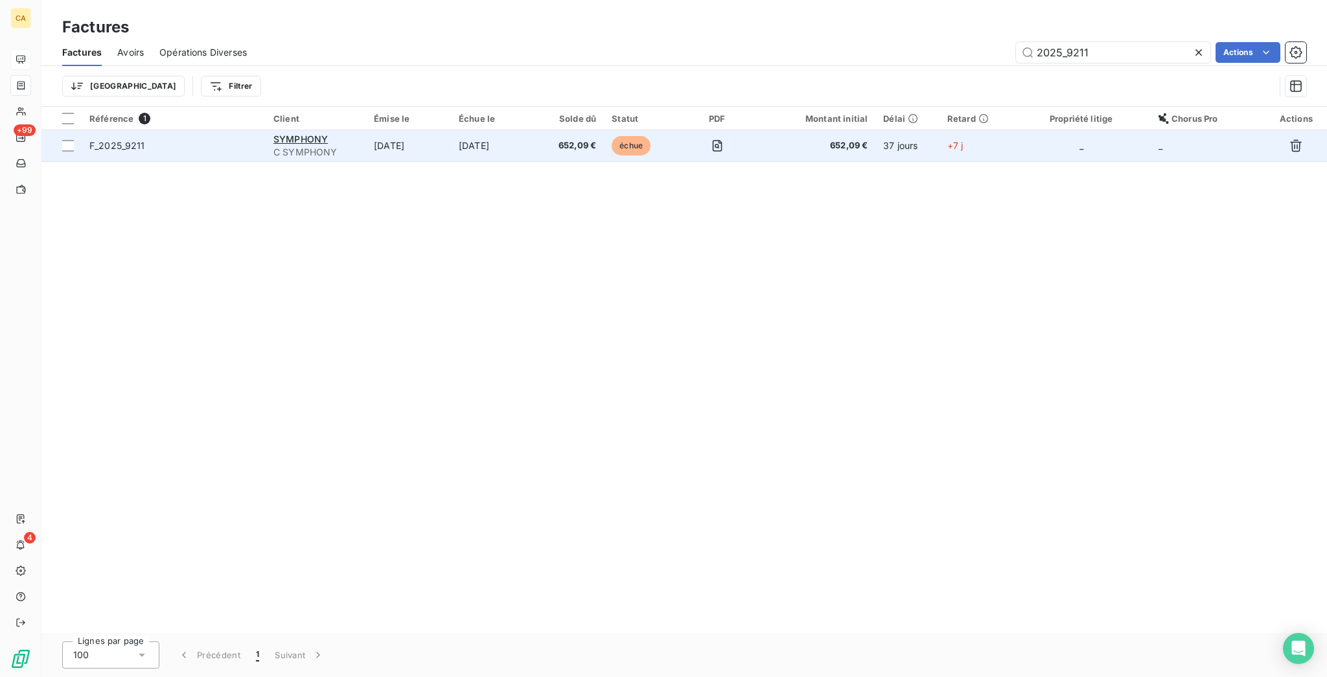
type input "2025_9211"
click at [489, 130] on td "[DATE]" at bounding box center [494, 145] width 86 height 31
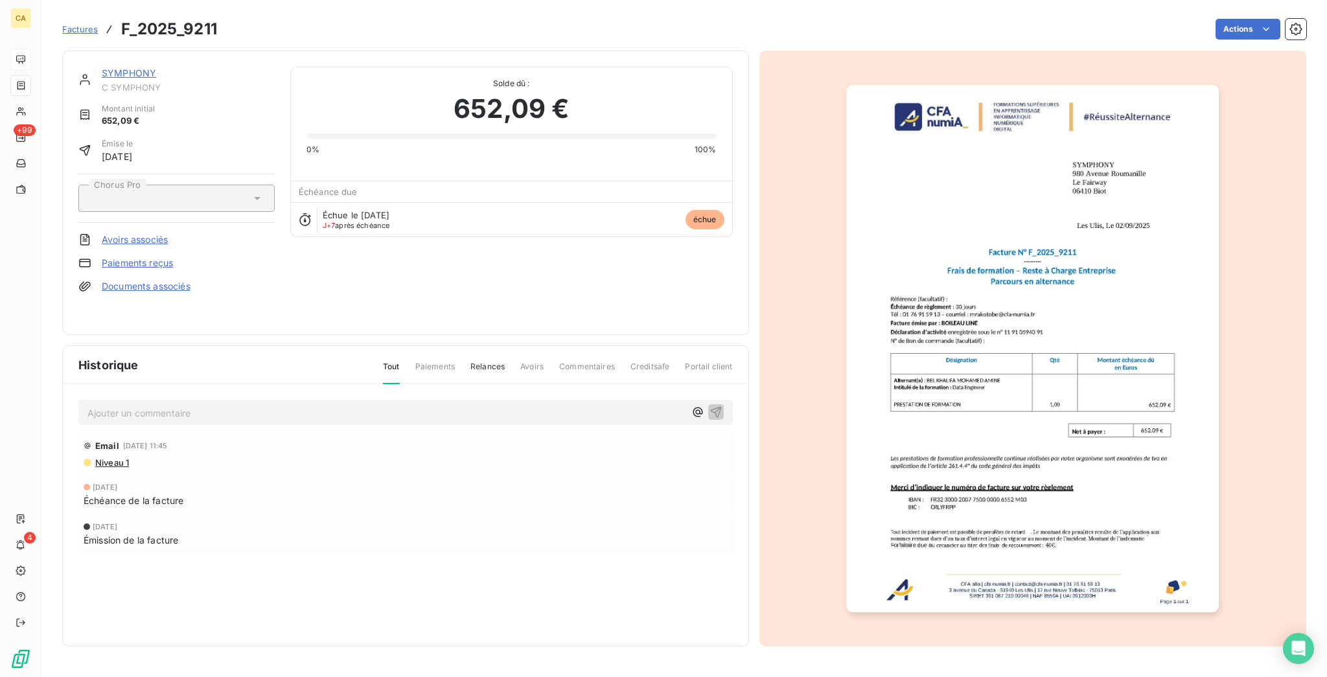
click at [308, 405] on p "Ajouter un commentaire ﻿" at bounding box center [386, 413] width 598 height 16
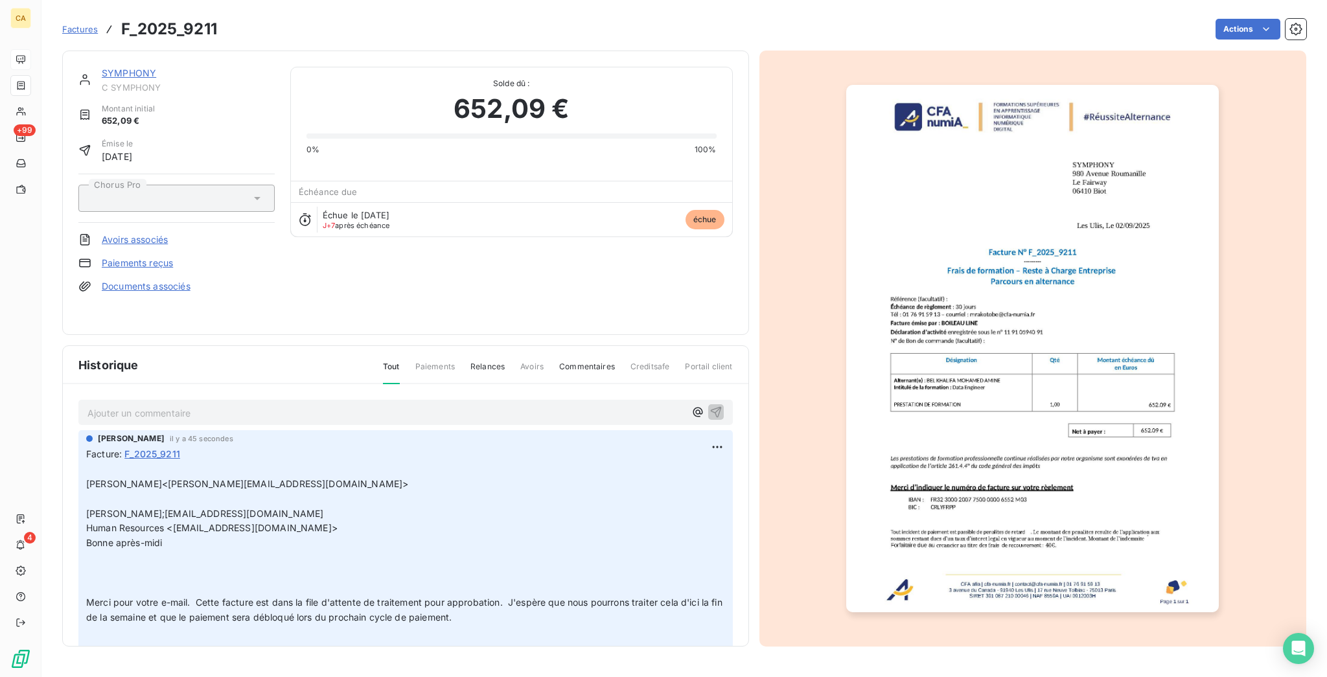
click at [115, 67] on link "SYMPHONY" at bounding box center [129, 72] width 54 height 11
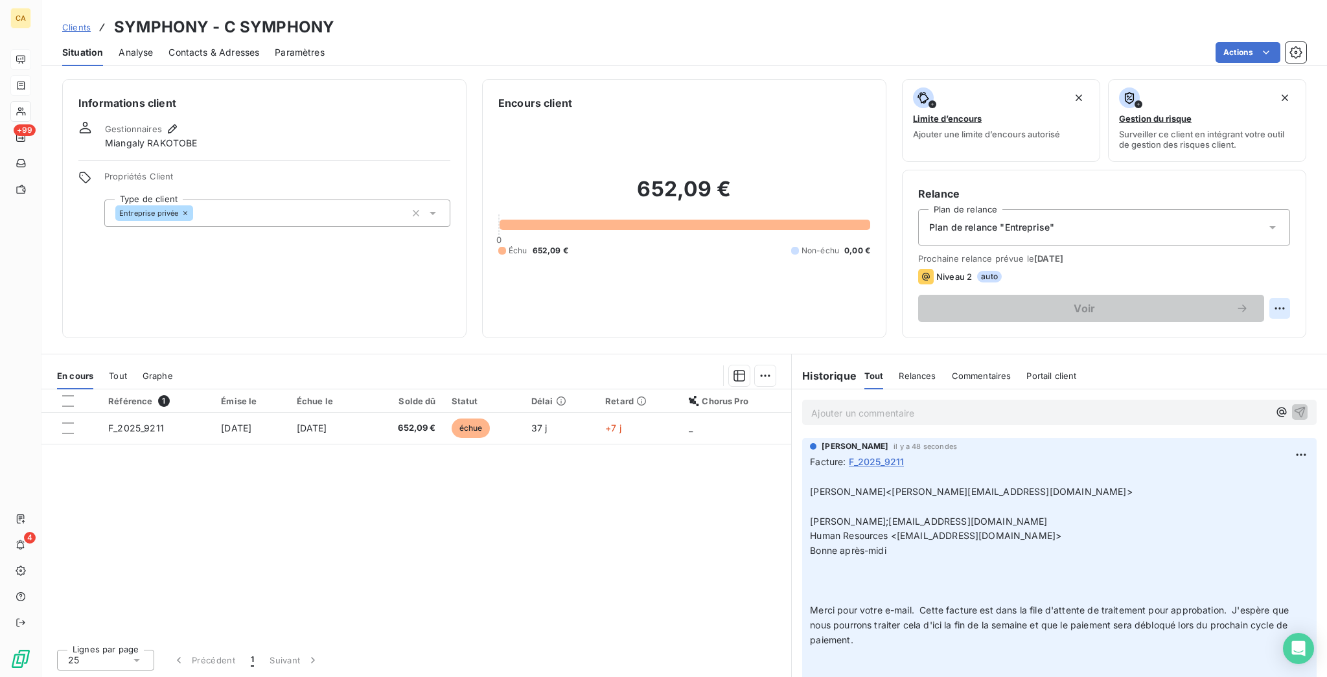
click at [1288, 255] on html "CA +99 4 Clients SYMPHONY - C SYMPHONY Situation Analyse Contacts & Adresses Pa…" at bounding box center [663, 338] width 1327 height 677
click at [1277, 288] on div "Replanifier cette action" at bounding box center [1241, 282] width 126 height 31
click at [1267, 283] on div "Replanifier cette action" at bounding box center [1241, 282] width 116 height 21
select select "9"
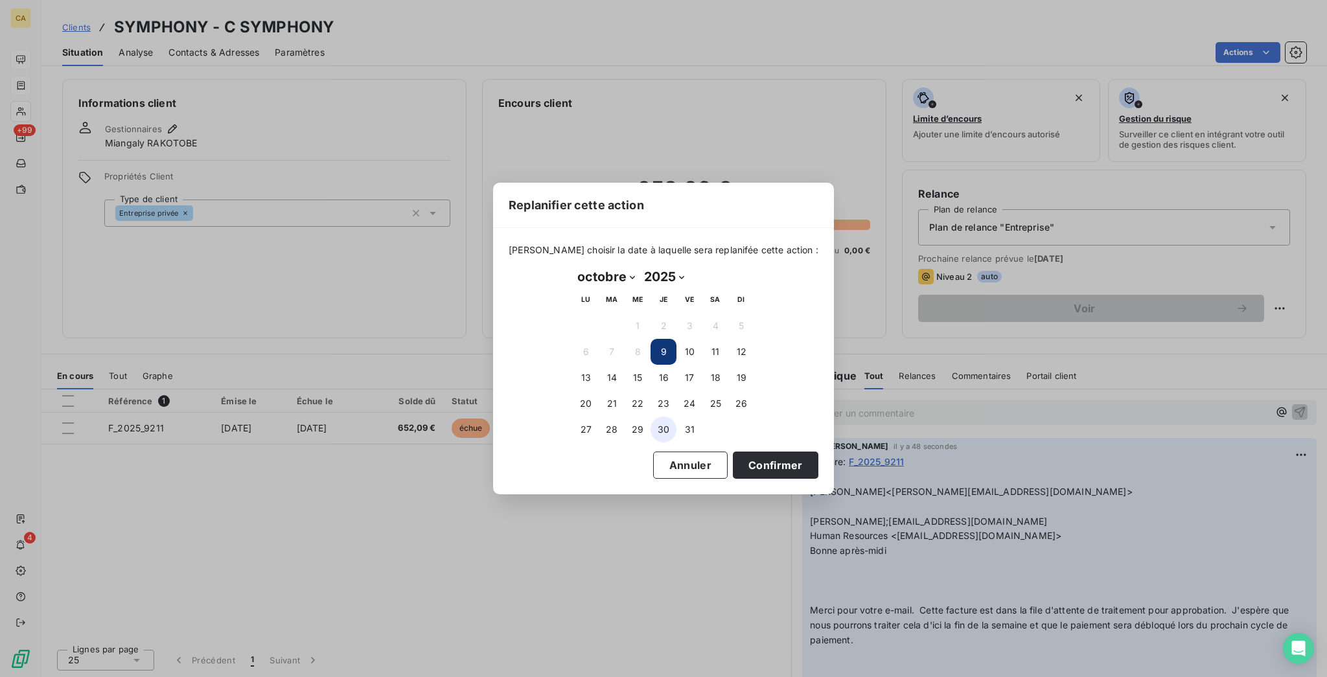
click at [668, 424] on button "30" at bounding box center [664, 430] width 26 height 26
click at [733, 464] on button "Confirmer" at bounding box center [776, 465] width 86 height 27
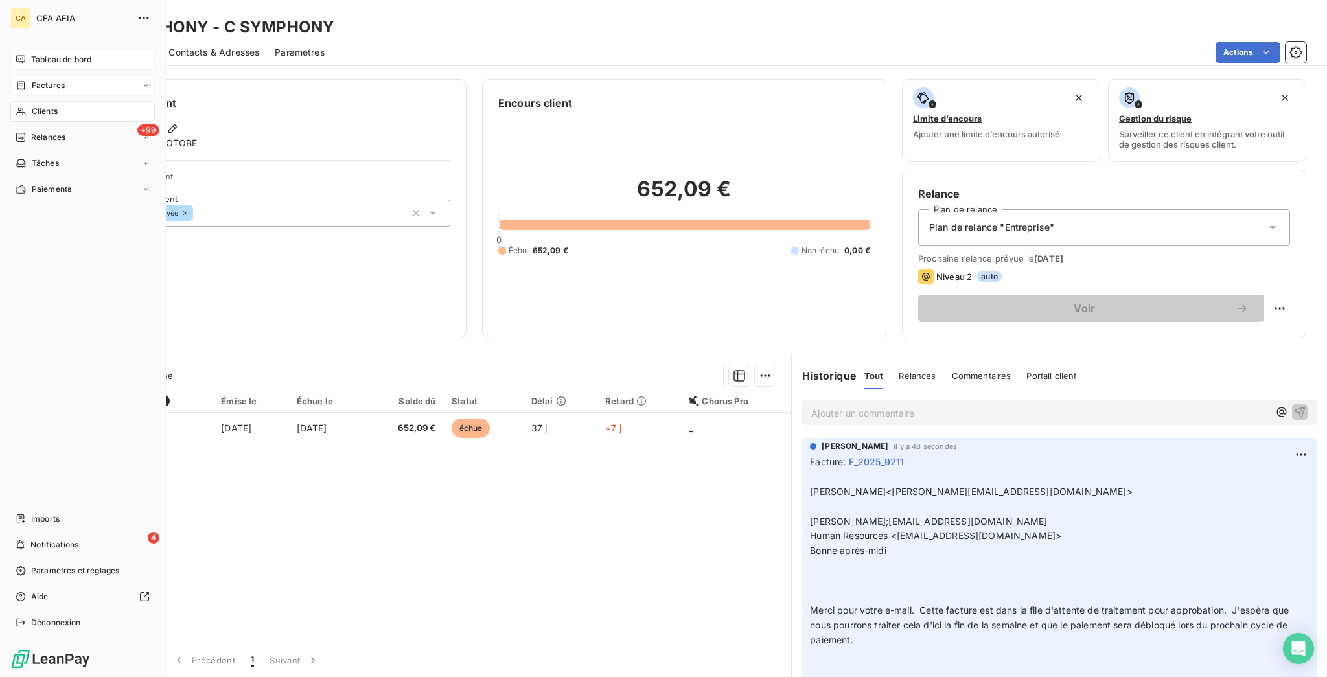
drag, startPoint x: 28, startPoint y: 90, endPoint x: 49, endPoint y: 88, distance: 21.5
click at [32, 106] on span "Clients" at bounding box center [45, 112] width 26 height 12
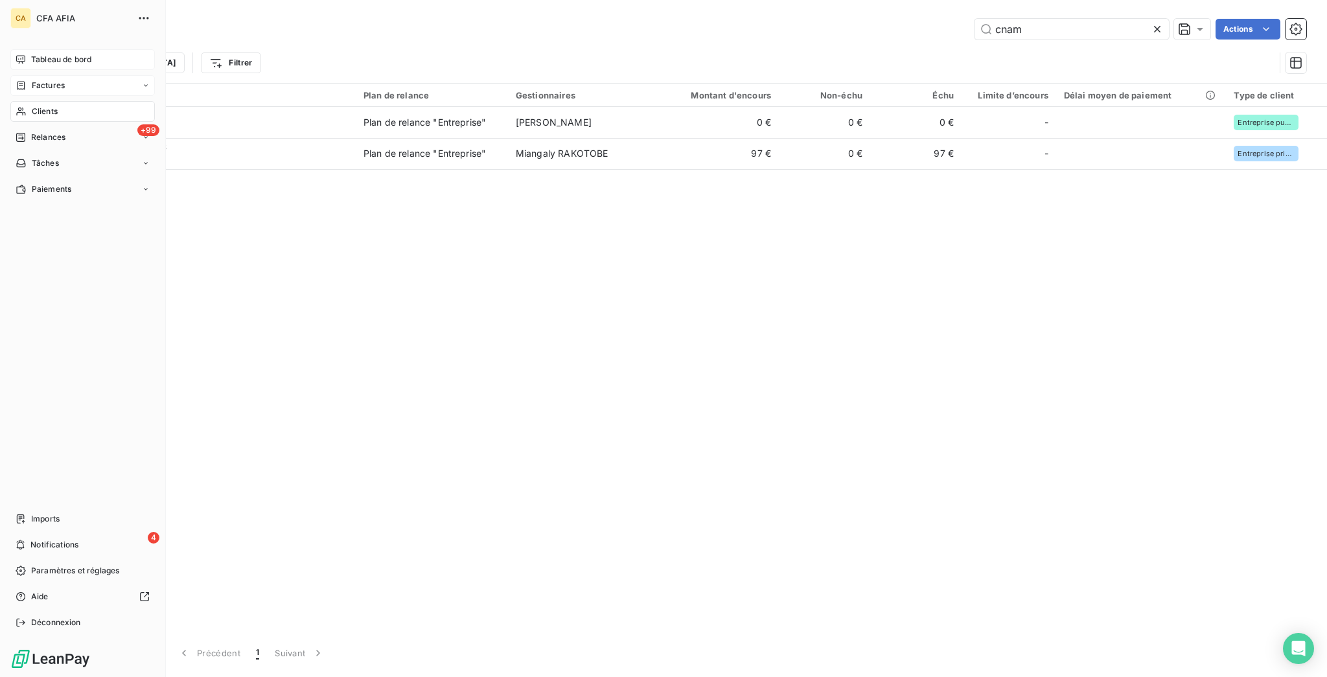
click at [32, 76] on div "Factures" at bounding box center [82, 85] width 145 height 21
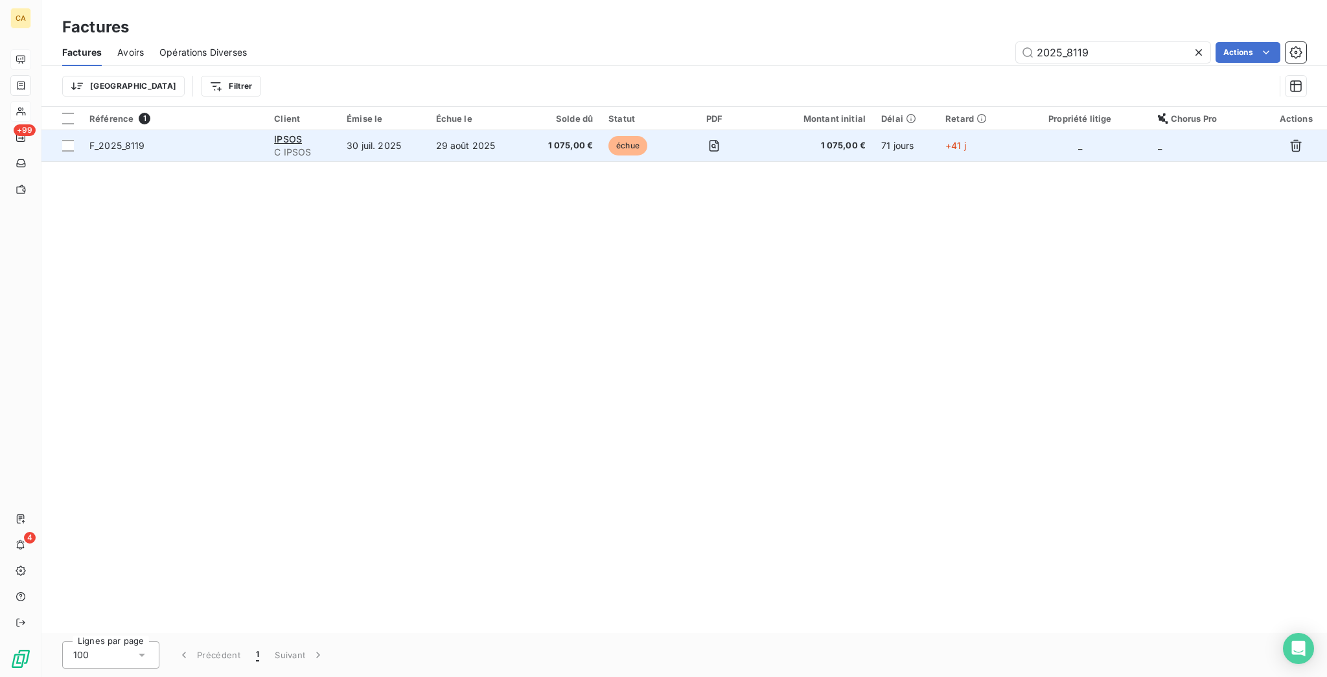
type input "2025_8119"
click at [358, 130] on td "30 juil. 2025" at bounding box center [383, 145] width 89 height 31
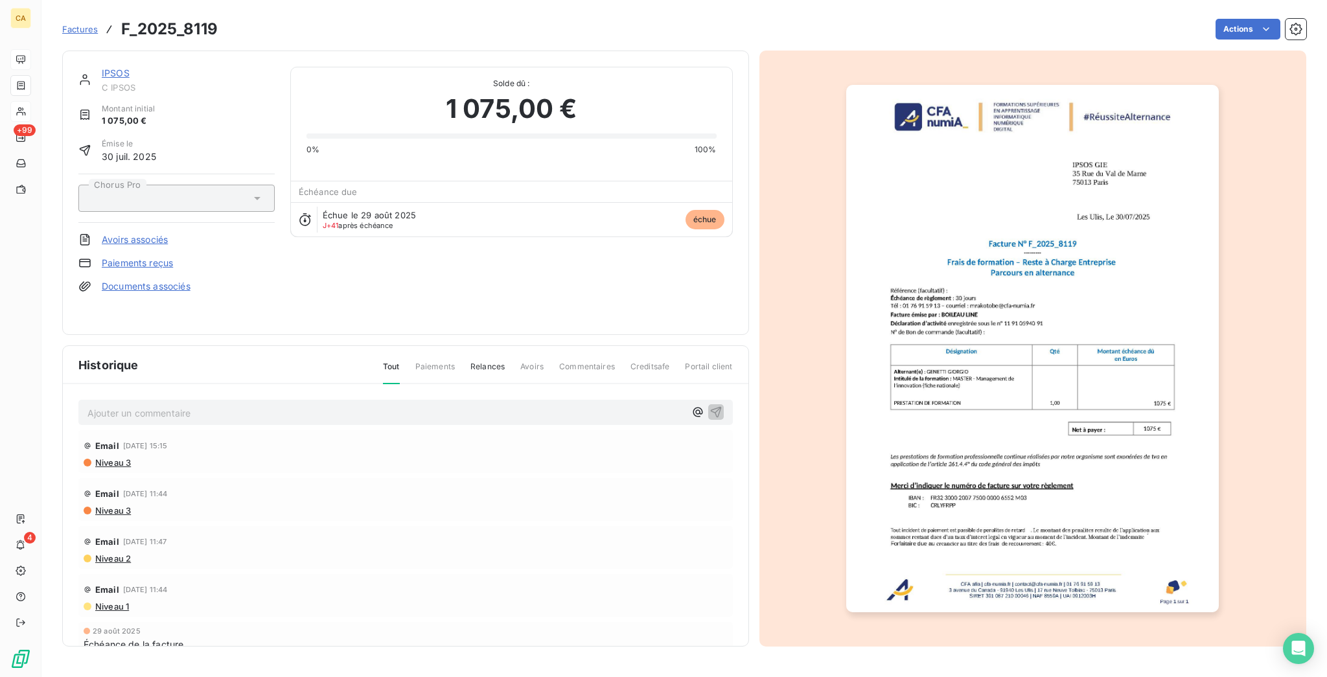
click at [369, 405] on p "Ajouter un commentaire ﻿" at bounding box center [386, 413] width 598 height 16
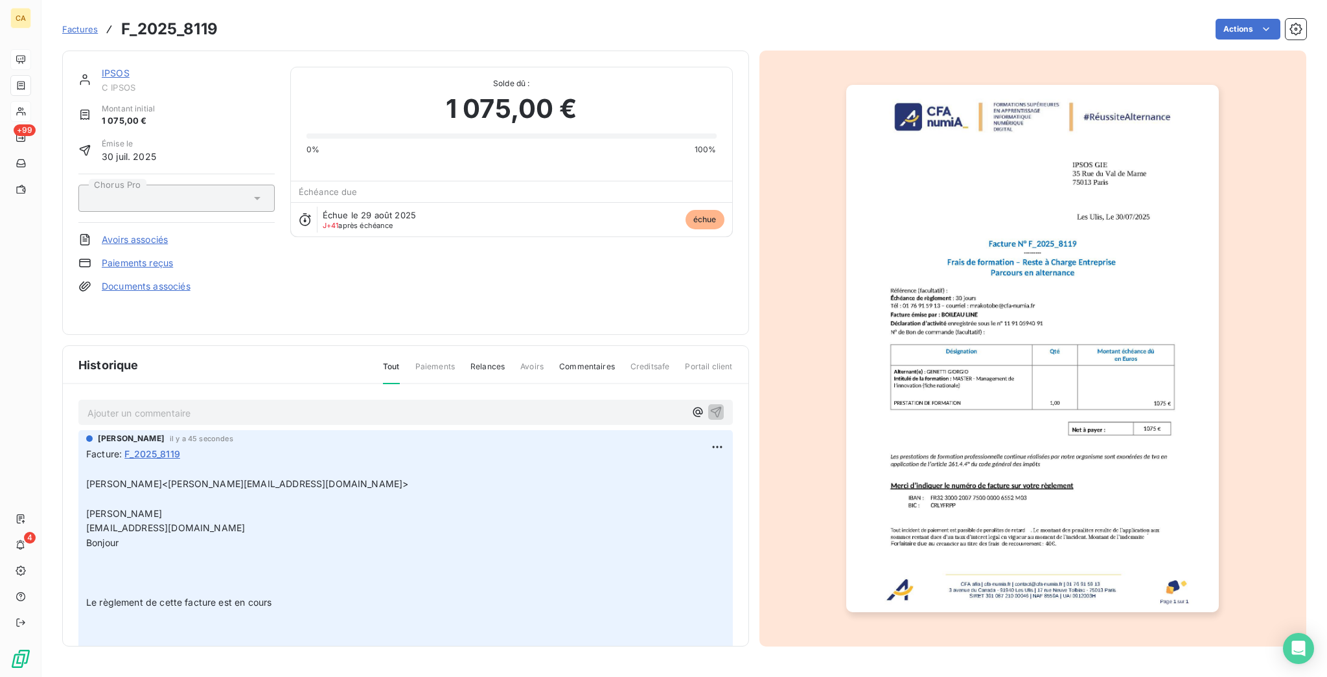
drag, startPoint x: 75, startPoint y: 63, endPoint x: 85, endPoint y: 60, distance: 10.2
click at [78, 67] on div "IPSOS C IPSOS" at bounding box center [176, 80] width 196 height 26
click at [102, 67] on link "IPSOS" at bounding box center [116, 72] width 28 height 11
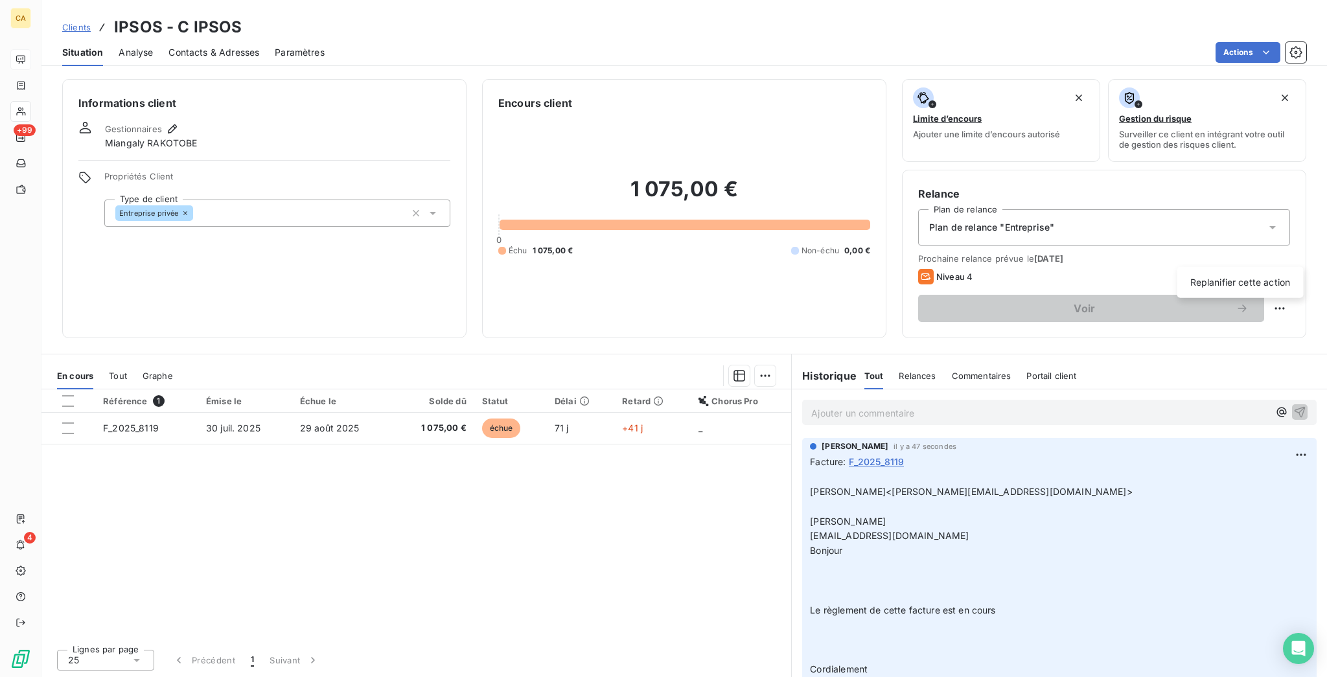
click at [1288, 242] on html "CA +99 4 Clients IPSOS - C IPSOS Situation Analyse Contacts & Adresses Paramètr…" at bounding box center [663, 338] width 1327 height 677
click at [1274, 285] on div "Replanifier cette action" at bounding box center [1241, 282] width 116 height 21
select select "9"
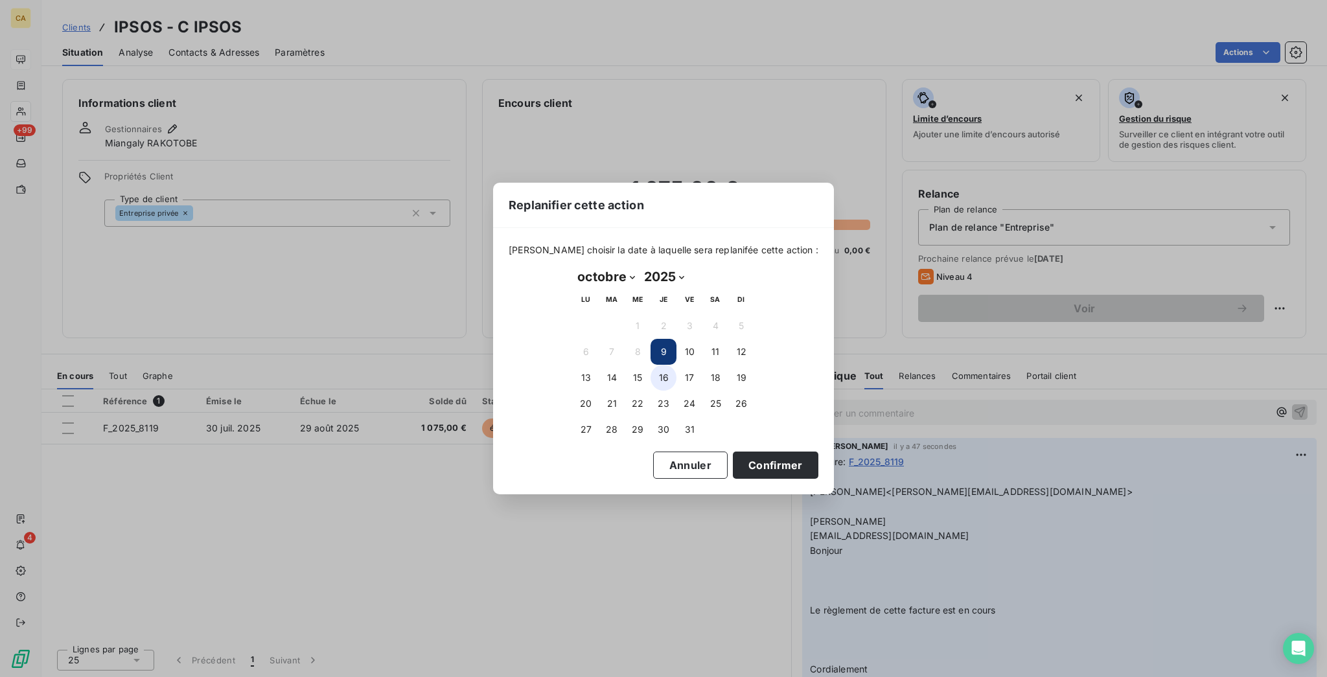
click at [661, 375] on button "16" at bounding box center [664, 378] width 26 height 26
click at [733, 464] on button "Confirmer" at bounding box center [776, 465] width 86 height 27
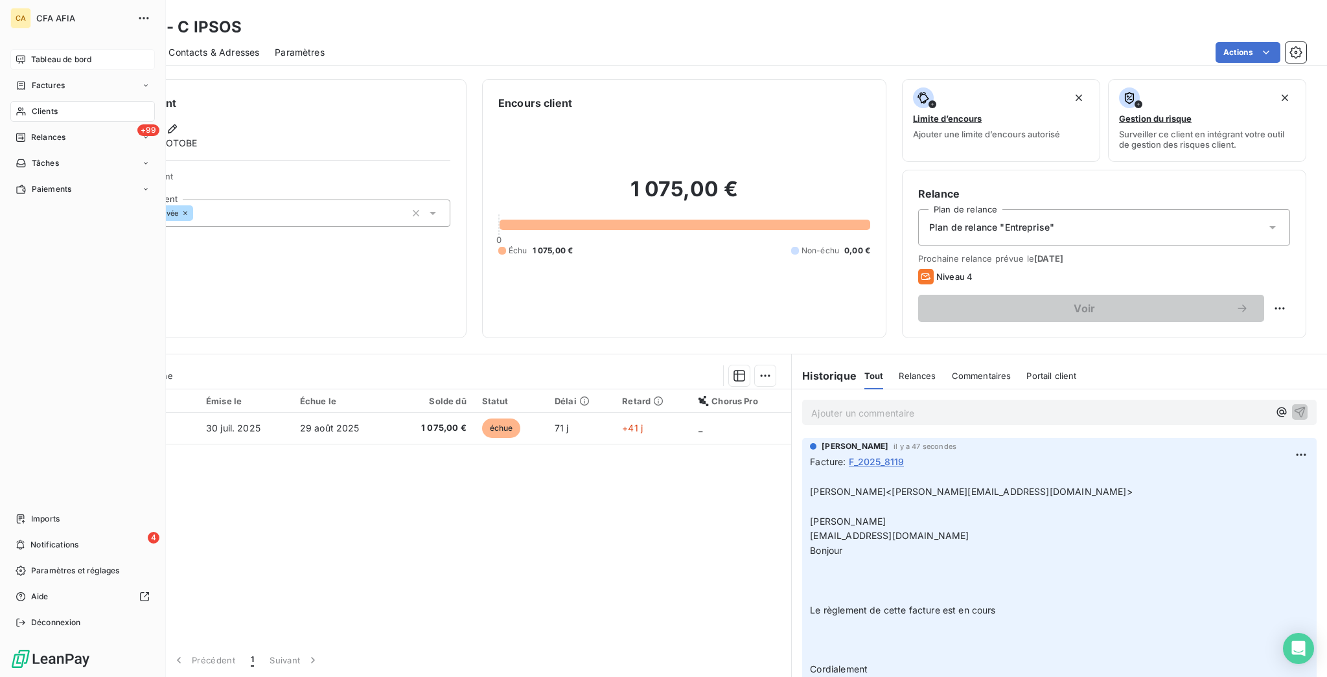
drag, startPoint x: 16, startPoint y: 86, endPoint x: 23, endPoint y: 86, distance: 7.8
click at [16, 106] on icon at bounding box center [21, 111] width 11 height 10
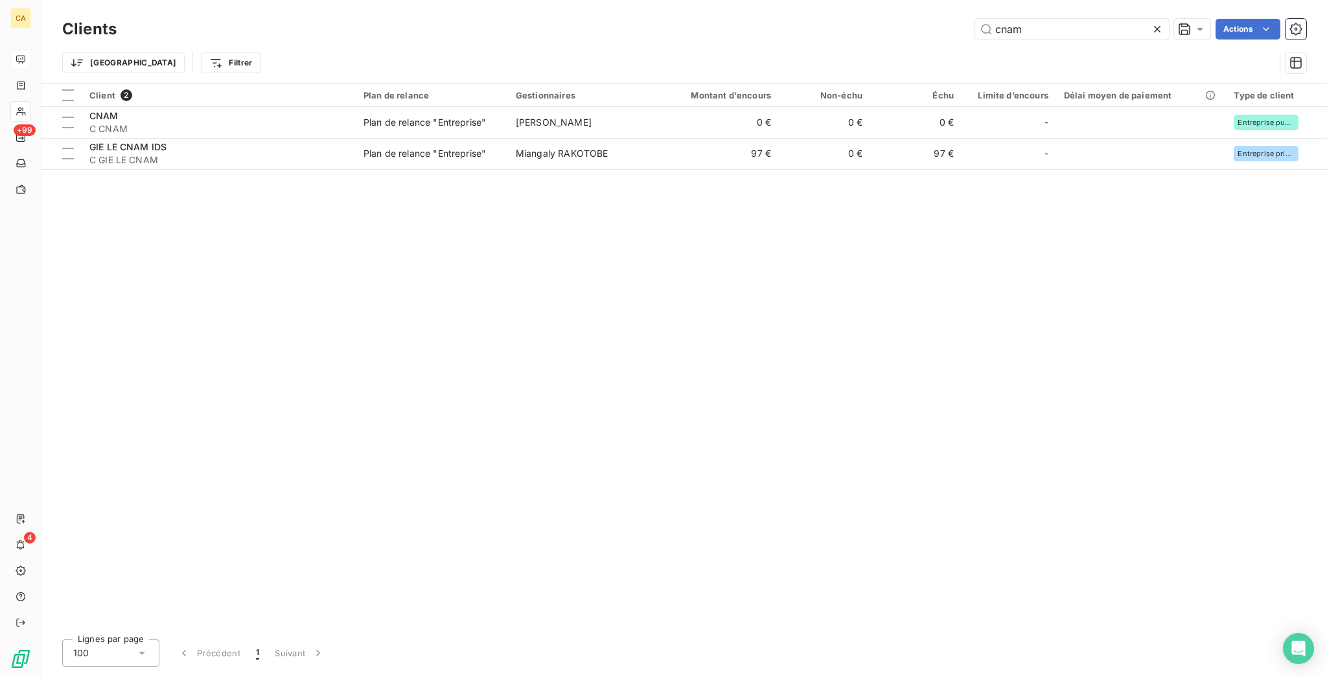
drag, startPoint x: 1000, startPoint y: 31, endPoint x: 907, endPoint y: 29, distance: 93.3
click at [907, 29] on div "cnam Actions" at bounding box center [719, 29] width 1174 height 21
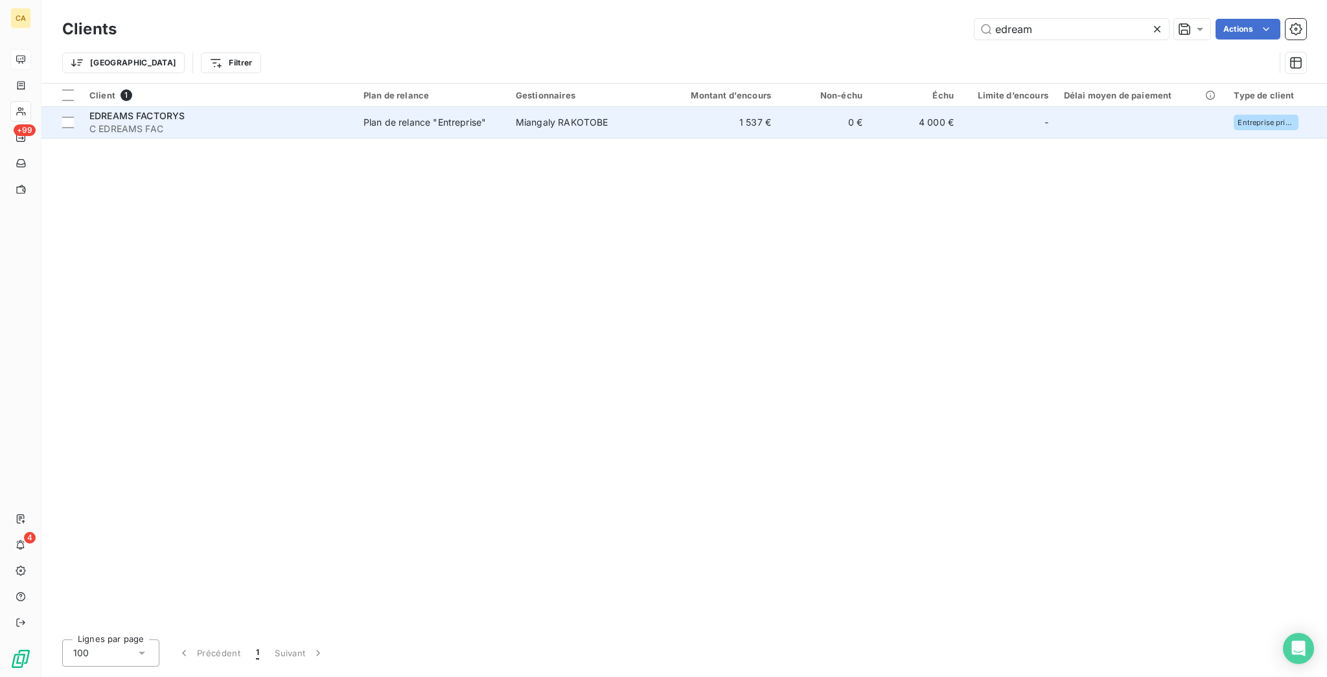
type input "edream"
click at [356, 107] on td "Plan de relance "Entreprise"" at bounding box center [432, 122] width 152 height 31
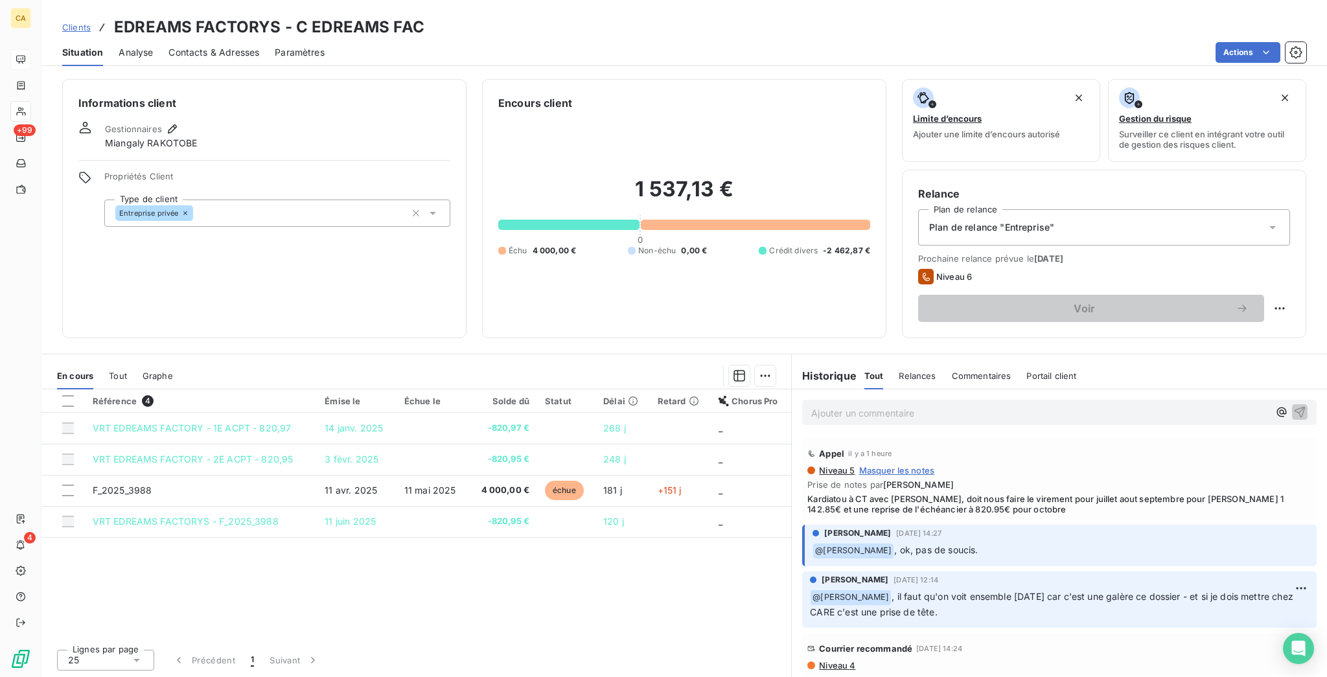
click at [870, 405] on p "Ajouter un commentaire ﻿" at bounding box center [1040, 413] width 458 height 16
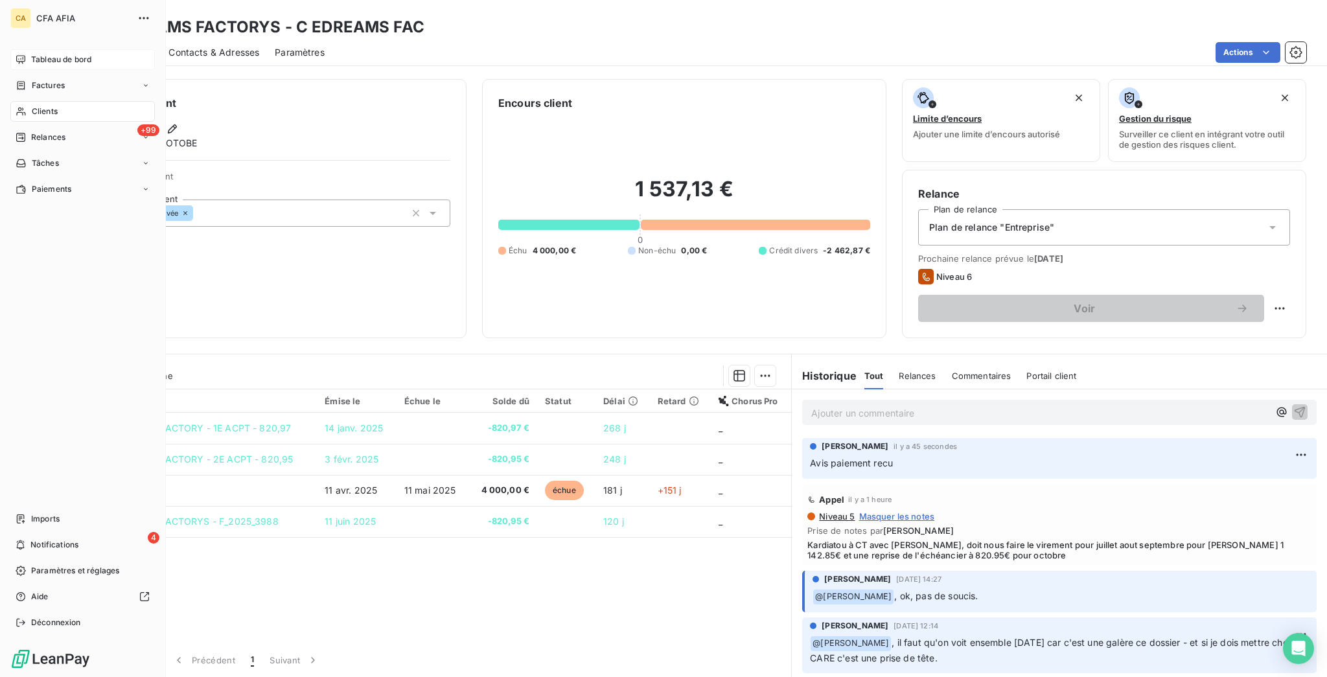
click at [32, 80] on span "Factures" at bounding box center [48, 86] width 33 height 12
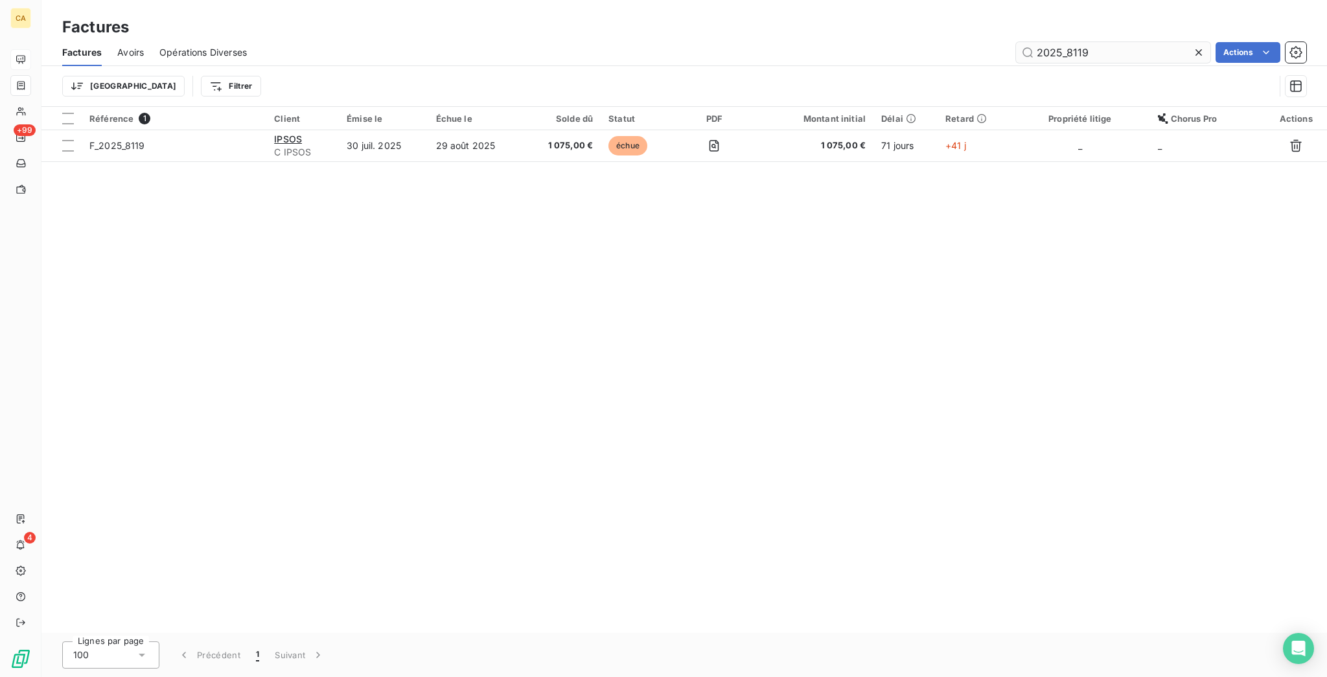
click at [1097, 47] on input "2025_8119" at bounding box center [1113, 52] width 194 height 21
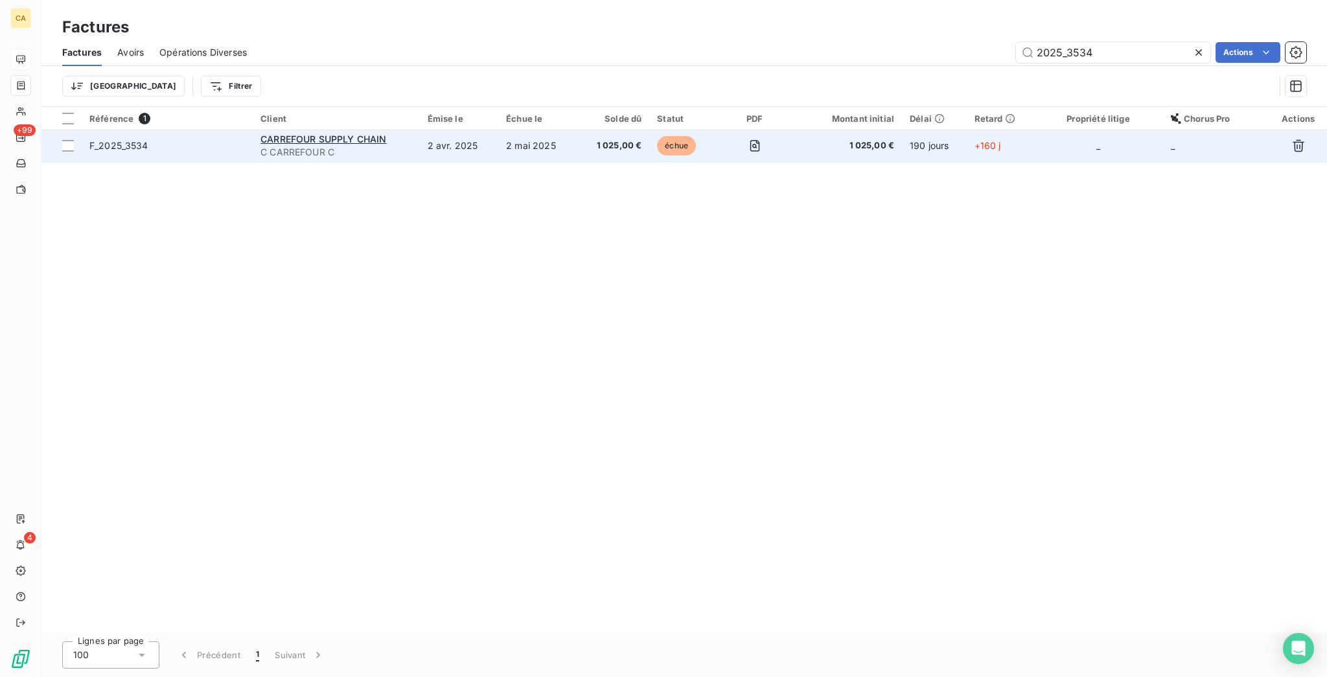
type input "2025_3534"
click at [625, 139] on span "1 025,00 €" at bounding box center [614, 145] width 56 height 13
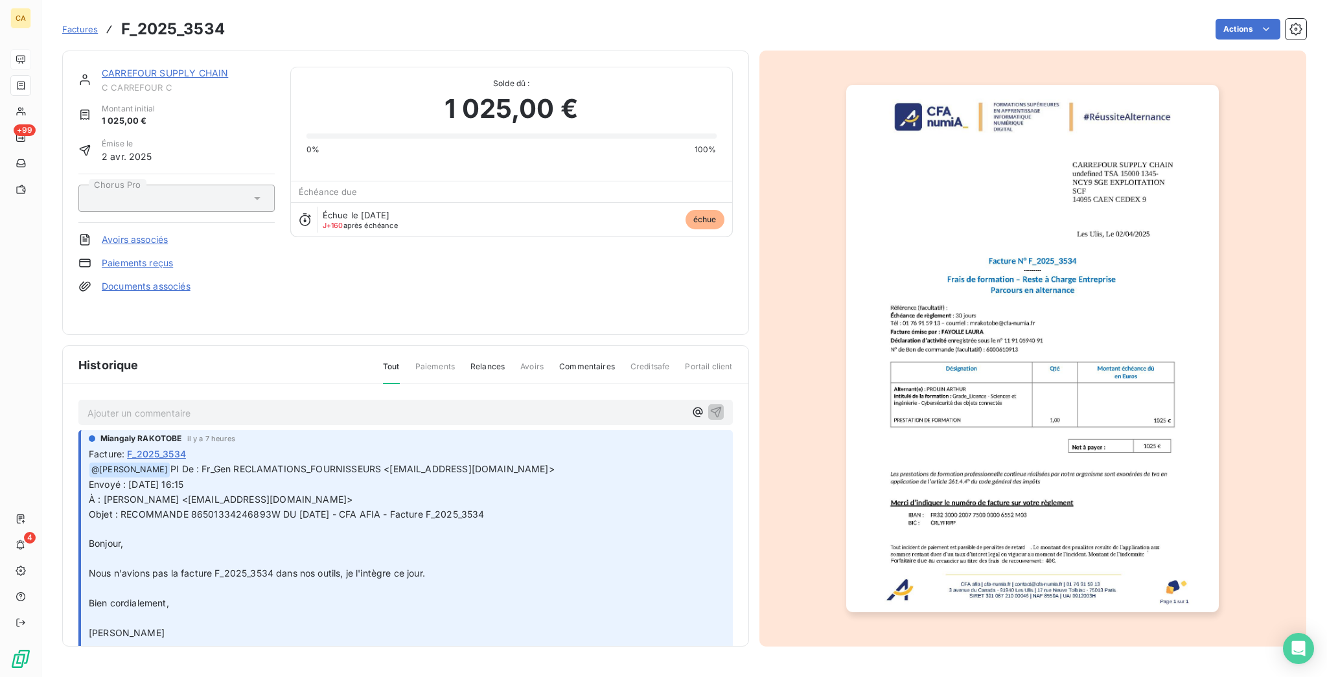
click at [237, 405] on p "Ajouter un commentaire ﻿" at bounding box center [386, 413] width 598 height 16
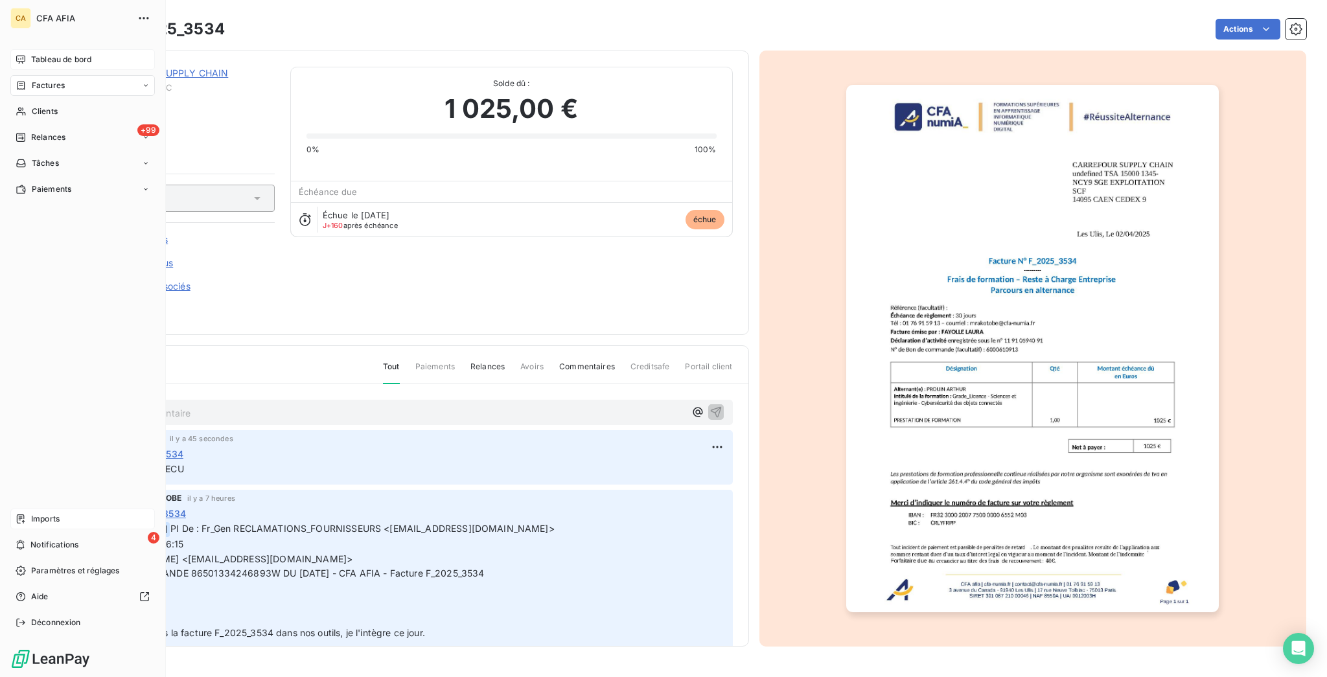
click at [31, 525] on span "Imports" at bounding box center [45, 519] width 29 height 12
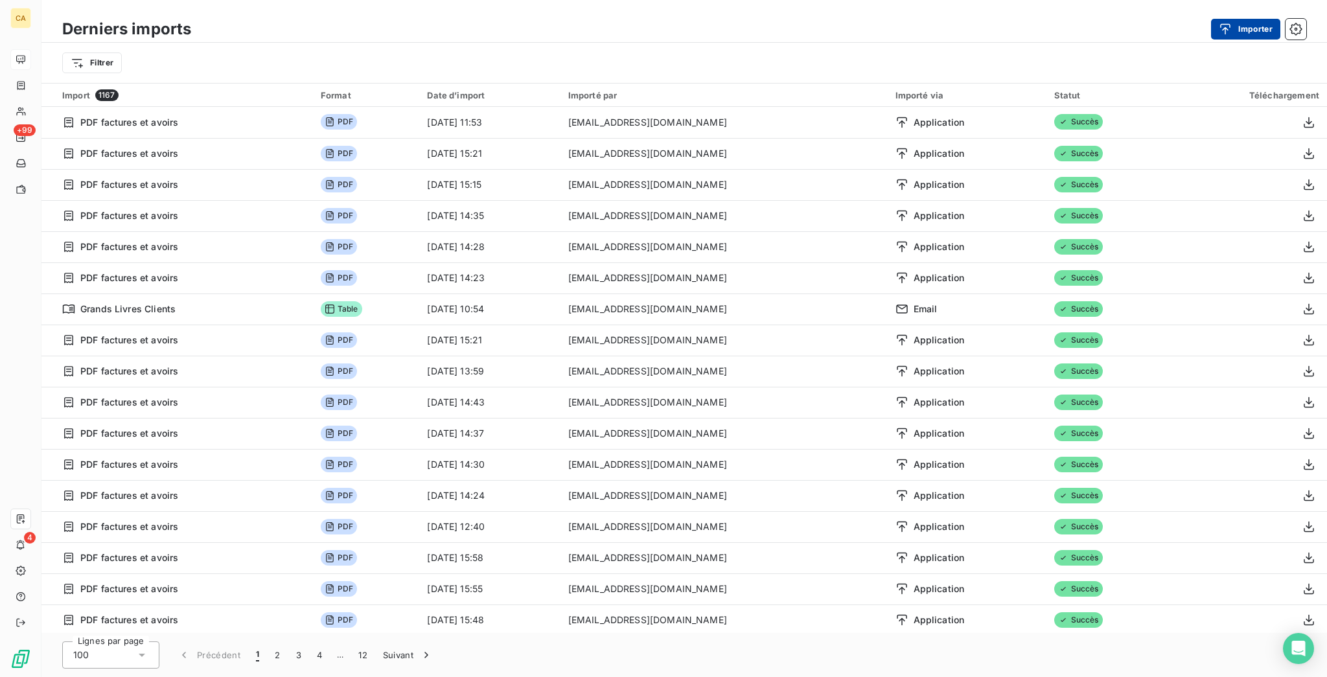
click at [1228, 27] on icon "button" at bounding box center [1225, 29] width 13 height 13
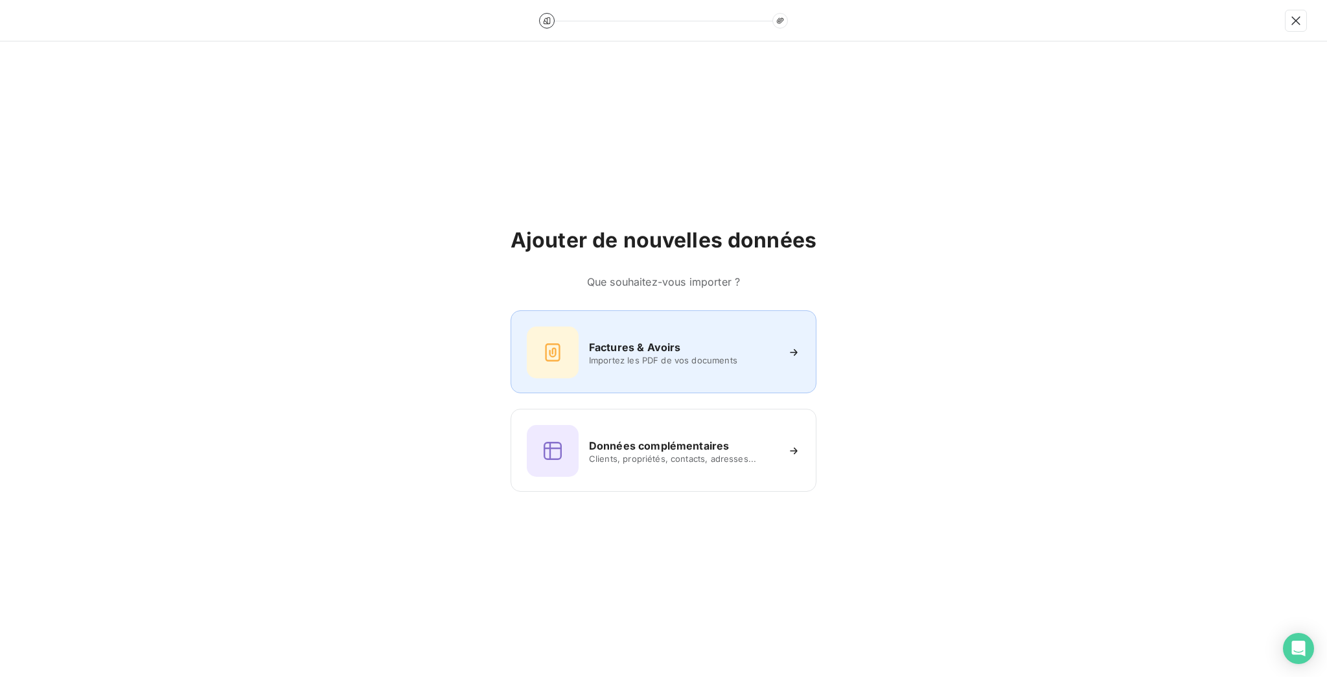
click at [568, 353] on div "Factures & Avoirs Importez les PDF de vos documents" at bounding box center [663, 353] width 273 height 52
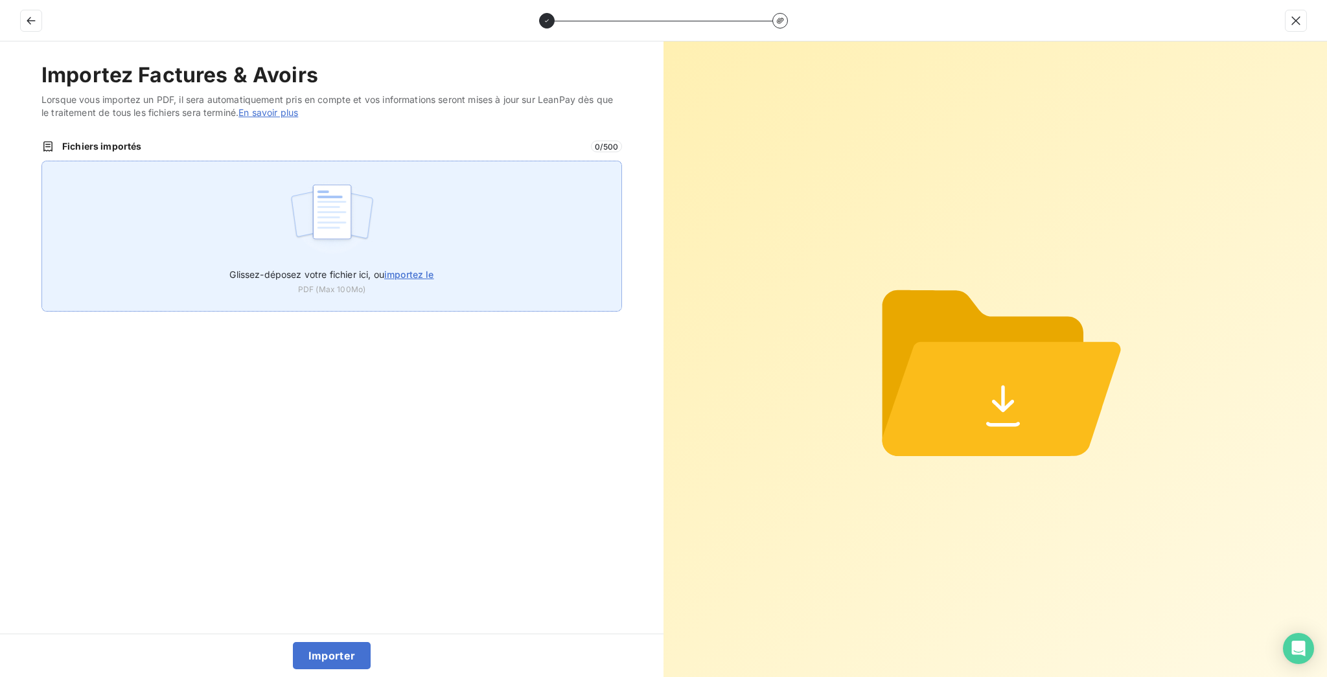
click at [355, 177] on img at bounding box center [332, 218] width 86 height 83
type input "C:\fakepath\F_2025_10168.pdf"
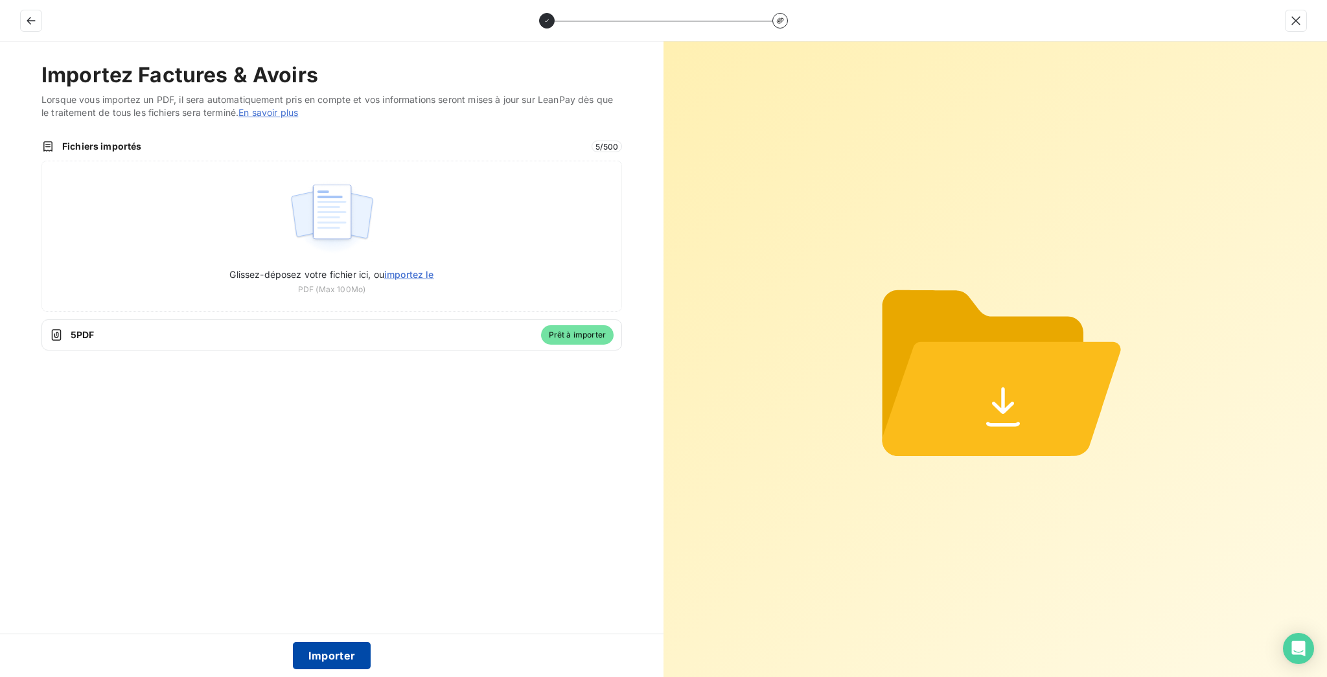
click at [367, 658] on button "Importer" at bounding box center [332, 655] width 78 height 27
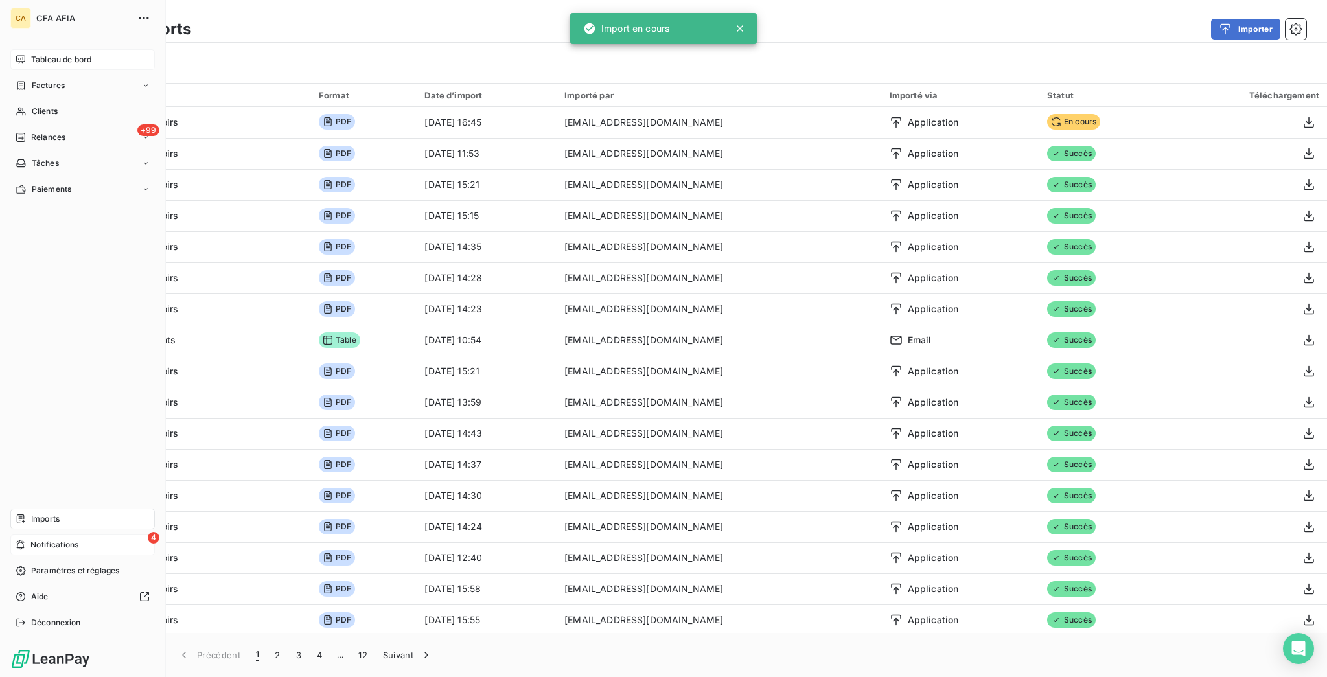
click at [30, 551] on span "Notifications" at bounding box center [54, 545] width 48 height 12
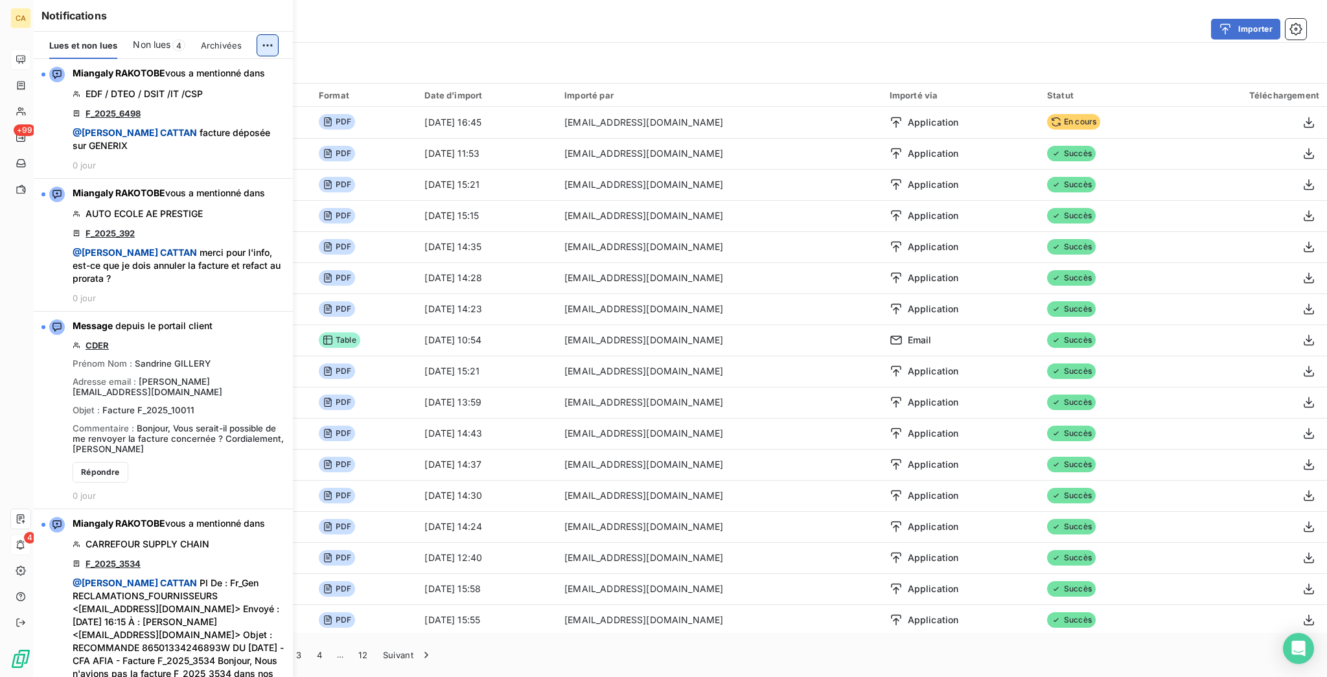
click at [267, 31] on html "CA +99 4 Derniers imports Importer Filtrer Import 1168 Format Date d’import Imp…" at bounding box center [663, 338] width 1327 height 677
click at [191, 65] on div "Tout marquer comme lu" at bounding box center [190, 66] width 181 height 21
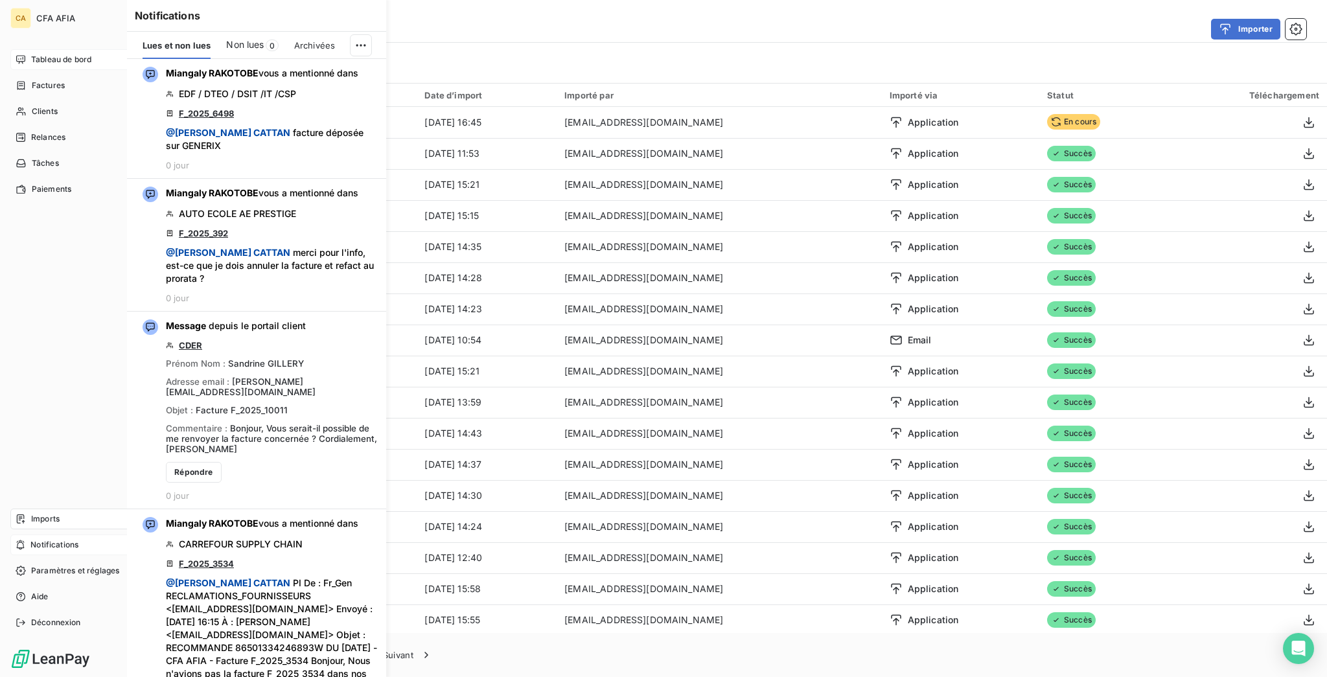
click at [31, 54] on span "Tableau de bord" at bounding box center [61, 60] width 60 height 12
